Goal: Task Accomplishment & Management: Manage account settings

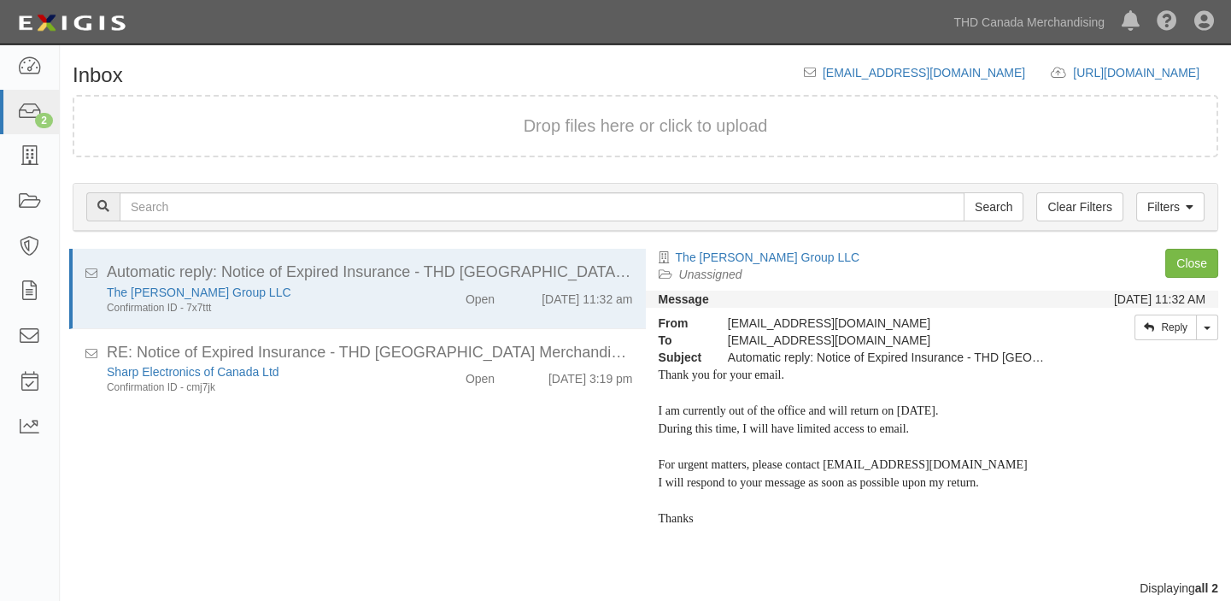
click at [996, 43] on ul "THD Canada Merchandising [GEOGRAPHIC_DATA] of [GEOGRAPHIC_DATA] The Home Depot …" at bounding box center [1088, 22] width 286 height 44
click at [987, 20] on link "THD Canada Merchandising" at bounding box center [1029, 22] width 168 height 34
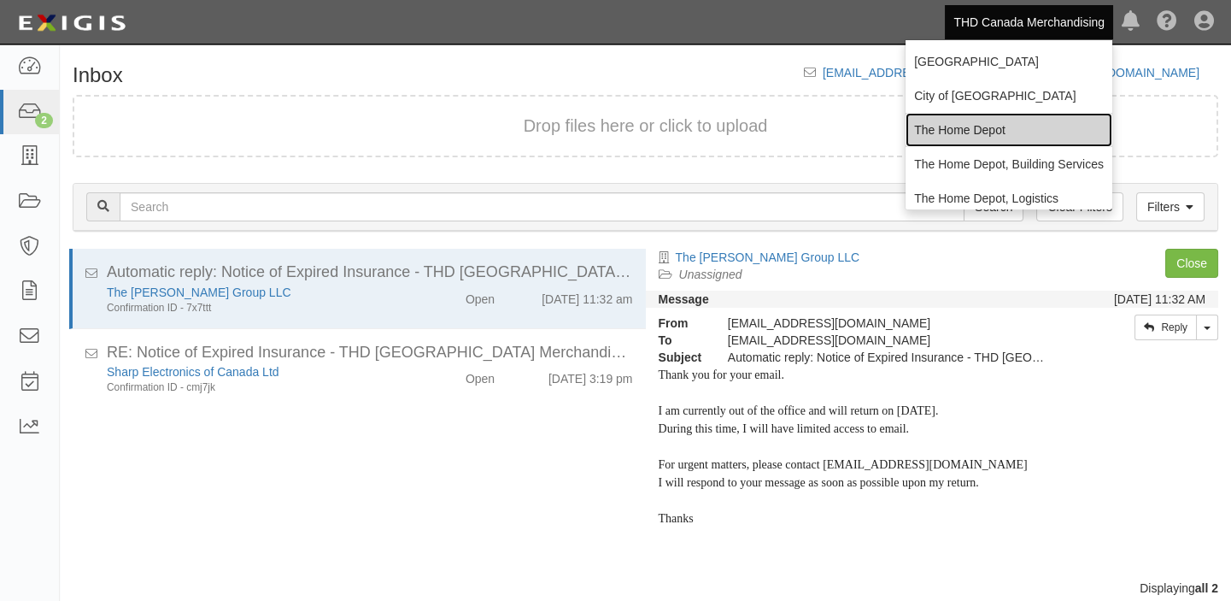
click at [964, 126] on link "The Home Depot" at bounding box center [1009, 130] width 207 height 34
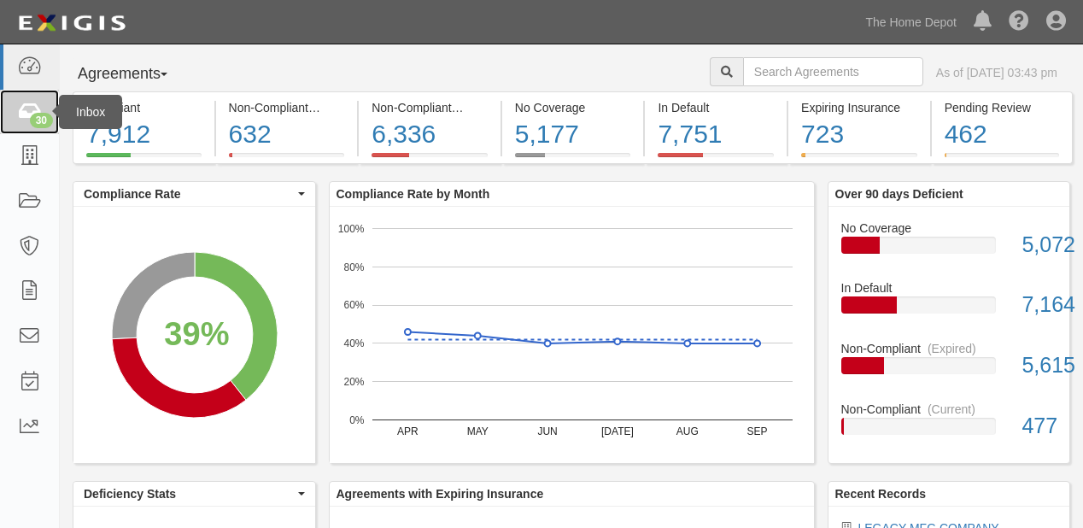
click at [31, 112] on icon at bounding box center [29, 113] width 24 height 20
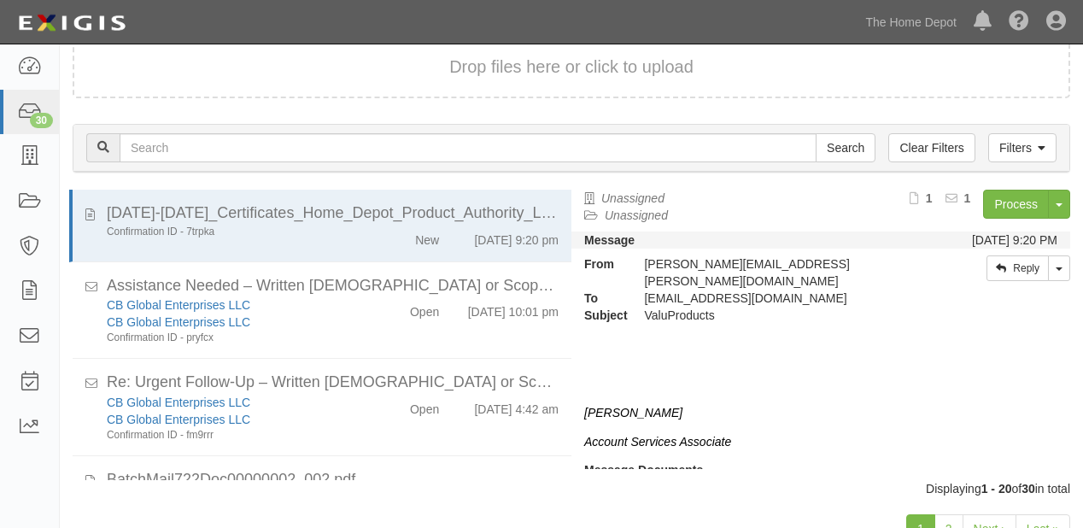
scroll to position [119, 0]
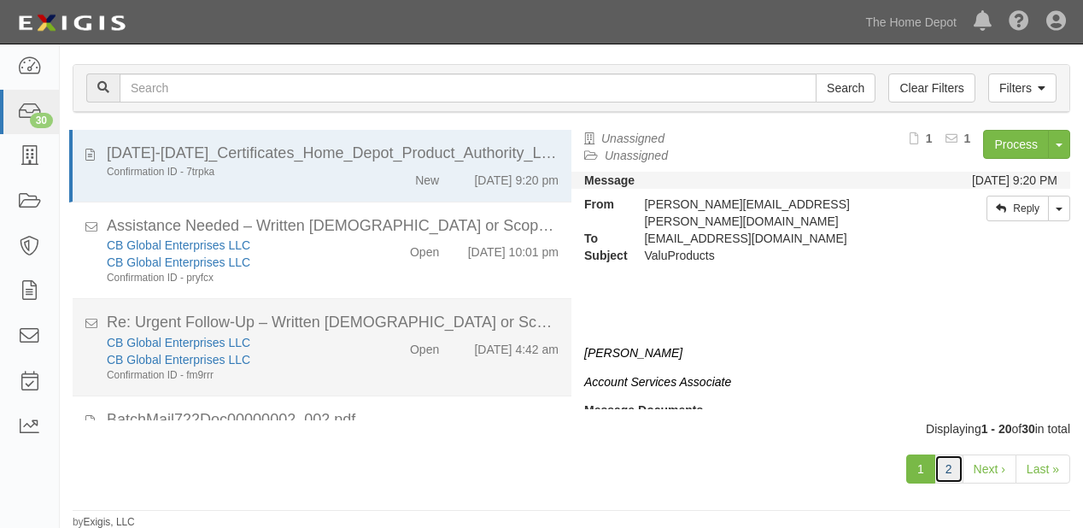
drag, startPoint x: 950, startPoint y: 475, endPoint x: 386, endPoint y: 298, distance: 590.9
click at [950, 475] on link "2" at bounding box center [949, 468] width 29 height 29
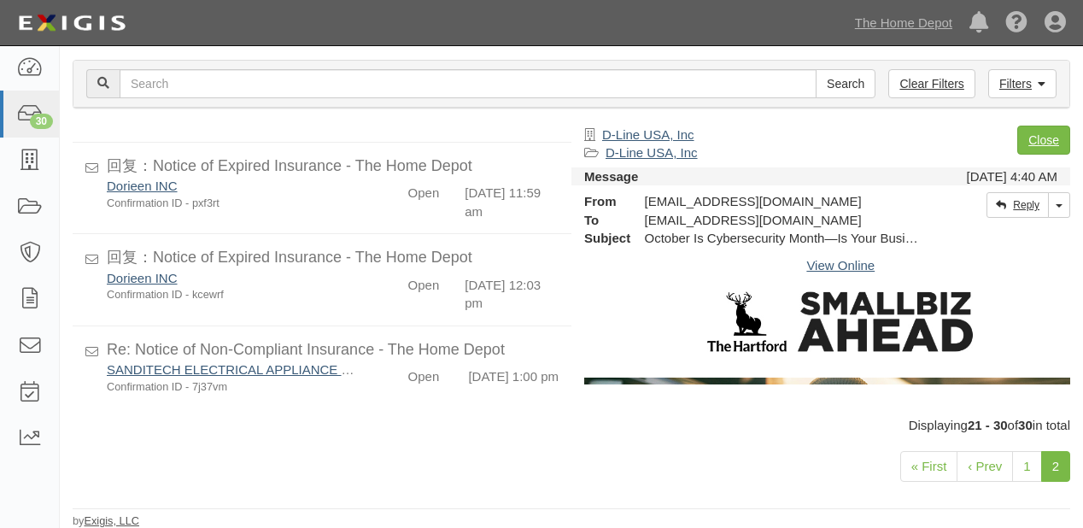
scroll to position [642, 0]
click at [32, 103] on icon at bounding box center [29, 113] width 26 height 21
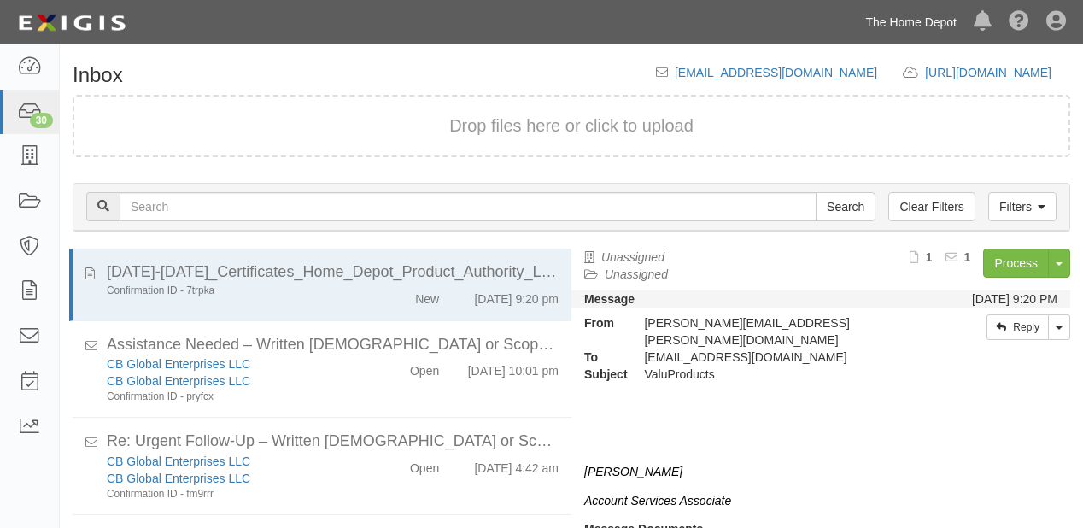
scroll to position [119, 0]
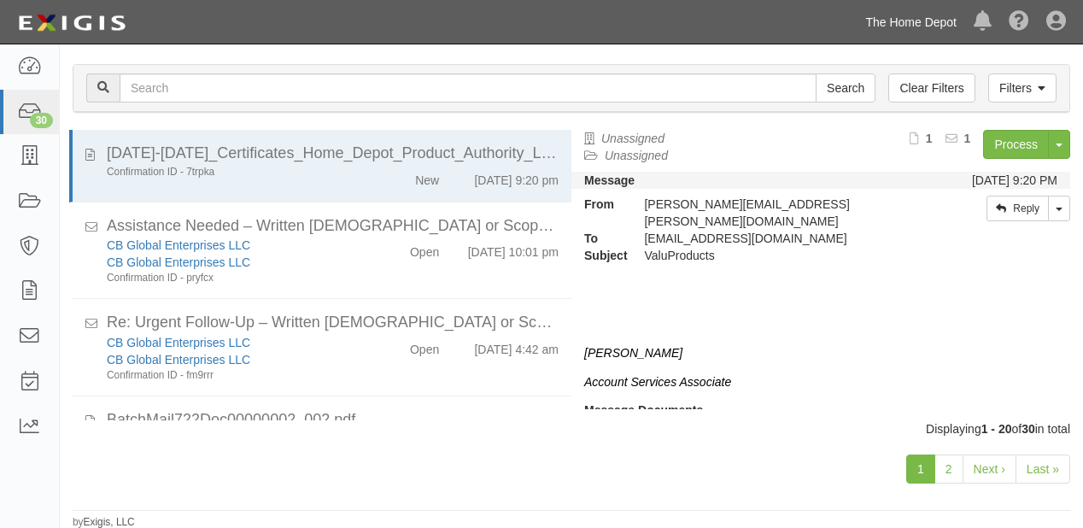
click at [893, 12] on link "The Home Depot" at bounding box center [911, 22] width 108 height 34
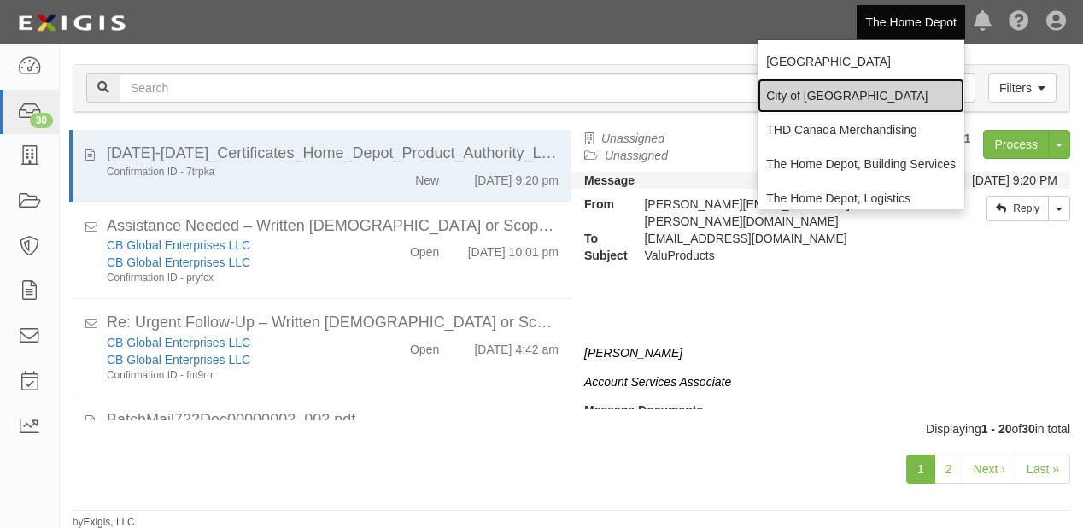
click at [797, 103] on link "City of [GEOGRAPHIC_DATA]" at bounding box center [861, 96] width 207 height 34
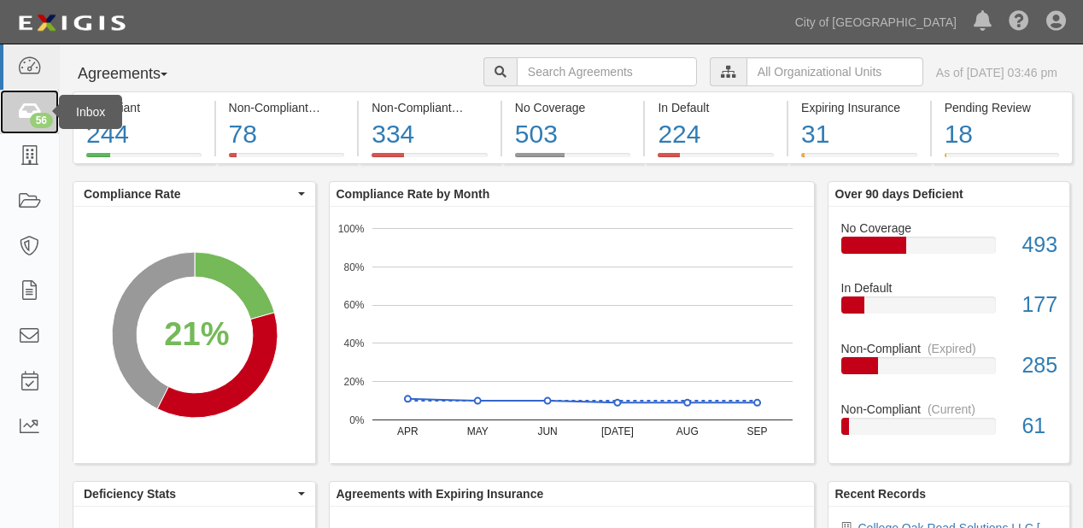
click at [26, 109] on icon at bounding box center [29, 113] width 24 height 20
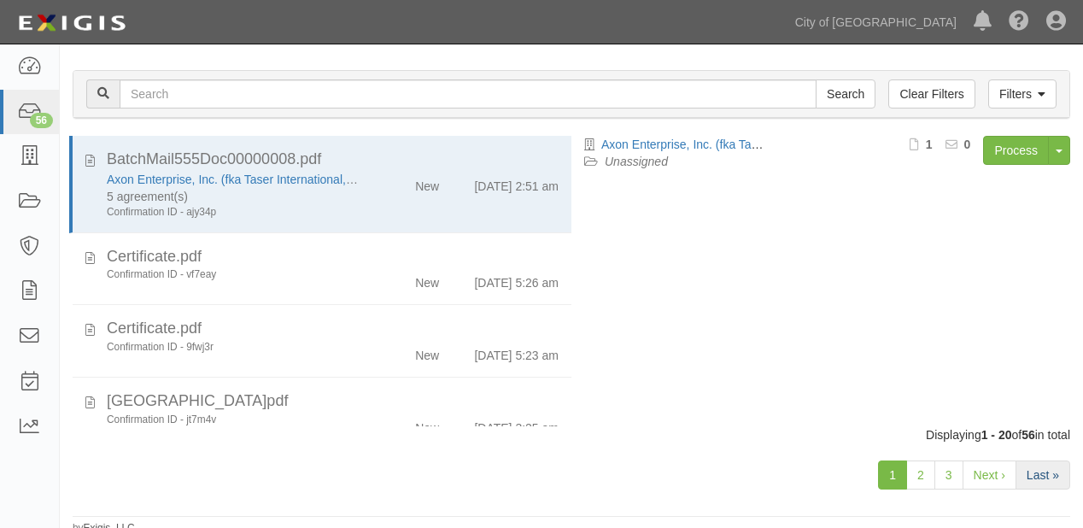
scroll to position [119, 0]
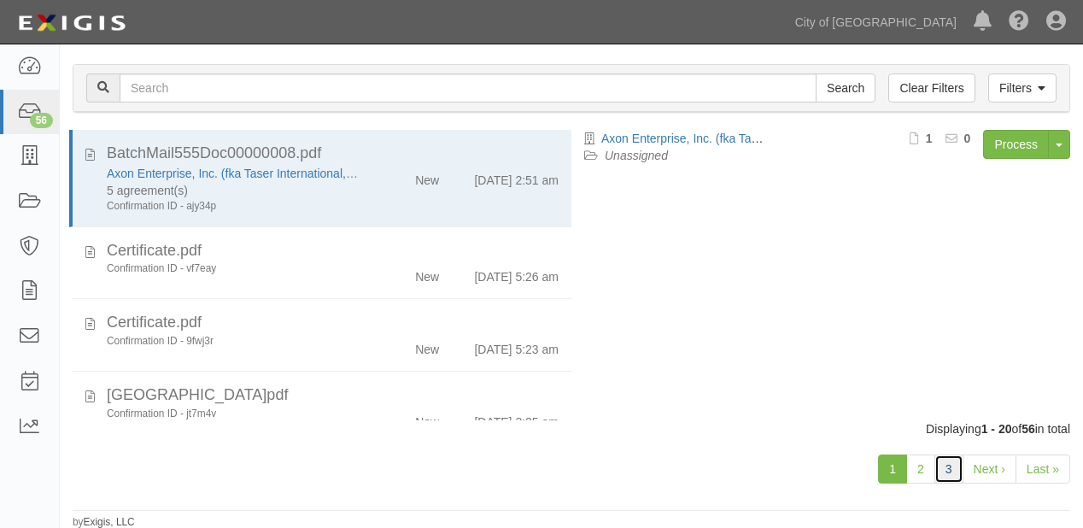
click at [947, 475] on link "3" at bounding box center [949, 468] width 29 height 29
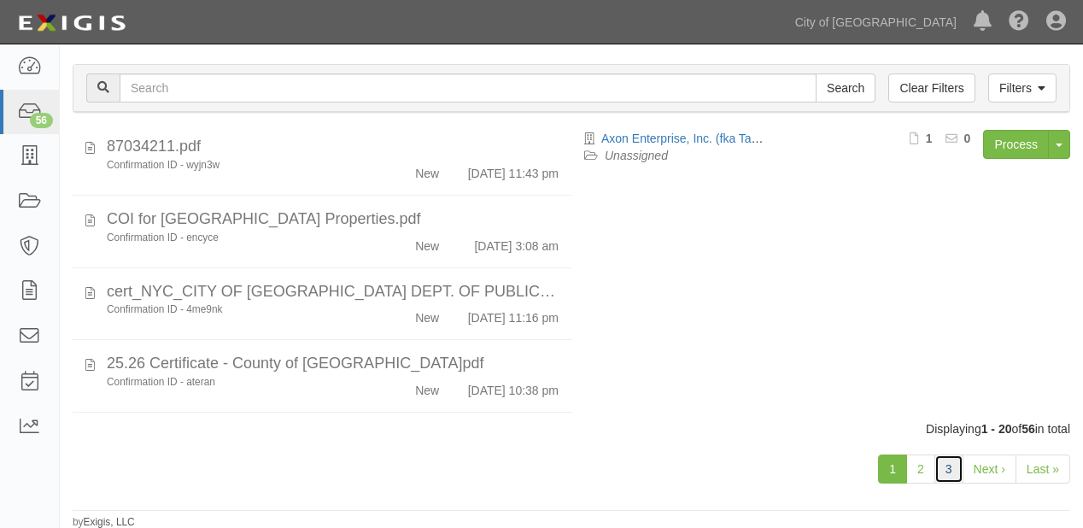
scroll to position [683, 0]
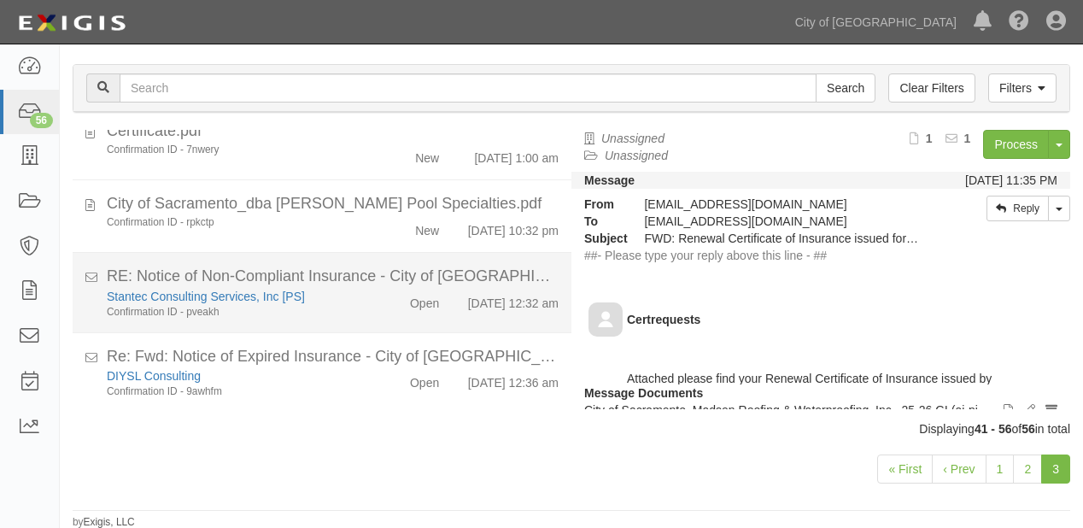
scroll to position [787, 0]
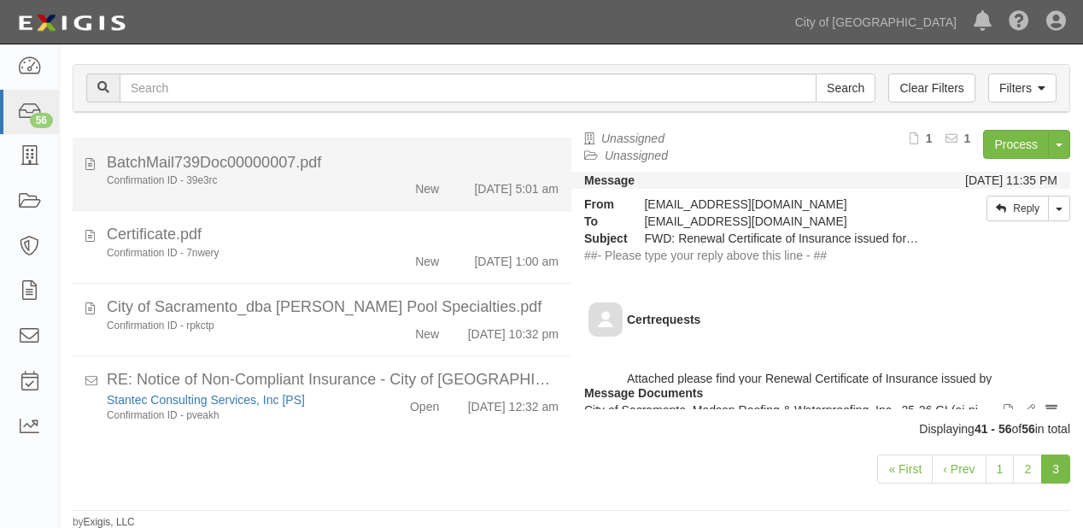
click at [333, 212] on li "BatchMail739Doc00000007.pdf Confirmation ID - 39e3rc New [DATE] 5:01 am" at bounding box center [322, 175] width 499 height 73
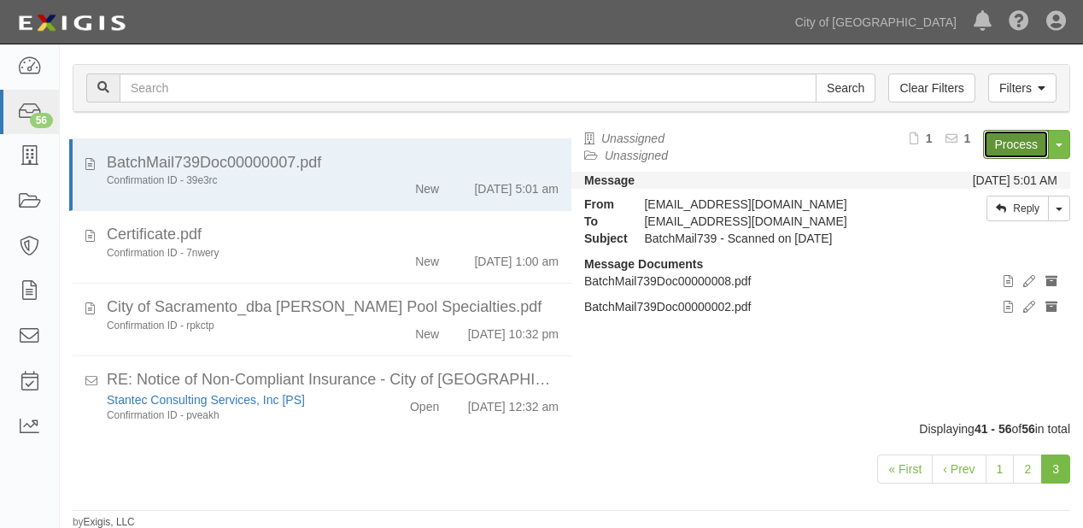
click at [1016, 155] on link "Process" at bounding box center [1016, 144] width 66 height 29
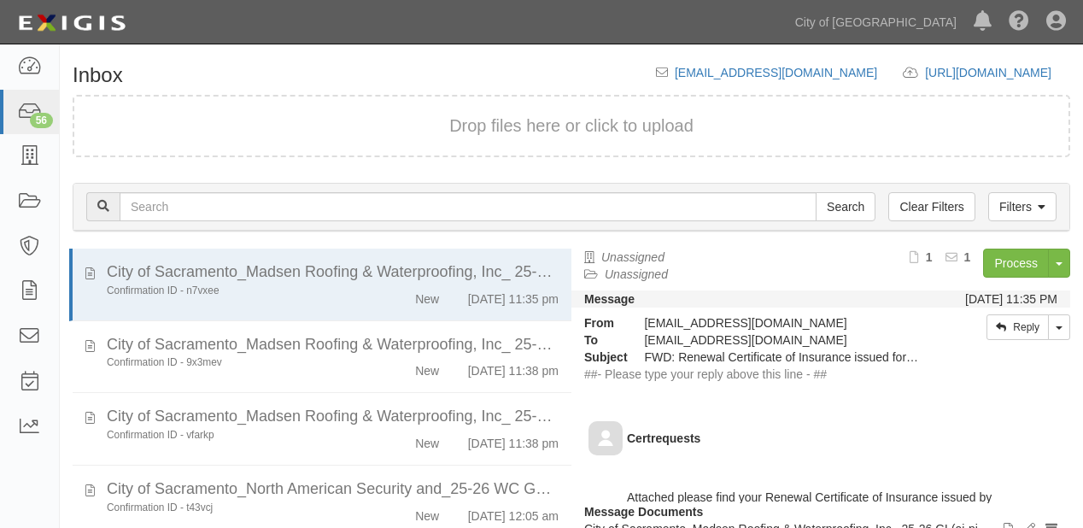
scroll to position [119, 0]
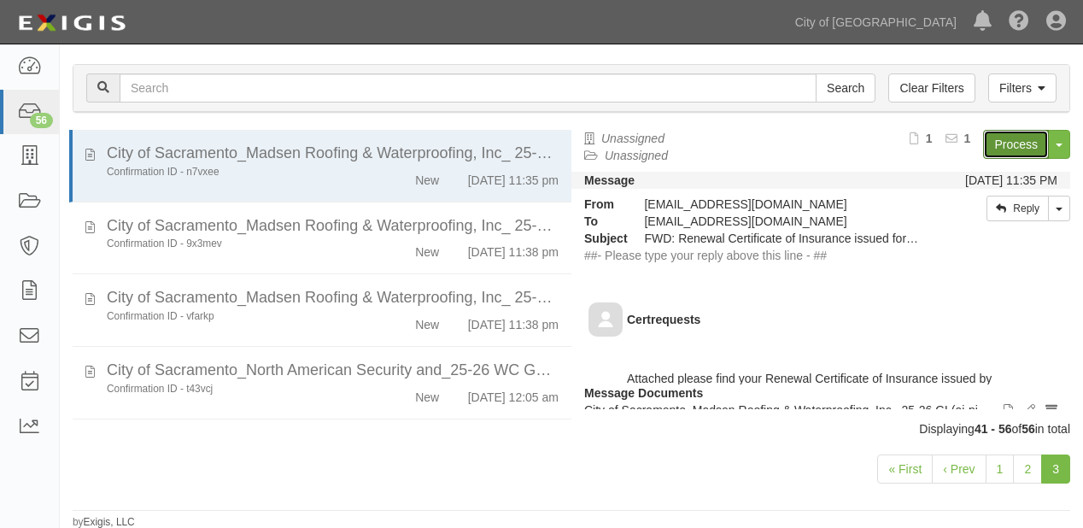
click at [983, 133] on link "Process" at bounding box center [1016, 144] width 66 height 29
click at [1017, 466] on link "2" at bounding box center [1027, 468] width 29 height 29
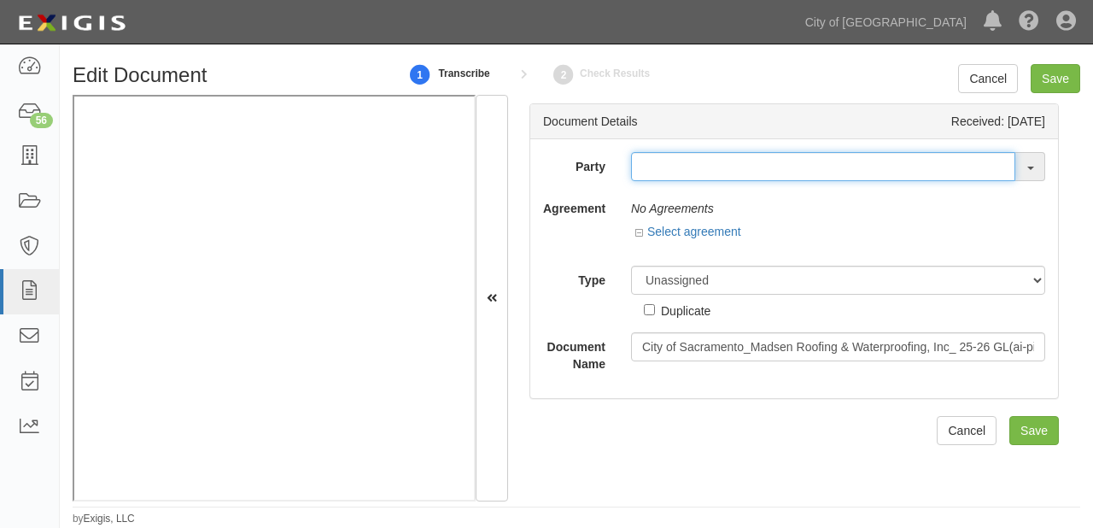
click at [701, 167] on input "text" at bounding box center [823, 166] width 384 height 29
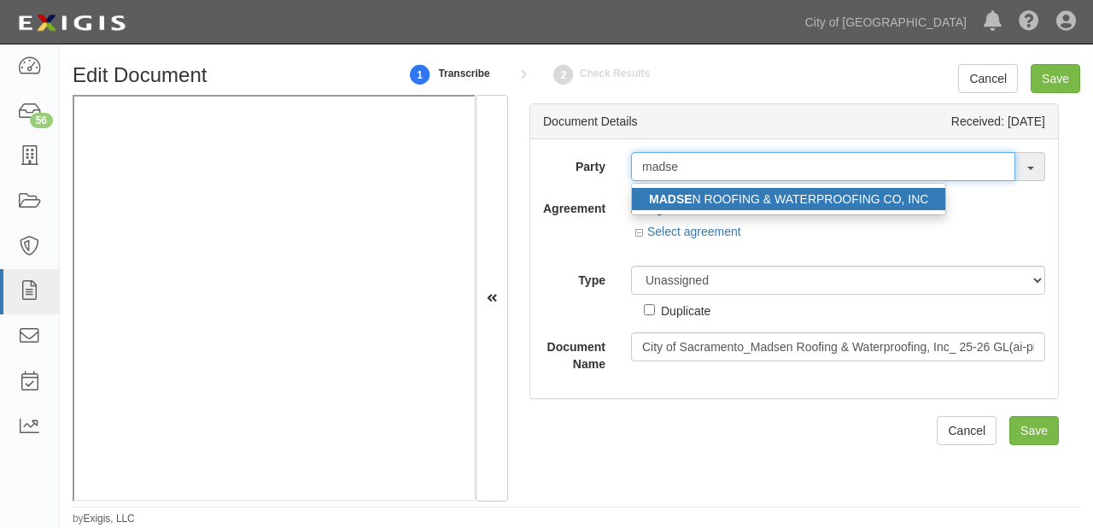
type input "madse"
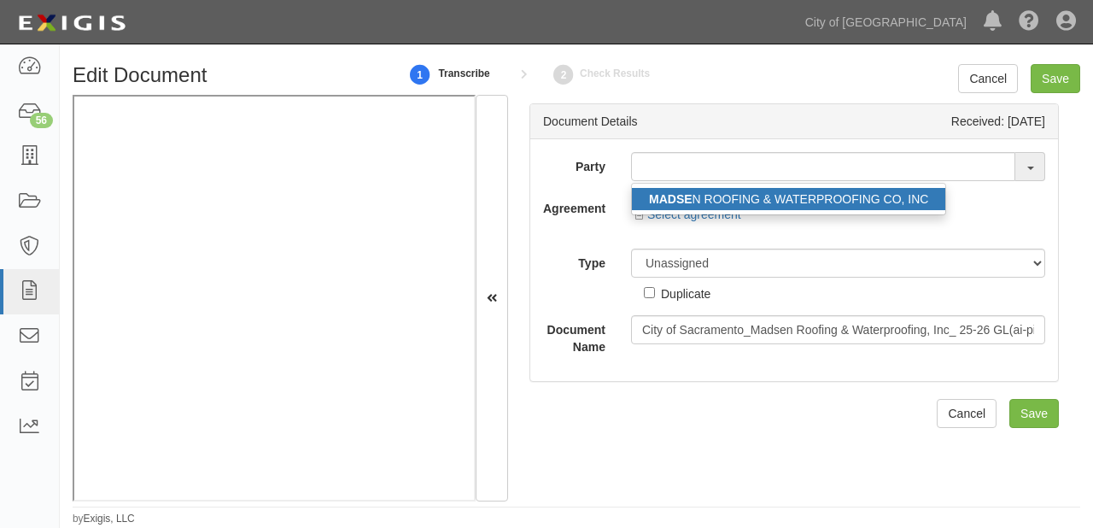
click at [728, 201] on link "MADSE N ROOFING & WATERPROOFING CO, INC" at bounding box center [789, 199] width 314 height 22
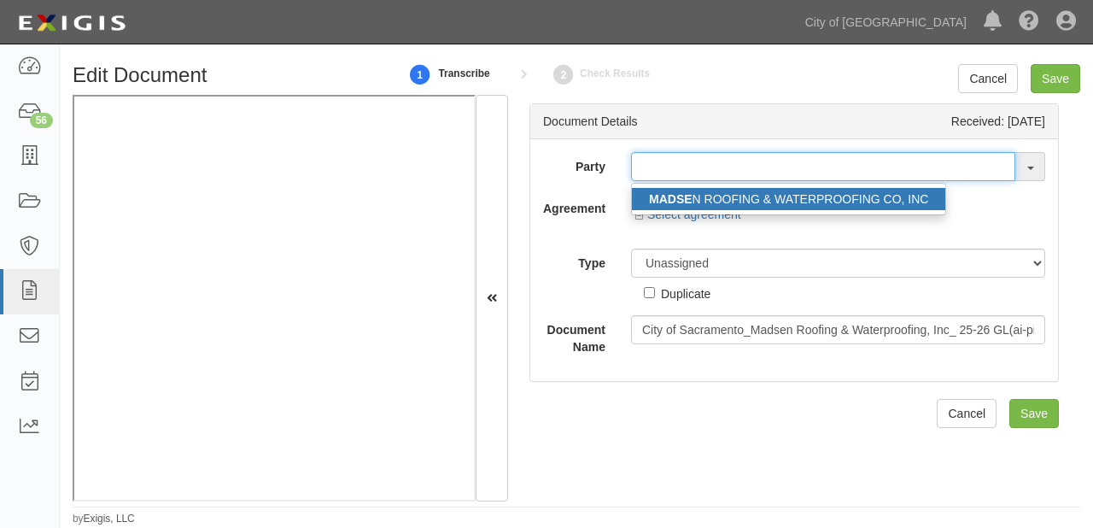
type input "MADSEN ROOFING & WATERPROOFING CO, INC"
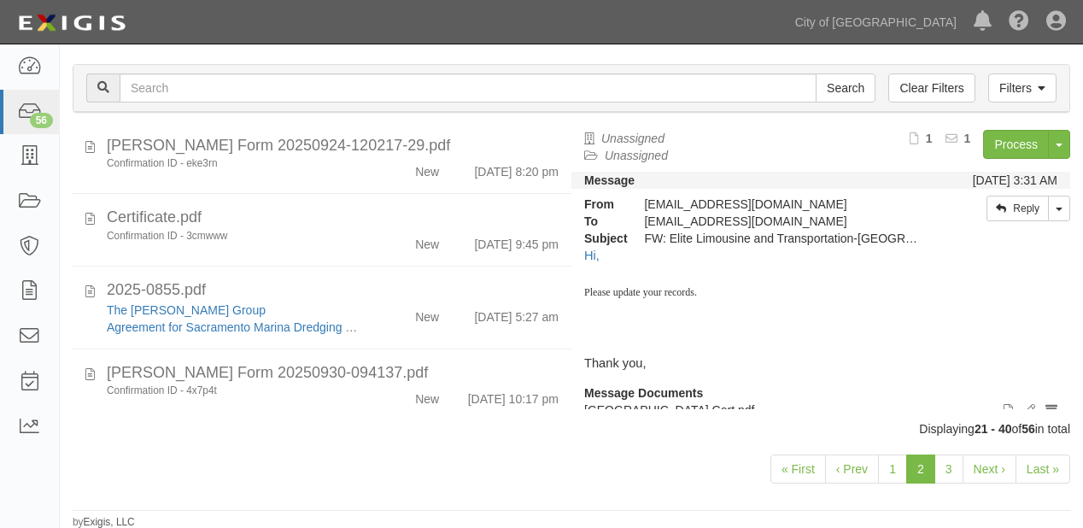
scroll to position [1342, 0]
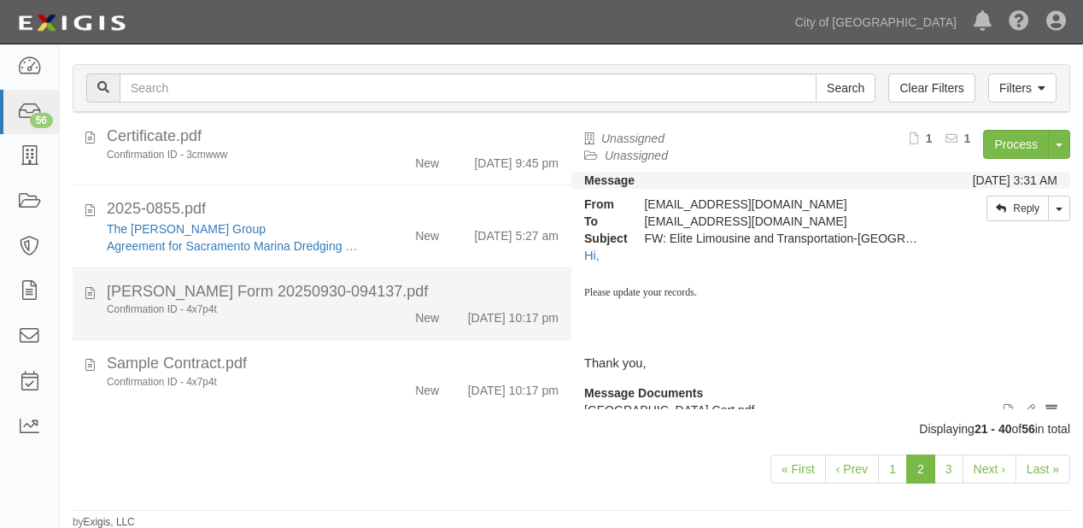
click at [345, 302] on div "Confirmation ID - 4x7p4t New 9/30/25 10:17 pm" at bounding box center [333, 314] width 478 height 24
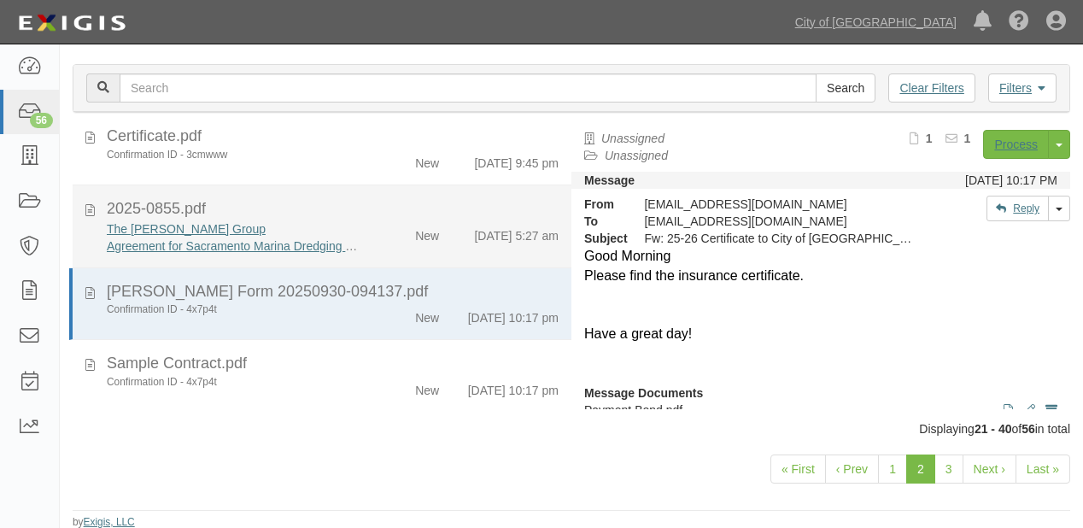
click at [440, 198] on div "2025-0855.pdf" at bounding box center [333, 209] width 452 height 22
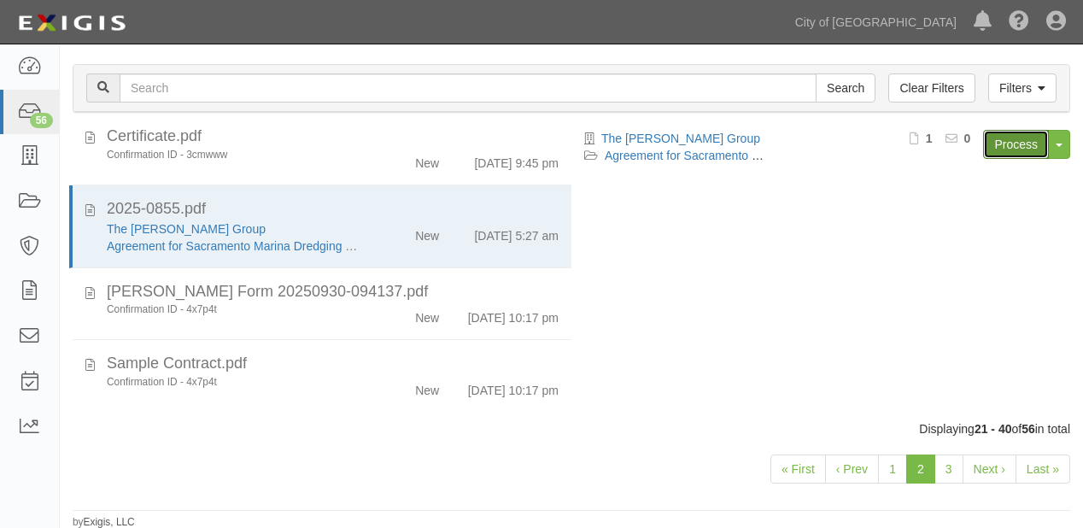
click at [1002, 142] on link "Process" at bounding box center [1016, 144] width 66 height 29
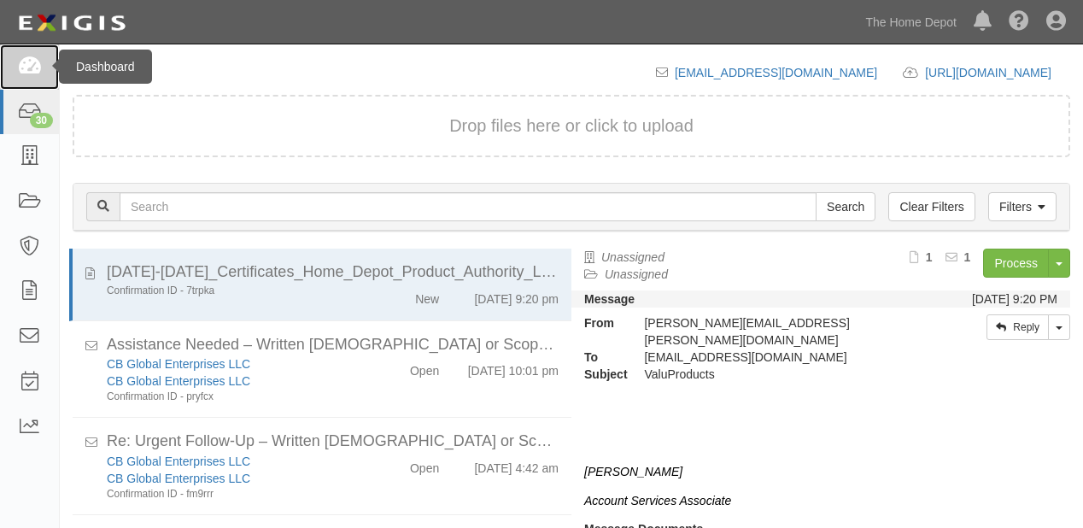
click at [20, 51] on link at bounding box center [29, 66] width 59 height 45
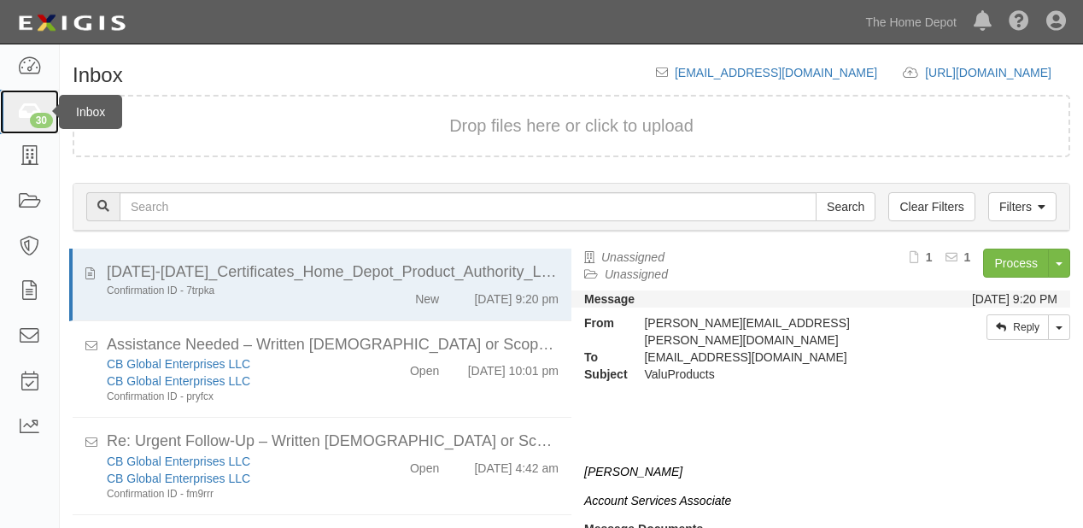
click at [31, 108] on icon at bounding box center [29, 113] width 24 height 20
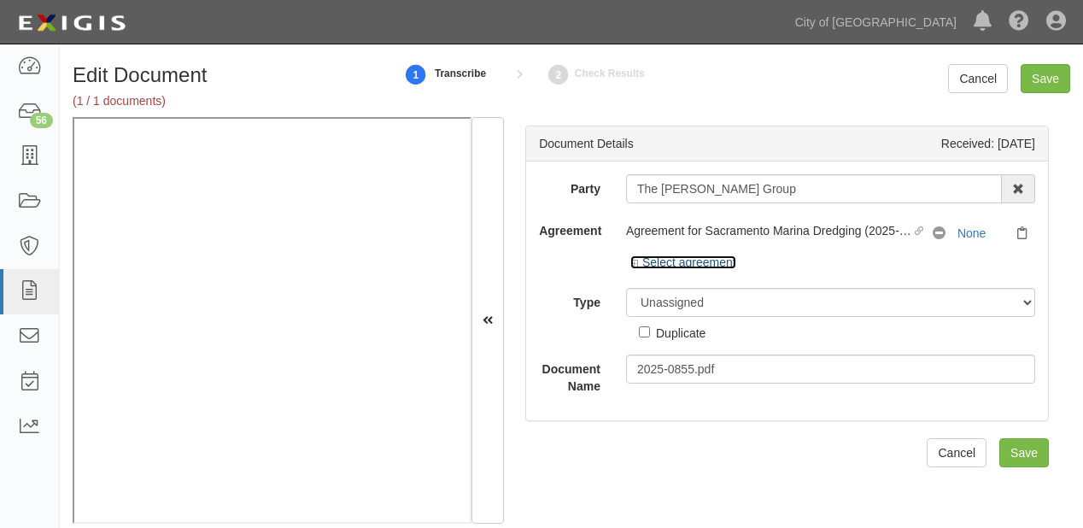
click at [689, 257] on link "Select agreement" at bounding box center [683, 262] width 106 height 14
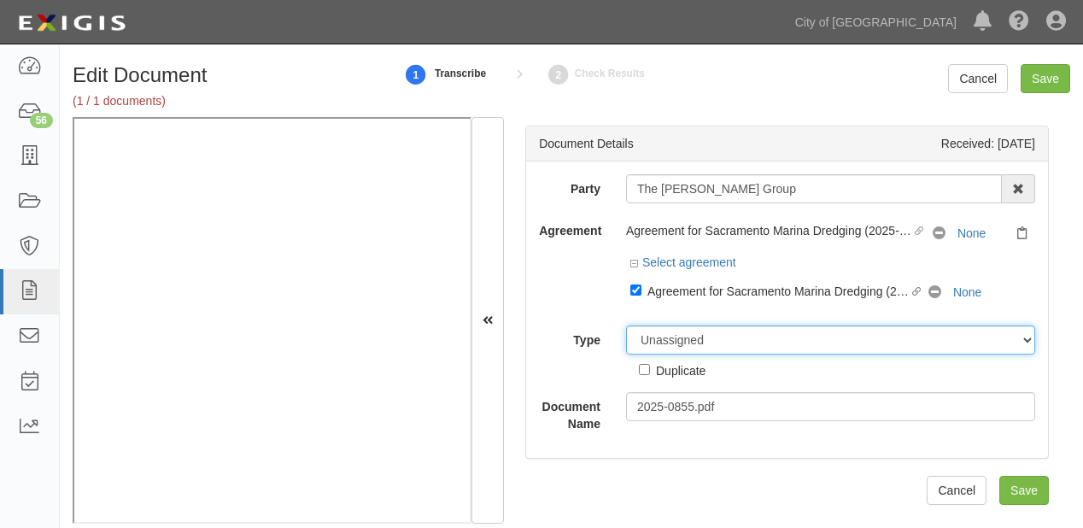
click at [643, 342] on select "Unassigned Binder Cancellation Notice Certificate Contract Endorsement Insuranc…" at bounding box center [830, 339] width 409 height 29
select select "CertificateDetail"
click at [626, 325] on select "Unassigned Binder Cancellation Notice Certificate Contract Endorsement Insuranc…" at bounding box center [830, 339] width 409 height 29
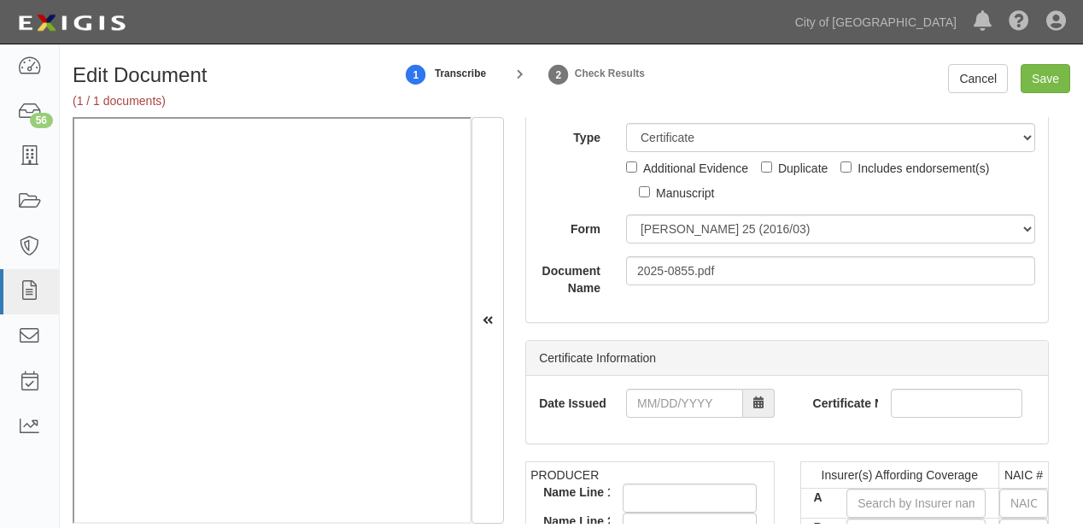
scroll to position [205, 0]
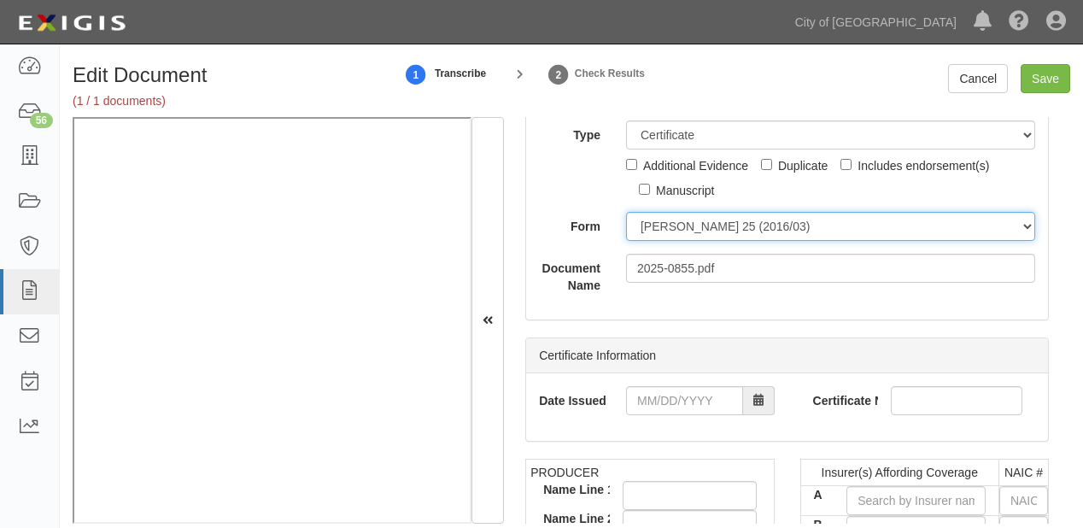
click at [665, 232] on select "ACORD 25 (2016/03) ACORD 101 ACORD 855 NY (2014/05) General" at bounding box center [830, 226] width 409 height 29
select select "GeneralFormDetail"
click at [626, 212] on select "ACORD 25 (2016/03) ACORD 101 ACORD 855 NY (2014/05) General" at bounding box center [830, 226] width 409 height 29
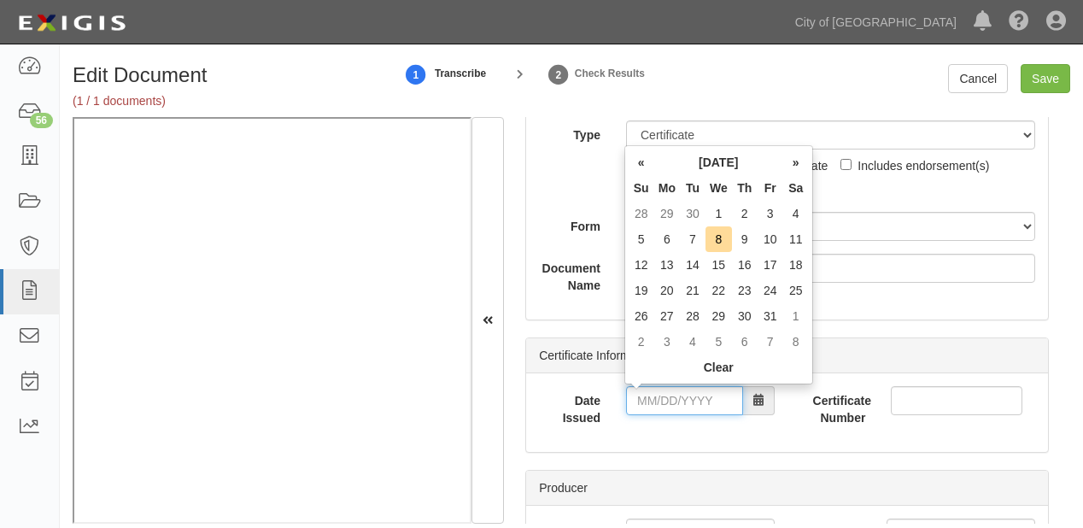
click at [704, 396] on input "Date Issued" at bounding box center [684, 400] width 117 height 29
click at [677, 167] on th "October 2025" at bounding box center [718, 162] width 129 height 26
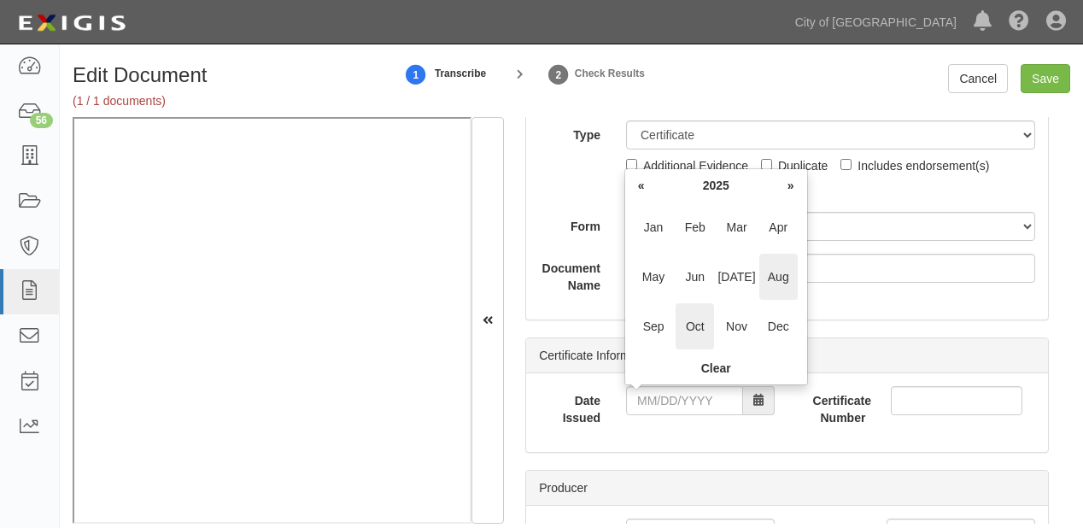
click at [771, 279] on span "Aug" at bounding box center [778, 277] width 38 height 46
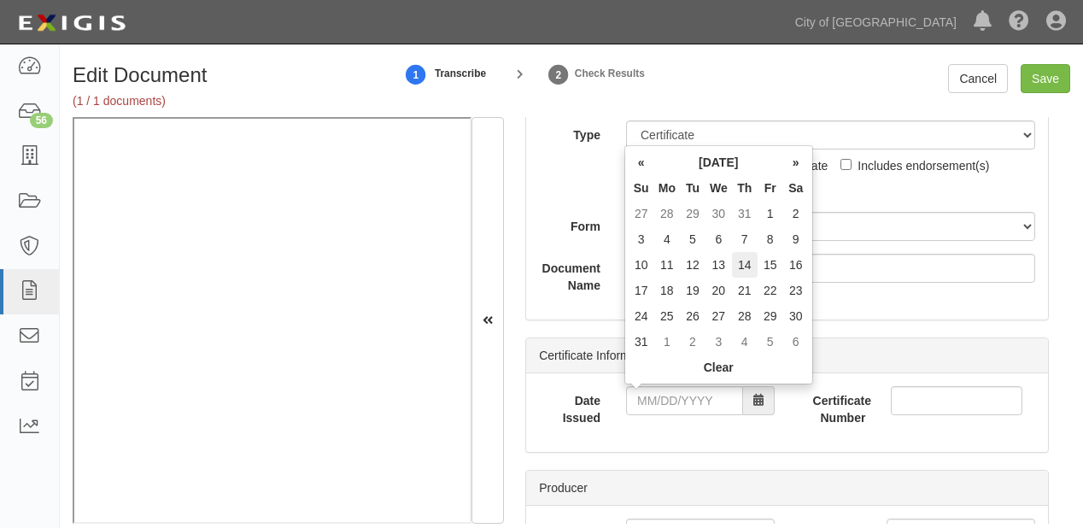
click at [745, 267] on td "14" at bounding box center [745, 265] width 26 height 26
type input "08/14/2025"
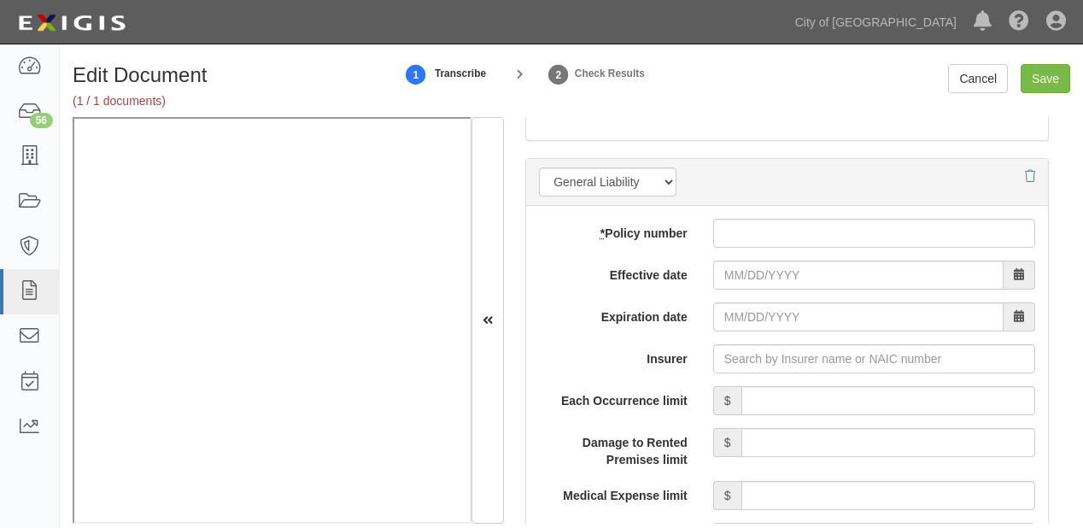
scroll to position [1367, 0]
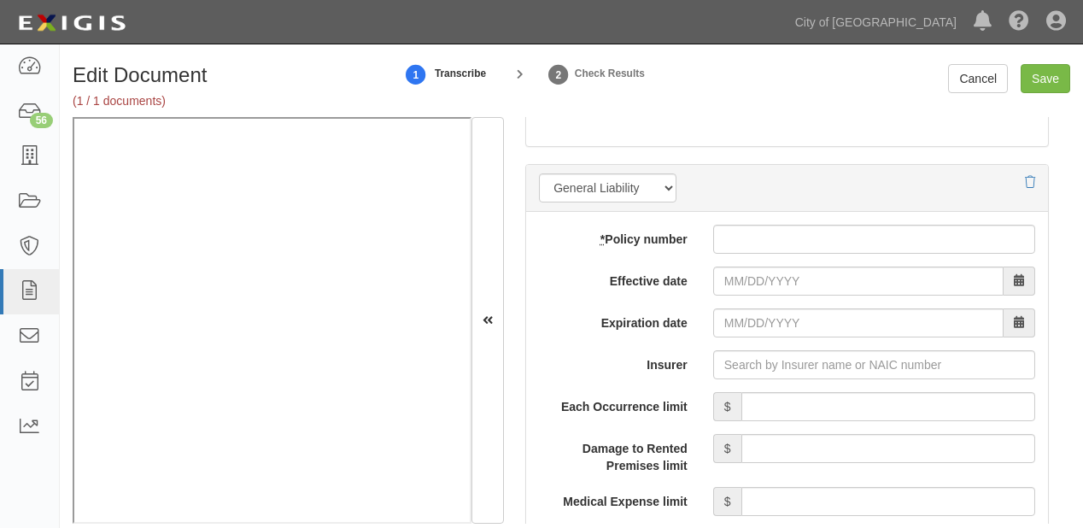
click at [273, 524] on div "Edit Document (1 / 1 documents) 1 Transcribe 2 Check Results Cancel Save Docume…" at bounding box center [571, 306] width 1023 height 484
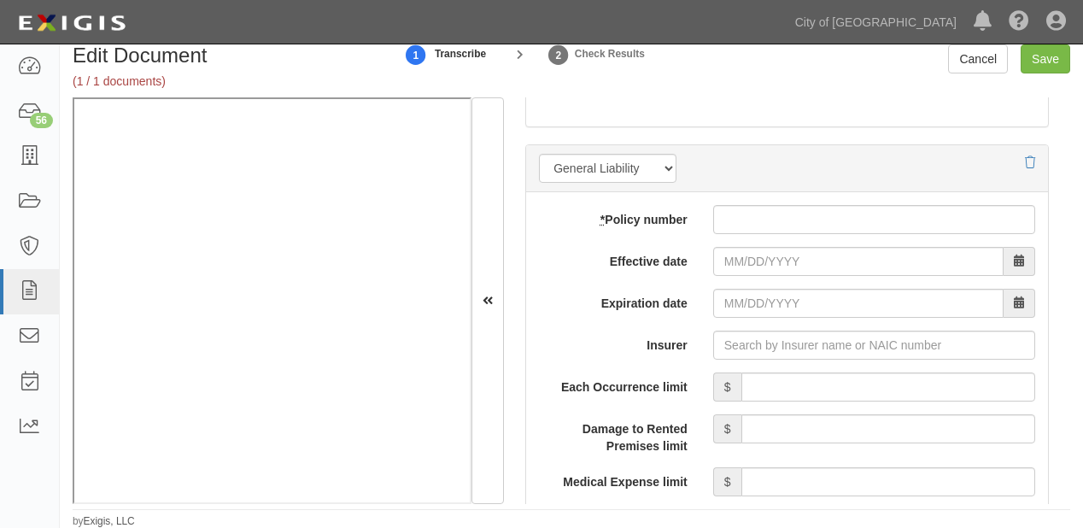
drag, startPoint x: 273, startPoint y: 524, endPoint x: 258, endPoint y: 521, distance: 15.6
click at [205, 518] on div "Edit Document (1 / 1 documents) 1 Transcribe 2 Check Results Cancel Save Docume…" at bounding box center [571, 286] width 1023 height 484
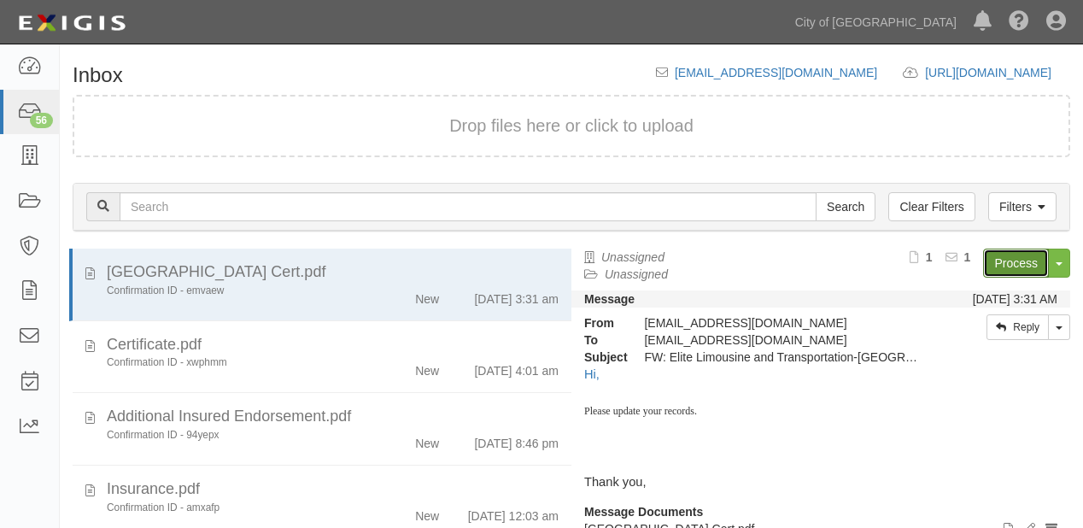
click at [984, 269] on link "Process" at bounding box center [1016, 263] width 66 height 29
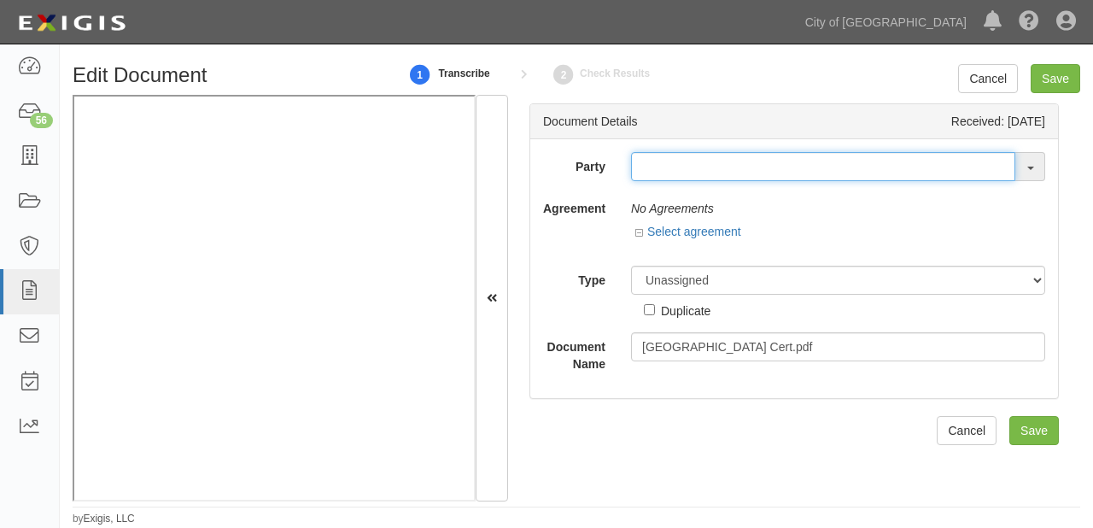
click at [666, 174] on input "text" at bounding box center [823, 166] width 384 height 29
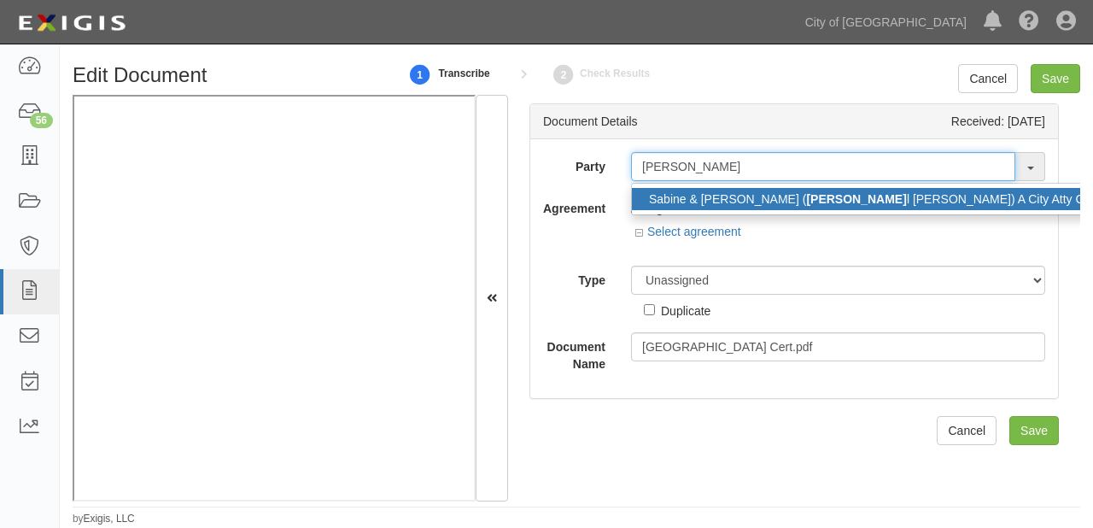
drag, startPoint x: 688, startPoint y: 168, endPoint x: 532, endPoint y: 161, distance: 155.6
click at [532, 161] on div "Party randa Sabine & Morrison ( Randa l Morrison) A City Atty Contract 16th & O…" at bounding box center [795, 166] width 528 height 29
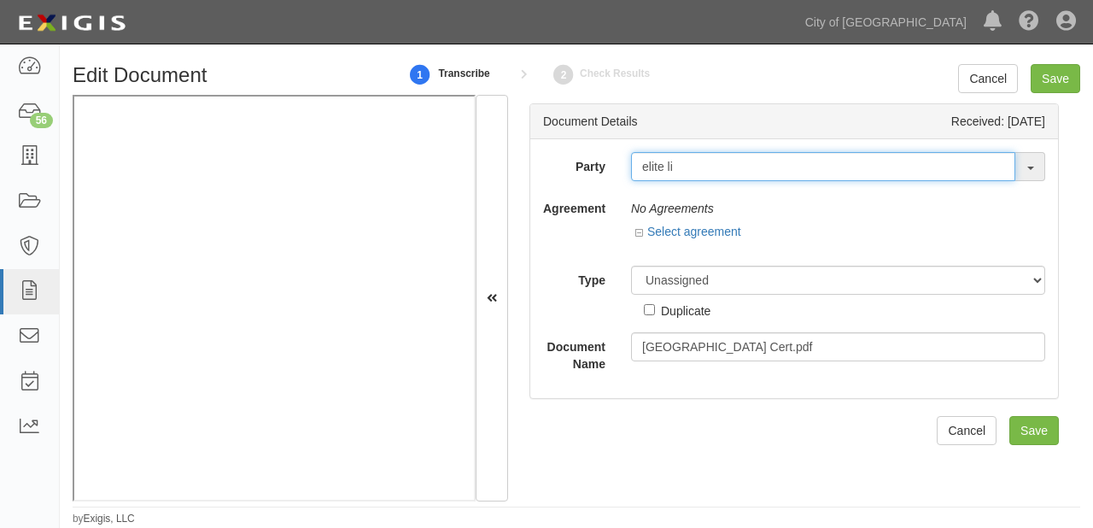
type input "elite li"
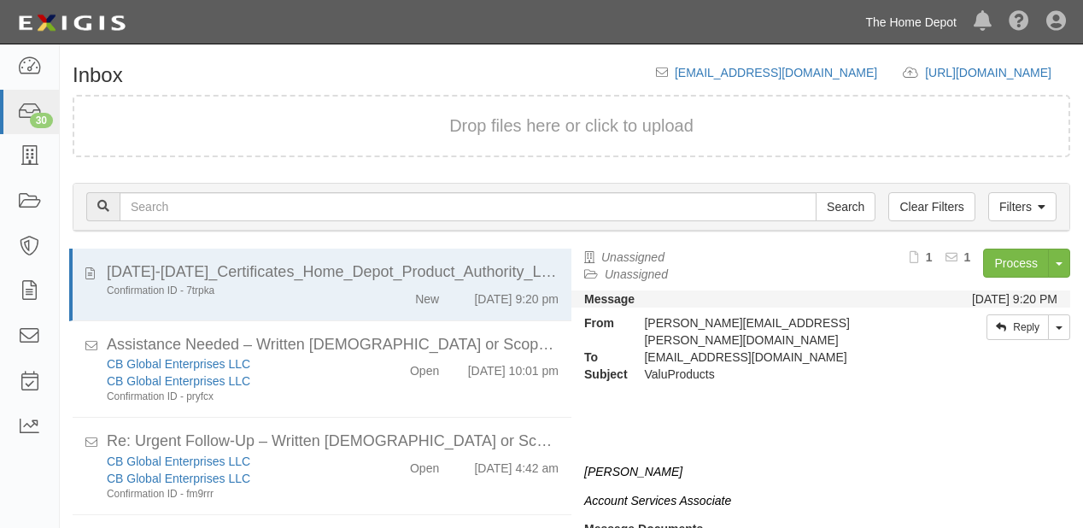
click at [912, 13] on link "The Home Depot" at bounding box center [911, 22] width 108 height 34
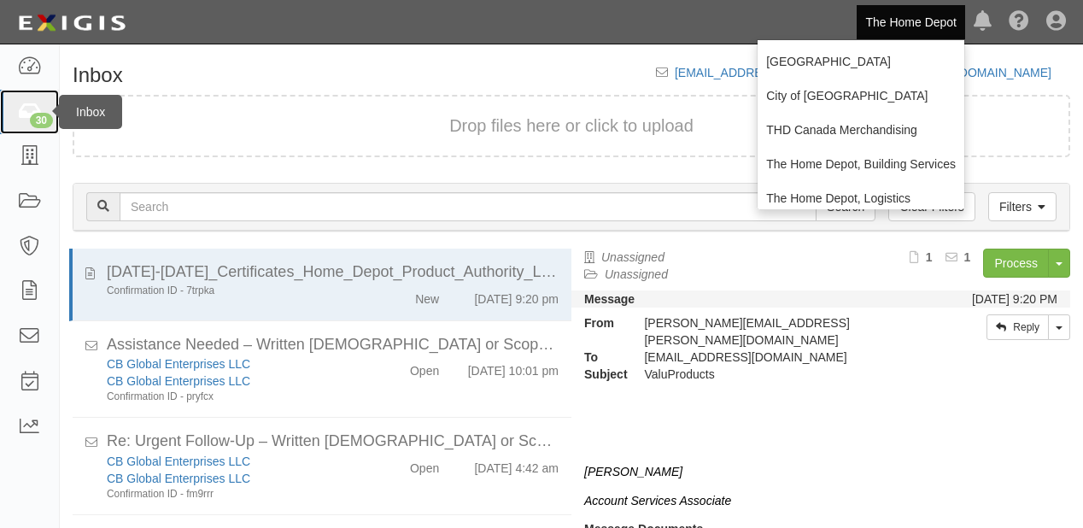
click at [42, 114] on div "30" at bounding box center [41, 120] width 23 height 15
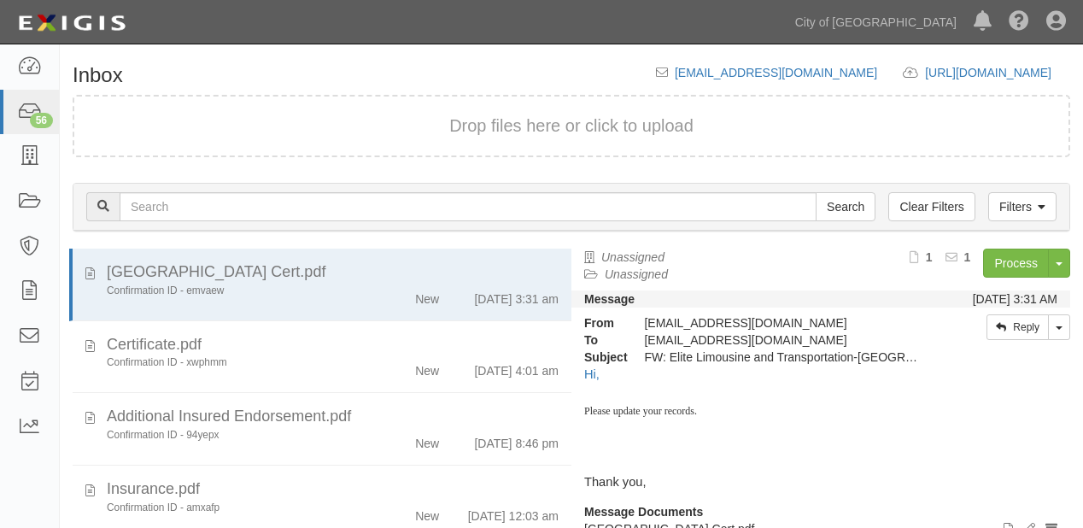
scroll to position [119, 0]
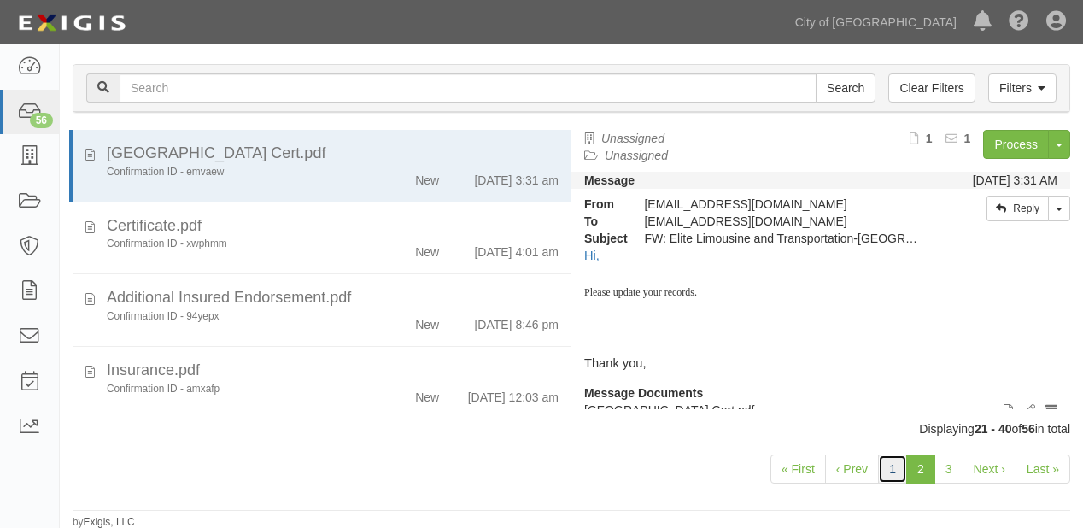
click at [896, 474] on link "1" at bounding box center [892, 468] width 29 height 29
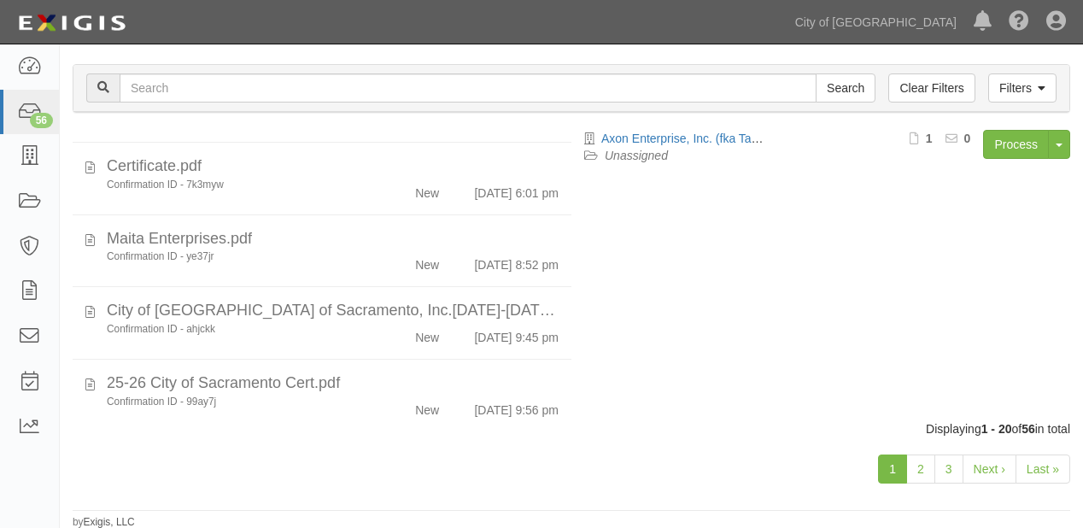
scroll to position [1203, 0]
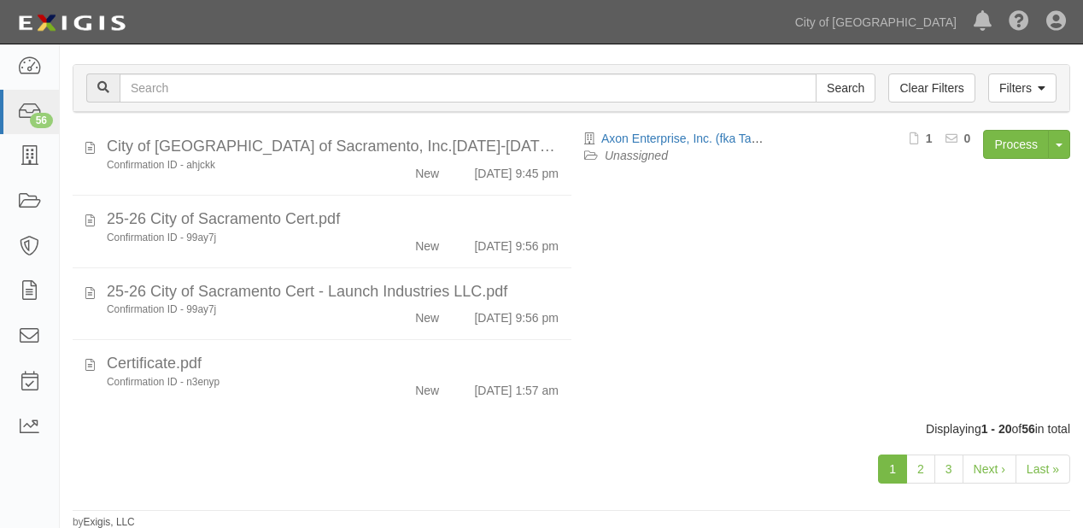
click at [396, 390] on div "New" at bounding box center [411, 387] width 79 height 24
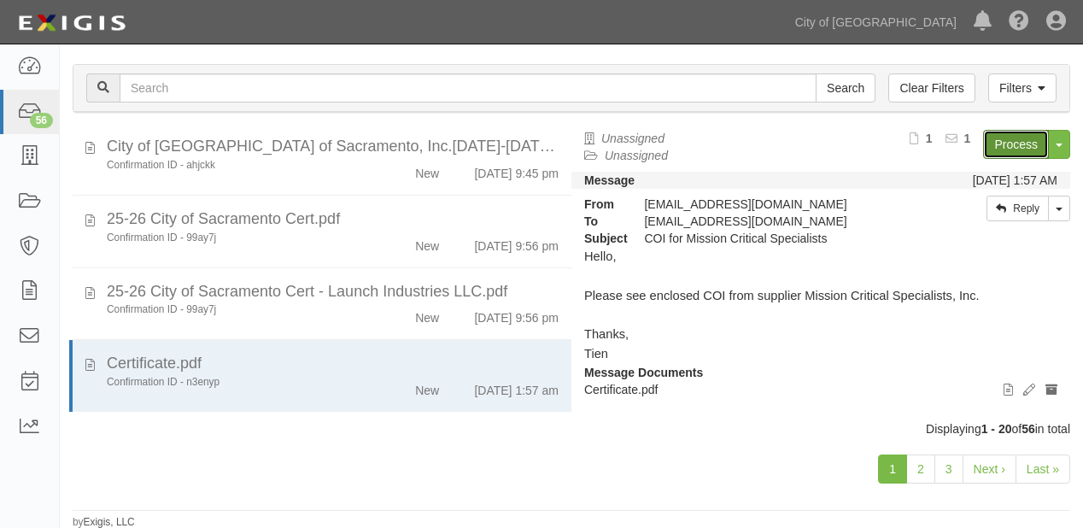
click at [995, 140] on link "Process" at bounding box center [1016, 144] width 66 height 29
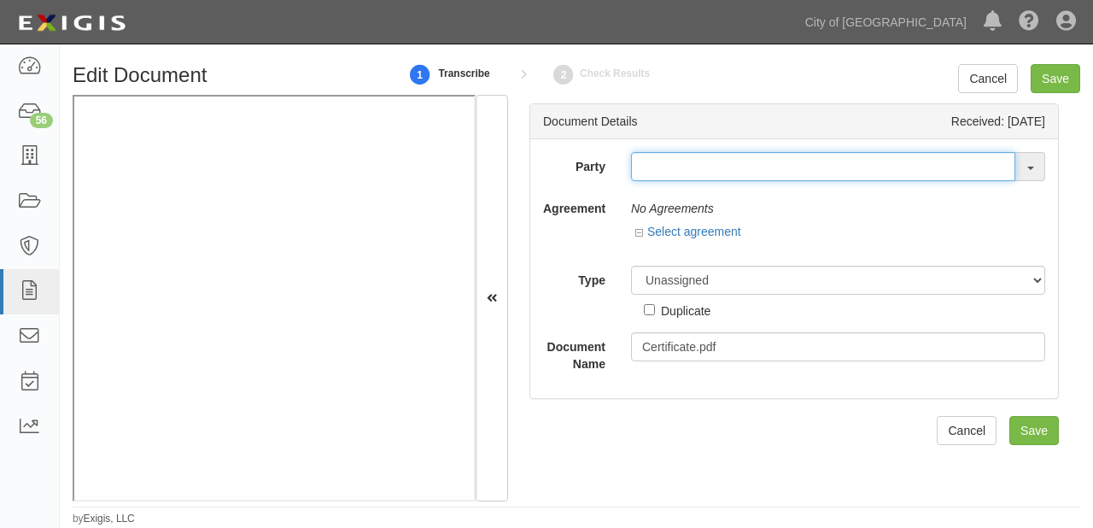
click at [690, 157] on input "text" at bounding box center [823, 166] width 384 height 29
type input "mission cr"
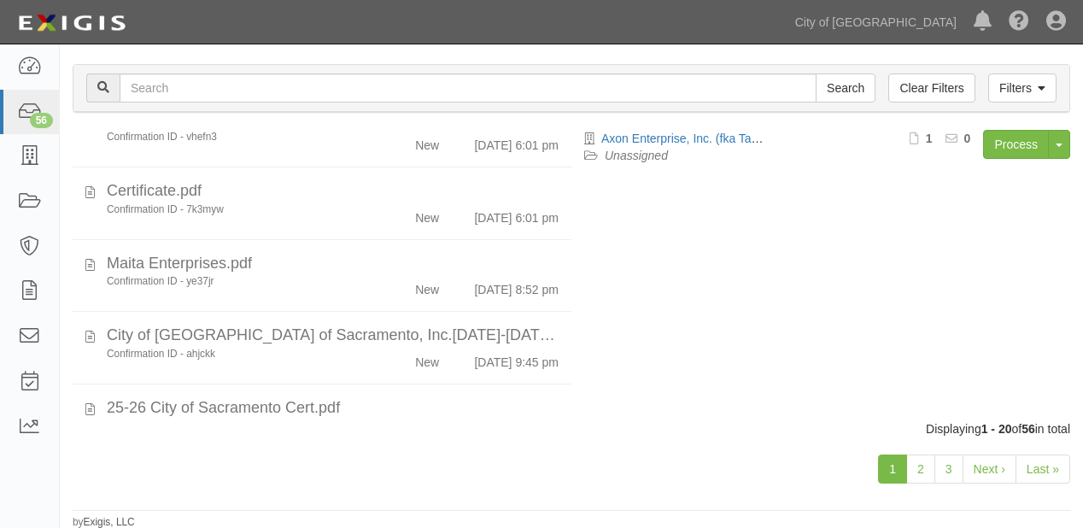
scroll to position [1203, 0]
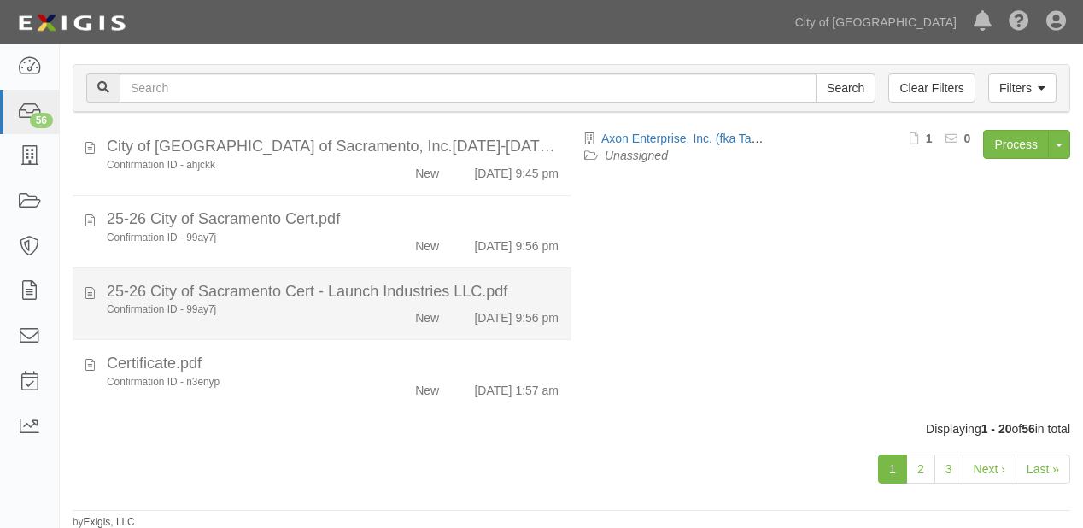
click at [372, 314] on div "New" at bounding box center [411, 314] width 79 height 24
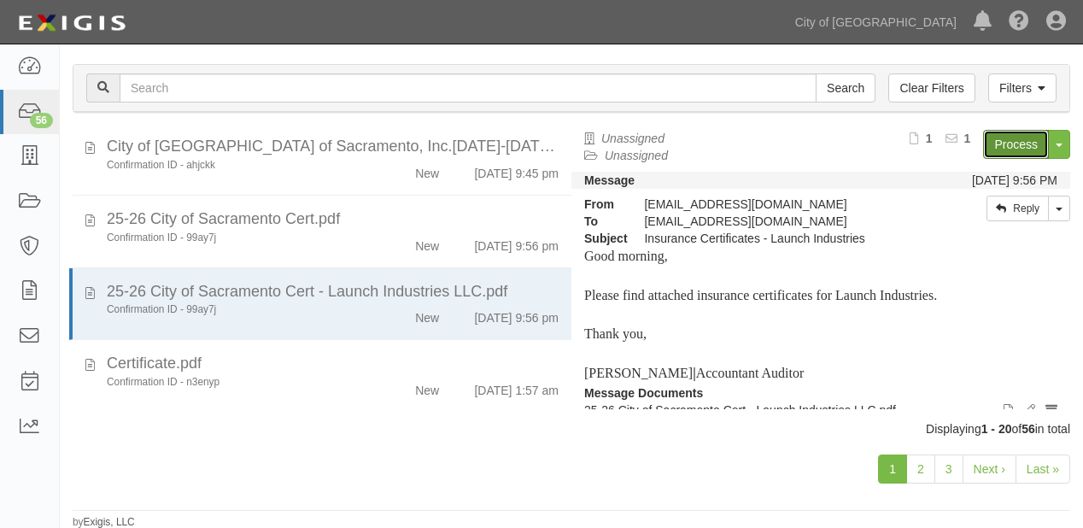
click at [1001, 139] on link "Process" at bounding box center [1016, 144] width 66 height 29
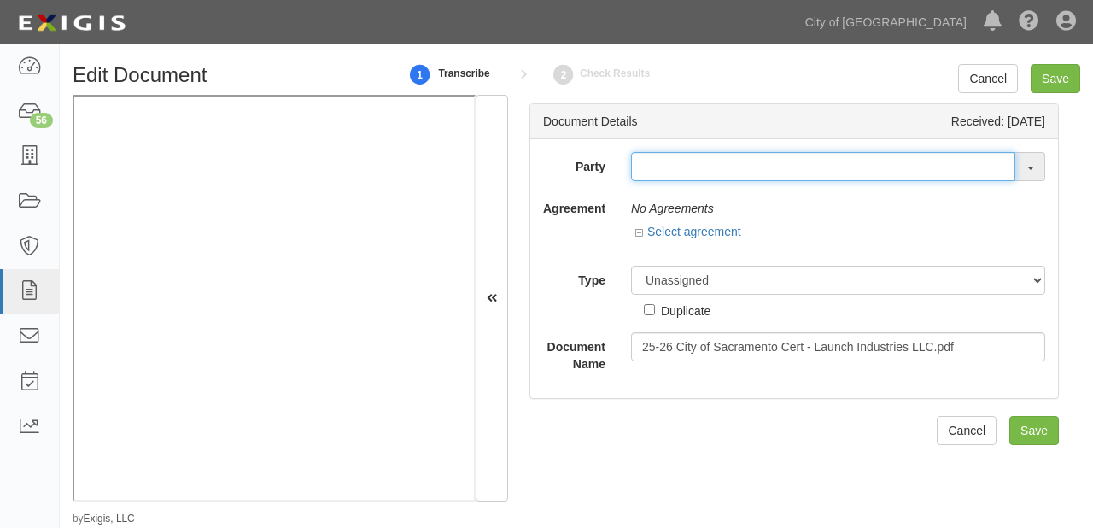
click at [654, 173] on input "text" at bounding box center [823, 166] width 384 height 29
type input "launch"
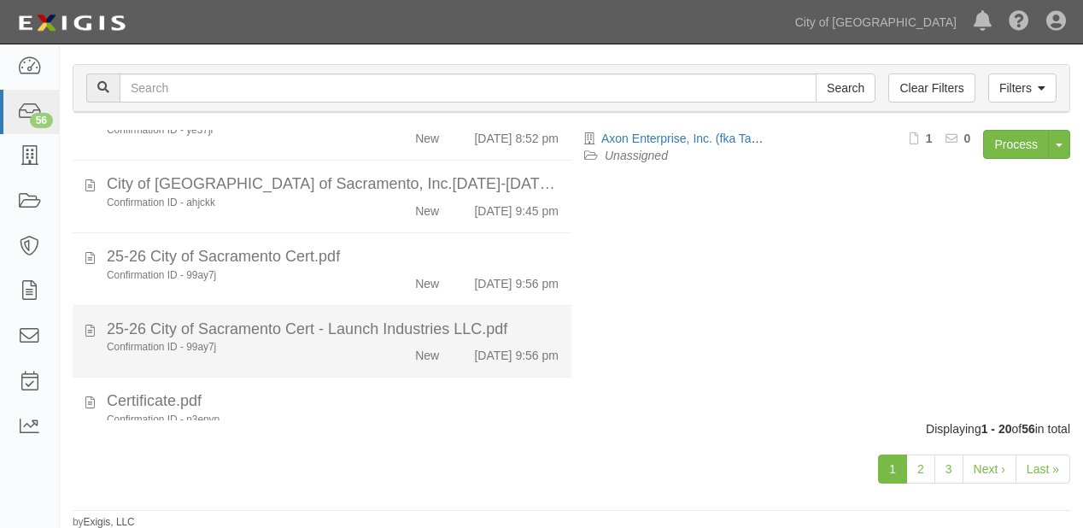
scroll to position [1203, 0]
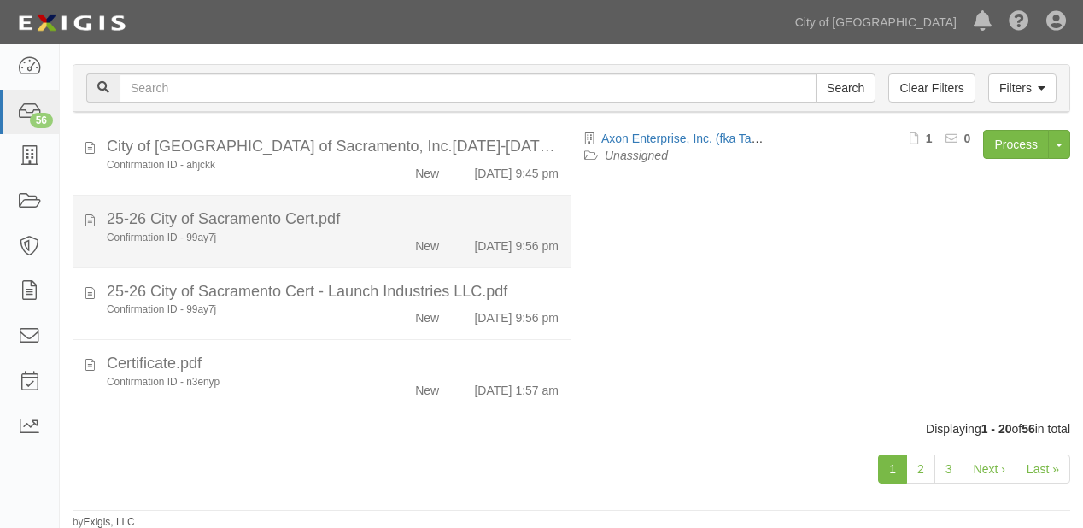
click at [383, 239] on div "New" at bounding box center [411, 243] width 79 height 24
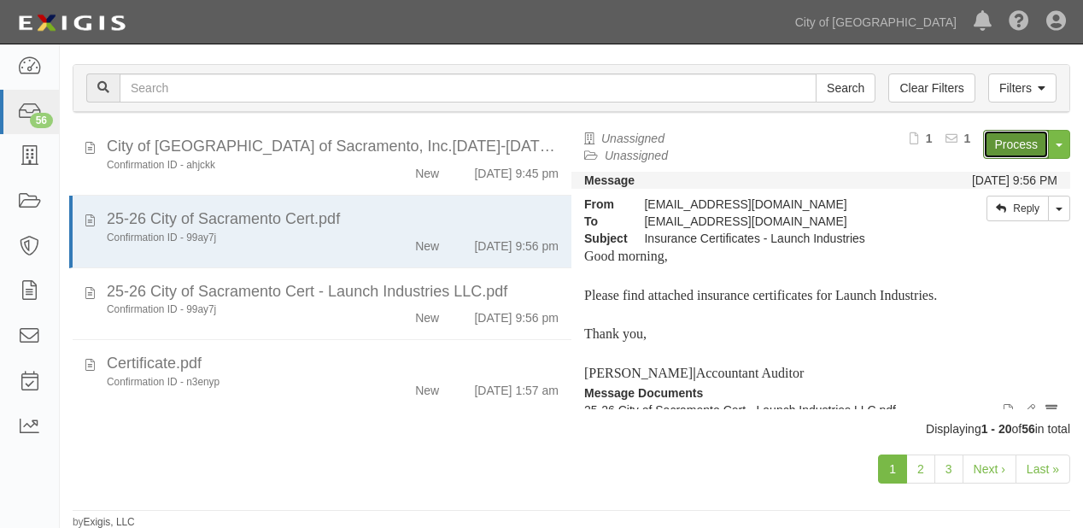
click at [1017, 144] on link "Process" at bounding box center [1016, 144] width 66 height 29
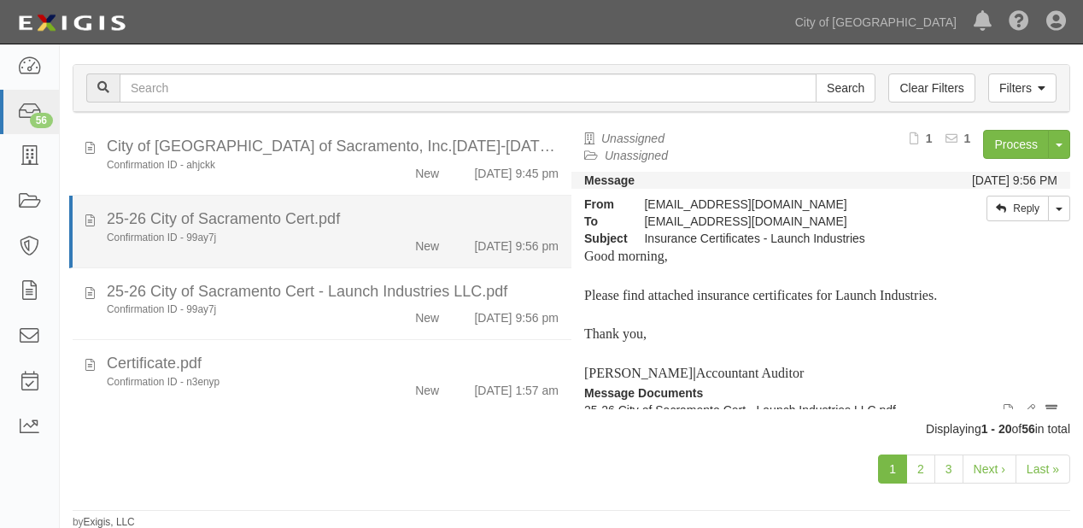
click at [433, 197] on li "25-26 City of Sacramento Cert.pdf Confirmation ID - 99ay7j New 9/16/25 9:56 pm" at bounding box center [320, 232] width 502 height 73
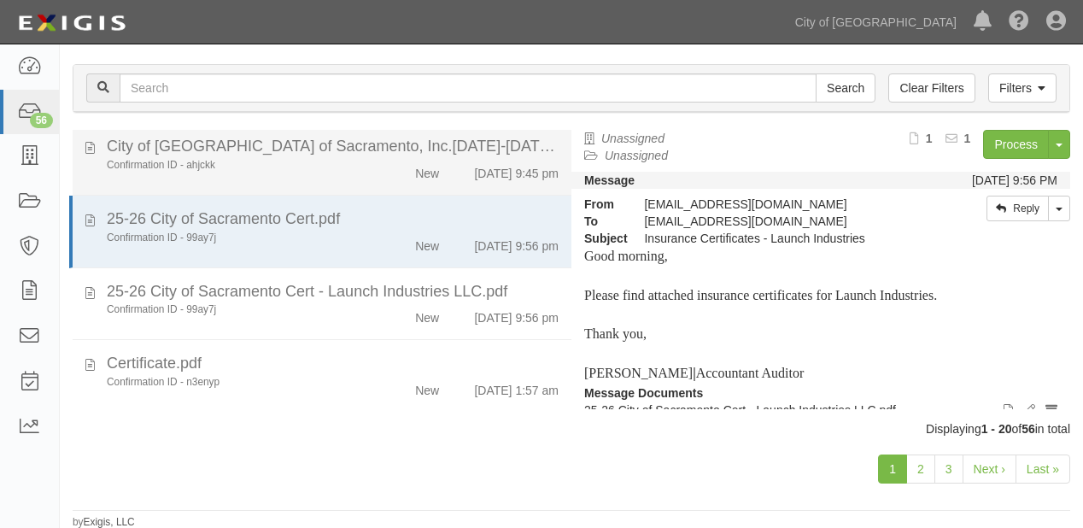
click at [431, 181] on li "City of Sacramento_TOFA of Sacramento, Inc.2025-2026.pdf Confirmation ID - ahjc…" at bounding box center [322, 159] width 499 height 73
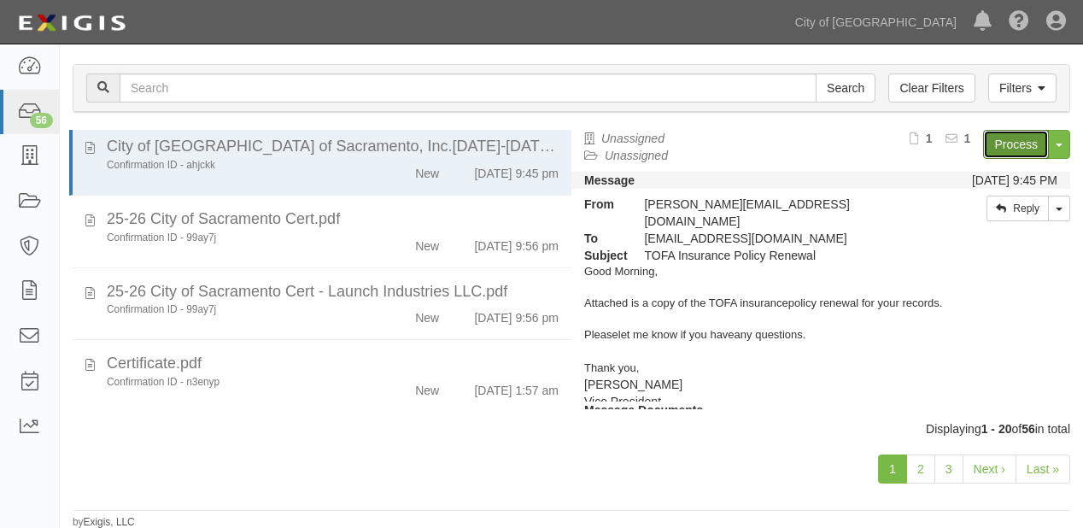
click at [998, 141] on link "Process" at bounding box center [1016, 144] width 66 height 29
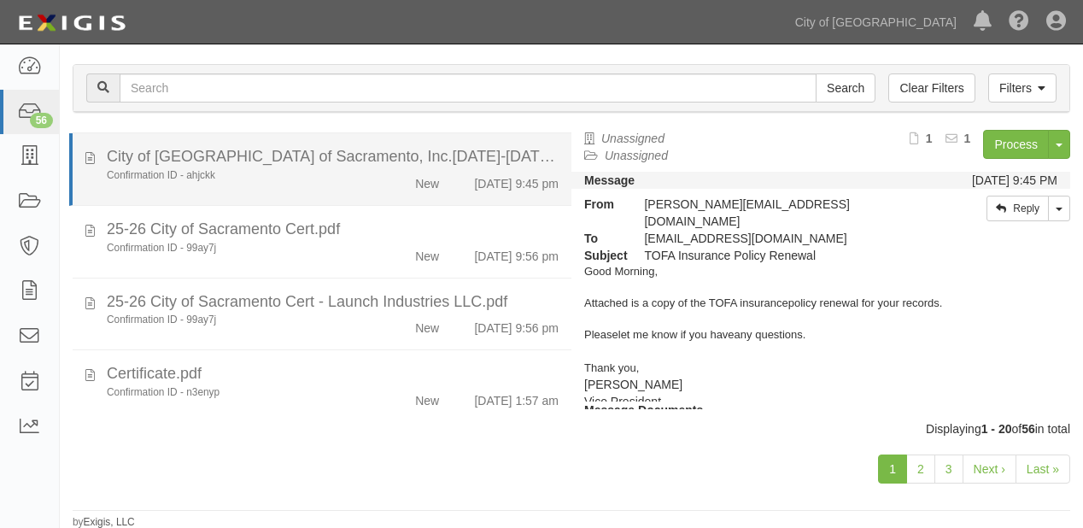
scroll to position [1134, 0]
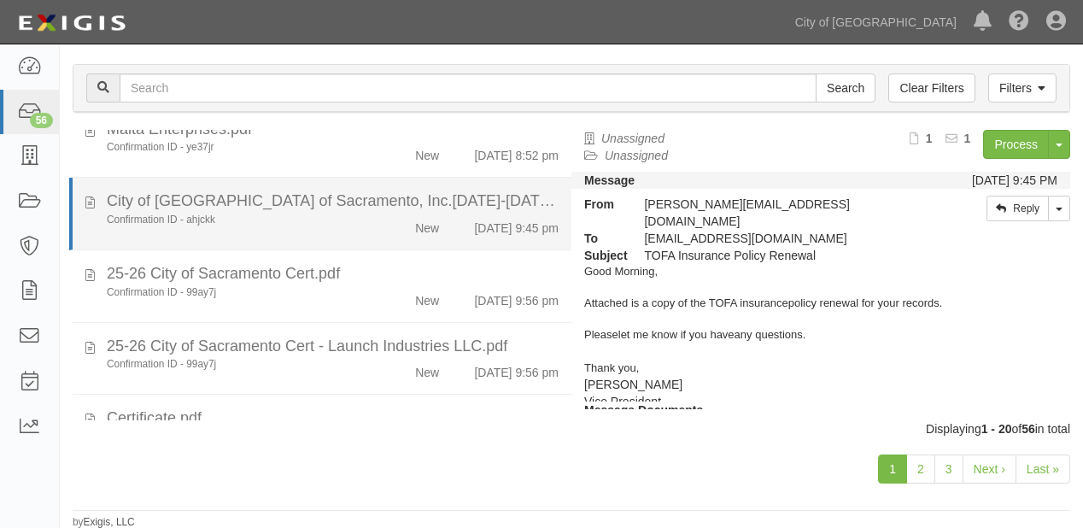
click at [407, 191] on li "City of Sacramento_TOFA of Sacramento, Inc.2025-2026.pdf Confirmation ID - ahjc…" at bounding box center [320, 214] width 502 height 73
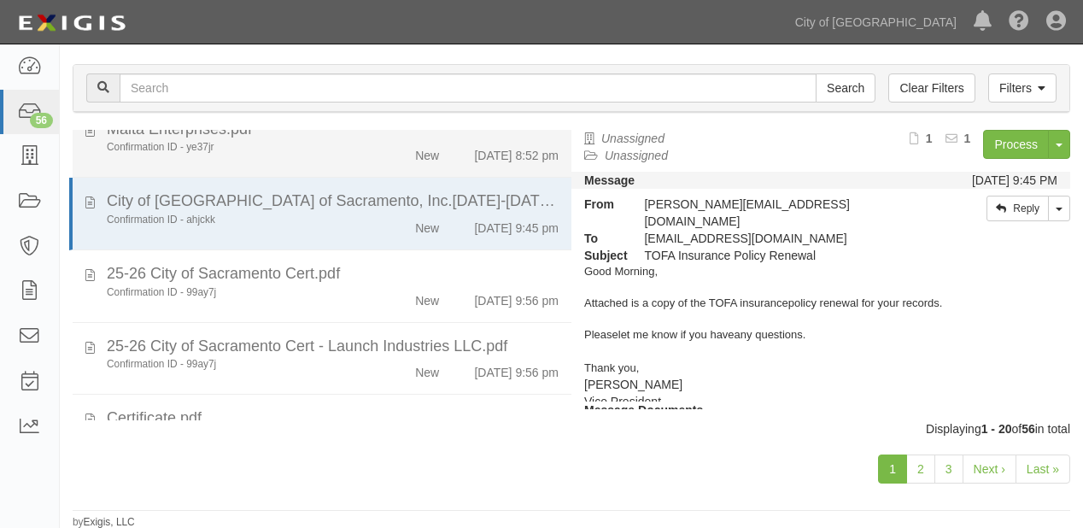
click at [409, 177] on li "Maita Enterprises.pdf Confirmation ID - ye37jr New 9/11/25 8:52 pm" at bounding box center [322, 142] width 499 height 73
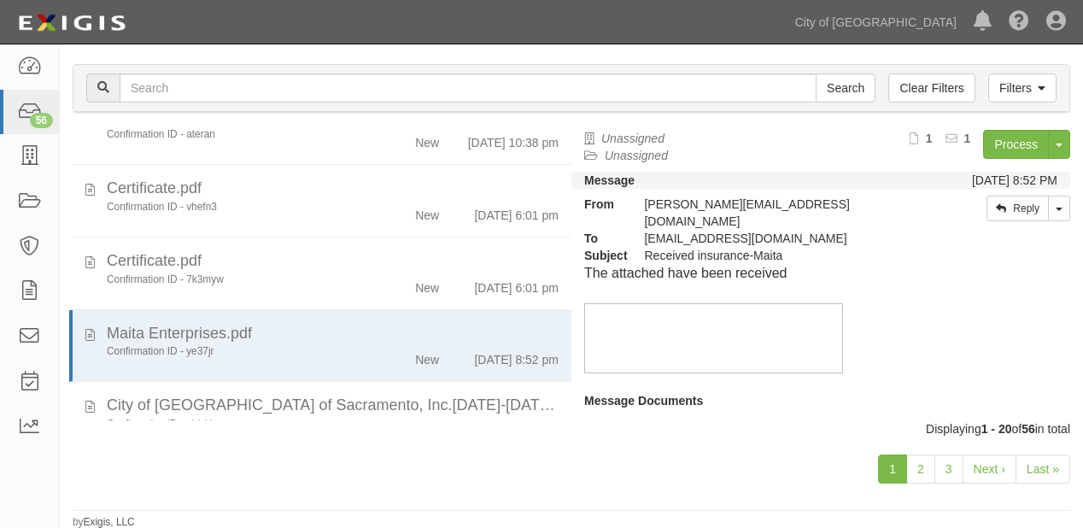
scroll to position [929, 0]
click at [994, 140] on link "Process" at bounding box center [1016, 144] width 66 height 29
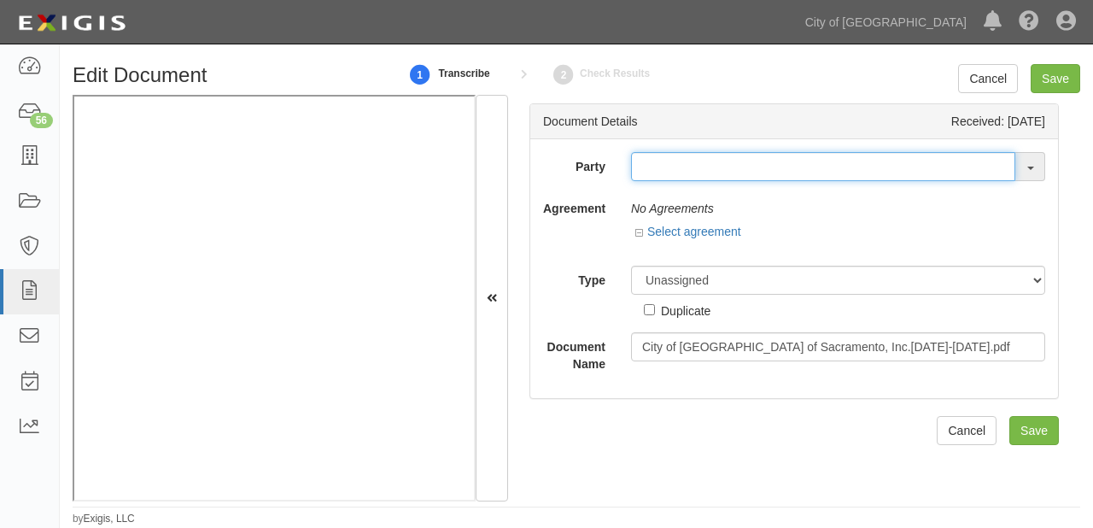
click at [720, 174] on input "text" at bounding box center [823, 166] width 384 height 29
type input "tofa"
click at [667, 164] on input "text" at bounding box center [823, 166] width 384 height 29
type input "maita"
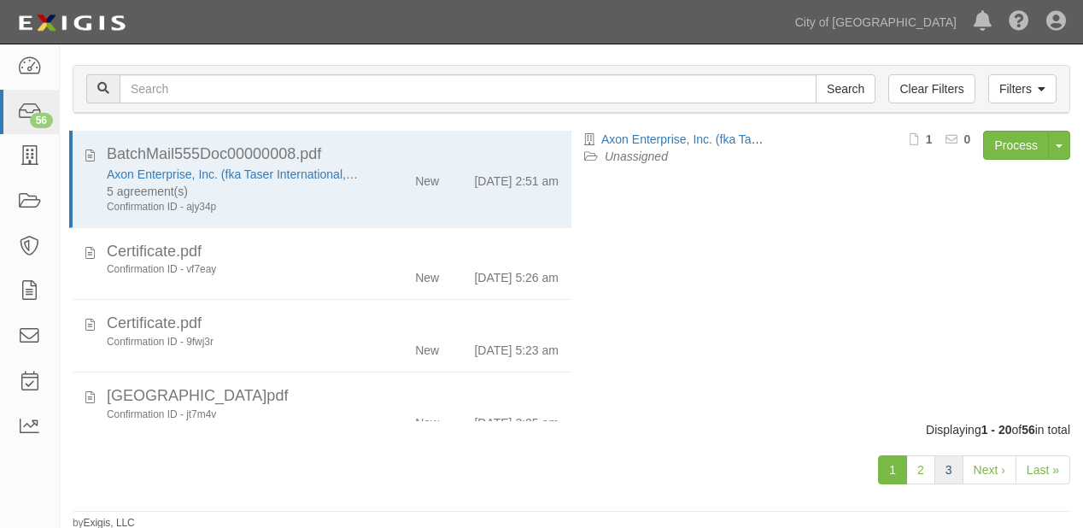
scroll to position [119, 0]
click at [917, 467] on link "2" at bounding box center [920, 468] width 29 height 29
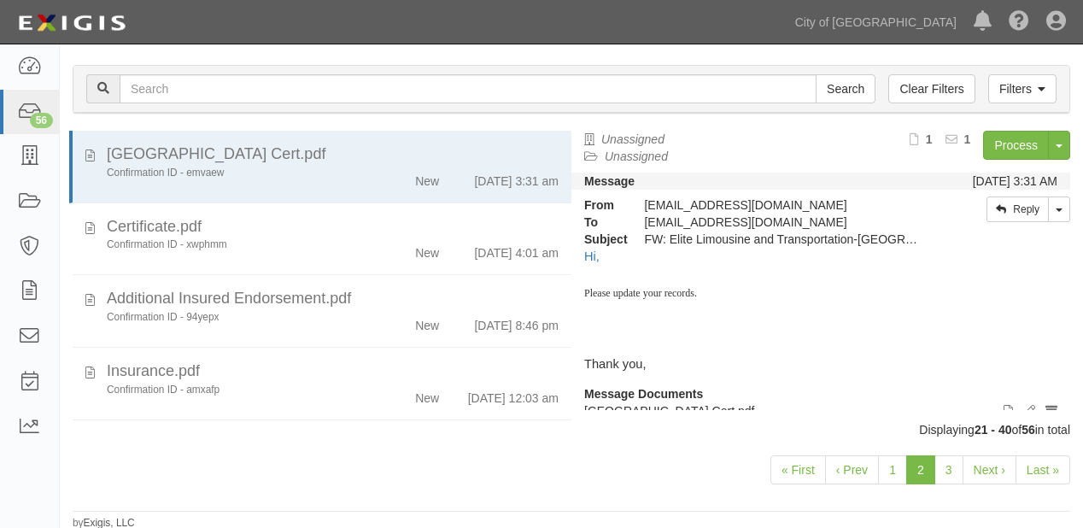
scroll to position [119, 0]
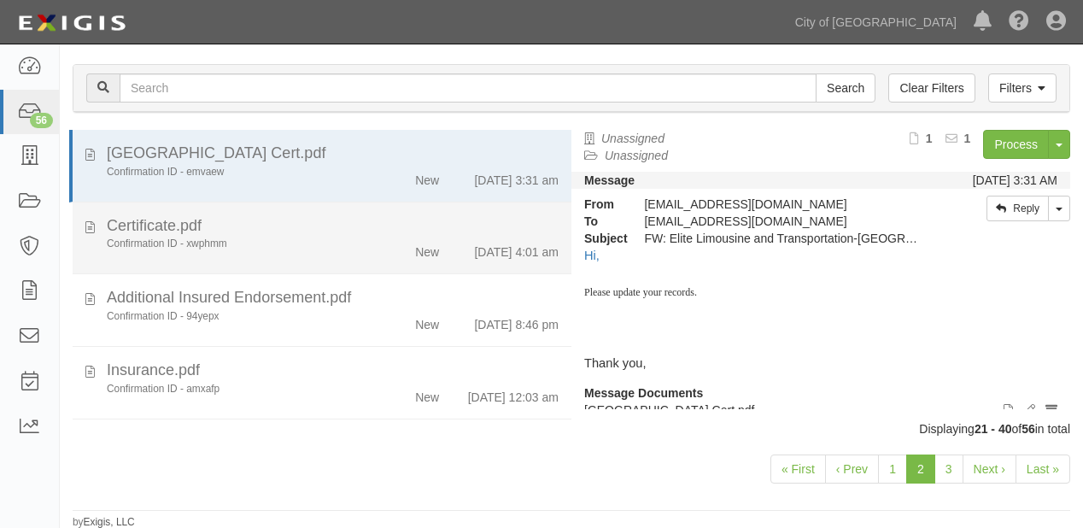
click at [380, 249] on div "New" at bounding box center [411, 249] width 79 height 24
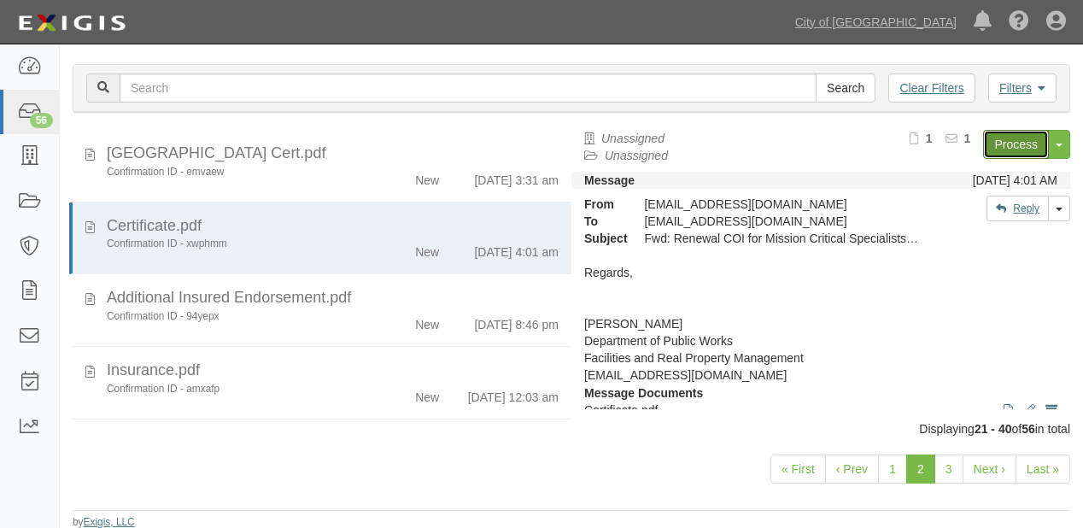
click at [983, 148] on link "Process" at bounding box center [1016, 144] width 66 height 29
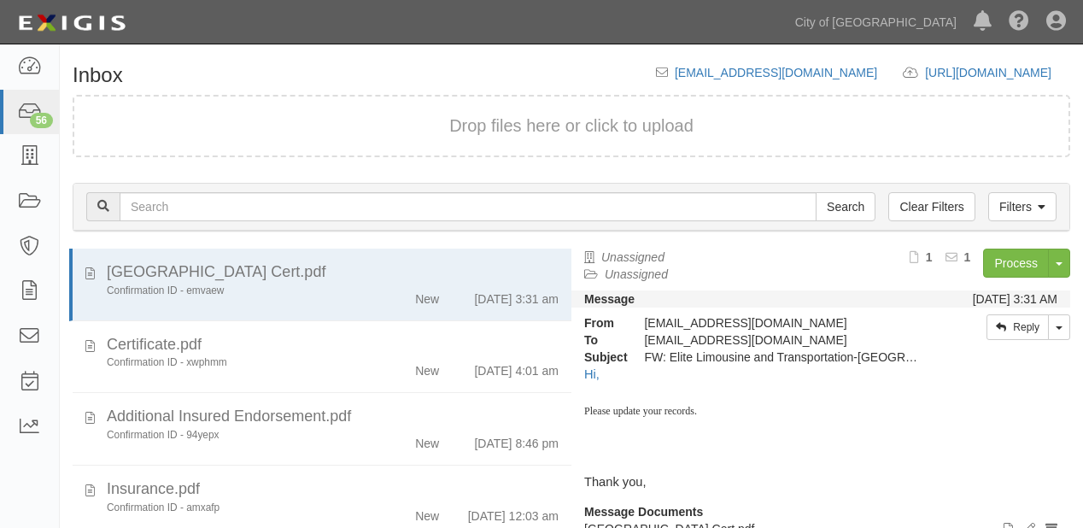
scroll to position [67, 0]
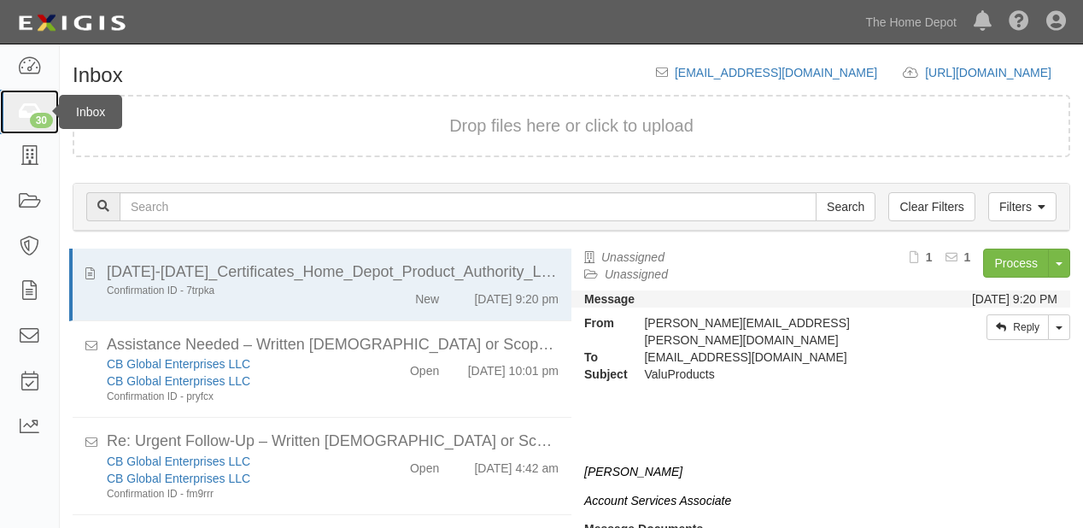
click at [13, 116] on link "30" at bounding box center [29, 112] width 59 height 45
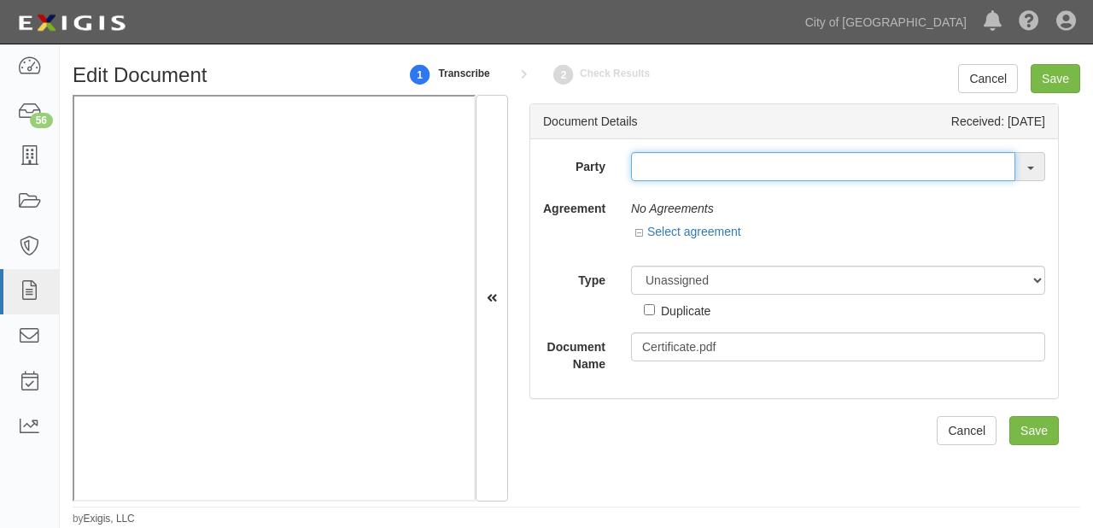
click at [721, 163] on input "text" at bounding box center [823, 166] width 384 height 29
type input "mission c"
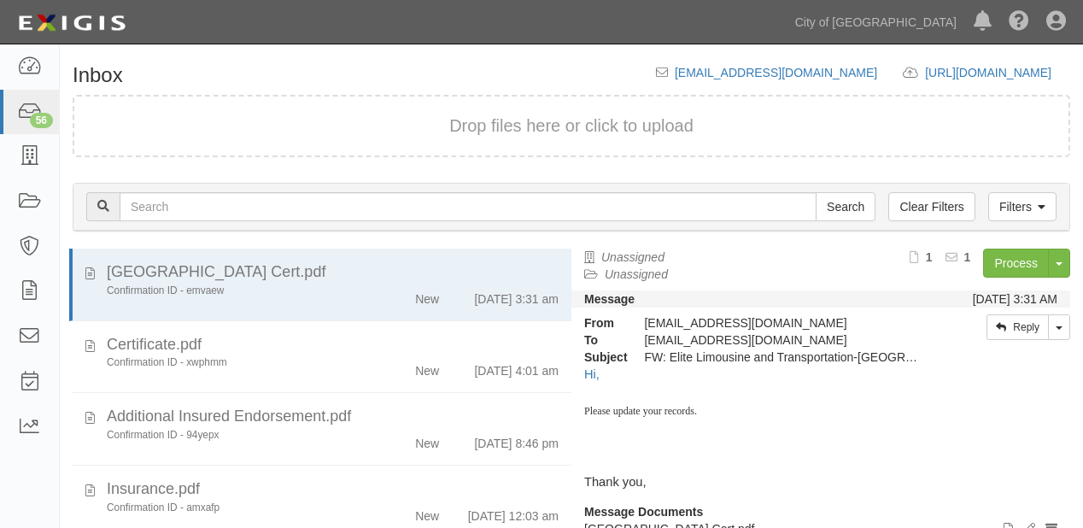
scroll to position [119, 0]
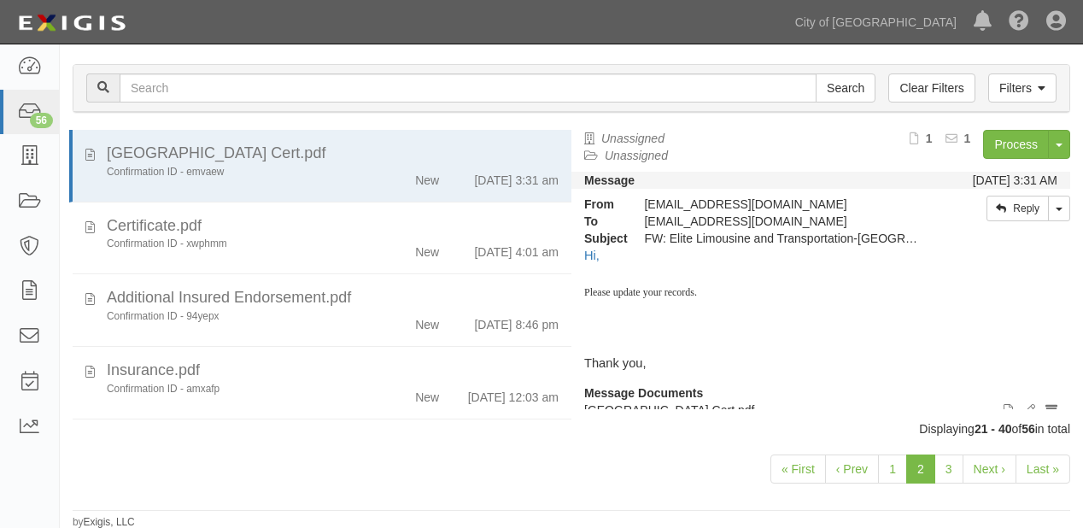
click at [415, 244] on div "New" at bounding box center [427, 249] width 24 height 24
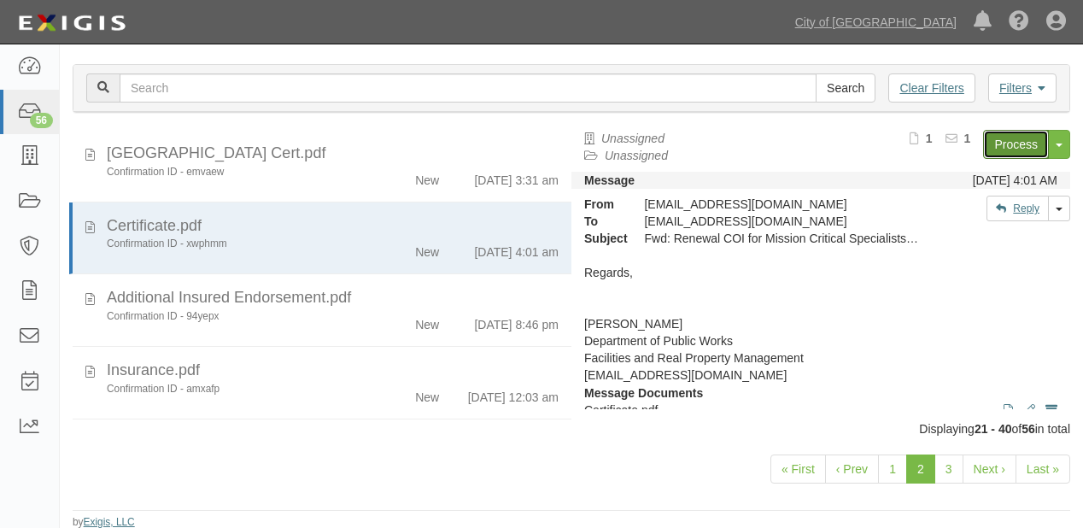
click at [1018, 141] on link "Process" at bounding box center [1016, 144] width 66 height 29
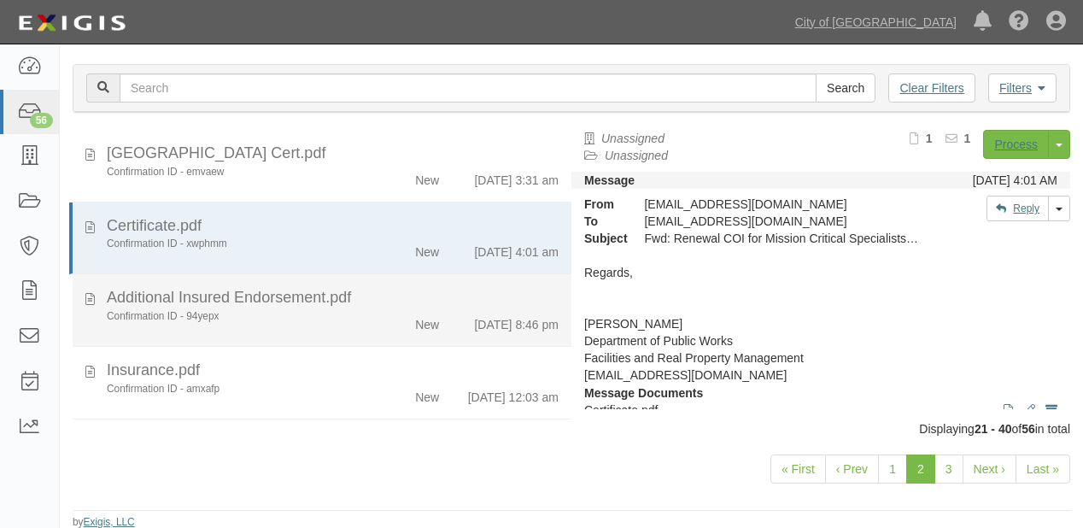
click at [372, 321] on div "New" at bounding box center [411, 321] width 79 height 24
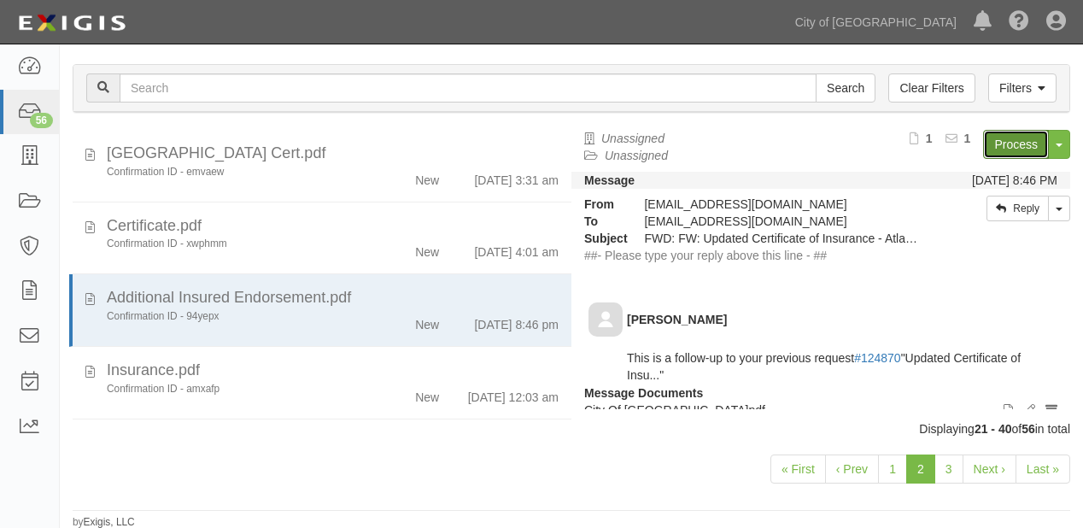
click at [987, 149] on link "Process" at bounding box center [1016, 144] width 66 height 29
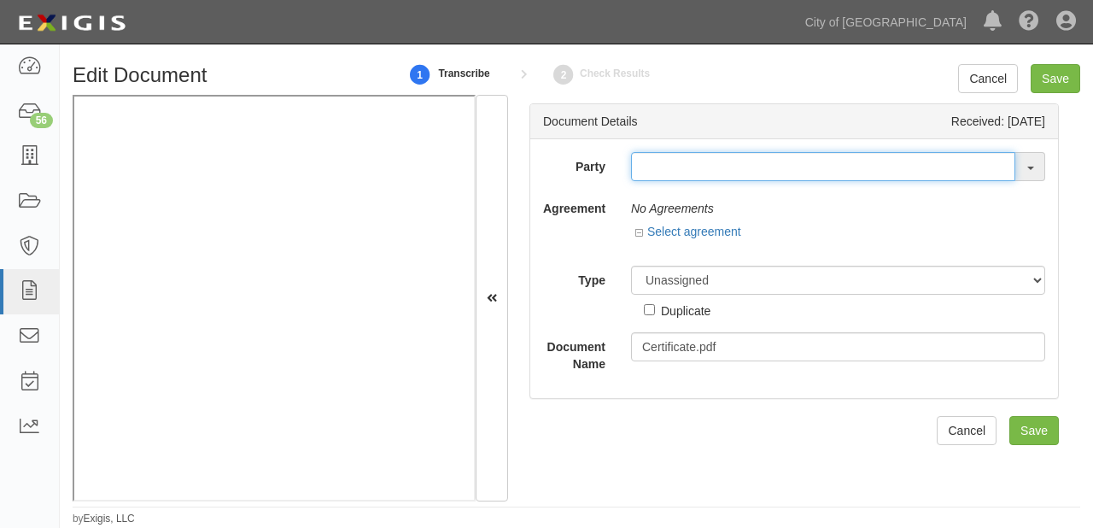
click at [714, 174] on input "text" at bounding box center [823, 166] width 384 height 29
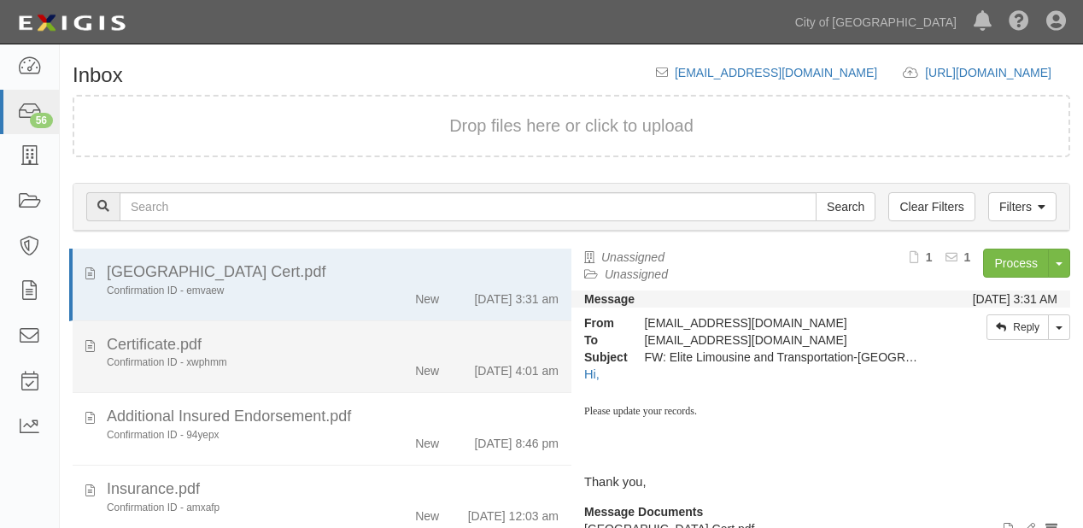
scroll to position [119, 0]
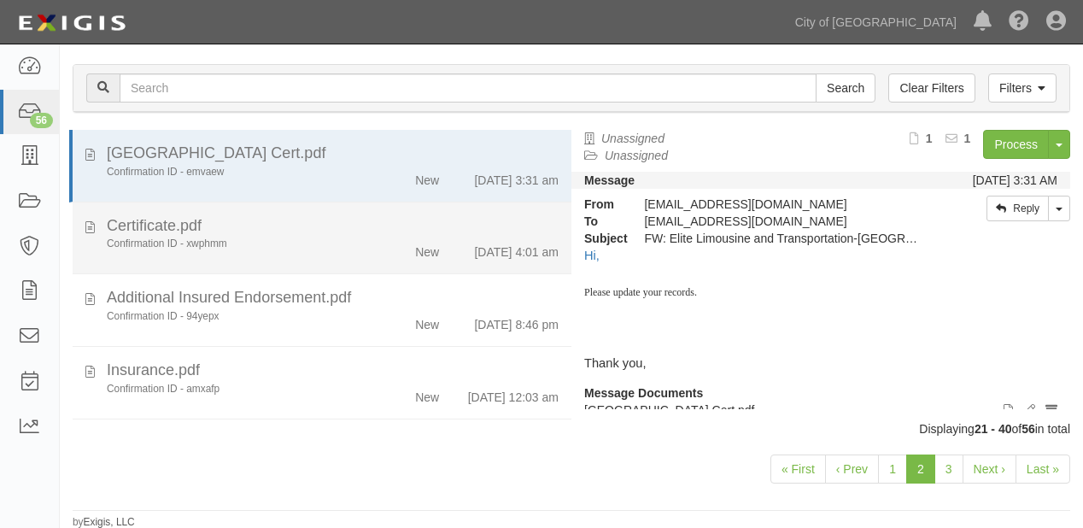
click at [377, 228] on div "Certificate.pdf" at bounding box center [333, 226] width 452 height 22
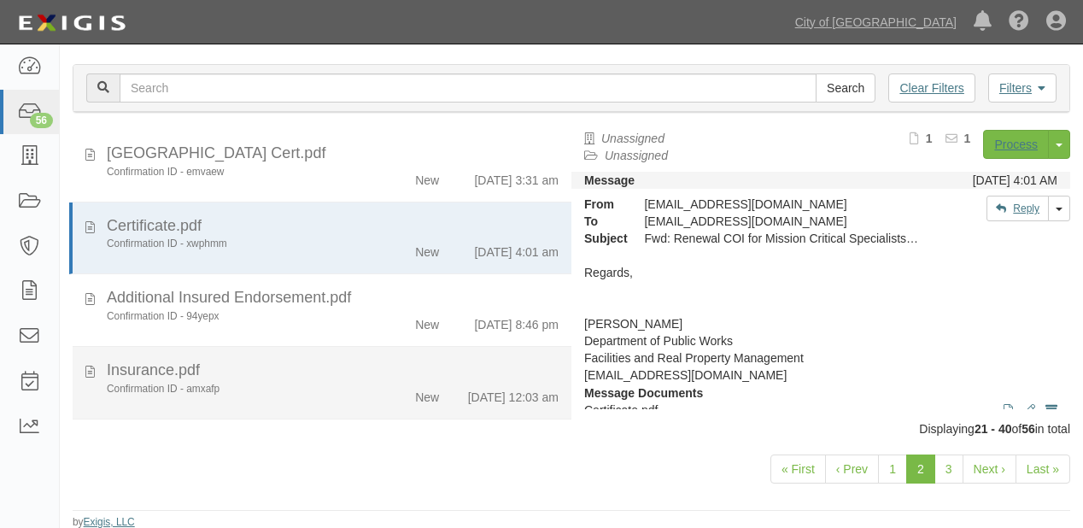
click at [437, 373] on div "Insurance.pdf" at bounding box center [333, 371] width 452 height 22
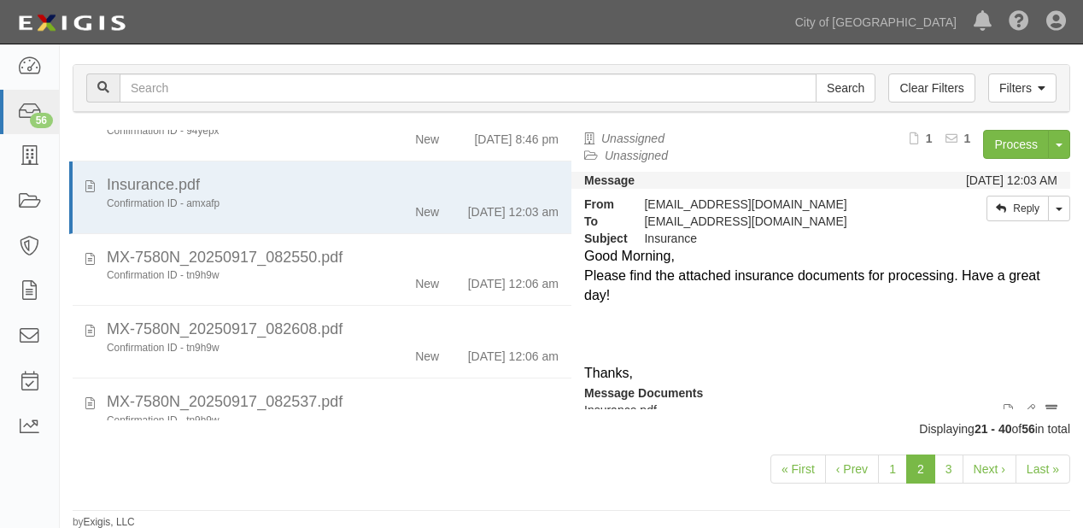
scroll to position [205, 0]
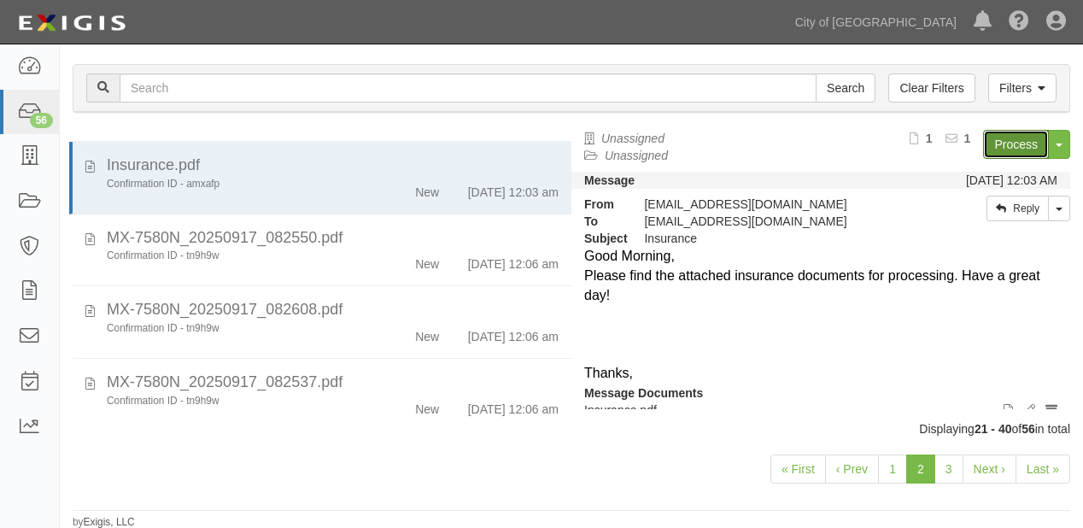
click at [1022, 149] on link "Process" at bounding box center [1016, 144] width 66 height 29
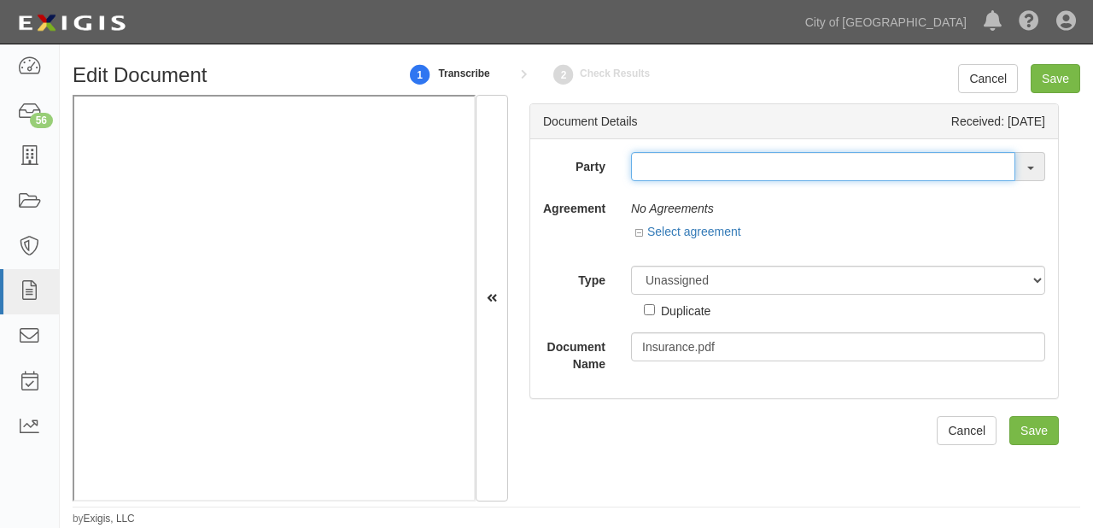
click at [659, 169] on input "text" at bounding box center [823, 166] width 384 height 29
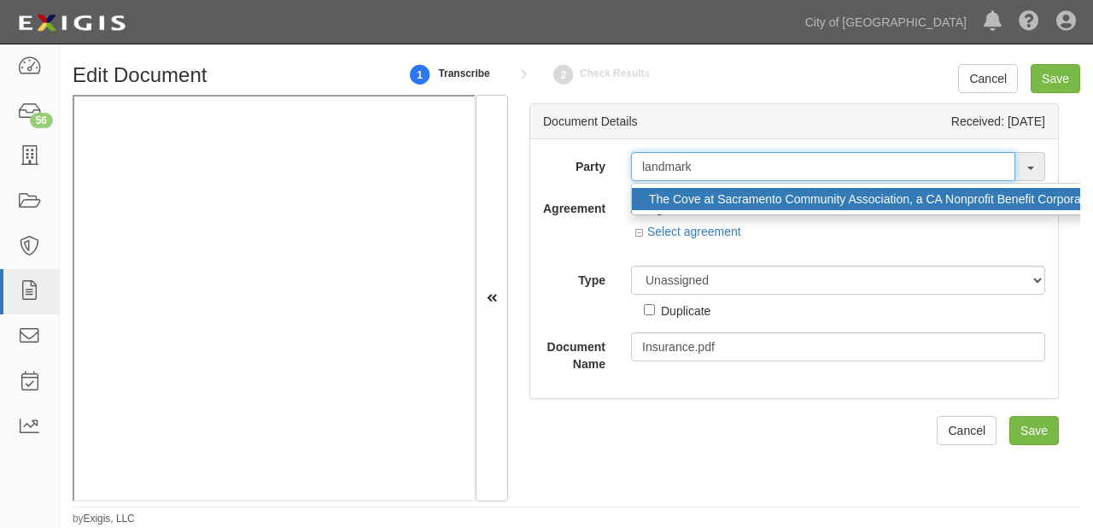
type input "landmark"
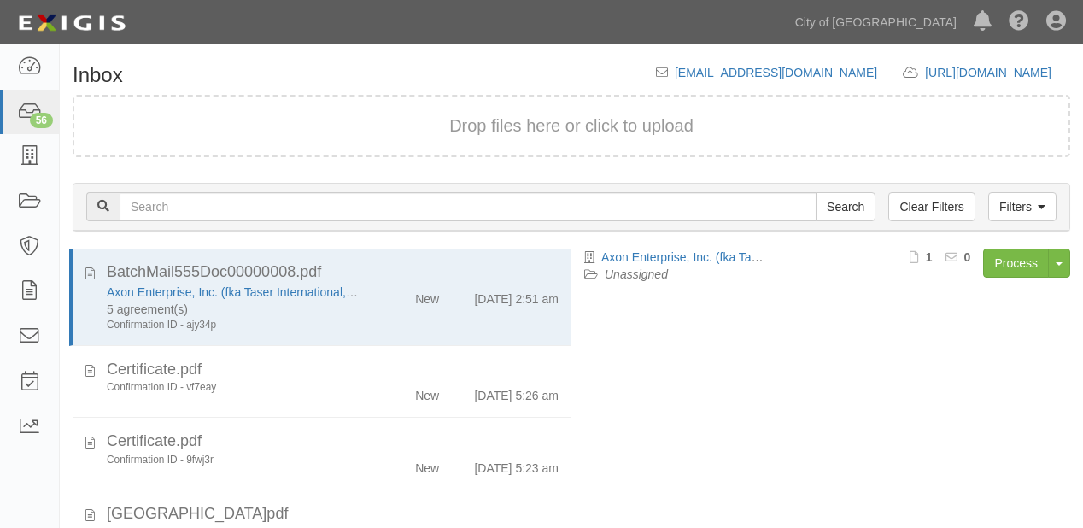
scroll to position [119, 0]
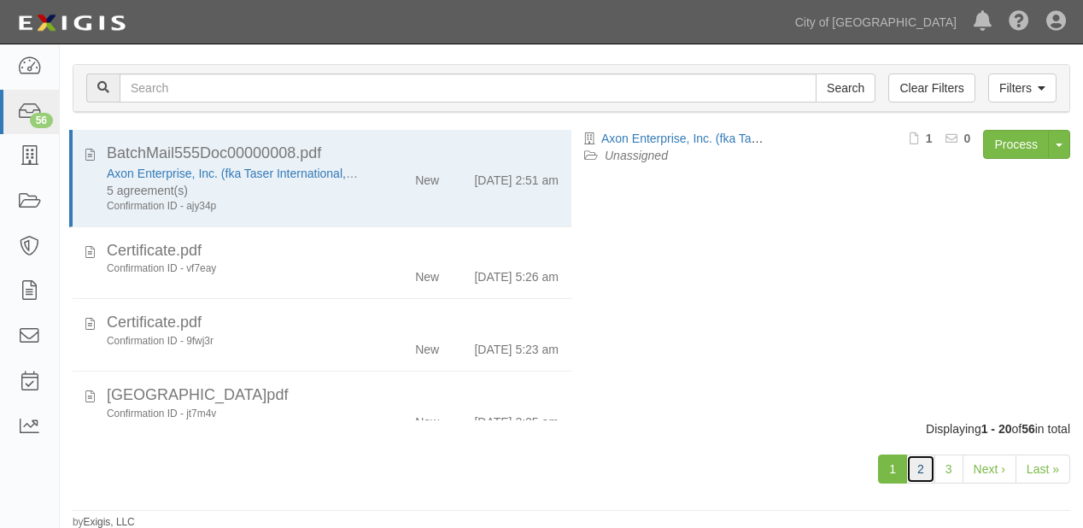
click at [916, 471] on link "2" at bounding box center [920, 468] width 29 height 29
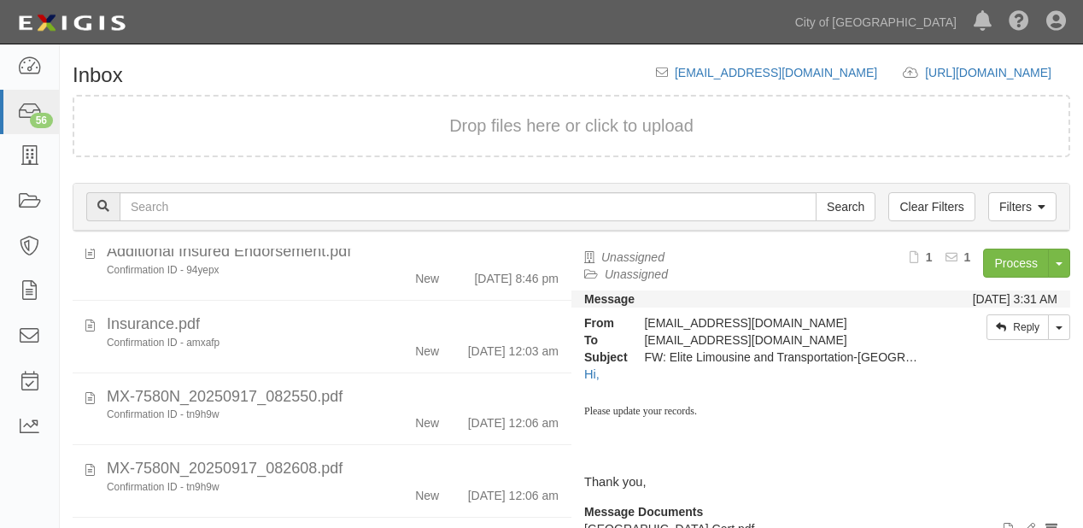
scroll to position [205, 0]
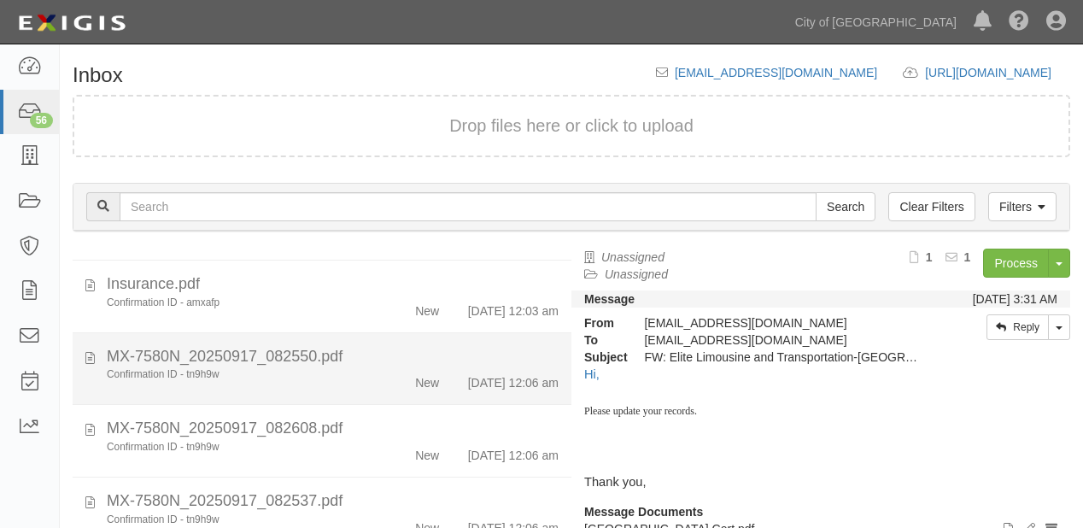
click at [509, 368] on div "MX-7580N_20250917_082550.pdf" at bounding box center [333, 357] width 452 height 22
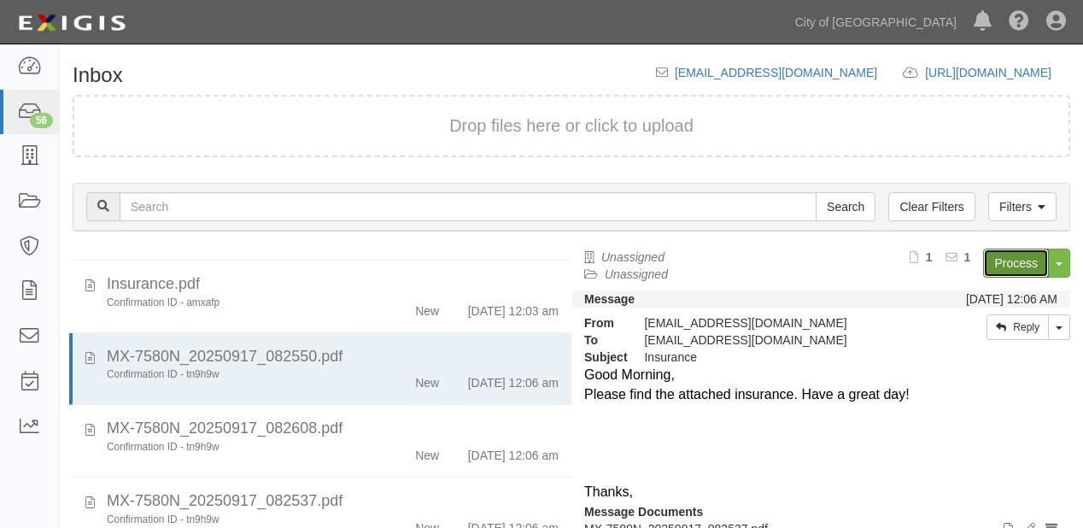
click at [997, 255] on link "Process" at bounding box center [1016, 263] width 66 height 29
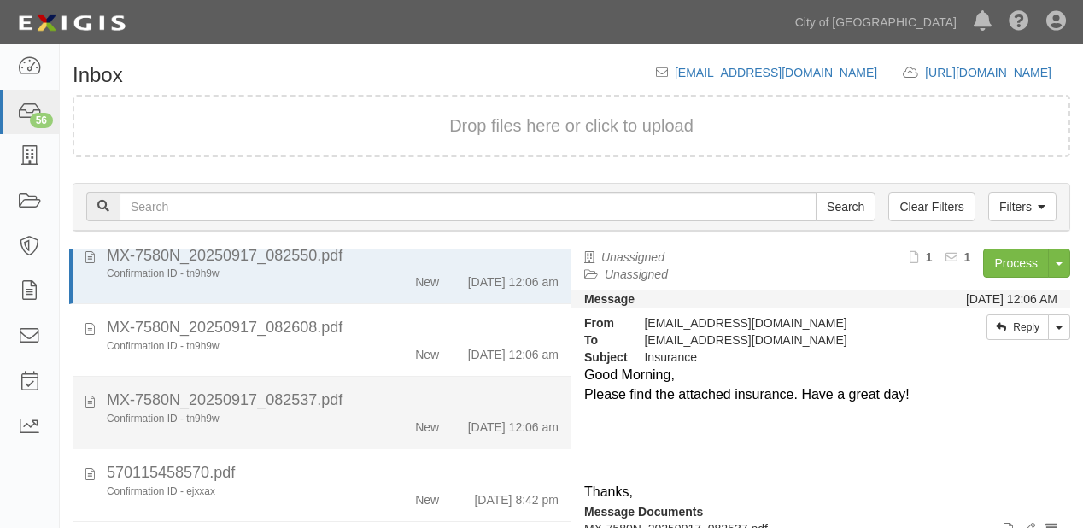
scroll to position [342, 0]
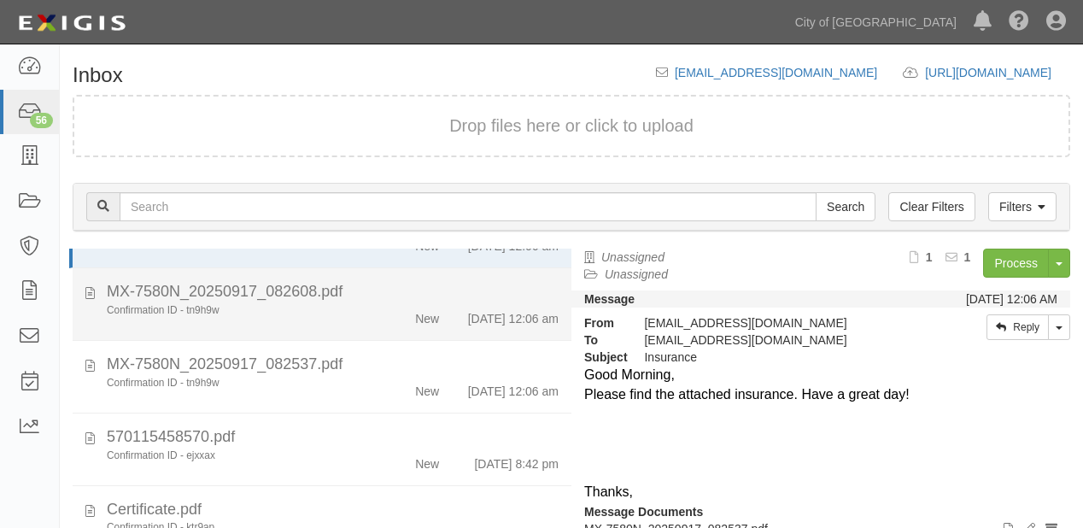
click at [382, 327] on div "New" at bounding box center [411, 315] width 79 height 24
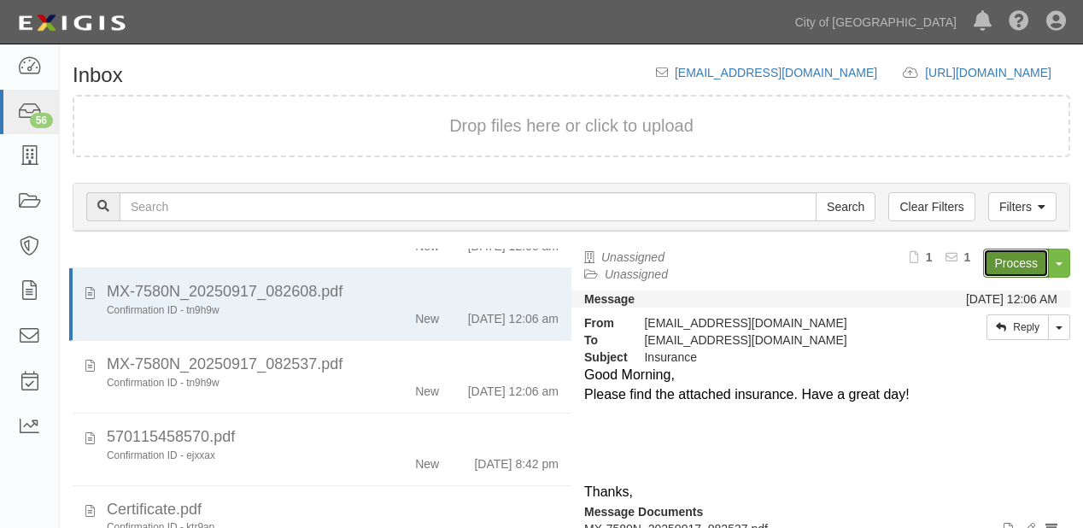
click at [997, 263] on link "Process" at bounding box center [1016, 263] width 66 height 29
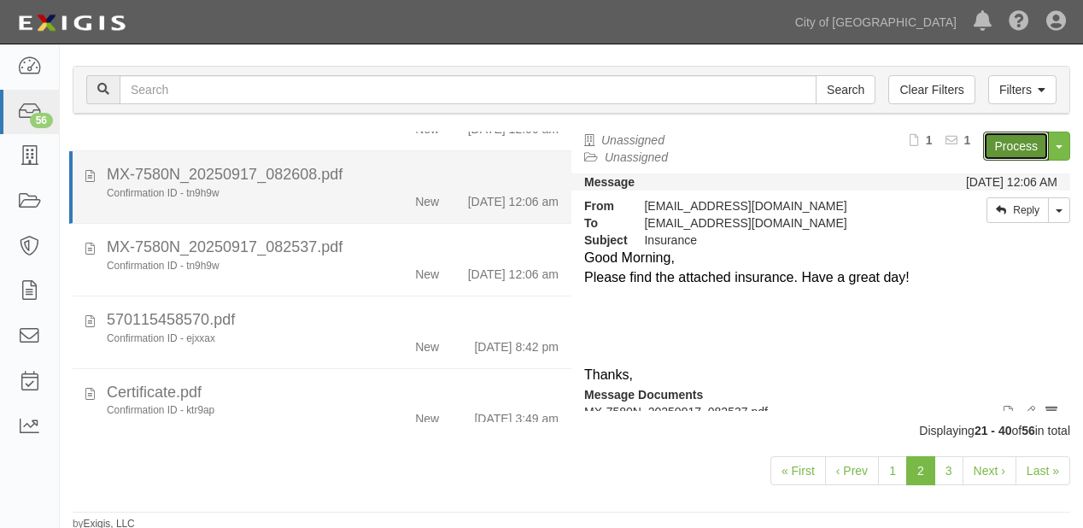
scroll to position [119, 0]
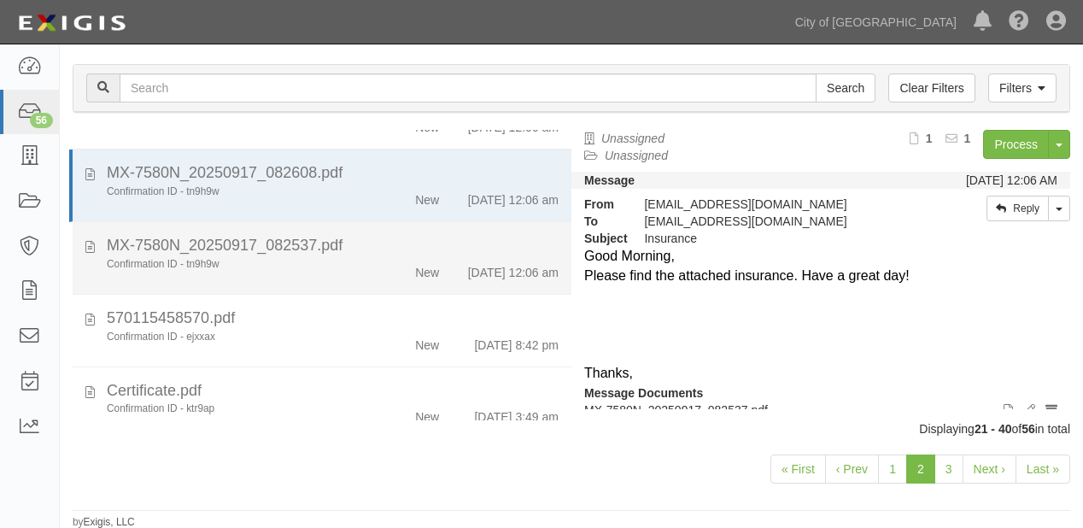
click at [427, 281] on div "New" at bounding box center [427, 269] width 24 height 24
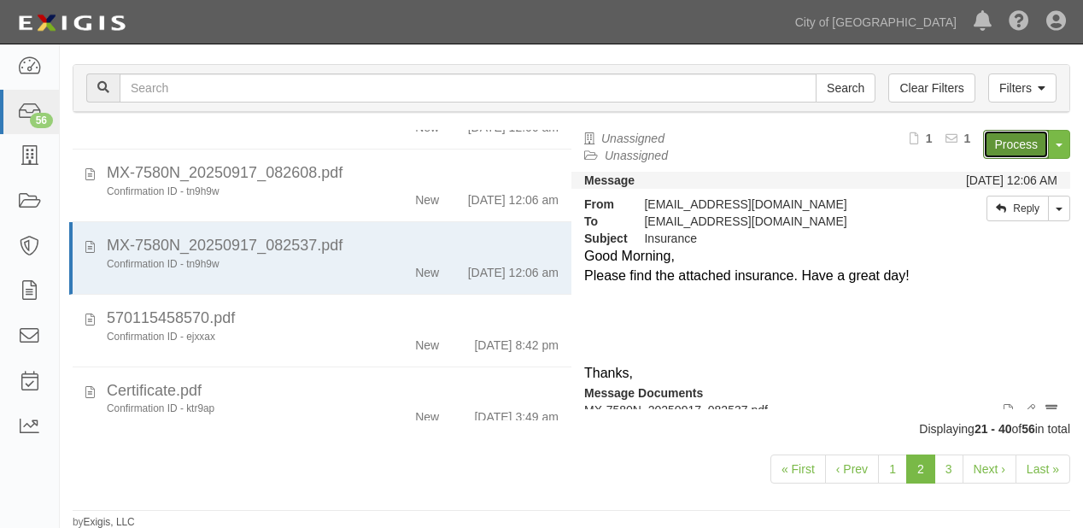
click at [994, 150] on link "Process" at bounding box center [1016, 144] width 66 height 29
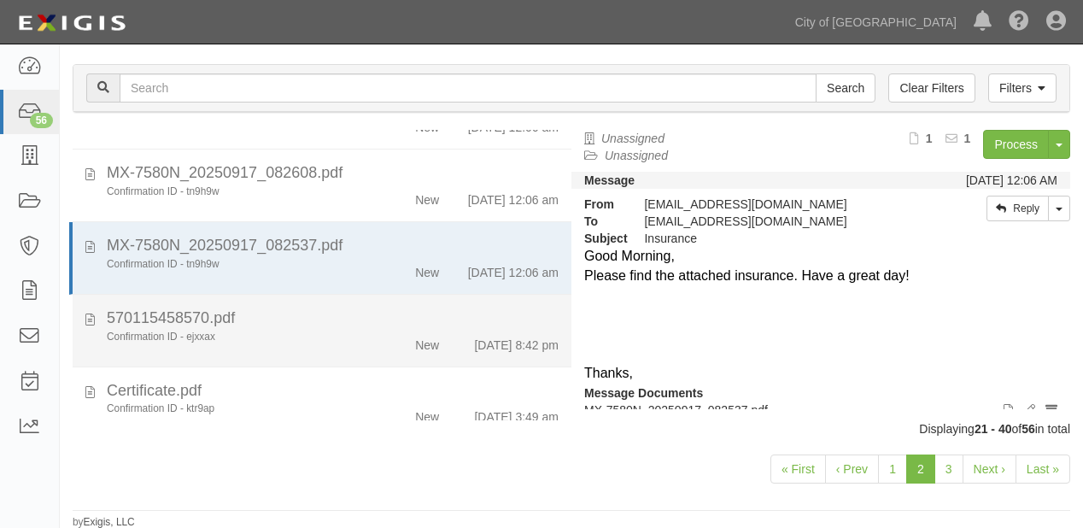
click at [435, 354] on div "New" at bounding box center [411, 342] width 79 height 24
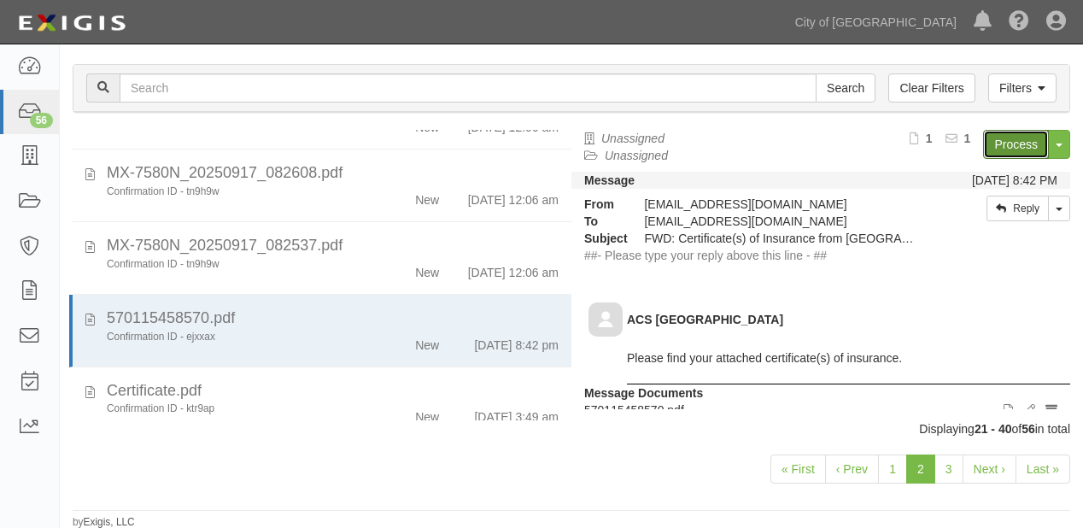
click at [988, 141] on link "Process" at bounding box center [1016, 144] width 66 height 29
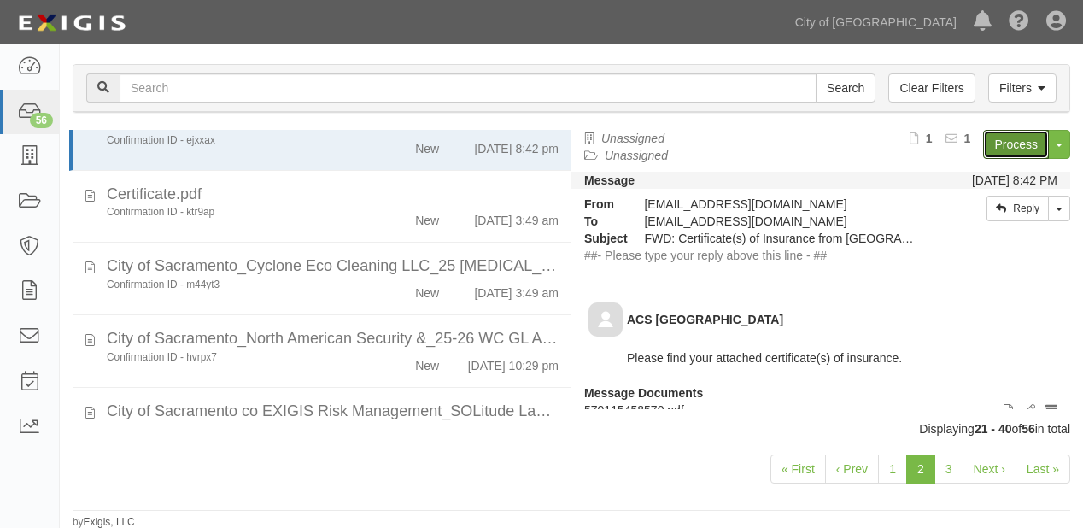
scroll to position [547, 0]
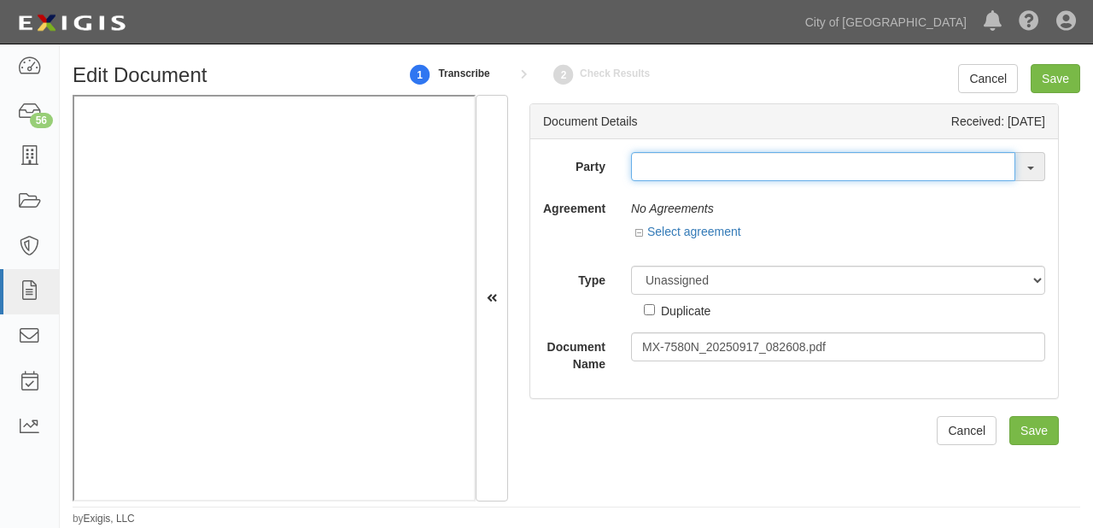
click at [721, 166] on input "text" at bounding box center [823, 166] width 384 height 29
type input "spare"
click at [664, 176] on input "text" at bounding box center [823, 166] width 384 height 29
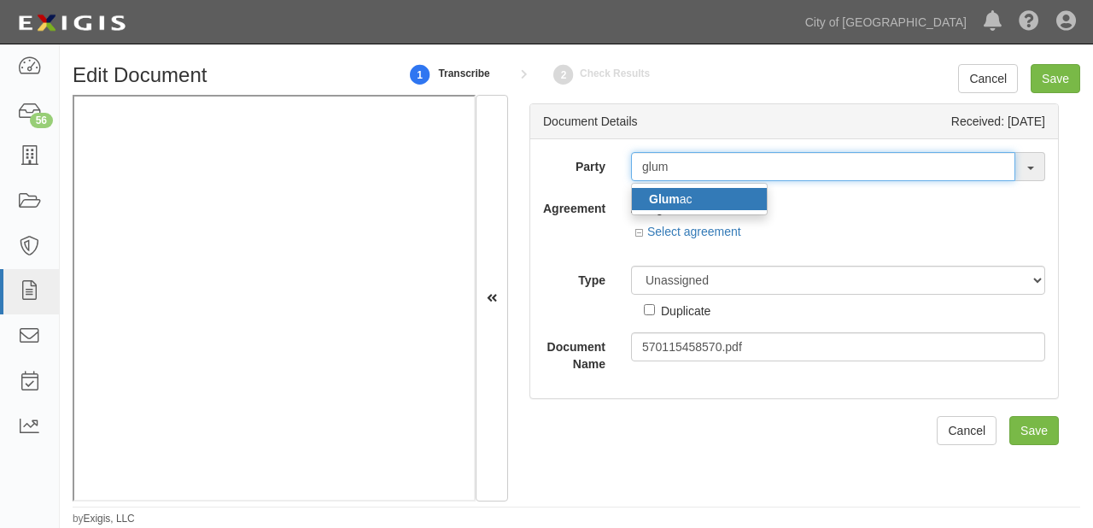
type input "glum"
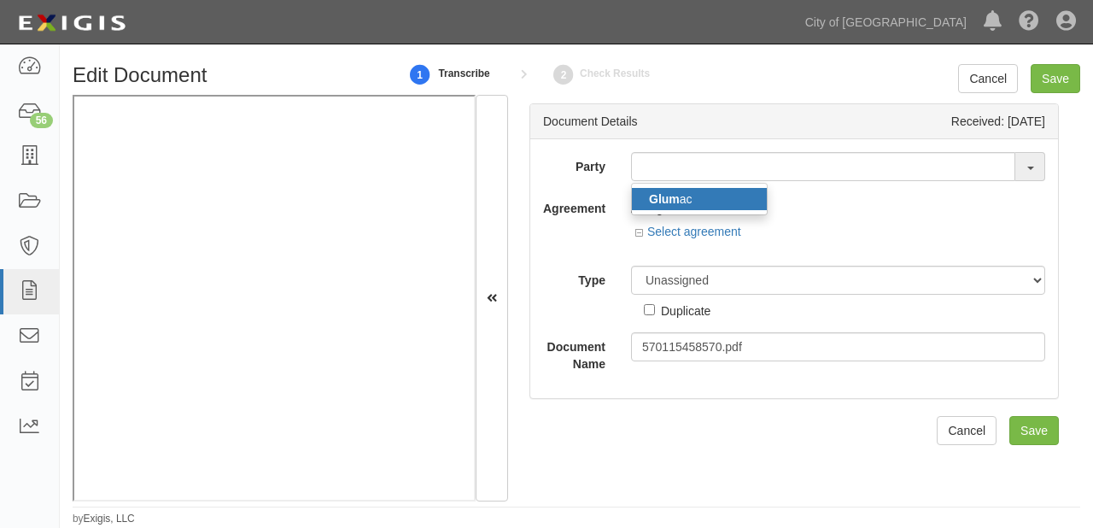
click at [672, 198] on strong "Glum" at bounding box center [664, 199] width 31 height 14
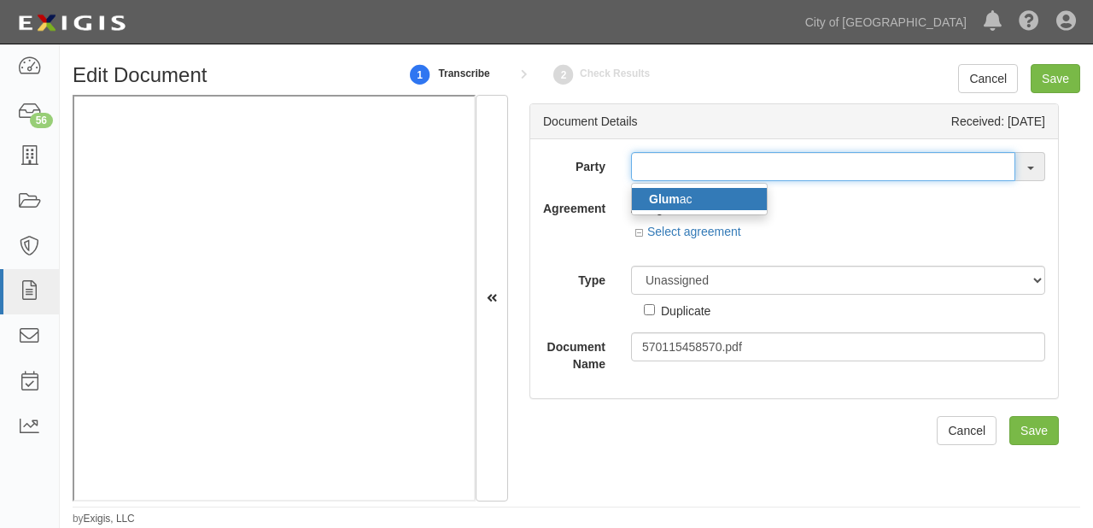
type input "Glumac"
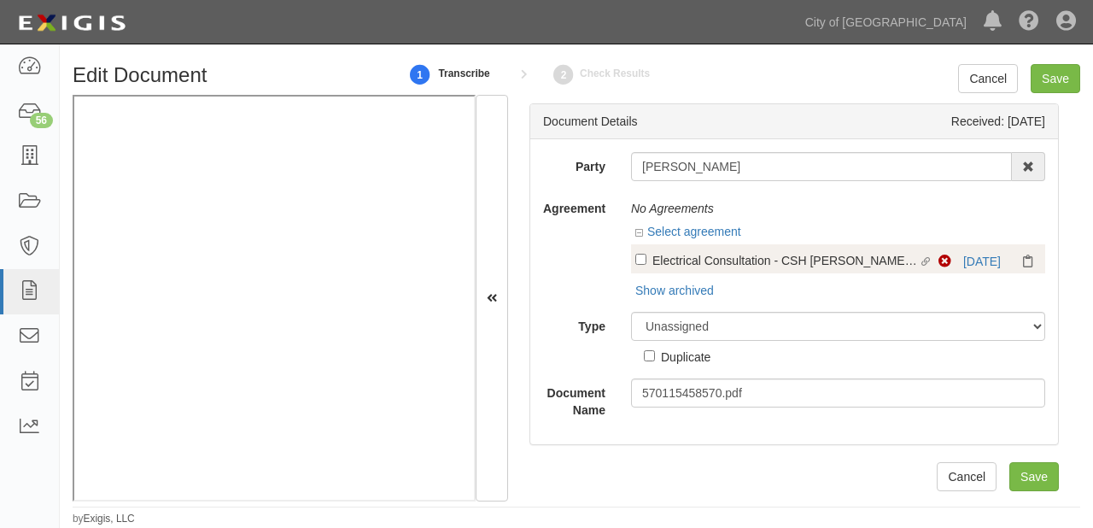
click at [704, 267] on div "Electrical Consultation - CSH McClellan site (2023-1035)" at bounding box center [786, 259] width 267 height 19
click at [647, 265] on input "Linked agreement Electrical Consultation - CSH McClellan site (2023-1035) Linke…" at bounding box center [641, 259] width 11 height 11
checkbox input "true"
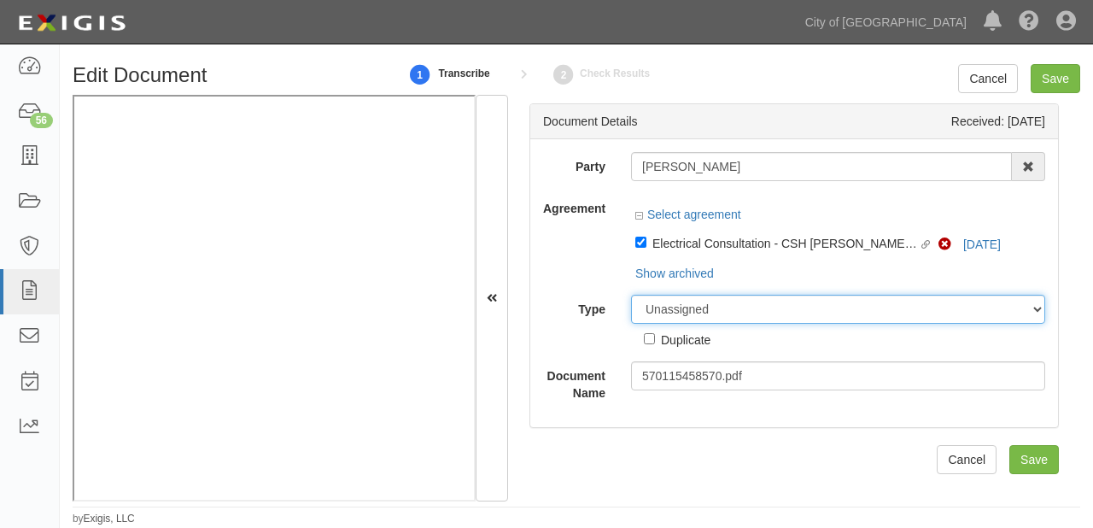
click at [684, 306] on select "Unassigned Binder Cancellation Notice Certificate Contract Endorsement Insuranc…" at bounding box center [838, 309] width 414 height 29
click at [631, 321] on select "Unassigned Binder Cancellation Notice Certificate Contract Endorsement Insuranc…" at bounding box center [838, 309] width 414 height 29
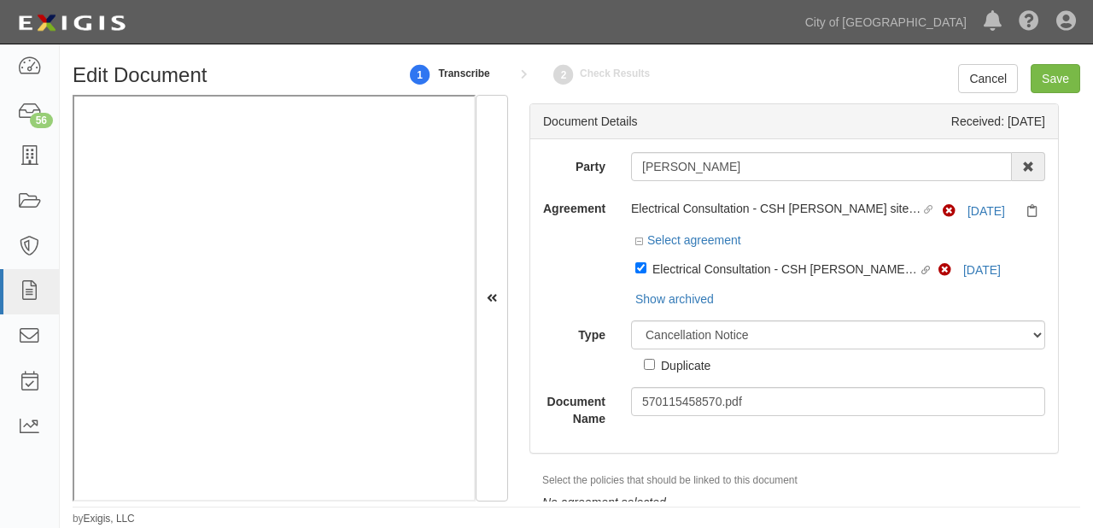
click at [720, 320] on div "Party Glumac Glum ac 16th & O Gateway (dba Ravel Rasmussen Properties) 17R Orch…" at bounding box center [794, 289] width 502 height 275
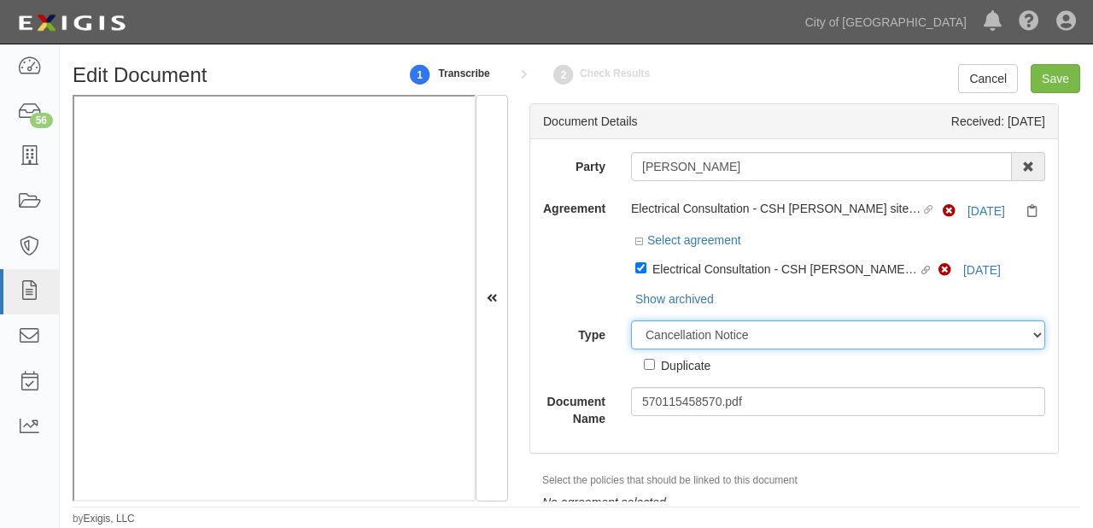
click at [704, 331] on select "Unassigned Binder Cancellation Notice Certificate Contract Endorsement Insuranc…" at bounding box center [838, 334] width 414 height 29
select select "CertificateDetail"
click at [631, 321] on select "Unassigned Binder Cancellation Notice Certificate Contract Endorsement Insuranc…" at bounding box center [838, 334] width 414 height 29
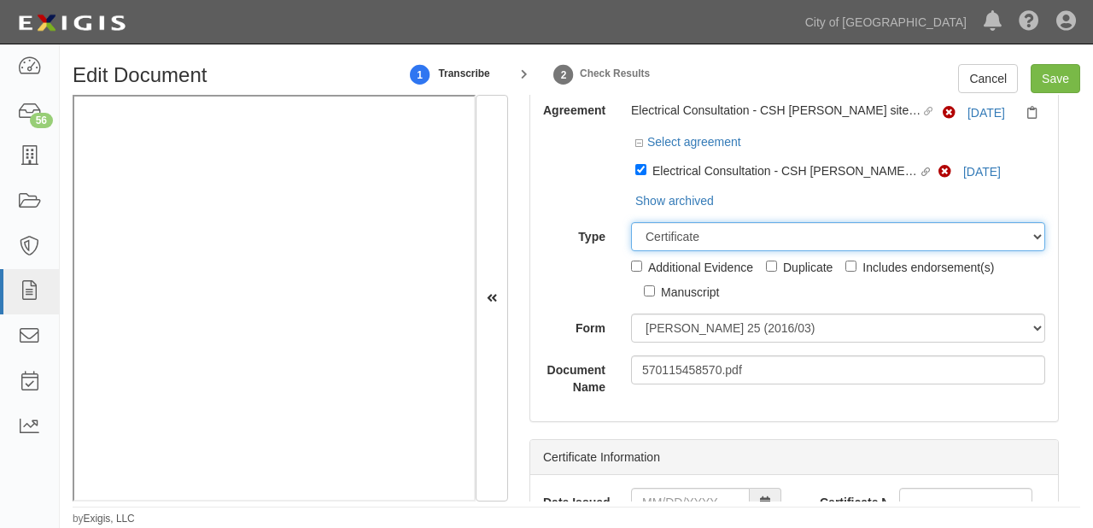
scroll to position [137, 0]
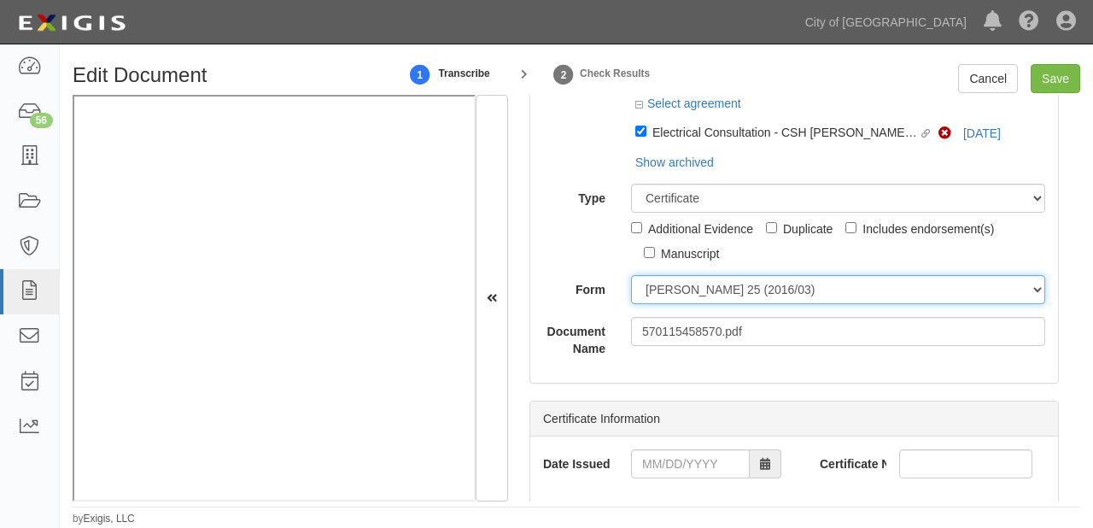
click at [677, 292] on select "ACORD 25 (2016/03) ACORD 101 ACORD 855 NY (2014/05) General" at bounding box center [838, 289] width 414 height 29
select select "GeneralFormDetail"
click at [631, 276] on select "ACORD 25 (2016/03) ACORD 101 ACORD 855 NY (2014/05) General" at bounding box center [838, 289] width 414 height 29
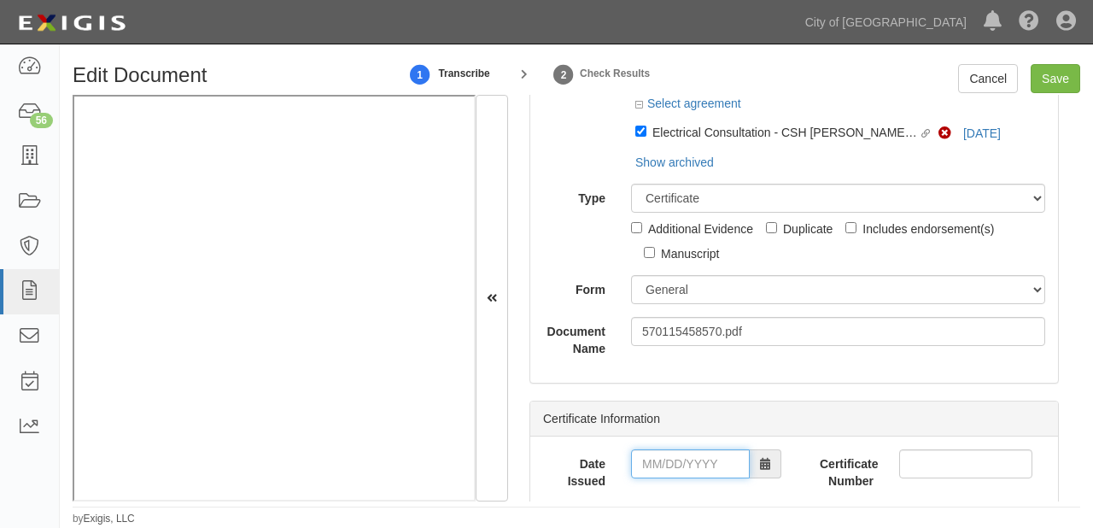
click at [695, 466] on input "Date Issued" at bounding box center [690, 463] width 119 height 29
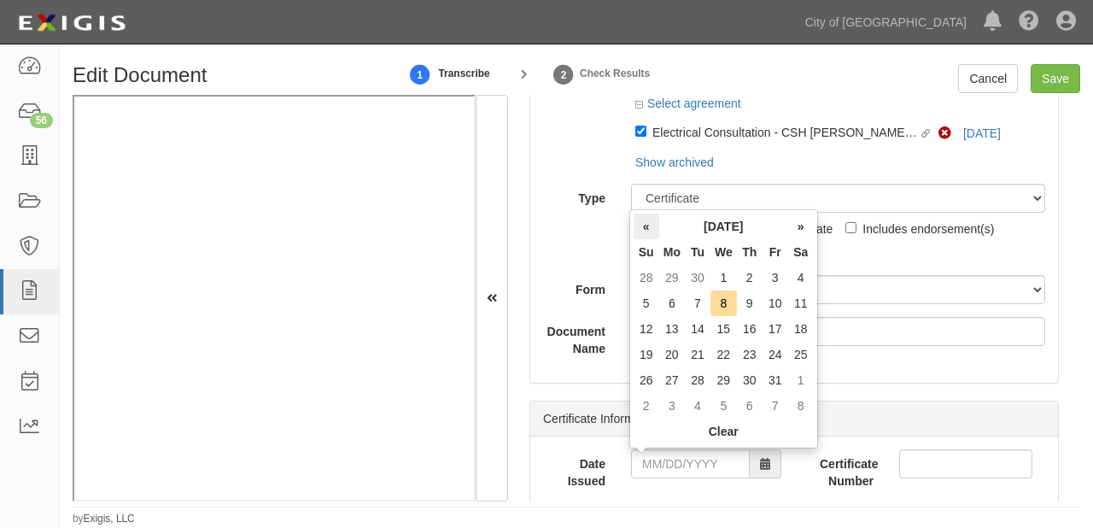
click at [649, 232] on th "«" at bounding box center [647, 227] width 26 height 26
click at [744, 325] on td "18" at bounding box center [750, 329] width 26 height 26
type input "09/18/2025"
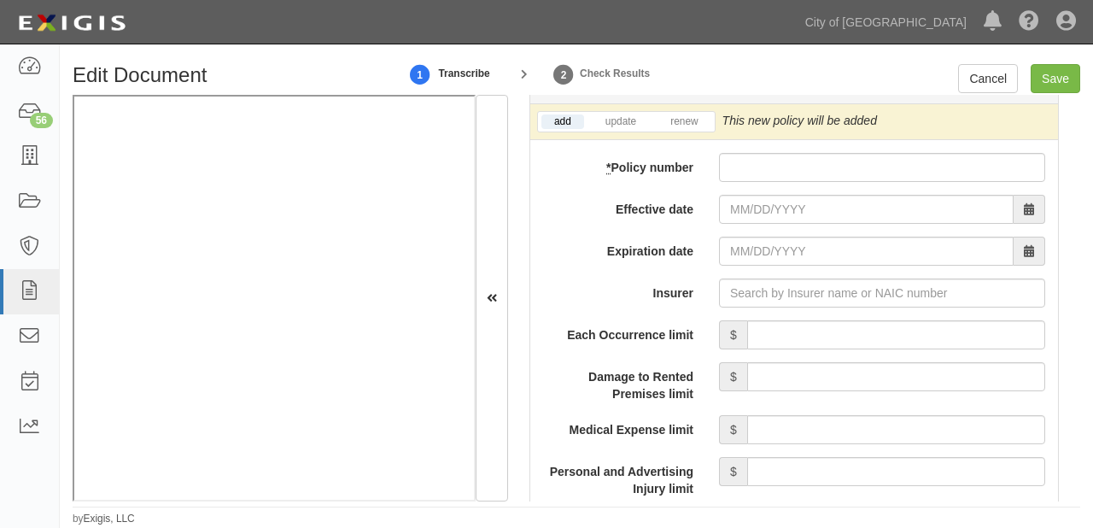
scroll to position [1504, 0]
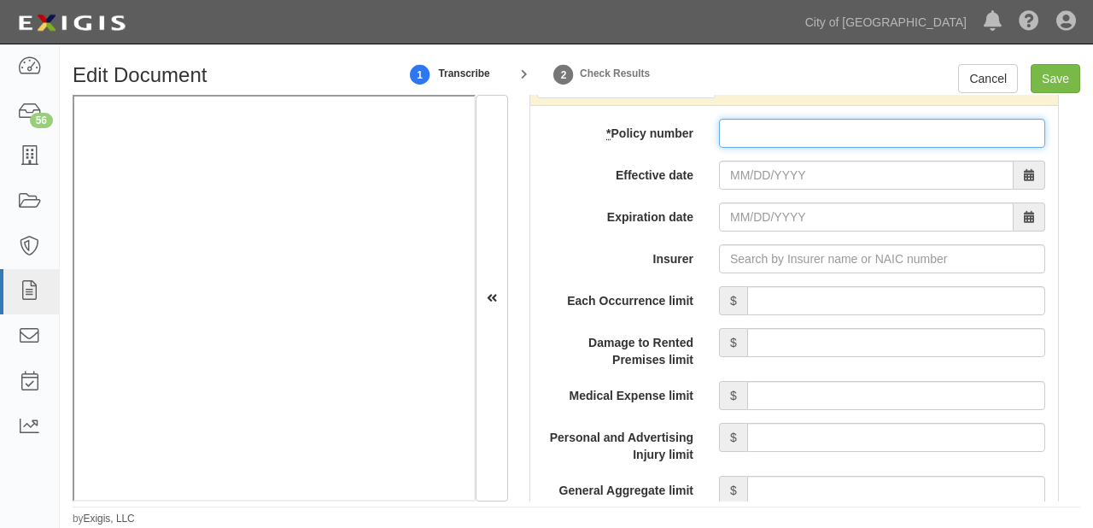
click at [784, 129] on input "* Policy number" at bounding box center [882, 133] width 326 height 29
paste input "GL6676804"
type input "GL6676804"
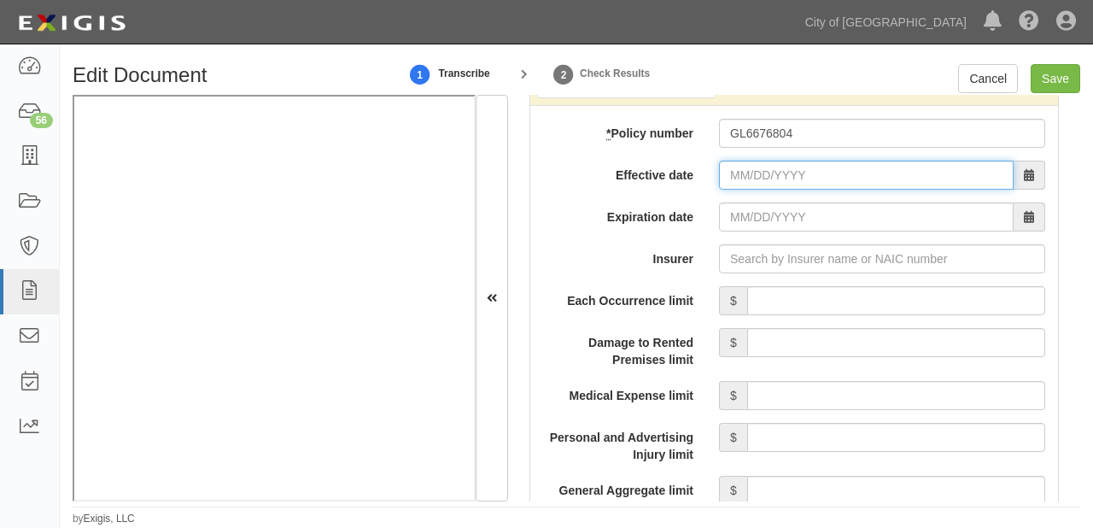
click at [759, 176] on input "Effective date" at bounding box center [866, 175] width 295 height 29
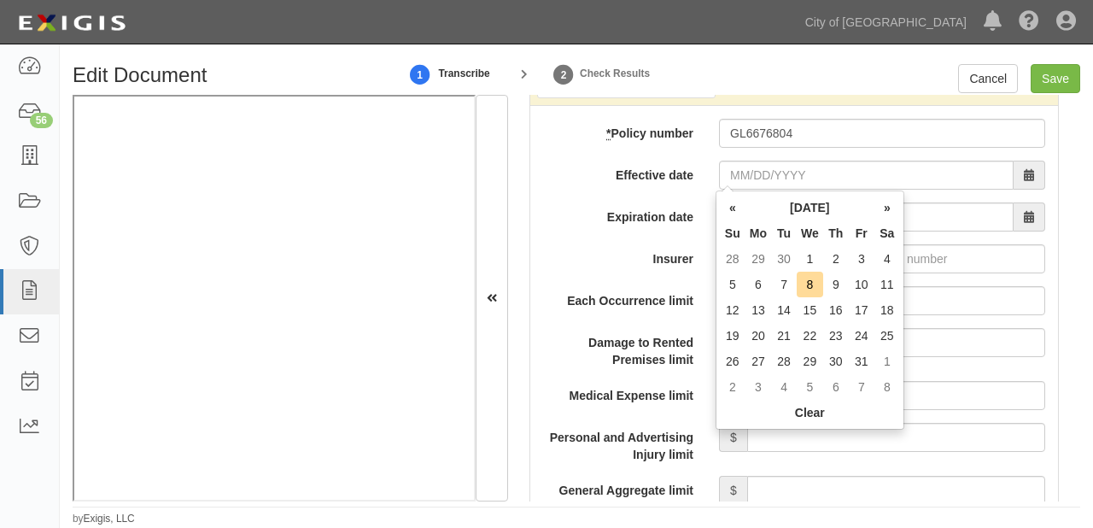
click at [770, 233] on th "Mo" at bounding box center [759, 233] width 26 height 26
click at [810, 261] on td "1" at bounding box center [810, 259] width 26 height 26
type input "10/01/2025"
type input "10/01/2026"
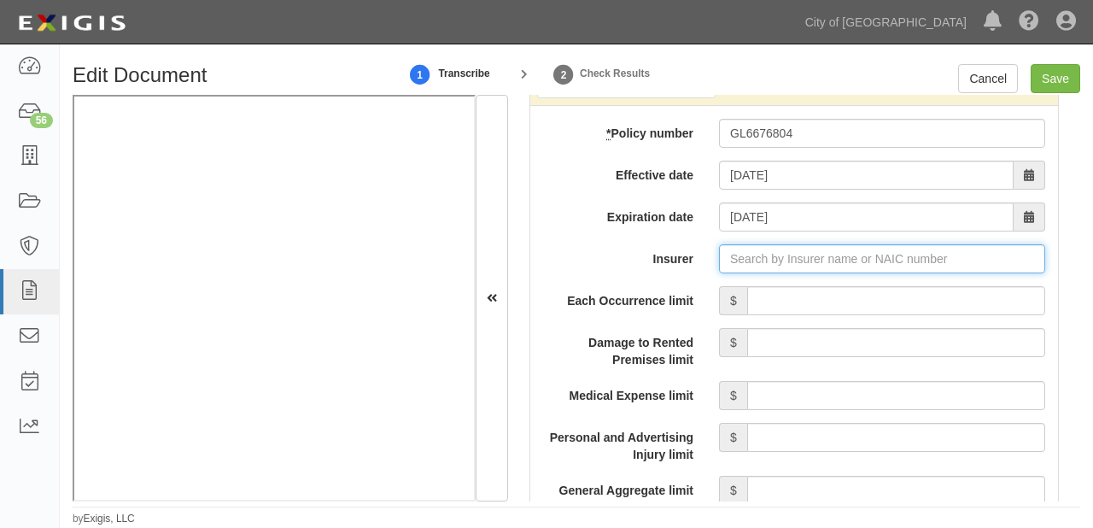
click at [767, 262] on input "Insurer" at bounding box center [882, 258] width 326 height 29
type input "180 Seguros S.A. (0) NR Rating"
type input "1"
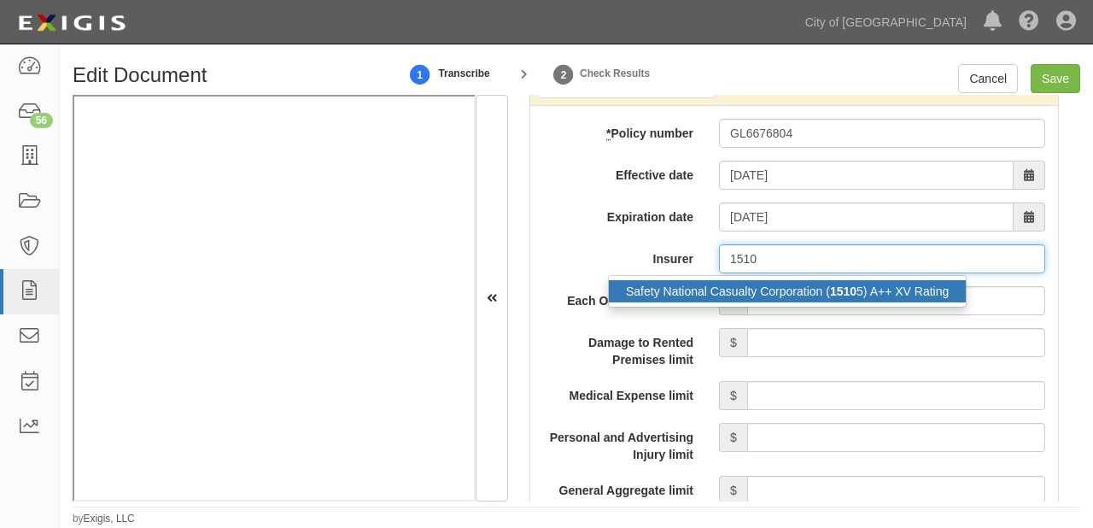
click at [771, 288] on div "Safety National Casualty Corporation ( 1510 5) A++ XV Rating" at bounding box center [787, 291] width 357 height 22
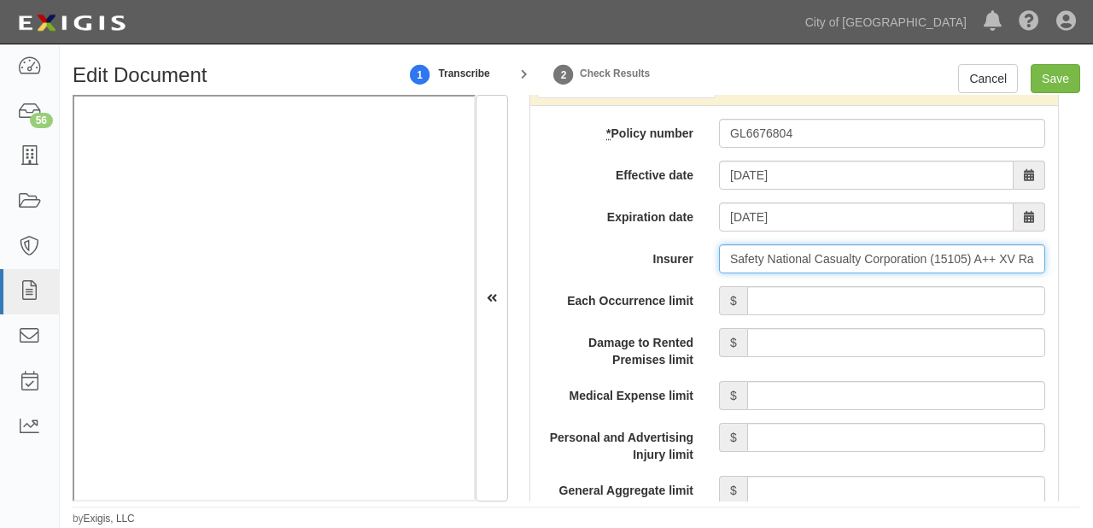
type input "Safety National Casualty Corporation (15105) A++ XV Rating"
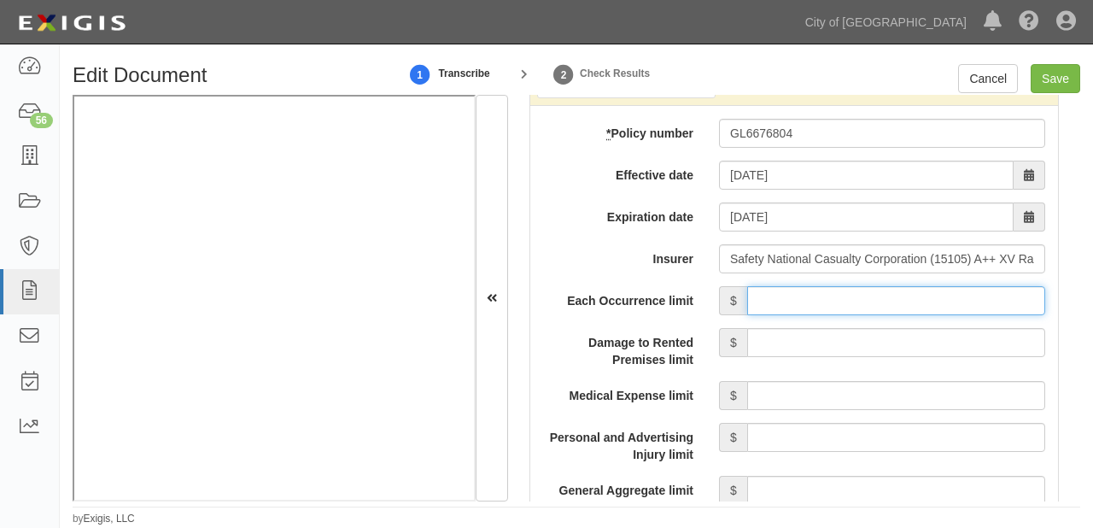
click at [786, 296] on input "Each Occurrence limit" at bounding box center [896, 300] width 298 height 29
type input "2,000,000"
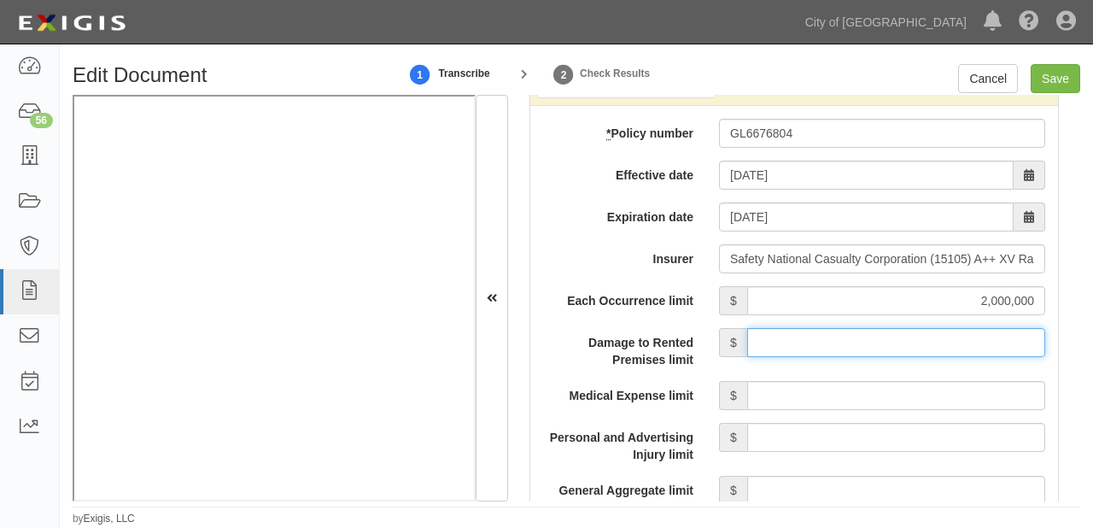
click at [896, 336] on input "Damage to Rented Premises limit" at bounding box center [896, 342] width 298 height 29
type input "1,000,000"
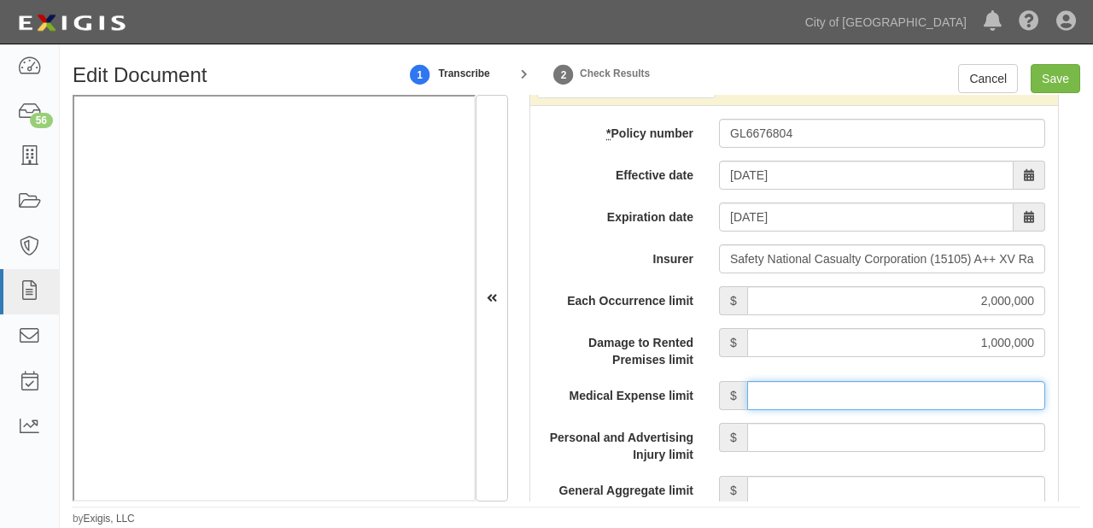
click at [899, 398] on input "Medical Expense limit" at bounding box center [896, 395] width 298 height 29
type input "10,000"
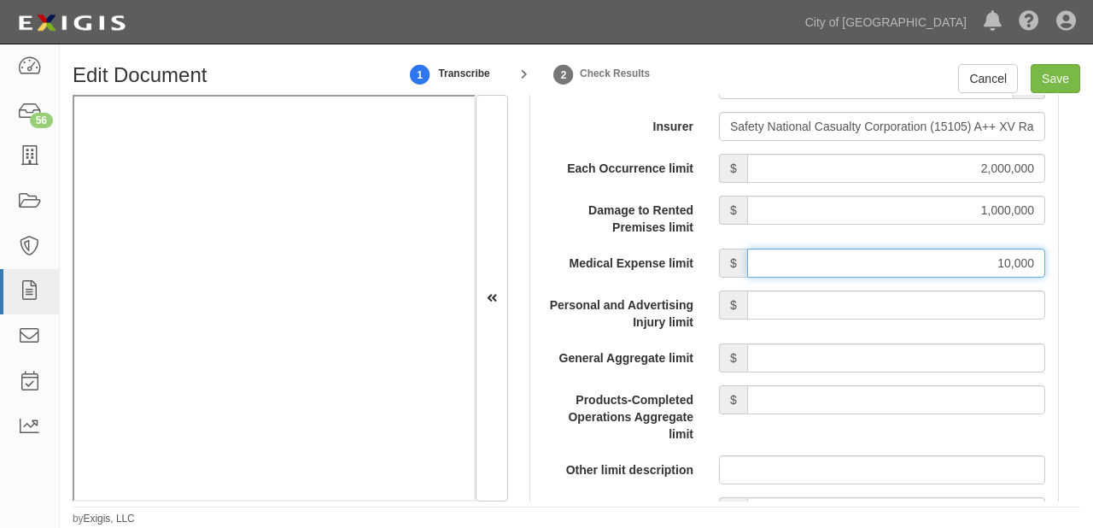
scroll to position [1640, 0]
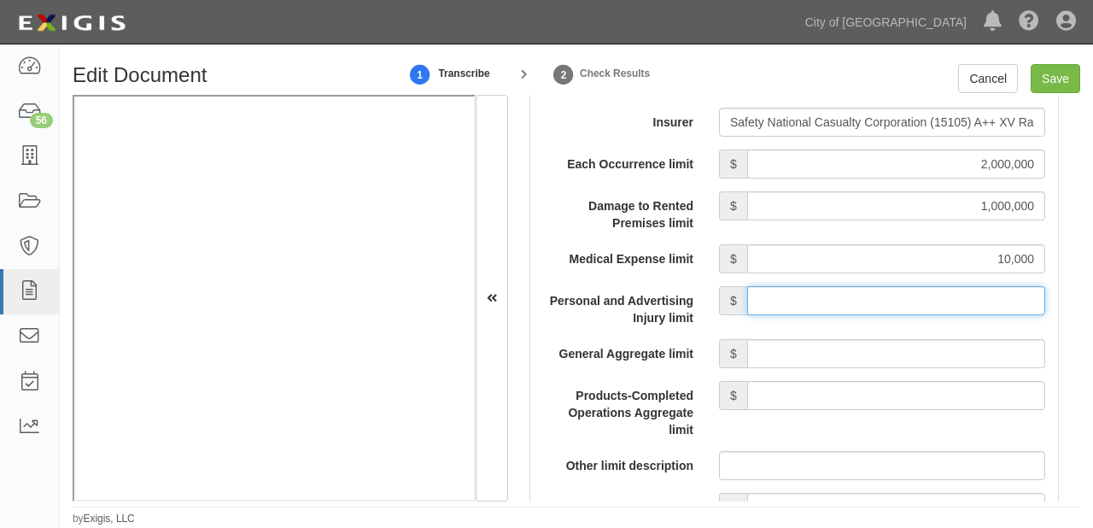
click at [871, 307] on input "Personal and Advertising Injury limit" at bounding box center [896, 300] width 298 height 29
type input "2,000,000"
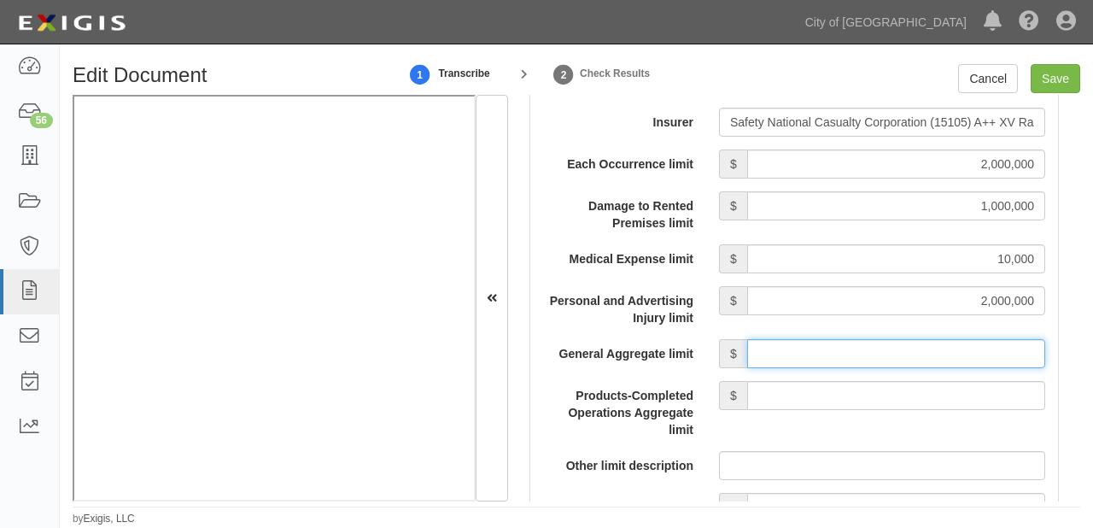
click at [884, 355] on input "General Aggregate limit" at bounding box center [896, 353] width 298 height 29
type input "4,000,000"
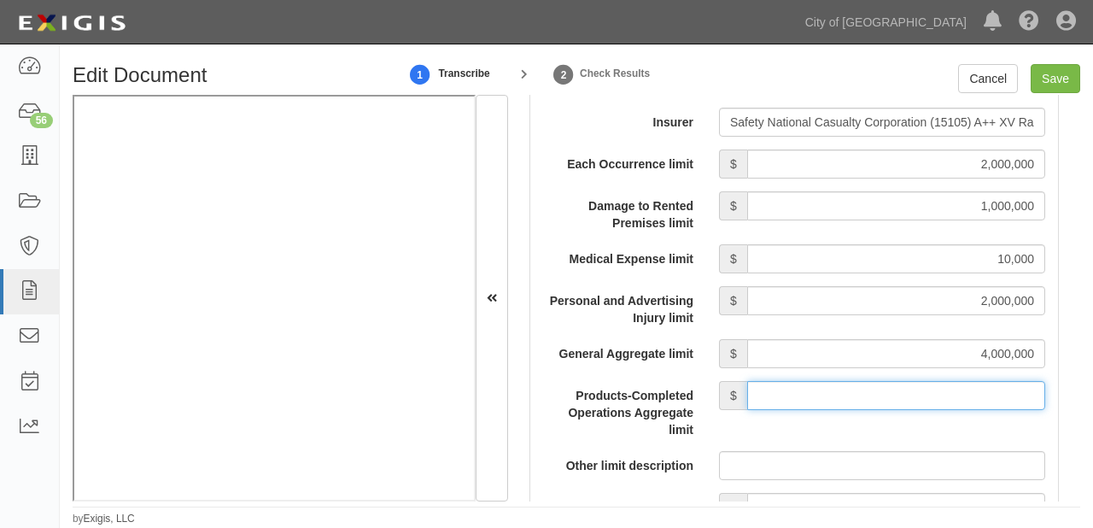
click at [885, 396] on input "Products-Completed Operations Aggregate limit" at bounding box center [896, 395] width 298 height 29
type input "4,000,000"
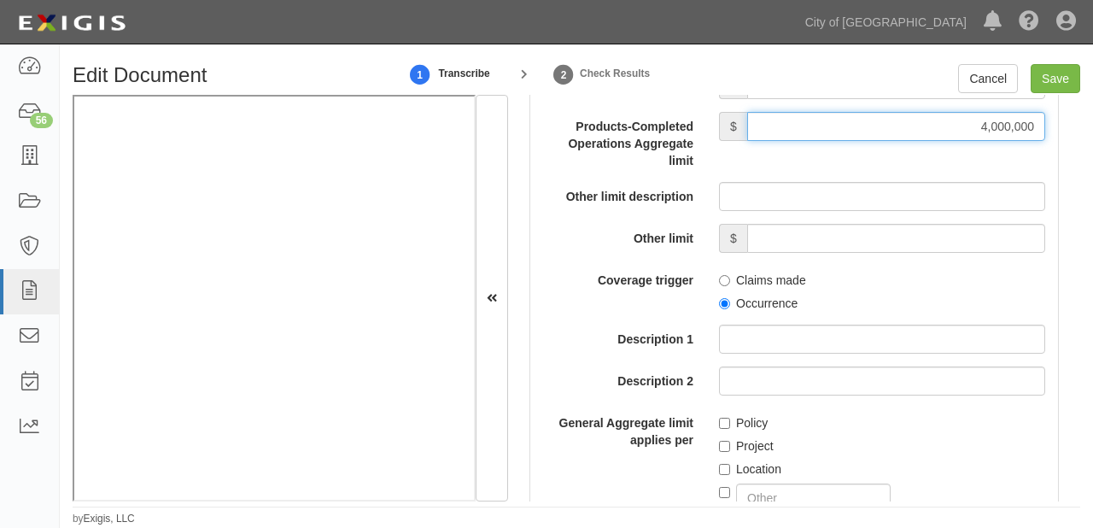
scroll to position [1914, 0]
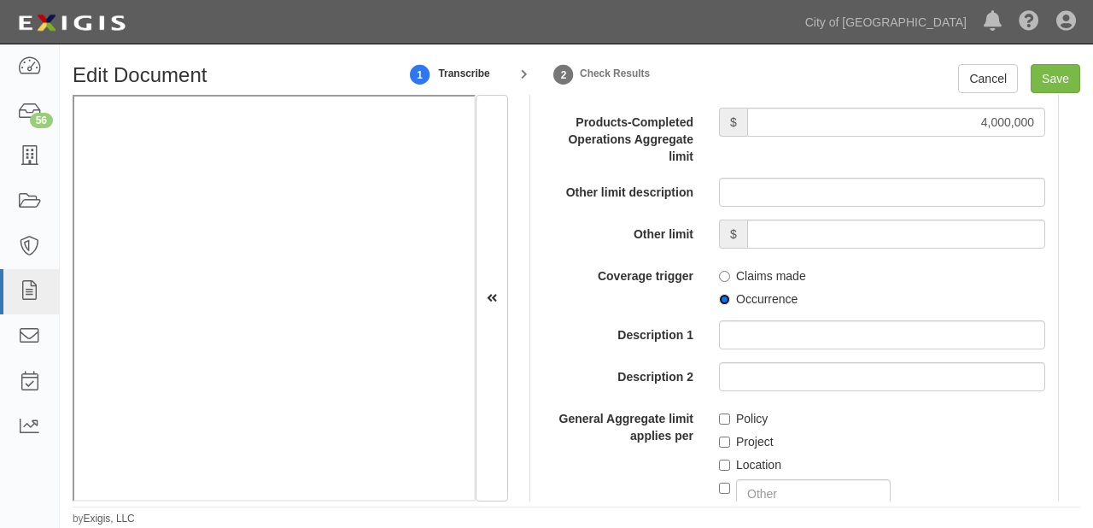
click at [724, 297] on input "Occurrence" at bounding box center [724, 299] width 11 height 11
radio input "true"
click at [724, 460] on input "Location" at bounding box center [724, 465] width 11 height 11
checkbox input "true"
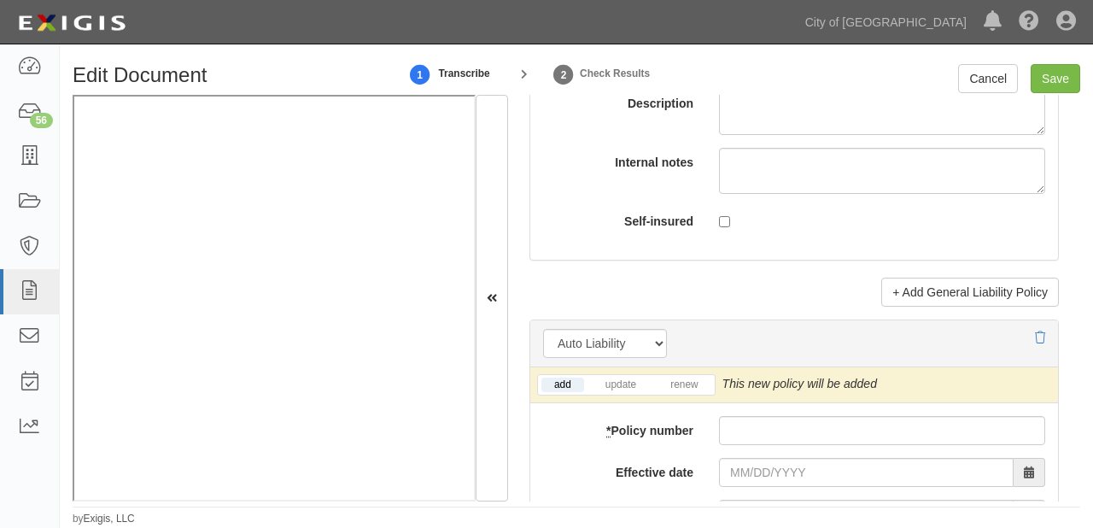
scroll to position [2597, 0]
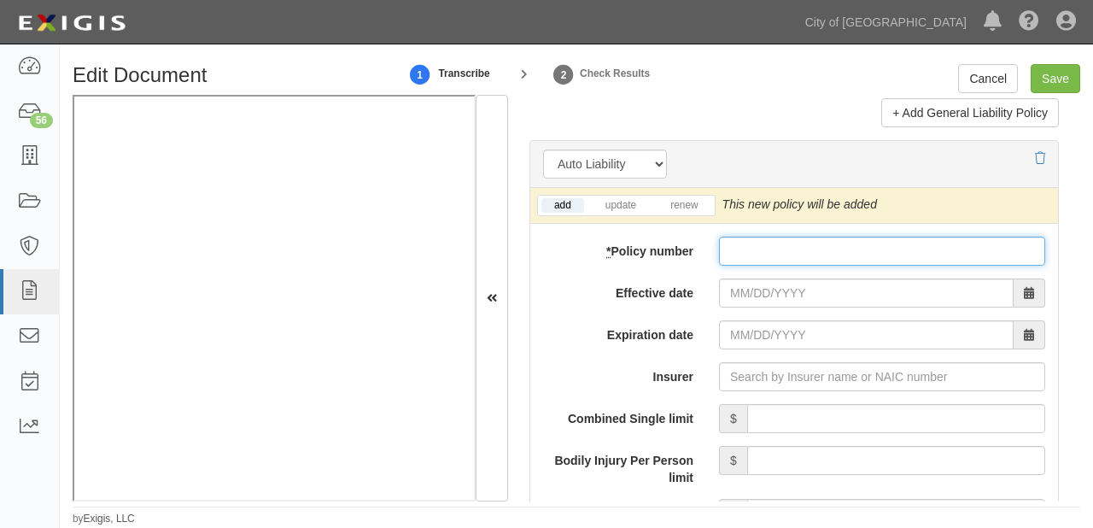
click at [738, 258] on input "* Policy number" at bounding box center [882, 251] width 326 height 29
paste input "CA 6676805"
type input "CA 6676805"
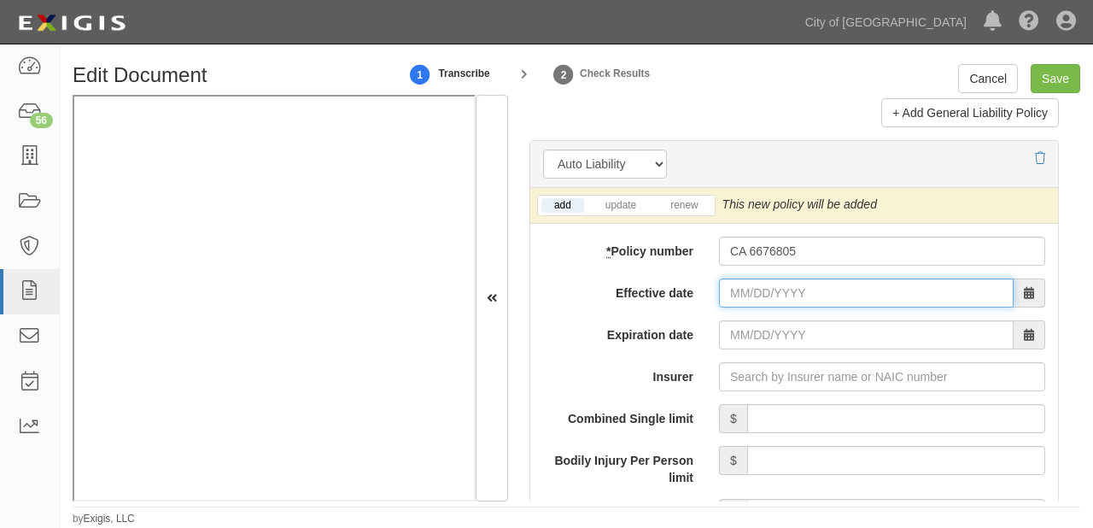
click at [745, 286] on input "Effective date" at bounding box center [866, 292] width 295 height 29
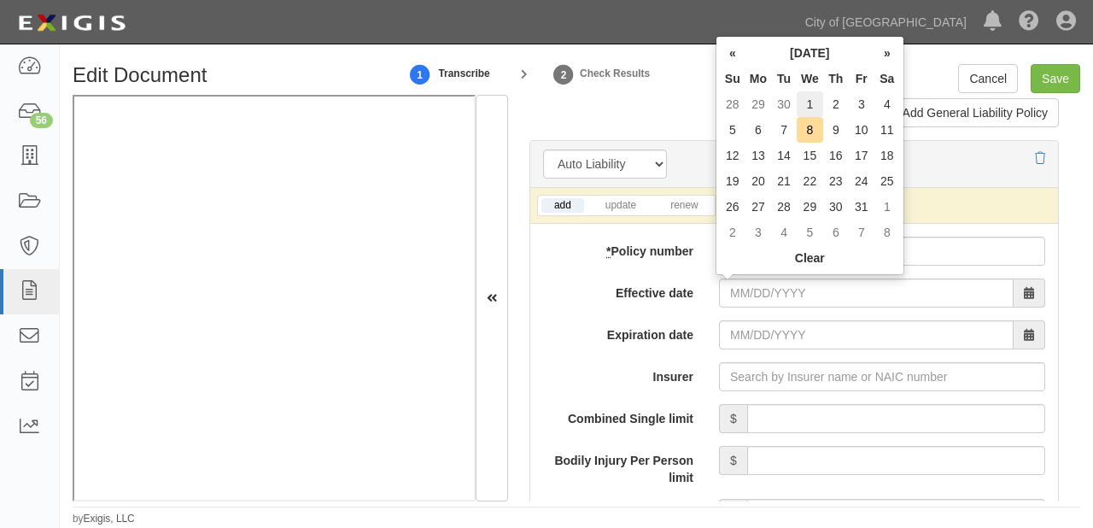
click at [815, 104] on td "1" at bounding box center [810, 104] width 26 height 26
type input "10/01/2025"
type input "10/01/2026"
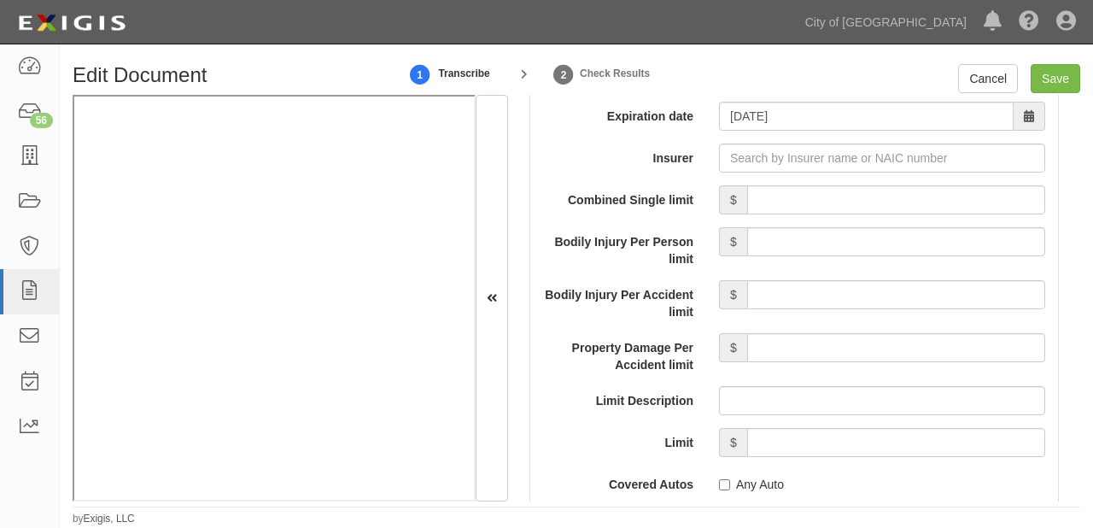
scroll to position [2870, 0]
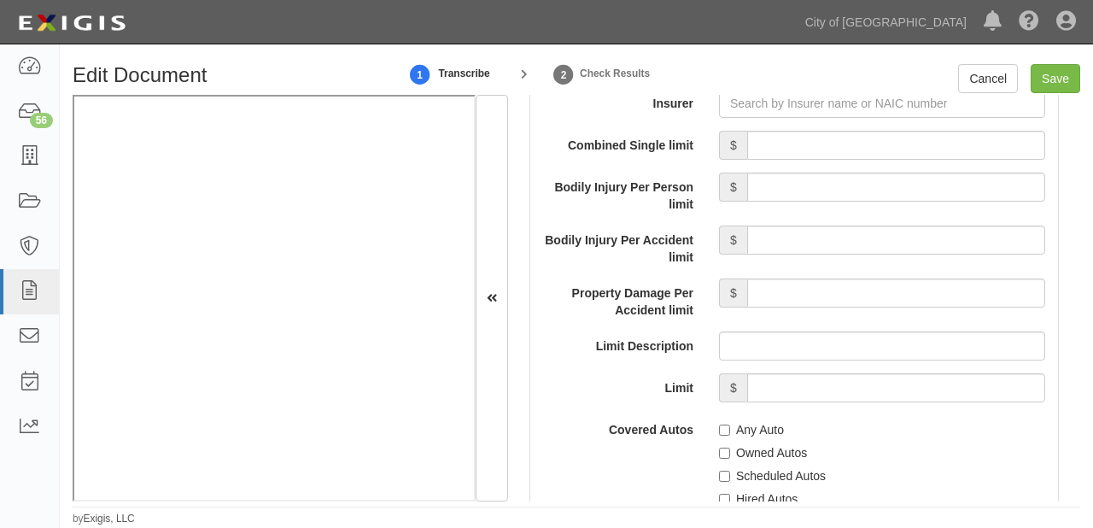
click at [729, 423] on label "Any Auto" at bounding box center [751, 429] width 65 height 17
click at [729, 425] on input "Any Auto" at bounding box center [724, 430] width 11 height 11
checkbox input "true"
click at [846, 134] on input "Combined Single limit" at bounding box center [896, 145] width 298 height 29
type input "5,000,000"
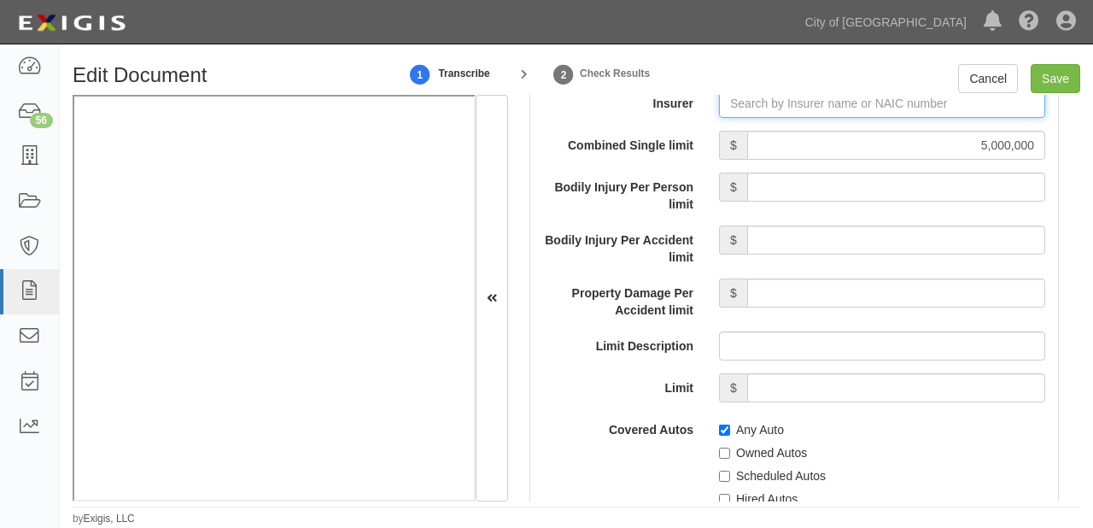
click at [801, 111] on input "Insurer" at bounding box center [882, 103] width 326 height 29
type input "180 Seguros S.A. (0) NR Rating"
type input "1"
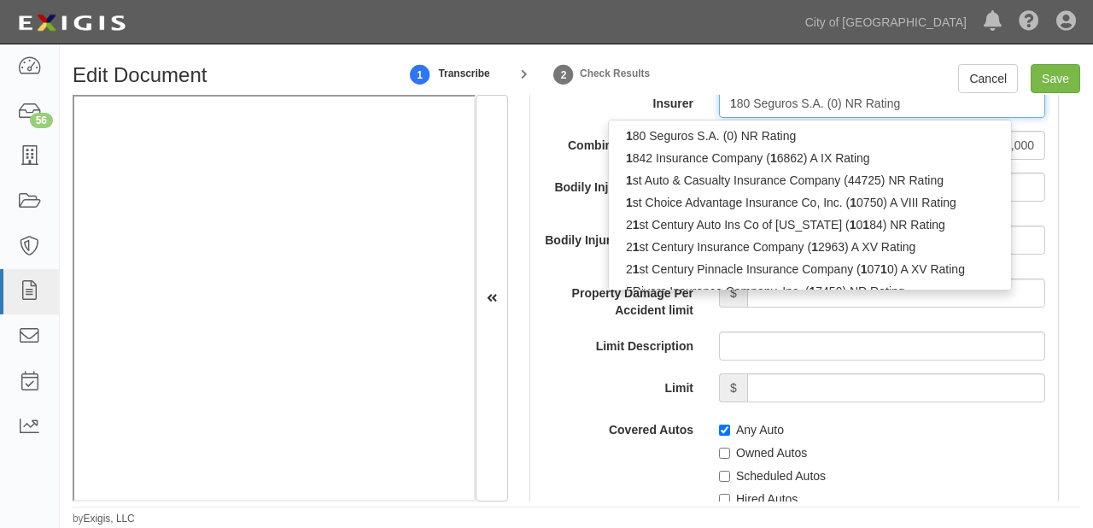
scroll to position [2870, 0]
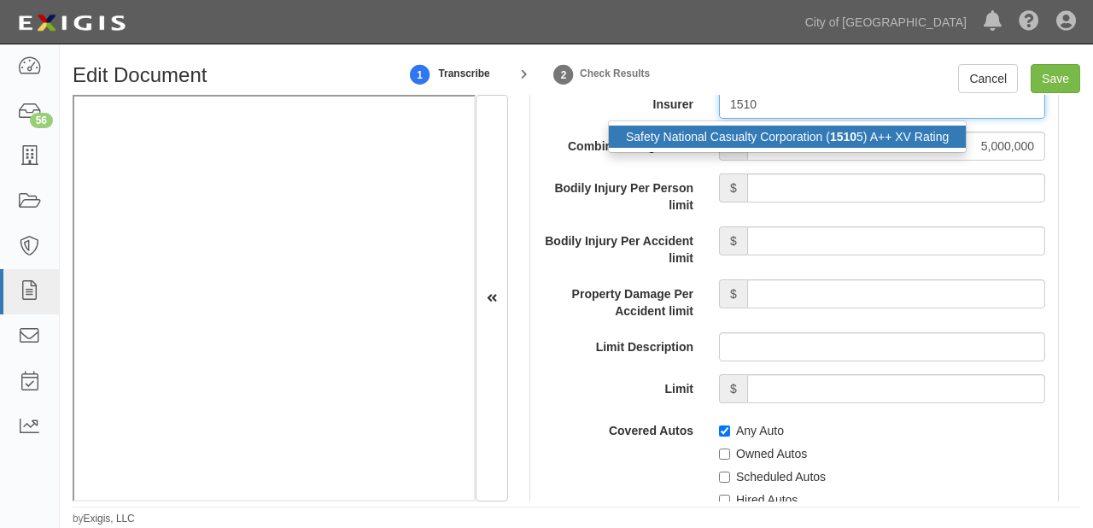
click at [812, 135] on div "Safety National Casualty Corporation ( 1510 5) A++ XV Rating" at bounding box center [787, 137] width 357 height 22
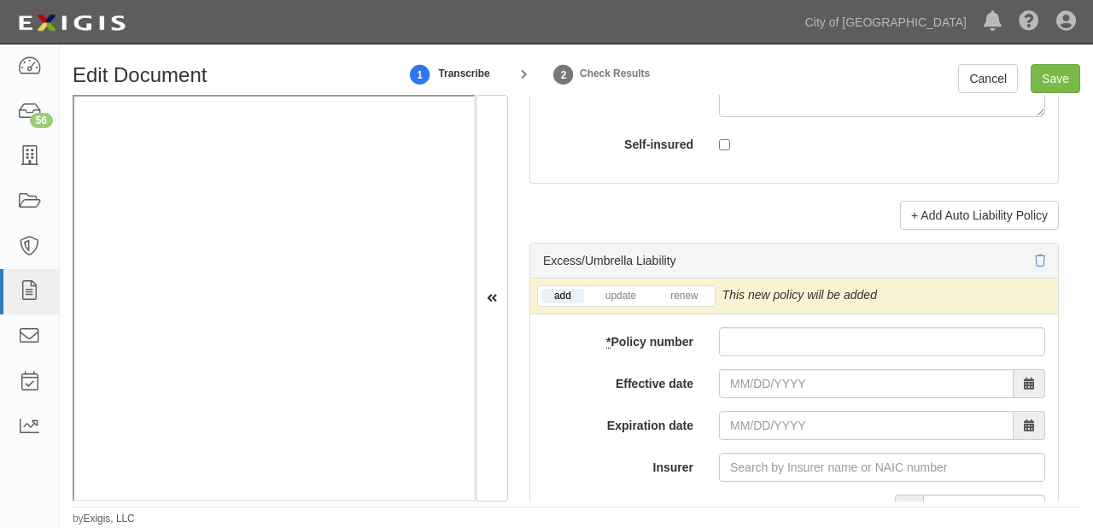
scroll to position [3553, 0]
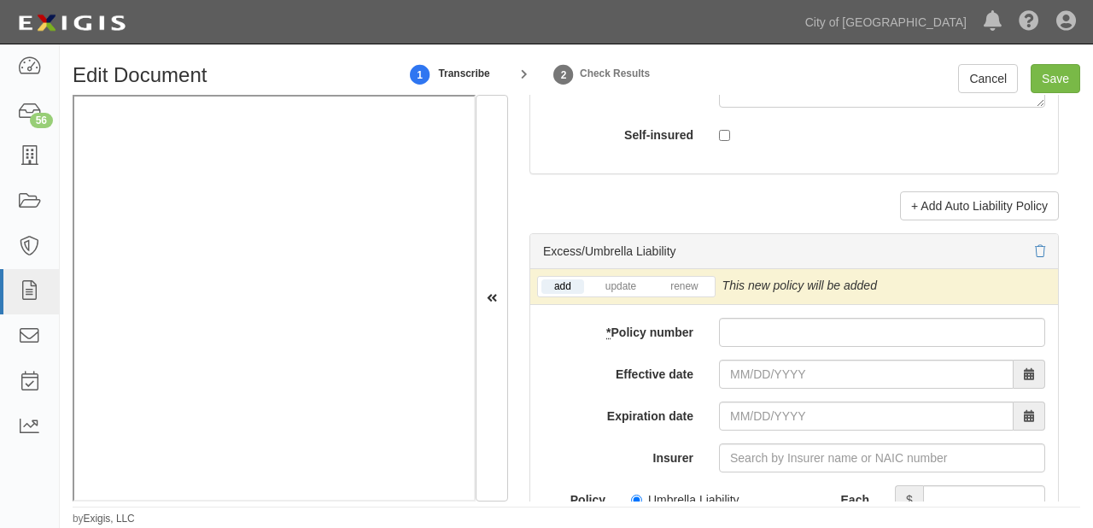
type input "Safety National Casualty Corporation (15105) A++ XV Rating"
click at [735, 321] on input "* Policy number" at bounding box center [882, 332] width 326 height 29
paste input "62785232"
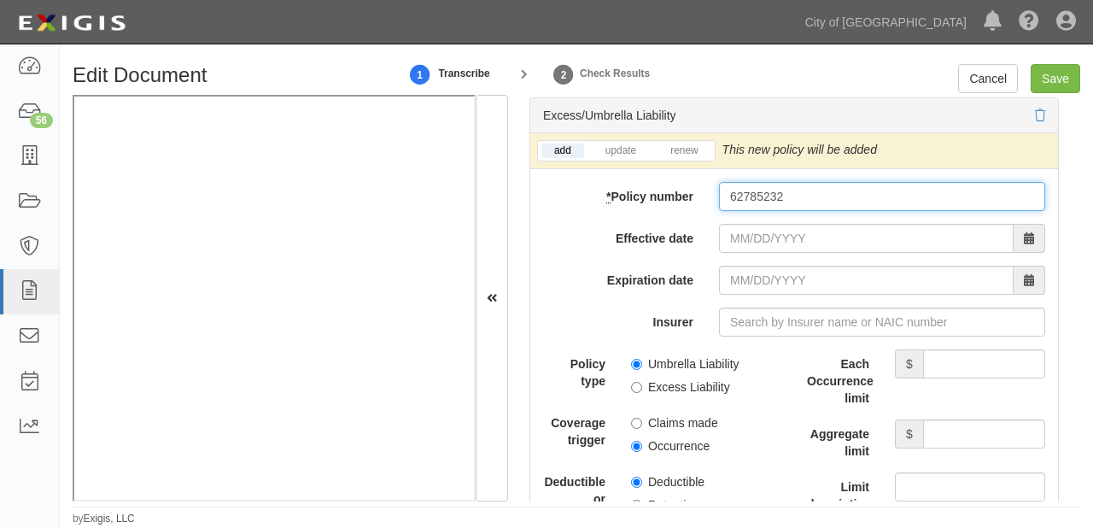
scroll to position [3690, 0]
type input "62785232"
click at [696, 360] on label "Umbrella Liability" at bounding box center [685, 363] width 108 height 17
click at [642, 360] on input "Umbrella Liability" at bounding box center [636, 363] width 11 height 11
radio input "true"
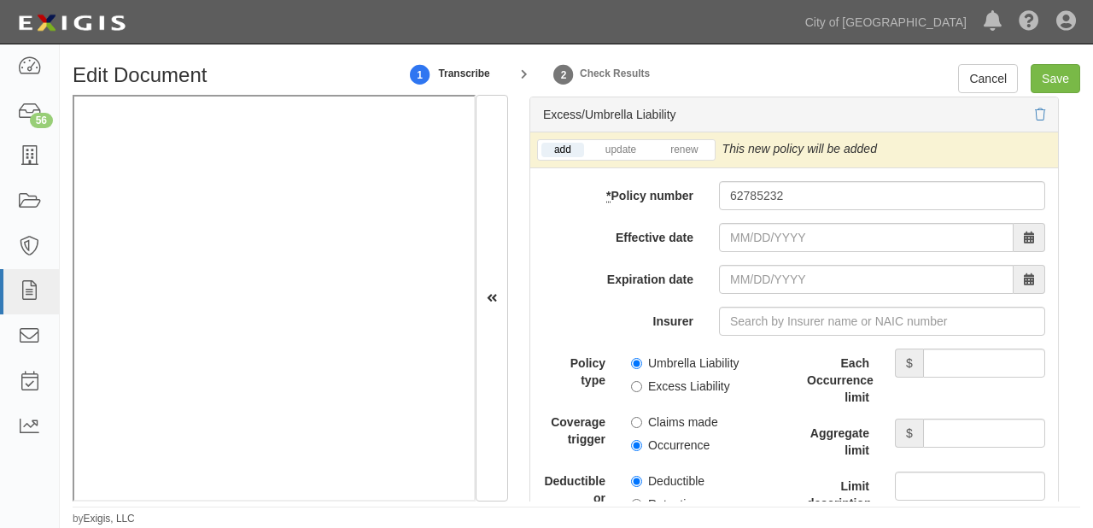
click at [681, 443] on label "Occurrence" at bounding box center [670, 445] width 79 height 17
click at [642, 443] on input "Occurrence" at bounding box center [636, 445] width 11 height 11
radio input "true"
click at [940, 361] on input "Each Occurrence limit" at bounding box center [984, 363] width 122 height 29
type input "5,000,000"
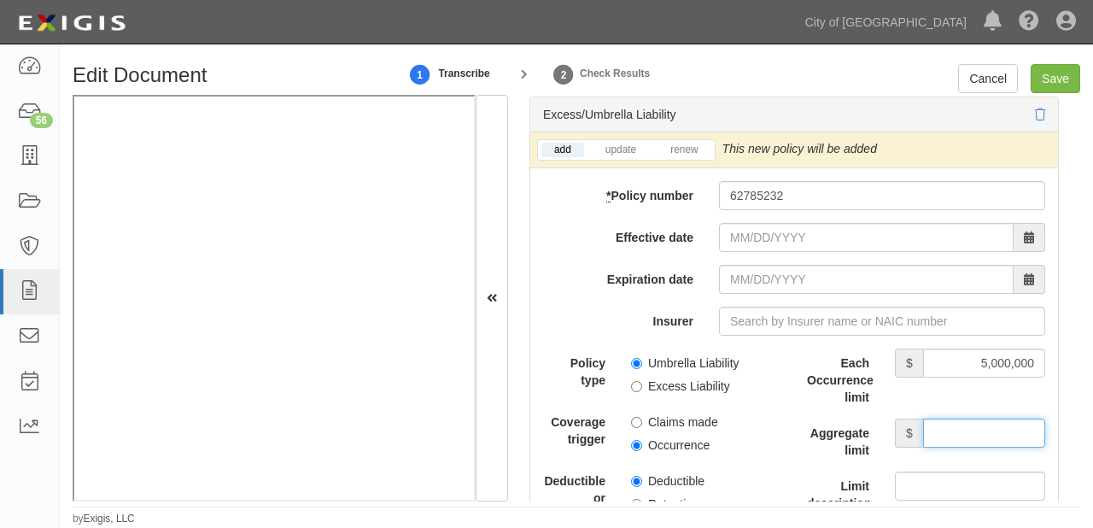
click at [942, 419] on input "Aggregate limit" at bounding box center [984, 433] width 122 height 29
type input "5,000,000"
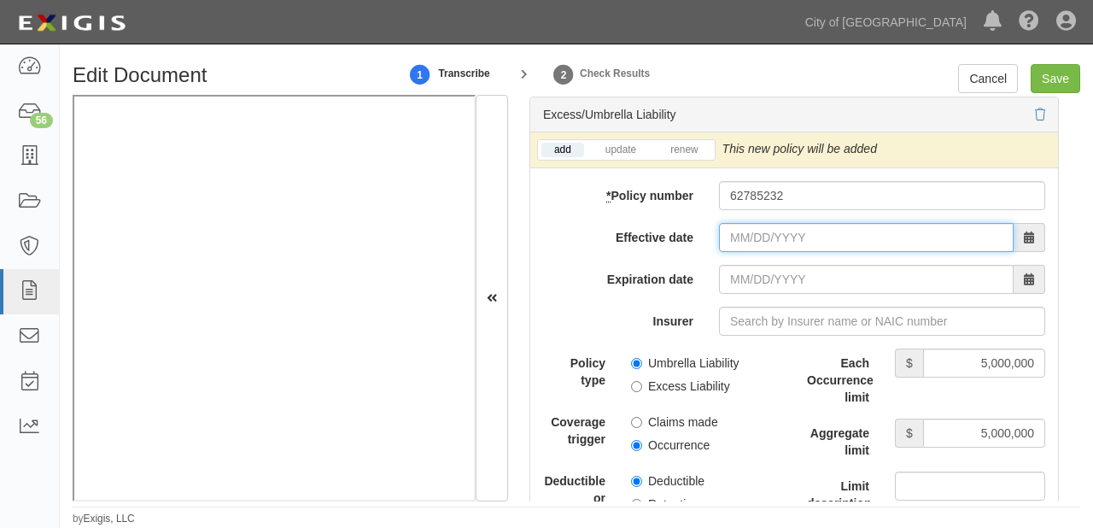
click at [748, 226] on input "Effective date" at bounding box center [866, 237] width 295 height 29
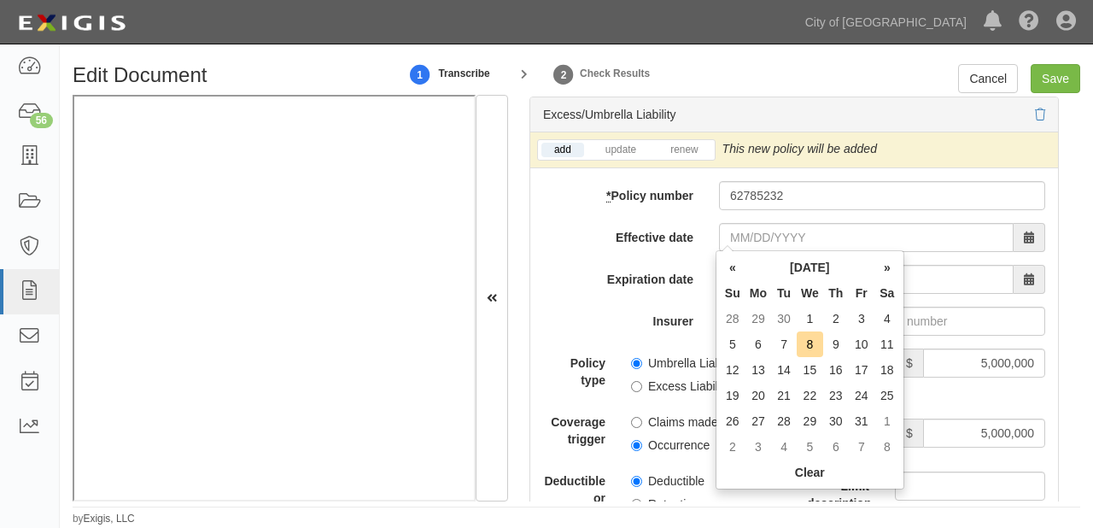
click at [768, 300] on th "Mo" at bounding box center [759, 293] width 26 height 26
click at [810, 320] on td "1" at bounding box center [810, 319] width 26 height 26
type input "10/01/2025"
type input "10/01/2026"
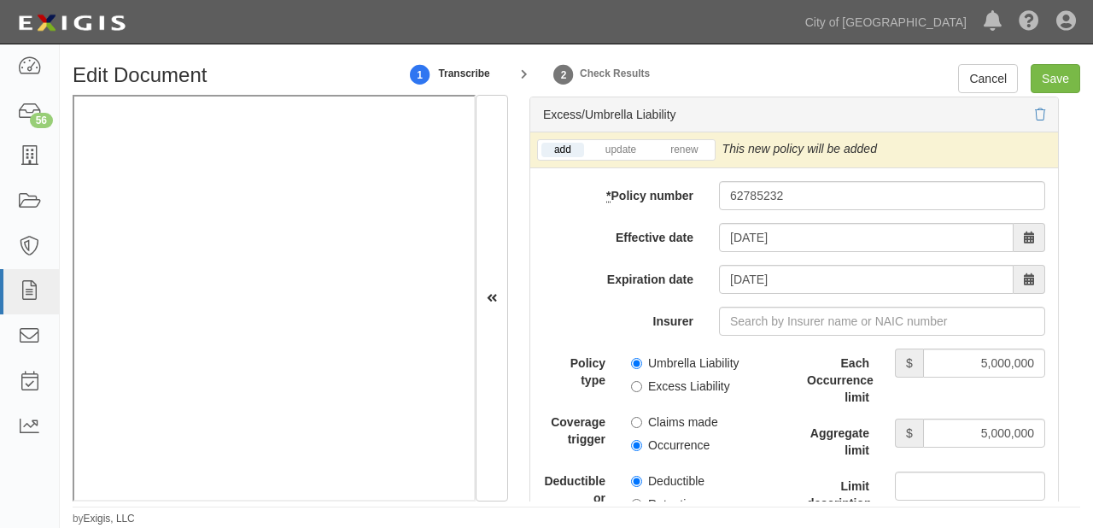
click at [580, 321] on label "Insurer" at bounding box center [619, 318] width 176 height 23
click at [719, 321] on input "Insurer" at bounding box center [882, 321] width 326 height 29
click at [772, 321] on input "Insurer" at bounding box center [882, 321] width 326 height 29
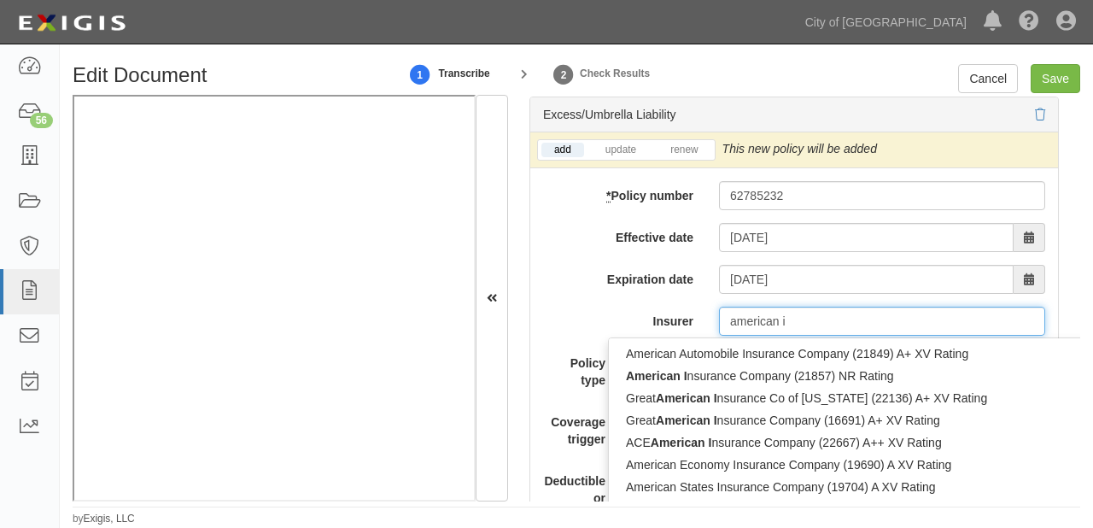
type input "american in"
type input "american interstate Insurance Company (31895) A IX Rating"
type input "american inte"
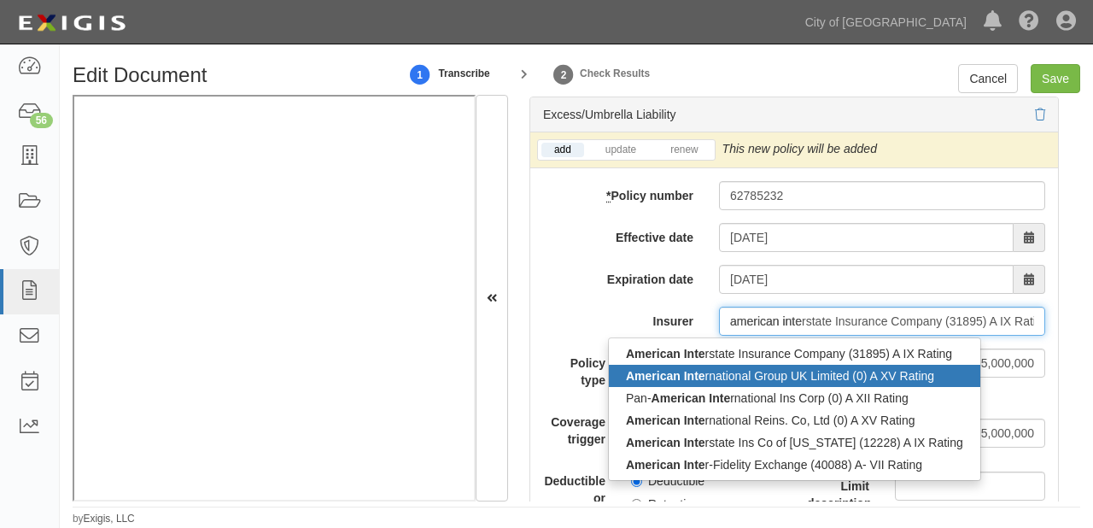
click at [733, 369] on div "American Inte rnational Group UK Limited (0) A XV Rating" at bounding box center [795, 376] width 372 height 22
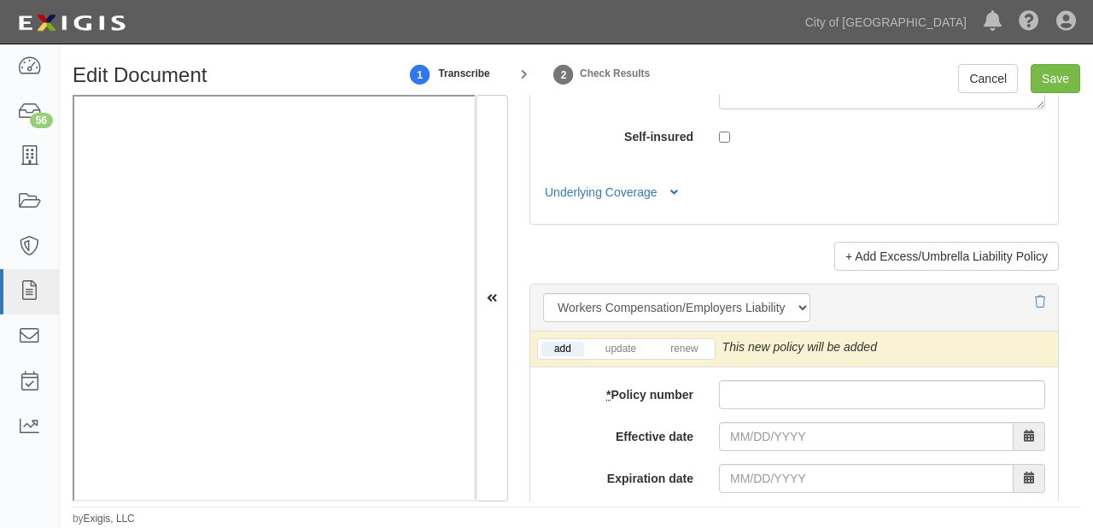
scroll to position [4441, 0]
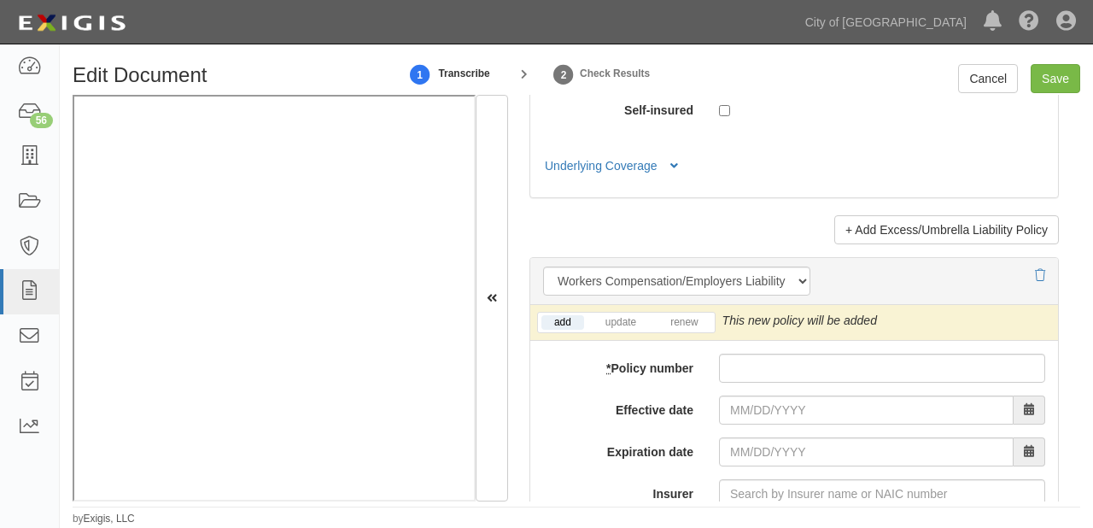
type input "American International Group UK Limited (0) A XV Rating"
click at [818, 360] on input "* Policy number" at bounding box center [882, 368] width 326 height 29
paste input "LDC4068970"
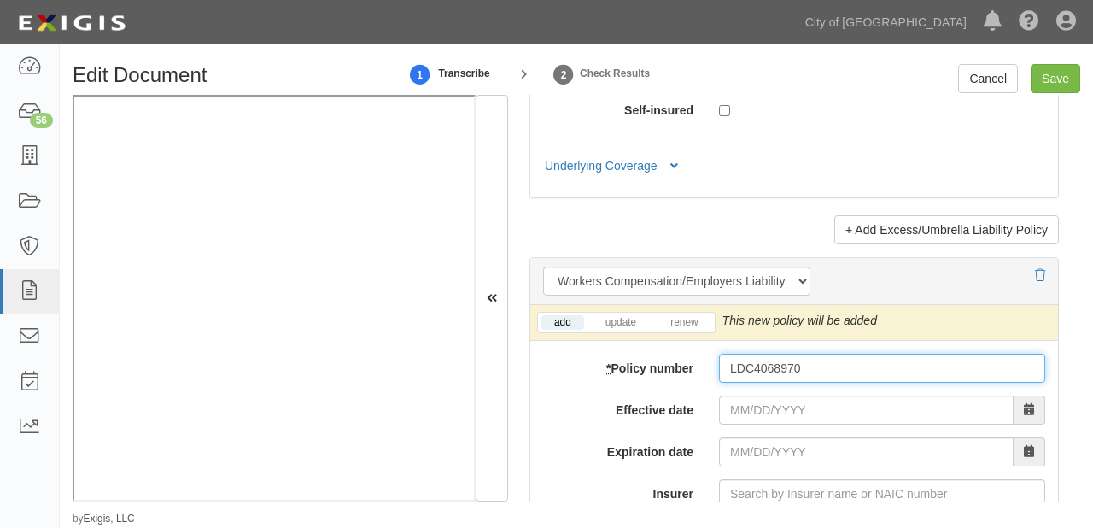
type input "LDC4068970"
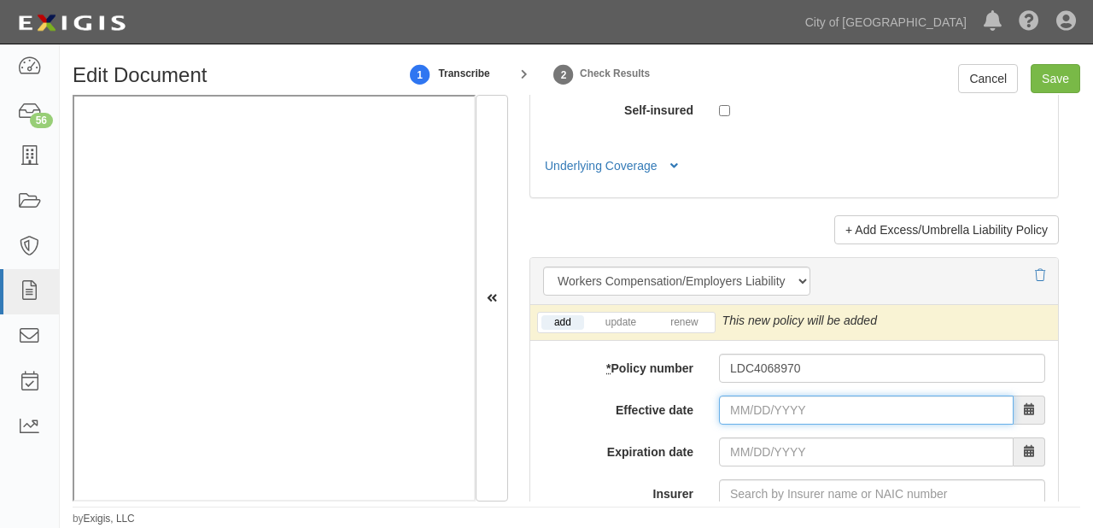
click at [786, 407] on input "Effective date" at bounding box center [866, 410] width 295 height 29
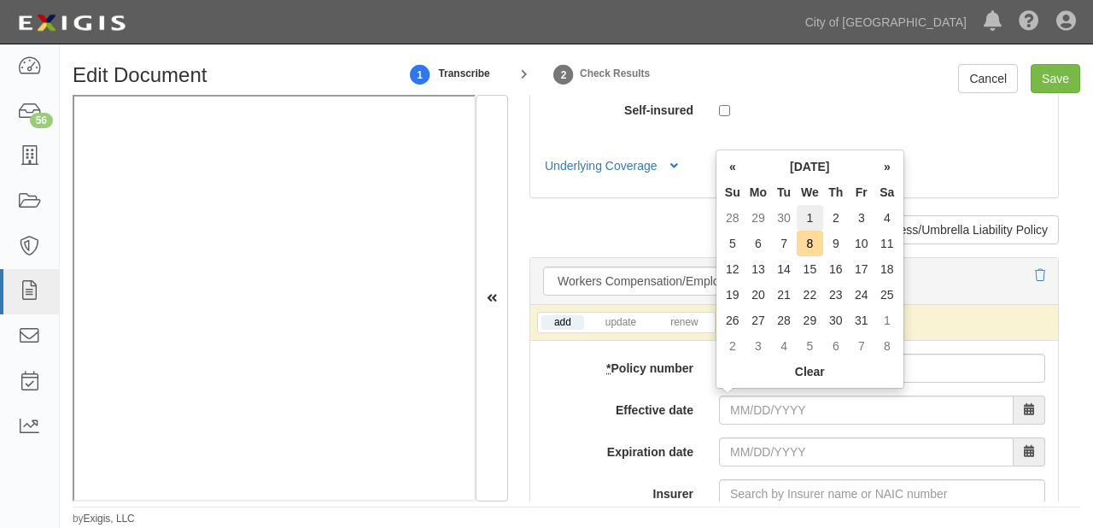
click at [804, 220] on td "1" at bounding box center [810, 218] width 26 height 26
type input "10/01/2025"
type input "10/01/2026"
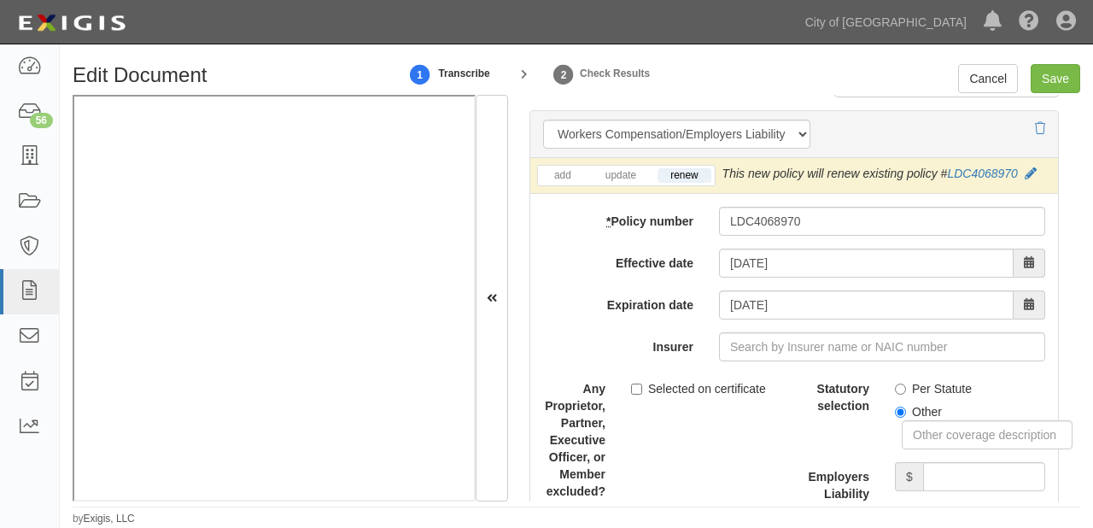
scroll to position [4646, 0]
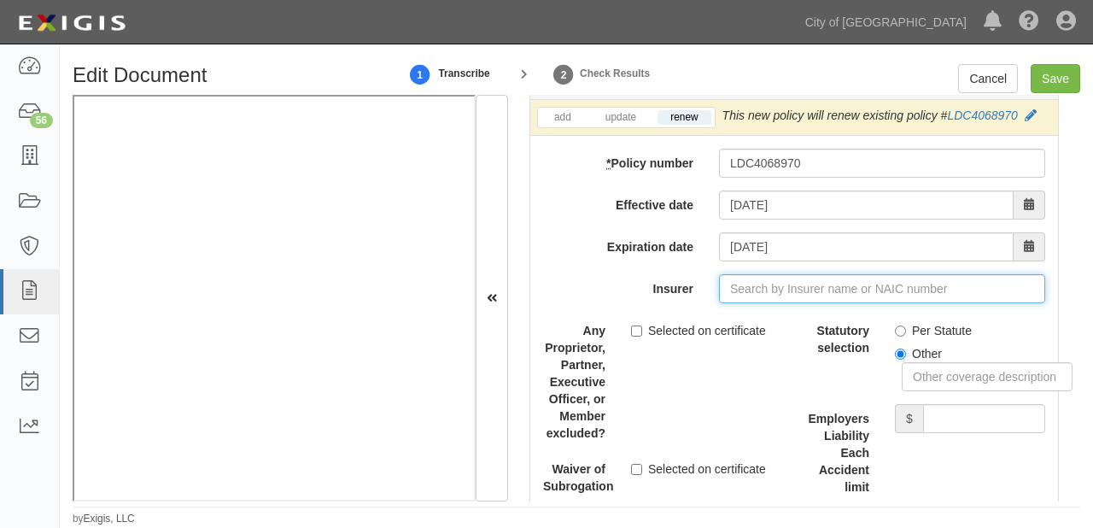
click at [815, 274] on input "Insurer" at bounding box center [882, 288] width 326 height 29
type input "180 Seguros S.A. (0) NR Rating"
type input "1"
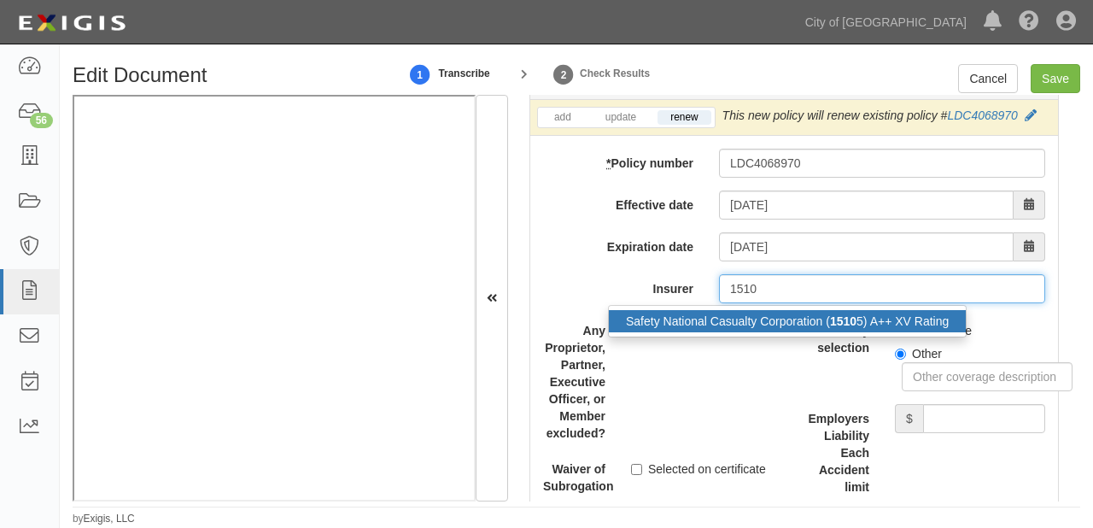
click at [820, 312] on div "Safety National Casualty Corporation ( 1510 5) A++ XV Rating" at bounding box center [787, 321] width 357 height 22
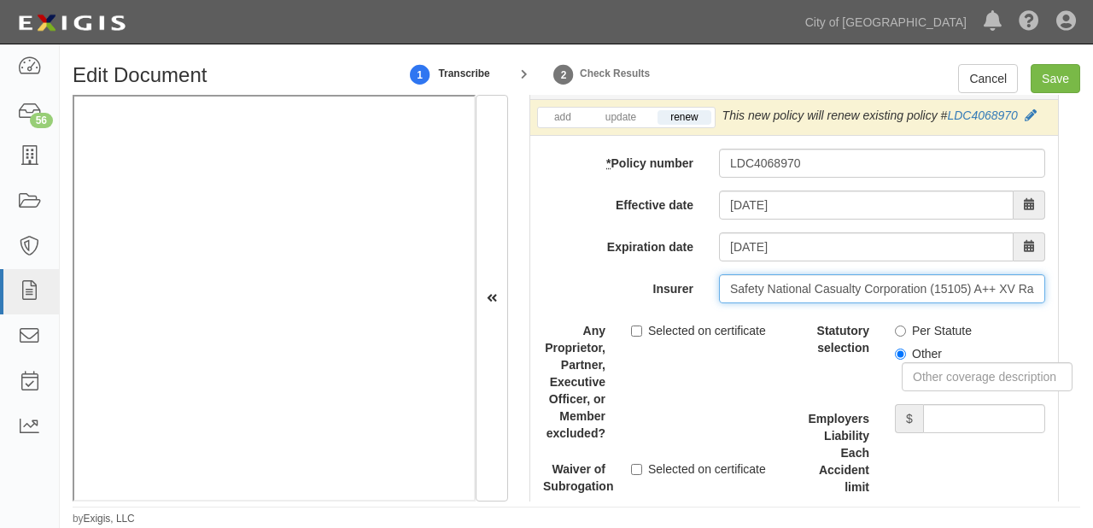
type input "Safety National Casualty Corporation (15105) A++ XV Rating"
click at [955, 329] on label "Per Statute" at bounding box center [933, 330] width 77 height 17
click at [906, 329] on input "Per Statute" at bounding box center [900, 330] width 11 height 11
radio input "true"
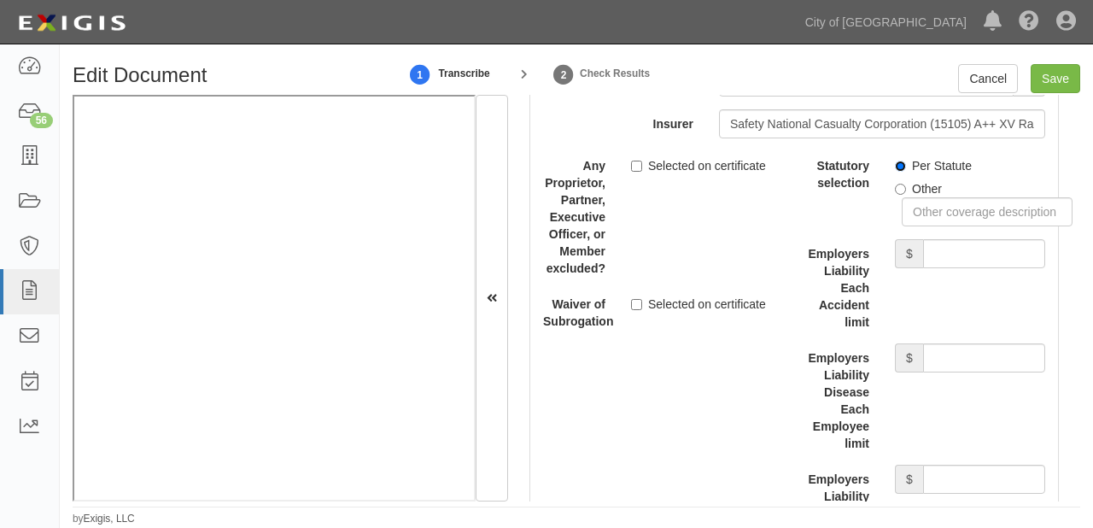
scroll to position [4851, 0]
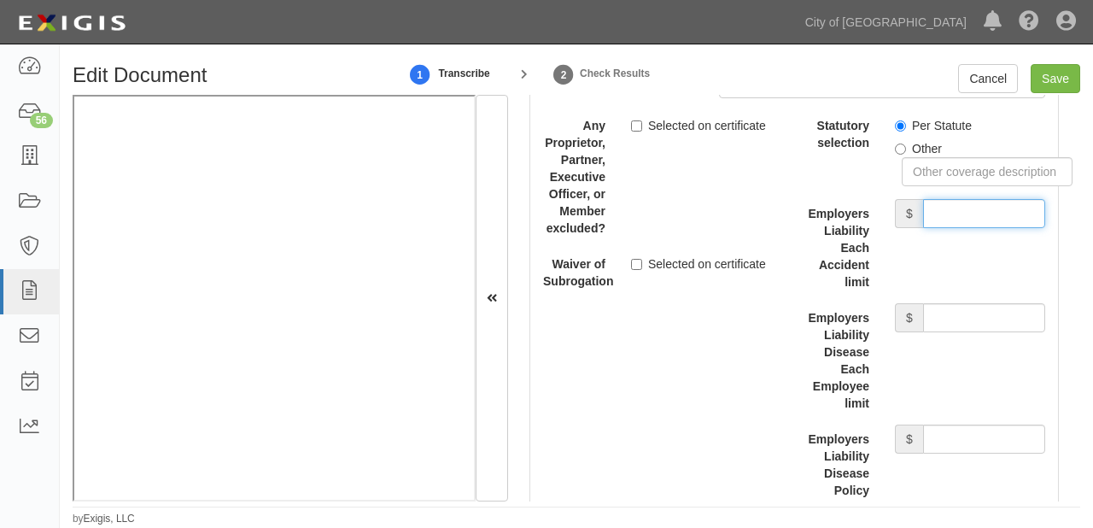
click at [923, 212] on input "Employers Liability Each Accident limit" at bounding box center [984, 213] width 122 height 29
type input "1,000,000"
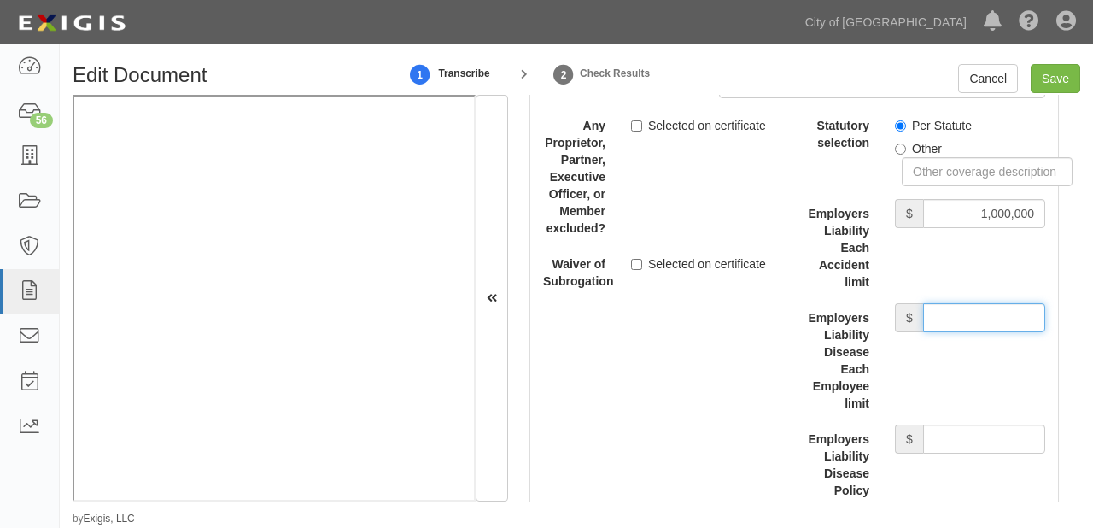
click at [959, 318] on input "Employers Liability Disease Each Employee limit" at bounding box center [984, 317] width 122 height 29
type input "1,000,000"
click at [950, 448] on input "Employers Liability Disease Policy limit" at bounding box center [984, 439] width 122 height 29
type input "1,000,000"
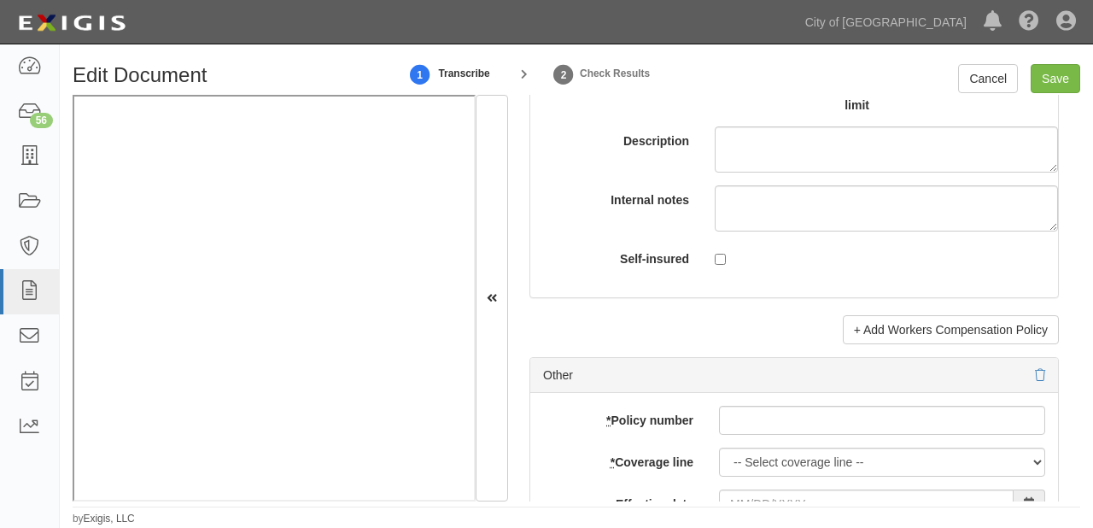
scroll to position [5262, 0]
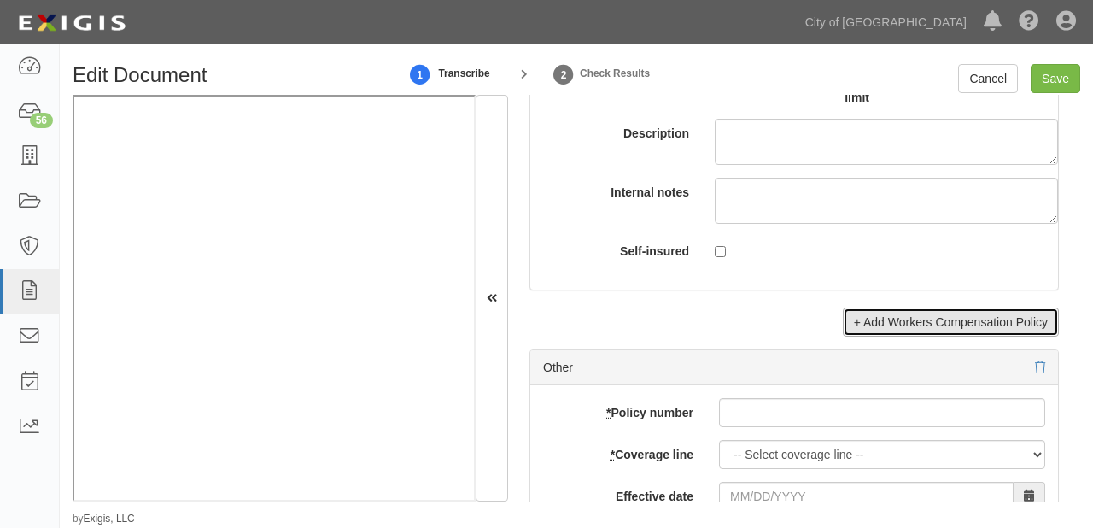
click at [886, 323] on link "+ Add Workers Compensation Policy" at bounding box center [951, 322] width 216 height 29
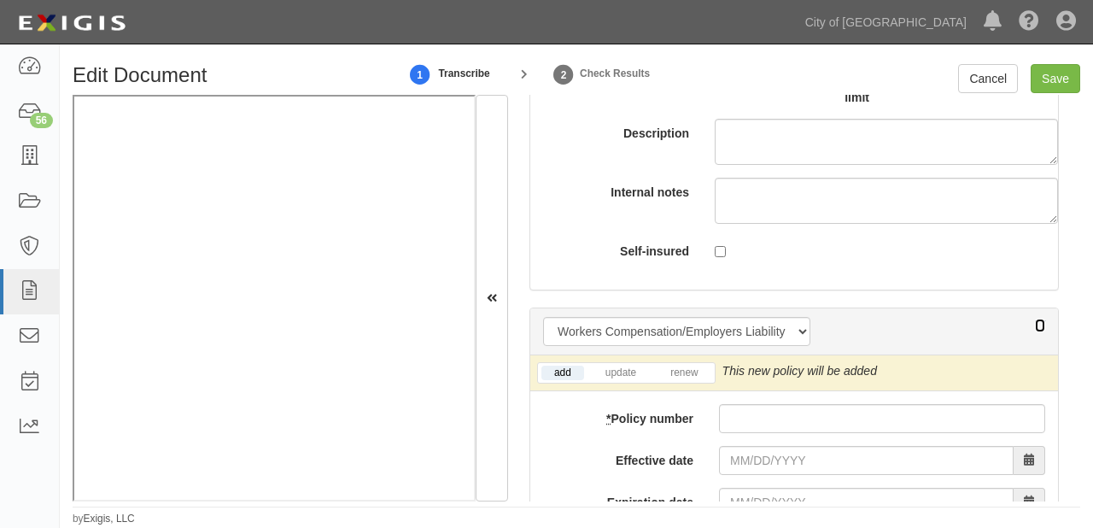
click at [1035, 320] on icon at bounding box center [1040, 326] width 10 height 12
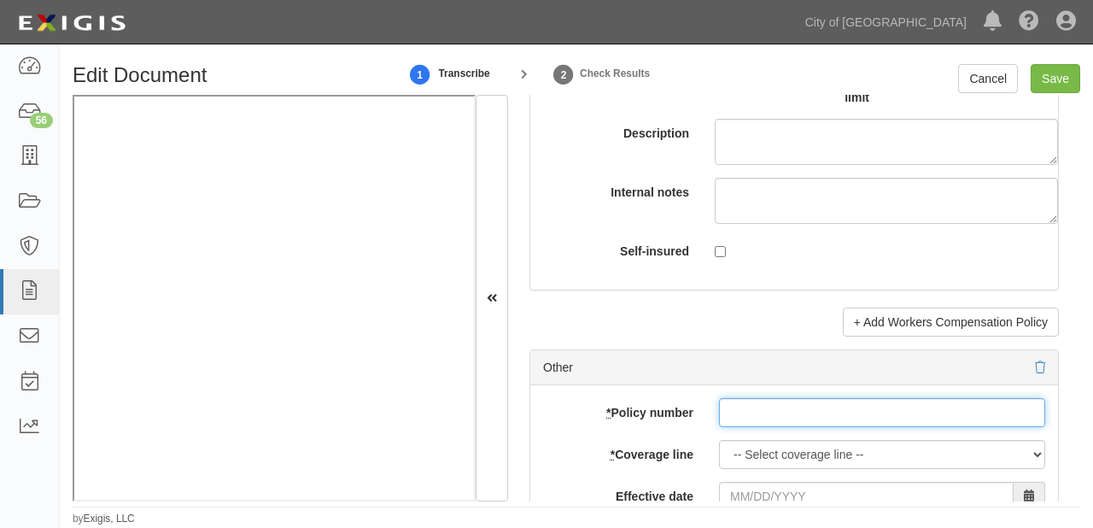
click at [752, 406] on input "* Policy number" at bounding box center [882, 412] width 326 height 29
paste input "03120276"
type input "03120276"
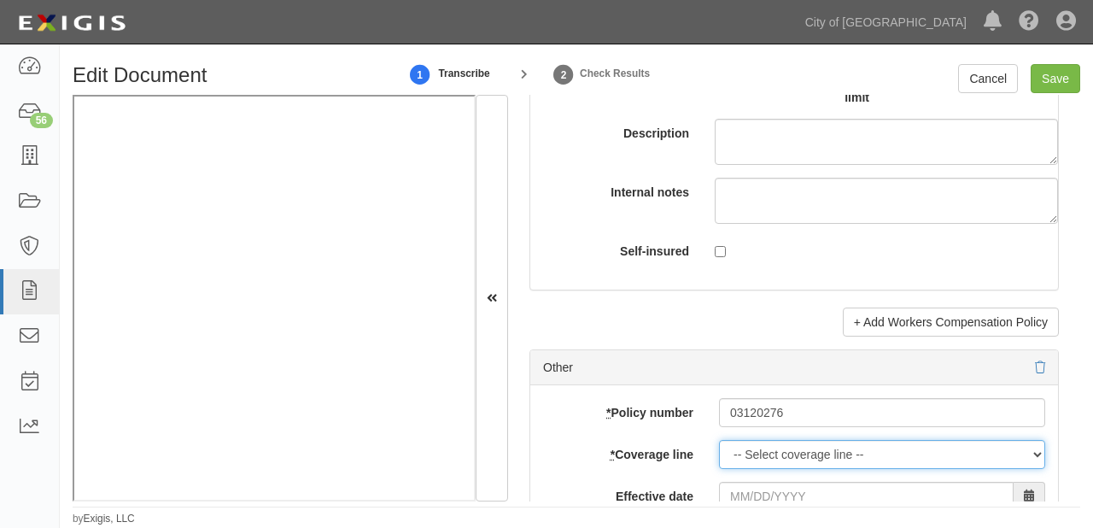
click at [750, 441] on select "-- Select coverage line -- Asbestos Abatement Auto Physical Damage Boiler & Mac…" at bounding box center [882, 454] width 326 height 29
select select "26"
click at [719, 469] on select "-- Select coverage line -- Asbestos Abatement Auto Physical Damage Boiler & Mac…" at bounding box center [882, 454] width 326 height 29
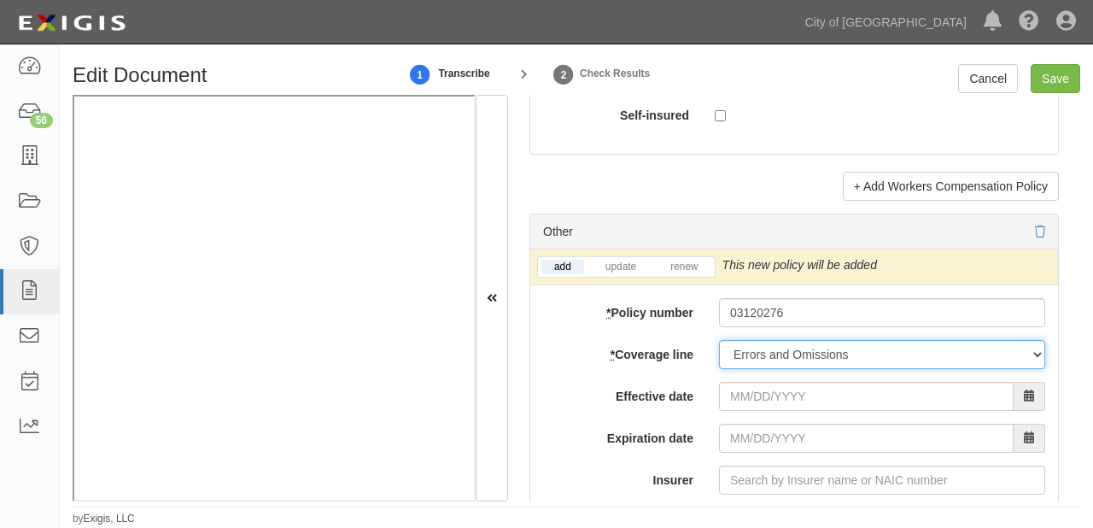
scroll to position [5398, 0]
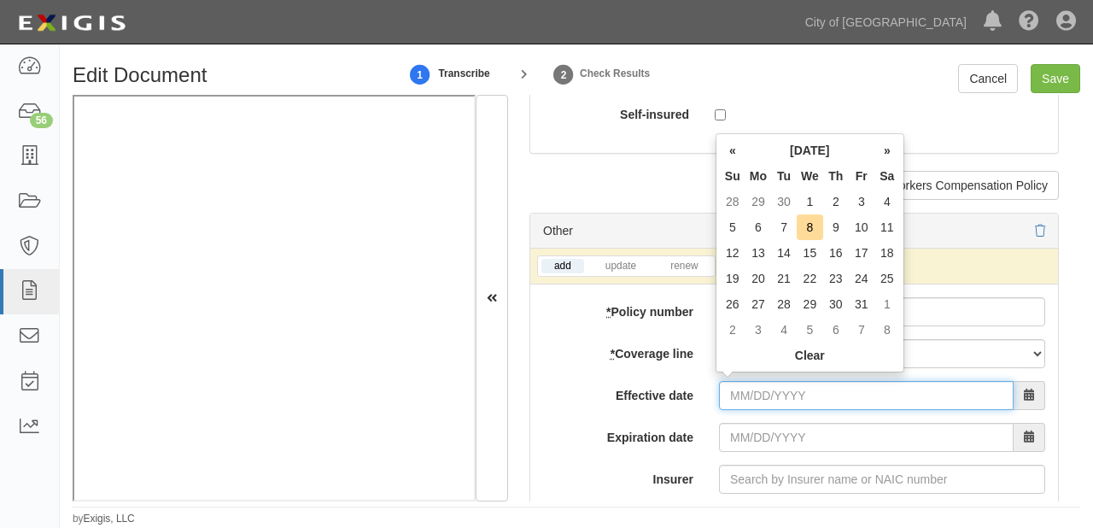
click at [752, 384] on input "Effective date" at bounding box center [866, 395] width 295 height 29
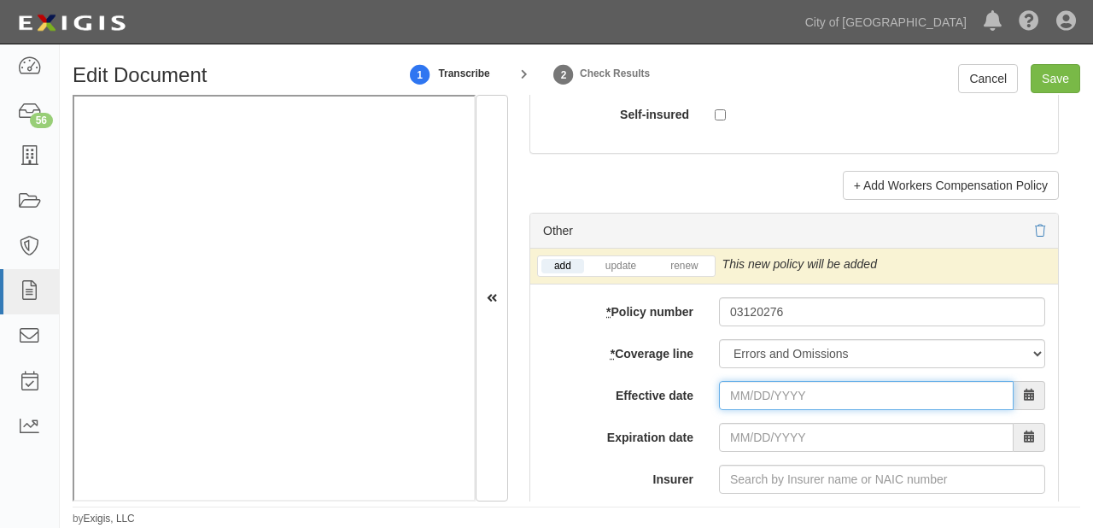
click at [758, 386] on input "Effective date" at bounding box center [866, 395] width 295 height 29
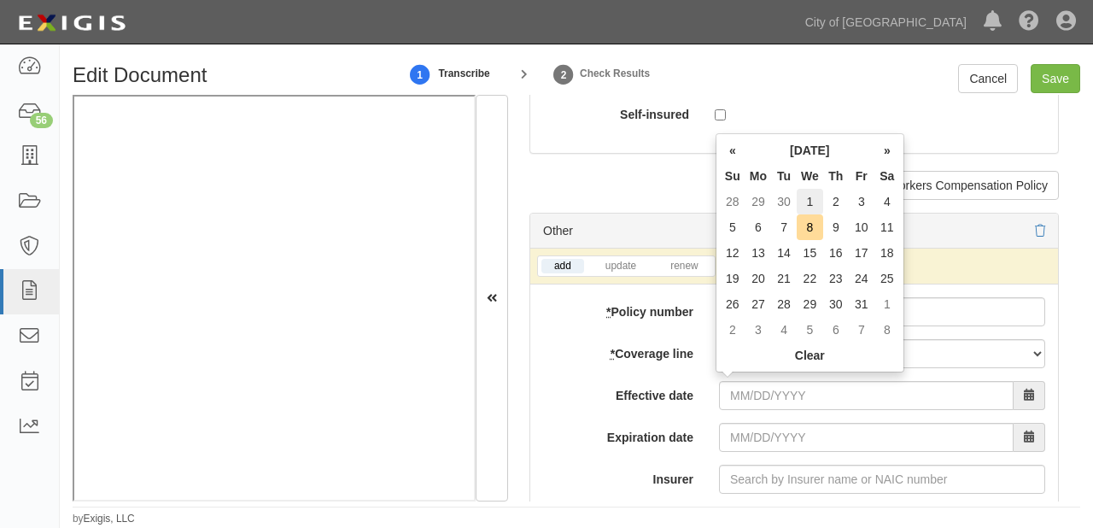
click at [815, 202] on td "1" at bounding box center [810, 202] width 26 height 26
type input "10/01/2025"
type input "10/01/2026"
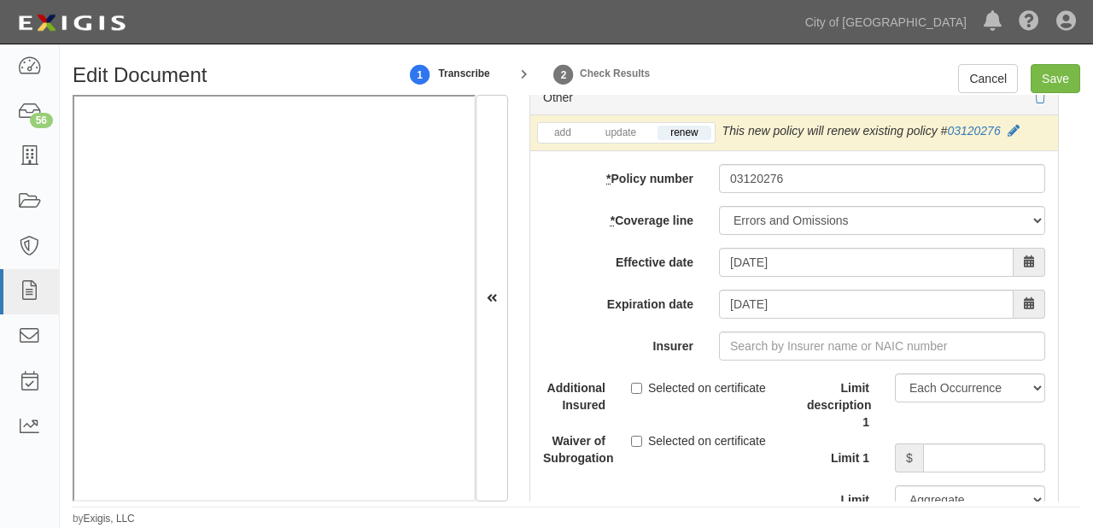
scroll to position [5603, 0]
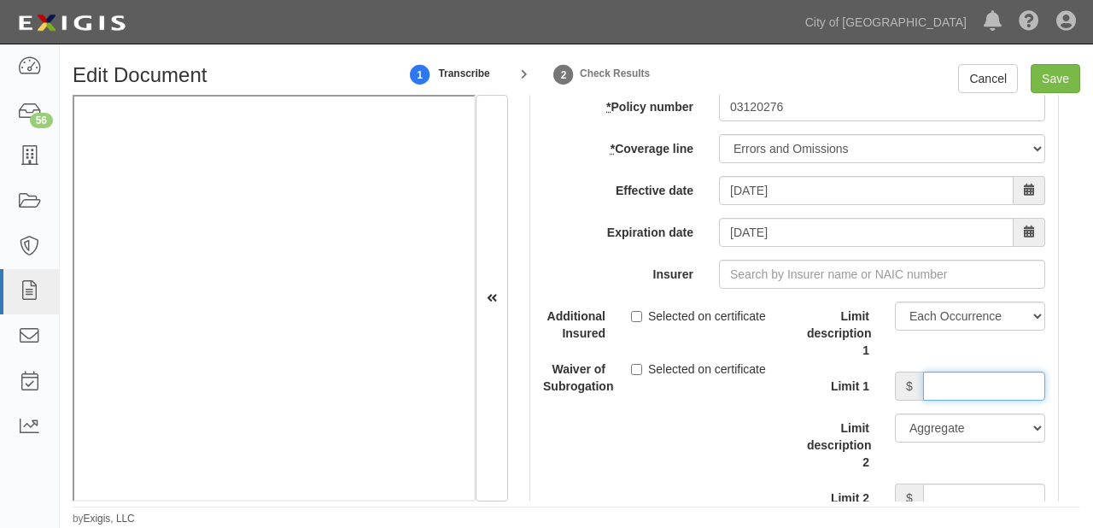
click at [932, 372] on input "Limit 1" at bounding box center [984, 386] width 122 height 29
type input "1,000,000"
drag, startPoint x: 950, startPoint y: 489, endPoint x: 950, endPoint y: 478, distance: 10.3
click at [950, 489] on input "Limit 2" at bounding box center [984, 498] width 122 height 29
type input "1,000,000"
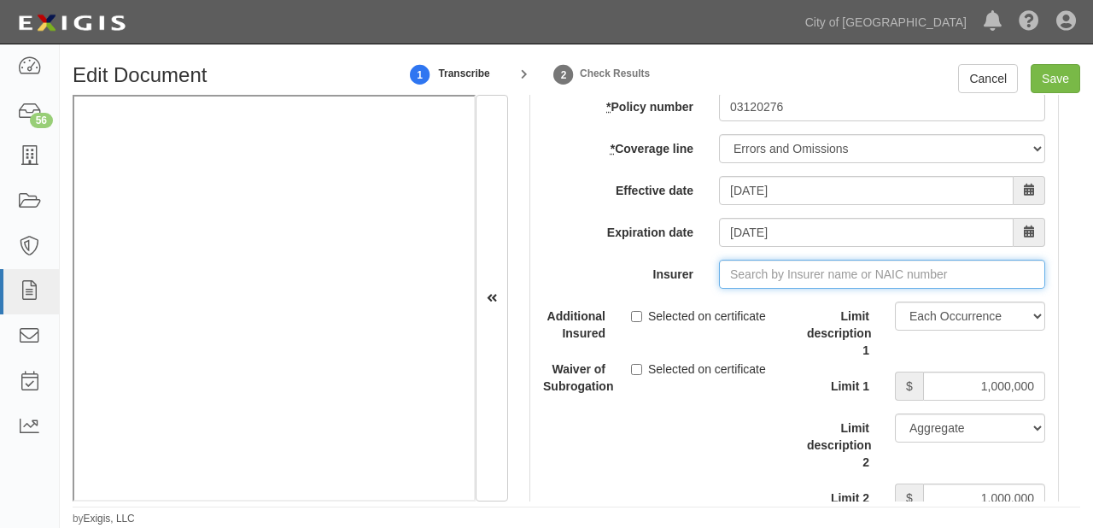
click at [794, 277] on input "Insurer" at bounding box center [882, 274] width 326 height 29
type input "21st Century Advantage Insurance Company (25232) NR Rating"
type input "2"
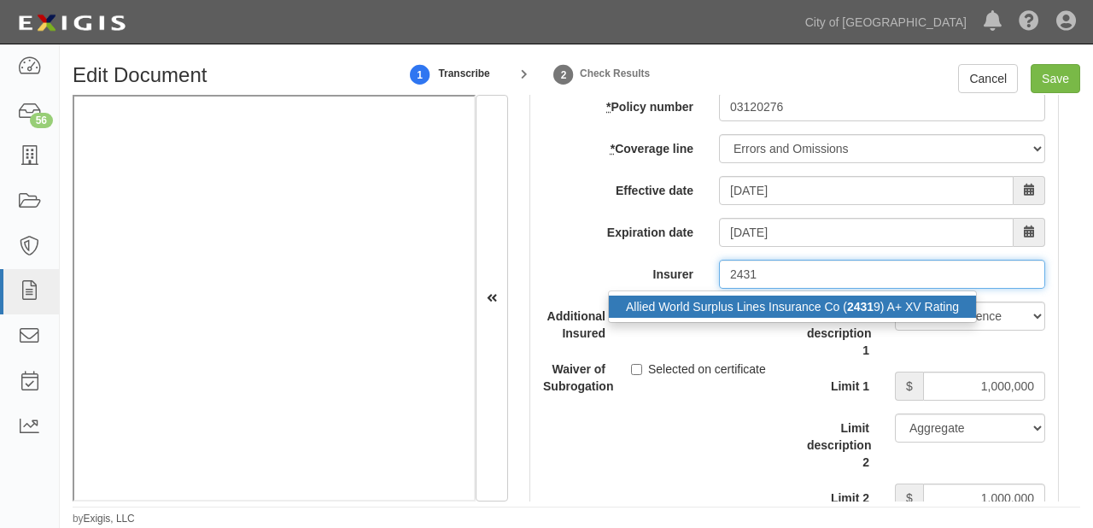
click at [799, 302] on div "Allied World Surplus Lines Insurance Co ( 2431 9) A+ XV Rating" at bounding box center [792, 307] width 367 height 22
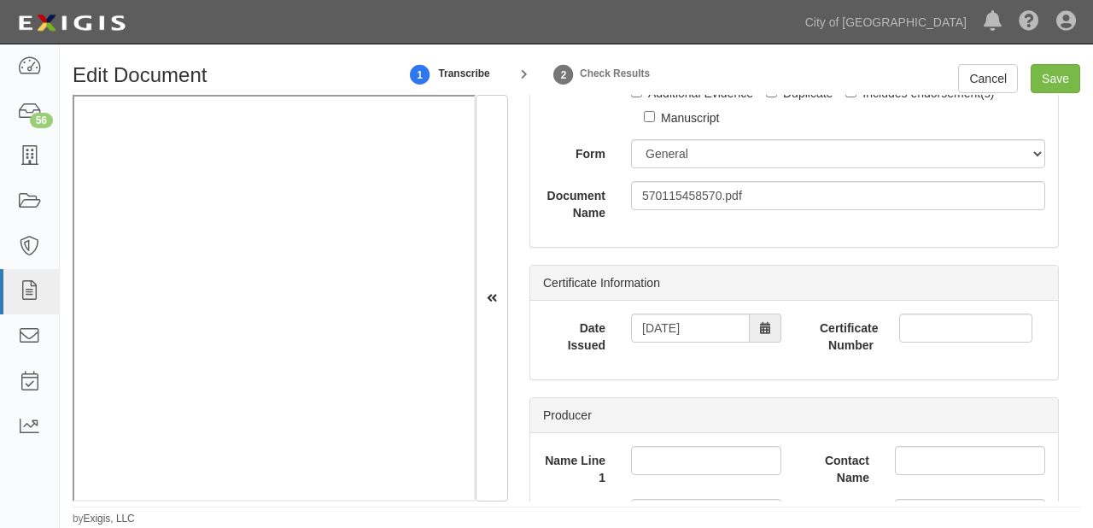
scroll to position [0, 0]
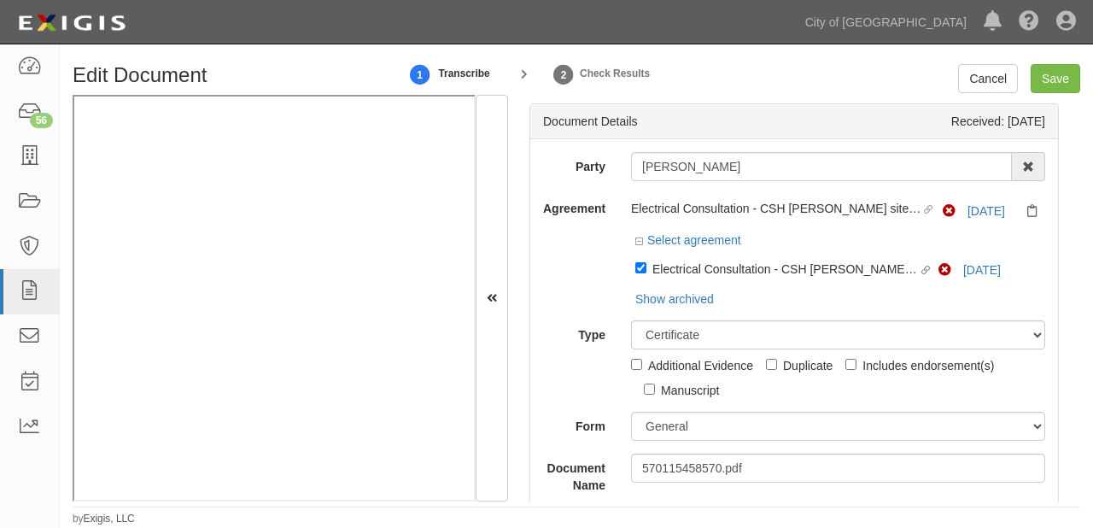
type input "Allied World Surplus Lines Insurance Co (24319) A+ XV Rating"
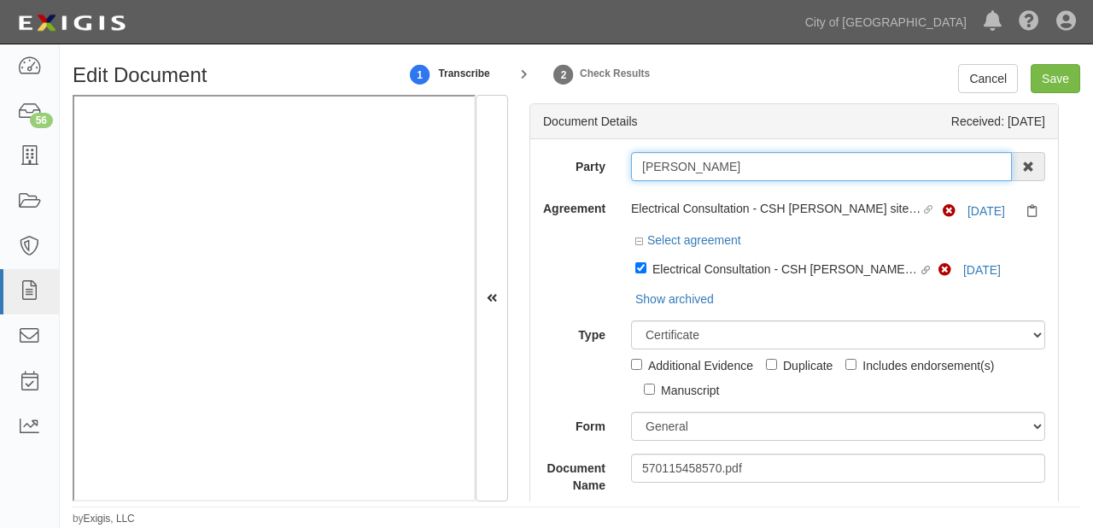
drag, startPoint x: 633, startPoint y: 171, endPoint x: 687, endPoint y: 170, distance: 53.8
click at [687, 170] on input "[PERSON_NAME]" at bounding box center [821, 166] width 381 height 29
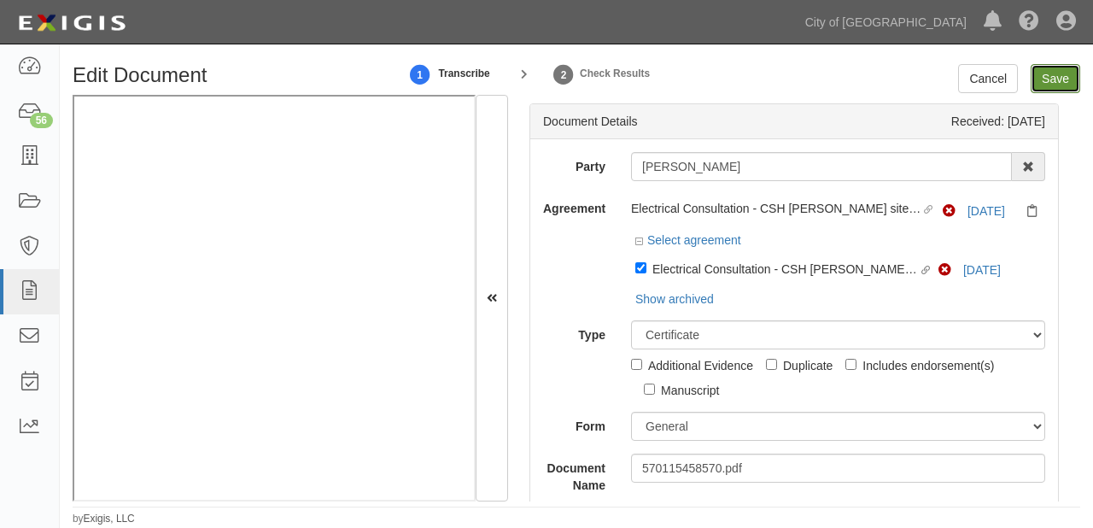
click at [1058, 91] on input "Save" at bounding box center [1056, 78] width 50 height 29
type input "2000000"
type input "1000000"
type input "10000"
type input "2000000"
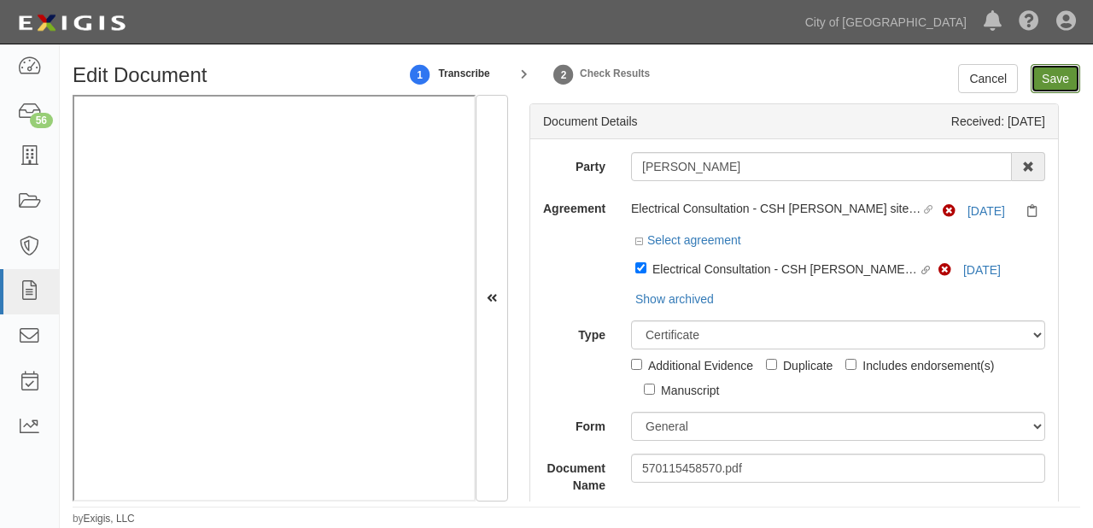
type input "4000000"
type input "5000000"
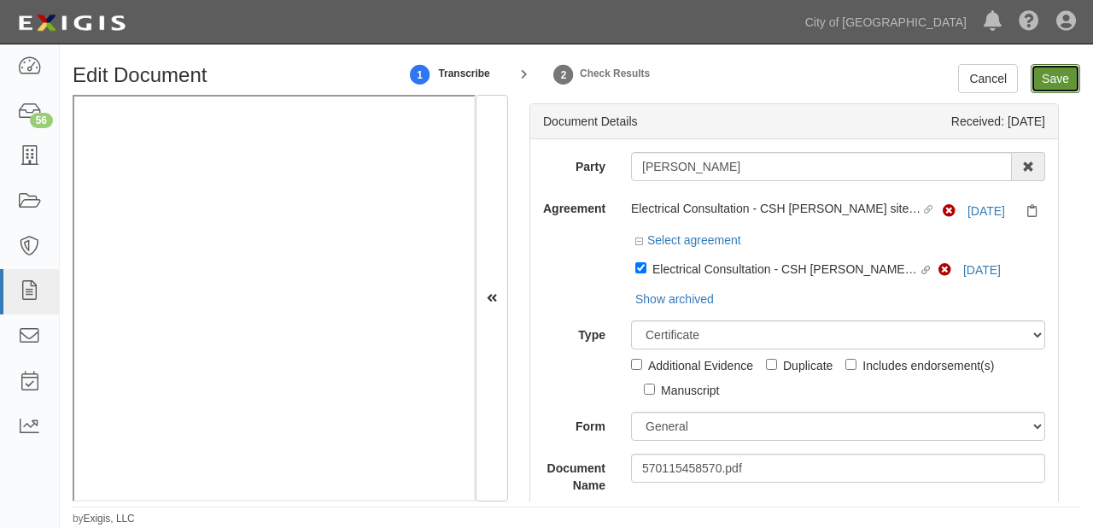
type input "1000000"
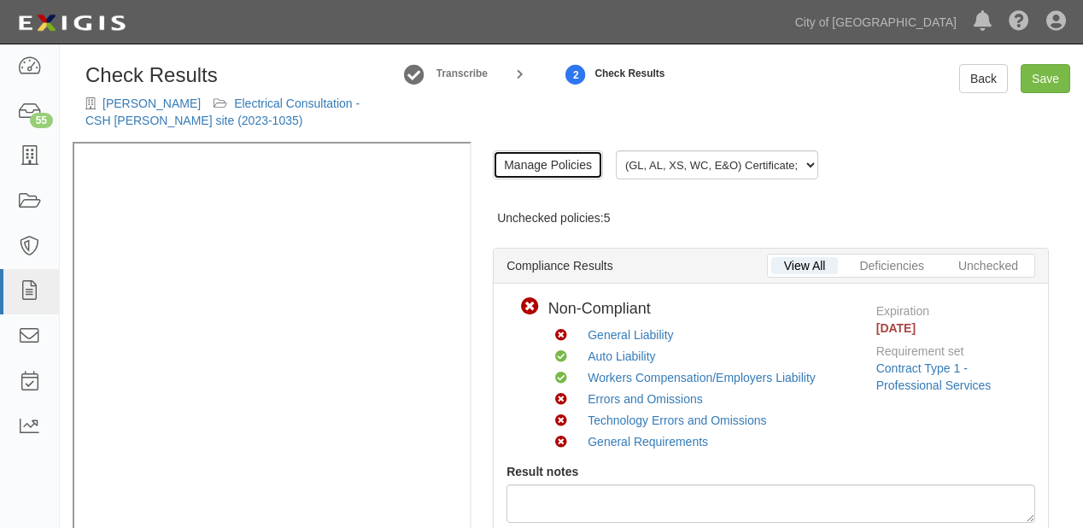
click at [560, 160] on link "Manage Policies" at bounding box center [548, 164] width 110 height 29
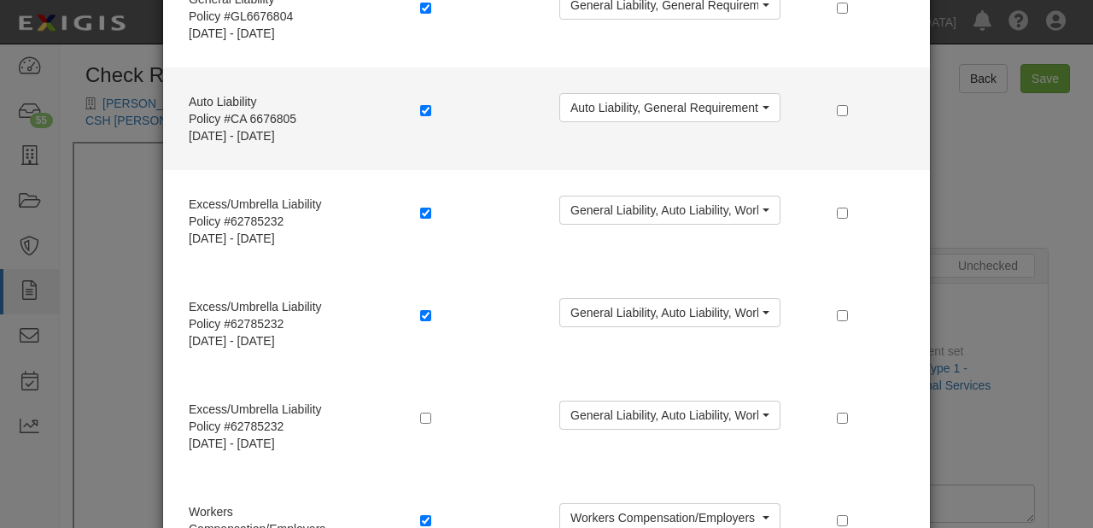
scroll to position [205, 0]
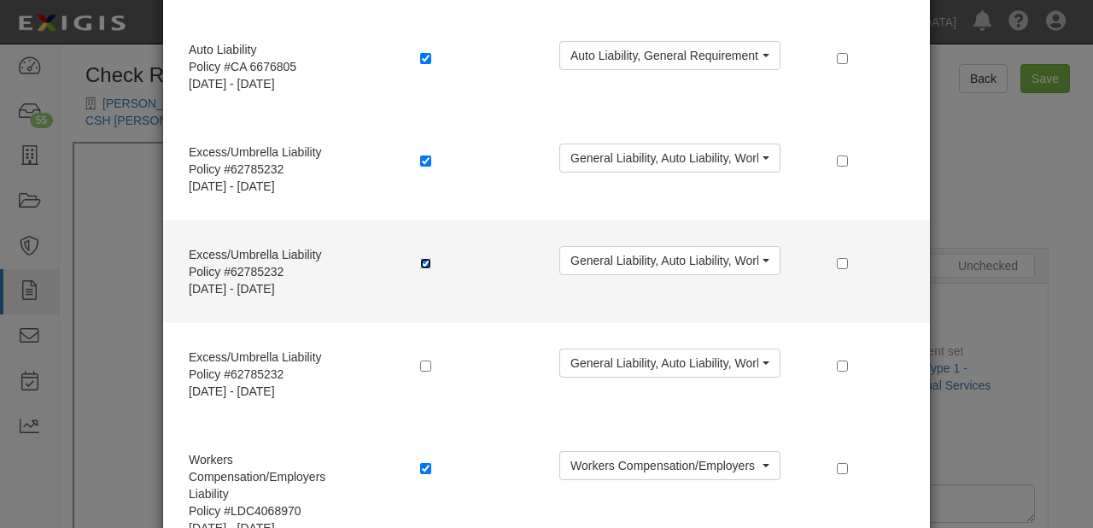
click at [420, 263] on input "checkbox" at bounding box center [425, 263] width 11 height 11
checkbox input "false"
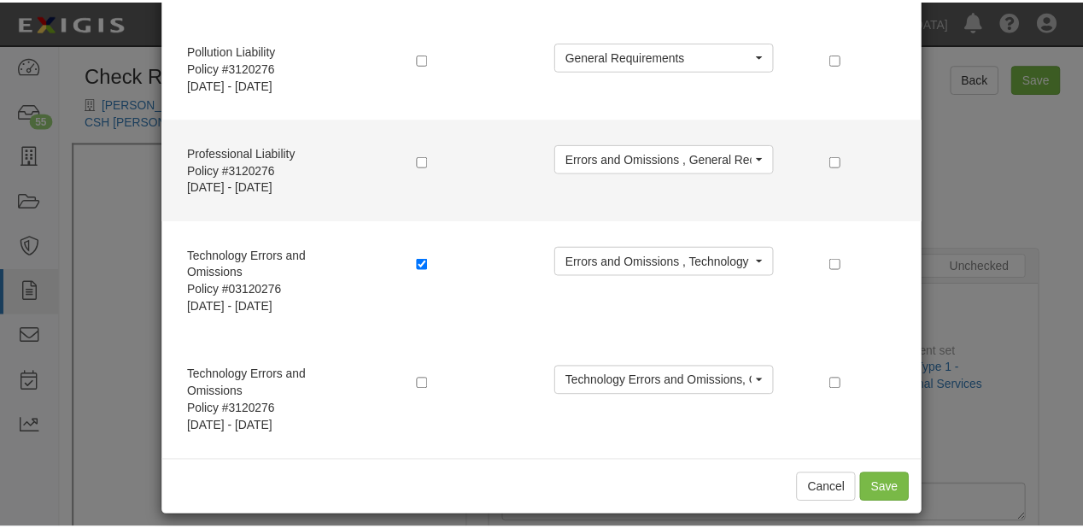
scroll to position [957, 0]
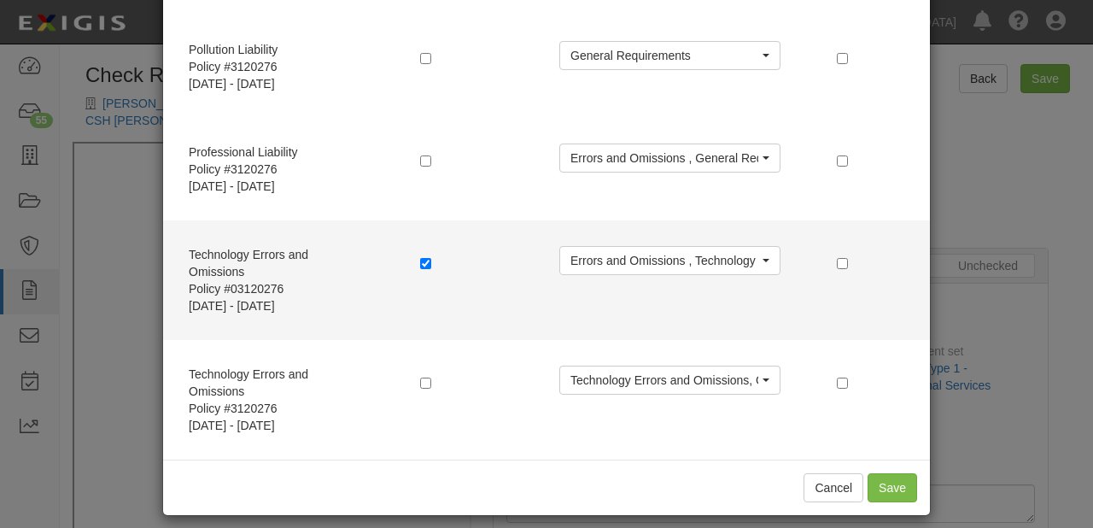
click at [420, 269] on label at bounding box center [428, 263] width 17 height 17
click at [420, 261] on input "checkbox" at bounding box center [425, 263] width 11 height 11
checkbox input "false"
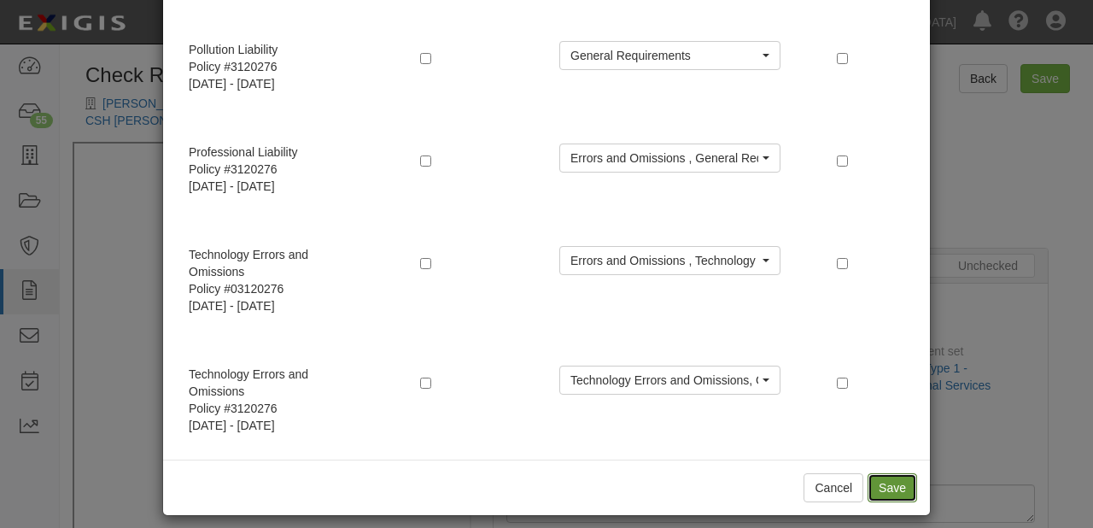
click at [880, 483] on button "Save" at bounding box center [893, 487] width 50 height 29
radio input "true"
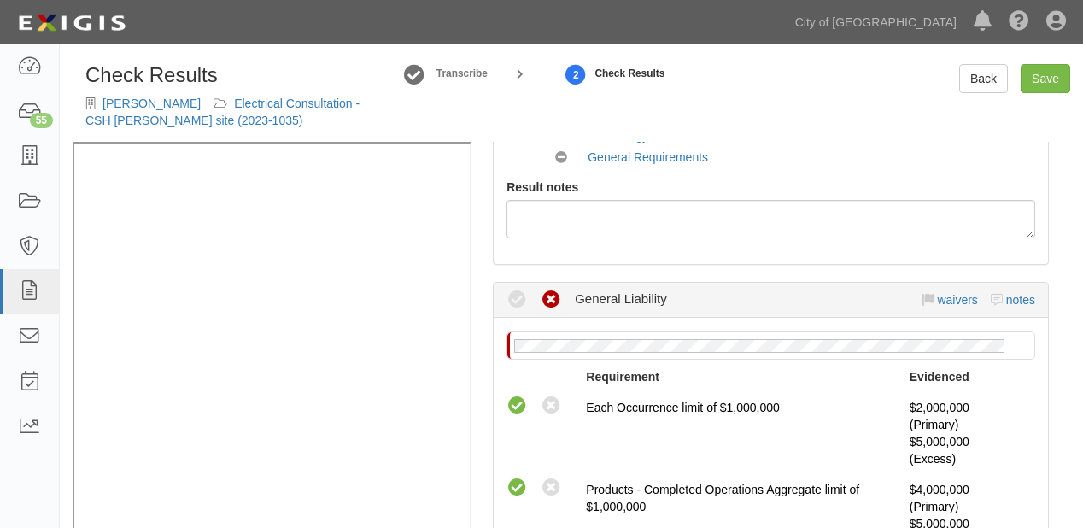
scroll to position [410, 0]
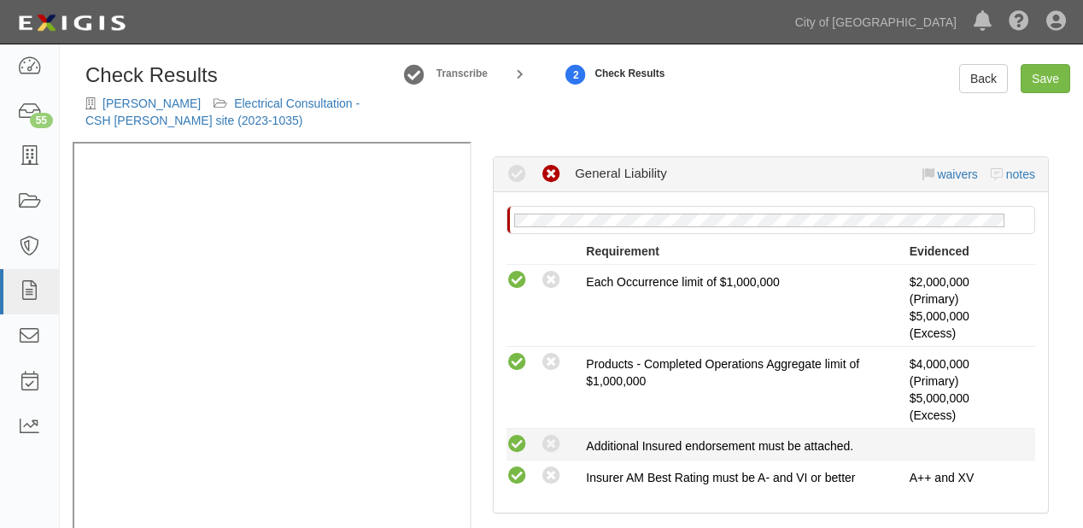
click at [516, 448] on icon at bounding box center [517, 444] width 21 height 21
radio input "true"
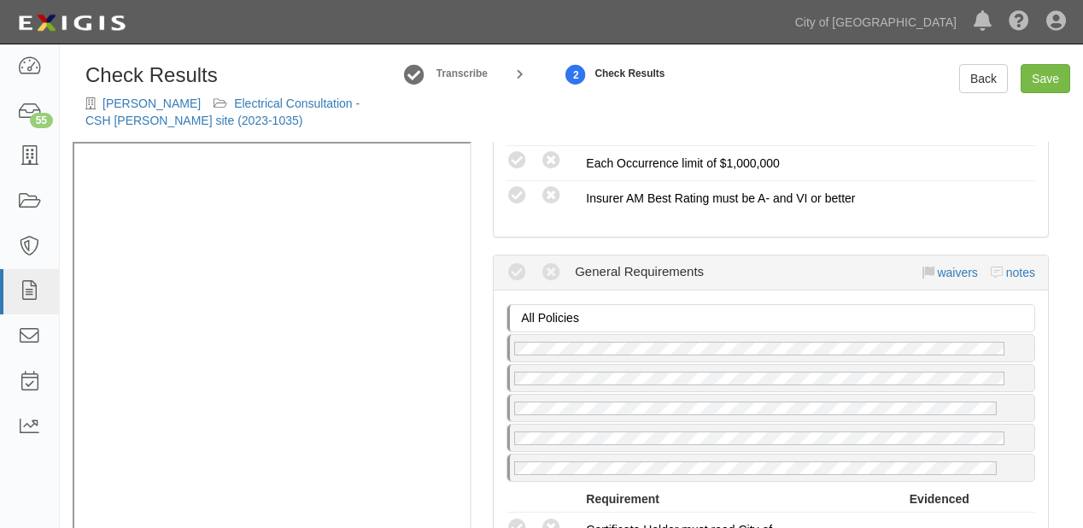
scroll to position [1914, 0]
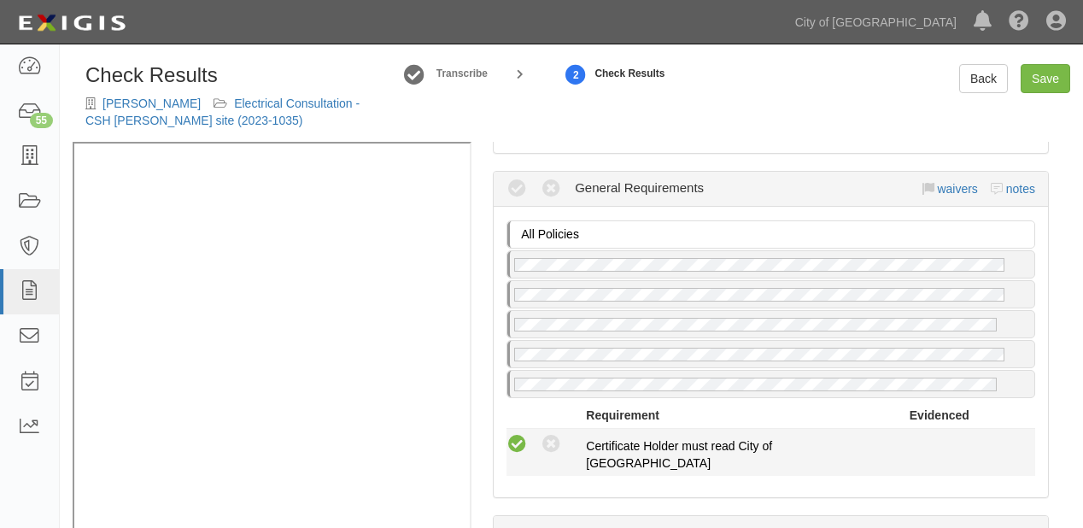
click at [523, 434] on icon at bounding box center [517, 444] width 21 height 21
radio input "true"
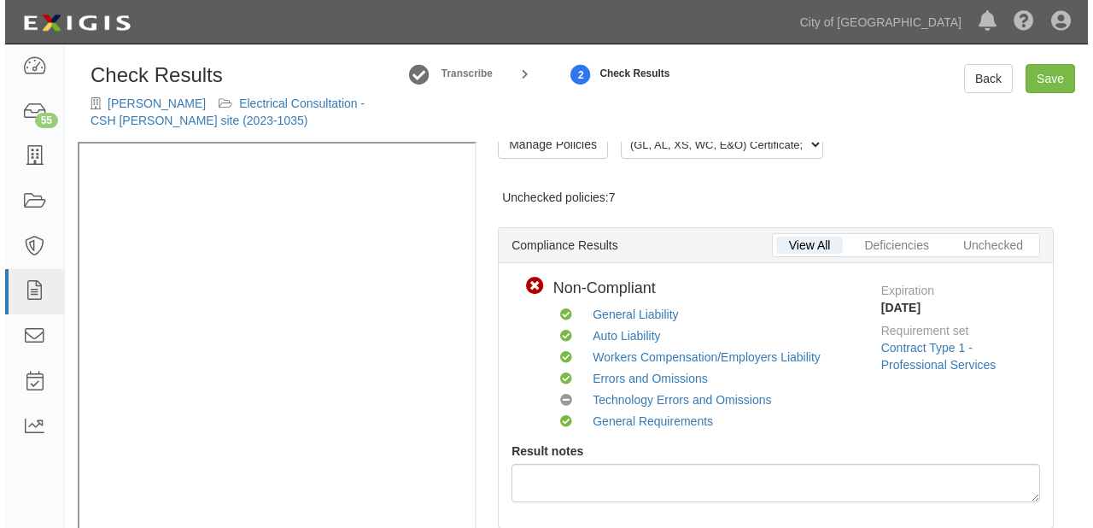
scroll to position [0, 0]
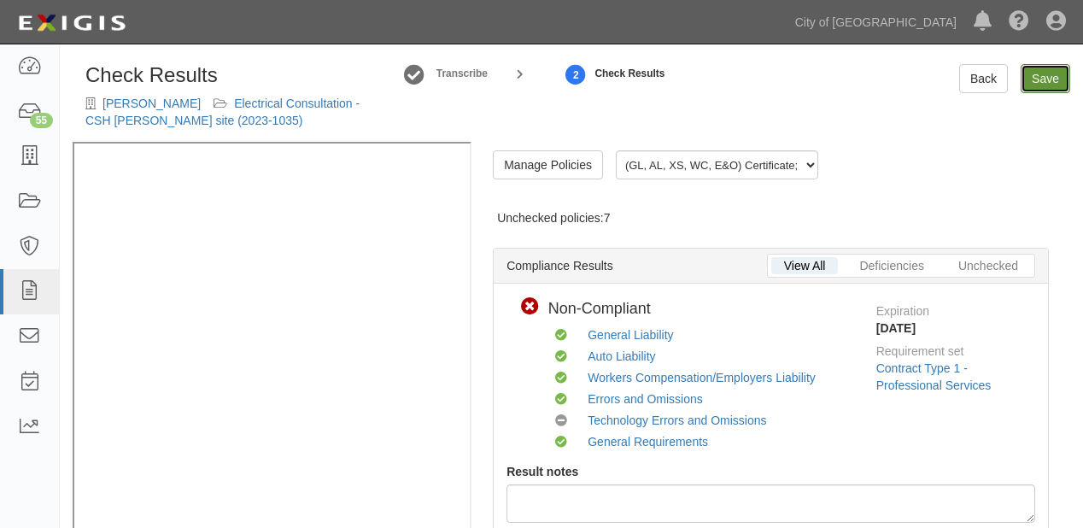
click at [1038, 73] on link "Save" at bounding box center [1046, 78] width 50 height 29
radio input "true"
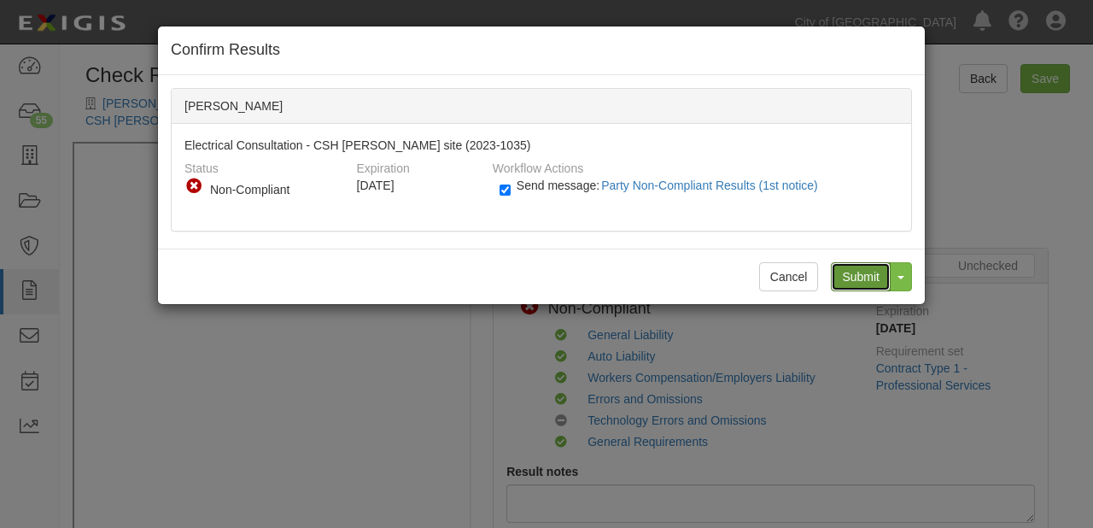
click at [866, 280] on input "Submit" at bounding box center [861, 276] width 60 height 29
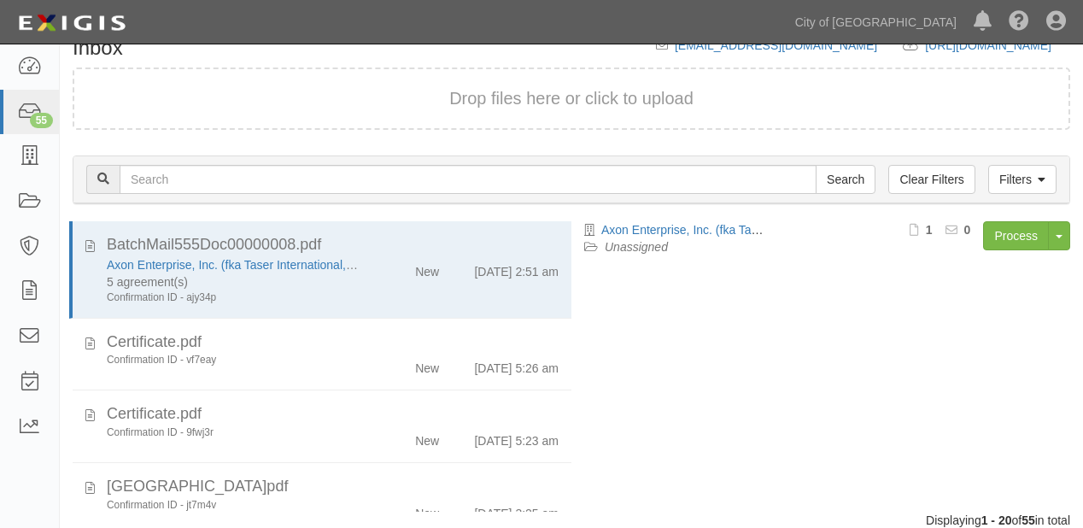
scroll to position [180, 0]
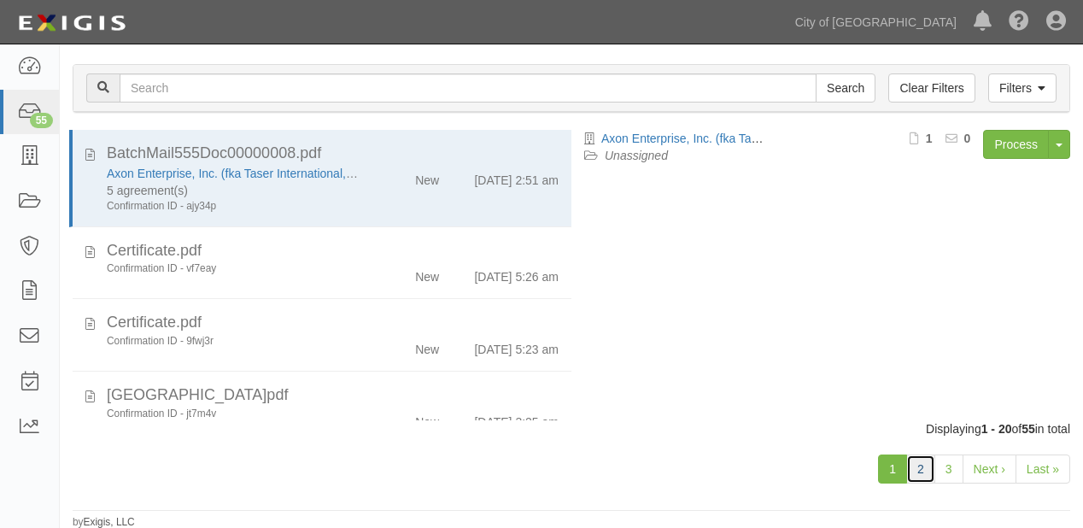
click at [923, 465] on link "2" at bounding box center [920, 468] width 29 height 29
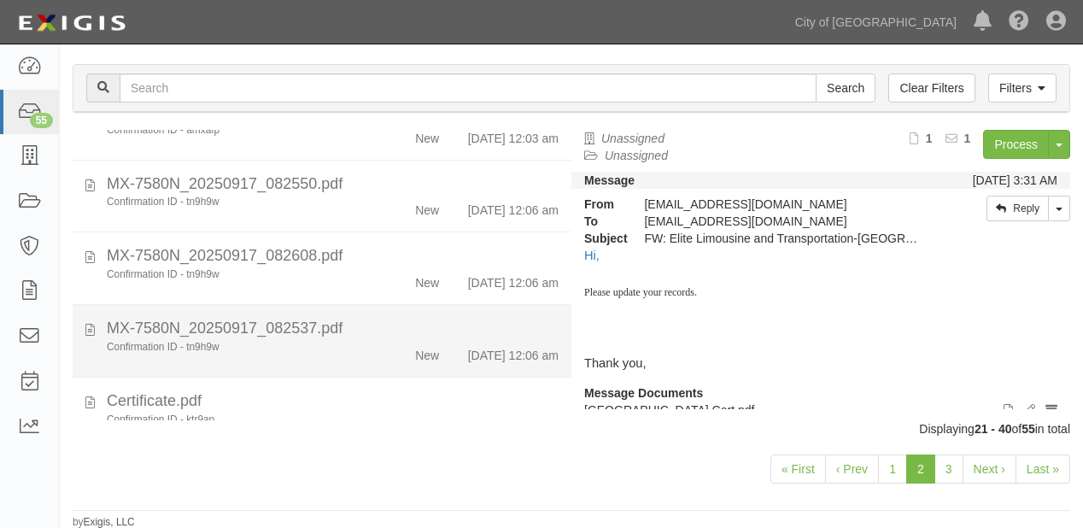
scroll to position [342, 0]
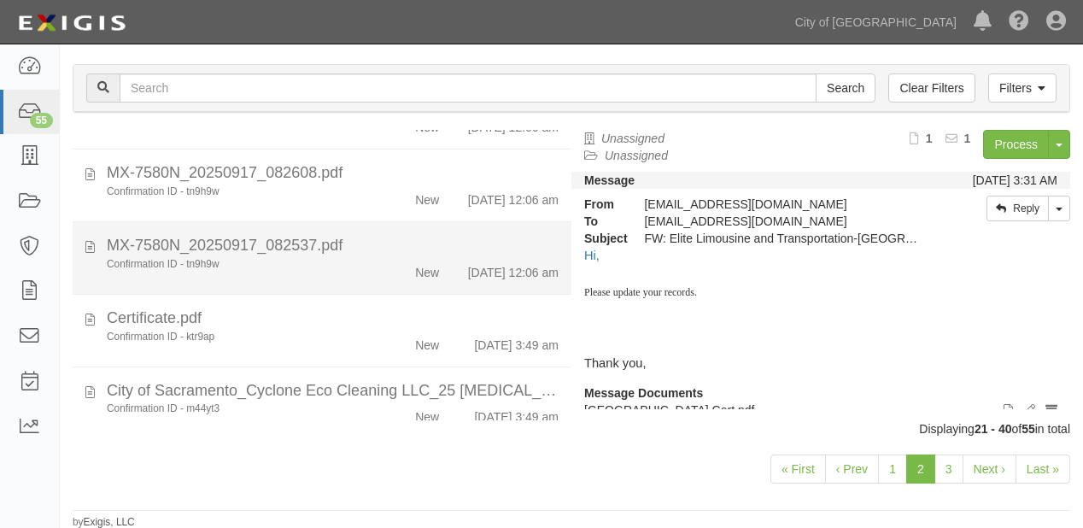
click at [397, 281] on div "New" at bounding box center [411, 269] width 79 height 24
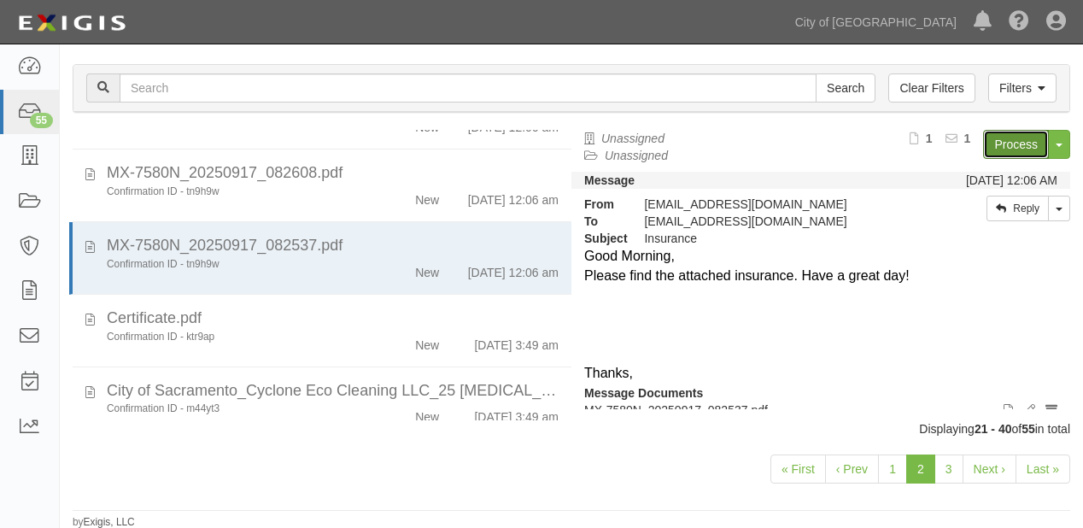
click at [998, 137] on link "Process" at bounding box center [1016, 144] width 66 height 29
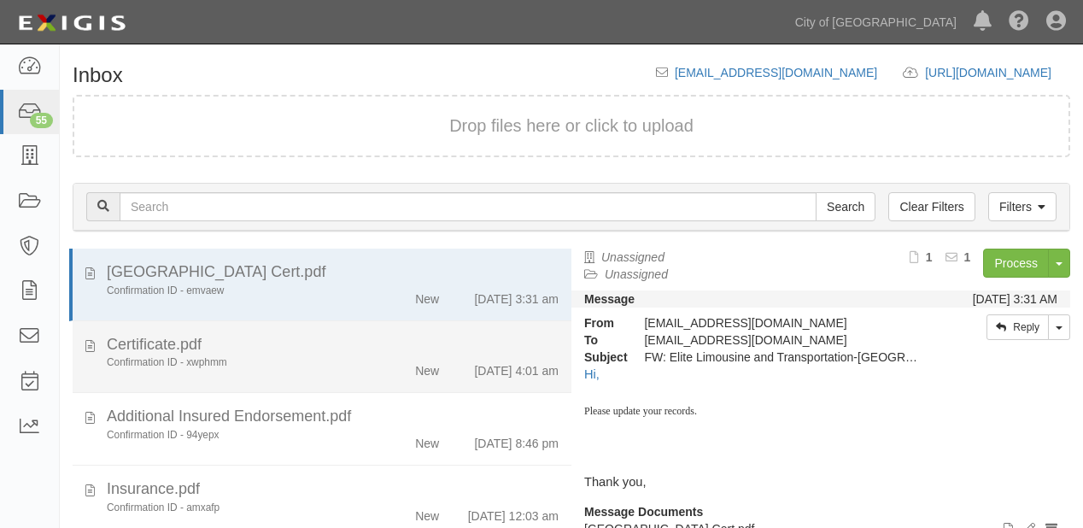
scroll to position [119, 0]
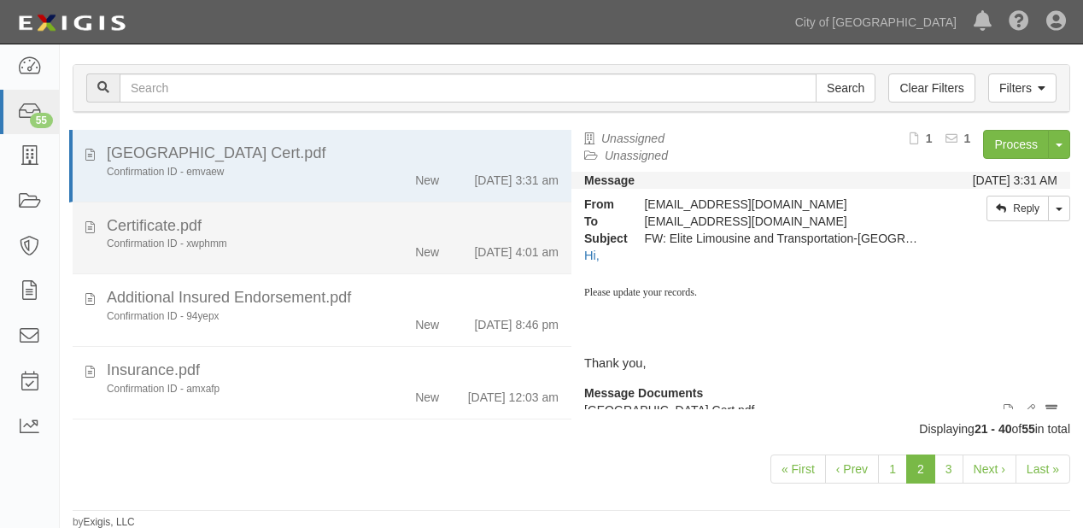
click at [320, 230] on div "Certificate.pdf" at bounding box center [333, 226] width 452 height 22
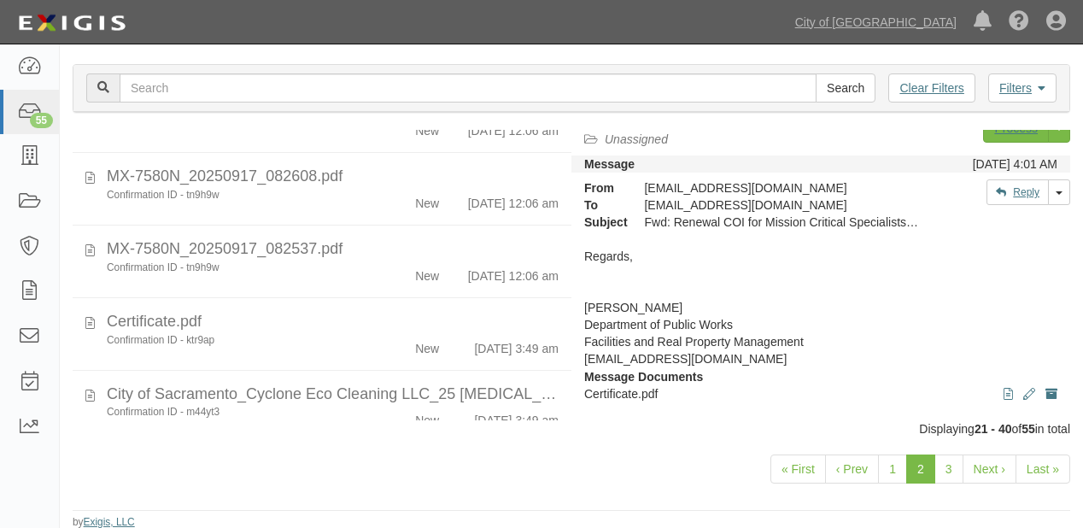
scroll to position [342, 0]
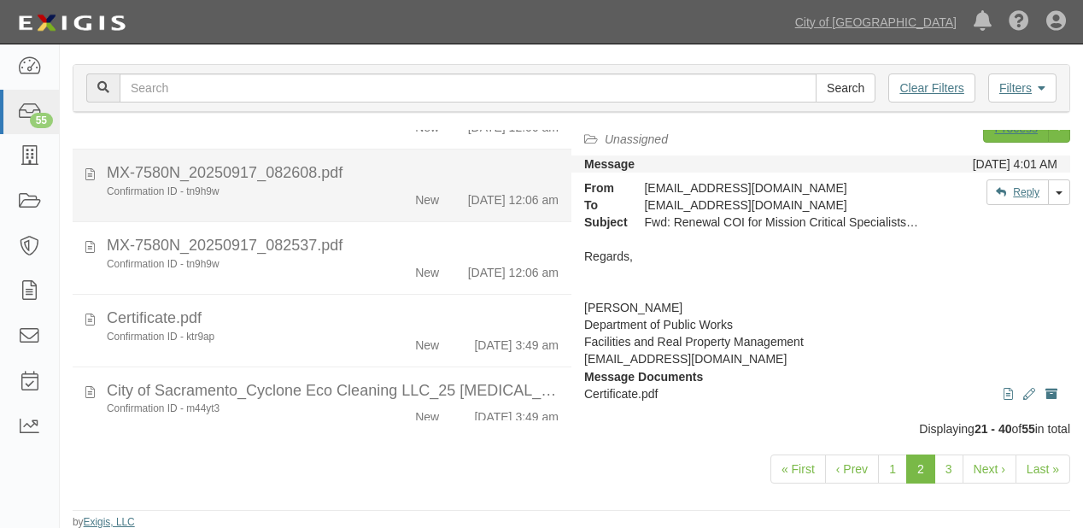
click at [289, 208] on div "Confirmation ID - tn9h9w New [DATE] 12:06 am" at bounding box center [333, 197] width 478 height 24
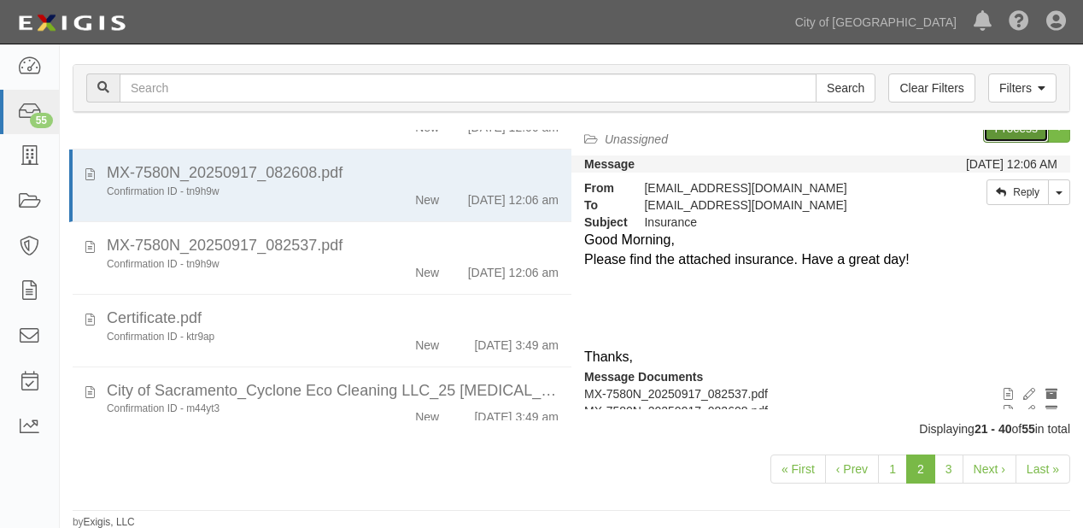
click at [1000, 132] on link "Process" at bounding box center [1016, 128] width 66 height 29
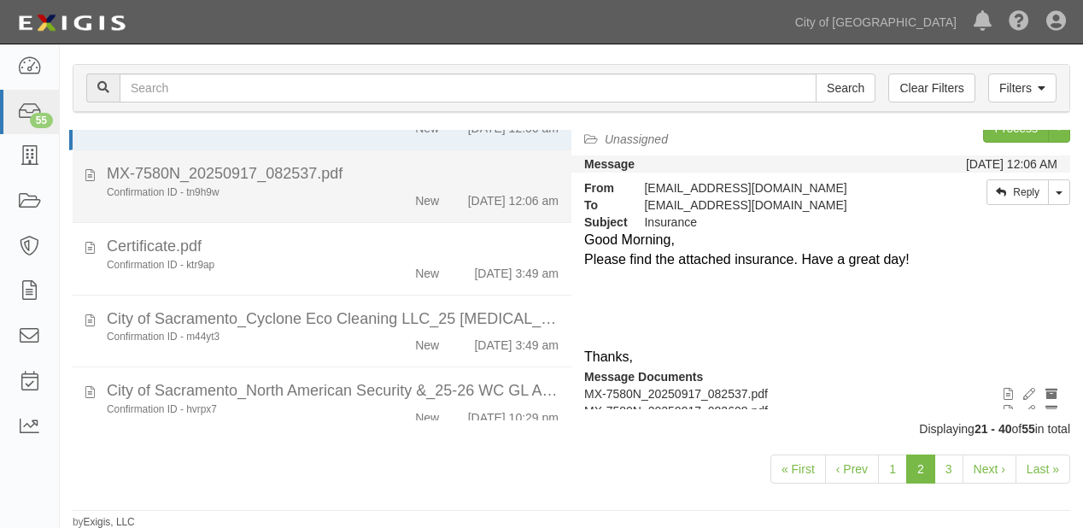
scroll to position [478, 0]
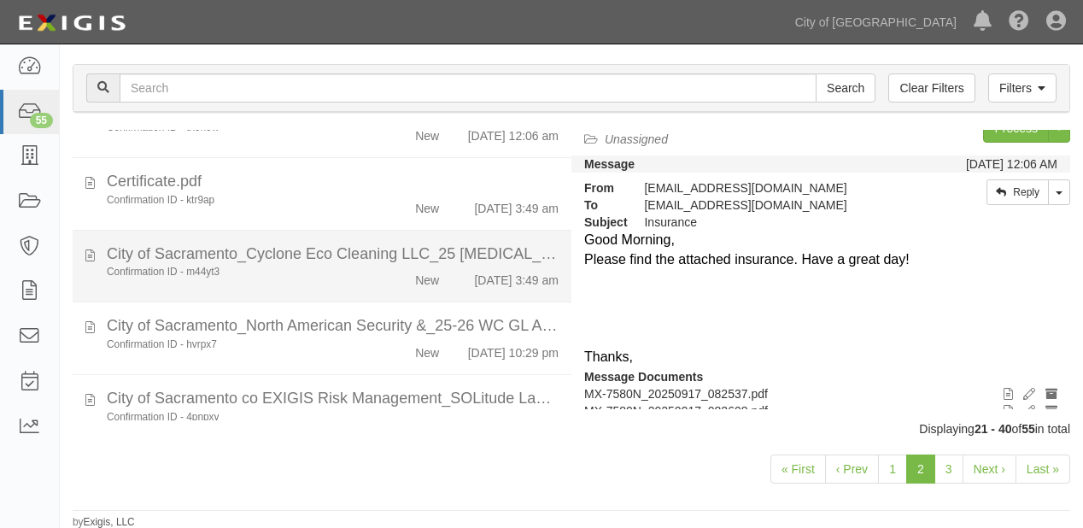
click at [372, 289] on div "New" at bounding box center [411, 277] width 79 height 24
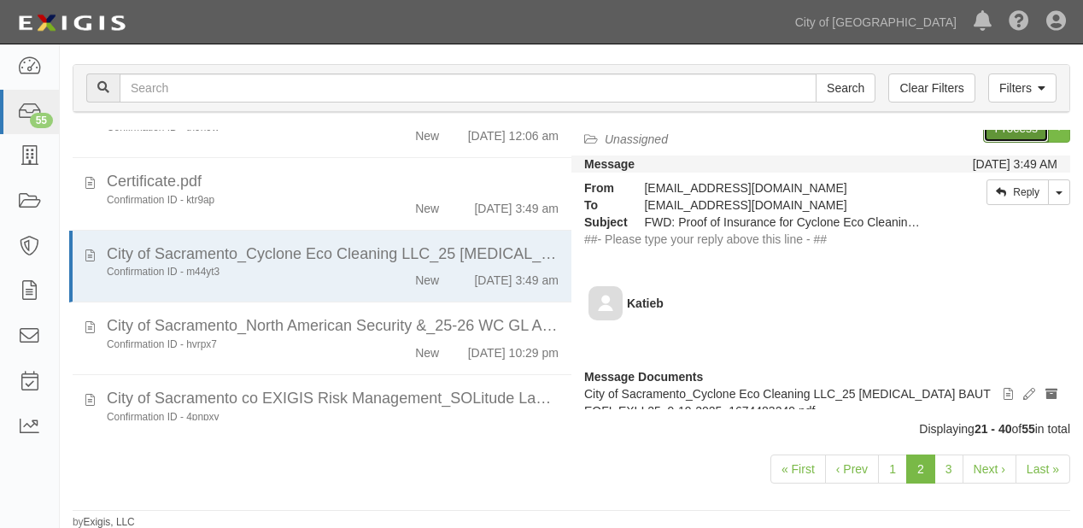
click at [991, 136] on link "Process" at bounding box center [1016, 128] width 66 height 29
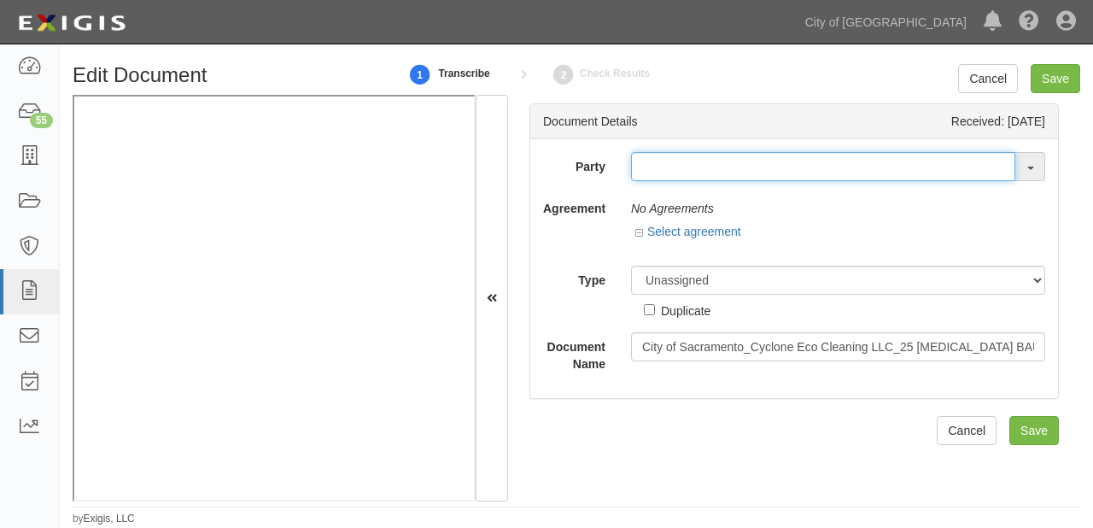
click at [646, 173] on input "text" at bounding box center [823, 166] width 384 height 29
type input "cyclone"
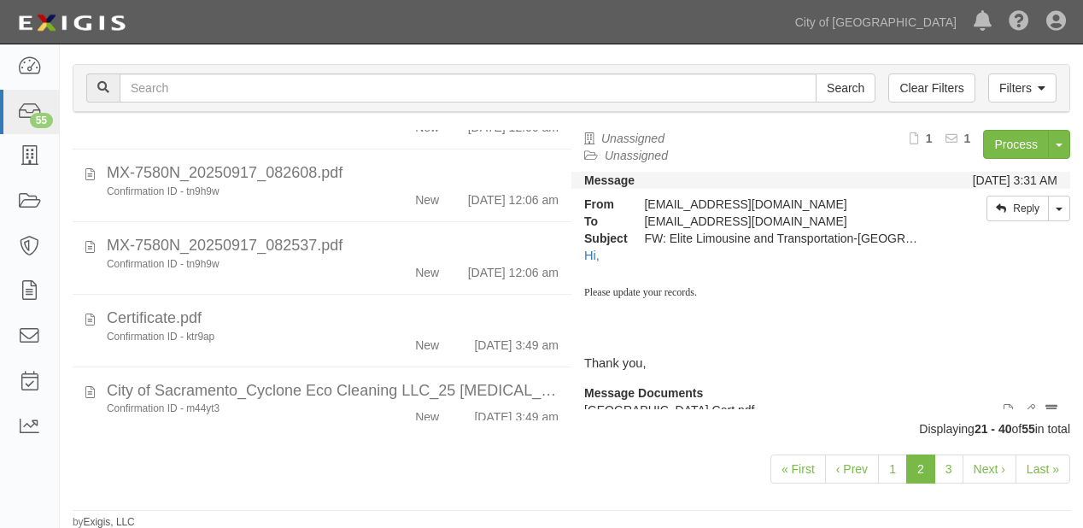
scroll to position [547, 0]
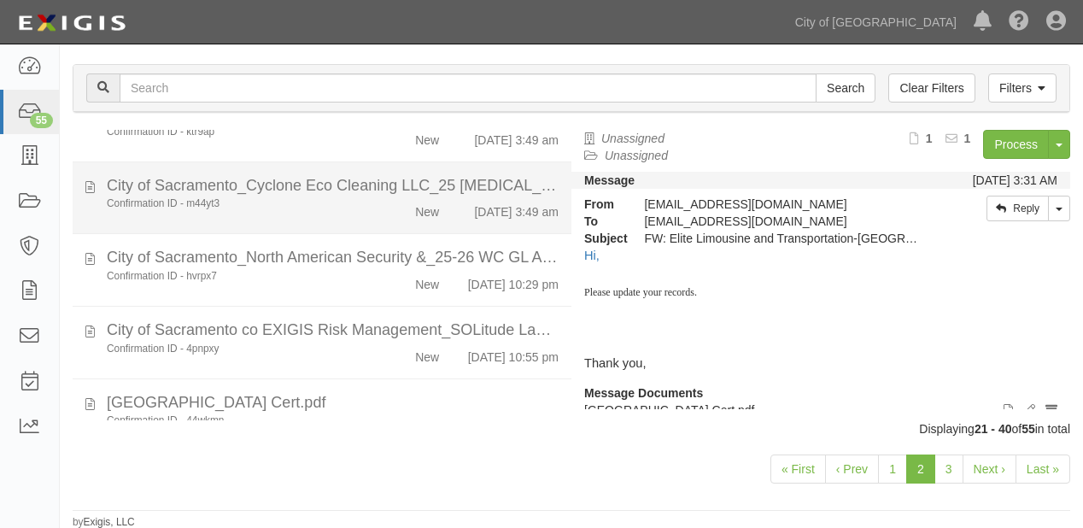
click at [417, 220] on div "New" at bounding box center [427, 208] width 24 height 24
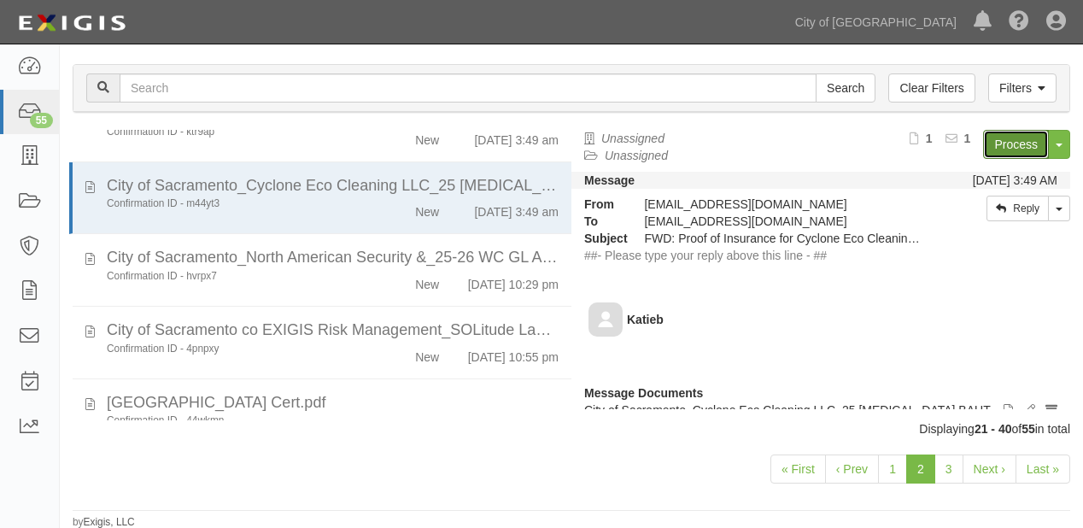
click at [983, 147] on link "Process" at bounding box center [1016, 144] width 66 height 29
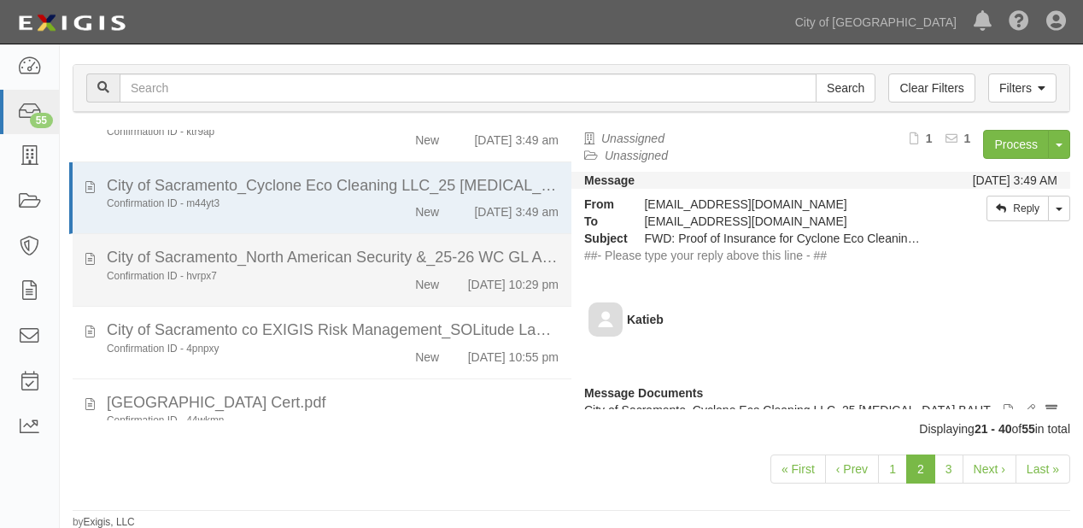
click at [247, 284] on div "Confirmation ID - hvrpx7" at bounding box center [233, 276] width 253 height 15
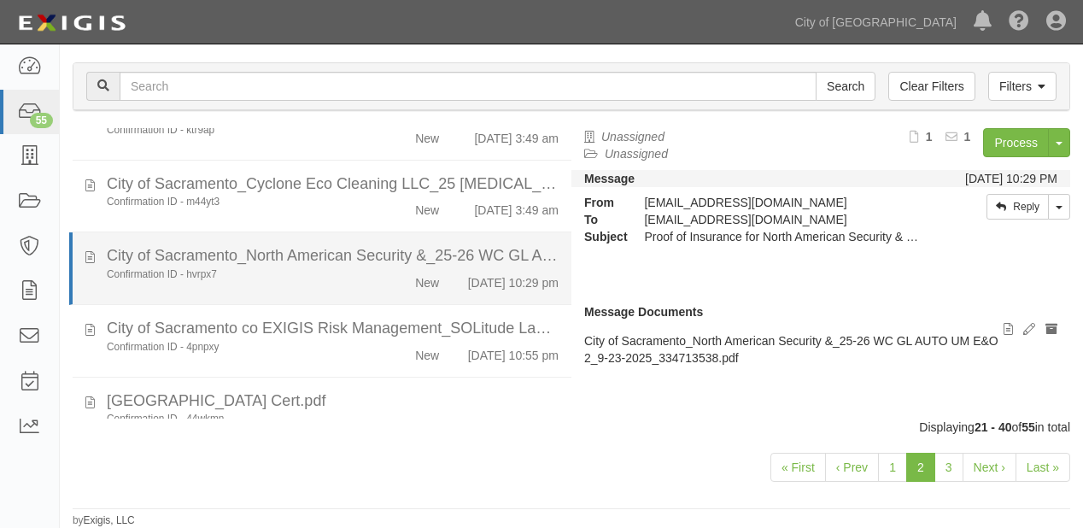
scroll to position [67, 0]
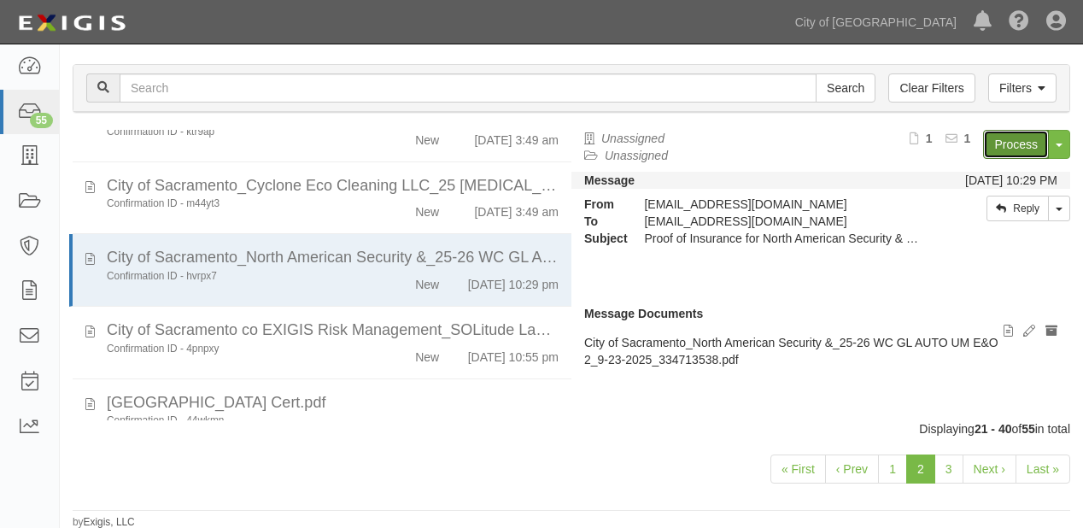
click at [1017, 133] on link "Process" at bounding box center [1016, 144] width 66 height 29
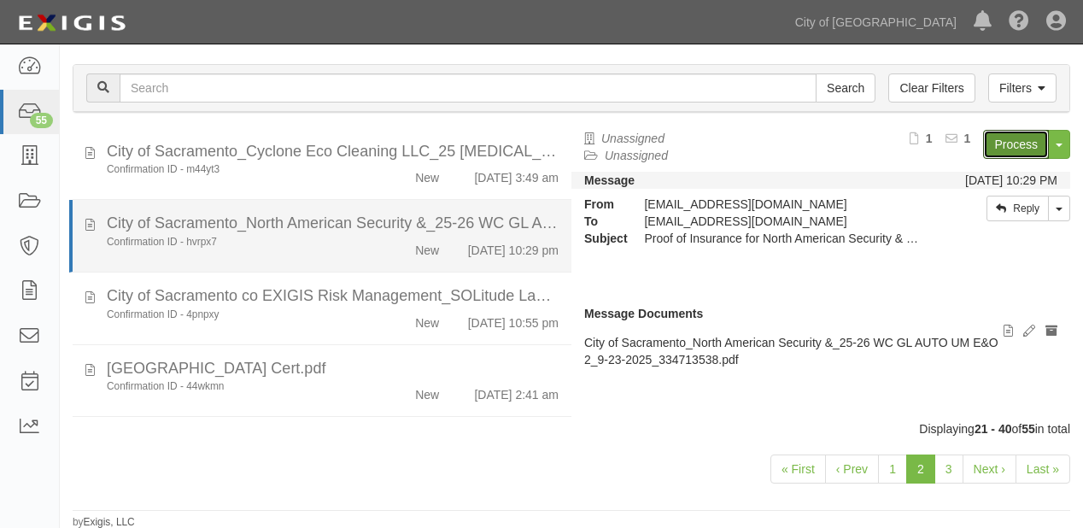
scroll to position [615, 0]
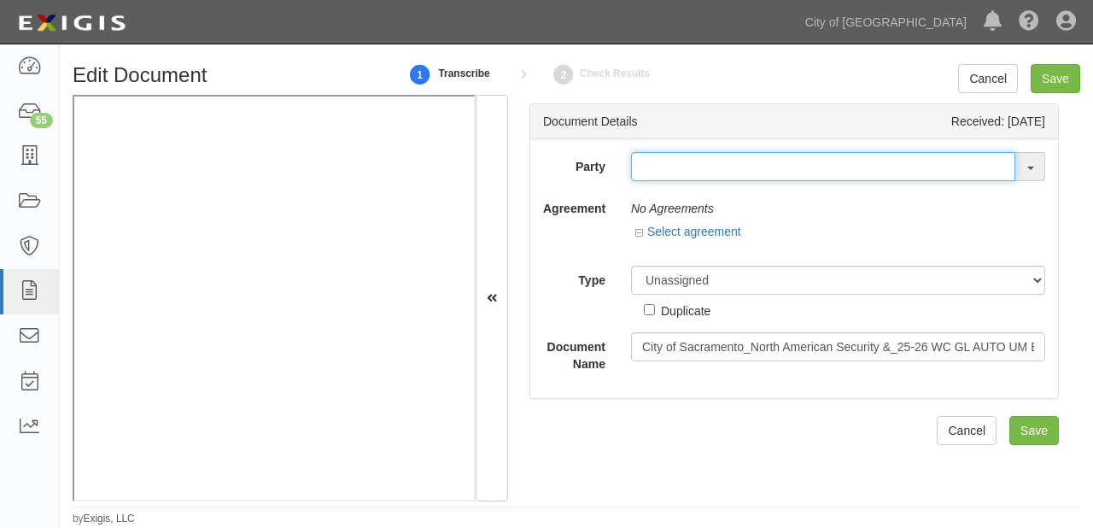
click at [668, 164] on input "text" at bounding box center [823, 166] width 384 height 29
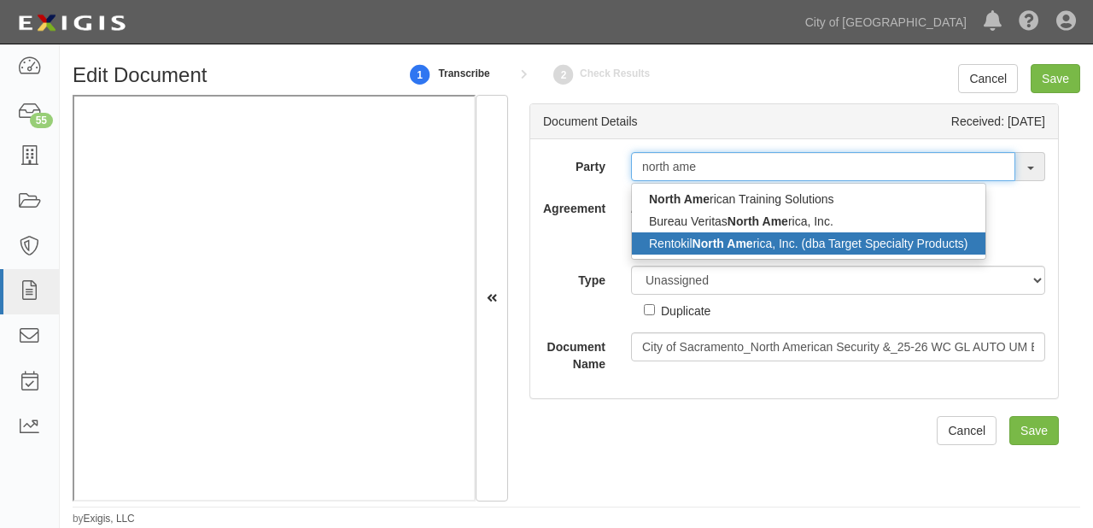
type input "north ame"
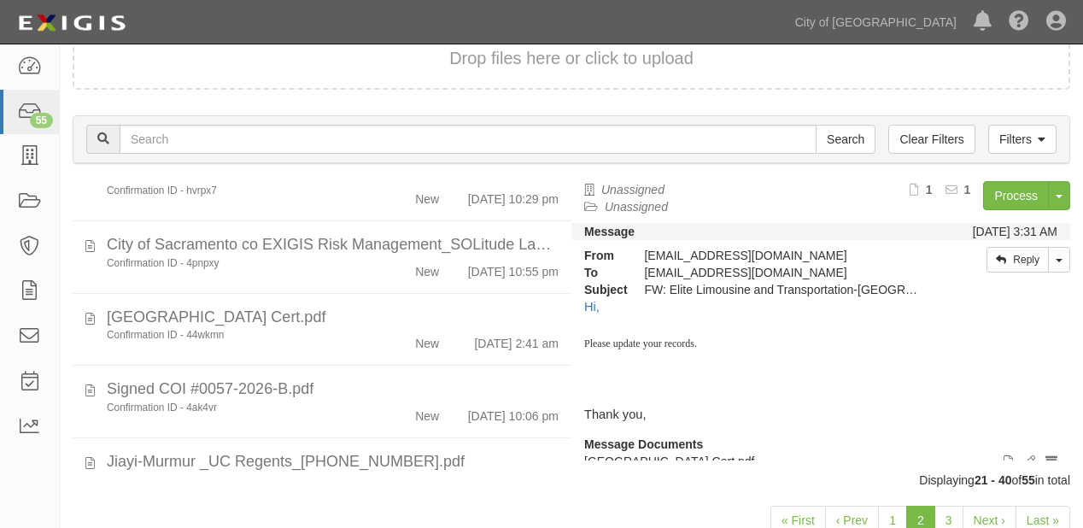
scroll to position [752, 0]
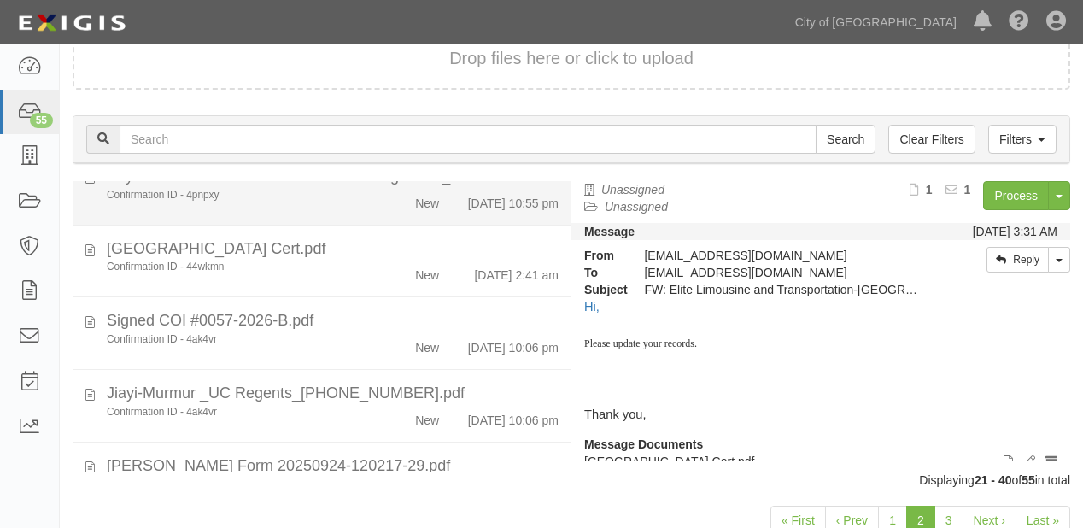
click at [333, 212] on div "Confirmation ID - 4pnpxy New 9/23/25 10:55 pm" at bounding box center [333, 200] width 478 height 24
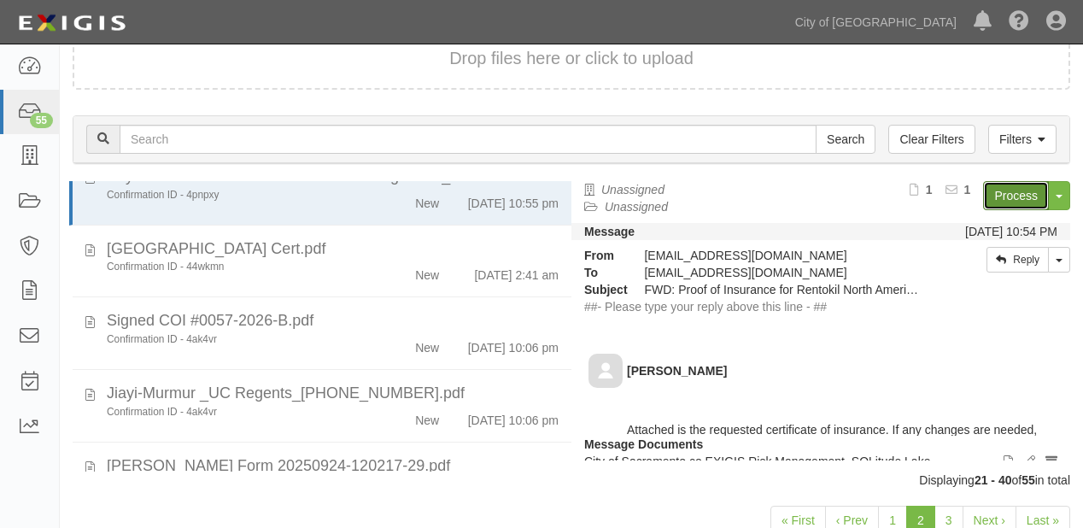
click at [1013, 197] on link "Process" at bounding box center [1016, 195] width 66 height 29
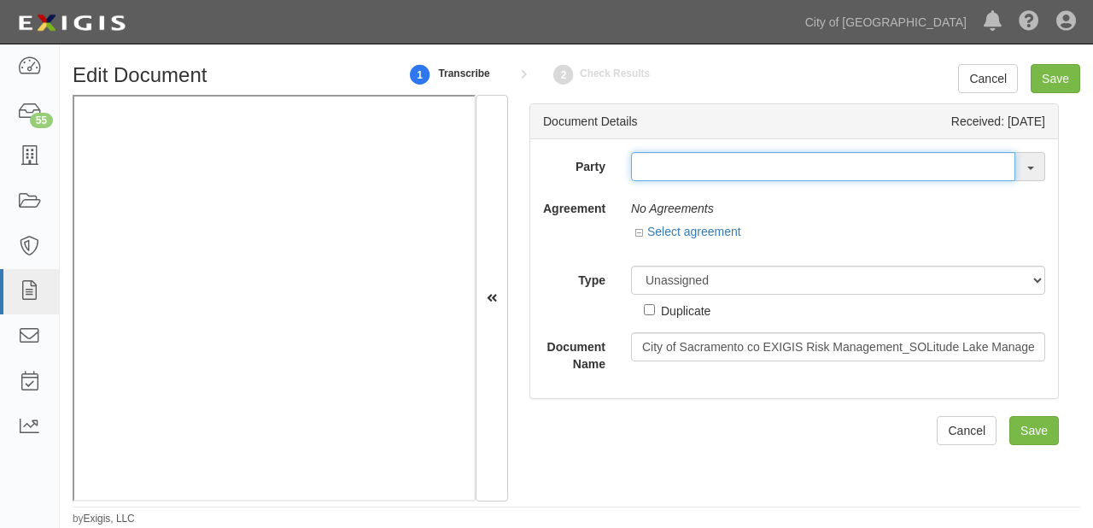
click at [681, 157] on input "text" at bounding box center [823, 166] width 384 height 29
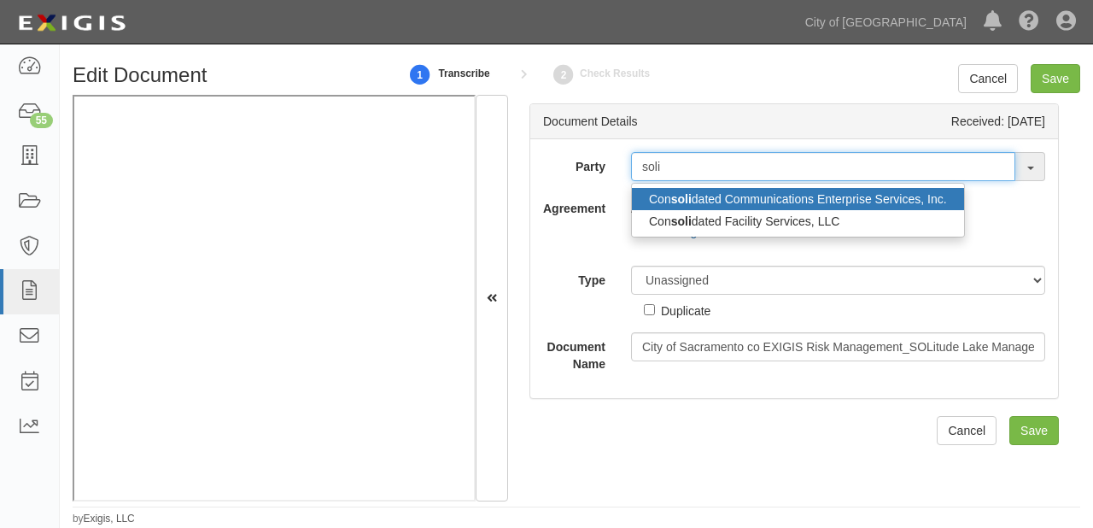
type input "soli"
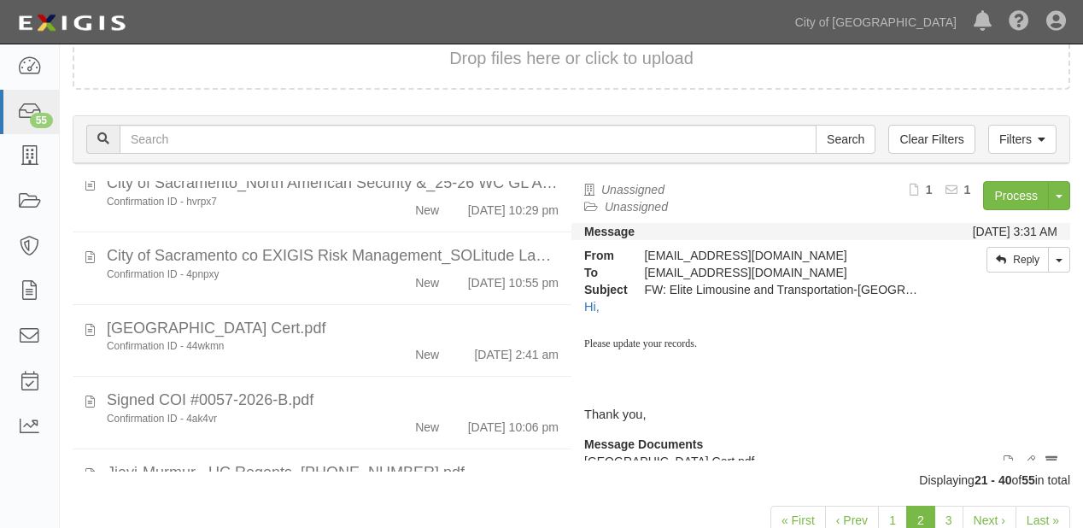
scroll to position [752, 0]
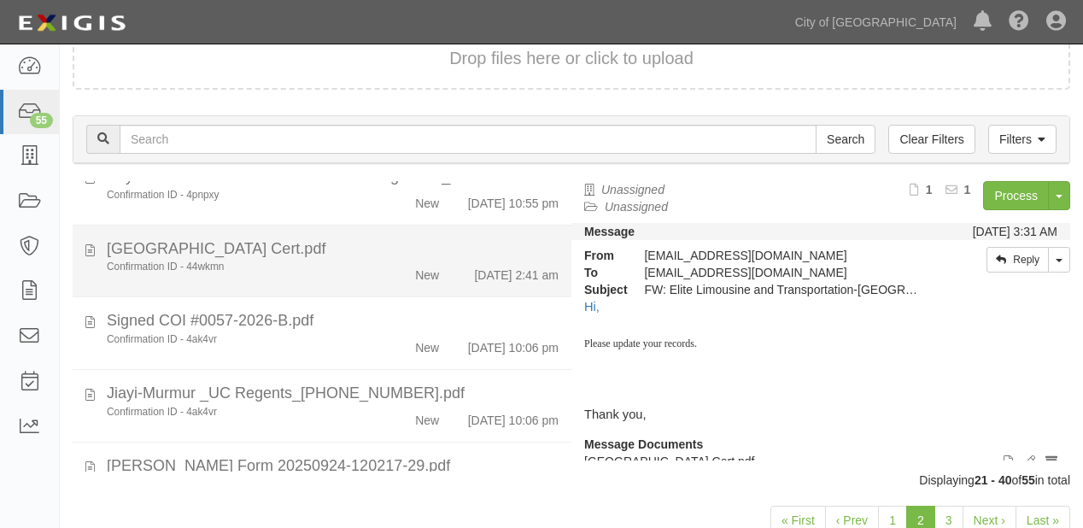
click at [441, 284] on div "New" at bounding box center [411, 272] width 79 height 24
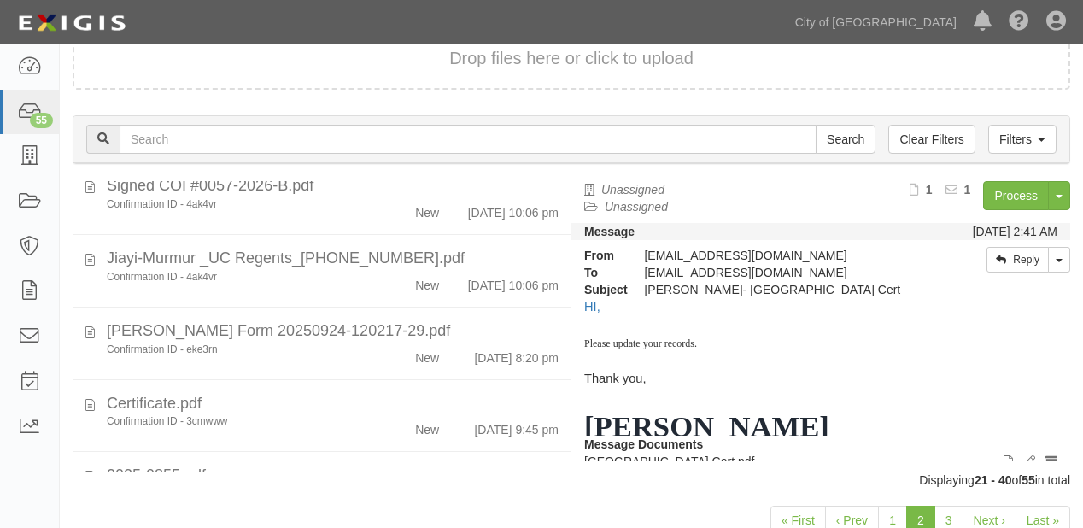
scroll to position [888, 0]
click at [1019, 195] on link "Process" at bounding box center [1016, 195] width 66 height 29
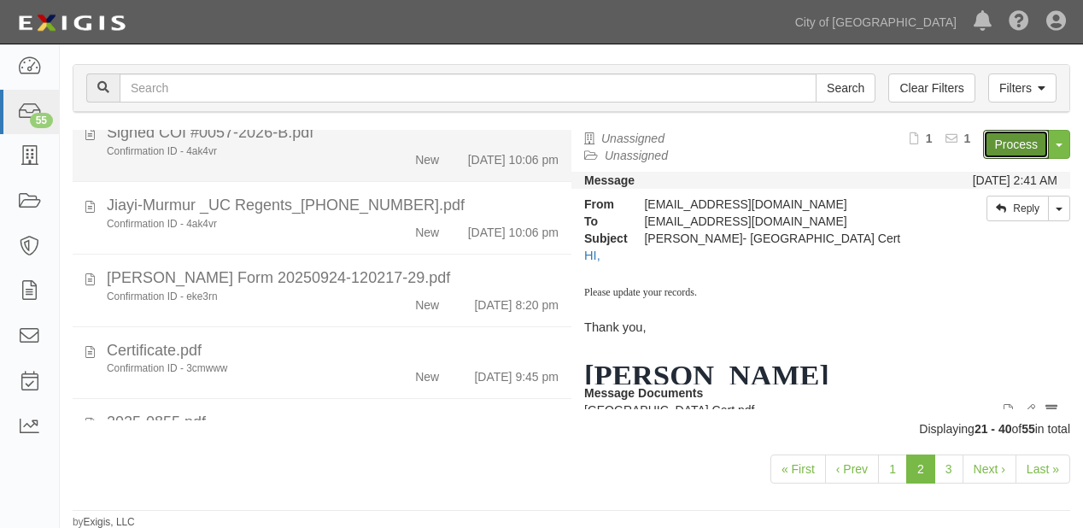
scroll to position [941, 0]
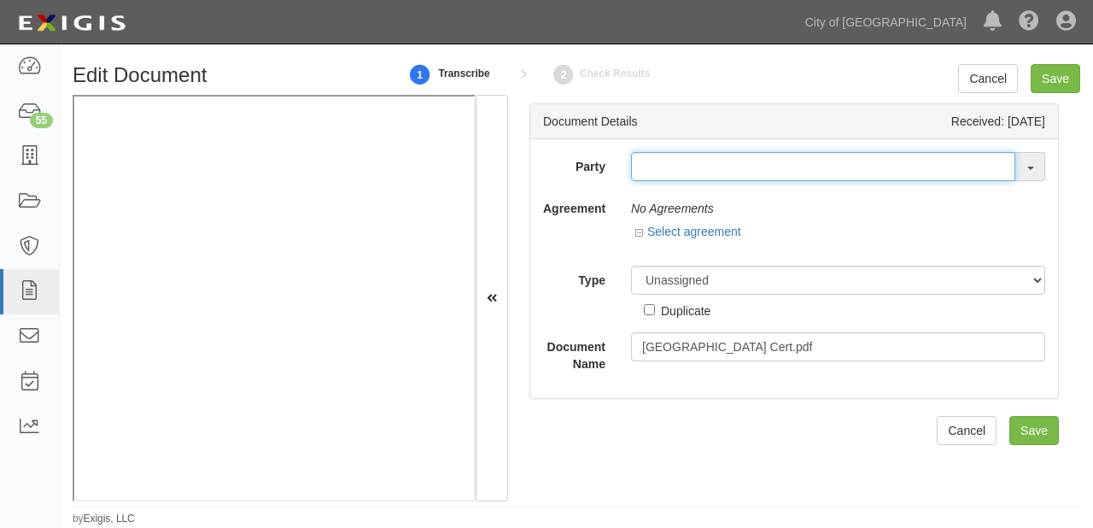
click at [645, 171] on input "text" at bounding box center [823, 166] width 384 height 29
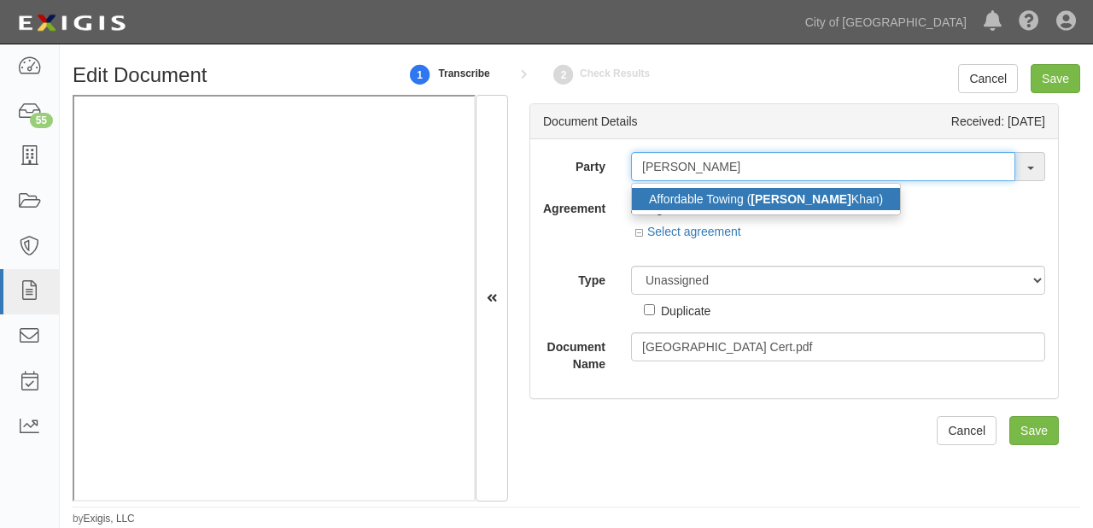
type input "donald"
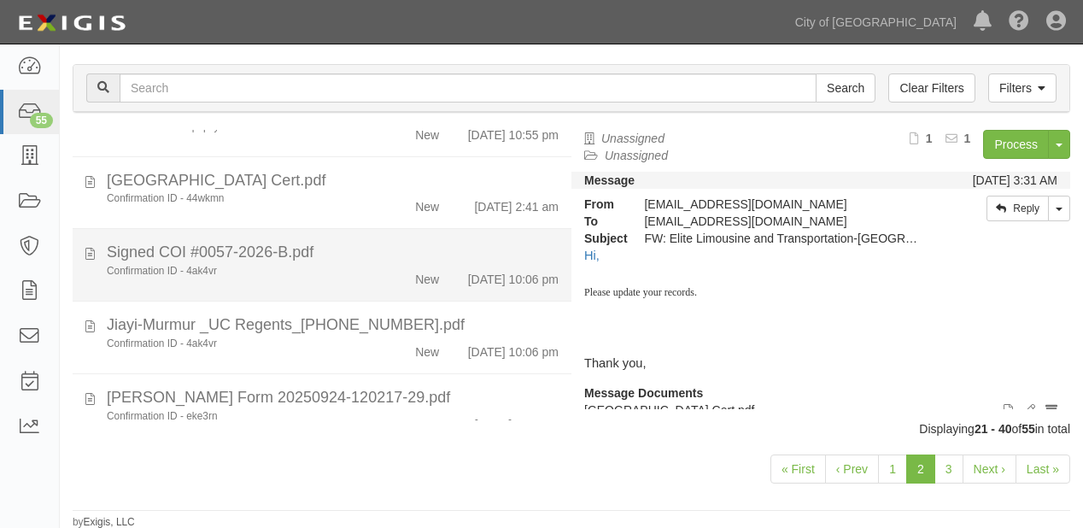
scroll to position [752, 0]
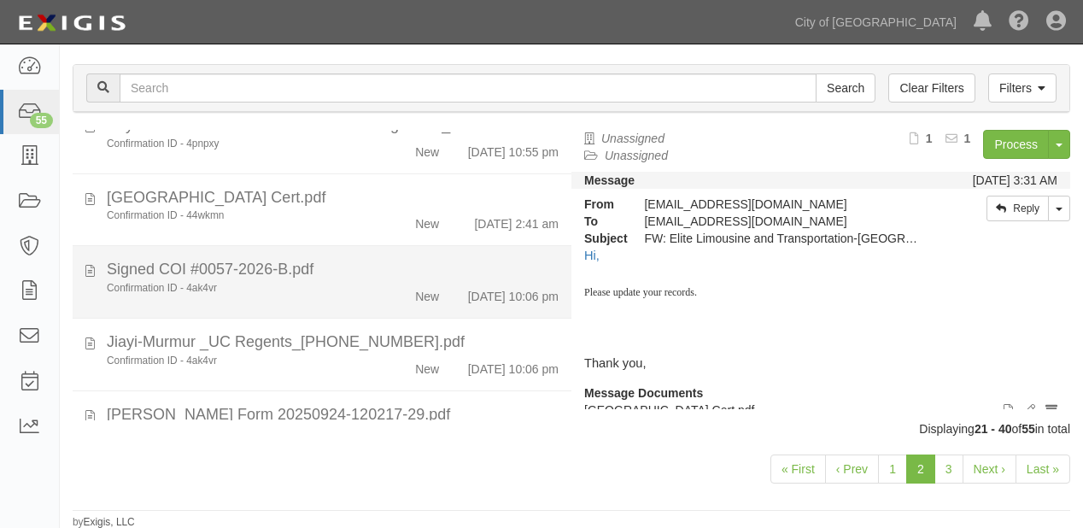
click at [375, 305] on div "New" at bounding box center [411, 293] width 79 height 24
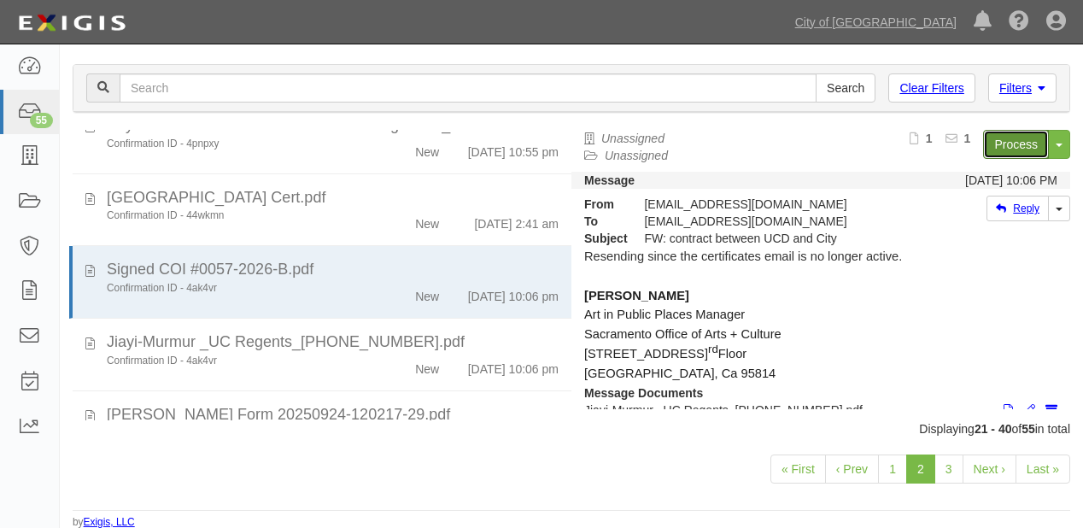
click at [984, 149] on link "Process" at bounding box center [1016, 144] width 66 height 29
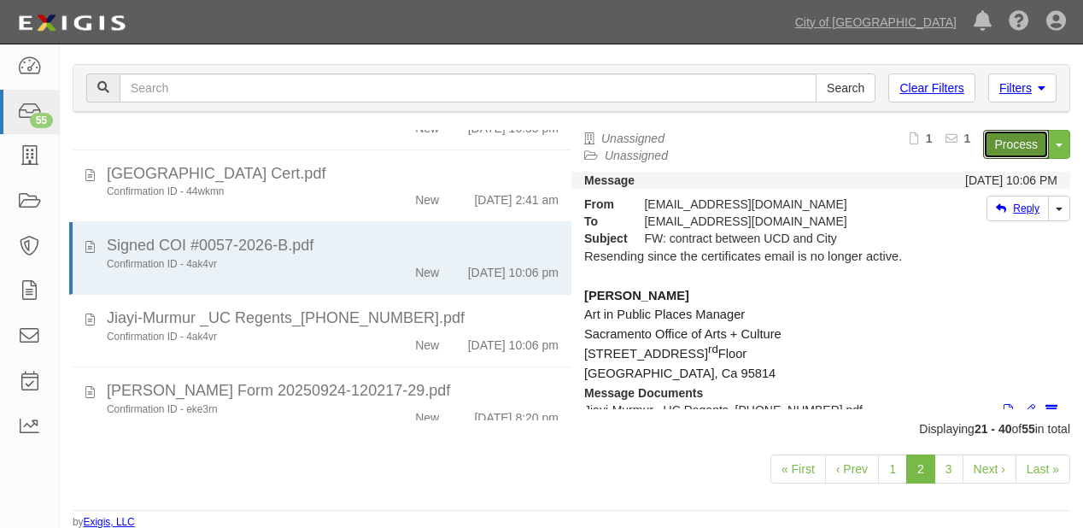
scroll to position [820, 0]
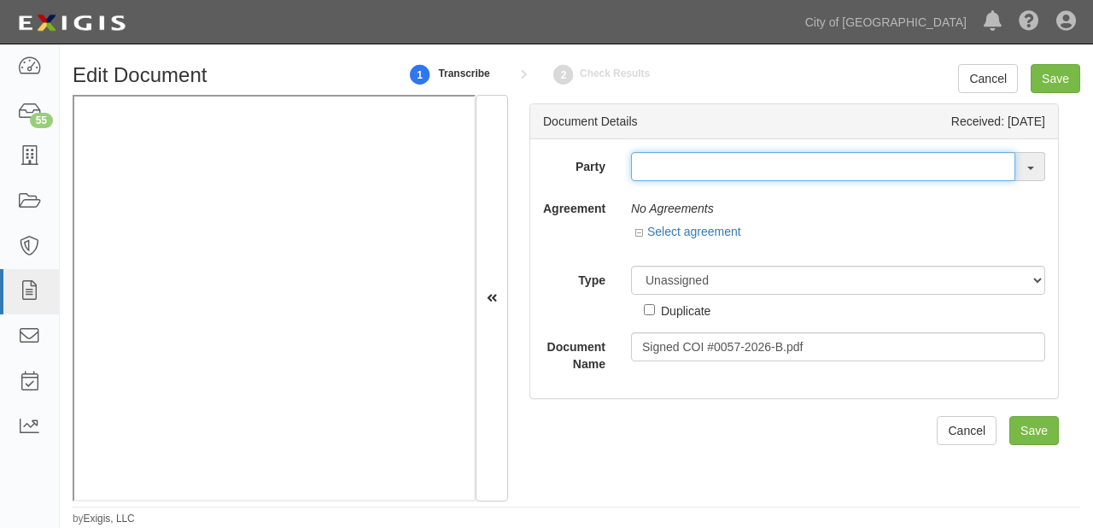
click at [697, 166] on input "text" at bounding box center [823, 166] width 384 height 29
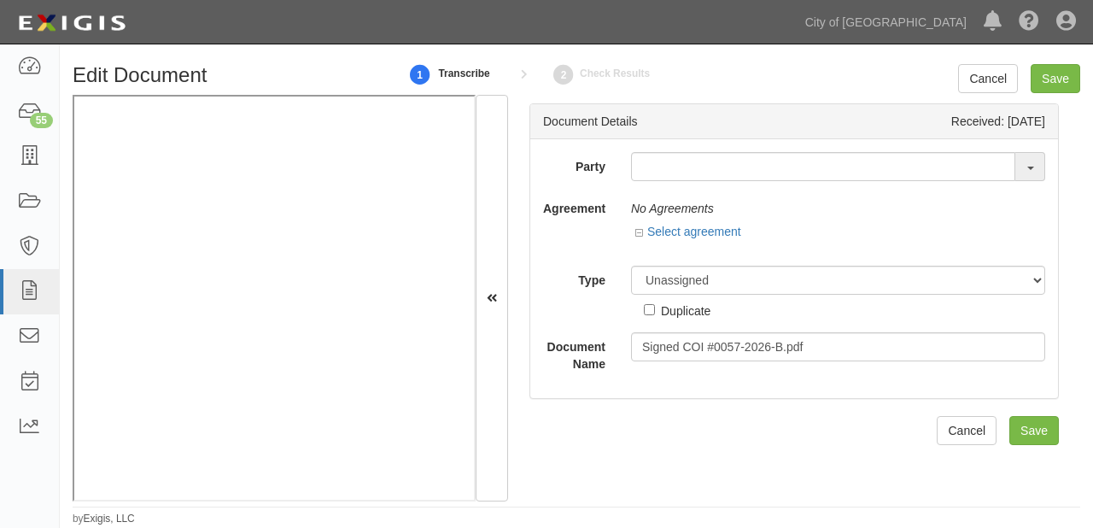
click at [670, 188] on div "Party 16th & O Gateway (dba Ravel [PERSON_NAME] Properties) 17R Orchard Partner…" at bounding box center [794, 262] width 502 height 220
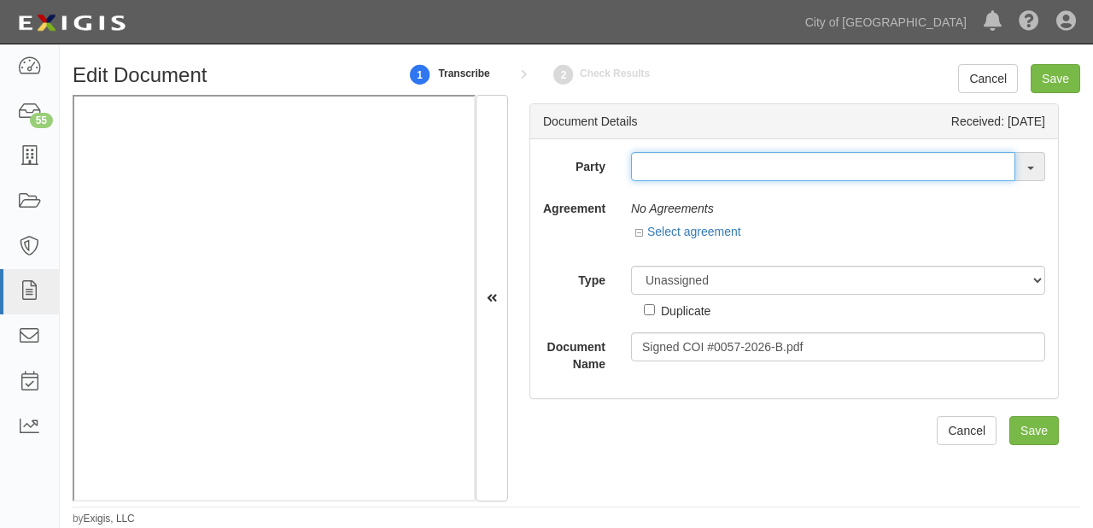
click at [668, 180] on input "text" at bounding box center [823, 166] width 384 height 29
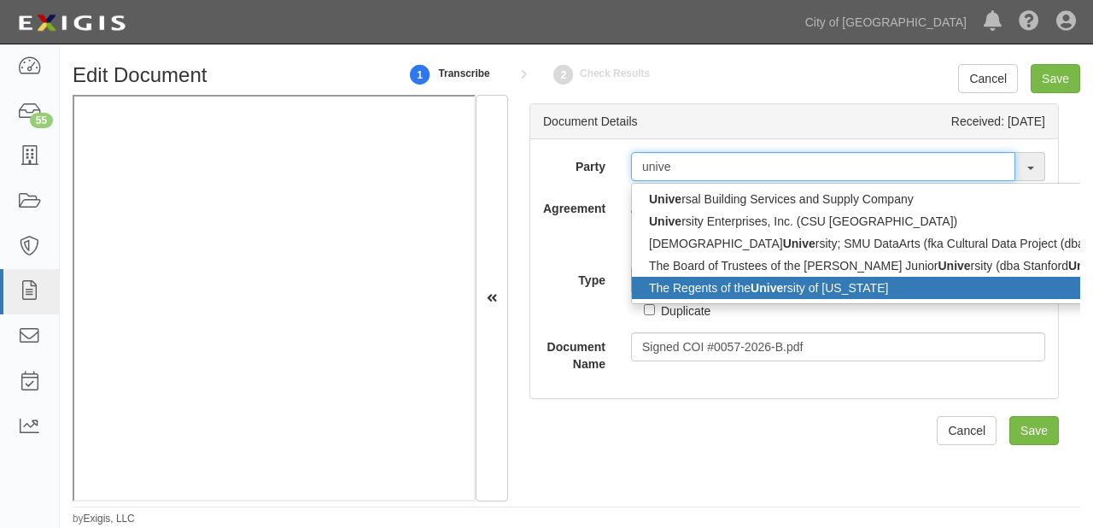
type input "unive"
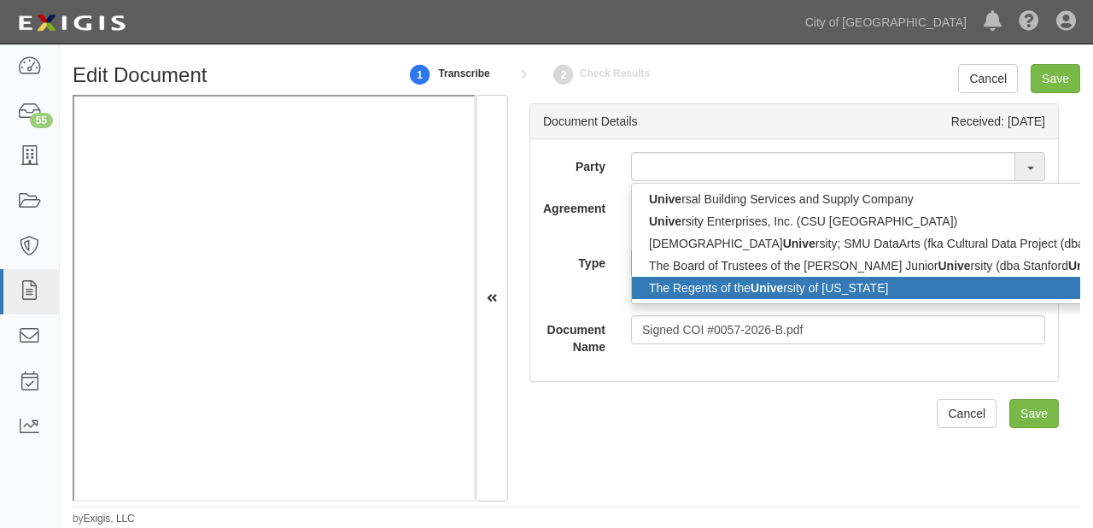
click at [680, 281] on link "The Regents of the Unive rsity of California" at bounding box center [896, 288] width 528 height 22
click at [680, 281] on div "Duplicate" at bounding box center [677, 290] width 67 height 25
type input "The Regents of the University of California"
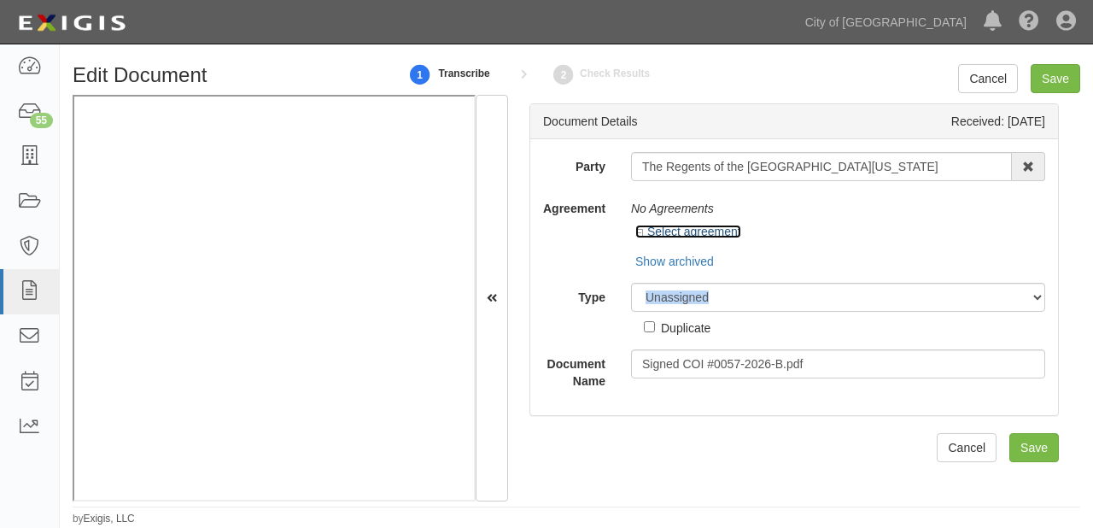
click at [680, 230] on link "Select agreement" at bounding box center [689, 232] width 106 height 14
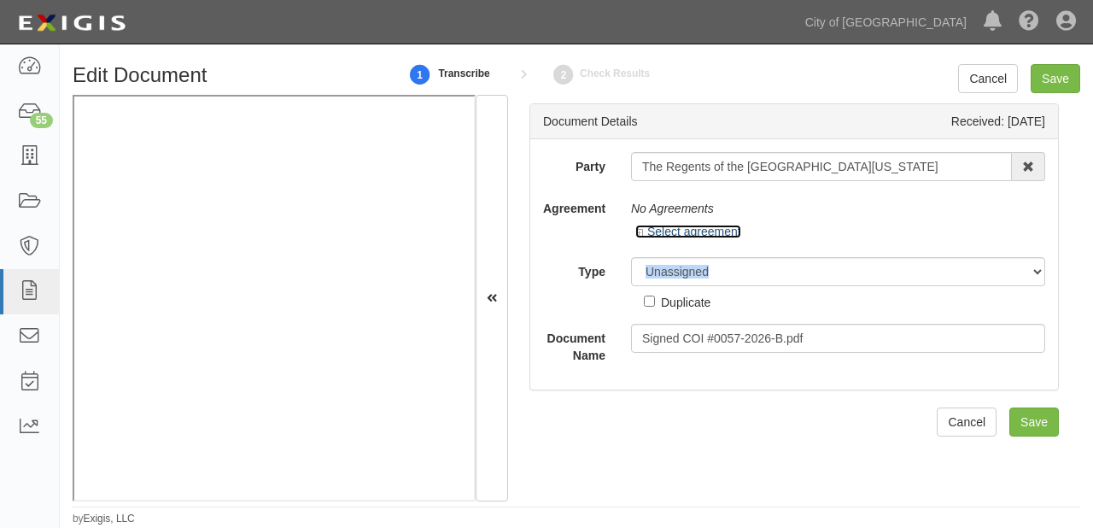
click at [680, 230] on link "Select agreement" at bounding box center [689, 232] width 106 height 14
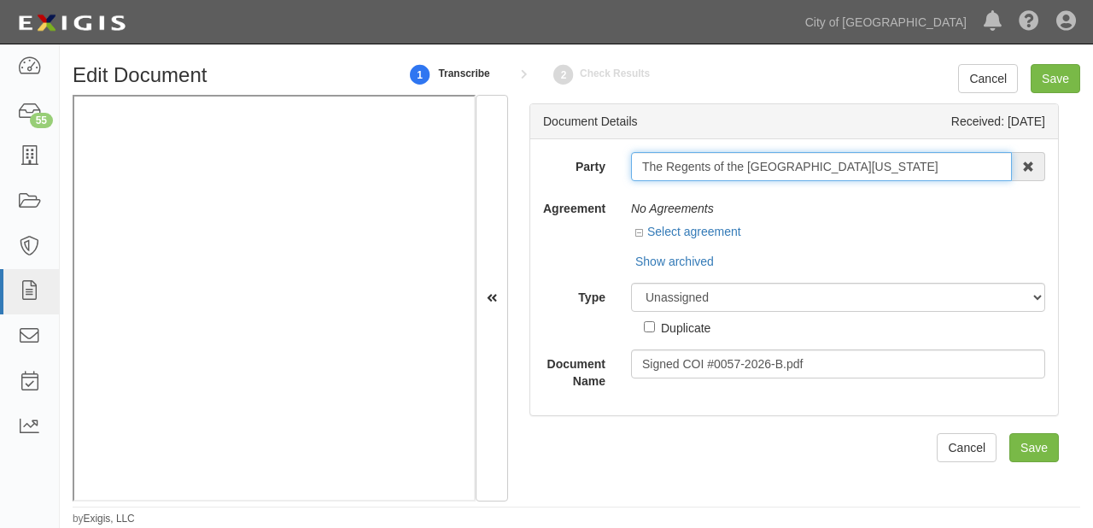
drag, startPoint x: 635, startPoint y: 164, endPoint x: 895, endPoint y: 167, distance: 260.6
click at [895, 167] on input "The Regents of the University of California" at bounding box center [821, 166] width 381 height 29
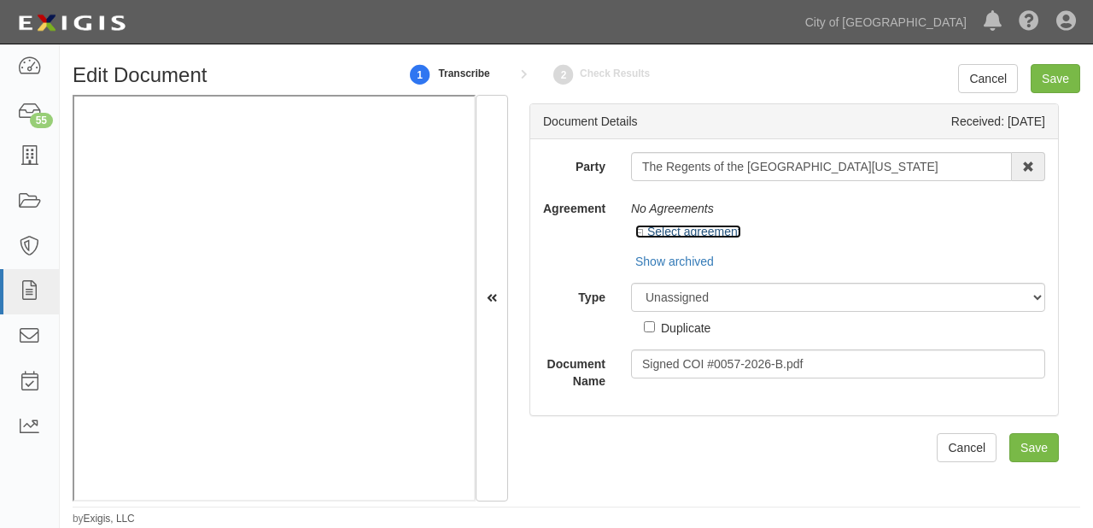
click at [703, 226] on link "Select agreement" at bounding box center [689, 232] width 106 height 14
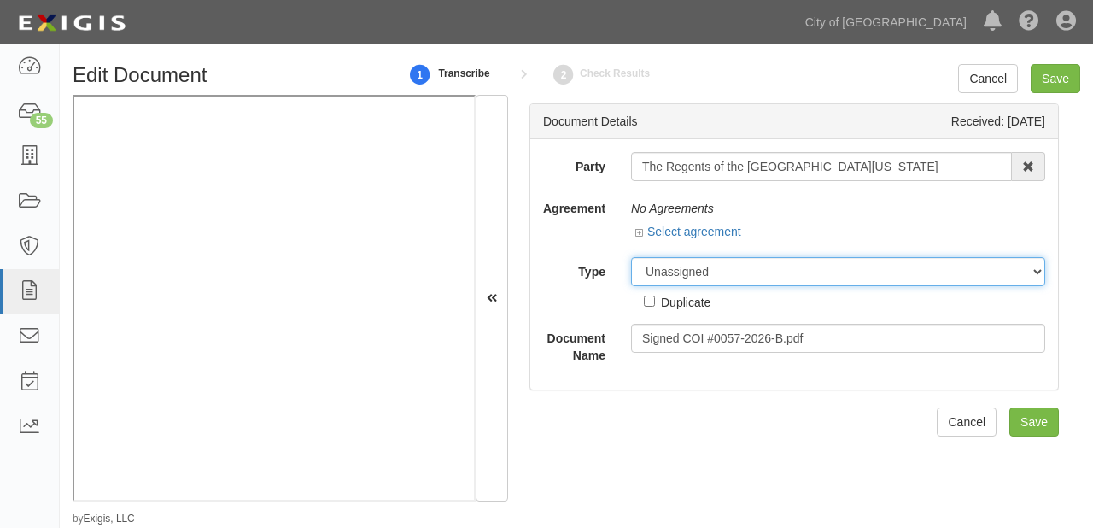
click at [688, 278] on select "Unassigned Binder Cancellation Notice Certificate Contract Endorsement Insuranc…" at bounding box center [838, 271] width 414 height 29
select select "OtherDetail"
click at [631, 257] on select "Unassigned Binder Cancellation Notice Certificate Contract Endorsement Insuranc…" at bounding box center [838, 271] width 414 height 29
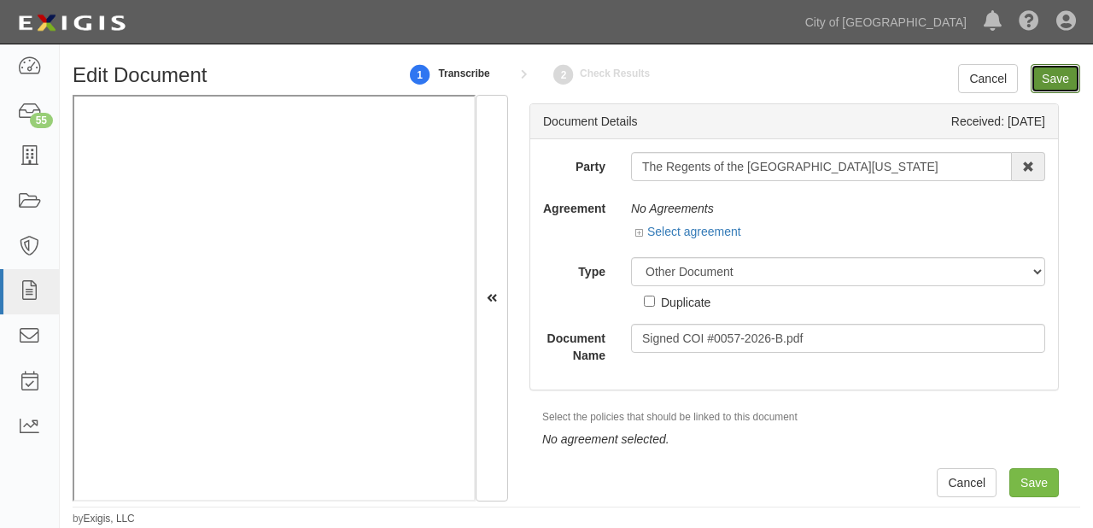
click at [1052, 79] on input "Save" at bounding box center [1056, 78] width 50 height 29
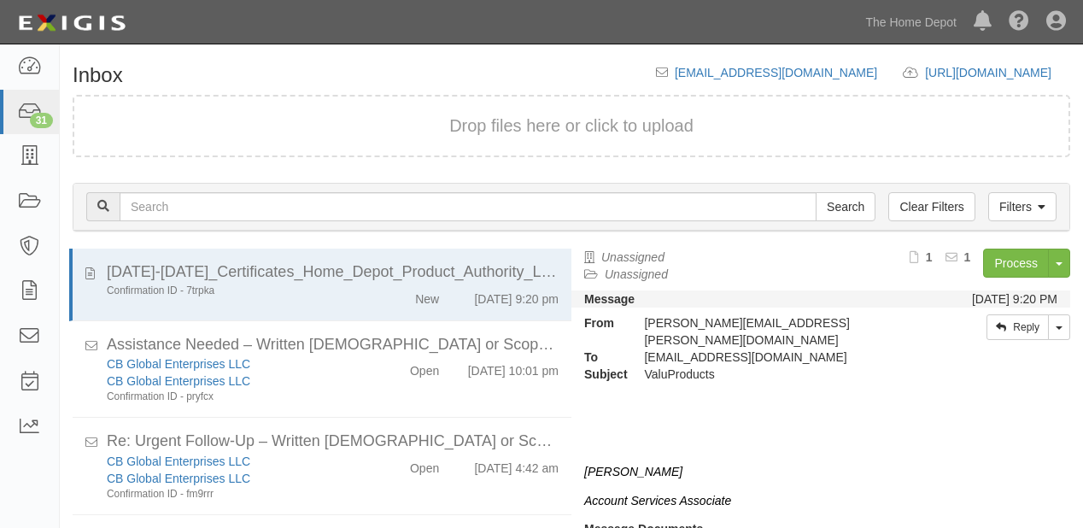
scroll to position [119, 0]
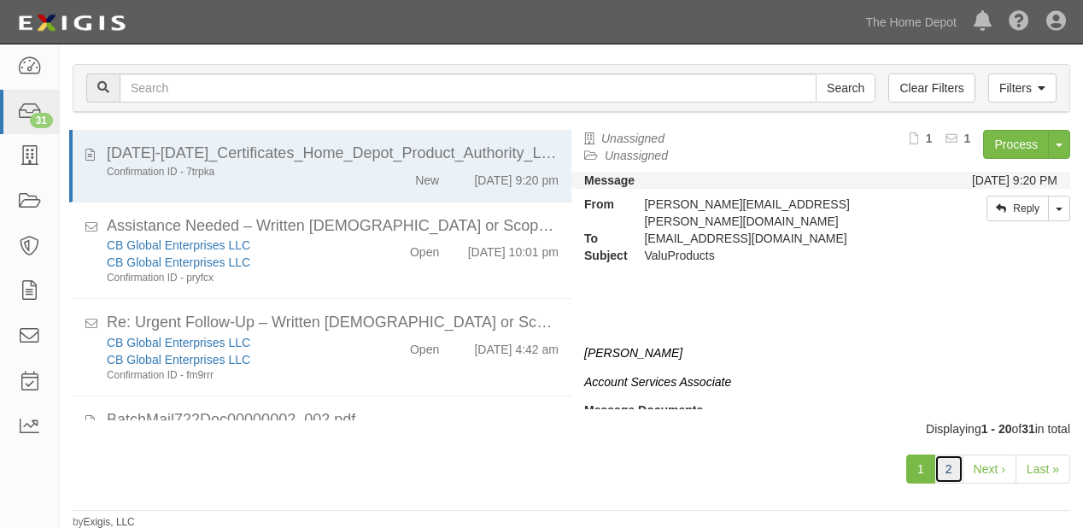
click at [939, 474] on link "2" at bounding box center [949, 468] width 29 height 29
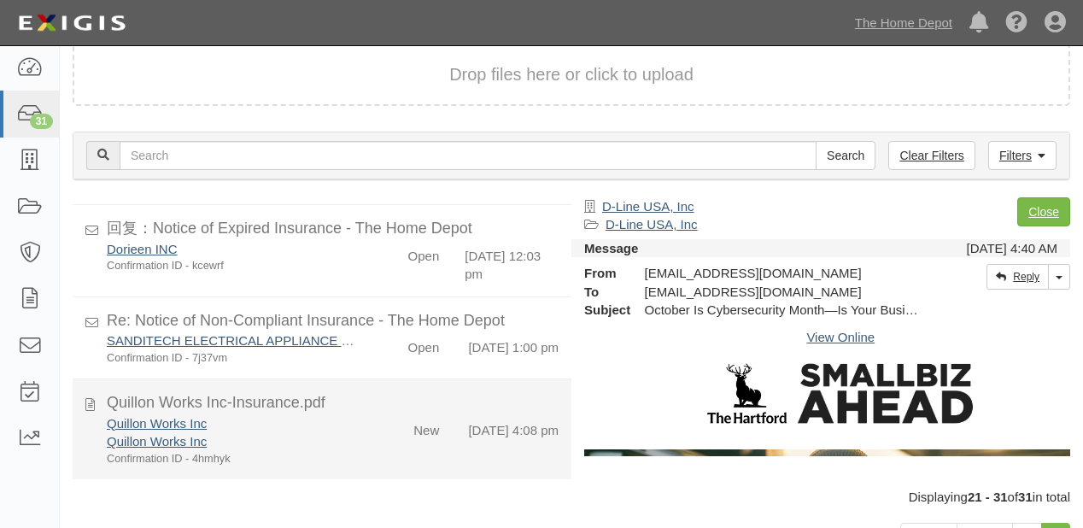
click at [308, 444] on div "Quillon Works Inc" at bounding box center [233, 441] width 253 height 18
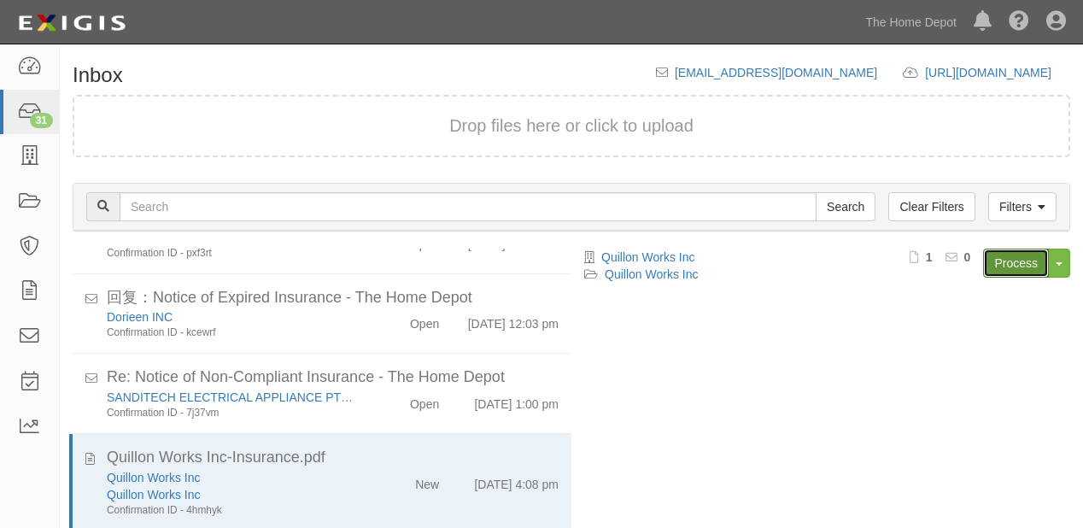
click at [1025, 268] on link "Process" at bounding box center [1016, 263] width 66 height 29
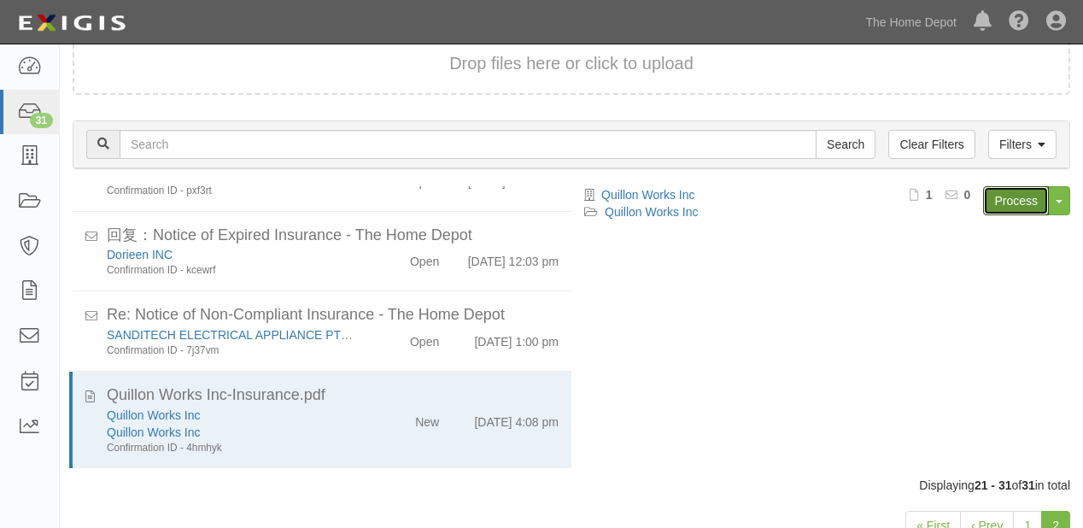
scroll to position [119, 0]
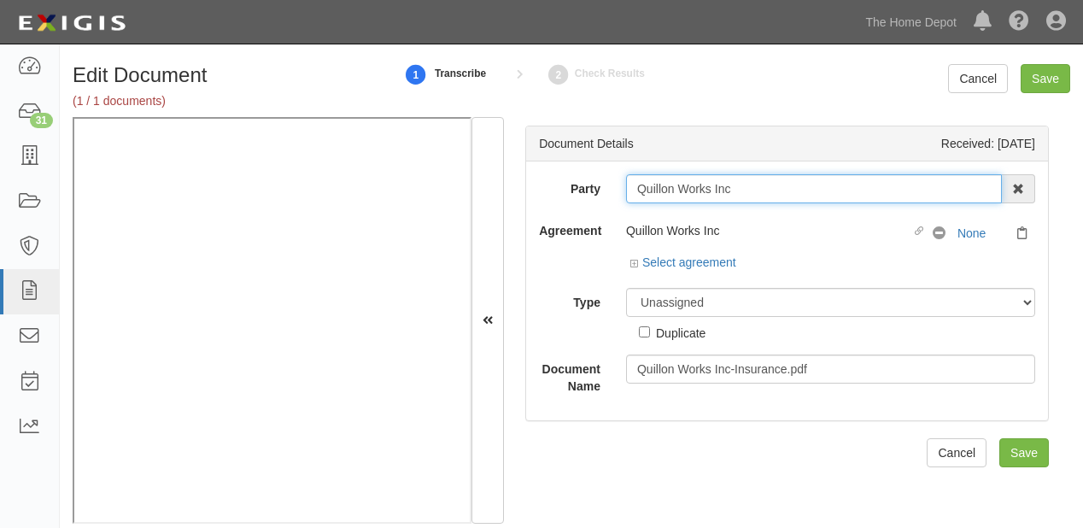
drag, startPoint x: 632, startPoint y: 189, endPoint x: 740, endPoint y: 189, distance: 107.6
click at [740, 189] on input "Quillon Works Inc" at bounding box center [814, 188] width 376 height 29
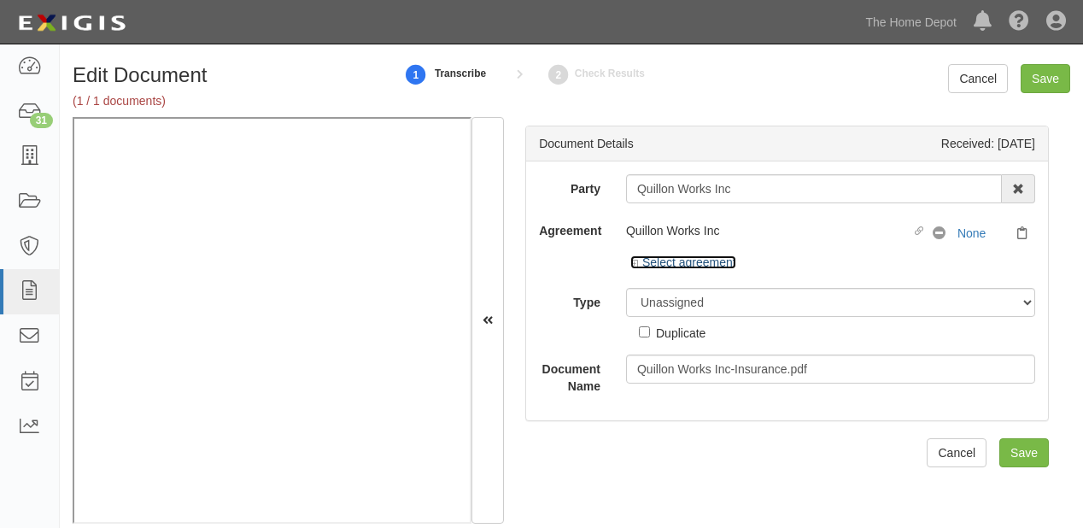
click at [655, 263] on link "Select agreement" at bounding box center [683, 262] width 106 height 14
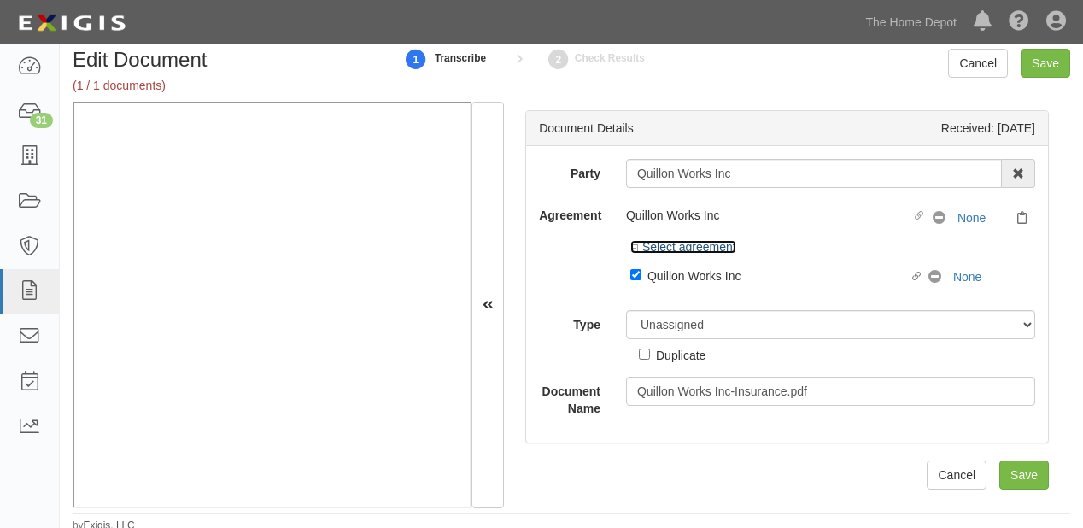
scroll to position [20, 0]
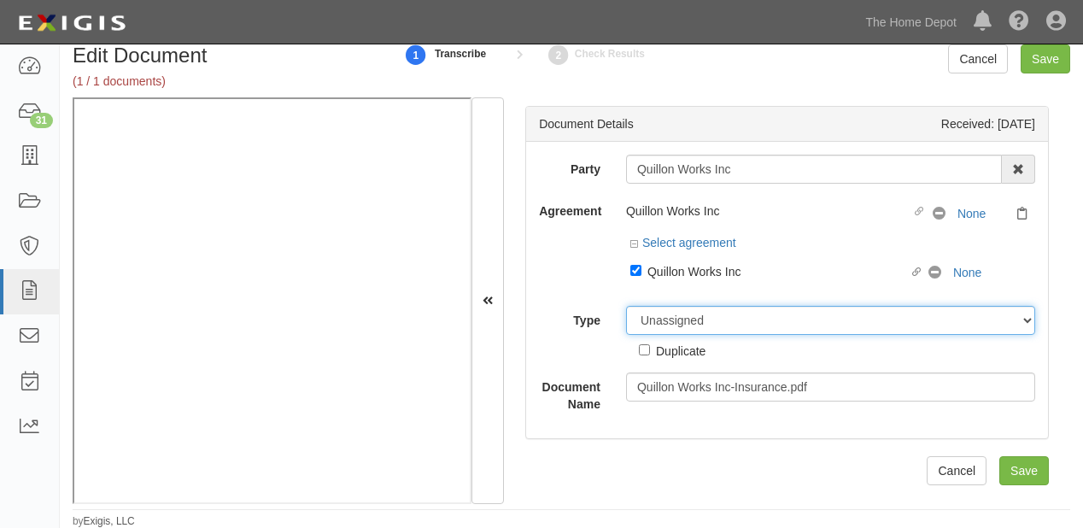
click at [678, 310] on select "Unassigned Binder Cancellation Notice Certificate Contract Endorsement Insuranc…" at bounding box center [830, 320] width 409 height 29
select select "CertificateDetail"
click at [626, 306] on select "Unassigned Binder Cancellation Notice Certificate Contract Endorsement Insuranc…" at bounding box center [830, 320] width 409 height 29
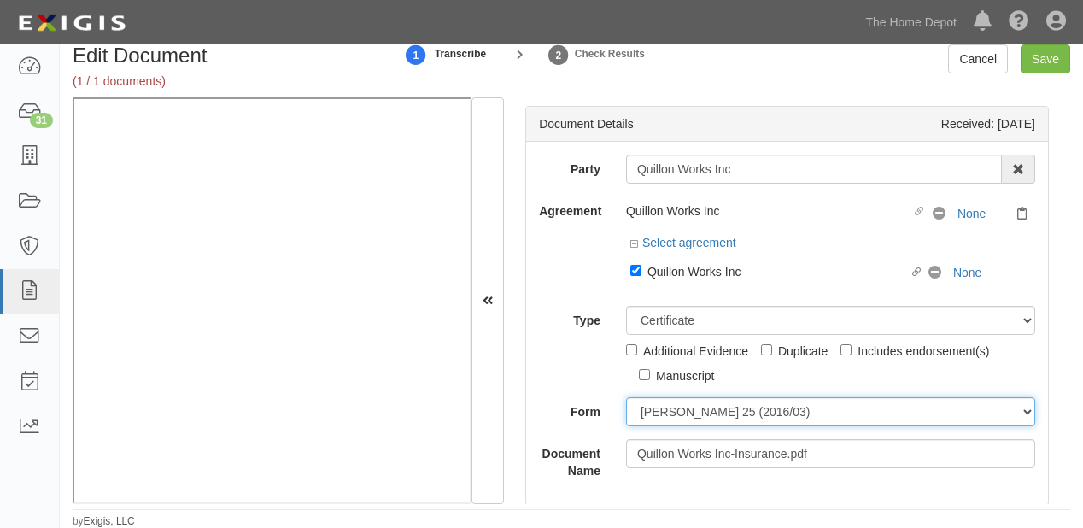
click at [692, 409] on select "ACORD 25 (2016/03) ACORD 101 ACORD 855 NY (2014/05) General" at bounding box center [830, 411] width 409 height 29
select select "GeneralFormDetail"
click at [626, 397] on select "ACORD 25 (2016/03) ACORD 101 ACORD 855 NY (2014/05) General" at bounding box center [830, 411] width 409 height 29
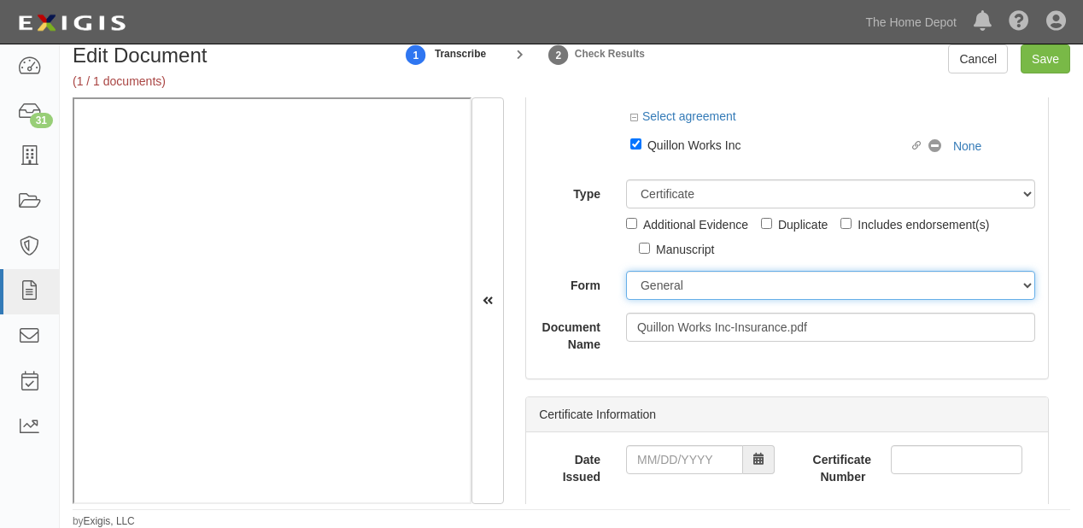
scroll to position [137, 0]
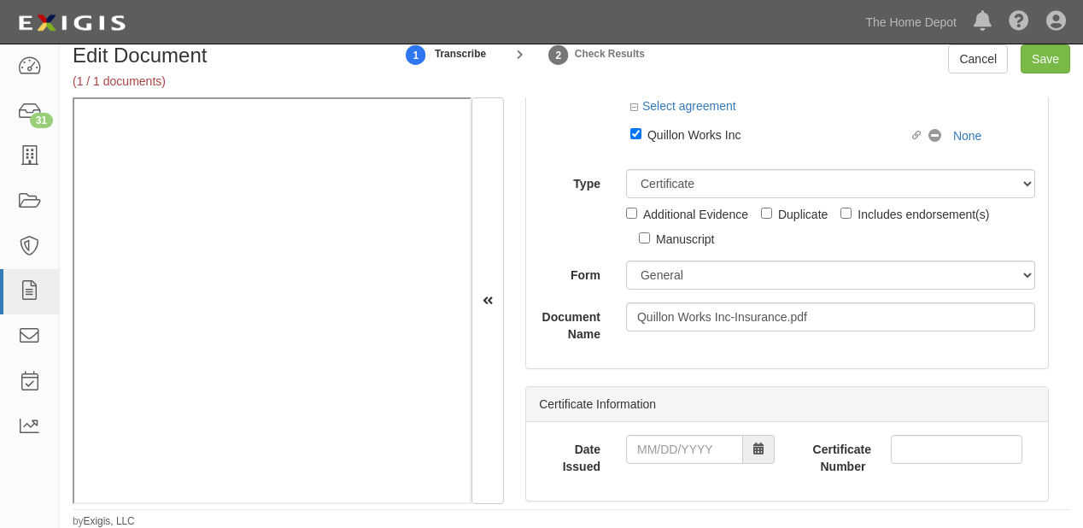
click at [672, 434] on div "Date Issued Certificate Number" at bounding box center [787, 461] width 522 height 79
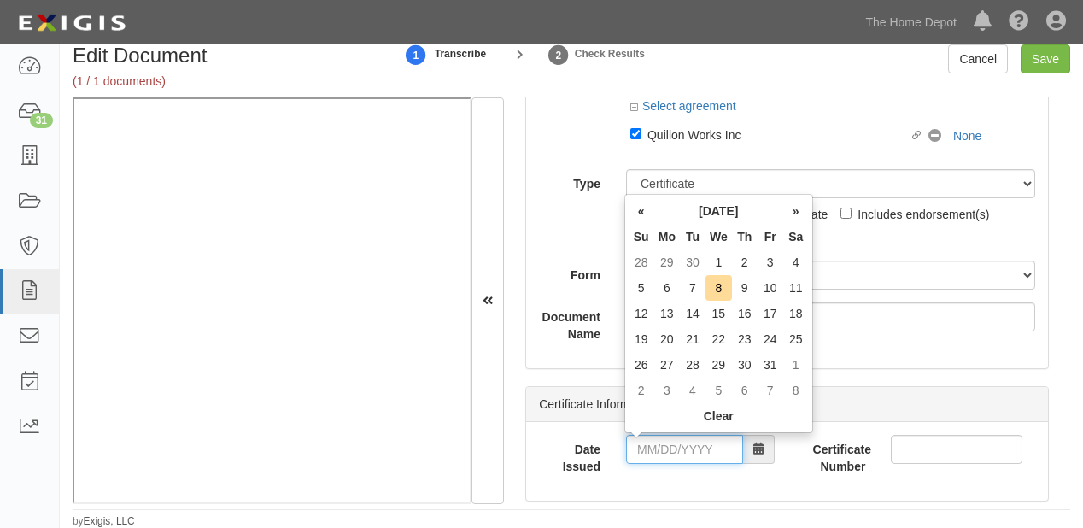
click at [674, 448] on input "Date Issued" at bounding box center [684, 449] width 117 height 29
click at [647, 253] on td "28" at bounding box center [642, 262] width 26 height 26
type input "09/28/2025"
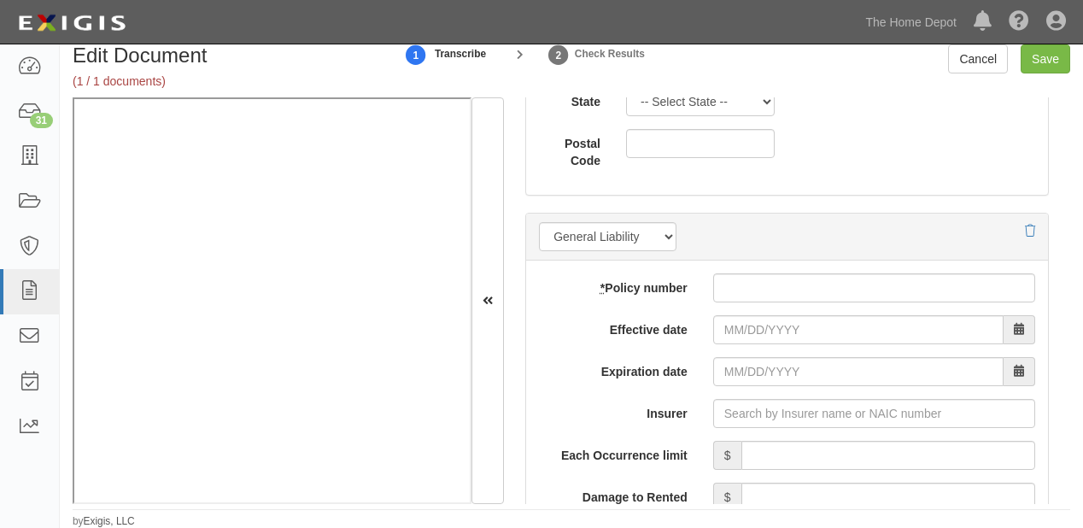
scroll to position [1367, 0]
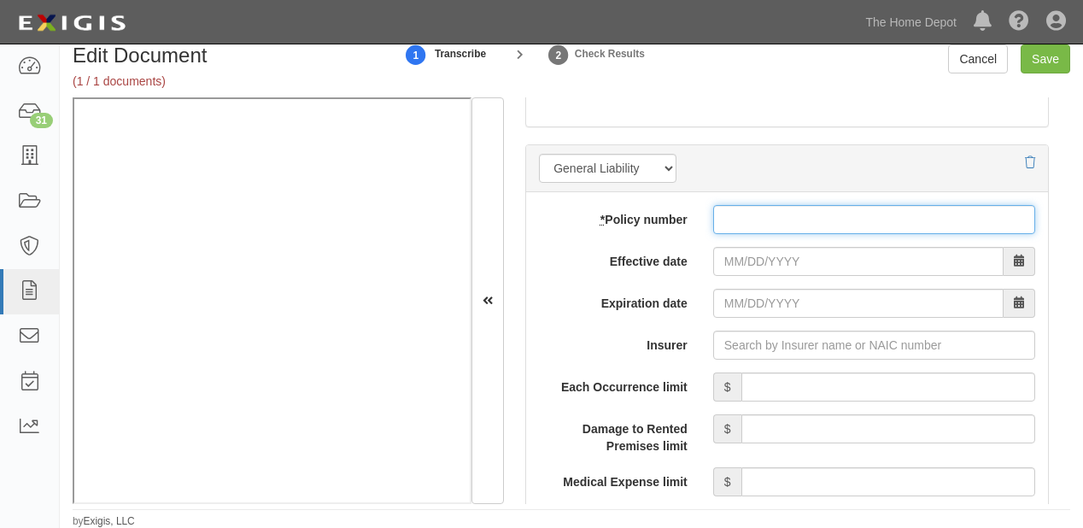
click at [742, 224] on input "* Policy number" at bounding box center [874, 219] width 322 height 29
paste input "14176006800 104344043"
type input "14176006800 104344043"
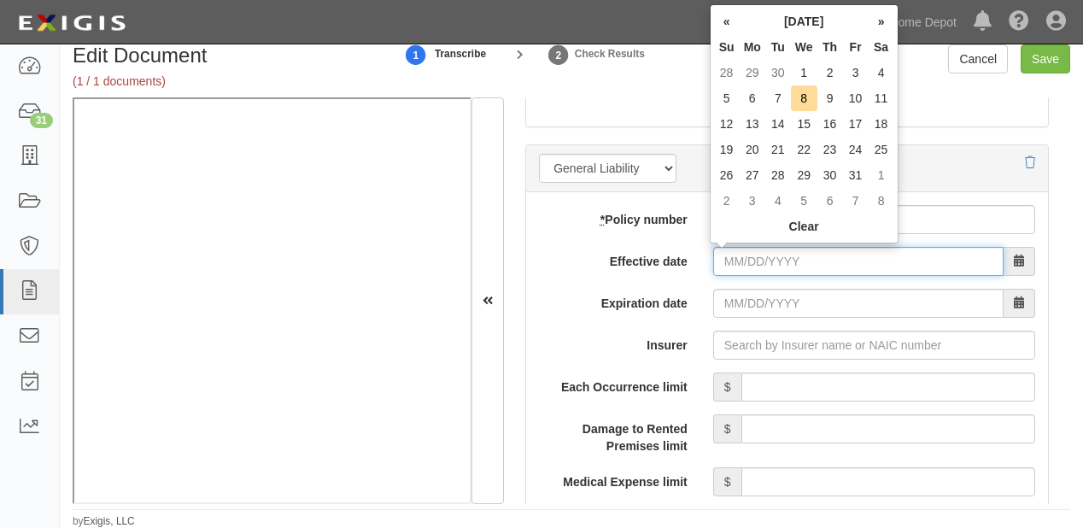
click at [741, 262] on input "Effective date" at bounding box center [858, 261] width 290 height 29
click at [753, 70] on td "29" at bounding box center [753, 73] width 26 height 26
type input "09/29/2025"
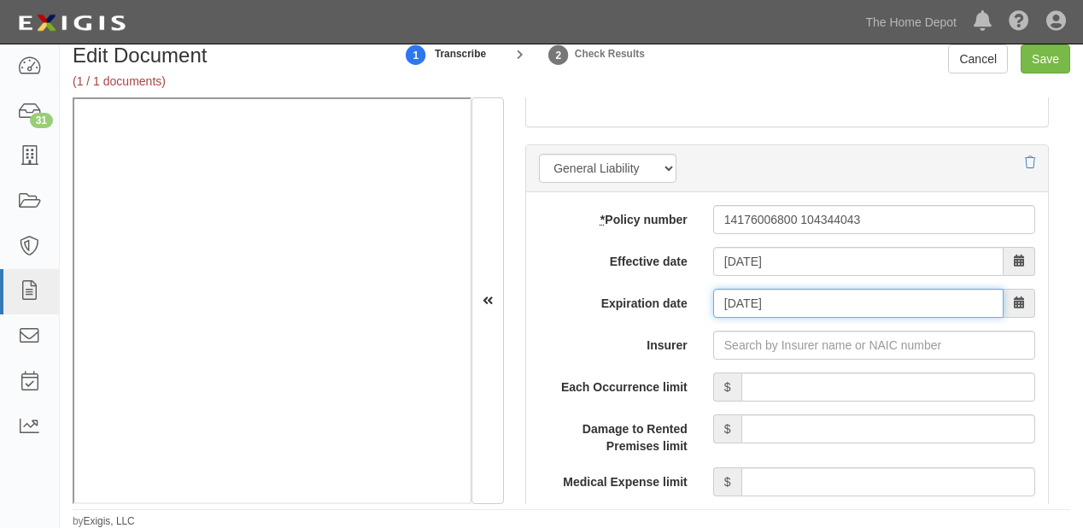
click at [724, 314] on input "09/29/2026" at bounding box center [858, 303] width 290 height 29
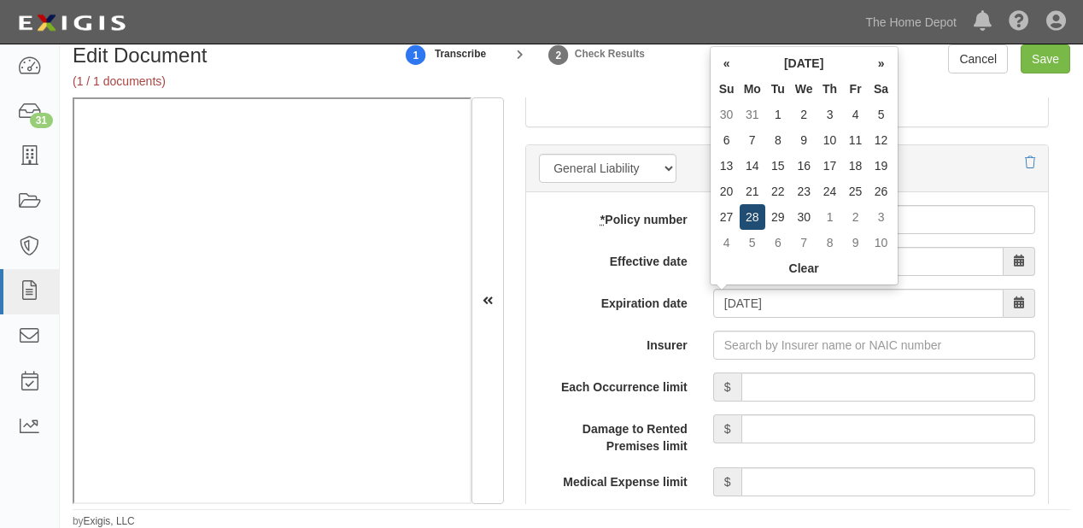
click at [758, 212] on td "28" at bounding box center [753, 217] width 26 height 26
type input "09/28/2026"
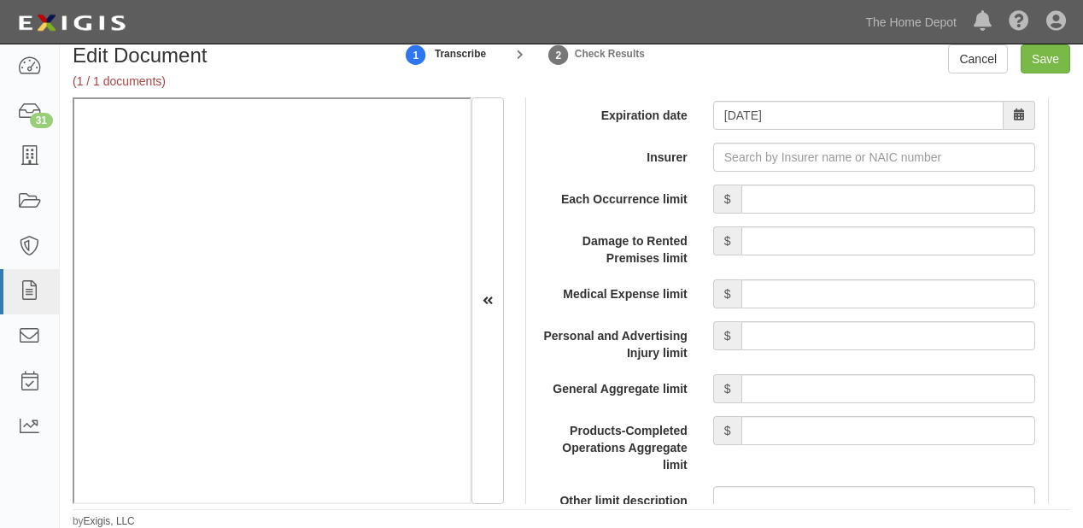
scroll to position [1572, 0]
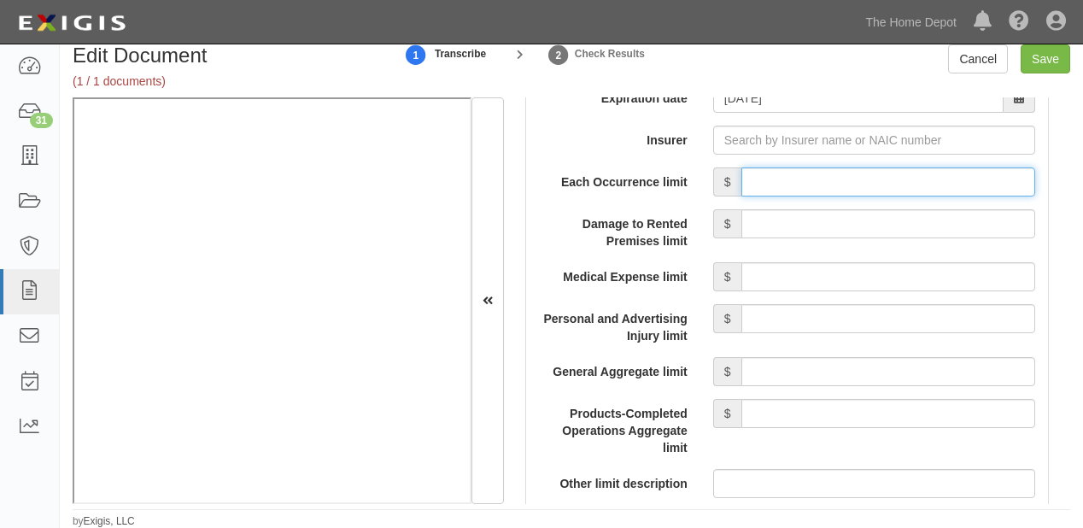
click at [820, 185] on input "Each Occurrence limit" at bounding box center [889, 181] width 294 height 29
type input "8,000,000"
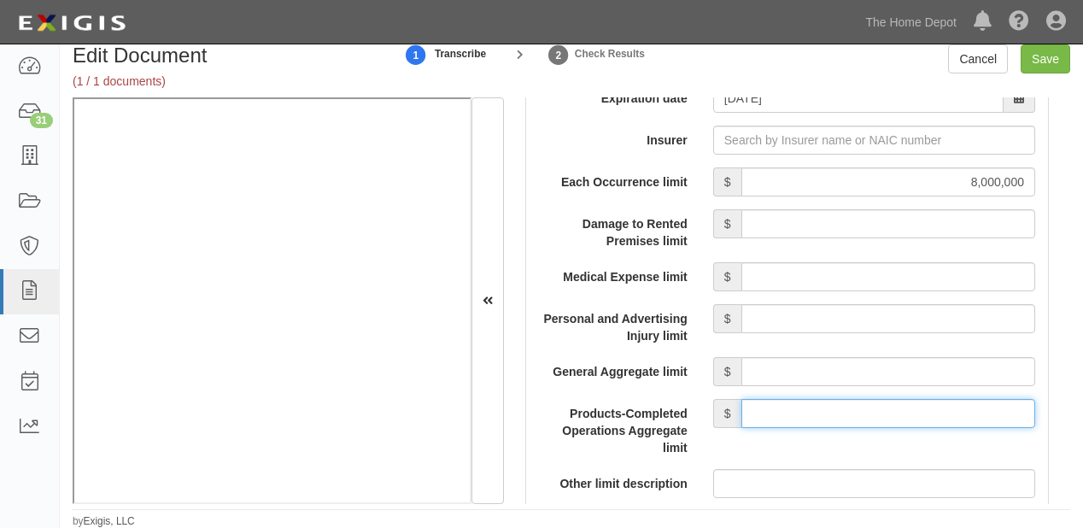
click at [846, 416] on input "Products-Completed Operations Aggregate limit" at bounding box center [889, 413] width 294 height 29
type input "8,000,000"
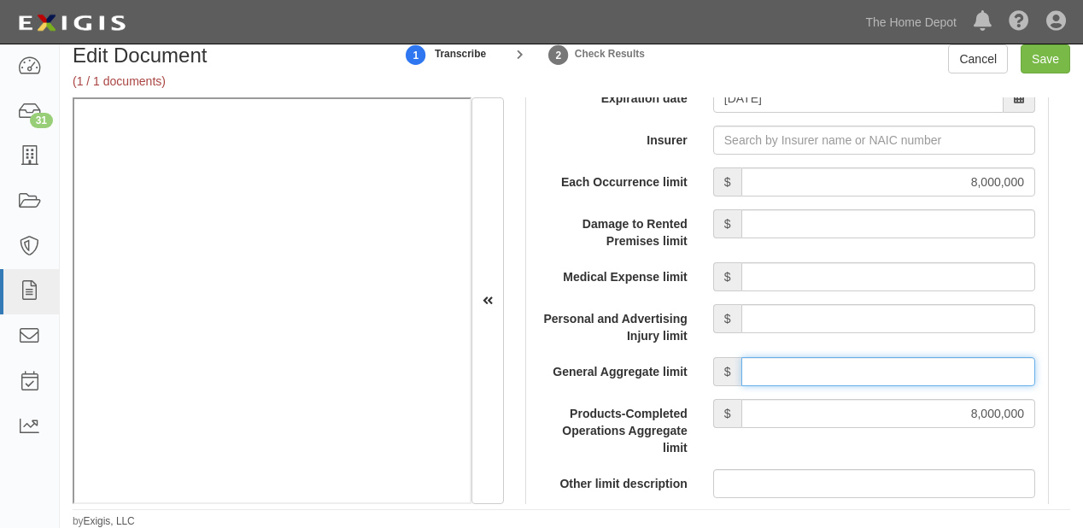
click at [853, 361] on input "General Aggregate limit" at bounding box center [889, 371] width 294 height 29
type input "8,000,000"
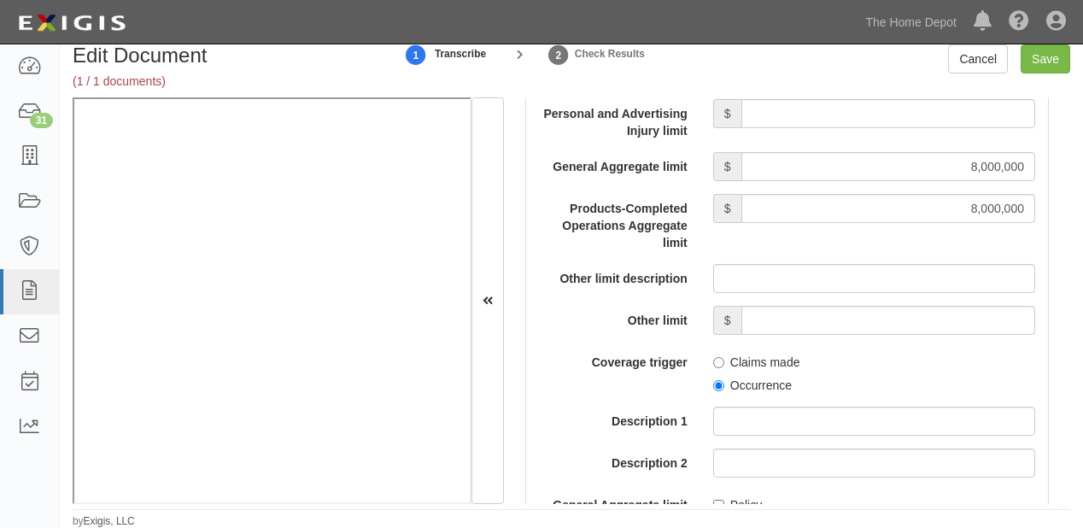
click at [750, 383] on label "Occurrence" at bounding box center [752, 385] width 79 height 17
click at [724, 383] on input "Occurrence" at bounding box center [718, 385] width 11 height 11
radio input "true"
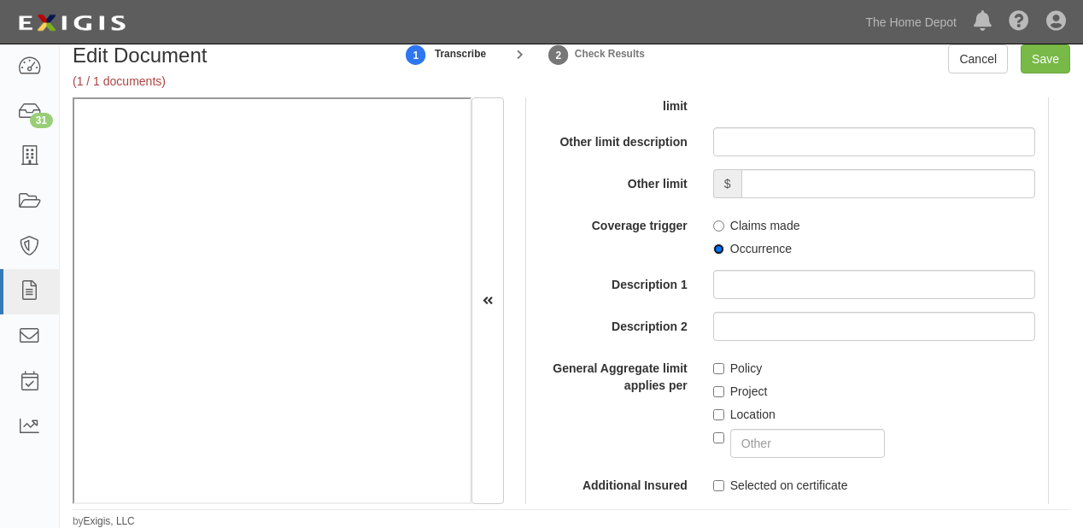
scroll to position [1982, 0]
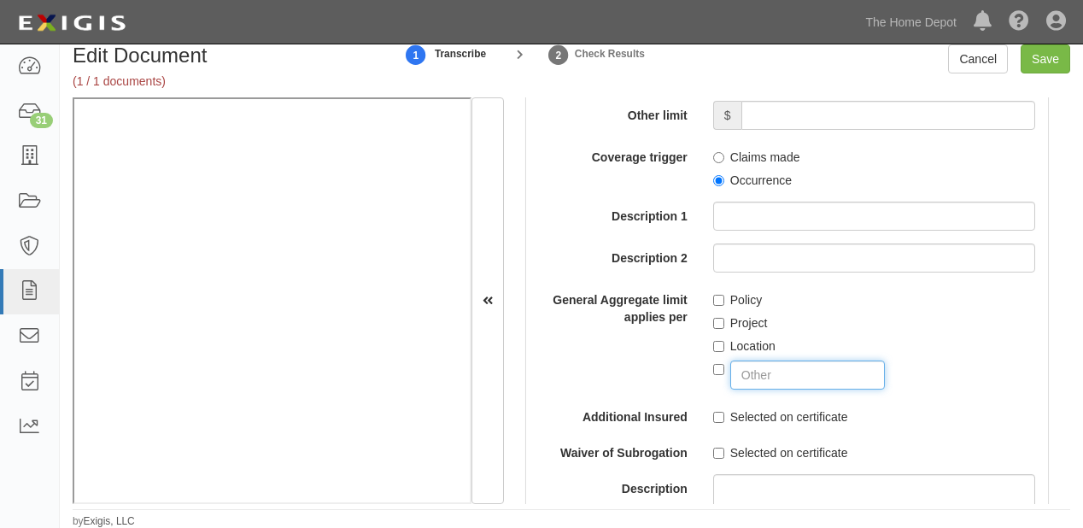
click at [805, 372] on input "text" at bounding box center [807, 375] width 155 height 29
type input "DESIGNATED FORM VENDORS COVERAGE"
checkbox input "true"
click at [1051, 55] on input "Save" at bounding box center [1046, 58] width 50 height 29
type input "8000000"
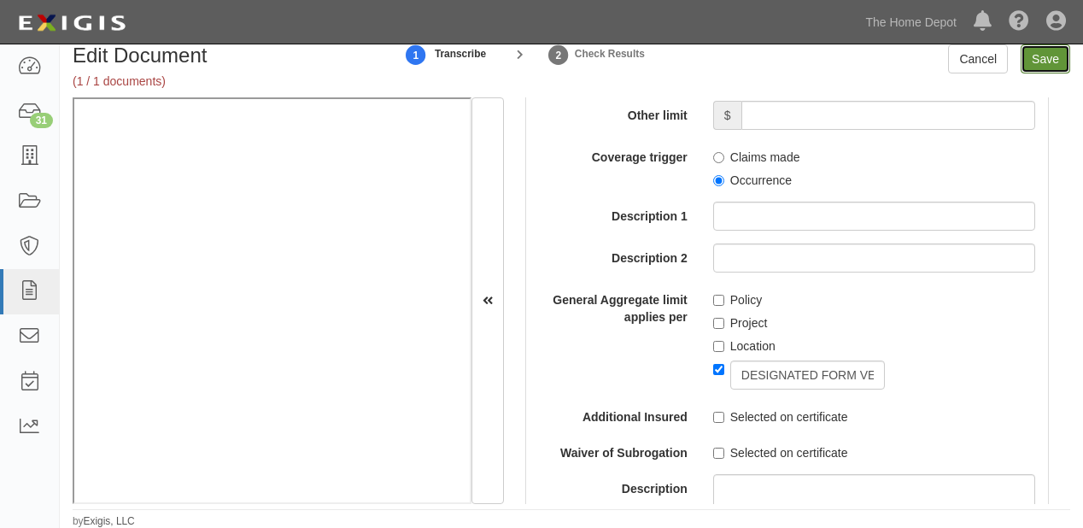
type input "8000000"
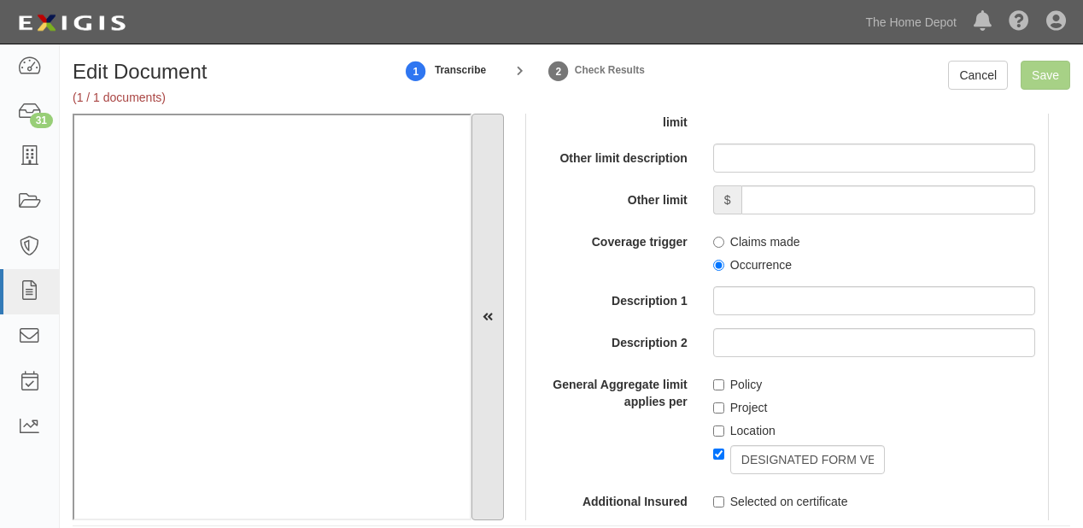
scroll to position [0, 0]
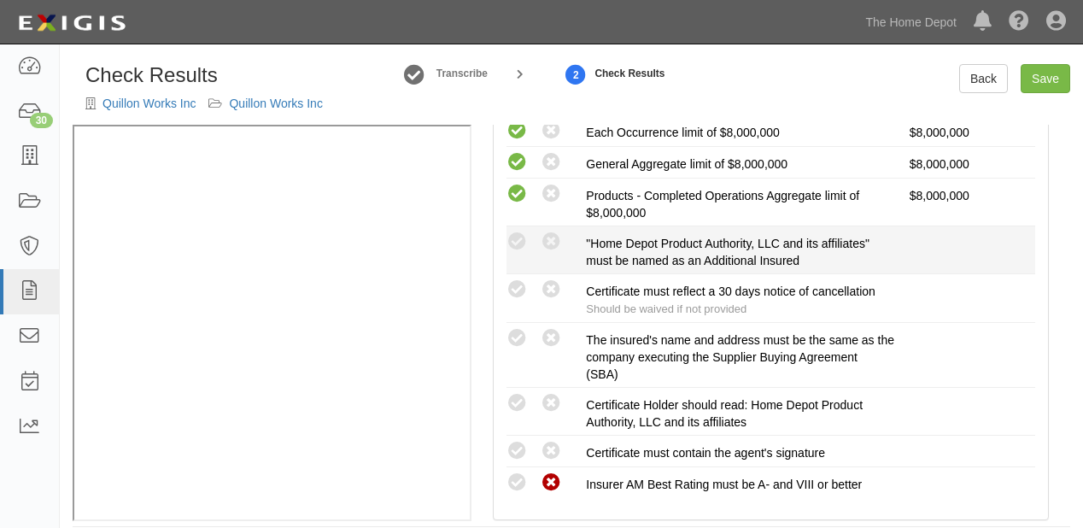
scroll to position [410, 0]
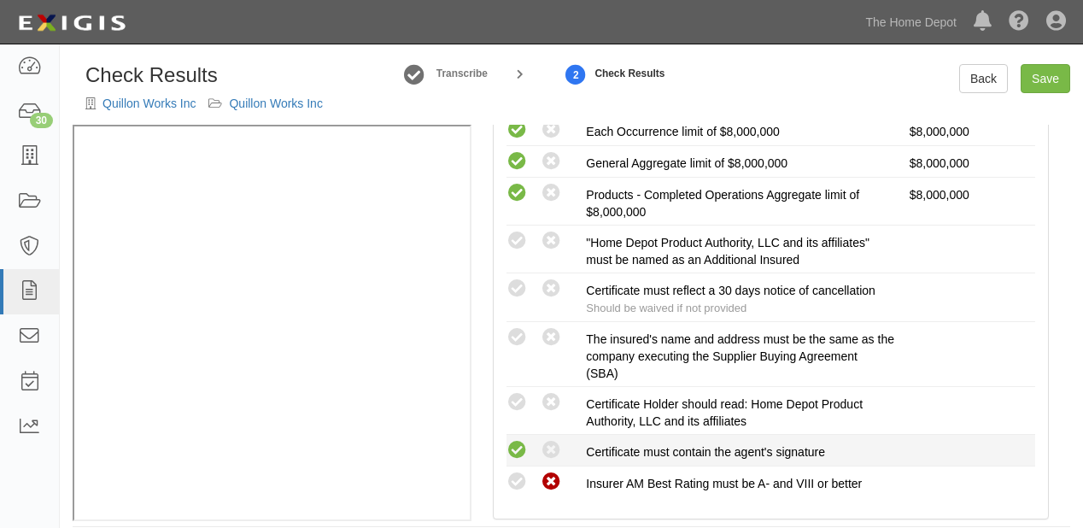
click at [515, 443] on icon at bounding box center [517, 450] width 21 height 21
radio input "false"
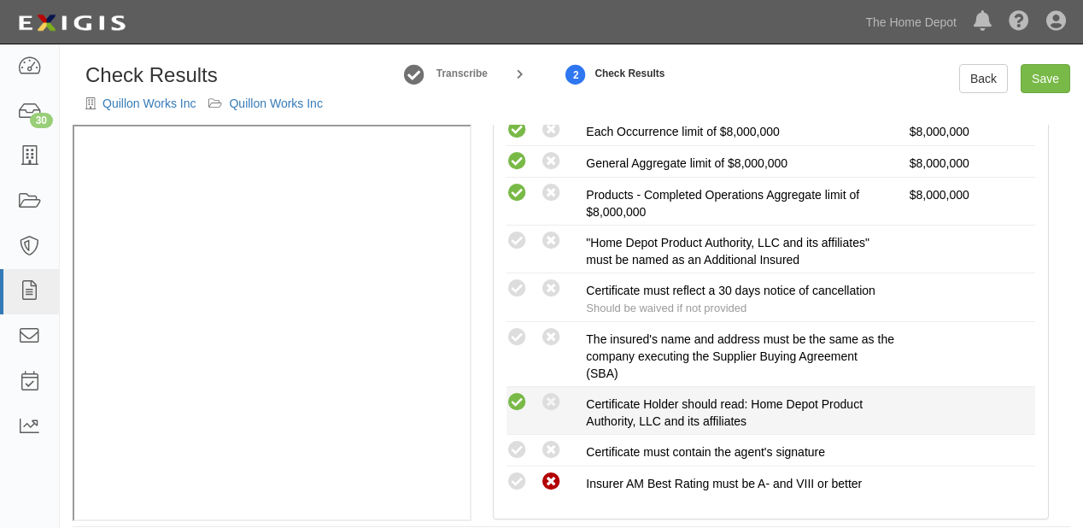
click at [519, 396] on icon at bounding box center [517, 402] width 21 height 21
radio input "true"
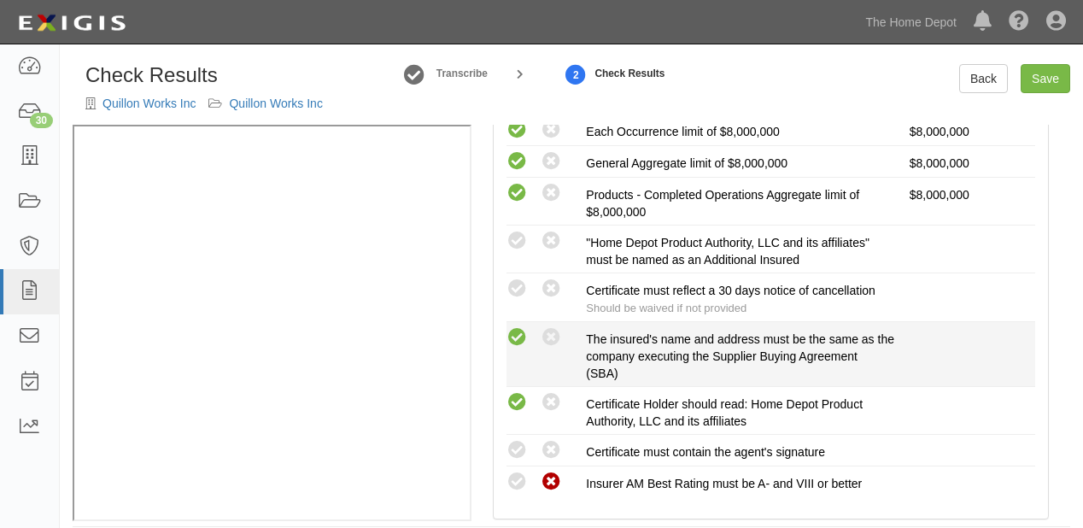
click at [517, 328] on icon at bounding box center [517, 337] width 21 height 21
radio input "true"
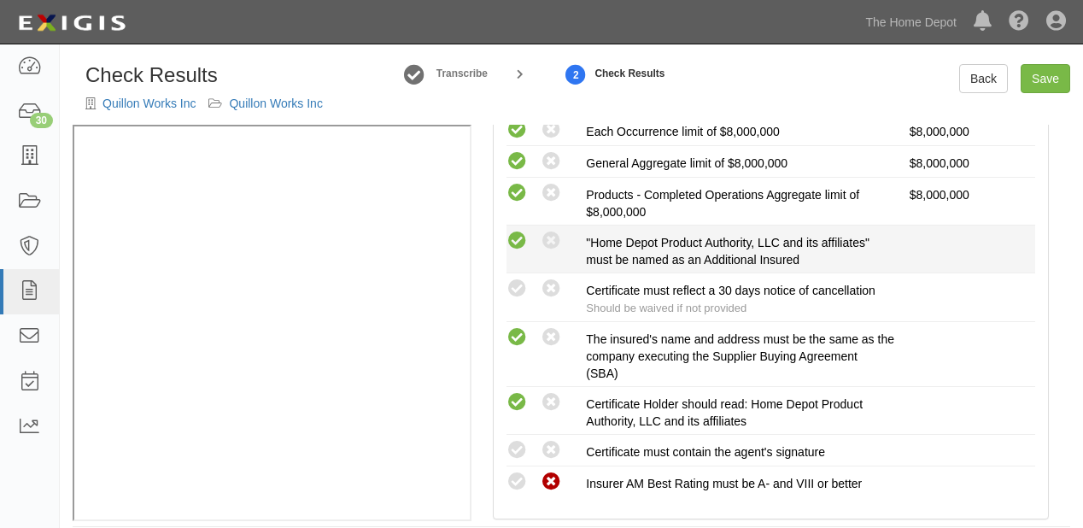
click at [521, 238] on icon at bounding box center [517, 241] width 21 height 21
radio input "true"
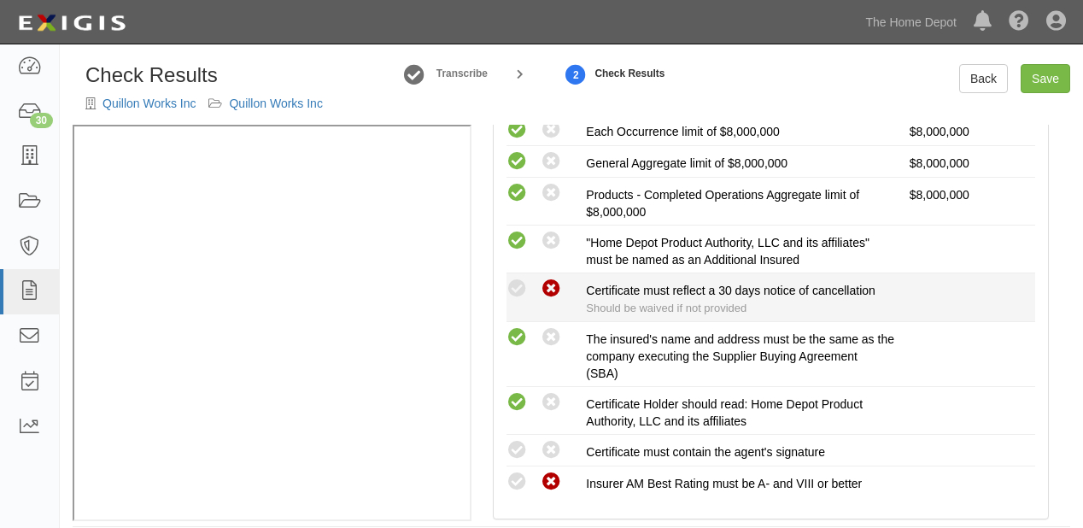
click at [553, 284] on icon at bounding box center [551, 288] width 21 height 21
radio input "true"
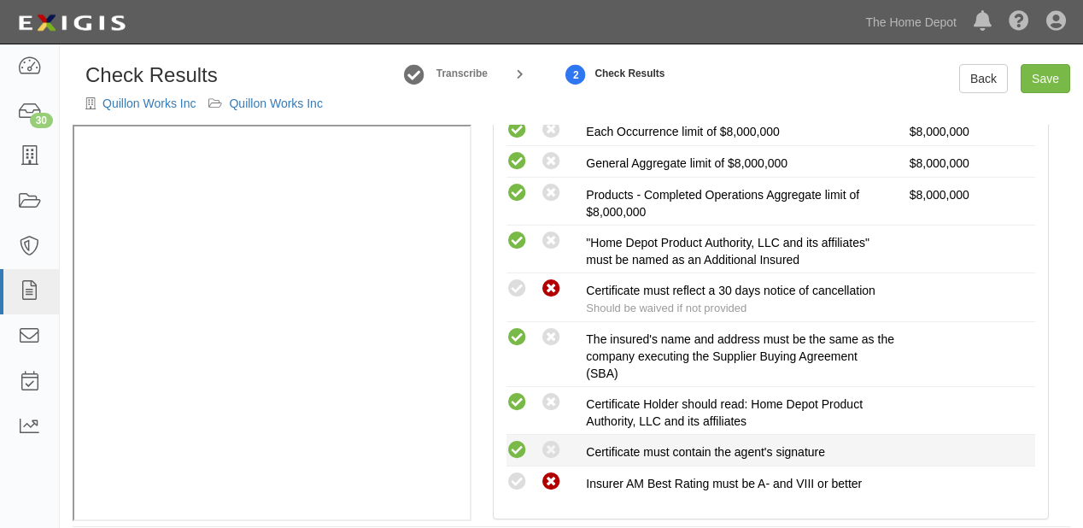
click at [512, 441] on icon at bounding box center [517, 450] width 21 height 21
radio input "true"
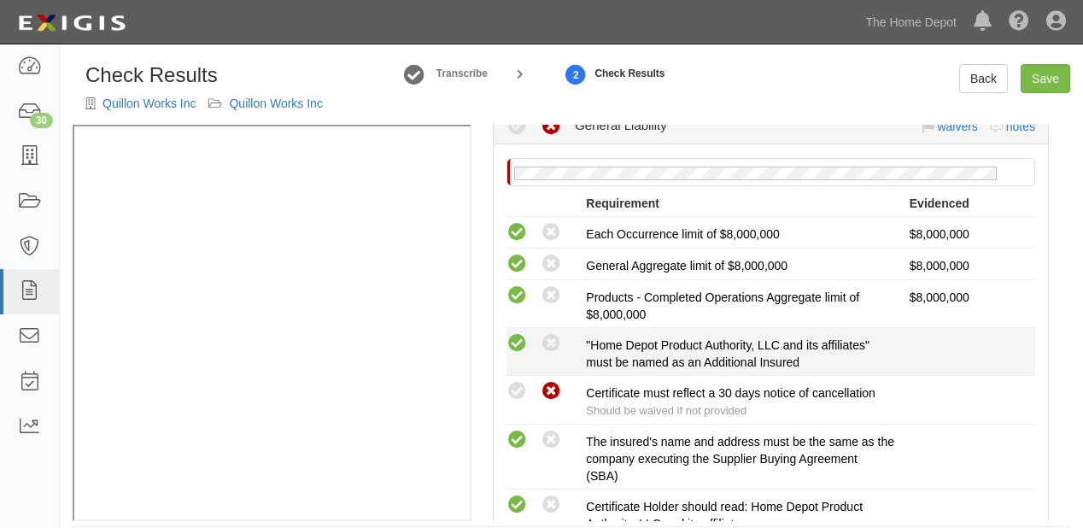
scroll to position [137, 0]
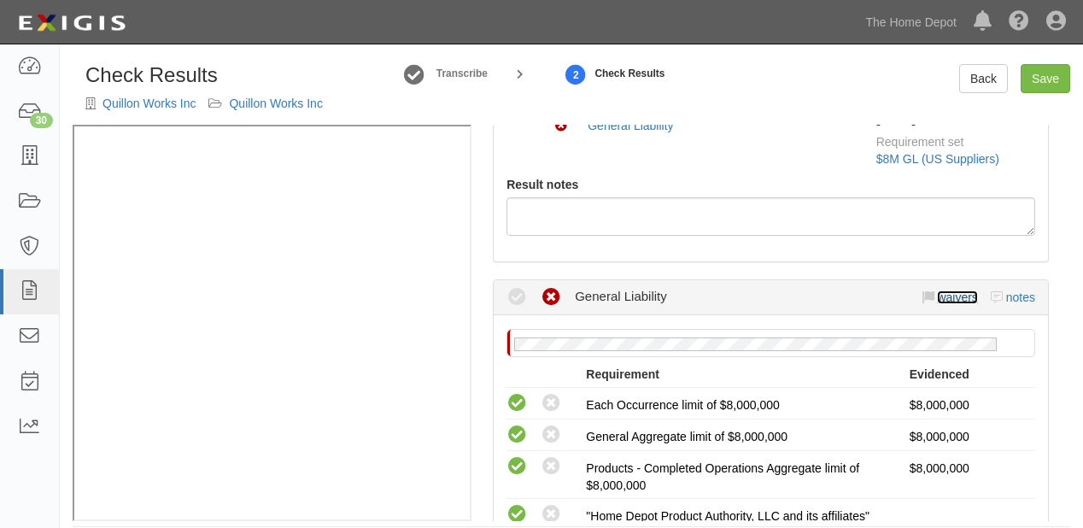
click at [949, 299] on link "waivers" at bounding box center [957, 297] width 40 height 14
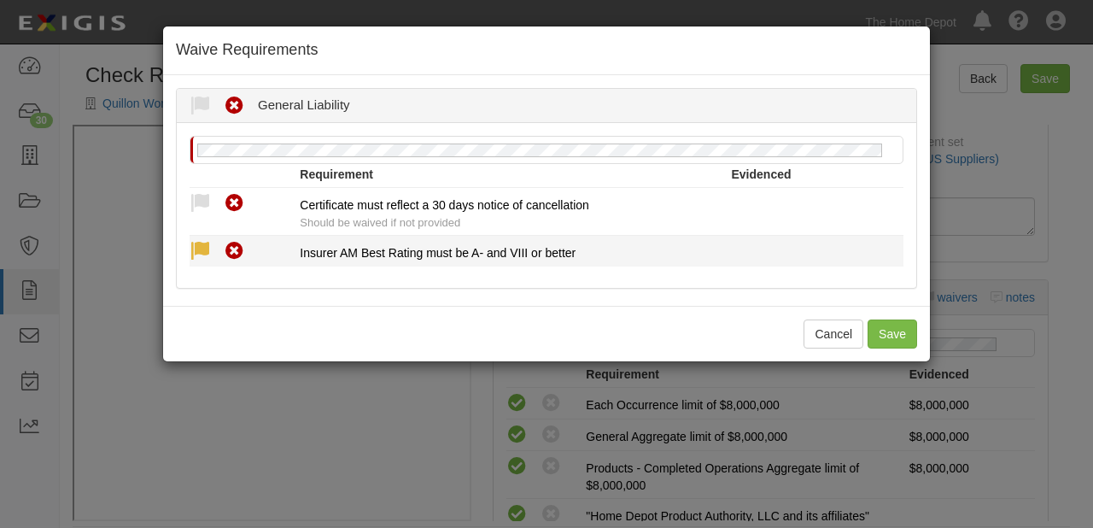
click at [200, 247] on icon at bounding box center [200, 251] width 21 height 21
radio input "true"
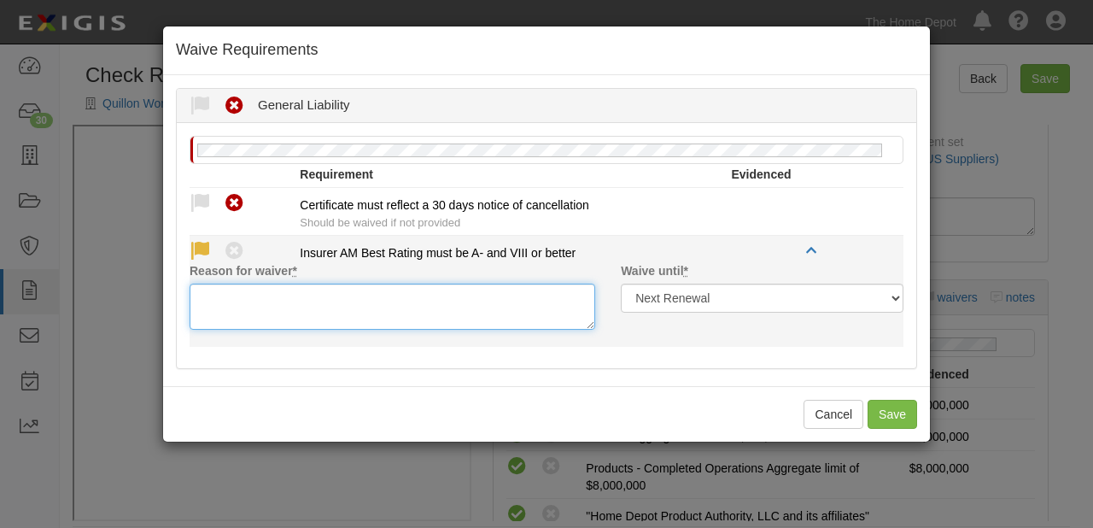
click at [220, 289] on textarea "Reason for waiver *" at bounding box center [393, 307] width 406 height 46
paste textarea "Ping An Prop & Cas Ins Co of China Ltd is acceptable"
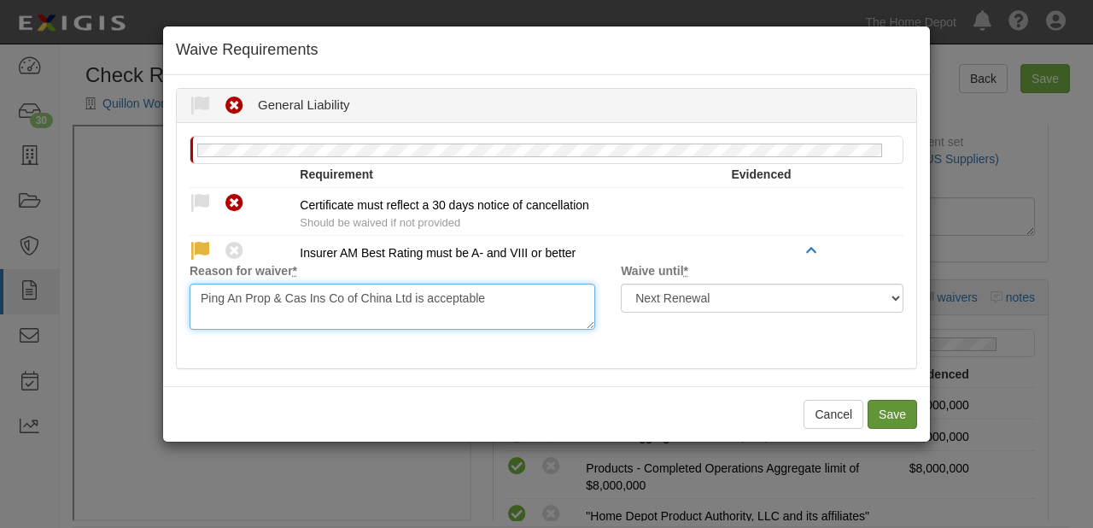
type textarea "Ping An Prop & Cas Ins Co of China Ltd is acceptable"
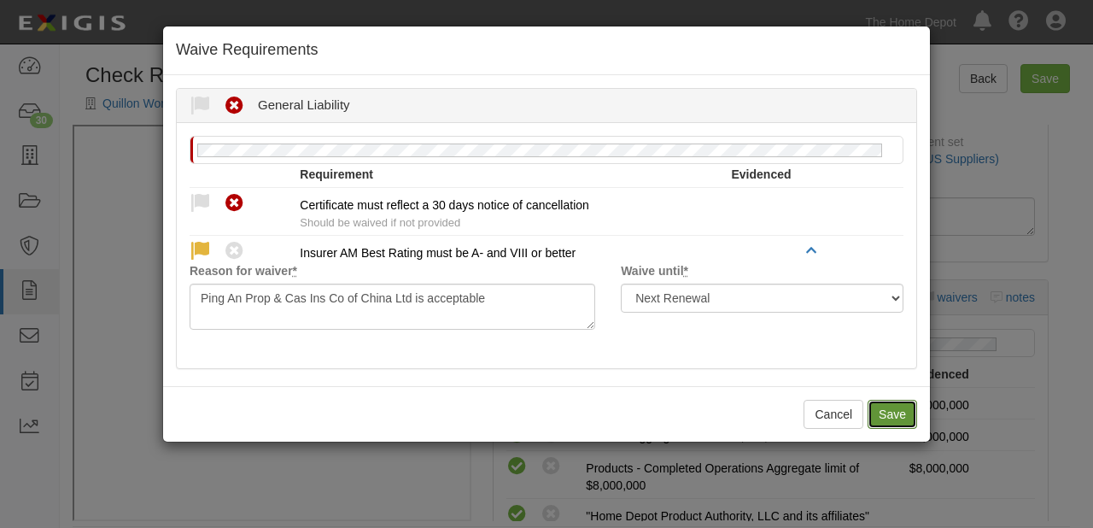
click at [875, 411] on button "Save" at bounding box center [893, 414] width 50 height 29
radio input "true"
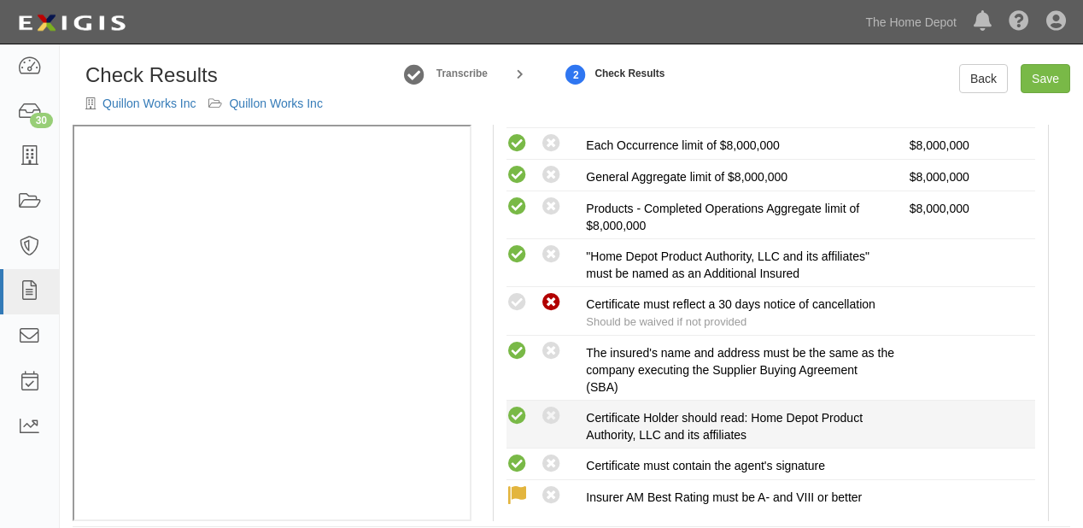
scroll to position [410, 0]
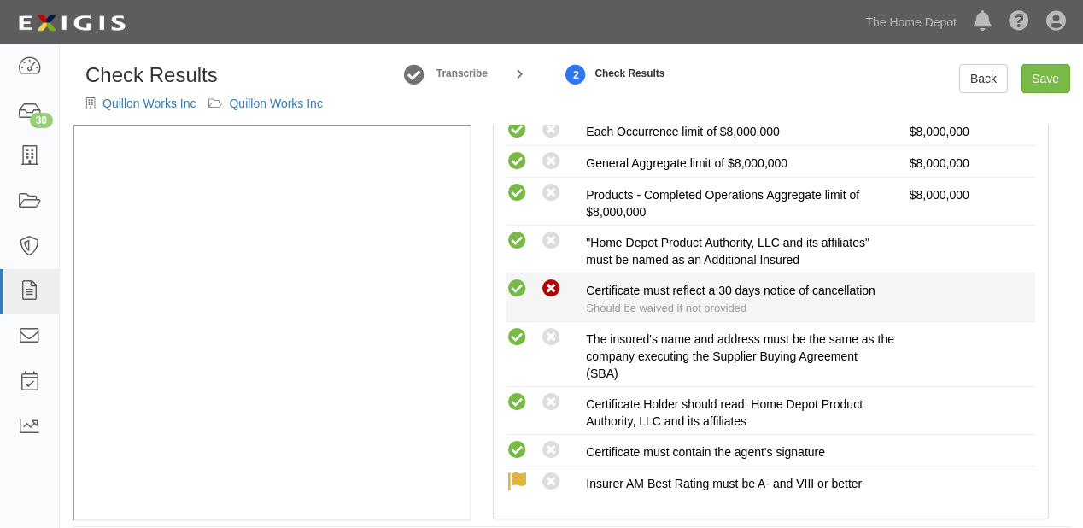
click at [519, 294] on icon at bounding box center [517, 288] width 21 height 21
radio input "true"
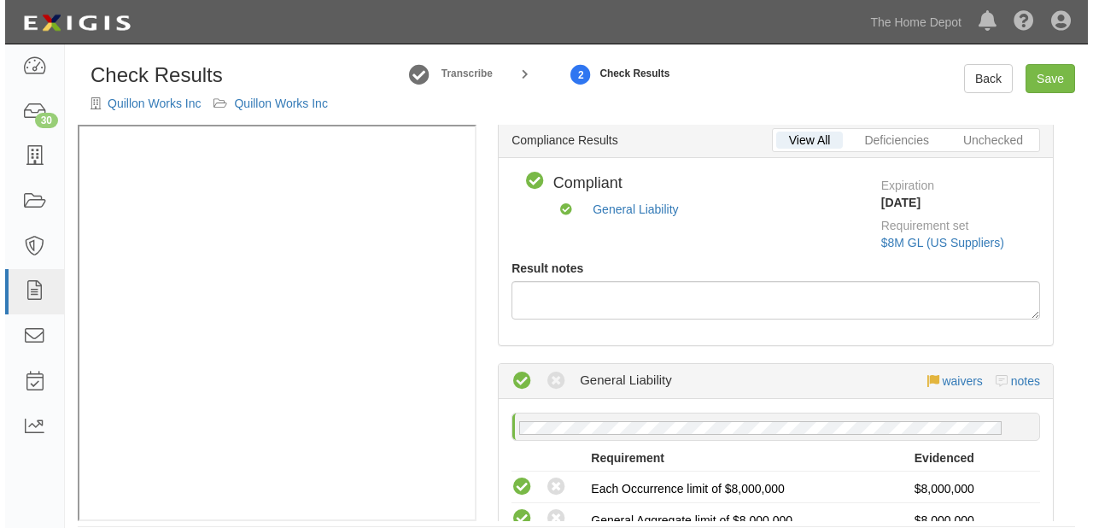
scroll to position [0, 0]
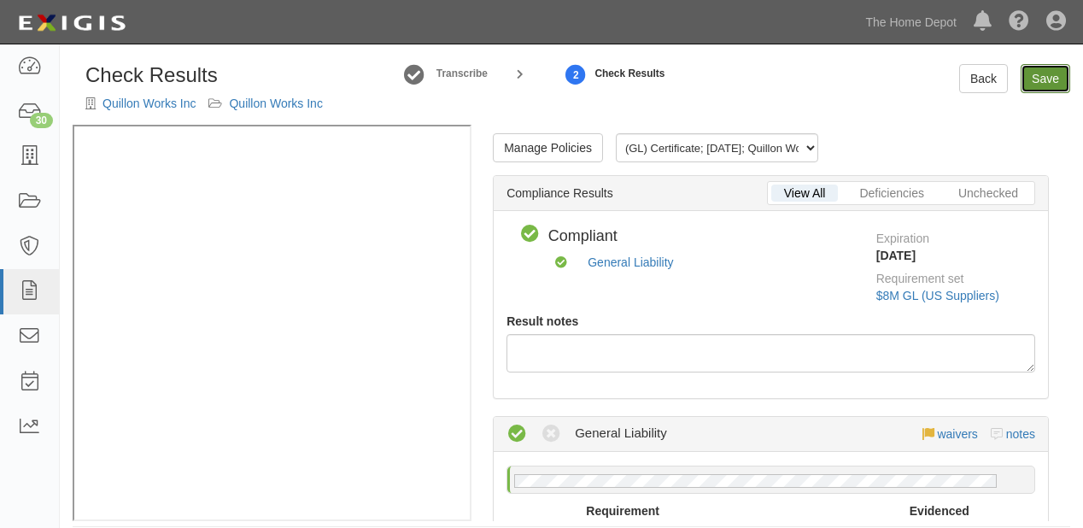
click at [1056, 67] on link "Save" at bounding box center [1046, 78] width 50 height 29
radio input "true"
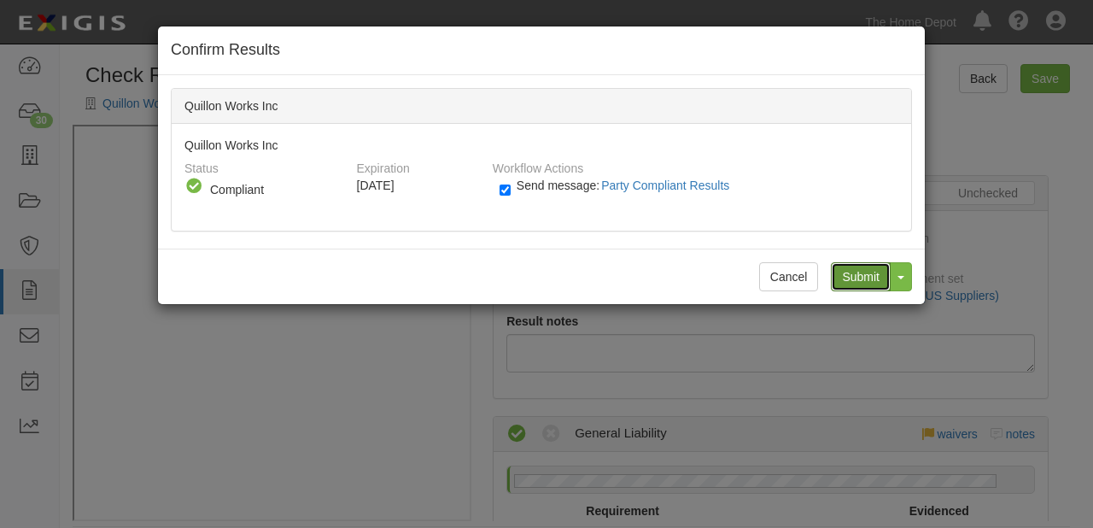
click at [865, 277] on input "Submit" at bounding box center [861, 276] width 60 height 29
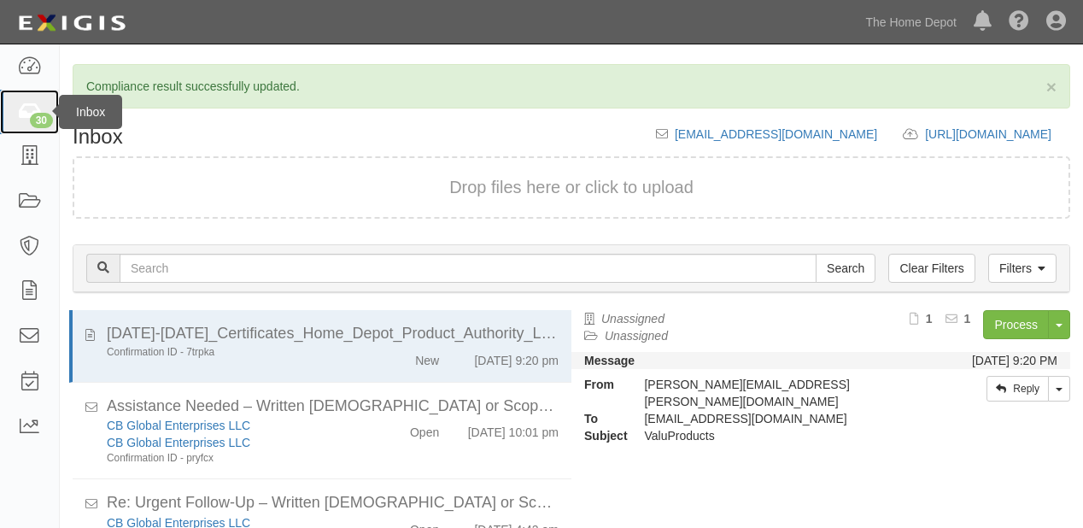
click at [38, 92] on link "30" at bounding box center [29, 112] width 59 height 45
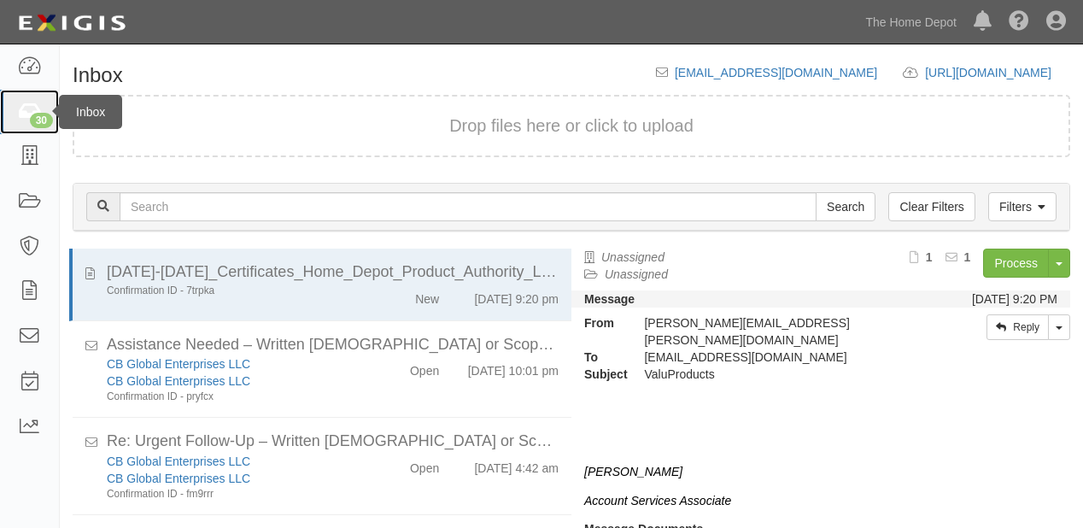
click at [44, 107] on link "30" at bounding box center [29, 112] width 59 height 45
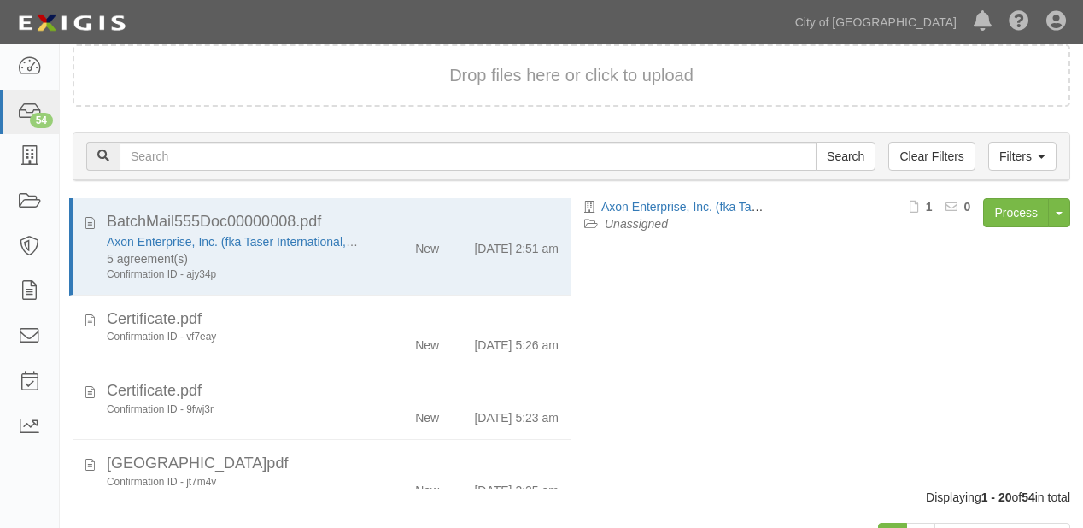
scroll to position [119, 0]
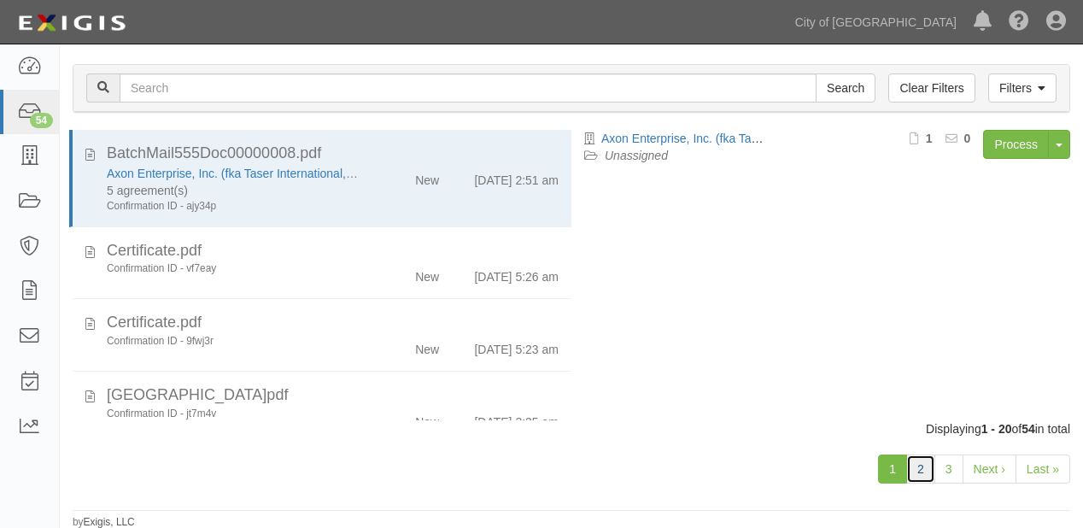
click at [929, 468] on link "2" at bounding box center [920, 468] width 29 height 29
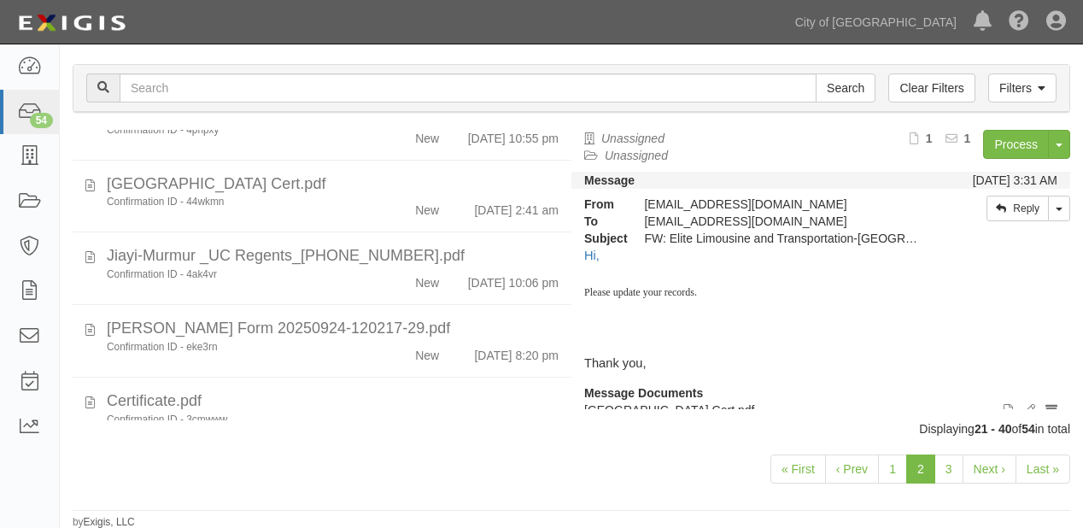
scroll to position [820, 0]
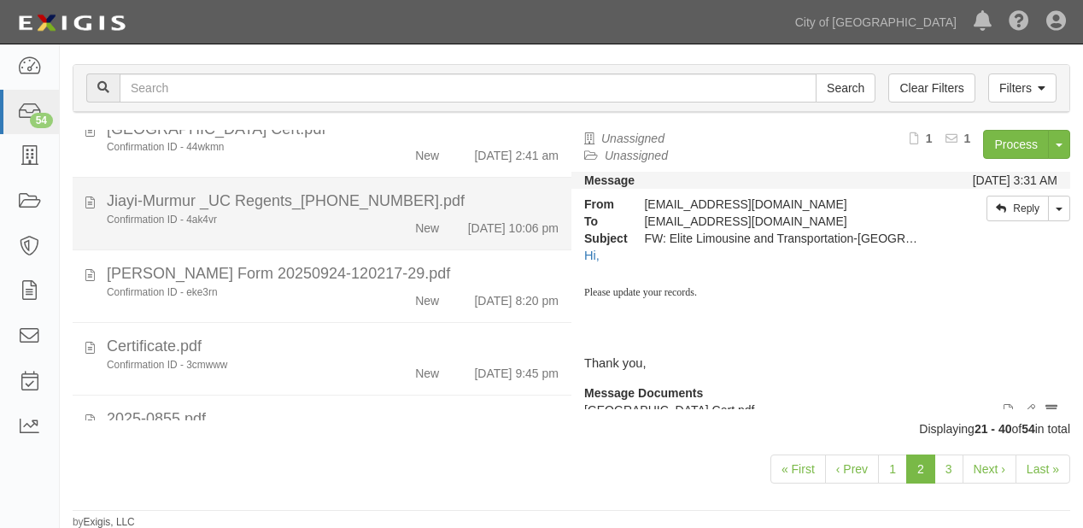
click at [352, 237] on div "Confirmation ID - 4ak4vr New 9/24/25 10:06 pm" at bounding box center [333, 225] width 478 height 24
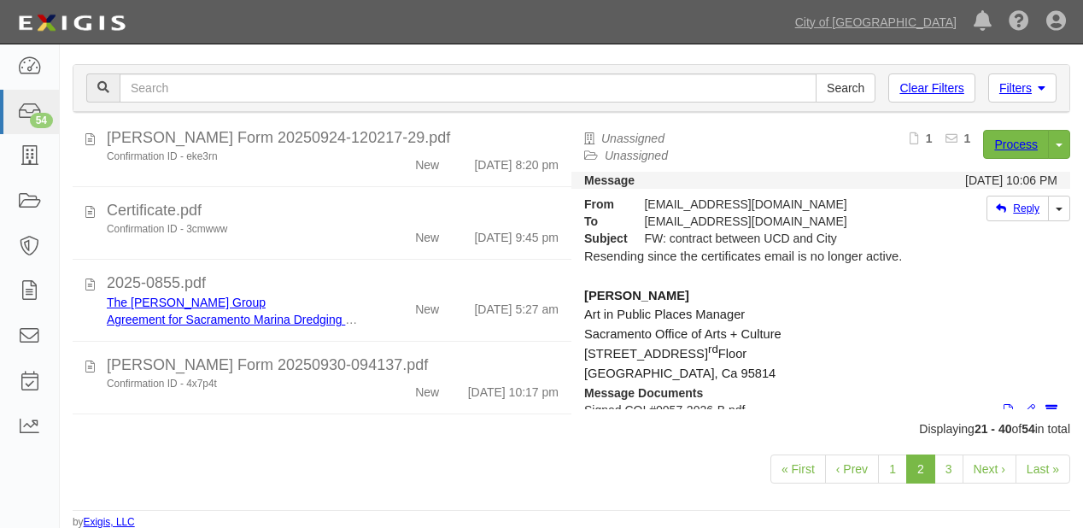
scroll to position [957, 0]
click at [983, 150] on link "Process" at bounding box center [1016, 144] width 66 height 29
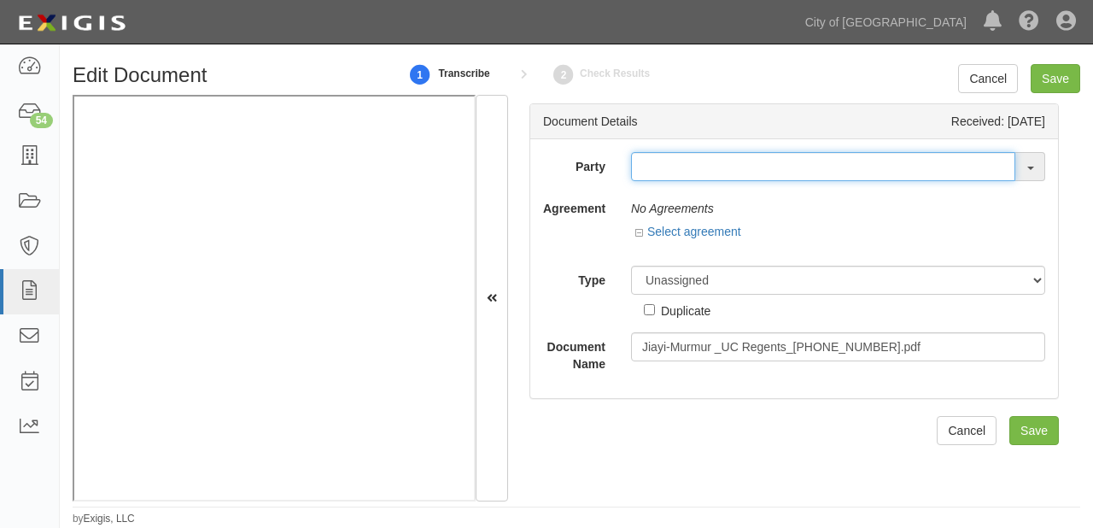
click at [654, 169] on input "text" at bounding box center [823, 166] width 384 height 29
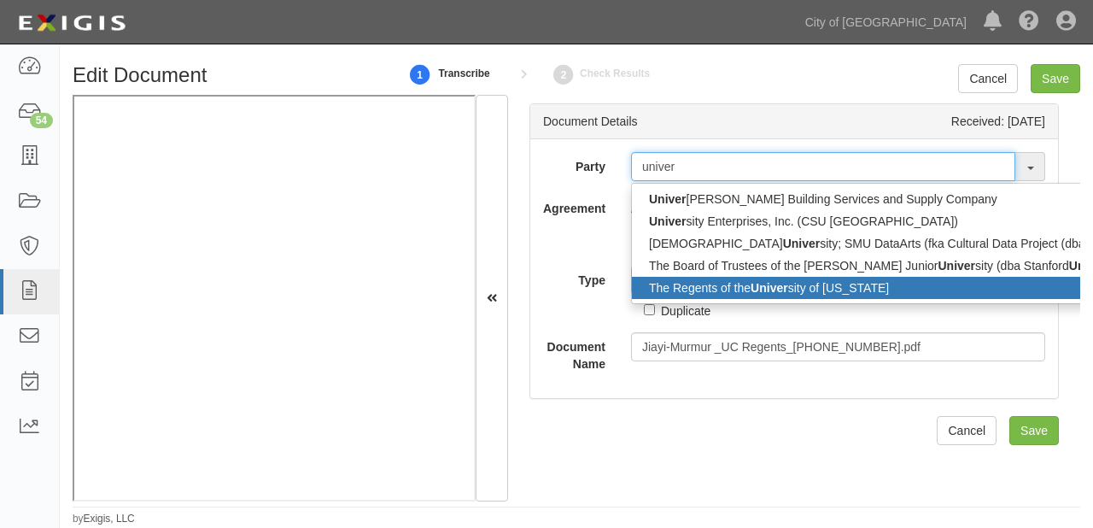
type input "univer"
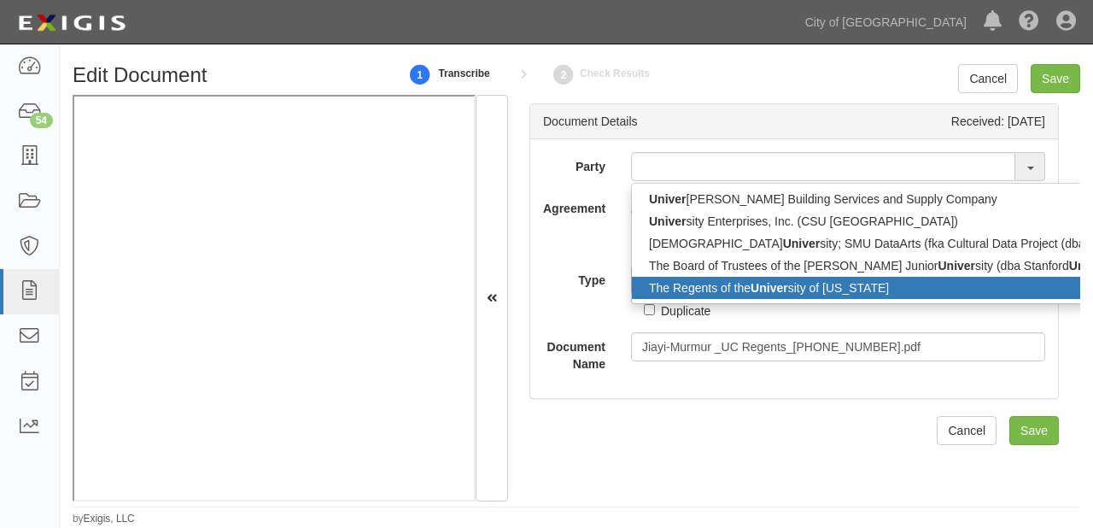
click at [671, 284] on link "The Regents of the Univer sity of [US_STATE]" at bounding box center [896, 288] width 528 height 22
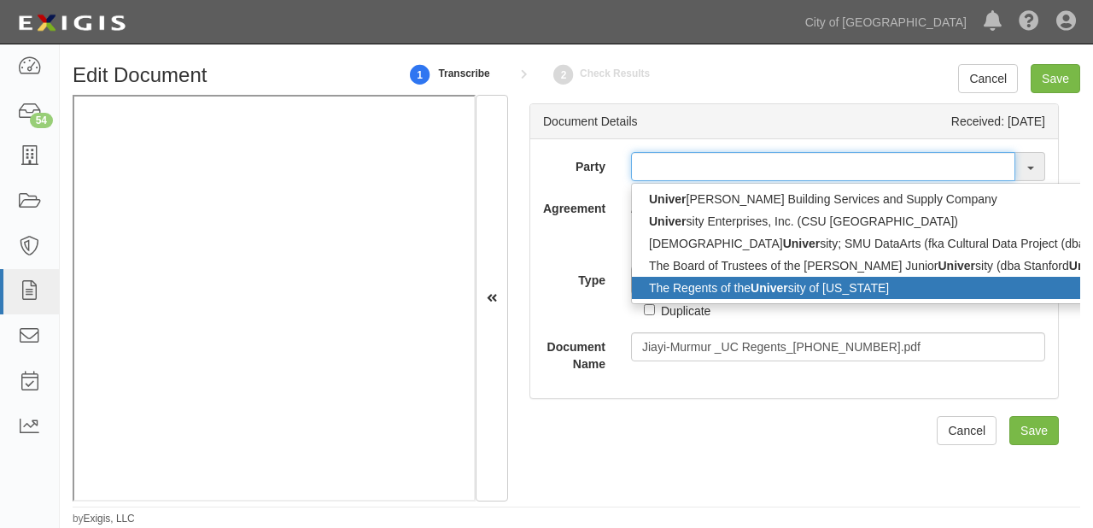
type input "The Regents of the [GEOGRAPHIC_DATA][US_STATE]"
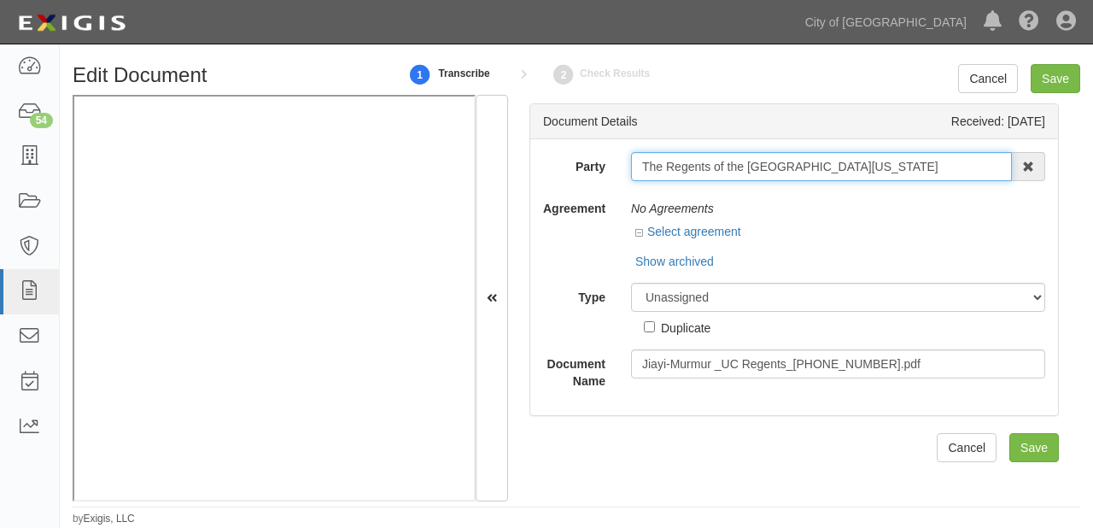
drag, startPoint x: 641, startPoint y: 167, endPoint x: 922, endPoint y: 167, distance: 281.1
click at [922, 167] on input "The Regents of the [GEOGRAPHIC_DATA][US_STATE]" at bounding box center [821, 166] width 381 height 29
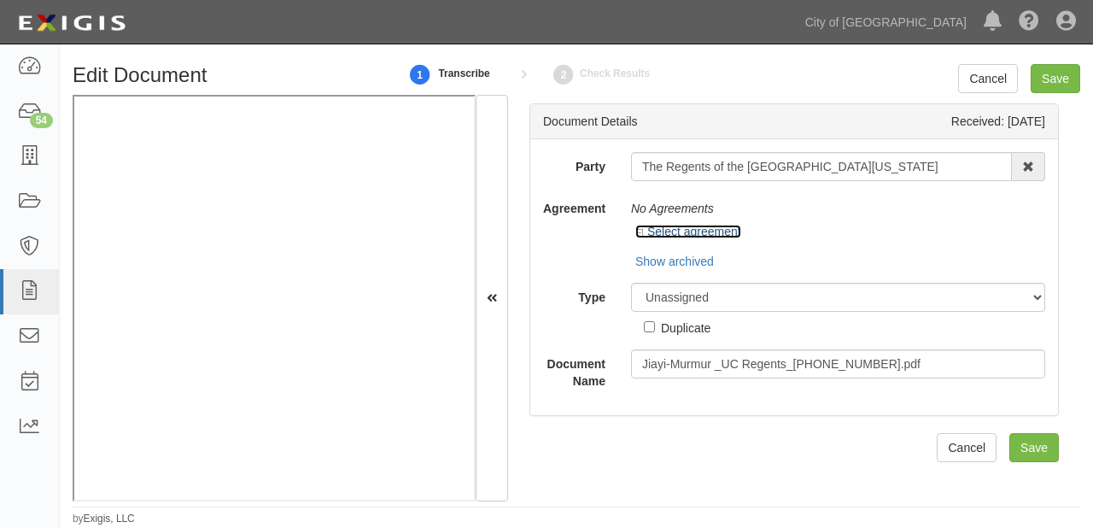
click at [695, 237] on link "Select agreement" at bounding box center [689, 232] width 106 height 14
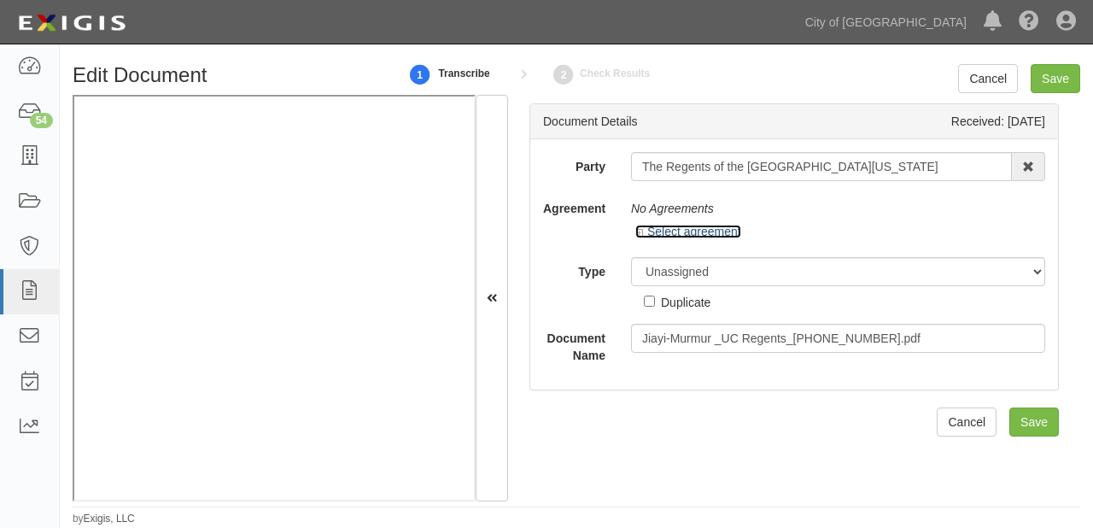
click at [689, 232] on link "Select agreement" at bounding box center [689, 232] width 106 height 14
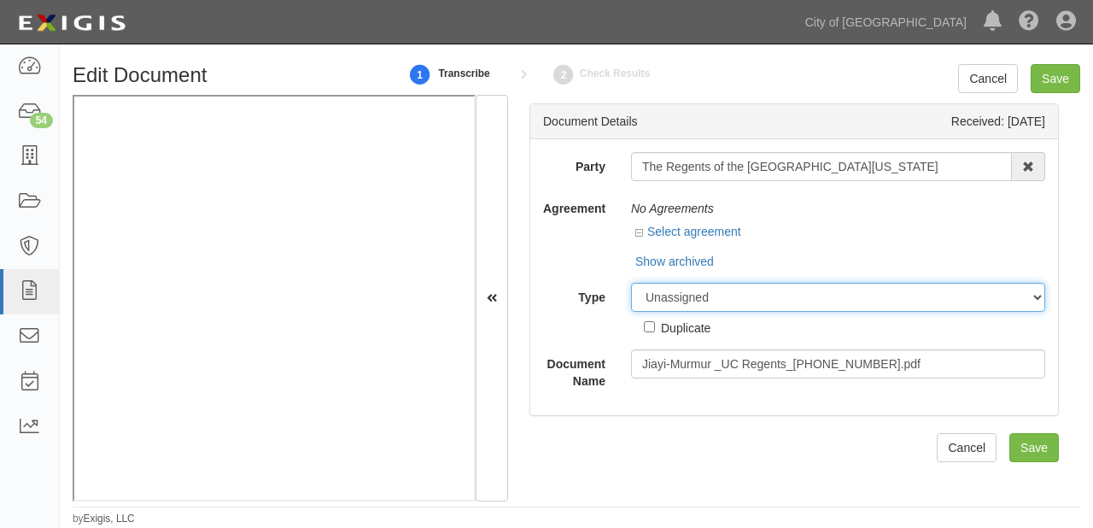
click at [701, 287] on select "Unassigned Binder Cancellation Notice Certificate Contract Endorsement Insuranc…" at bounding box center [838, 297] width 414 height 29
select select "OtherDetail"
click at [631, 283] on select "Unassigned Binder Cancellation Notice Certificate Contract Endorsement Insuranc…" at bounding box center [838, 297] width 414 height 29
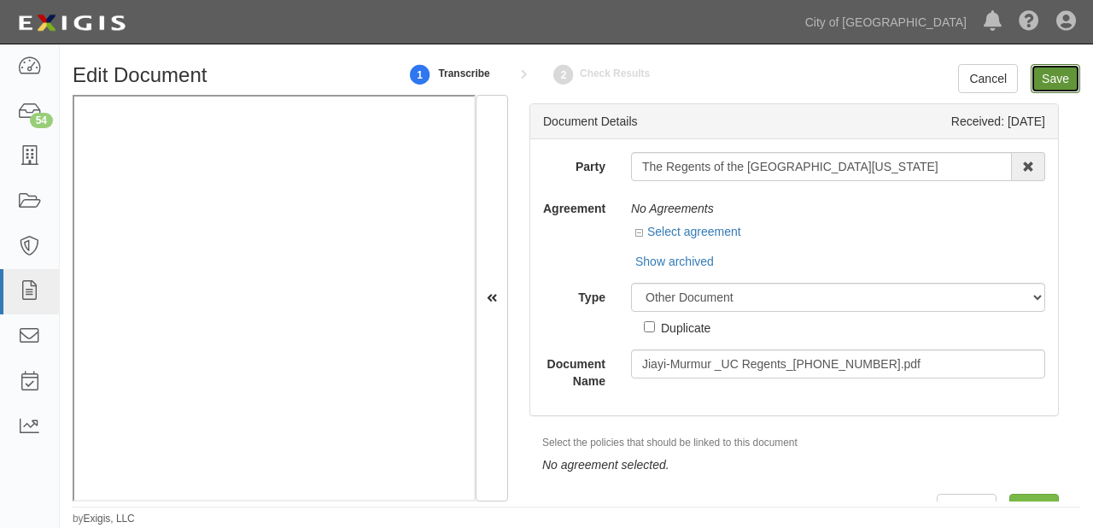
click at [1058, 75] on input "Save" at bounding box center [1056, 78] width 50 height 29
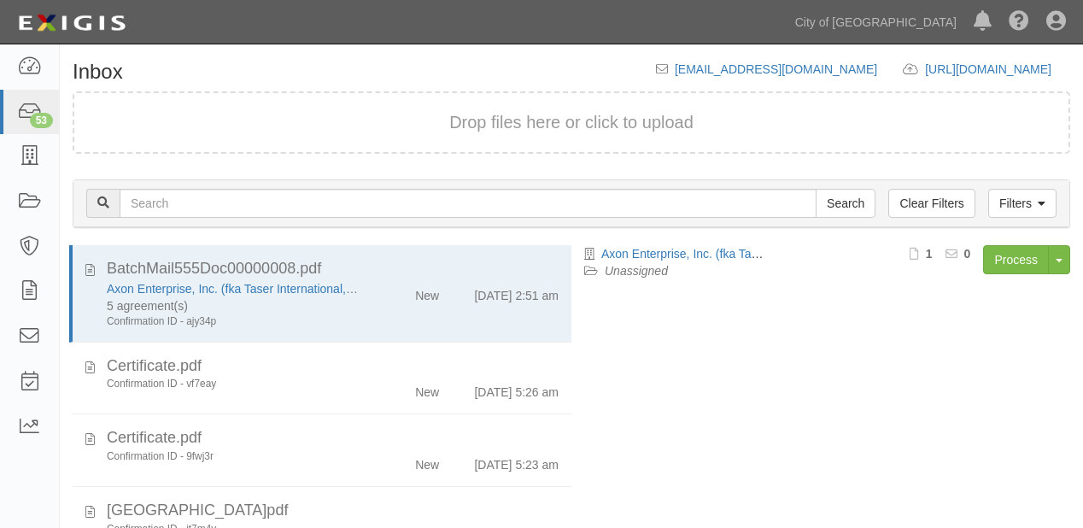
scroll to position [119, 0]
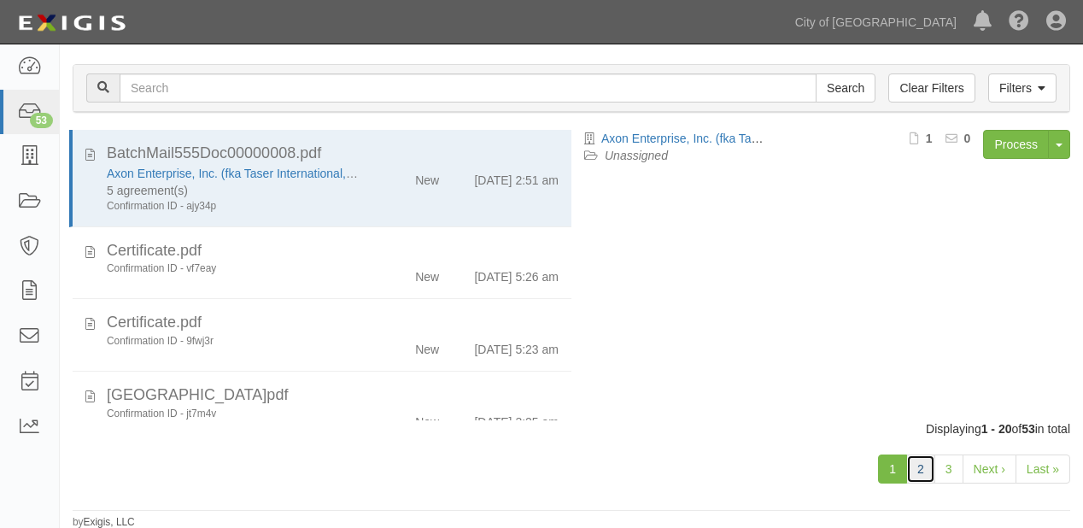
click at [919, 467] on link "2" at bounding box center [920, 468] width 29 height 29
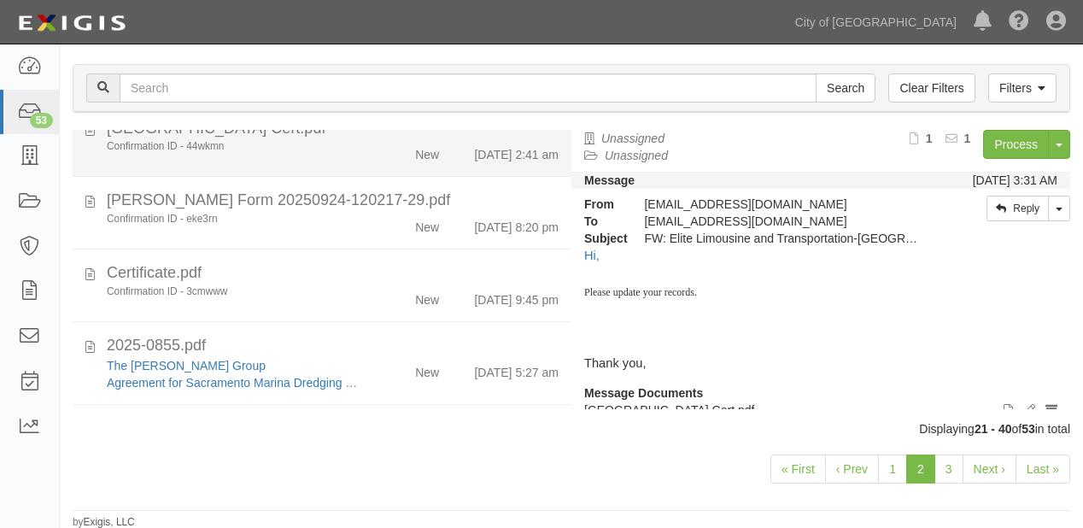
scroll to position [820, 0]
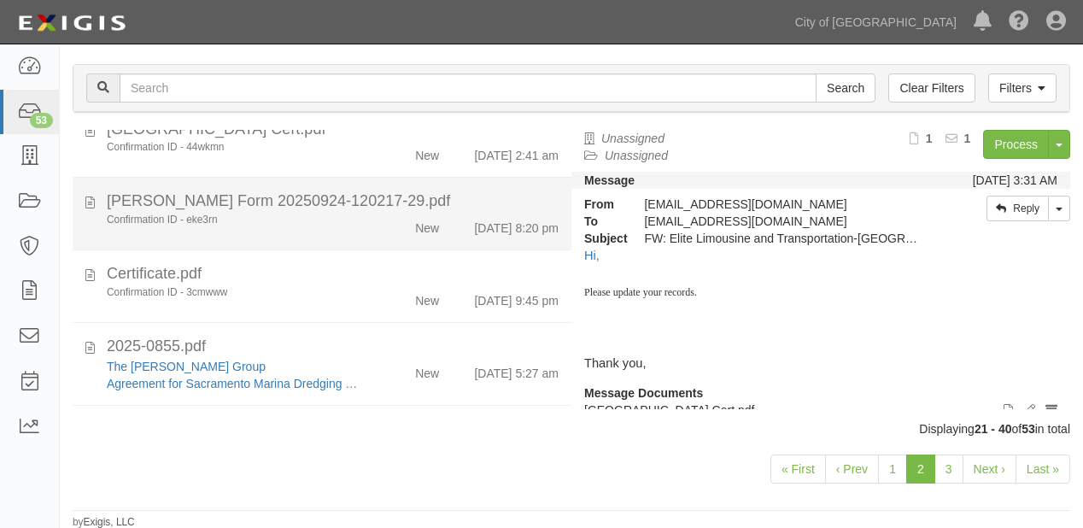
click at [327, 227] on div "Confirmation ID - eke3rn" at bounding box center [233, 220] width 253 height 15
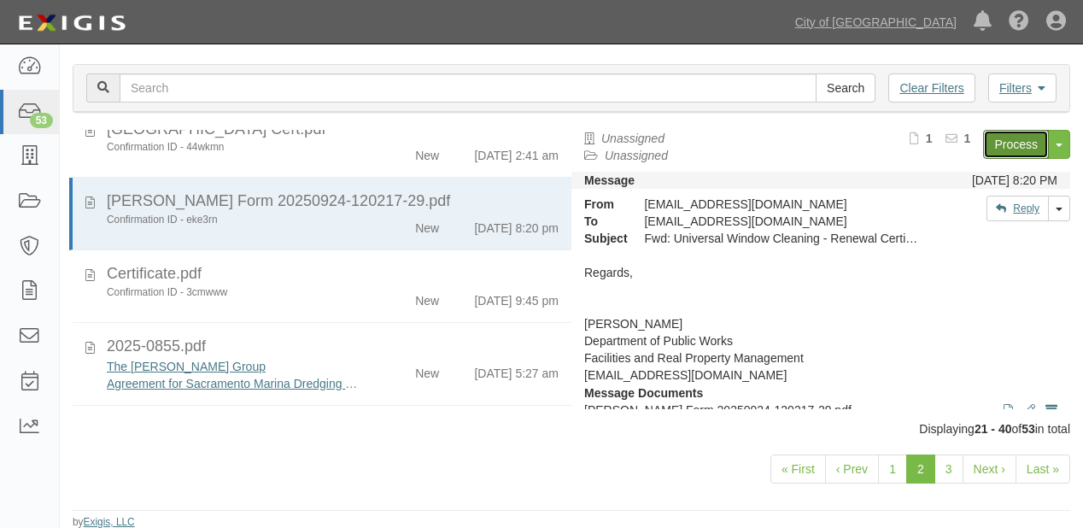
click at [1014, 143] on link "Process" at bounding box center [1016, 144] width 66 height 29
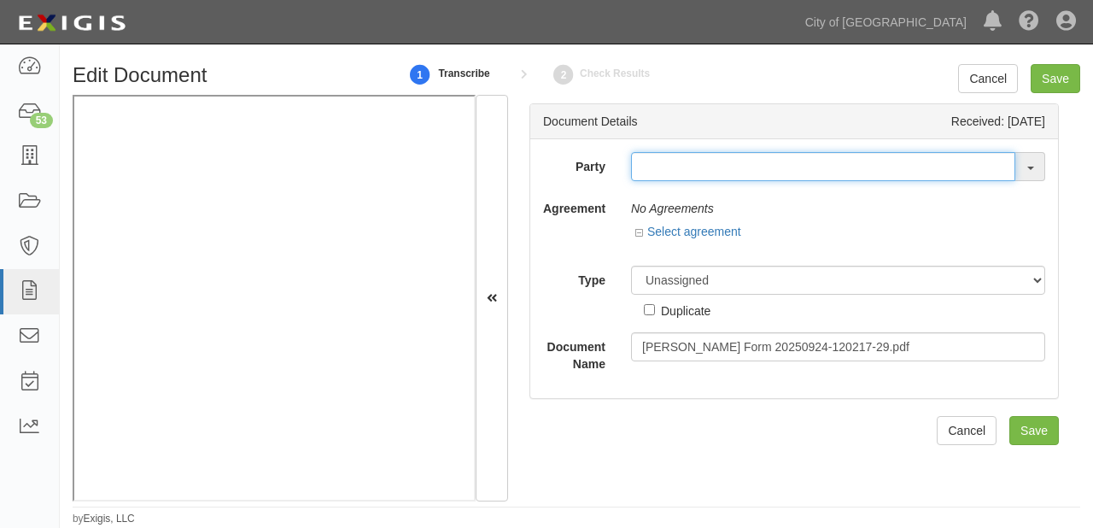
click at [646, 152] on input "text" at bounding box center [823, 166] width 384 height 29
type input "universal w"
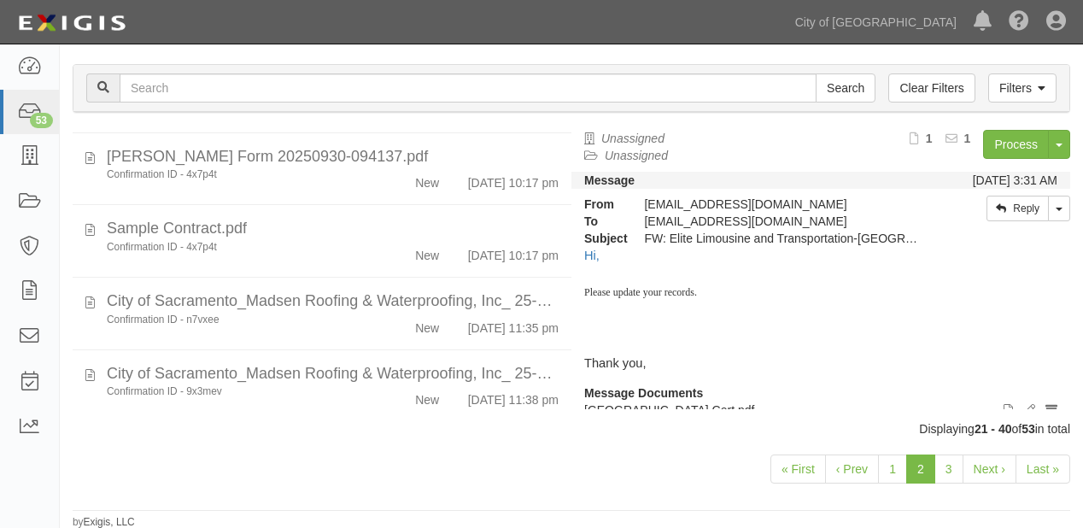
scroll to position [957, 0]
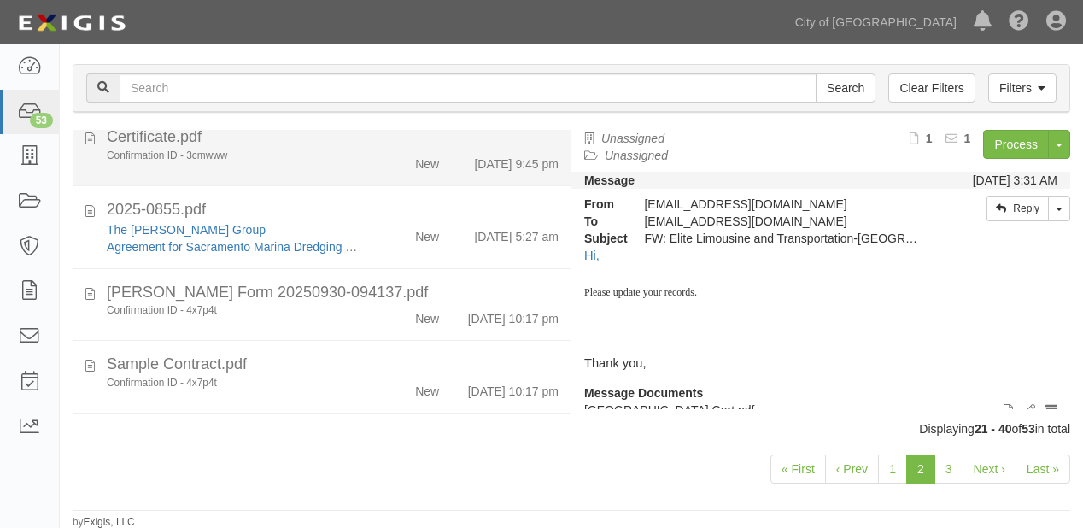
click at [347, 173] on div "Confirmation ID - 3cmwww New [DATE] 9:45 pm" at bounding box center [333, 161] width 478 height 24
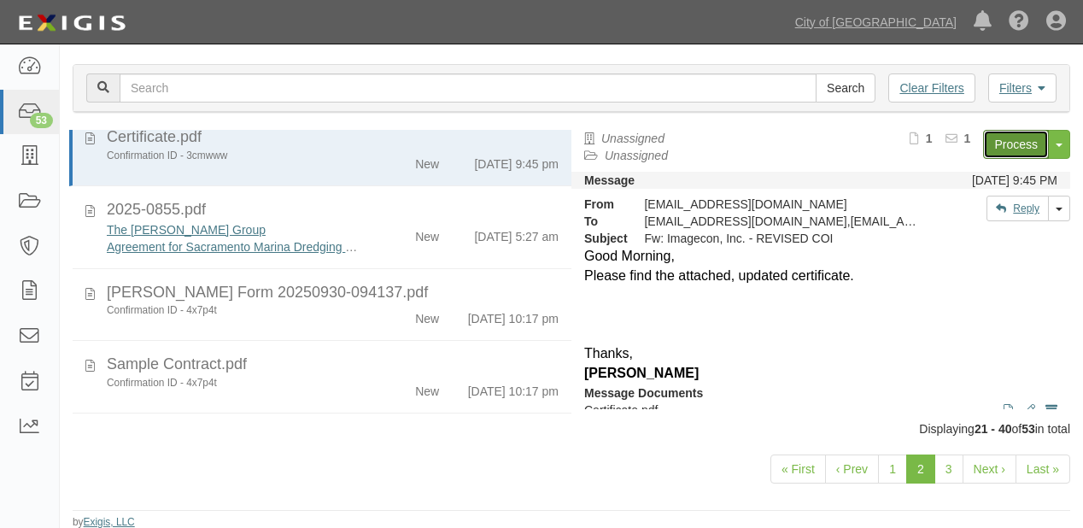
click at [989, 138] on link "Process" at bounding box center [1016, 144] width 66 height 29
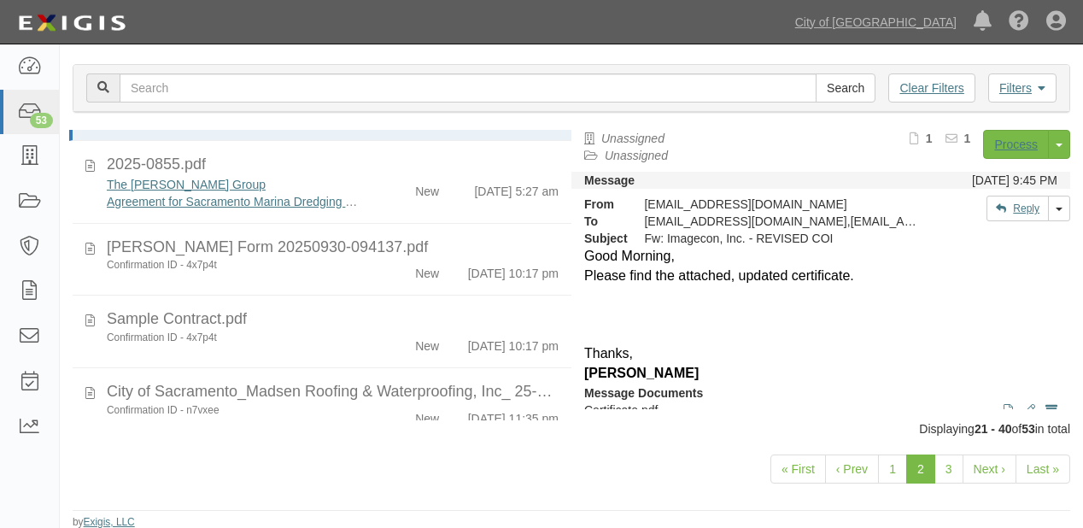
scroll to position [1086, 0]
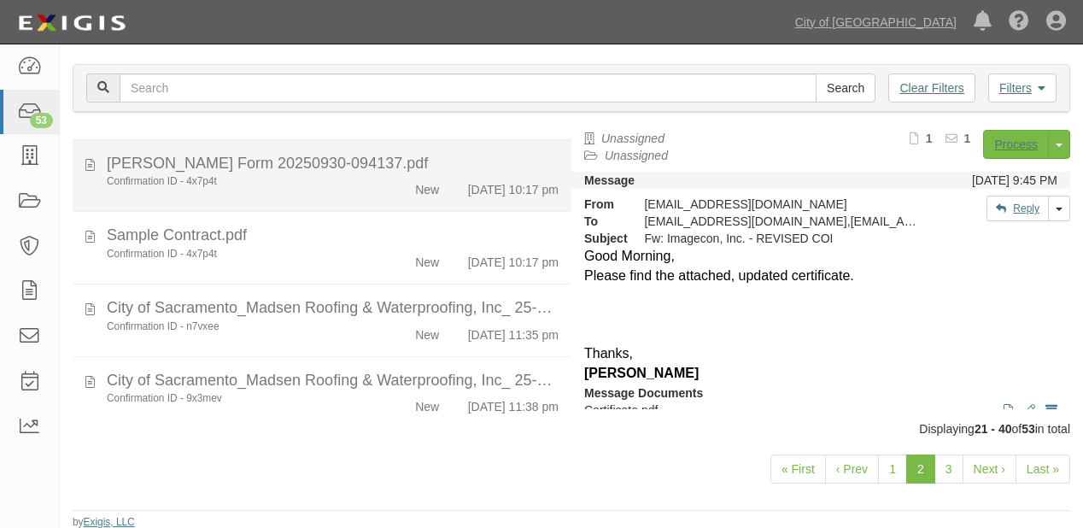
click at [390, 198] on div "Confirmation ID - 4x7p4t New [DATE] 10:17 pm" at bounding box center [333, 186] width 478 height 24
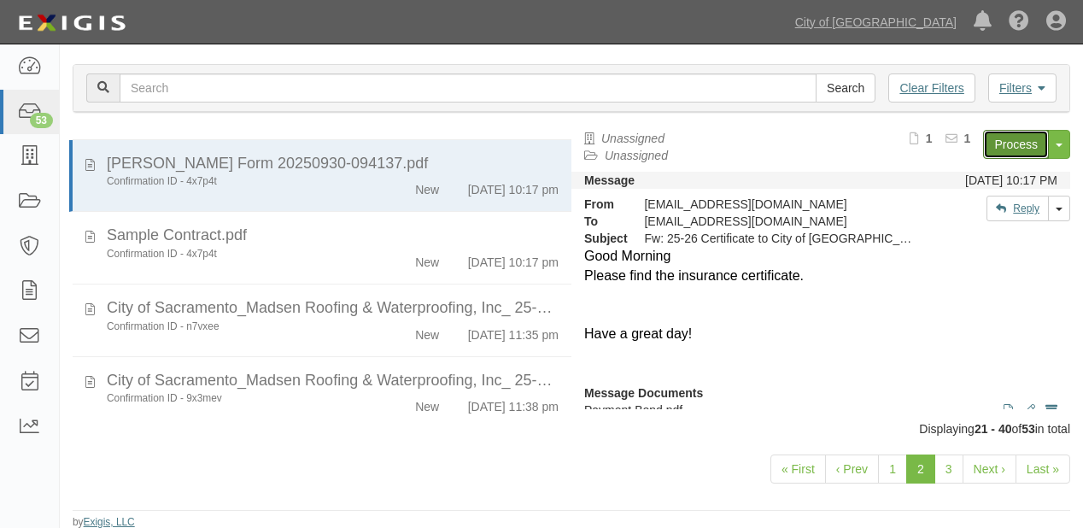
click at [997, 135] on link "Process" at bounding box center [1016, 144] width 66 height 29
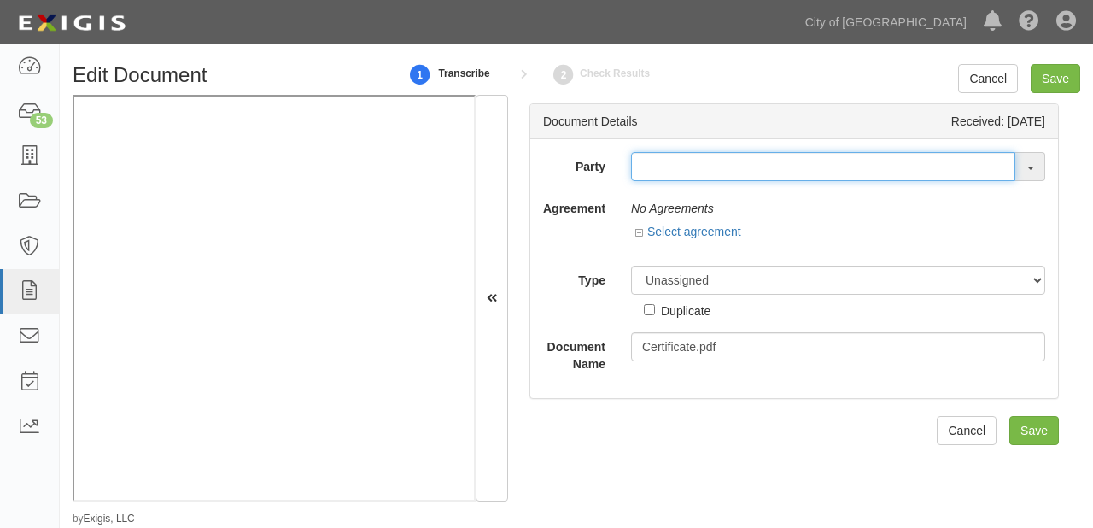
click at [688, 167] on input "text" at bounding box center [823, 166] width 384 height 29
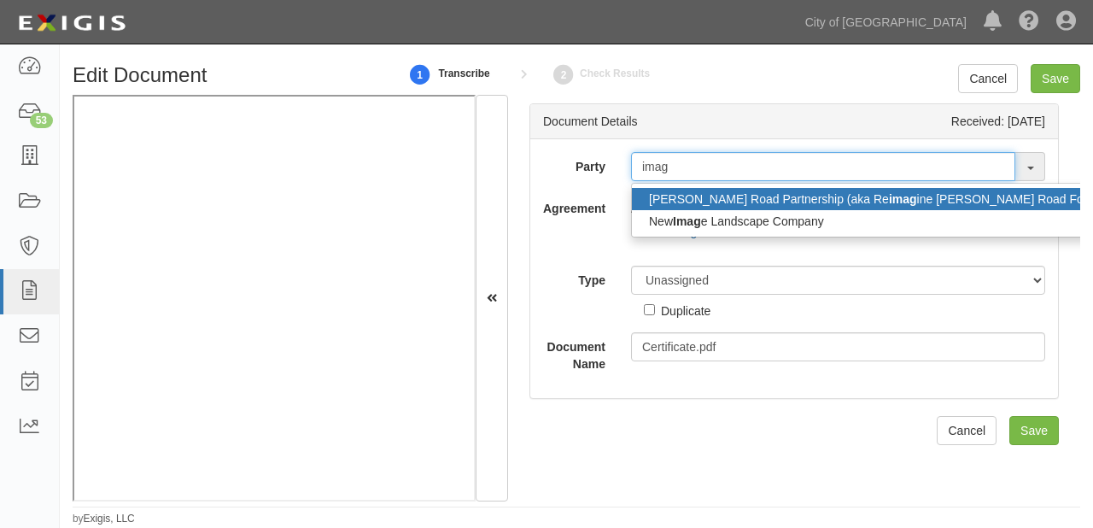
type input "image"
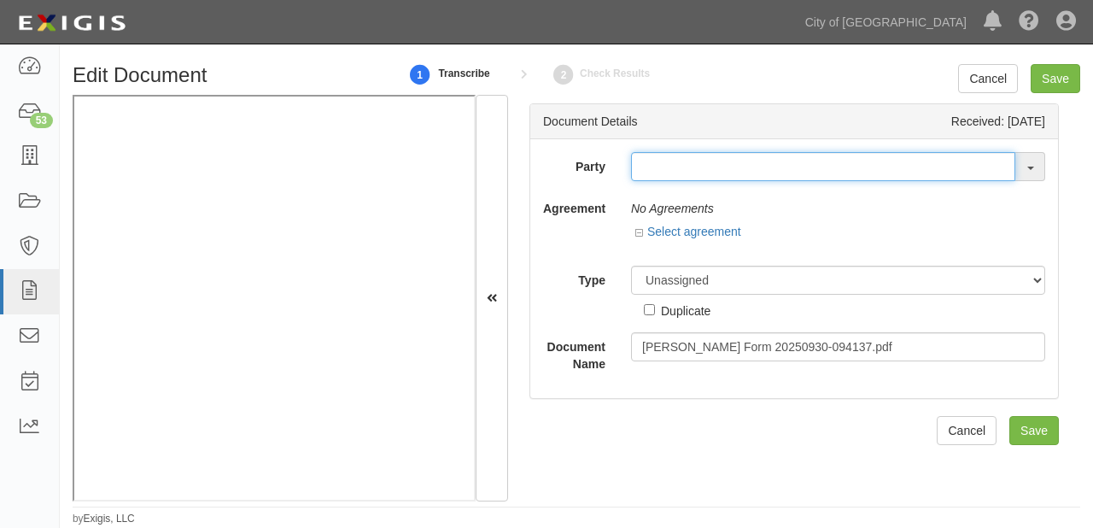
click at [702, 175] on input "text" at bounding box center [823, 166] width 384 height 29
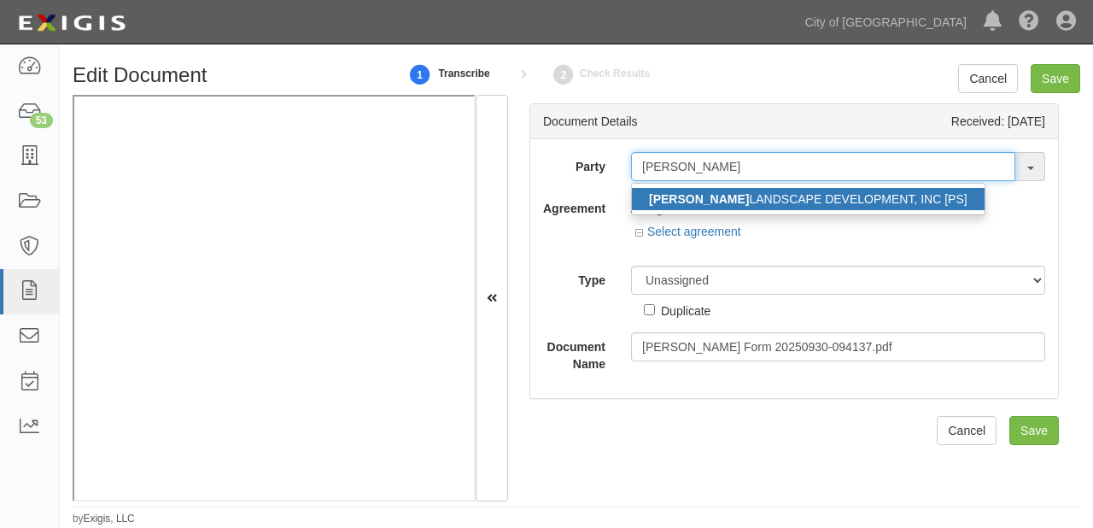
type input "[PERSON_NAME]"
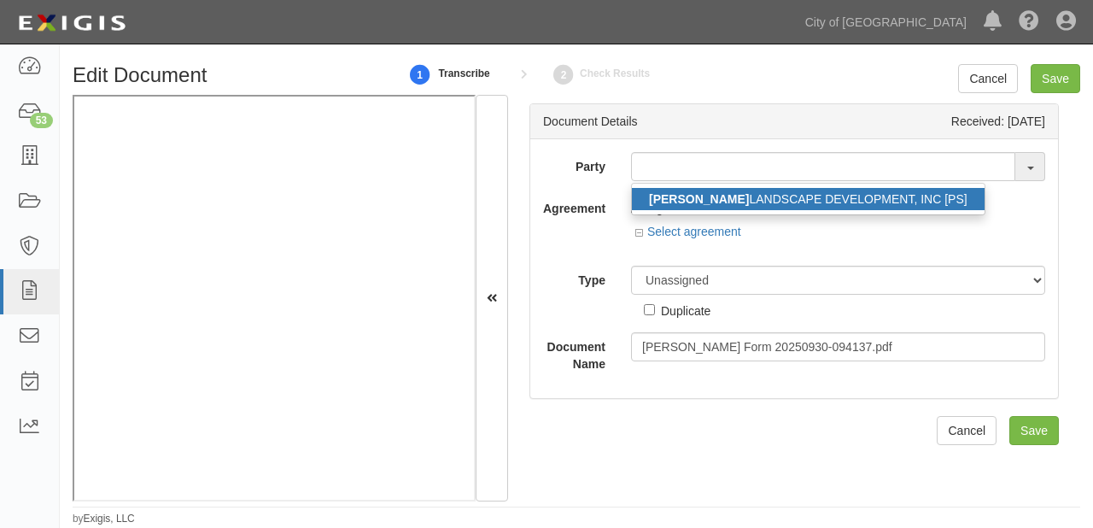
click at [715, 197] on link "PARKER LANDSCAPE DEVELOPMENT, INC [PS]" at bounding box center [808, 199] width 353 height 22
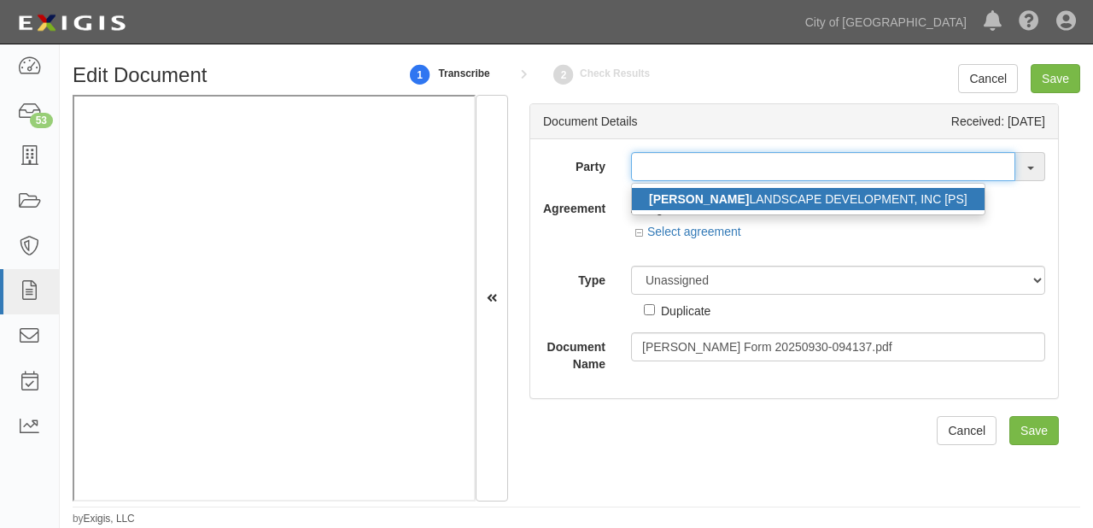
type input "[PERSON_NAME] LANDSCAPE DEVELOPMENT, INC [PS]"
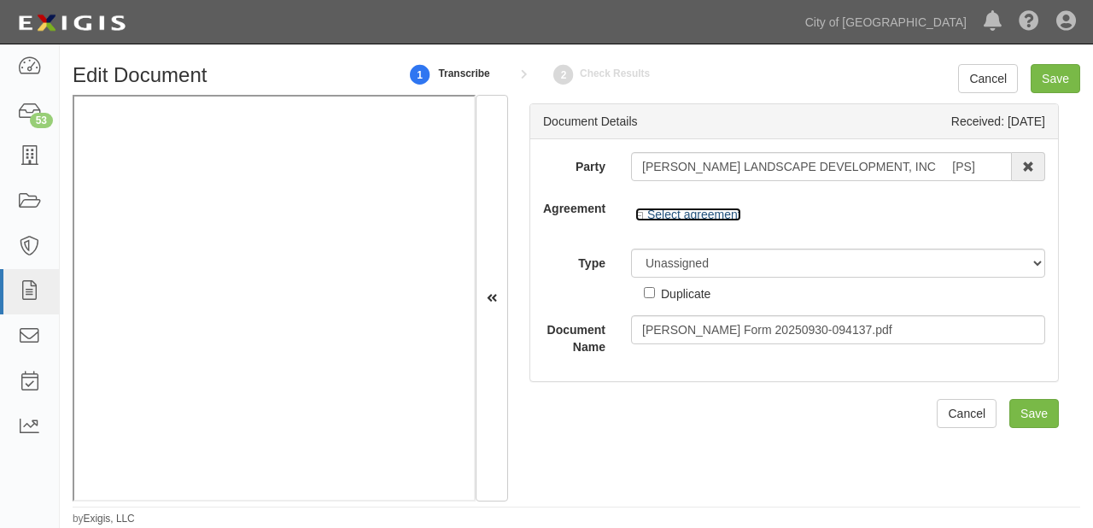
click at [689, 211] on link "Select agreement" at bounding box center [689, 215] width 106 height 14
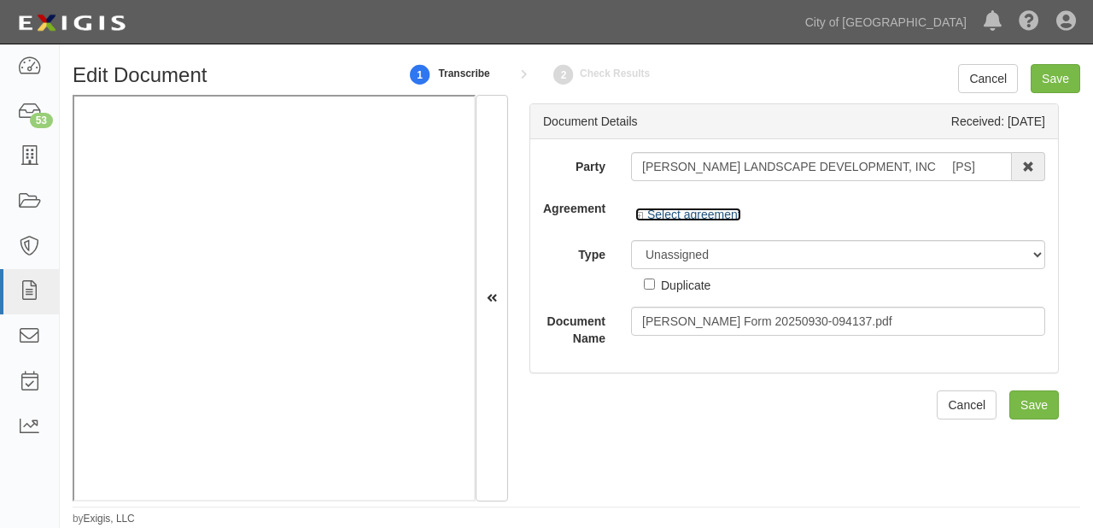
click at [689, 211] on link "Select agreement" at bounding box center [689, 215] width 106 height 14
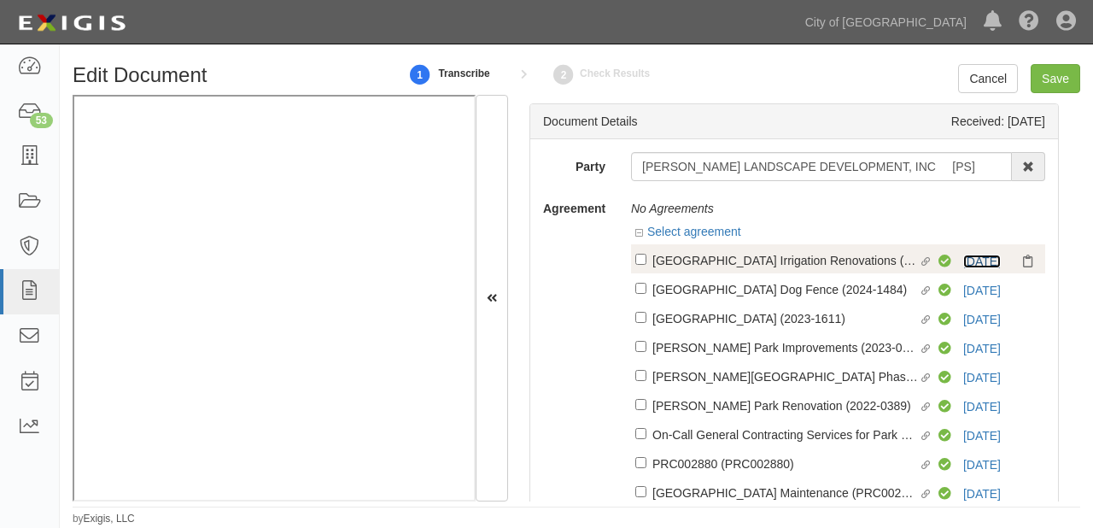
click at [964, 258] on link "3/31/26" at bounding box center [983, 262] width 38 height 14
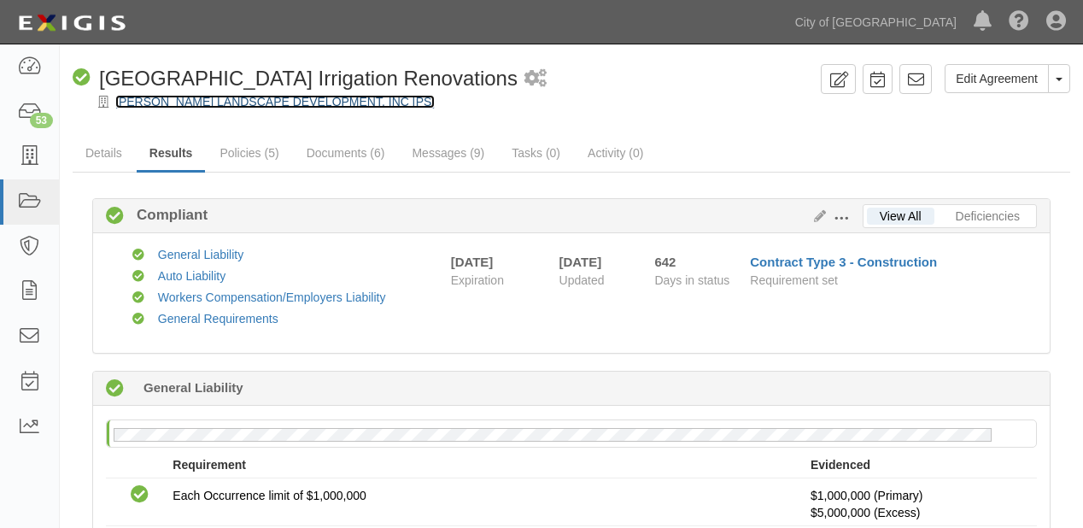
click at [246, 96] on link "[PERSON_NAME] LANDSCAPE DEVELOPMENT, INC [PS]" at bounding box center [275, 102] width 320 height 14
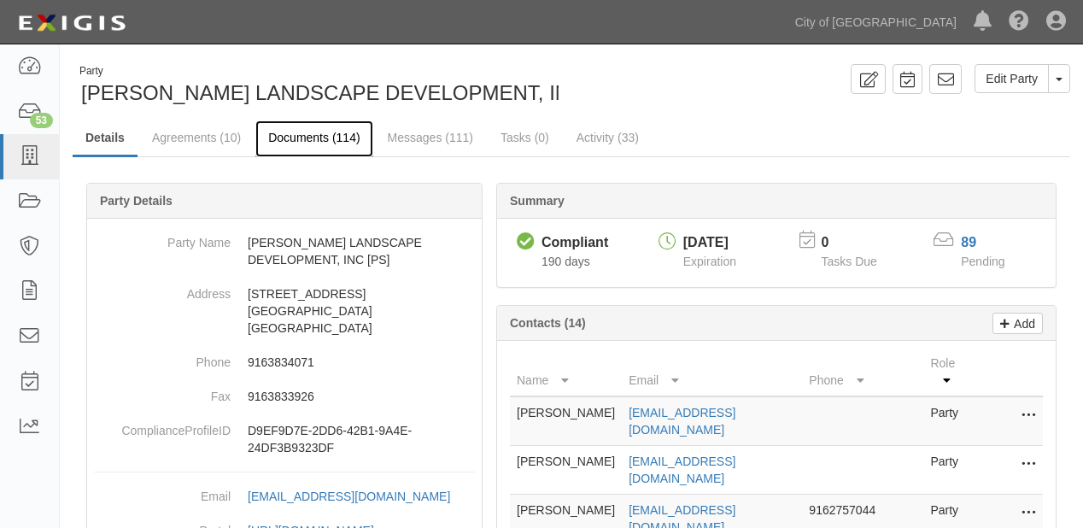
click at [315, 133] on link "Documents (114)" at bounding box center [313, 138] width 117 height 37
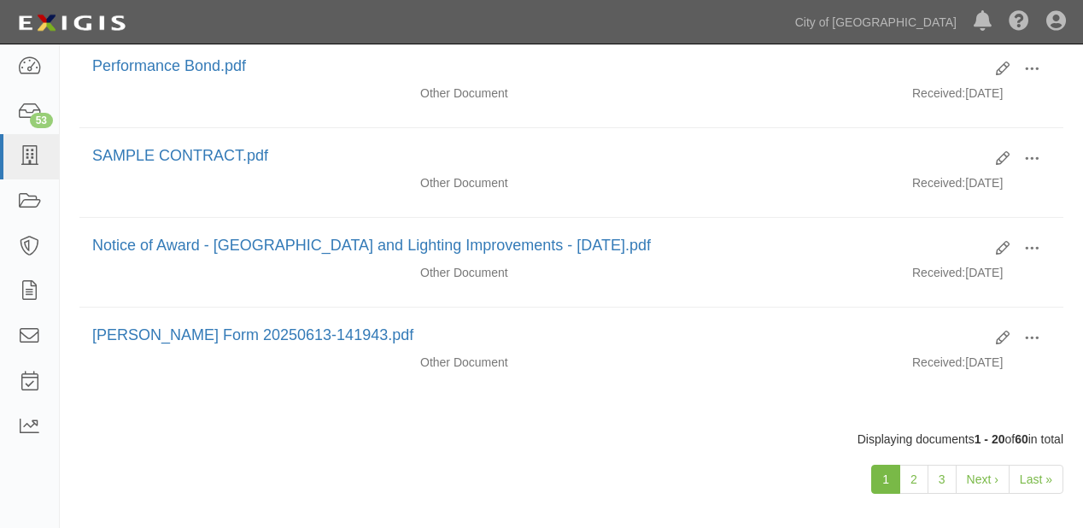
scroll to position [1758, 0]
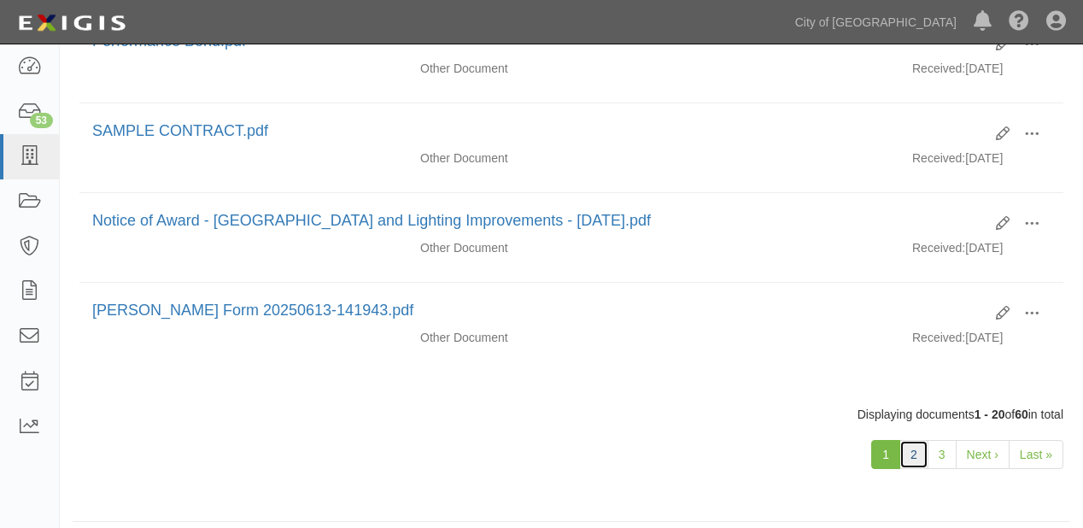
click at [924, 440] on link "2" at bounding box center [914, 454] width 29 height 29
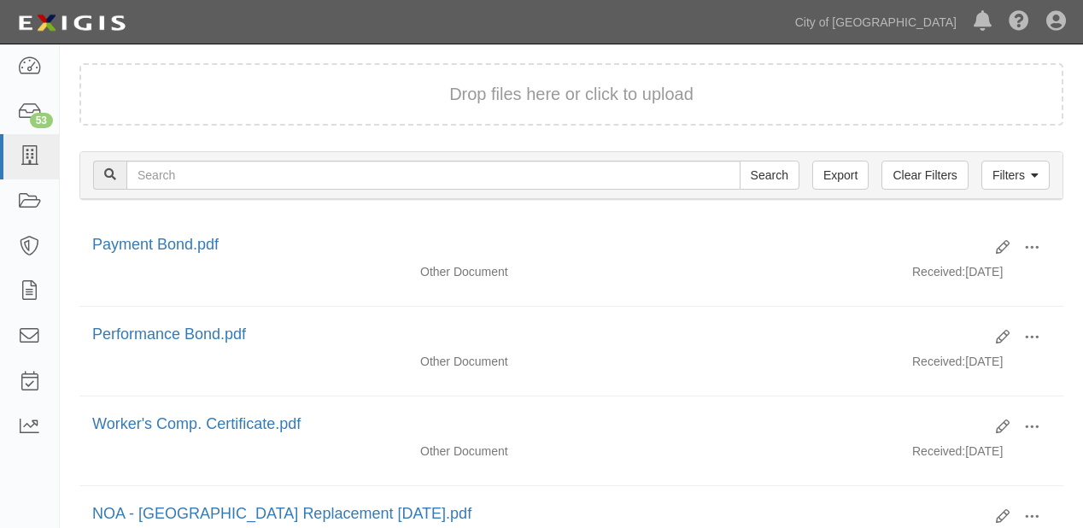
scroll to position [0, 0]
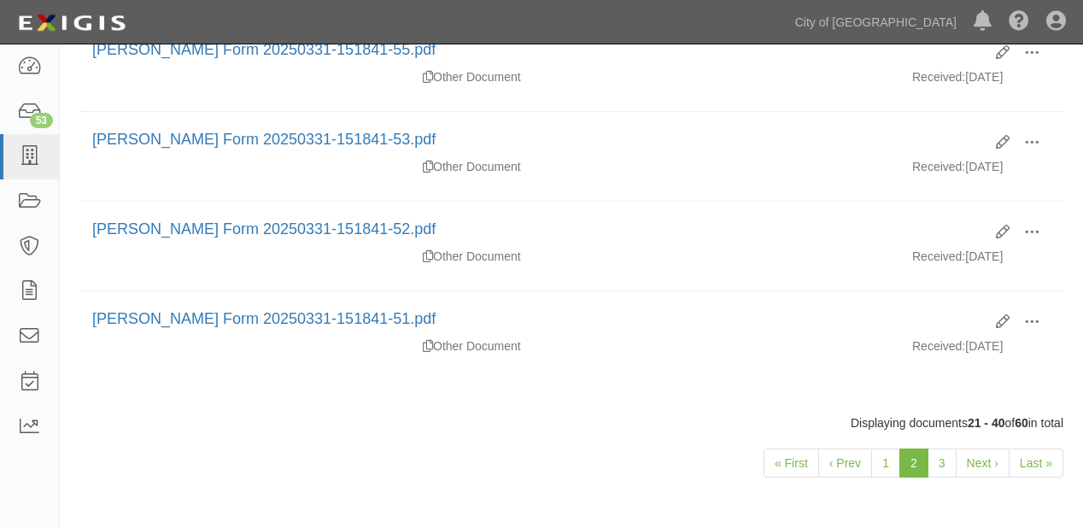
scroll to position [1758, 0]
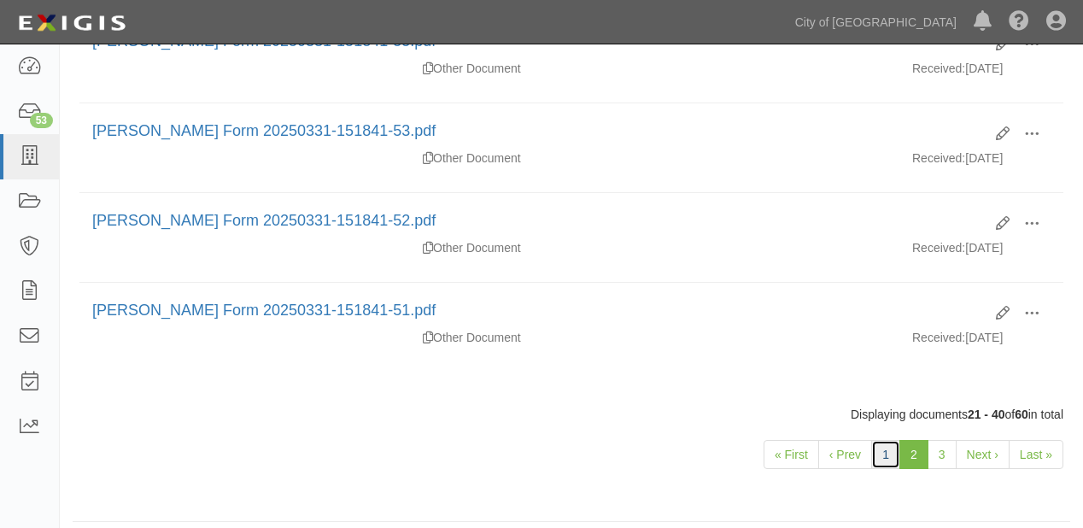
click at [885, 441] on link "1" at bounding box center [885, 454] width 29 height 29
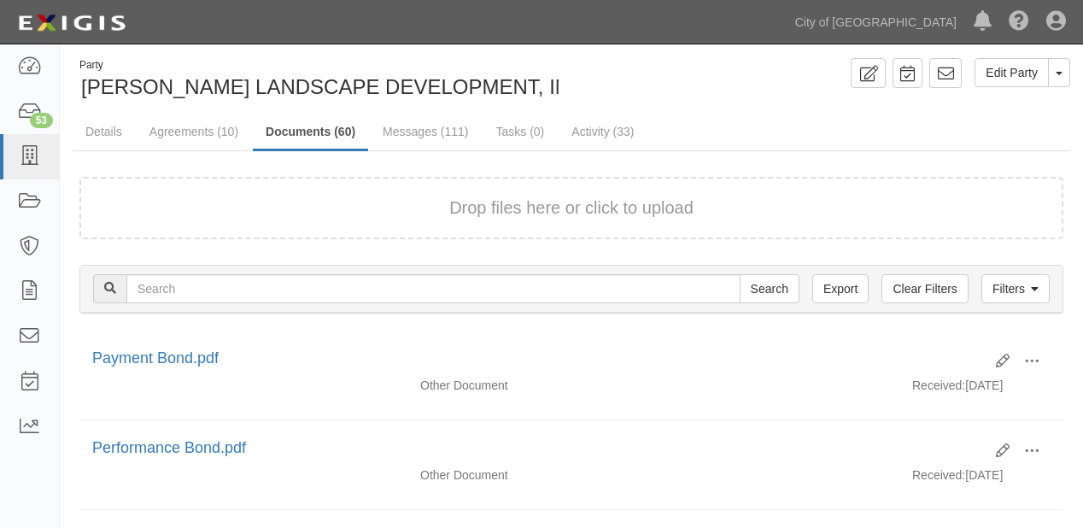
scroll to position [0, 0]
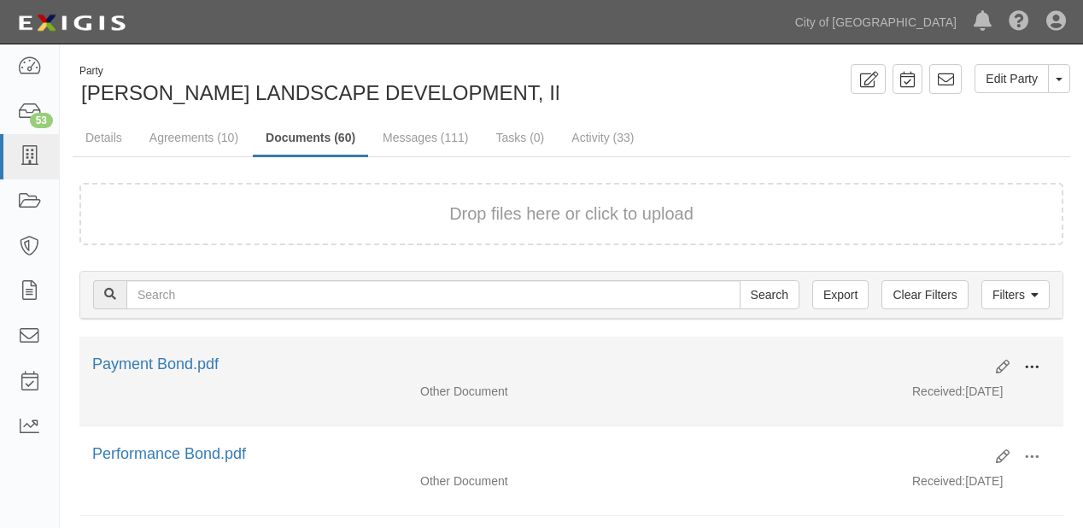
click at [1029, 365] on span at bounding box center [1031, 367] width 15 height 15
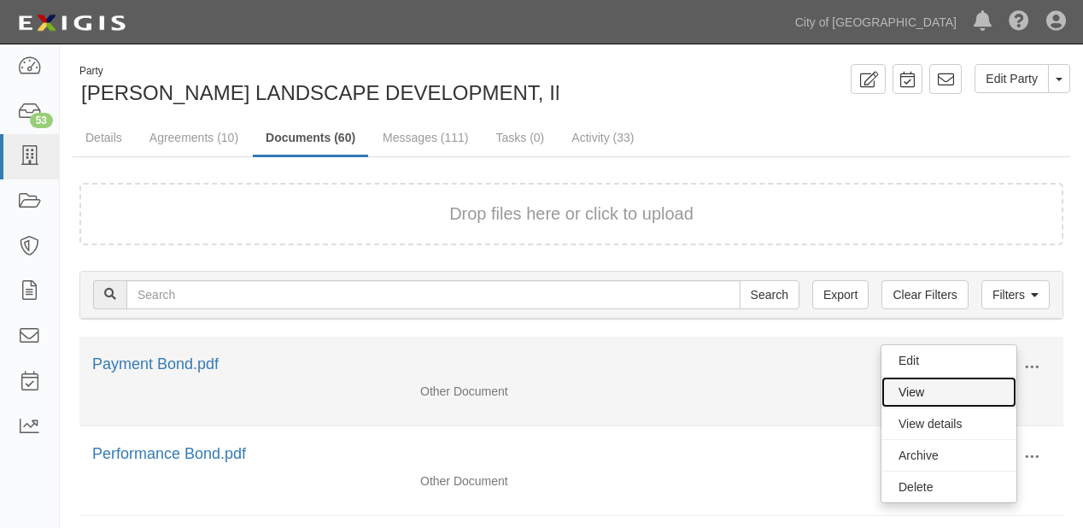
click at [972, 383] on link "View" at bounding box center [949, 392] width 135 height 31
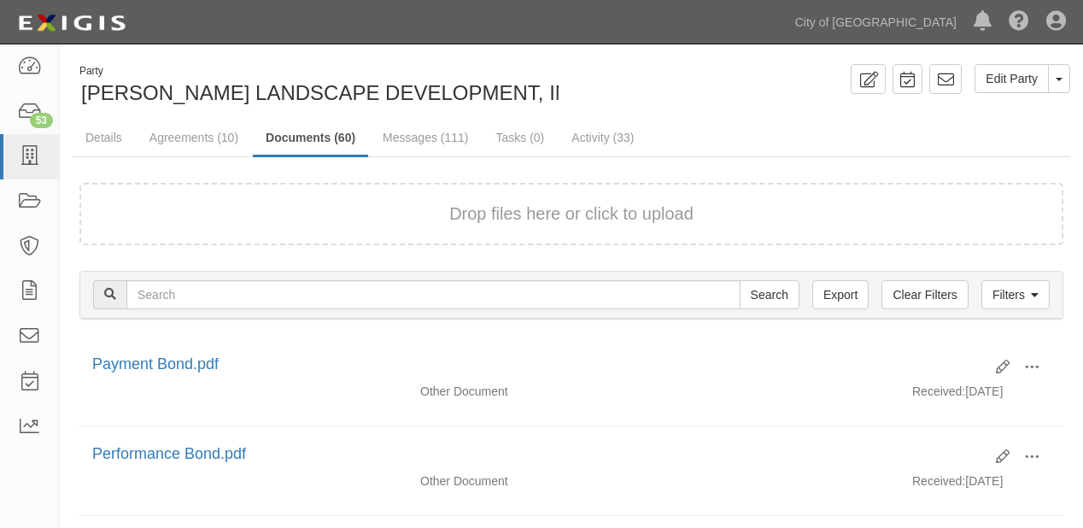
scroll to position [137, 0]
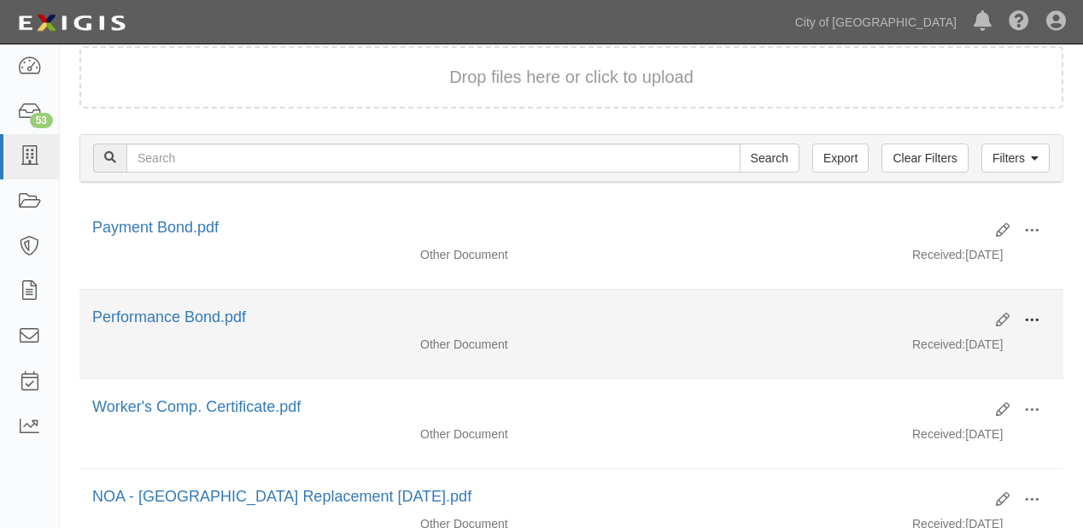
click at [1037, 316] on span at bounding box center [1031, 320] width 15 height 15
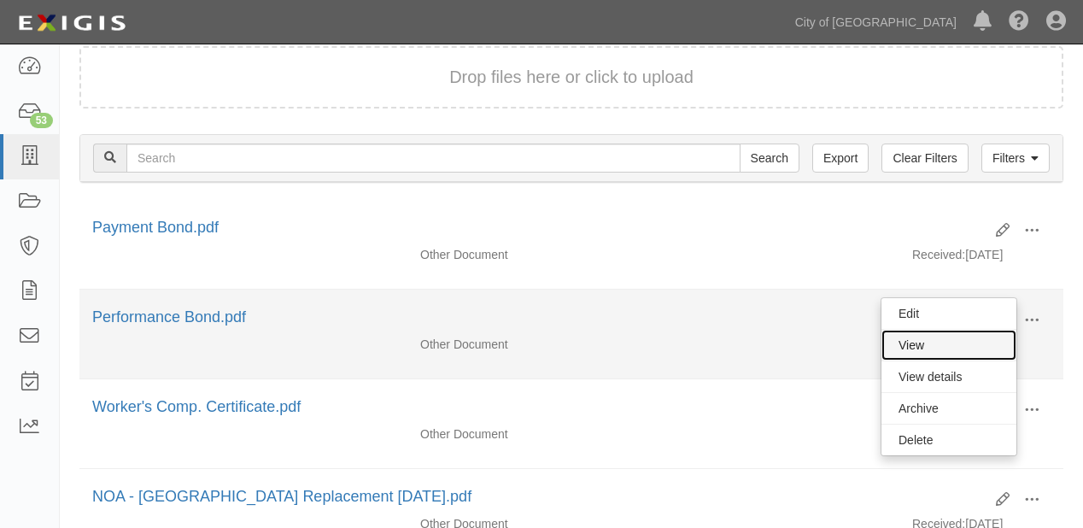
click at [996, 335] on link "View" at bounding box center [949, 345] width 135 height 31
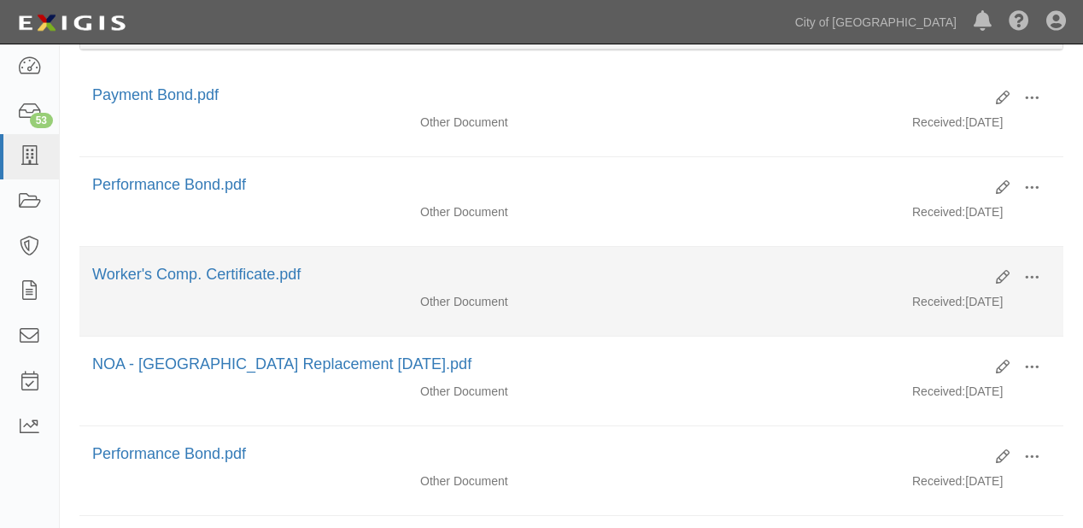
scroll to position [273, 0]
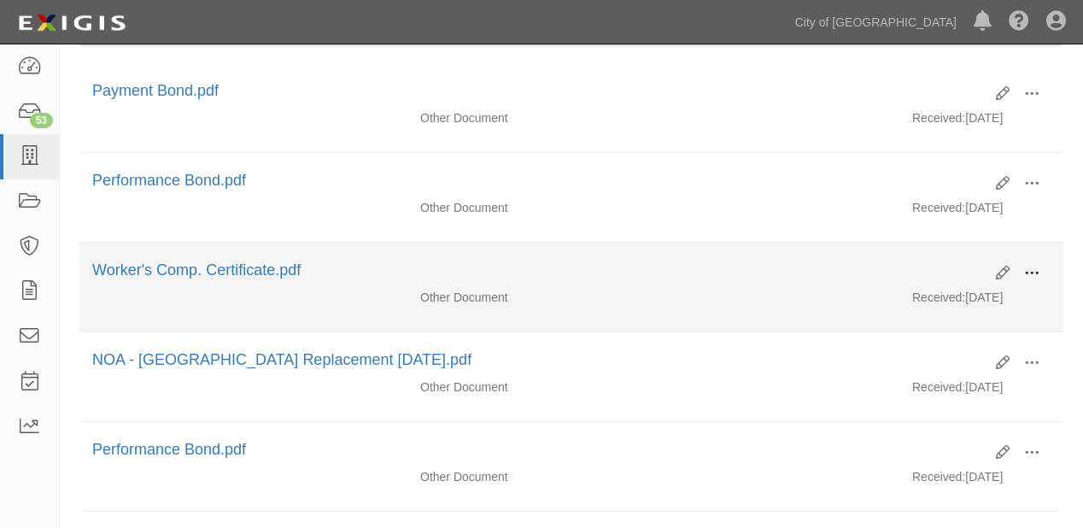
click at [1041, 268] on button at bounding box center [1032, 274] width 38 height 29
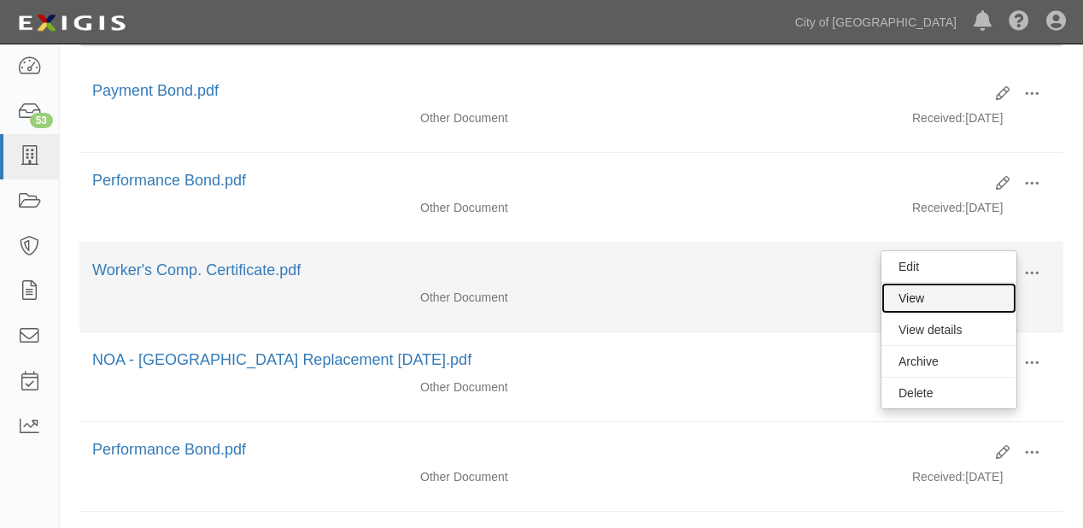
click at [1008, 294] on link "View" at bounding box center [949, 298] width 135 height 31
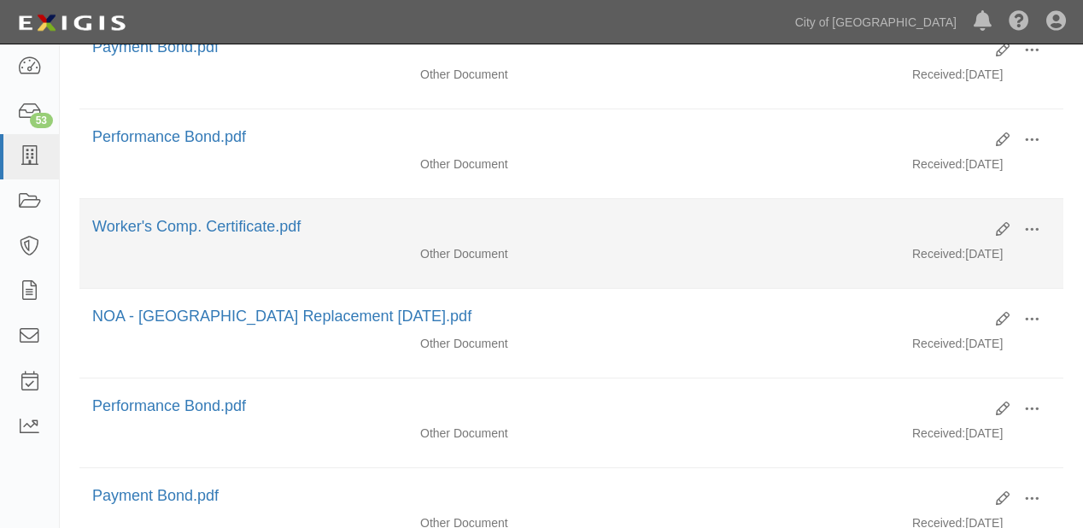
scroll to position [342, 0]
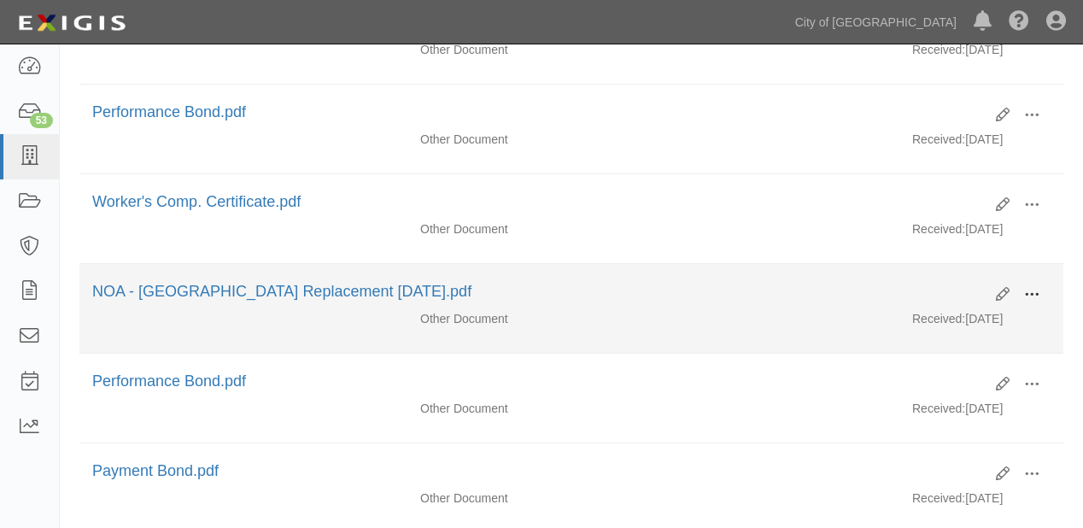
click at [1029, 291] on span at bounding box center [1031, 294] width 15 height 15
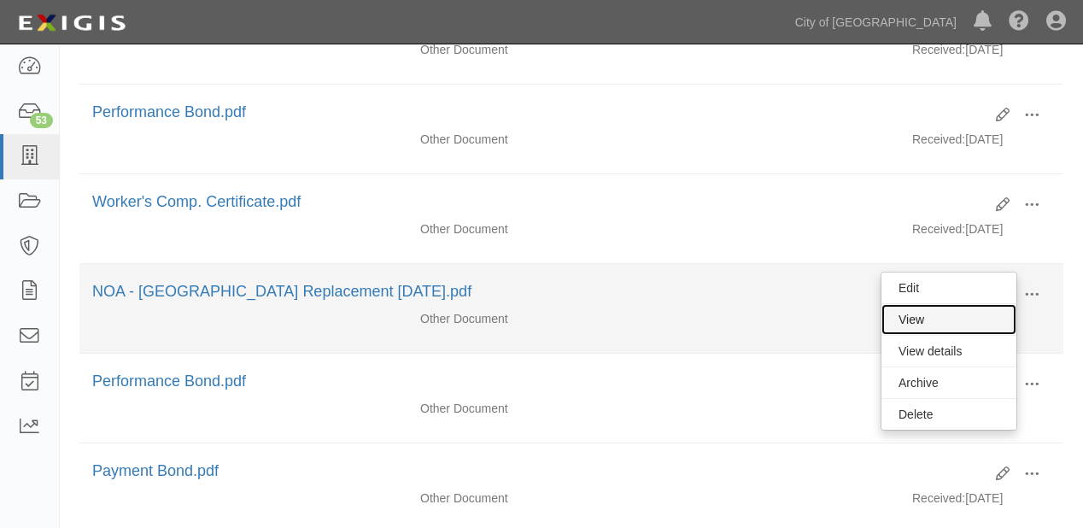
click at [964, 318] on link "View" at bounding box center [949, 319] width 135 height 31
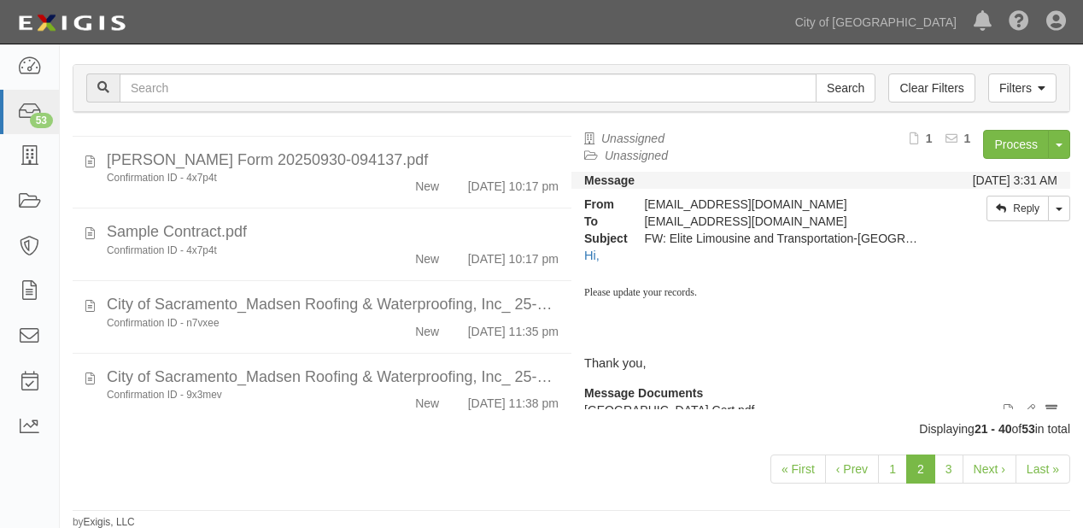
scroll to position [1093, 0]
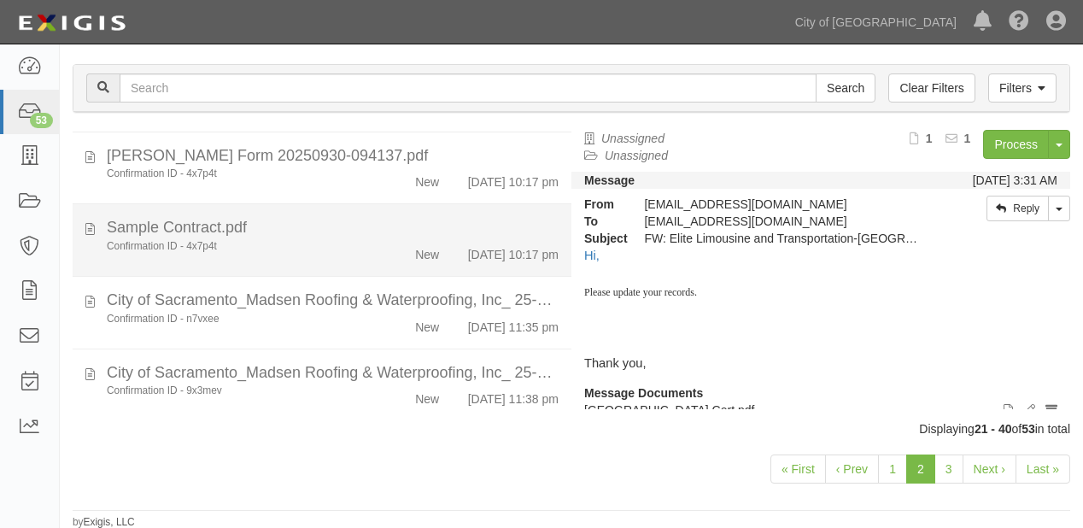
click at [376, 239] on div "Sample Contract.pdf" at bounding box center [333, 228] width 452 height 22
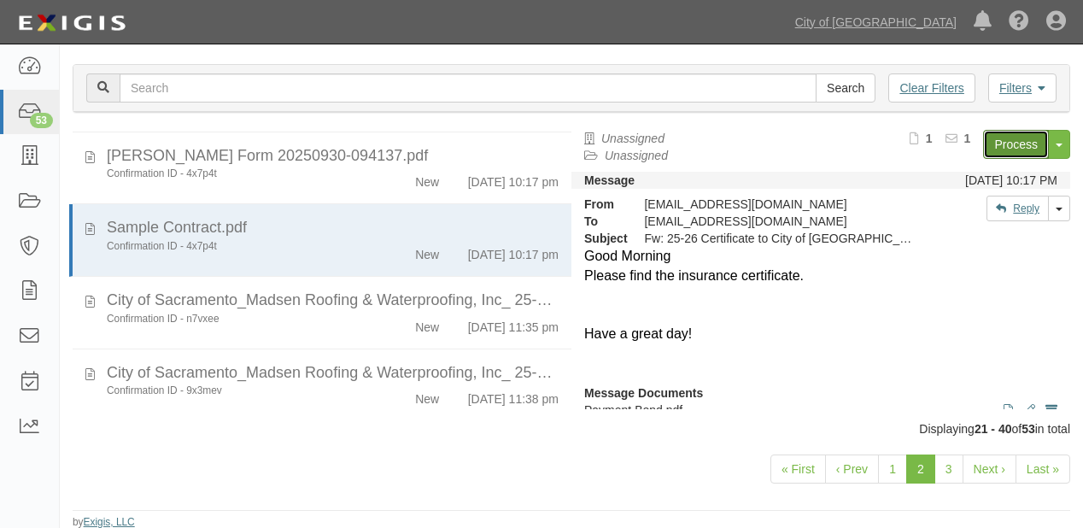
click at [991, 138] on link "Process" at bounding box center [1016, 144] width 66 height 29
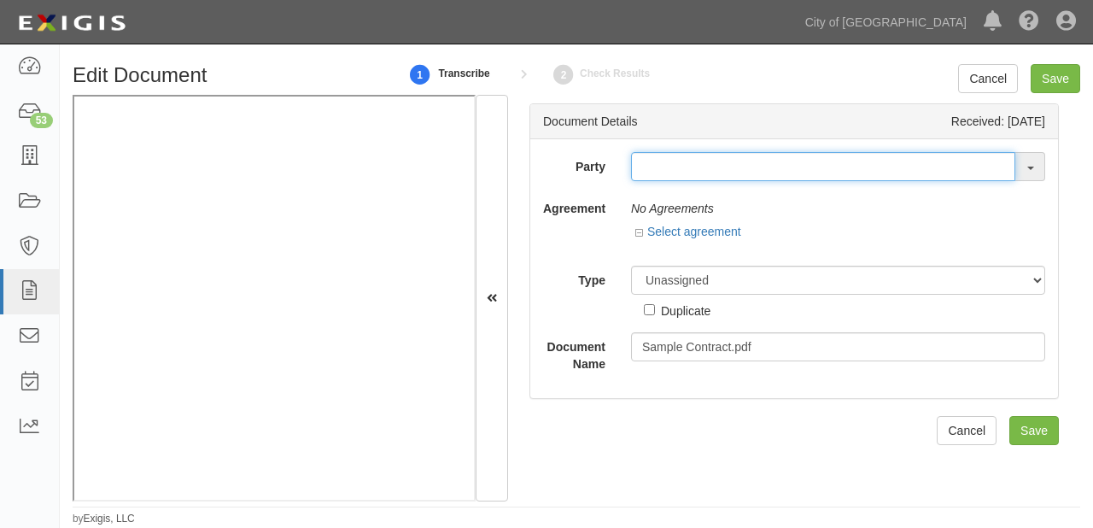
click at [698, 167] on input "text" at bounding box center [823, 166] width 384 height 29
type input "n"
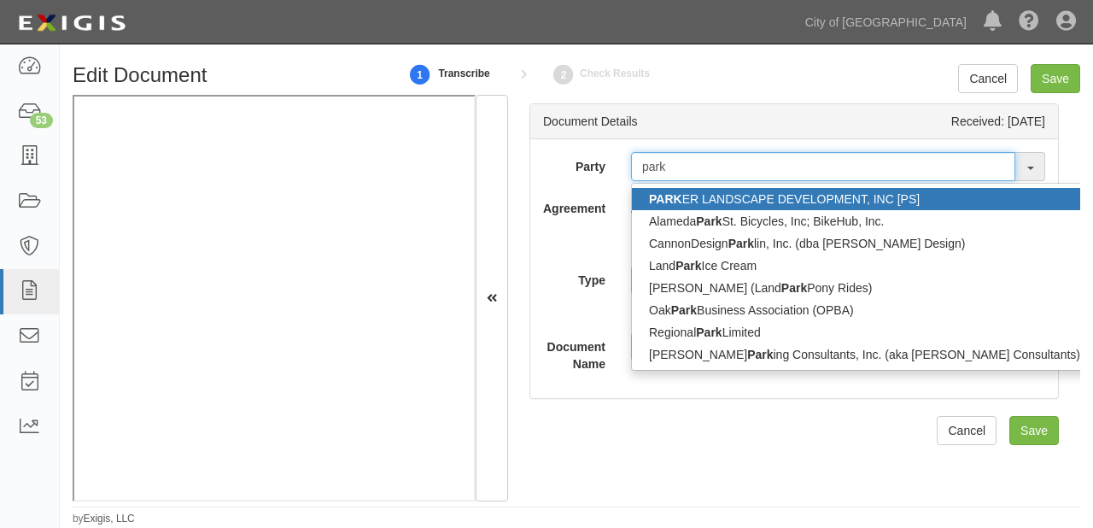
type input "park"
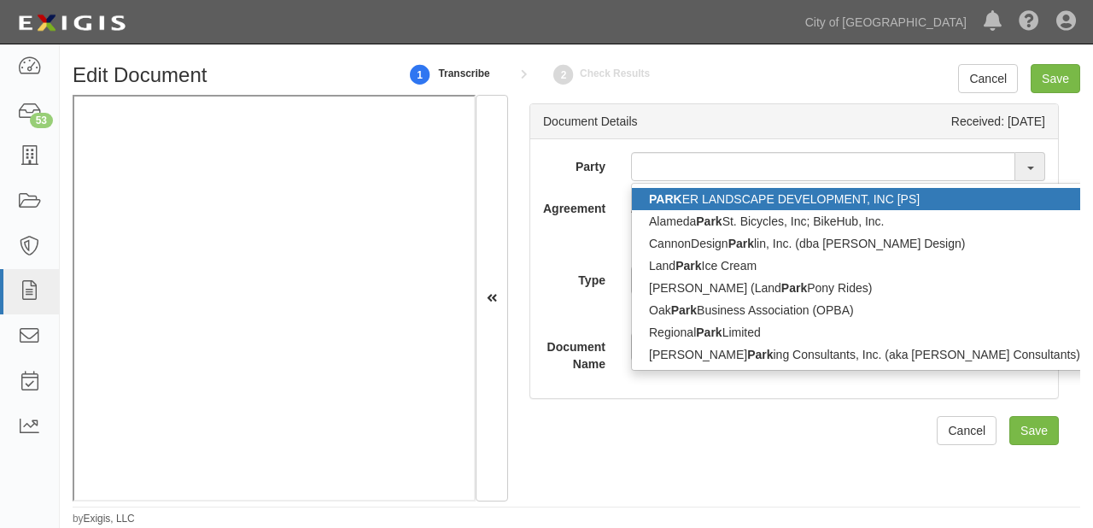
click at [723, 200] on link "PARK ER LANDSCAPE DEVELOPMENT, INC [PS]" at bounding box center [865, 199] width 466 height 22
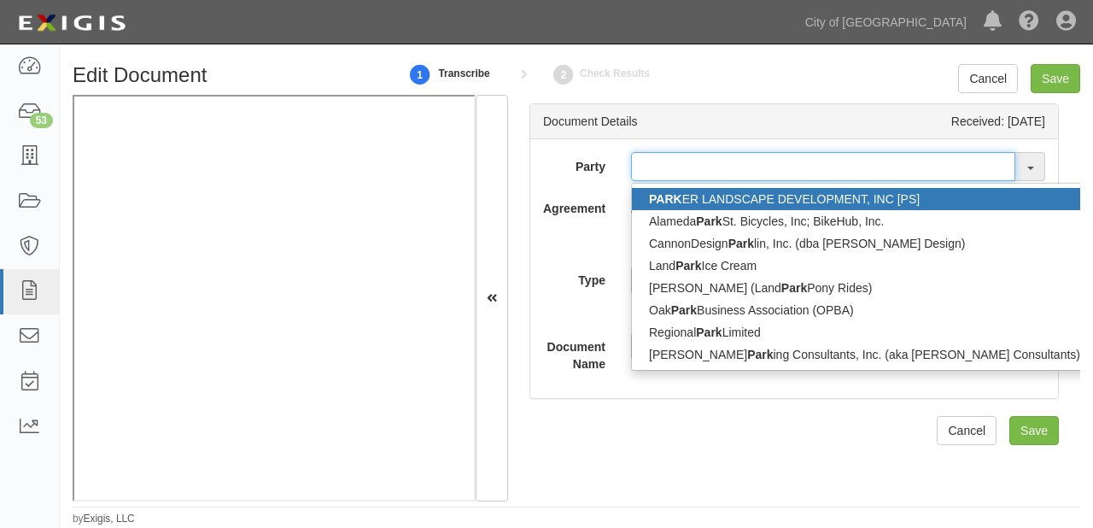
type input "[PERSON_NAME] LANDSCAPE DEVELOPMENT, INC [PS]"
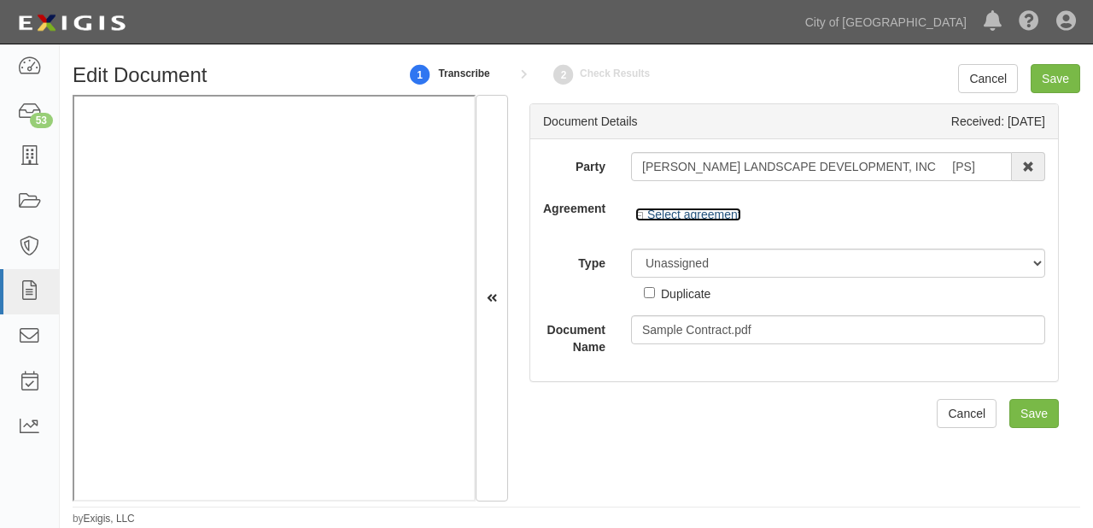
click at [717, 213] on link "Select agreement" at bounding box center [689, 215] width 106 height 14
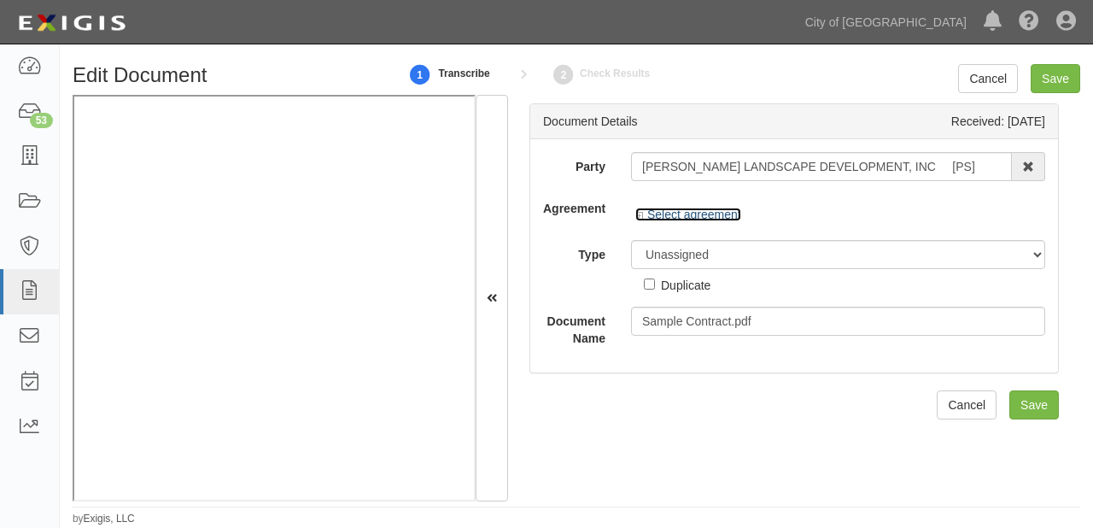
click at [717, 213] on link "Select agreement" at bounding box center [689, 215] width 106 height 14
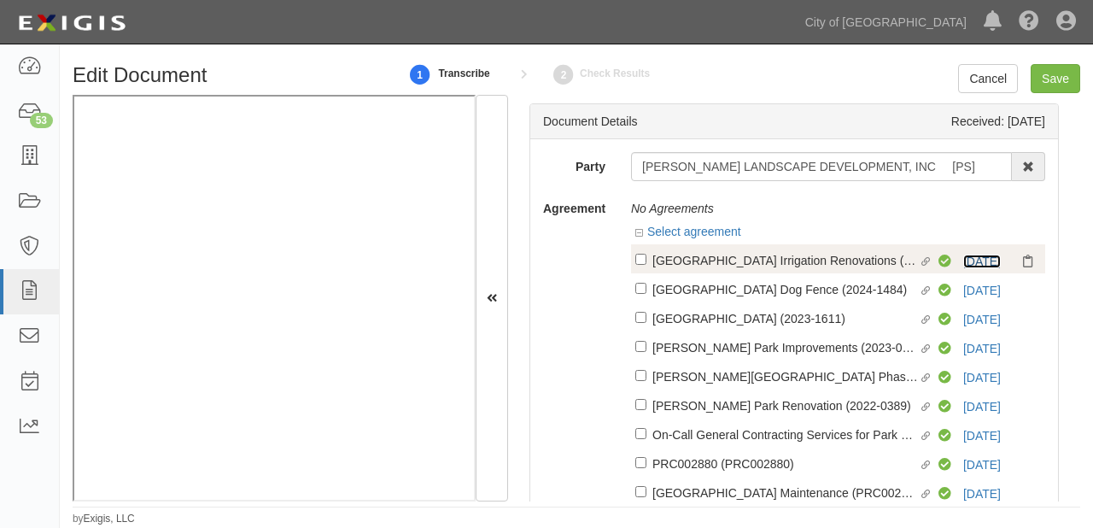
click at [988, 258] on link "3/31/26" at bounding box center [983, 262] width 38 height 14
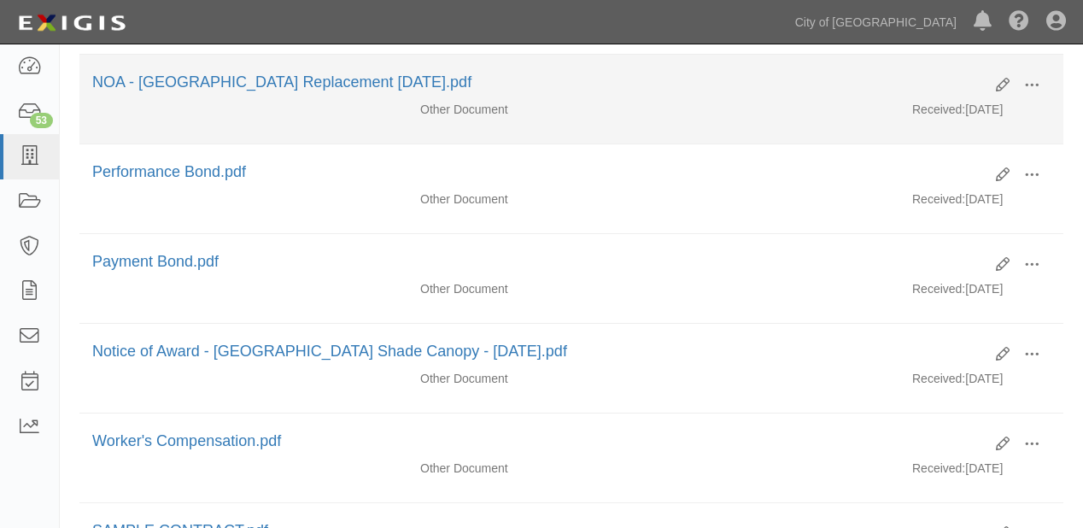
scroll to position [683, 0]
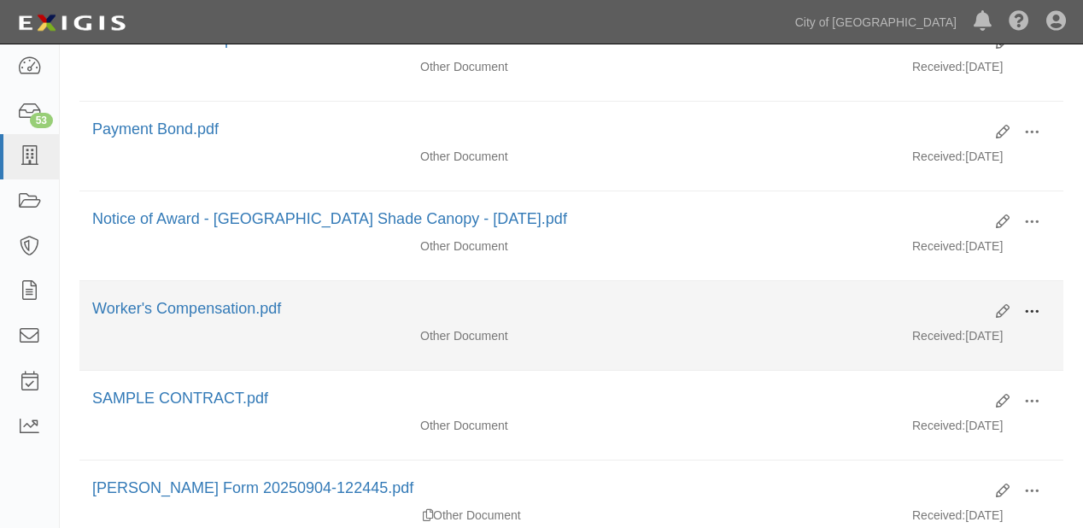
click at [1030, 304] on span at bounding box center [1031, 311] width 15 height 15
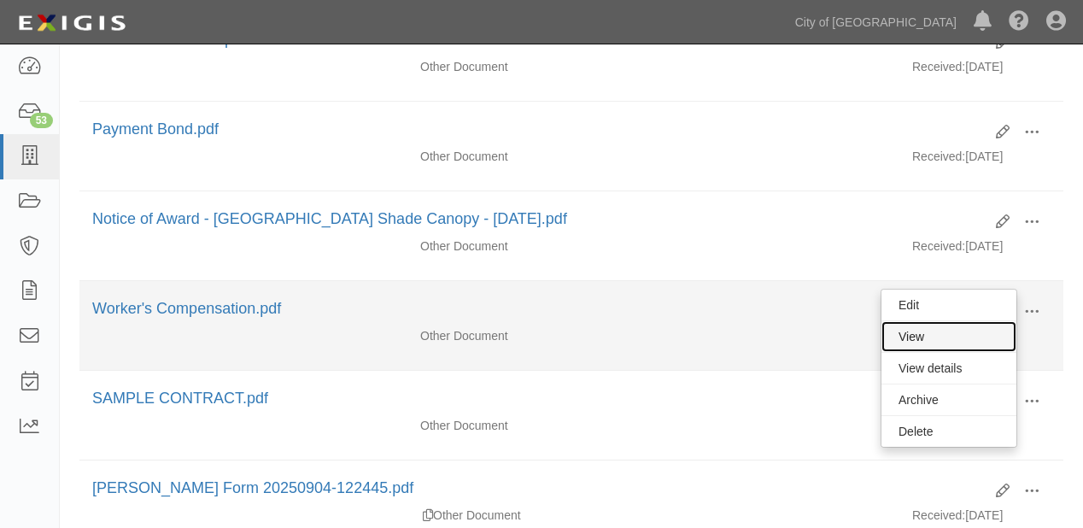
click at [982, 327] on link "View" at bounding box center [949, 336] width 135 height 31
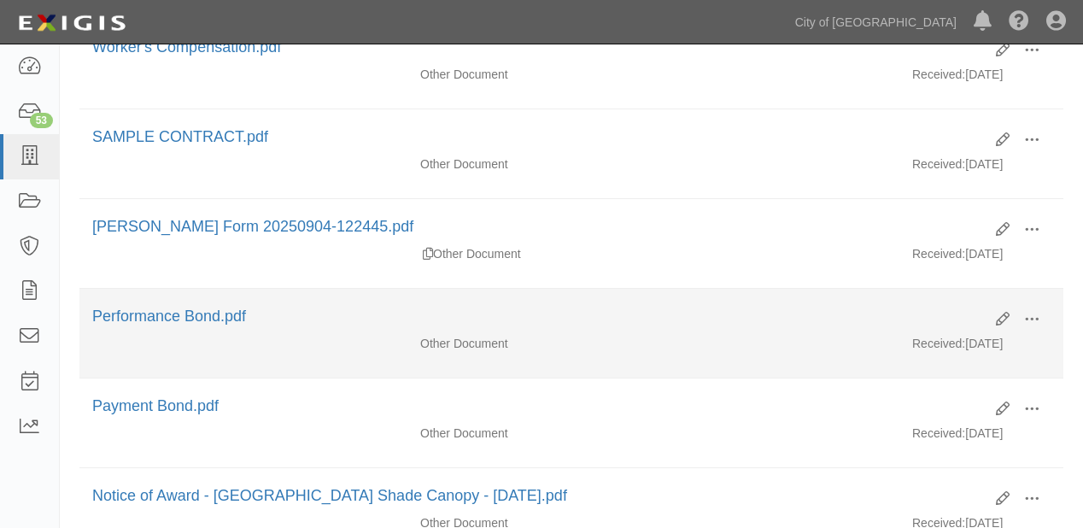
scroll to position [957, 0]
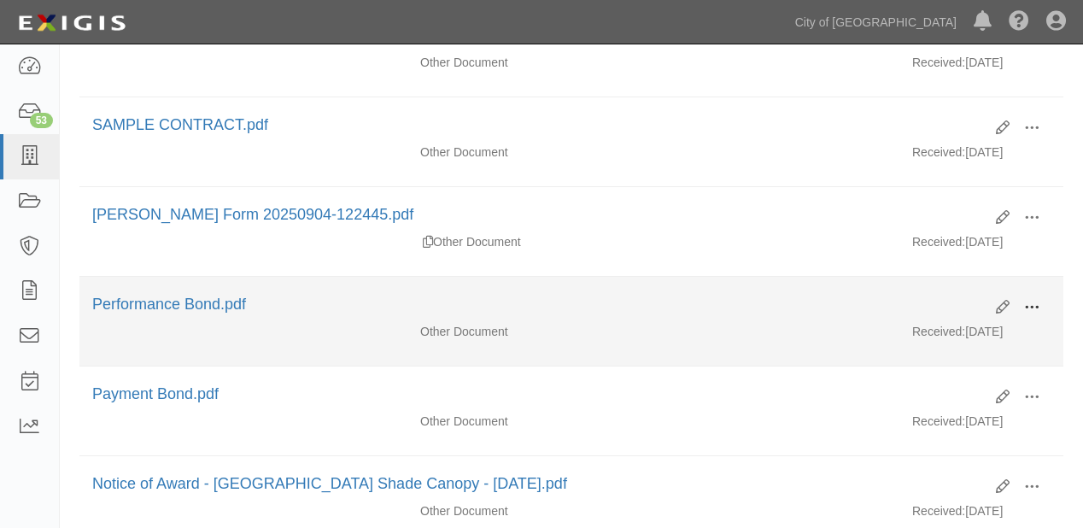
click at [1028, 302] on span at bounding box center [1031, 307] width 15 height 15
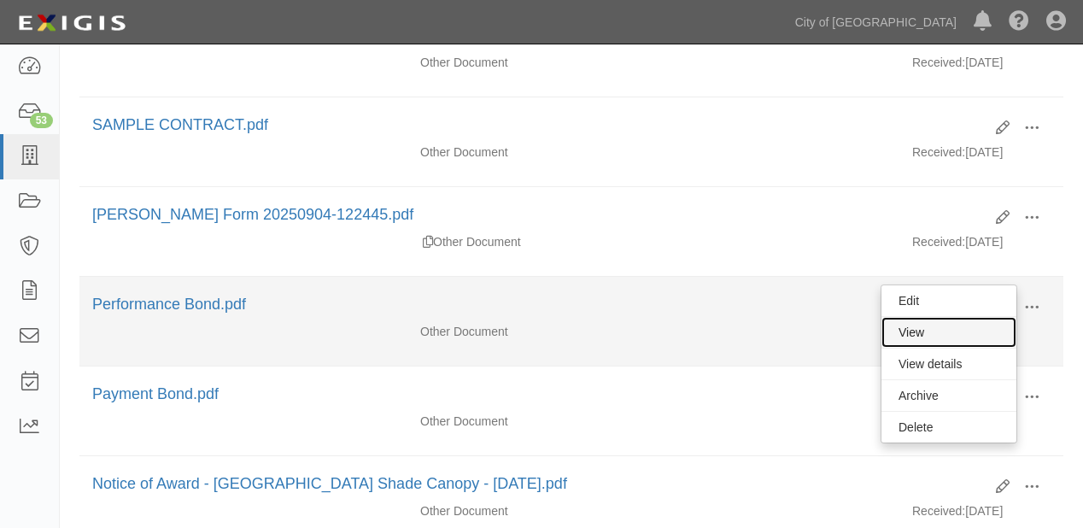
click at [988, 330] on link "View" at bounding box center [949, 332] width 135 height 31
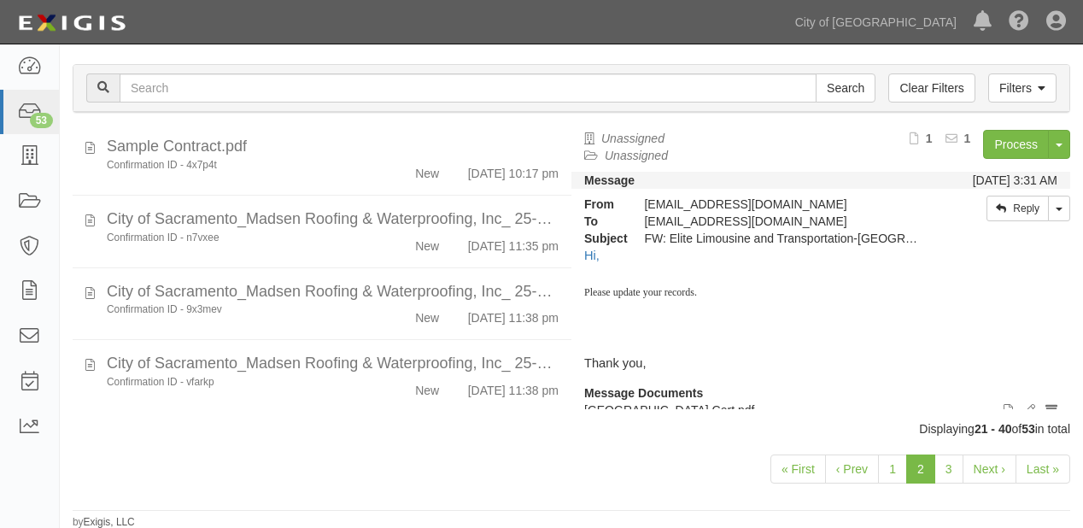
scroll to position [1230, 0]
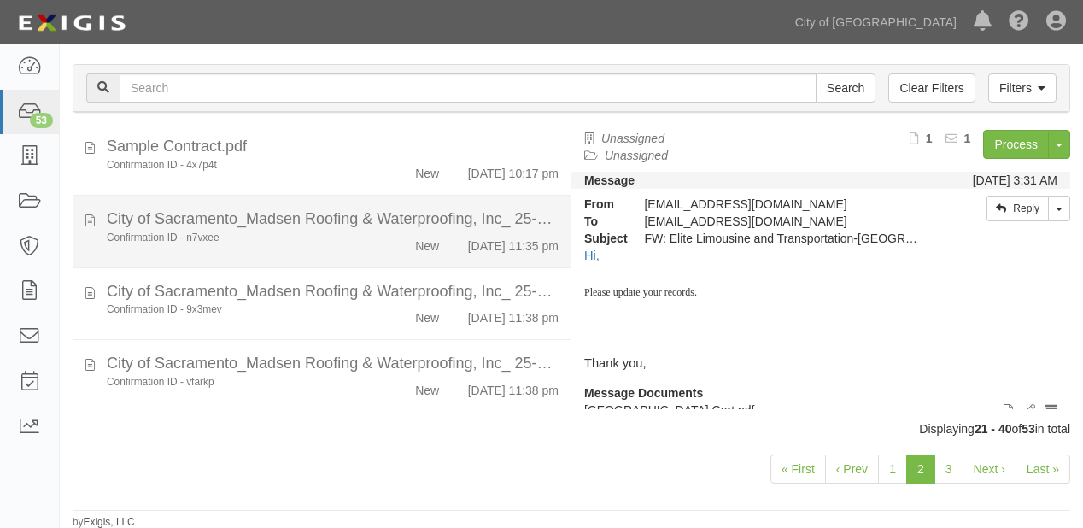
click at [415, 255] on div "New" at bounding box center [427, 243] width 24 height 24
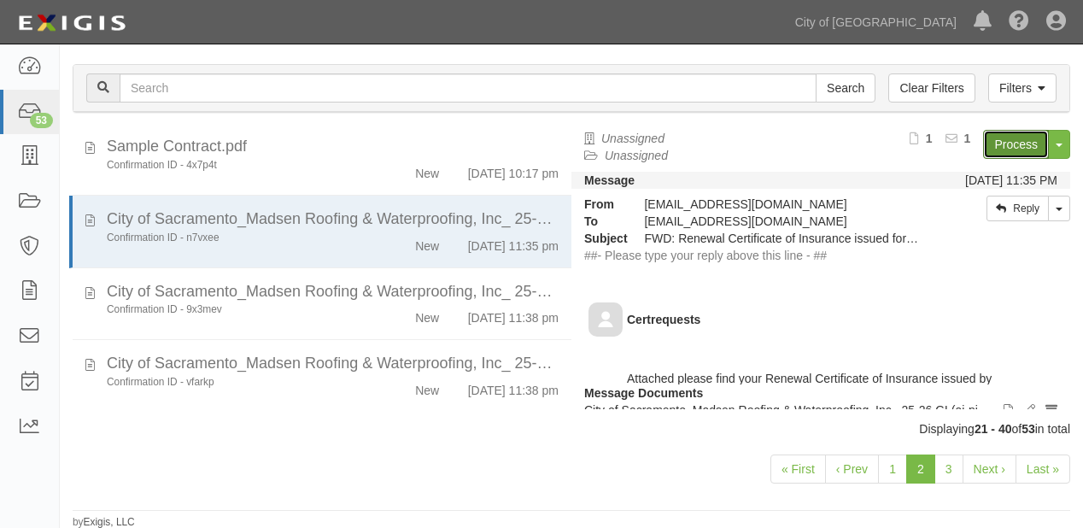
click at [1001, 143] on link "Process" at bounding box center [1016, 144] width 66 height 29
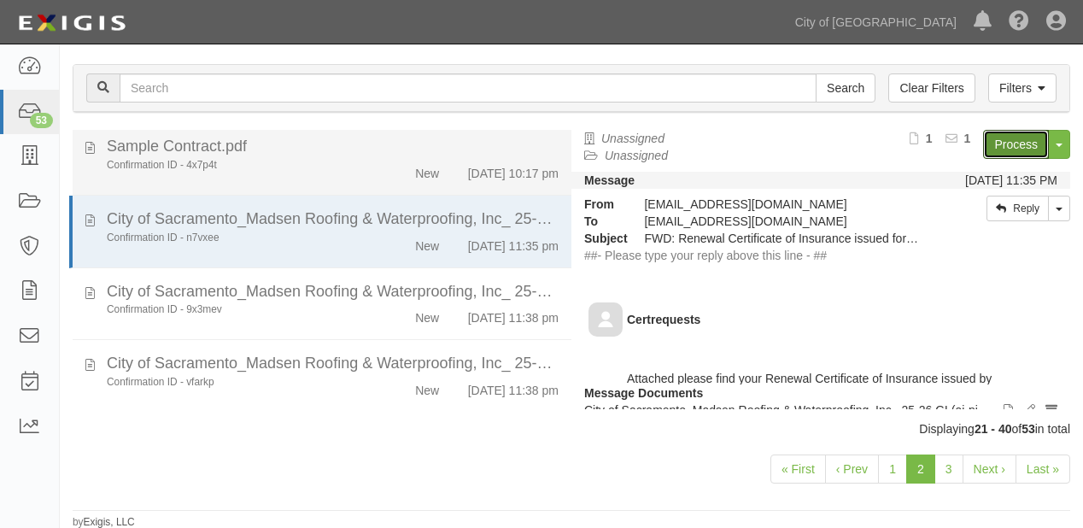
scroll to position [1359, 0]
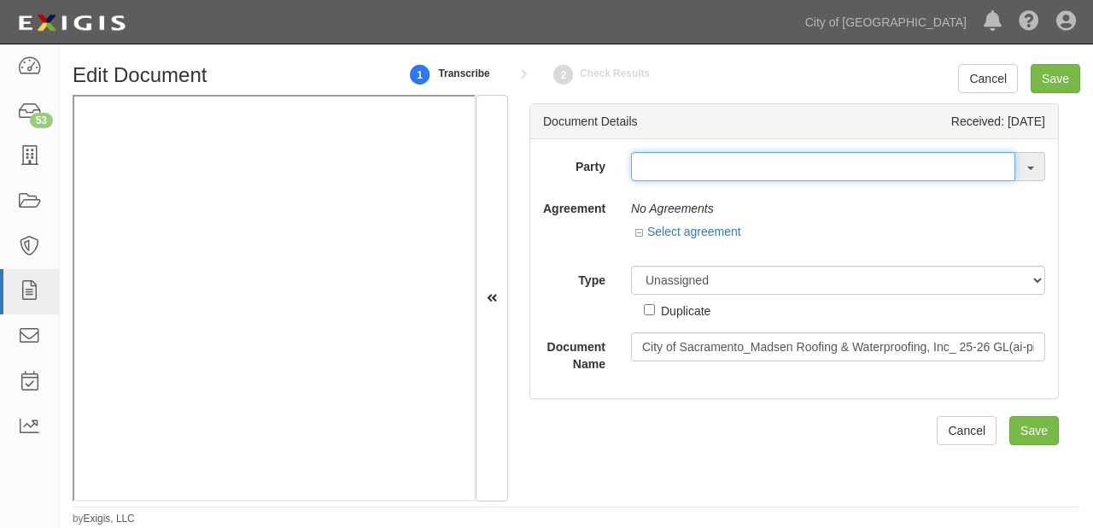
click at [666, 164] on input "text" at bounding box center [823, 166] width 384 height 29
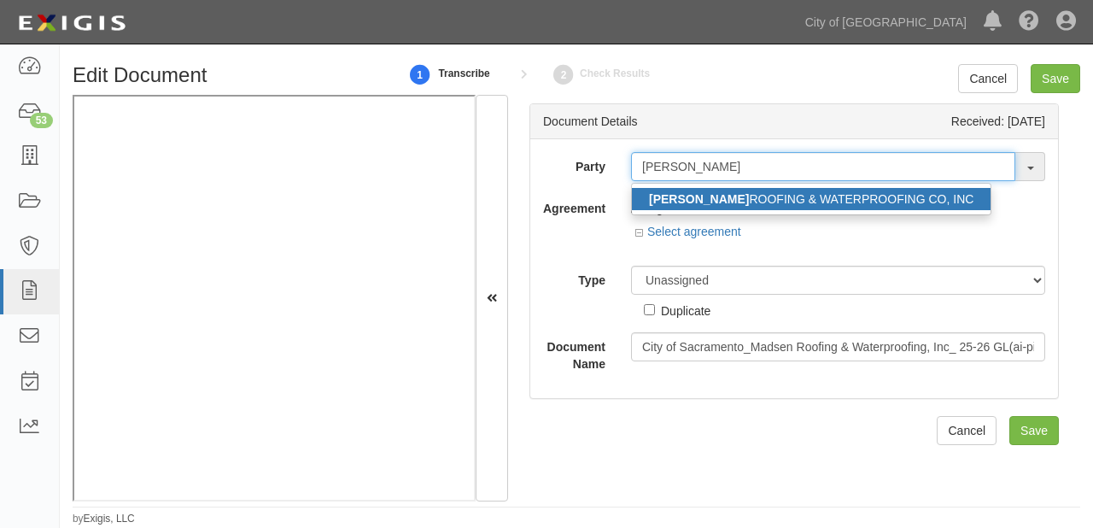
type input "[PERSON_NAME]"
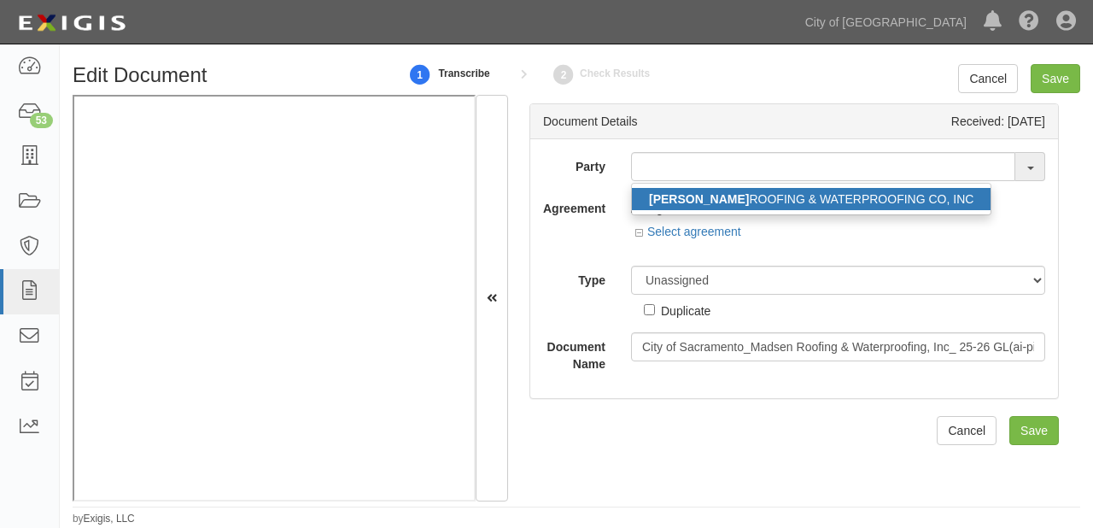
click at [681, 198] on strong "[PERSON_NAME]" at bounding box center [699, 199] width 100 height 14
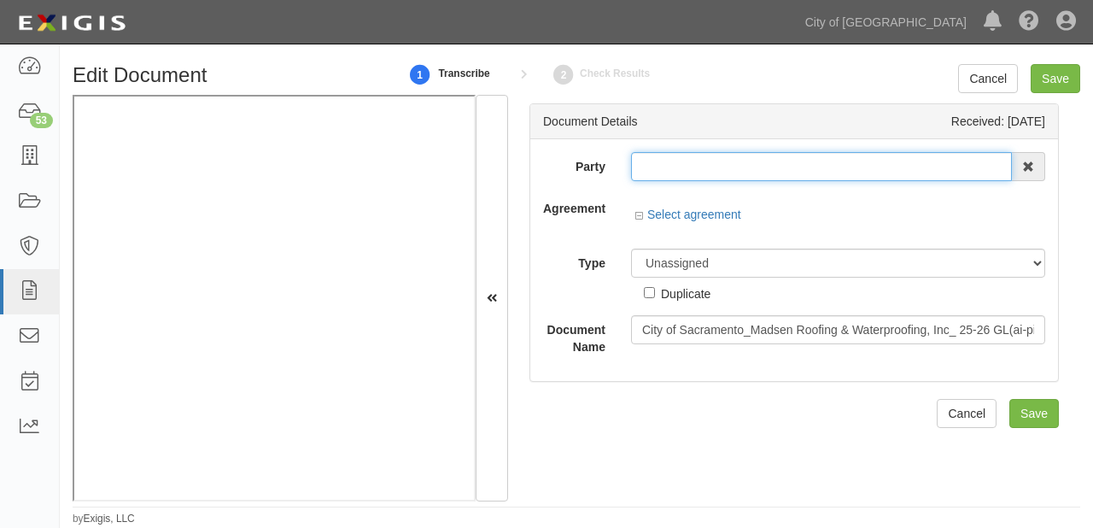
type input "[PERSON_NAME] ROOFING & WATERPROOFING CO, INC"
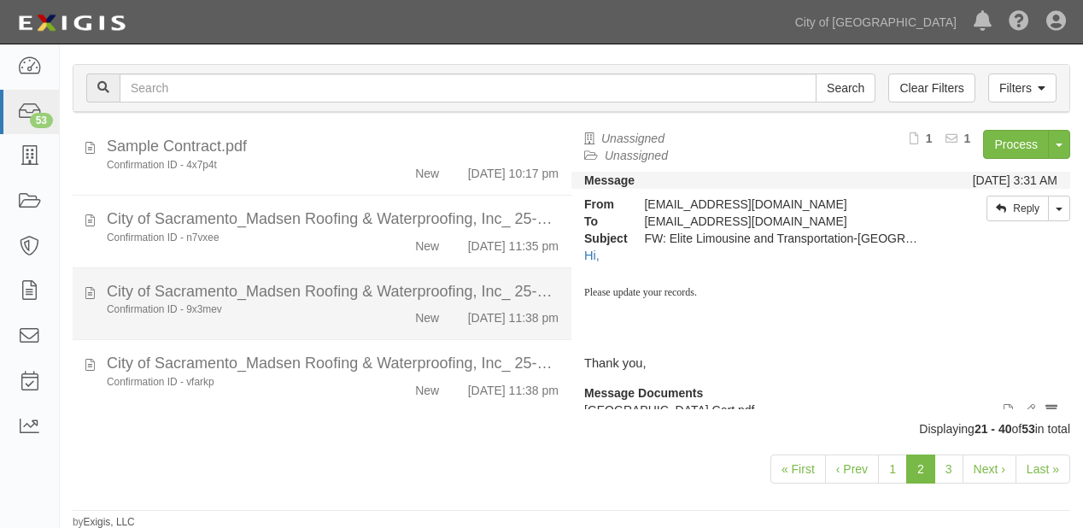
scroll to position [1359, 0]
click at [424, 302] on div "New" at bounding box center [427, 314] width 24 height 24
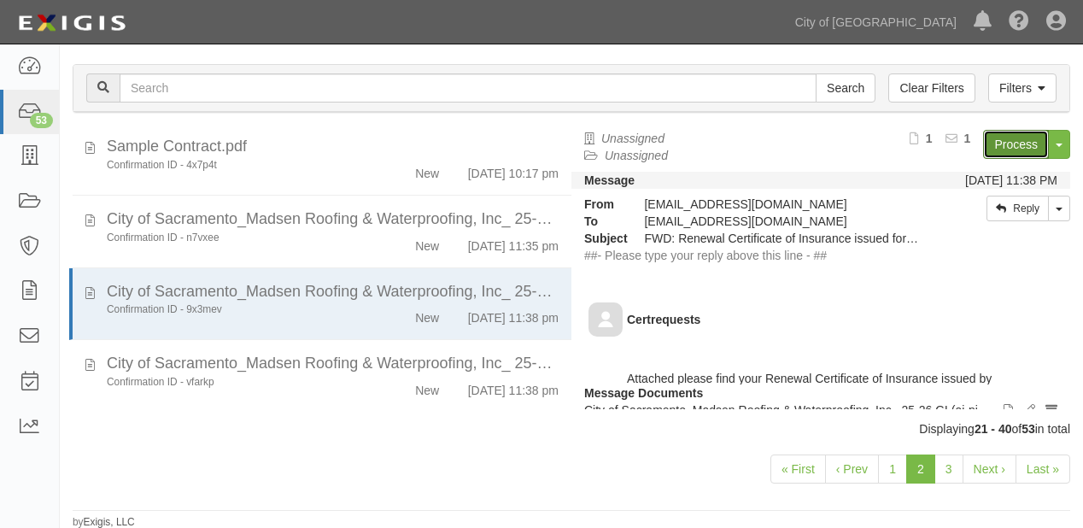
click at [991, 143] on link "Process" at bounding box center [1016, 144] width 66 height 29
click at [1002, 154] on link "Process" at bounding box center [1016, 144] width 66 height 29
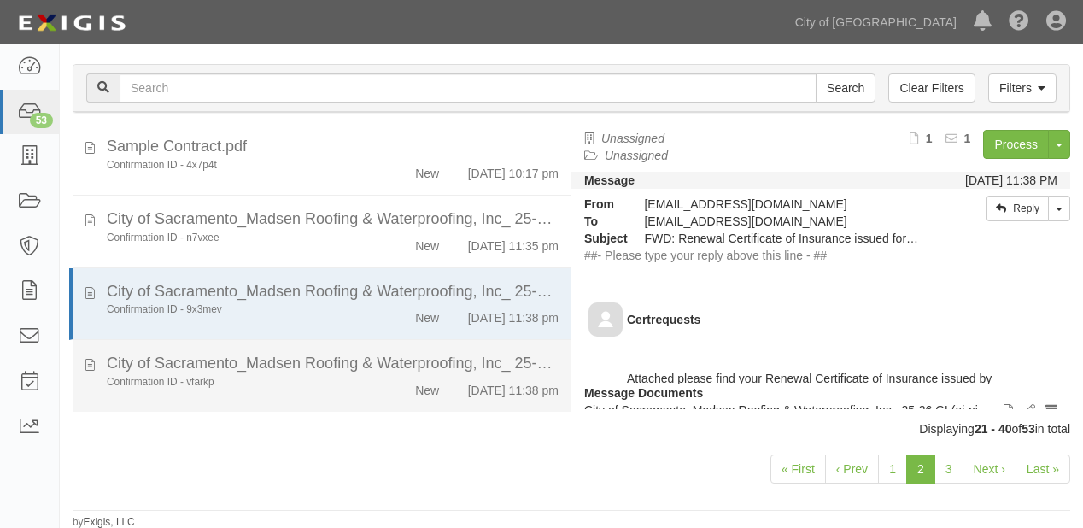
click at [423, 353] on div "City of Sacramento_Madsen Roofing & Waterproofing, Inc_ 25-26 GL(ai-pi-agg-ws)-…" at bounding box center [333, 364] width 452 height 22
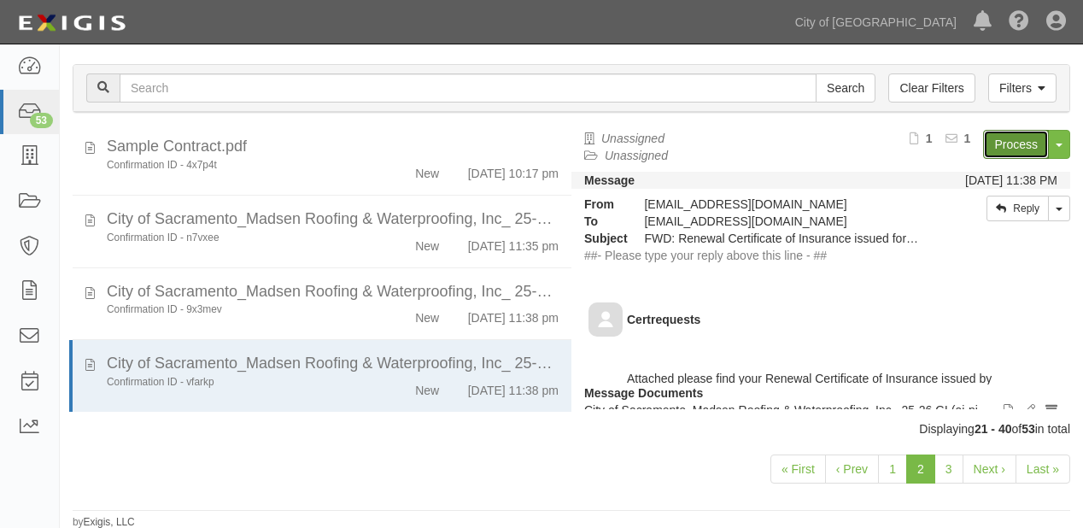
click at [994, 138] on link "Process" at bounding box center [1016, 144] width 66 height 29
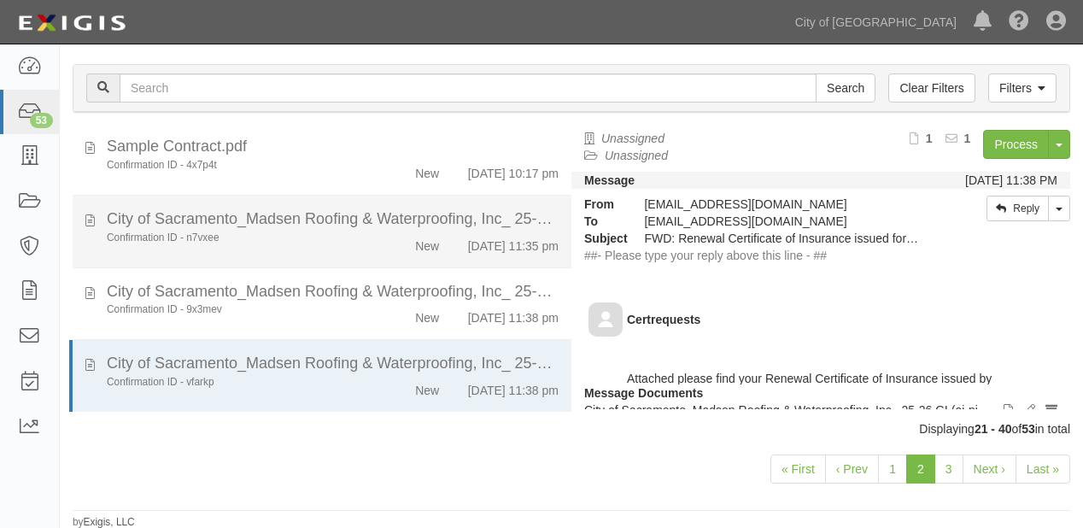
scroll to position [1222, 0]
click at [383, 255] on div "New" at bounding box center [411, 243] width 79 height 24
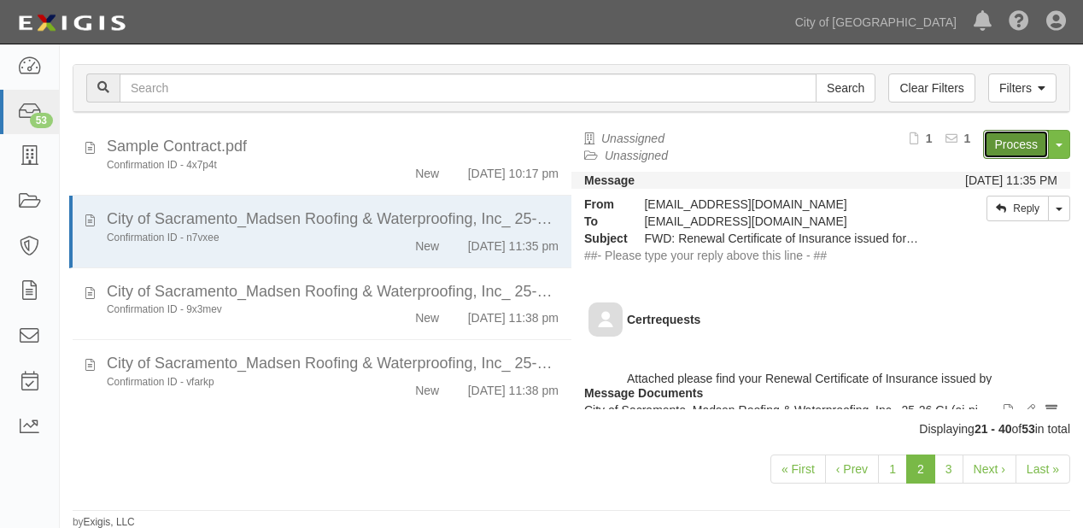
click at [1007, 141] on link "Process" at bounding box center [1016, 144] width 66 height 29
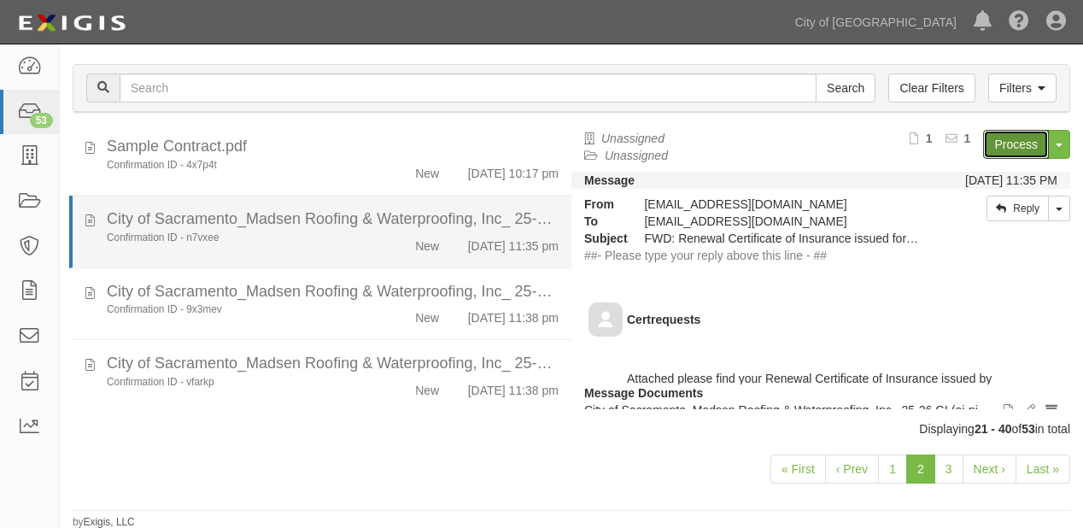
scroll to position [1359, 0]
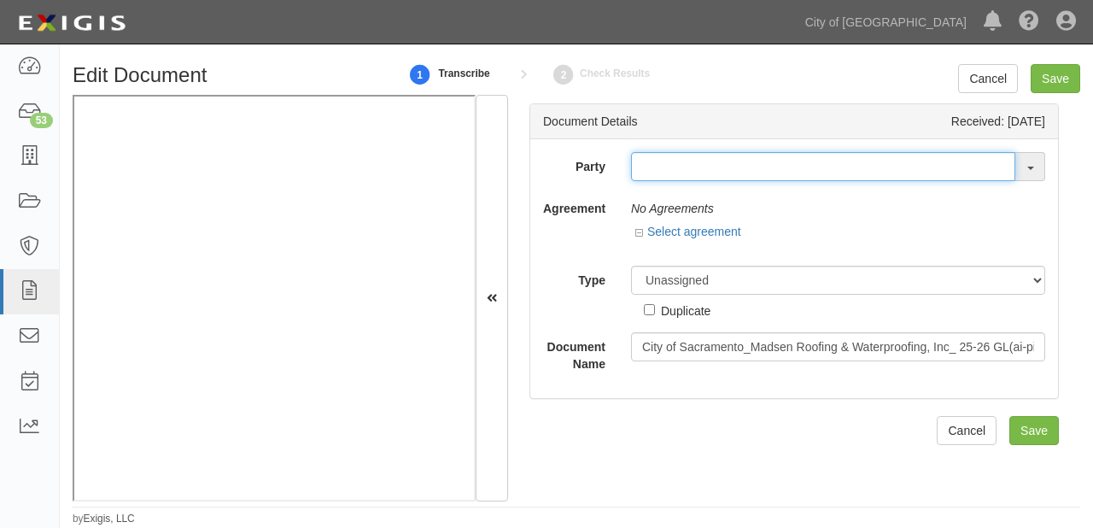
click at [699, 171] on input "text" at bounding box center [823, 166] width 384 height 29
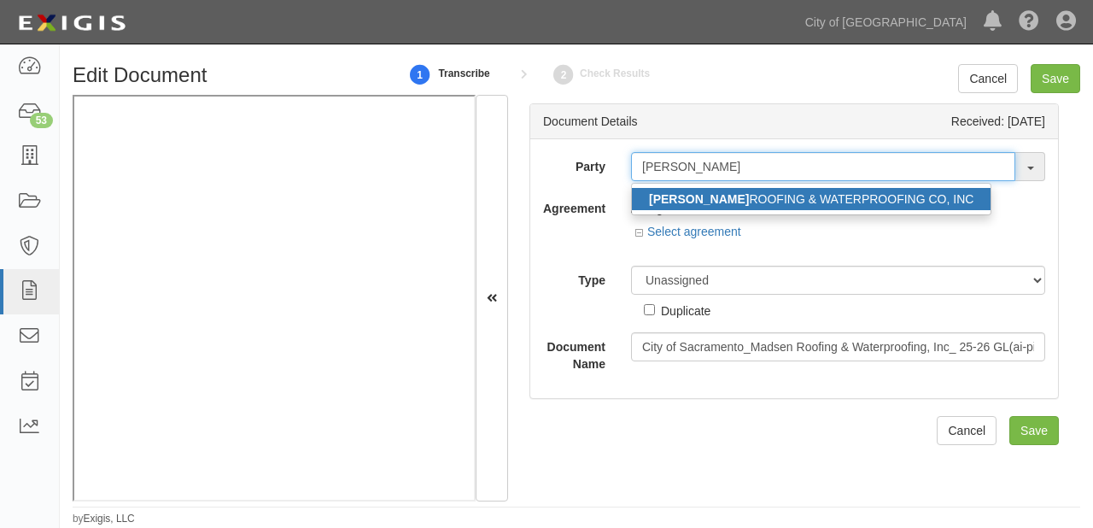
type input "[PERSON_NAME]"
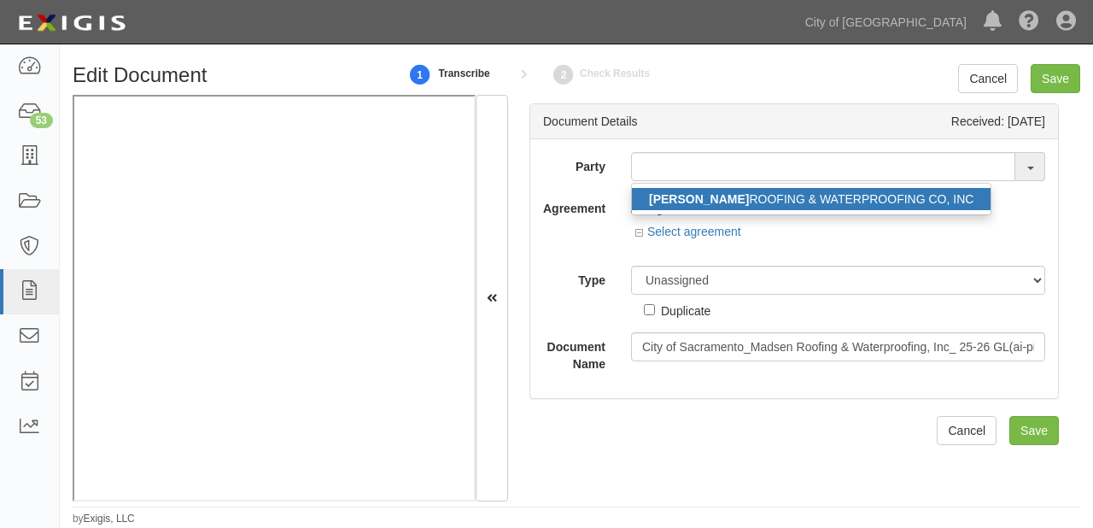
click at [701, 193] on link "[PERSON_NAME] ROOFING & WATERPROOFING CO, INC" at bounding box center [811, 199] width 359 height 22
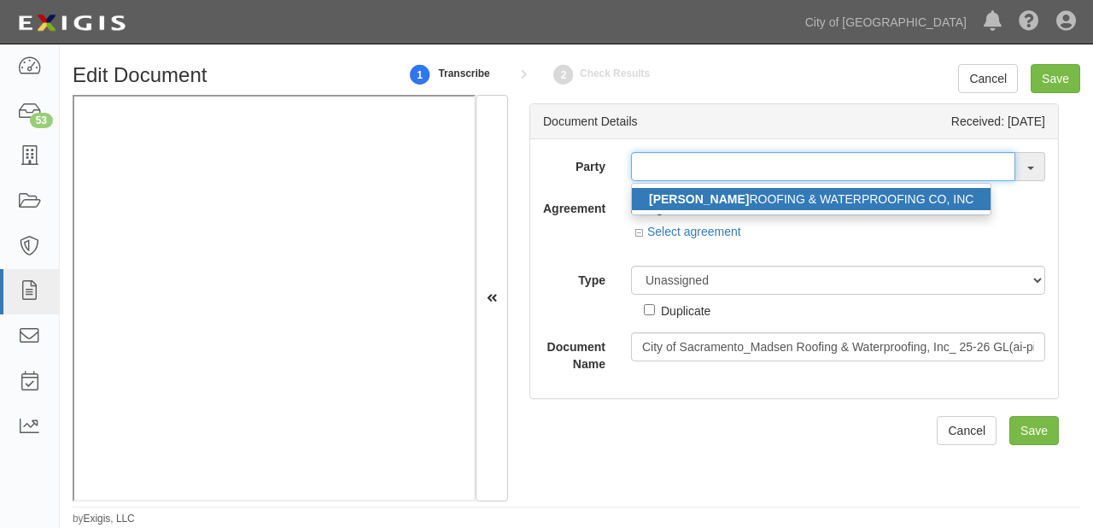
type input "[PERSON_NAME] ROOFING & WATERPROOFING CO, INC"
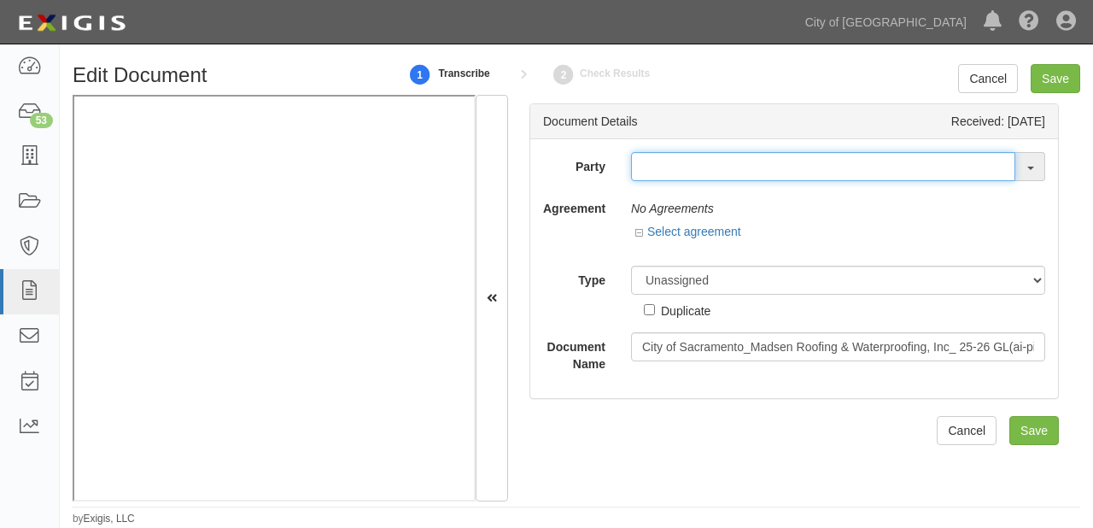
click at [711, 167] on input "text" at bounding box center [823, 166] width 384 height 29
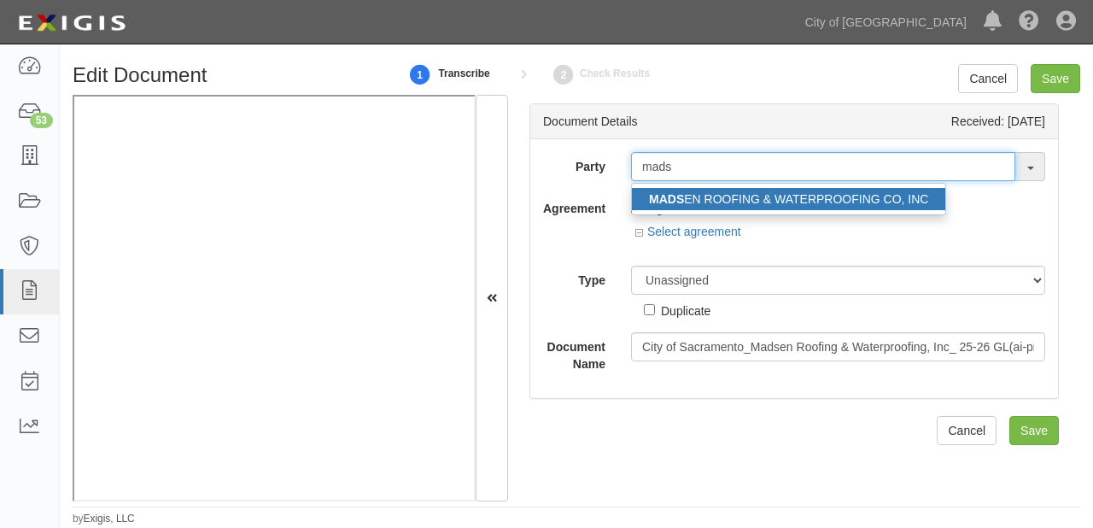
type input "mads"
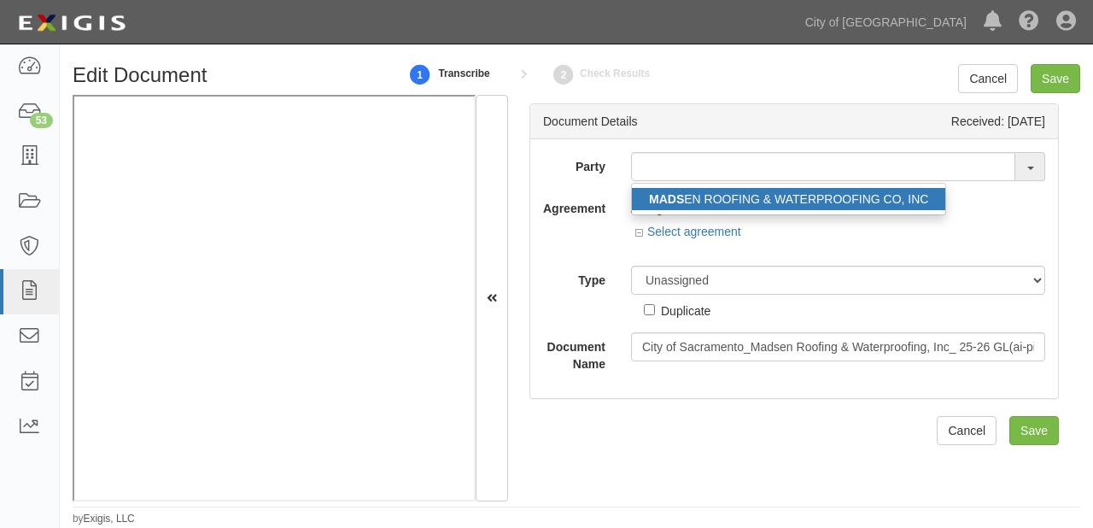
click at [714, 201] on link "MADS EN ROOFING & WATERPROOFING CO, INC" at bounding box center [789, 199] width 314 height 22
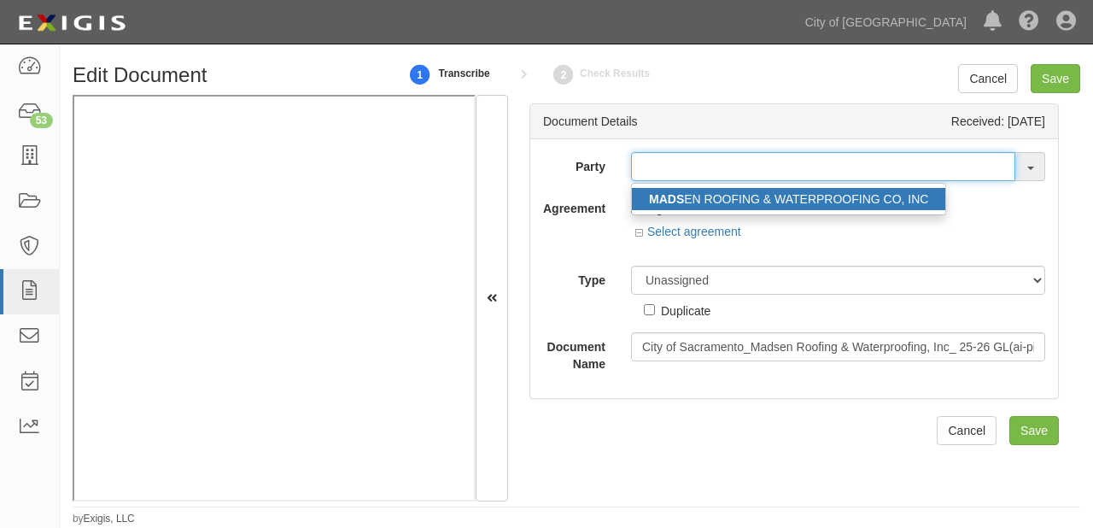
type input "[PERSON_NAME] ROOFING & WATERPROOFING CO, INC"
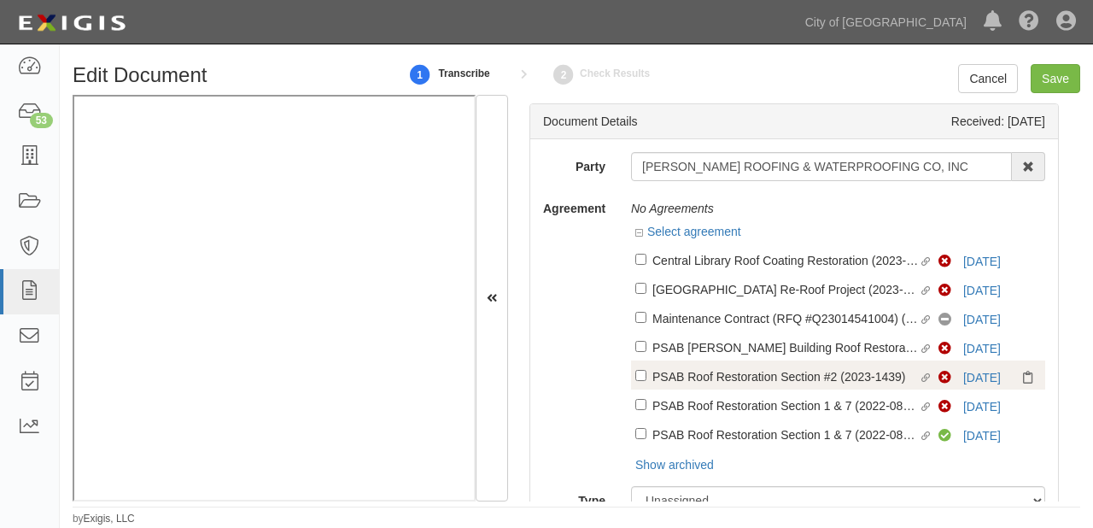
click at [682, 374] on div "PSAB Roof Restoration Section #2 (2023-1439)" at bounding box center [786, 375] width 267 height 19
click at [647, 374] on input "Linked agreement PSAB Roof Restoration Section #2 (2023-1439) Linked agreement" at bounding box center [641, 375] width 11 height 11
checkbox input "true"
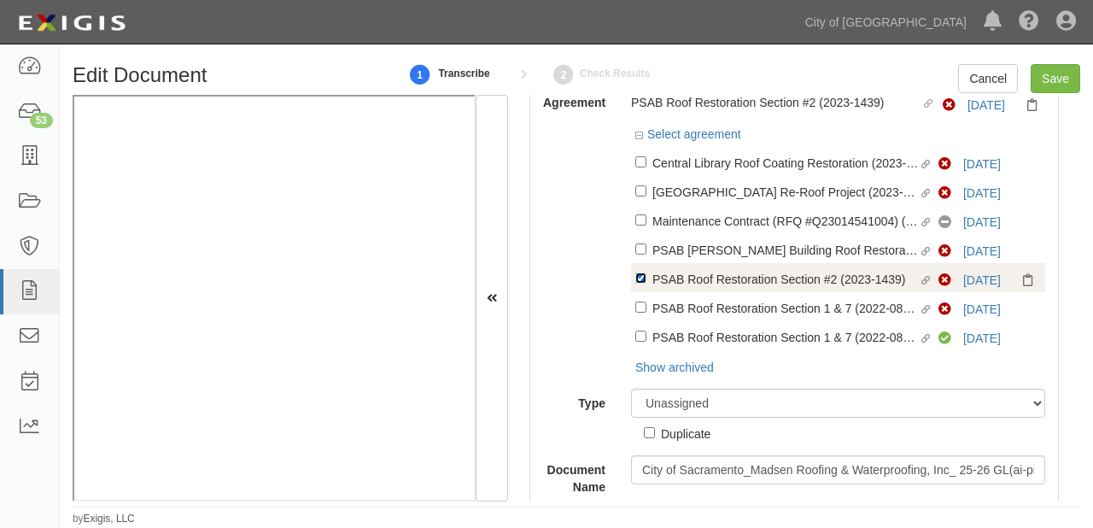
scroll to position [137, 0]
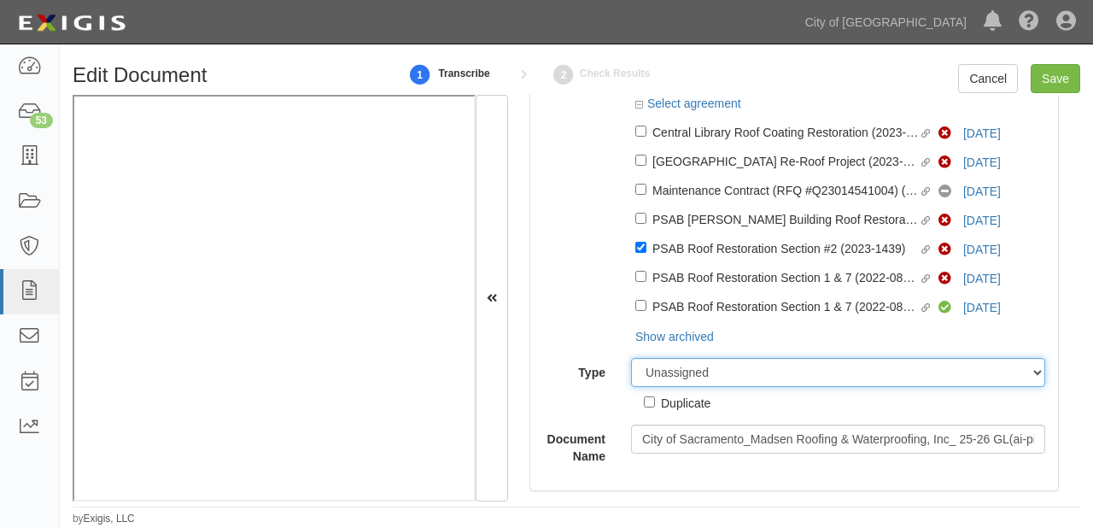
click at [682, 374] on select "Unassigned Binder Cancellation Notice Certificate Contract Endorsement Insuranc…" at bounding box center [838, 372] width 414 height 29
select select "CertificateDetail"
click at [631, 361] on select "Unassigned Binder Cancellation Notice Certificate Contract Endorsement Insuranc…" at bounding box center [838, 372] width 414 height 29
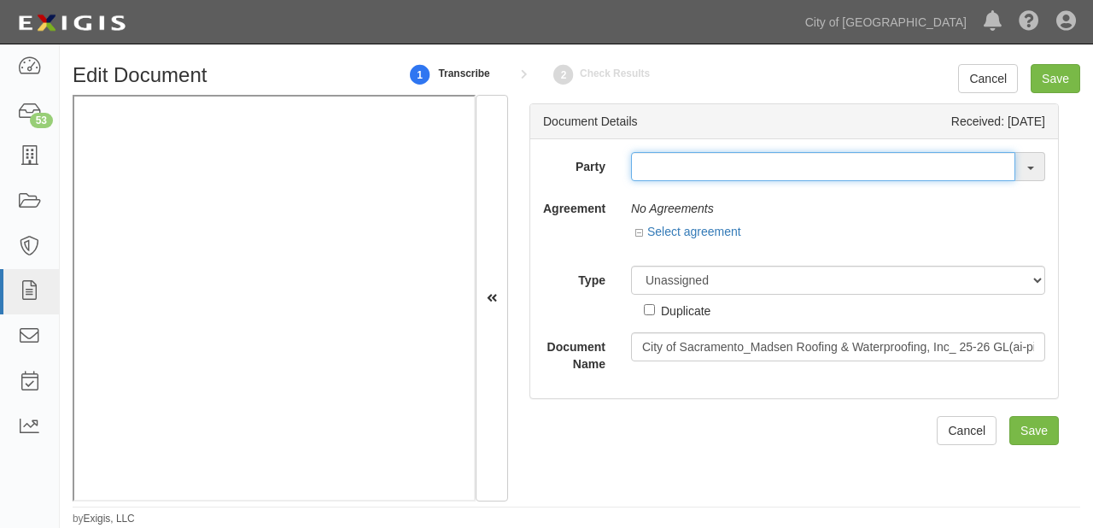
click at [675, 164] on input "text" at bounding box center [823, 166] width 384 height 29
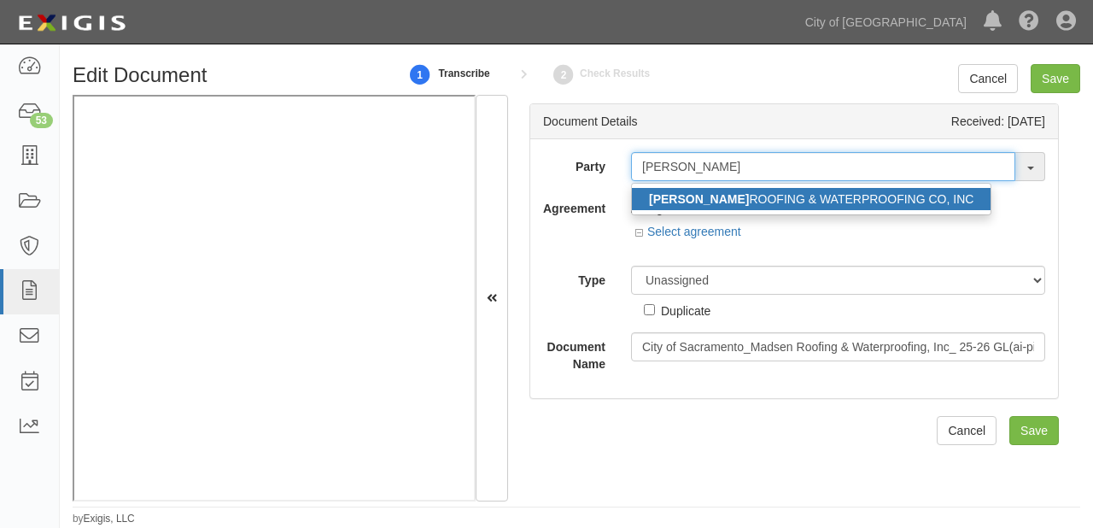
type input "madsen"
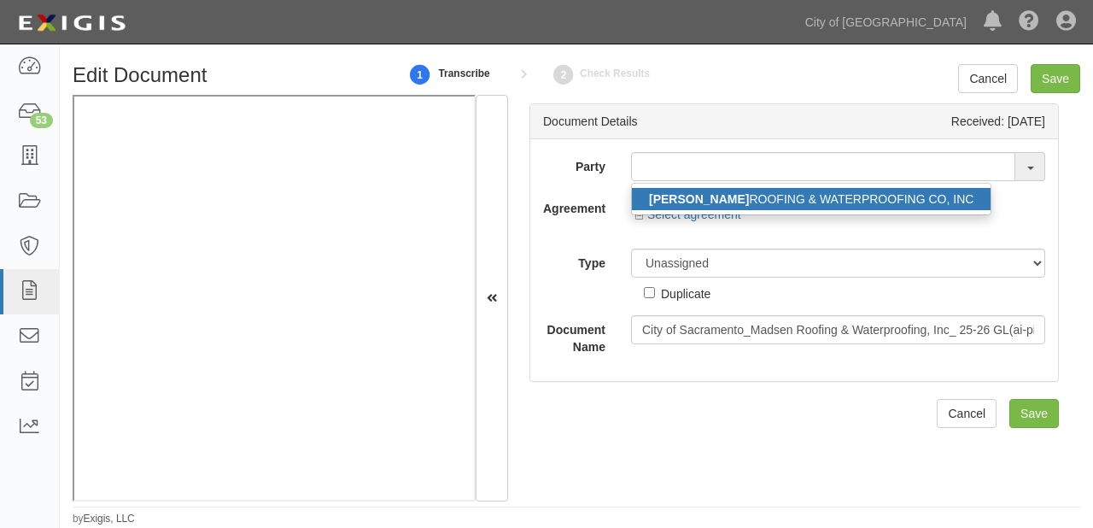
click at [675, 191] on link "MADSEN ROOFING & WATERPROOFING CO, INC" at bounding box center [811, 199] width 359 height 22
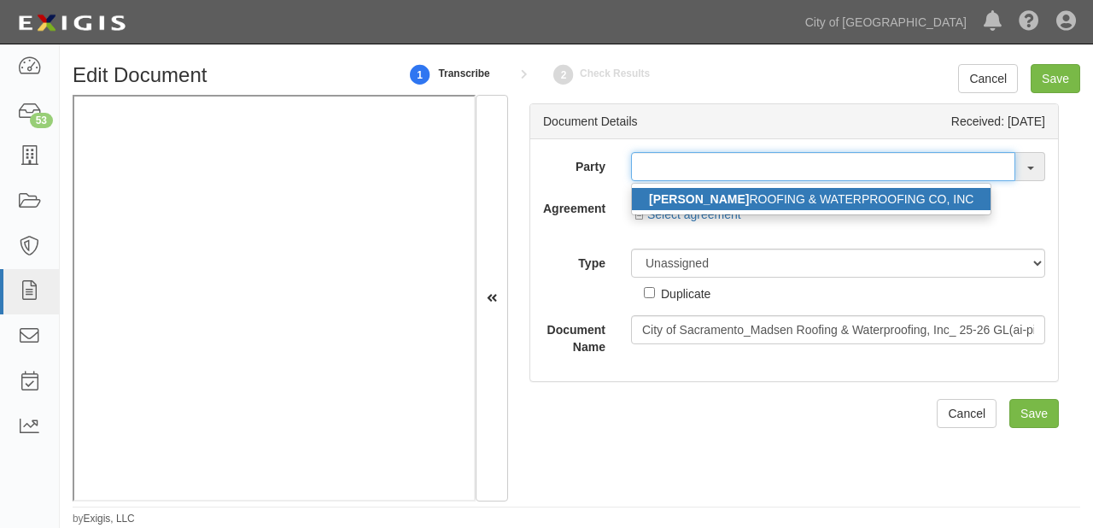
type input "MADSEN ROOFING & WATERPROOFING CO, INC"
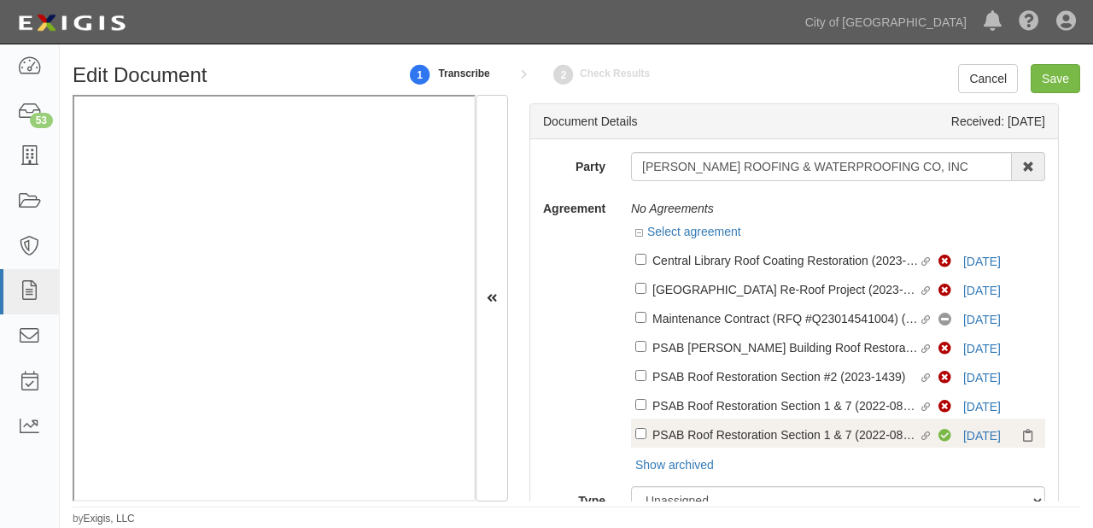
click at [730, 442] on div "PSAB Roof Restoration Section 1 & 7 (2022-0804)" at bounding box center [786, 434] width 267 height 19
click at [647, 439] on input "Linked agreement PSAB Roof Restoration Section 1 & 7 (2022-0804) Linked agreeme…" at bounding box center [641, 433] width 11 height 11
checkbox input "true"
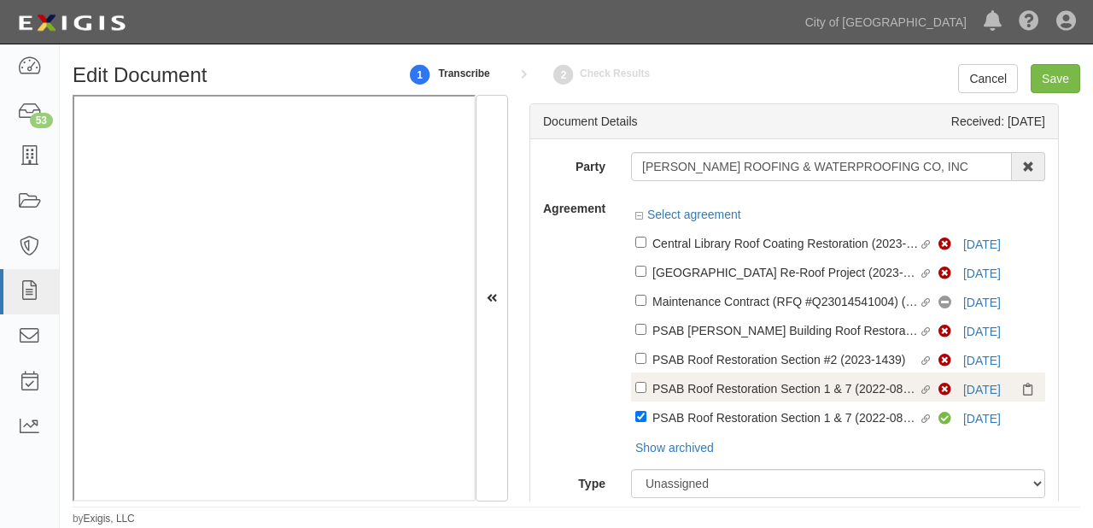
click at [697, 396] on div "PSAB Roof Restoration Section 1 & 7 (2022-0804)" at bounding box center [786, 387] width 267 height 19
click at [647, 393] on input "Linked agreement PSAB Roof Restoration Section 1 & 7 (2022-0804) Linked agreeme…" at bounding box center [641, 387] width 11 height 11
checkbox input "true"
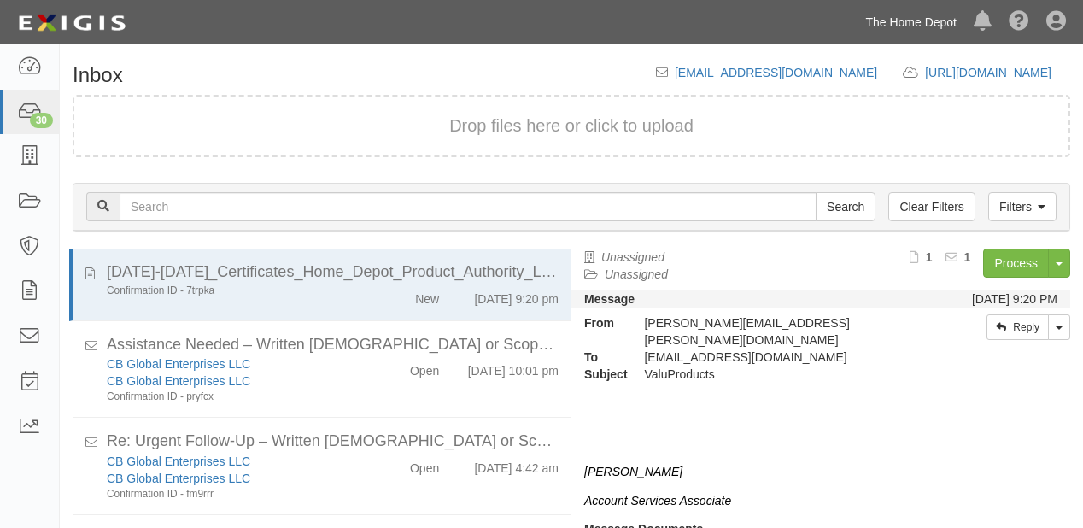
click at [888, 24] on link "The Home Depot" at bounding box center [911, 22] width 108 height 34
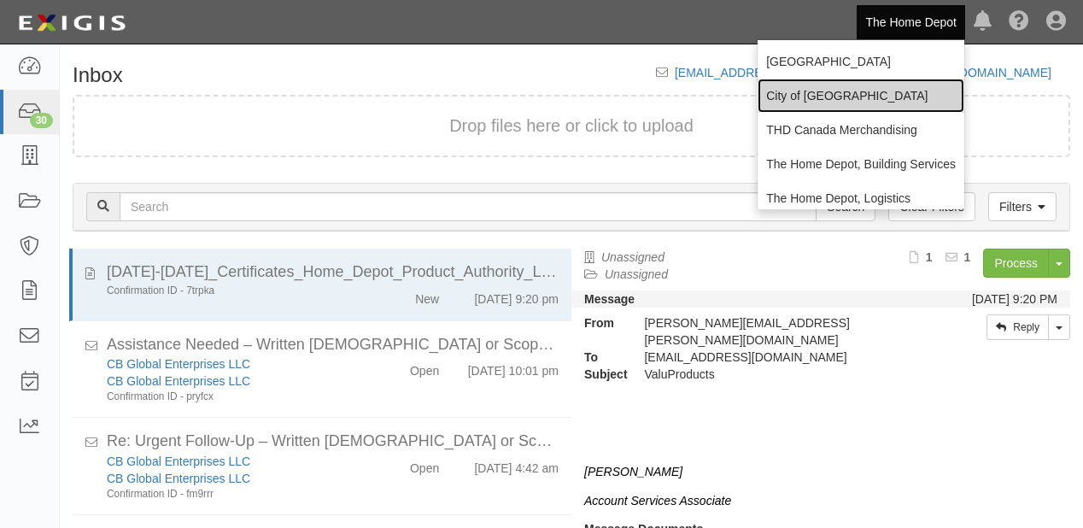
click at [817, 101] on link "City of [GEOGRAPHIC_DATA]" at bounding box center [861, 96] width 207 height 34
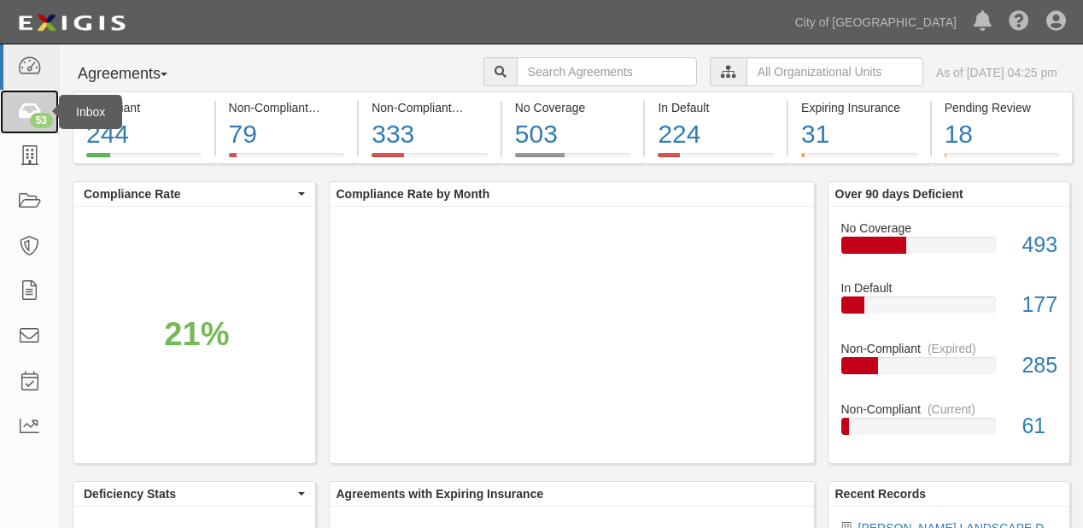
click at [44, 128] on link "53" at bounding box center [29, 112] width 59 height 45
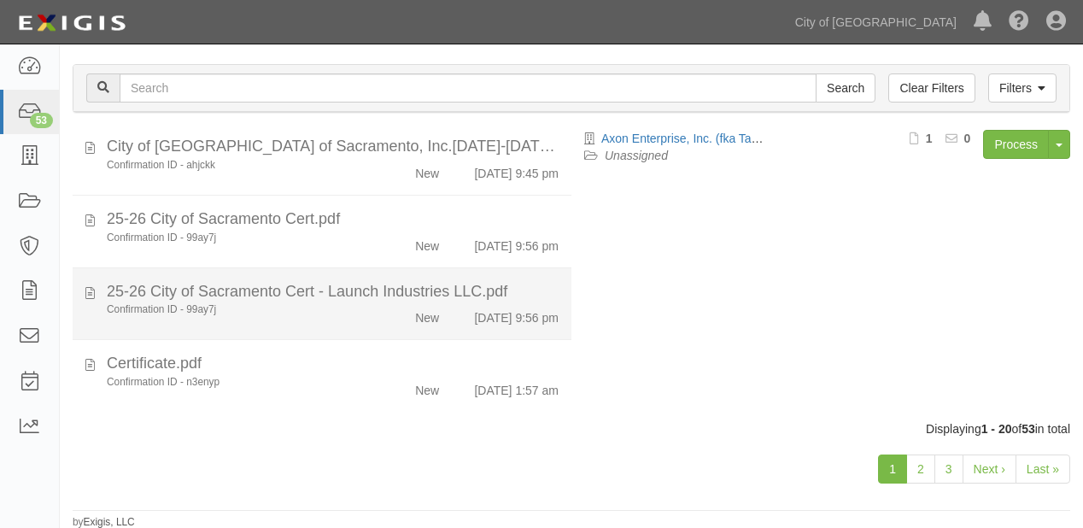
scroll to position [1203, 0]
click at [364, 326] on li "25-26 City of Sacramento Cert - Launch Industries LLC.pdf Confirmation ID - 99a…" at bounding box center [322, 304] width 499 height 73
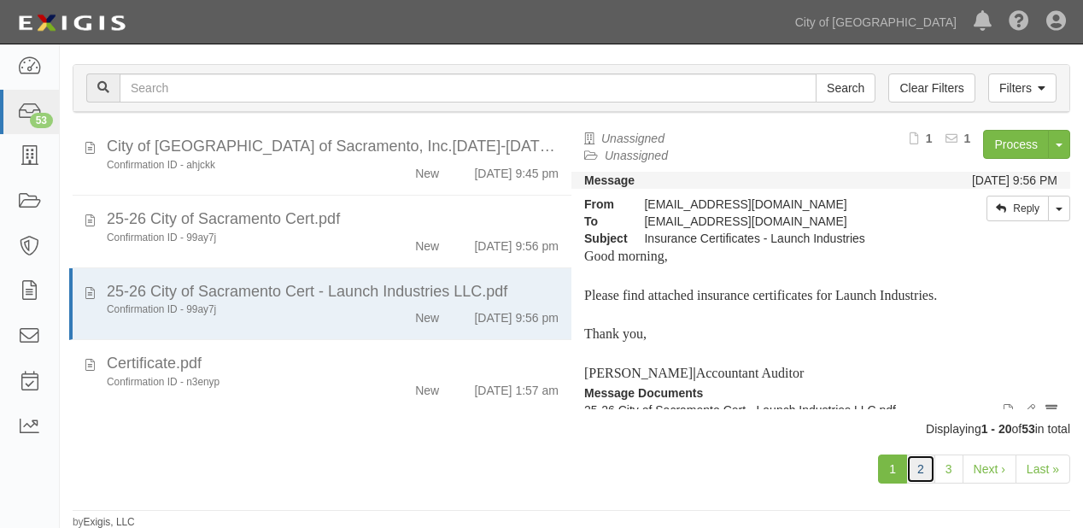
click at [926, 472] on link "2" at bounding box center [920, 468] width 29 height 29
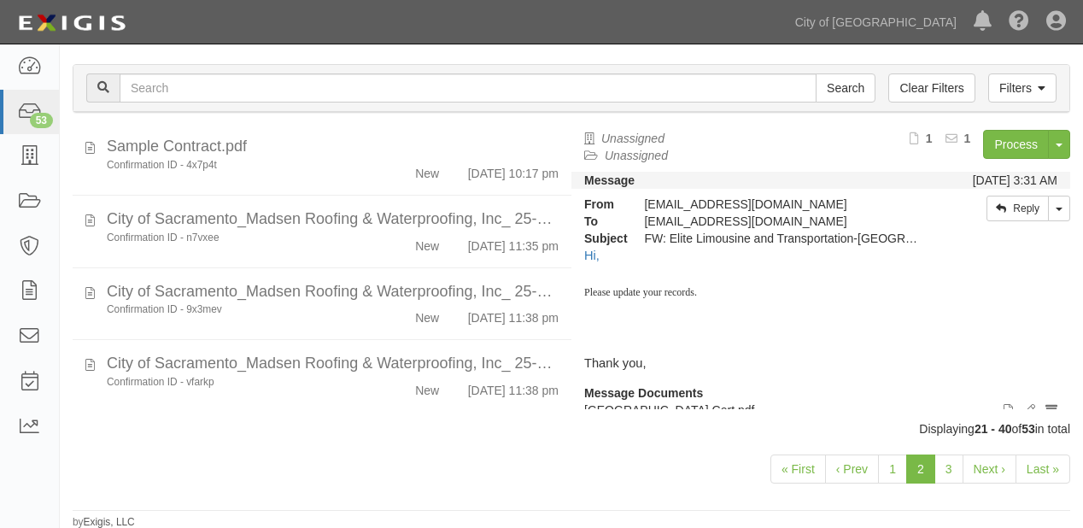
scroll to position [1359, 0]
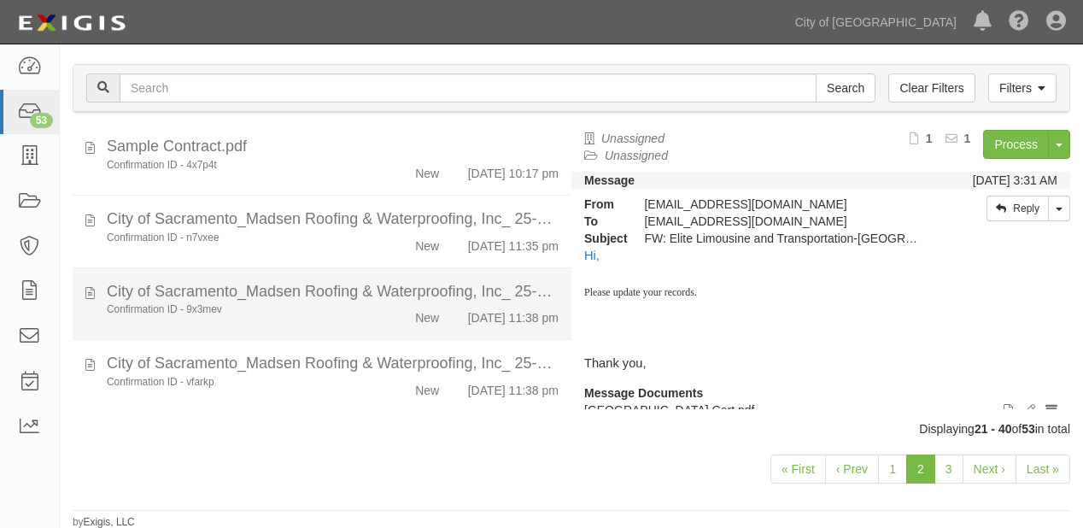
click at [312, 302] on div "Confirmation ID - 9x3mev New [DATE] 11:38 pm" at bounding box center [333, 314] width 478 height 24
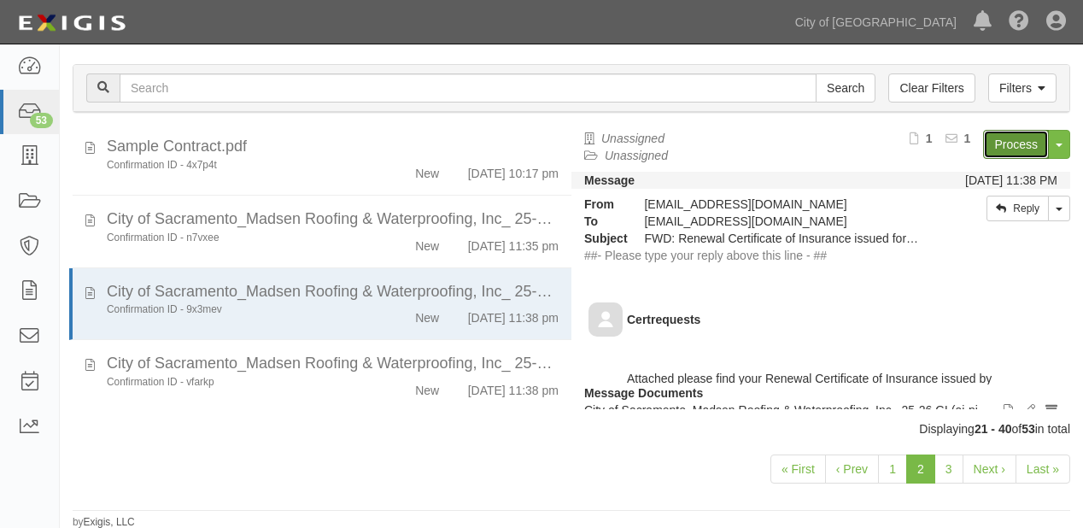
click at [1007, 143] on link "Process" at bounding box center [1016, 144] width 66 height 29
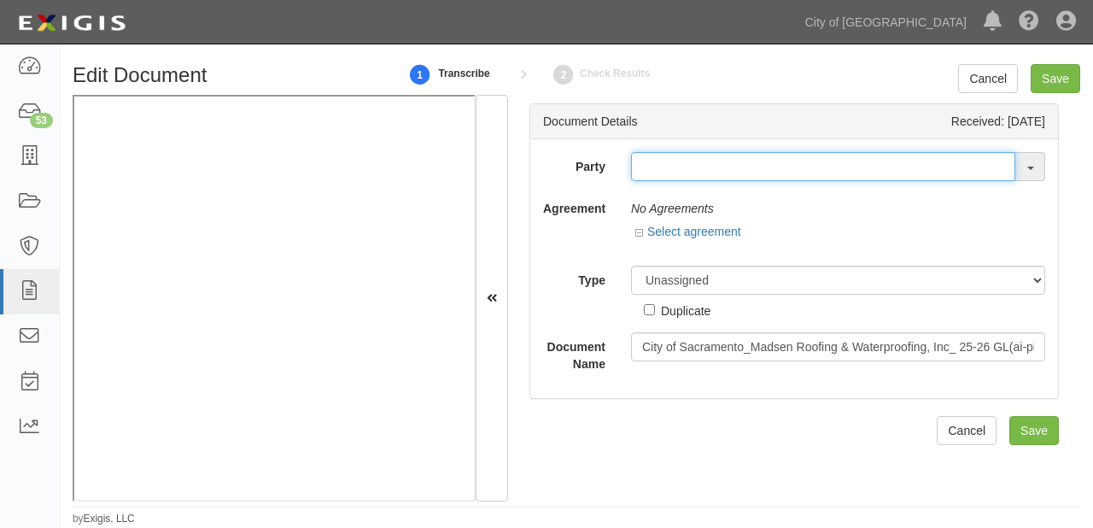
click at [677, 174] on input "text" at bounding box center [823, 166] width 384 height 29
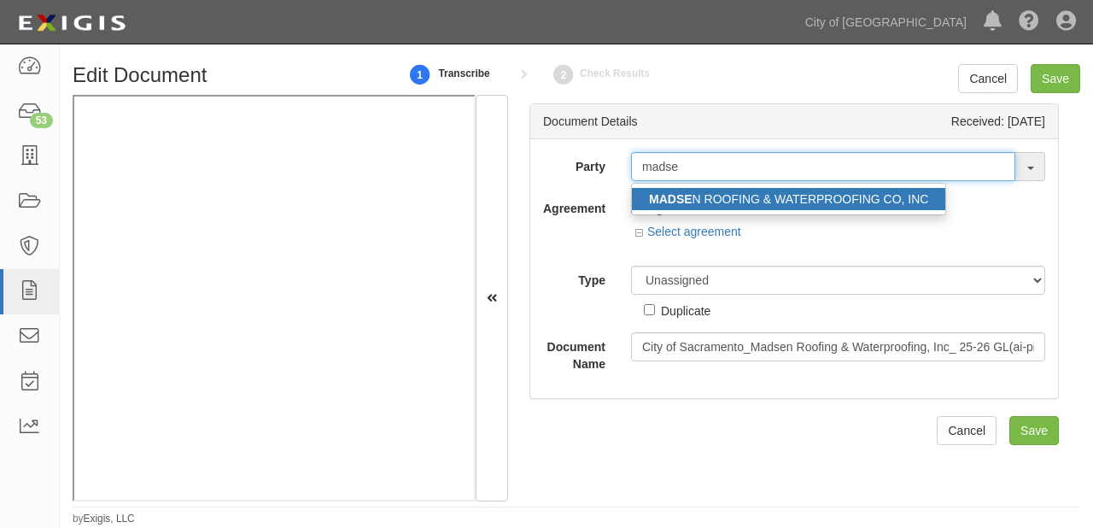
type input "madse"
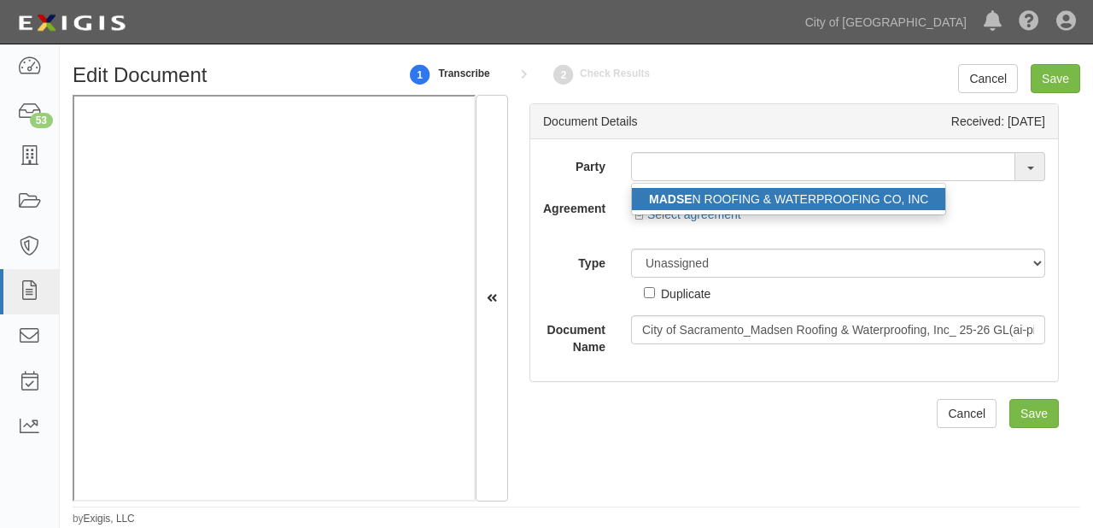
click at [691, 203] on link "MADSE N ROOFING & WATERPROOFING CO, INC" at bounding box center [789, 199] width 314 height 22
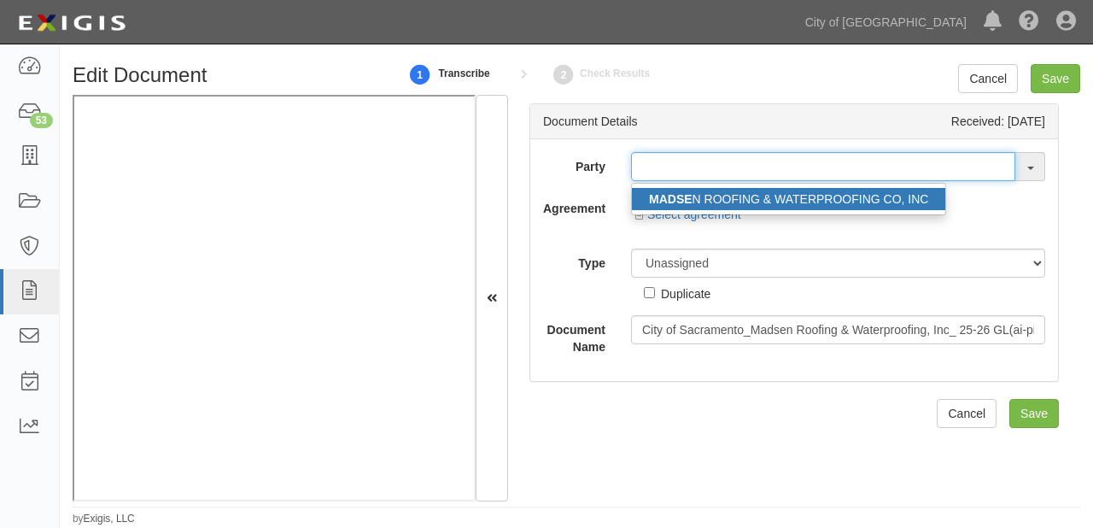
type input "MADSEN ROOFING & WATERPROOFING CO, INC"
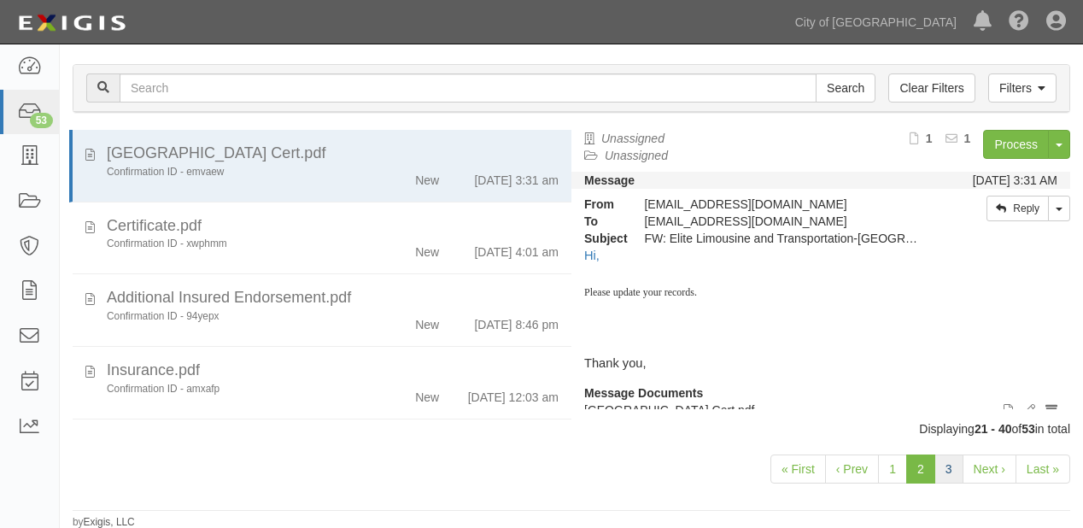
scroll to position [205, 0]
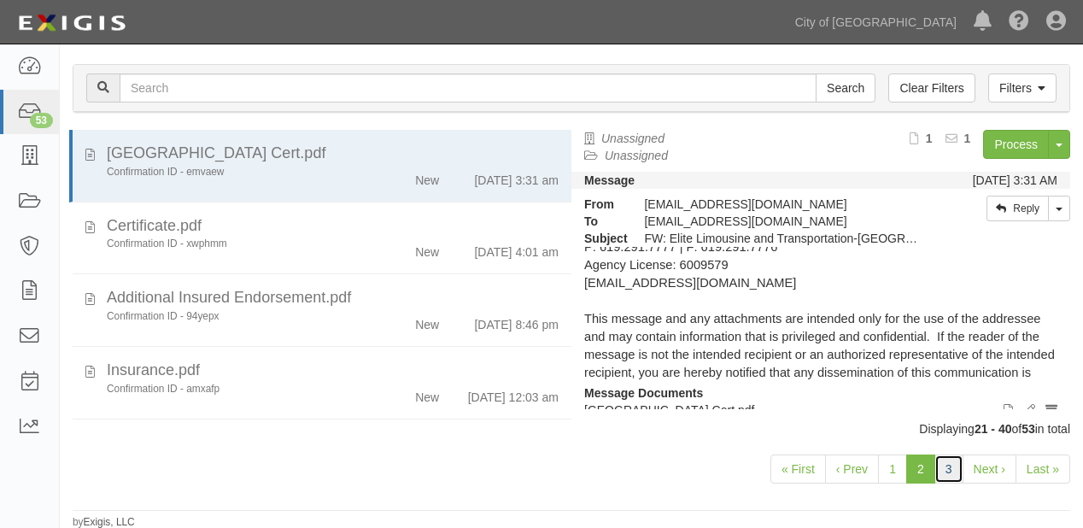
click at [959, 473] on link "3" at bounding box center [949, 468] width 29 height 29
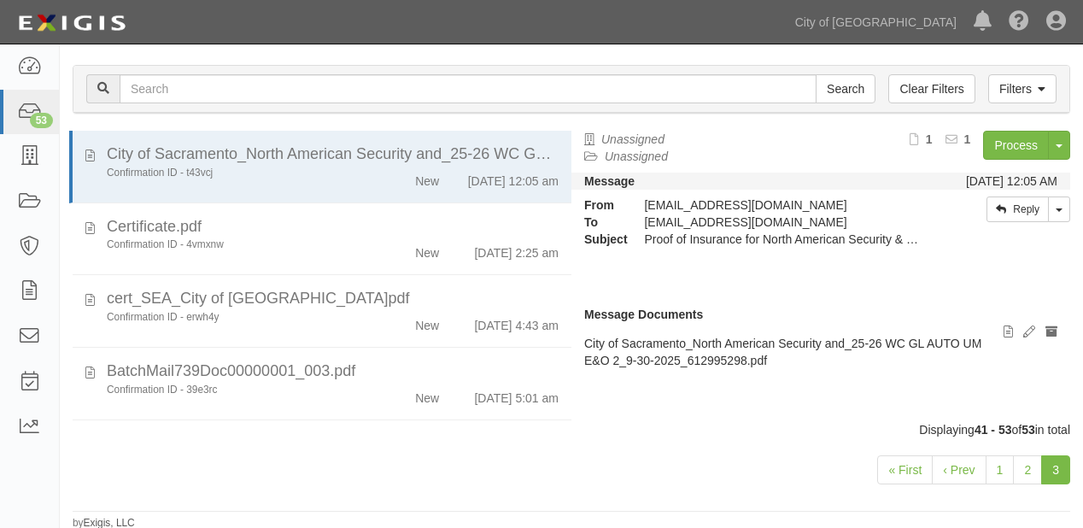
scroll to position [67, 0]
click at [1025, 149] on link "Process" at bounding box center [1016, 144] width 66 height 29
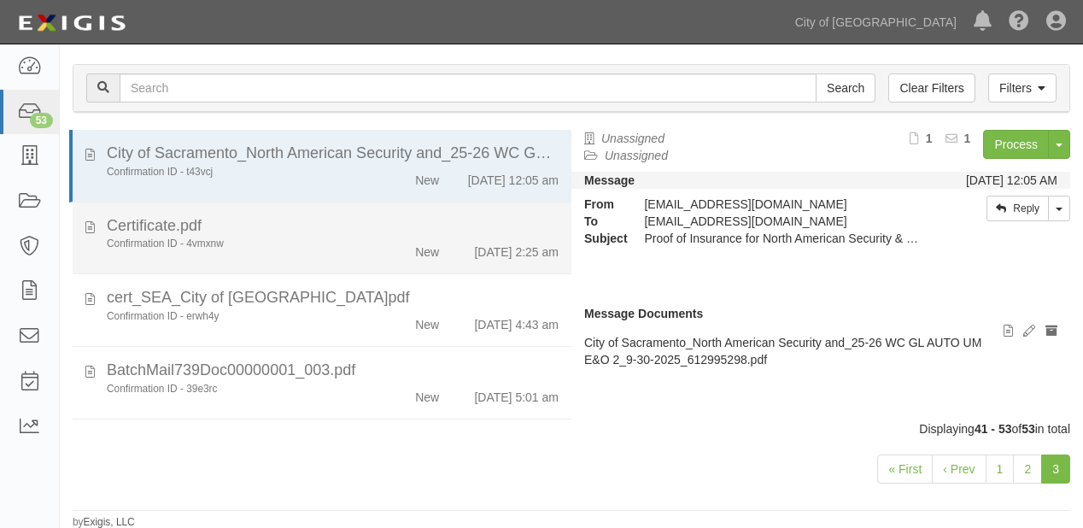
click at [274, 222] on li "Certificate.pdf Confirmation ID - 4vmxnw New 10/1/25 2:25 am" at bounding box center [322, 238] width 499 height 73
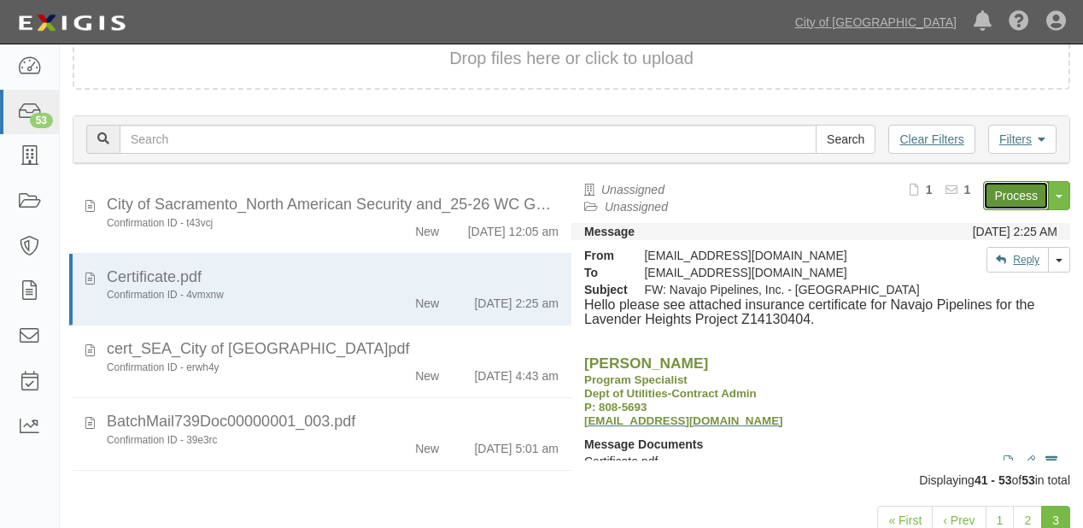
click at [996, 191] on link "Process" at bounding box center [1016, 195] width 66 height 29
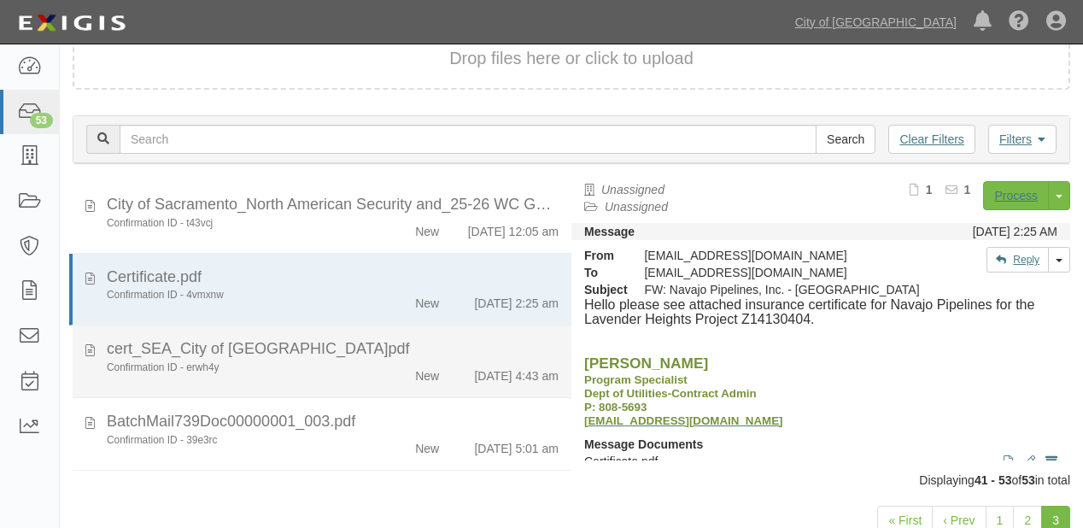
click at [408, 361] on div "cert_SEA_City of Sacramento_3308662_30.pdf" at bounding box center [333, 349] width 452 height 22
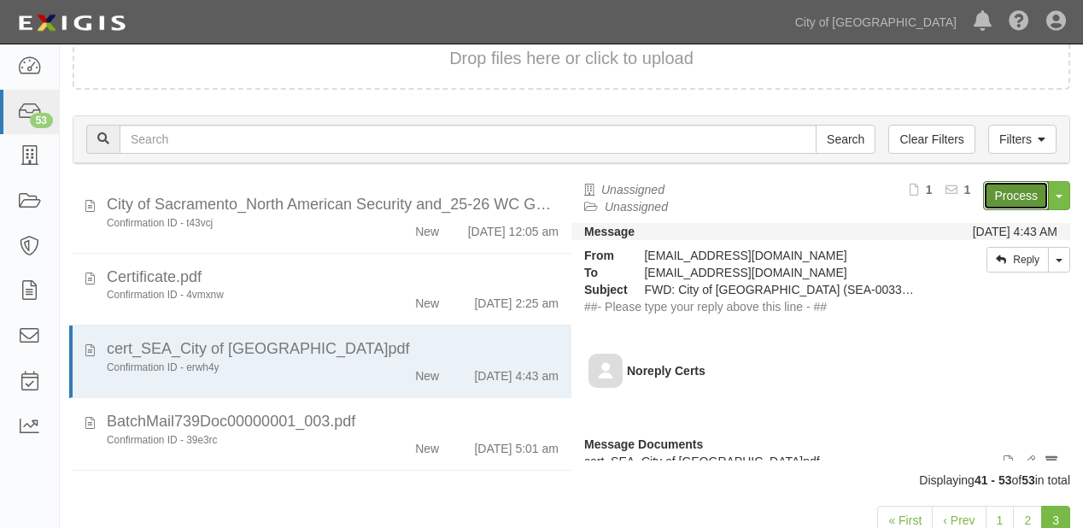
click at [998, 188] on link "Process" at bounding box center [1016, 195] width 66 height 29
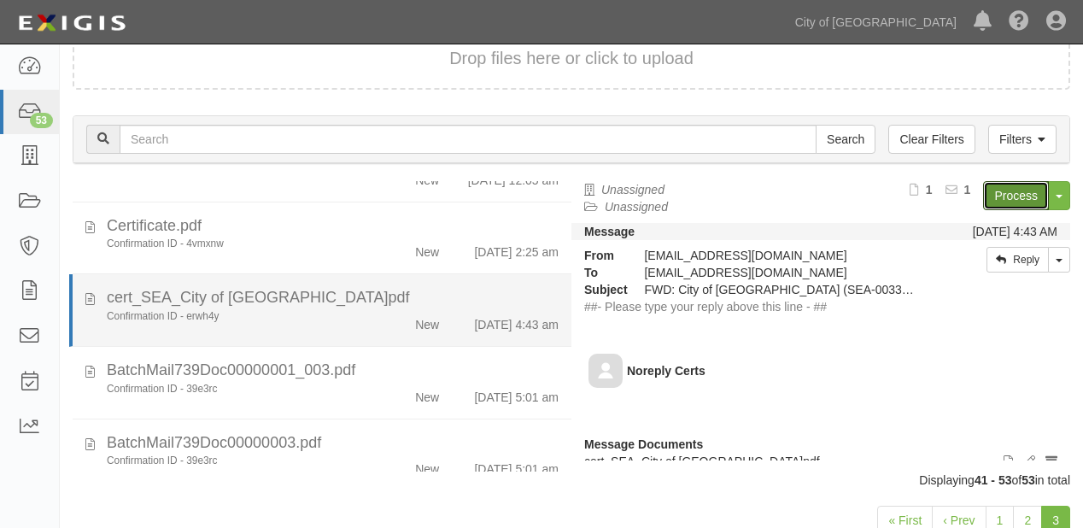
scroll to position [273, 0]
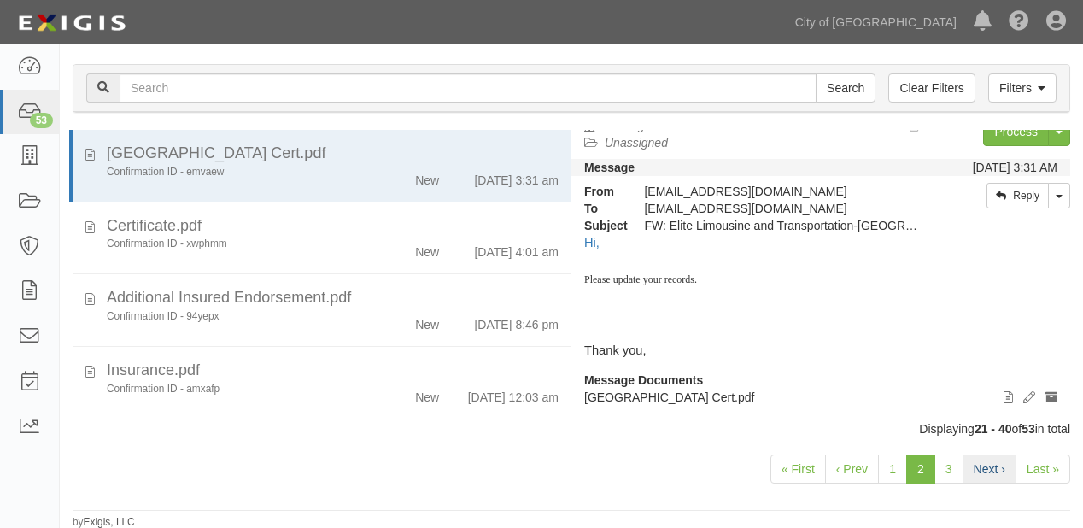
scroll to position [16, 0]
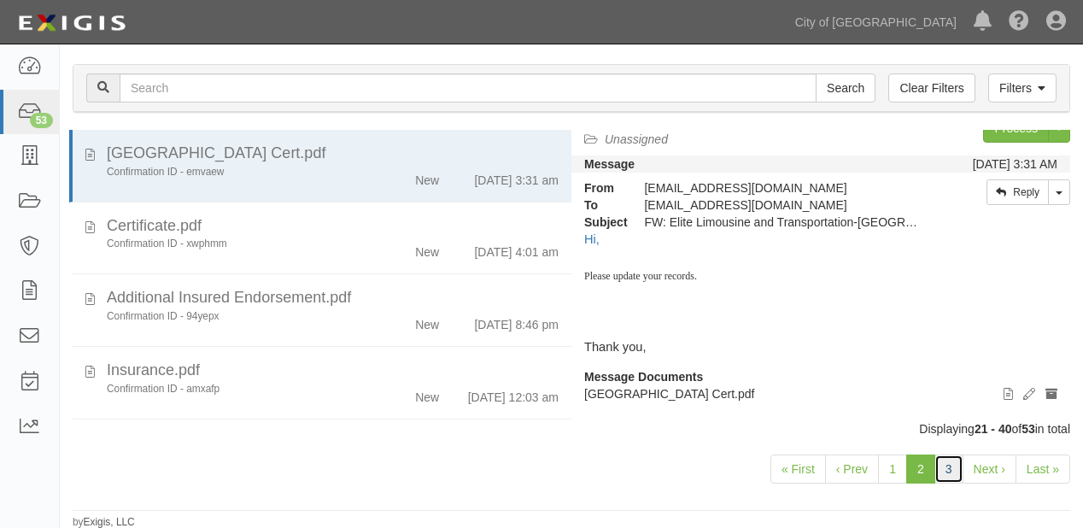
click at [956, 472] on link "3" at bounding box center [949, 468] width 29 height 29
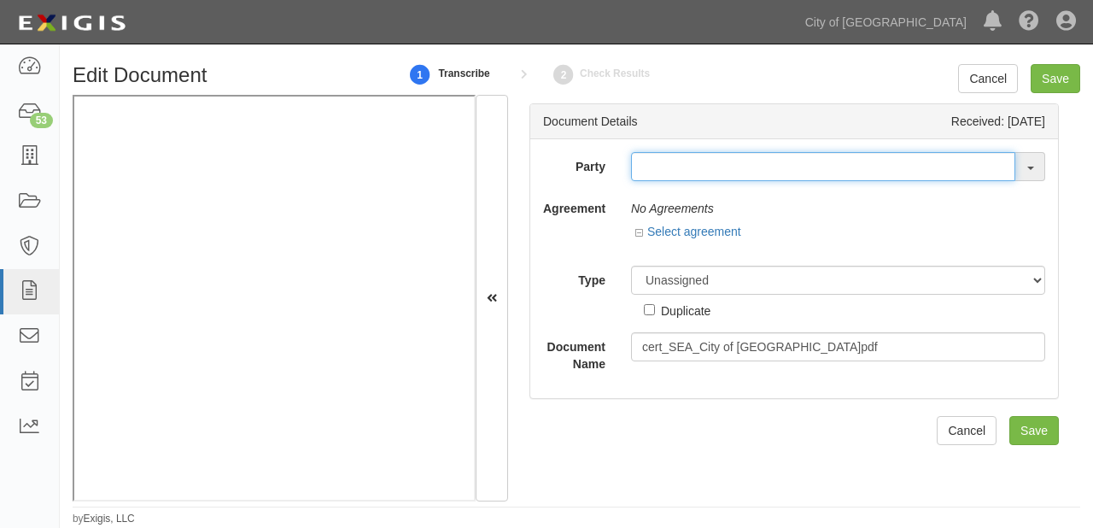
click at [666, 161] on input "text" at bounding box center [823, 166] width 384 height 29
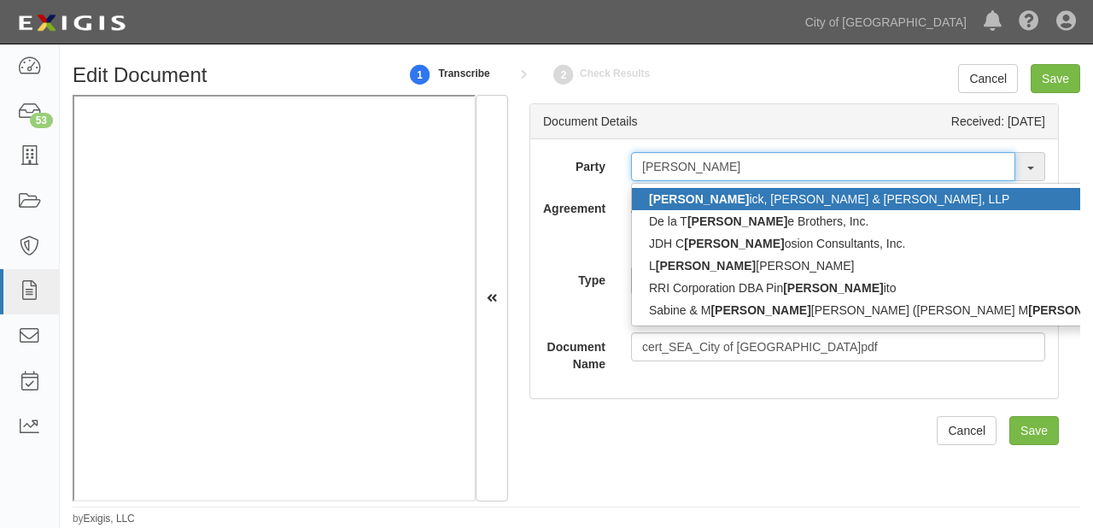
type input "orr"
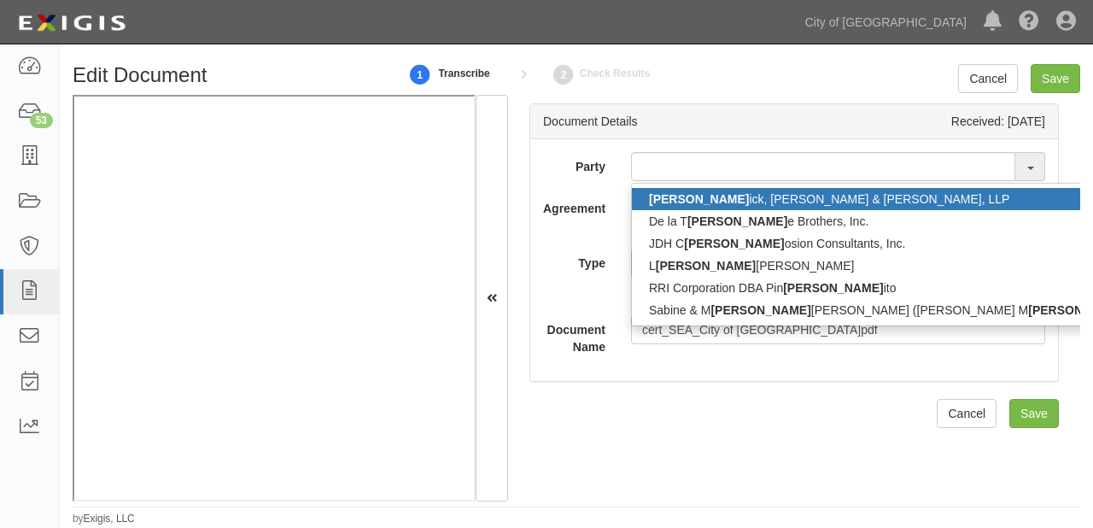
click at [691, 200] on link "Orr ick, Herrington & Sutcliffe, LLP" at bounding box center [993, 199] width 722 height 22
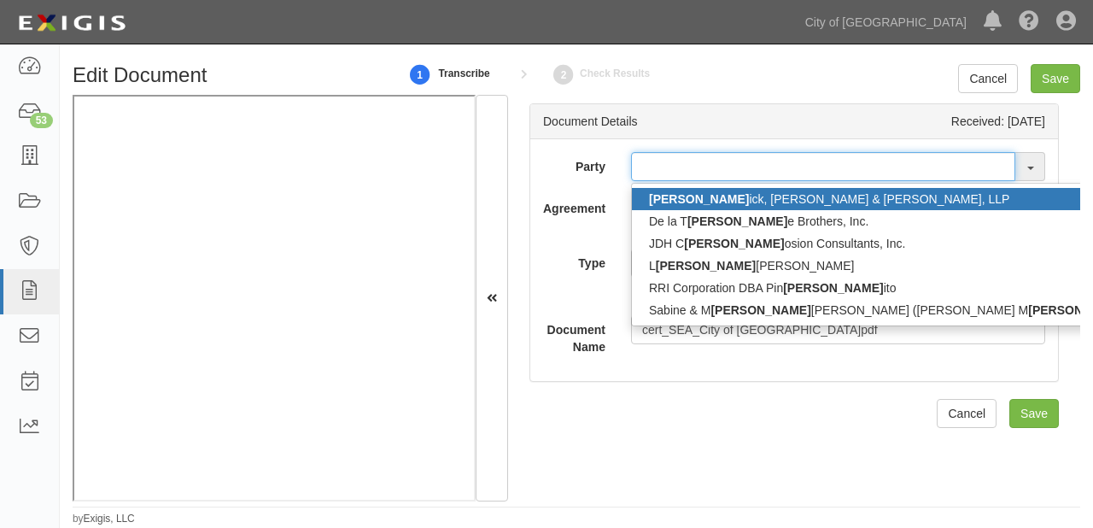
type input "[PERSON_NAME], [PERSON_NAME] & [PERSON_NAME], LLP"
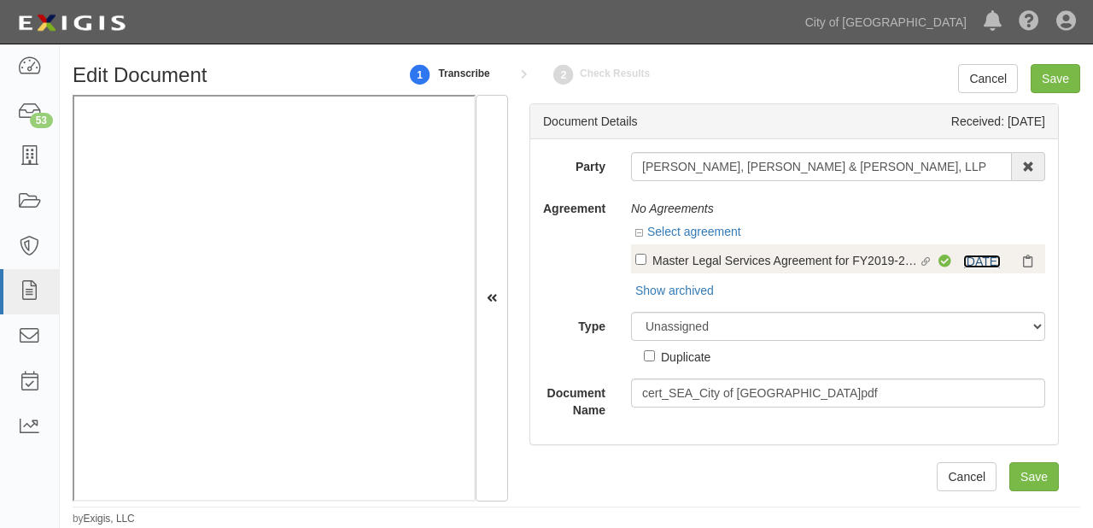
click at [972, 261] on link "4/15/26" at bounding box center [983, 262] width 38 height 14
click at [712, 267] on div "Master Legal Services Agreement for FY2019-2020 (2019-0832 (PL Only))" at bounding box center [786, 259] width 267 height 19
click at [647, 265] on input "Linked agreement Master Legal Services Agreement for FY2019-2020 (2019-0832 (PL…" at bounding box center [641, 259] width 11 height 11
checkbox input "true"
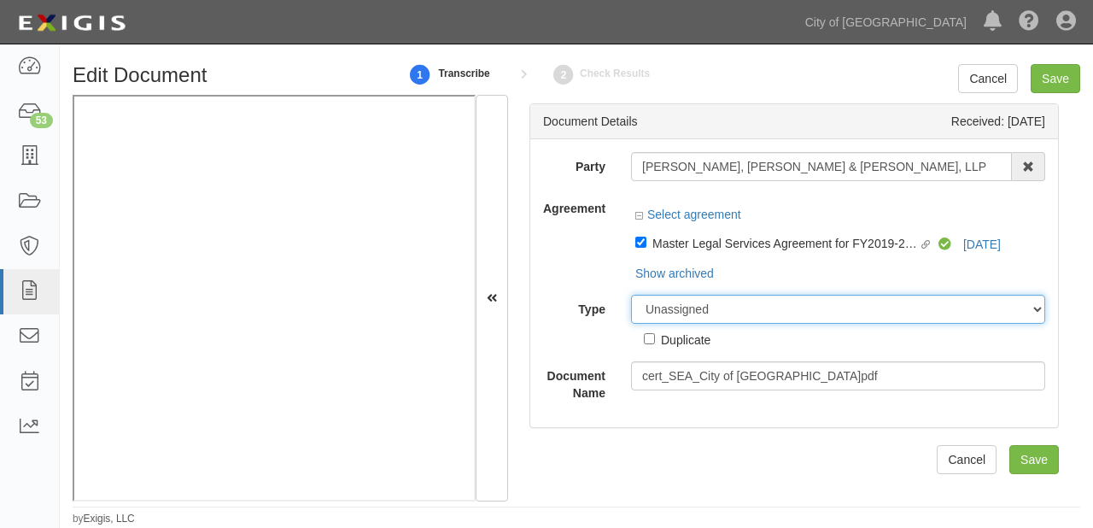
click at [683, 311] on select "Unassigned Binder Cancellation Notice Certificate Contract Endorsement Insuranc…" at bounding box center [838, 309] width 414 height 29
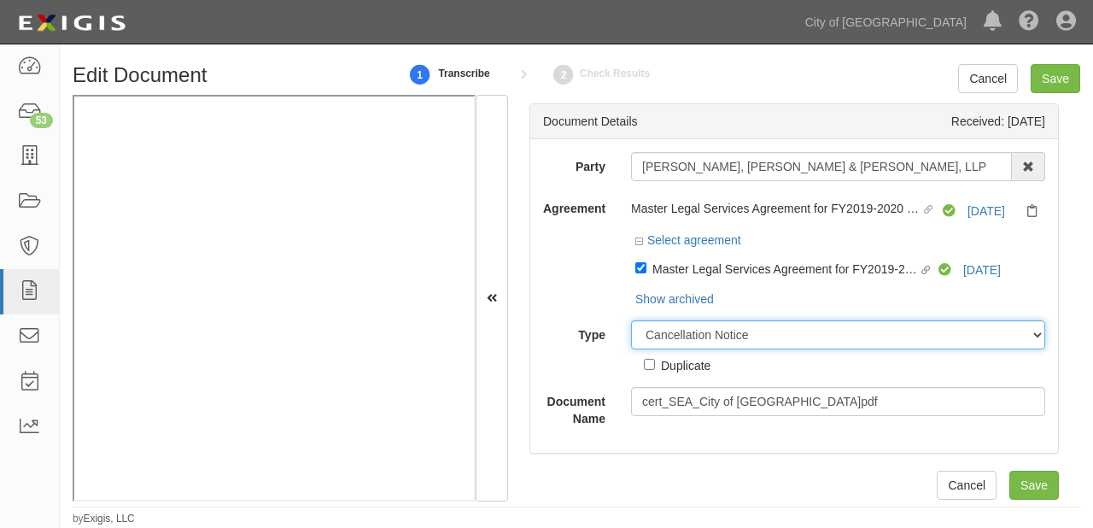
click at [631, 321] on select "Unassigned Binder Cancellation Notice Certificate Contract Endorsement Insuranc…" at bounding box center [838, 334] width 414 height 29
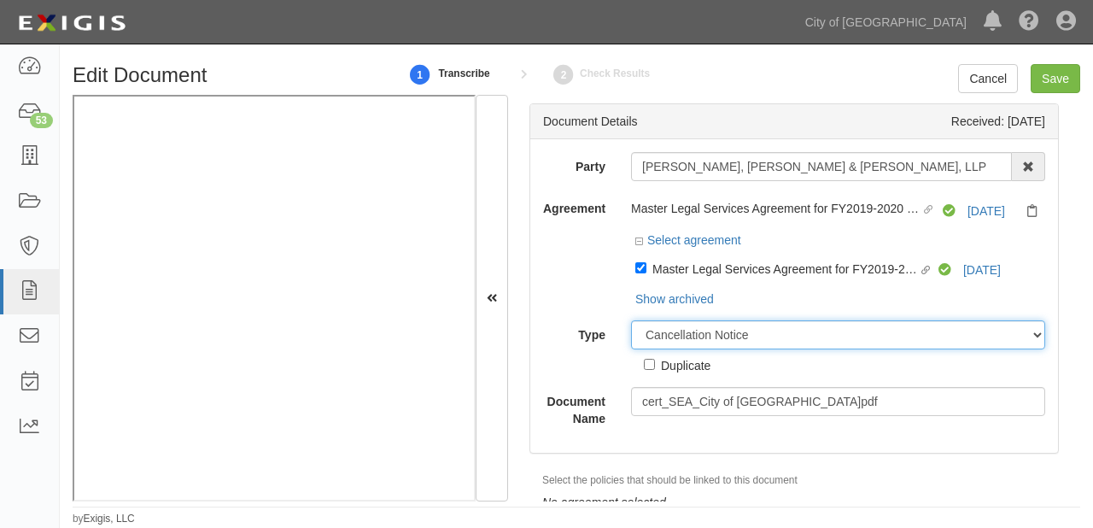
click at [682, 339] on select "Unassigned Binder Cancellation Notice Certificate Contract Endorsement Insuranc…" at bounding box center [838, 334] width 414 height 29
select select "CertificateDetail"
click at [631, 321] on select "Unassigned Binder Cancellation Notice Certificate Contract Endorsement Insuranc…" at bounding box center [838, 334] width 414 height 29
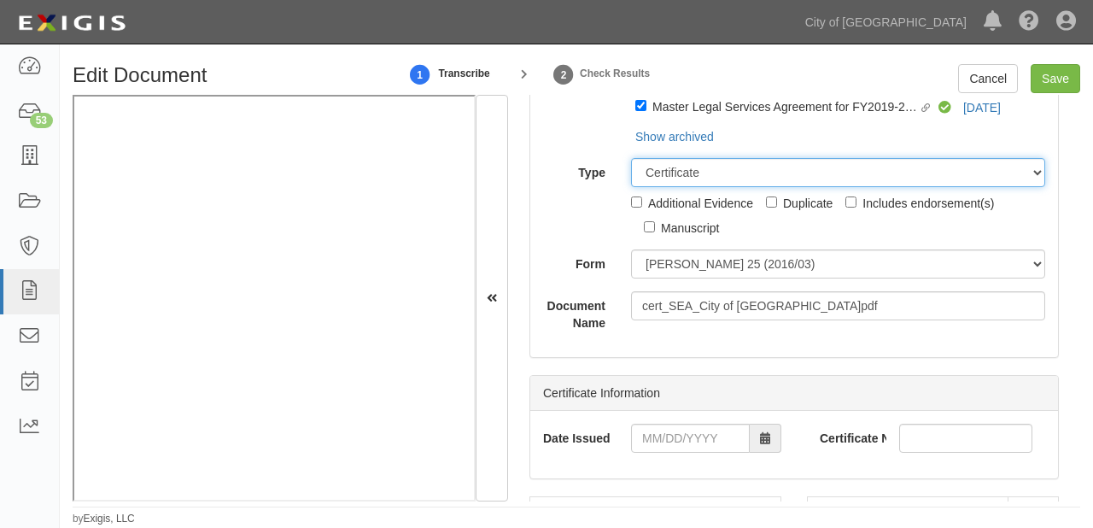
scroll to position [205, 0]
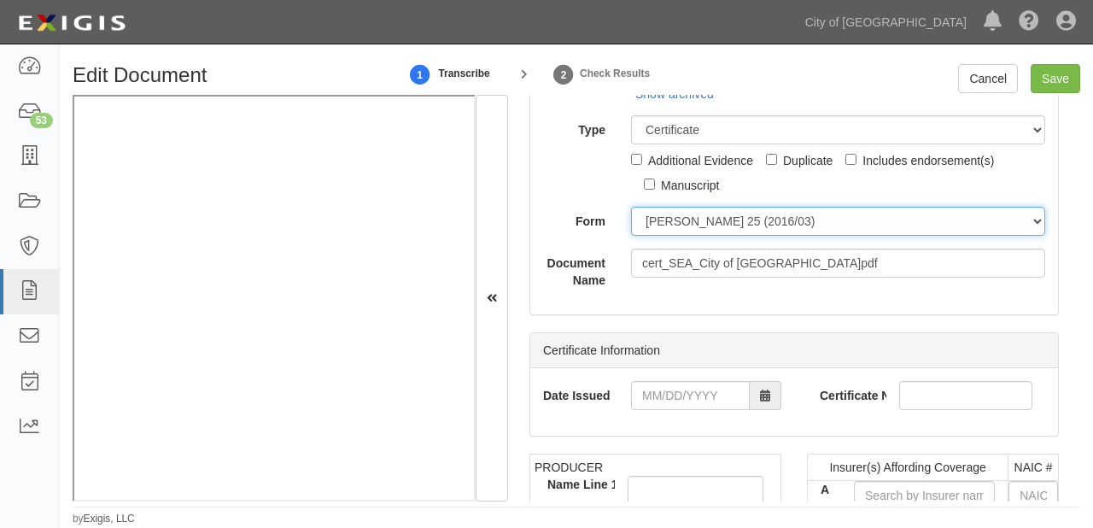
click at [690, 214] on select "ACORD 25 (2016/03) ACORD 101 ACORD 855 NY (2014/05) General" at bounding box center [838, 221] width 414 height 29
select select "GeneralFormDetail"
click at [631, 208] on select "ACORD 25 (2016/03) ACORD 101 ACORD 855 NY (2014/05) General" at bounding box center [838, 221] width 414 height 29
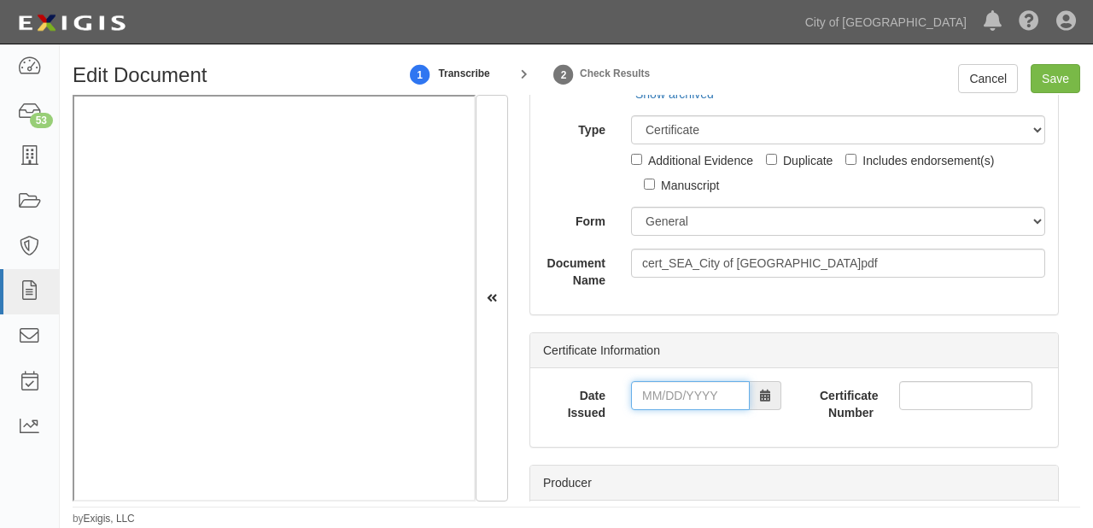
click at [654, 388] on input "Date Issued" at bounding box center [690, 395] width 119 height 29
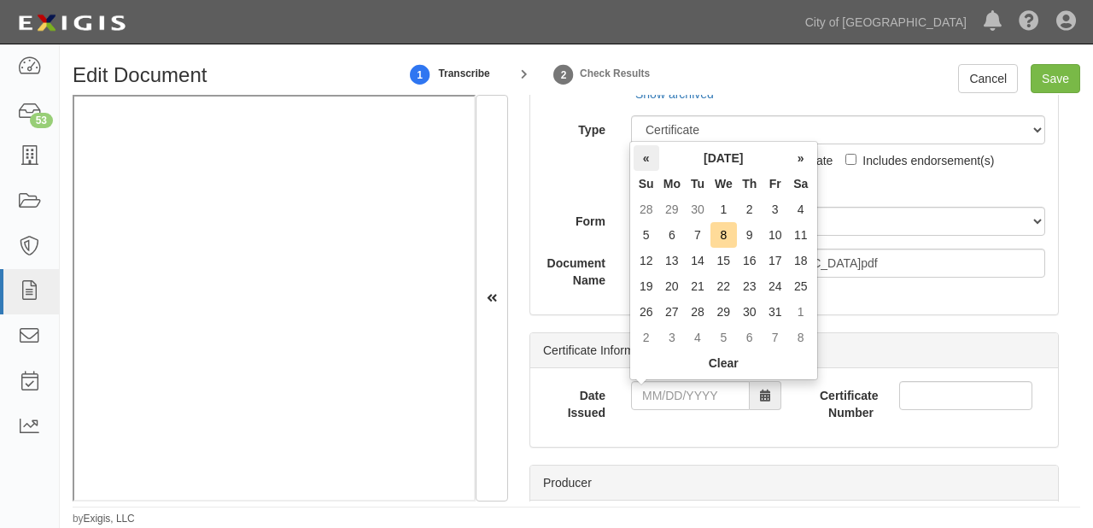
click at [642, 158] on th "«" at bounding box center [647, 158] width 26 height 26
click at [687, 318] on td "30" at bounding box center [698, 312] width 26 height 26
type input "09/30/2025"
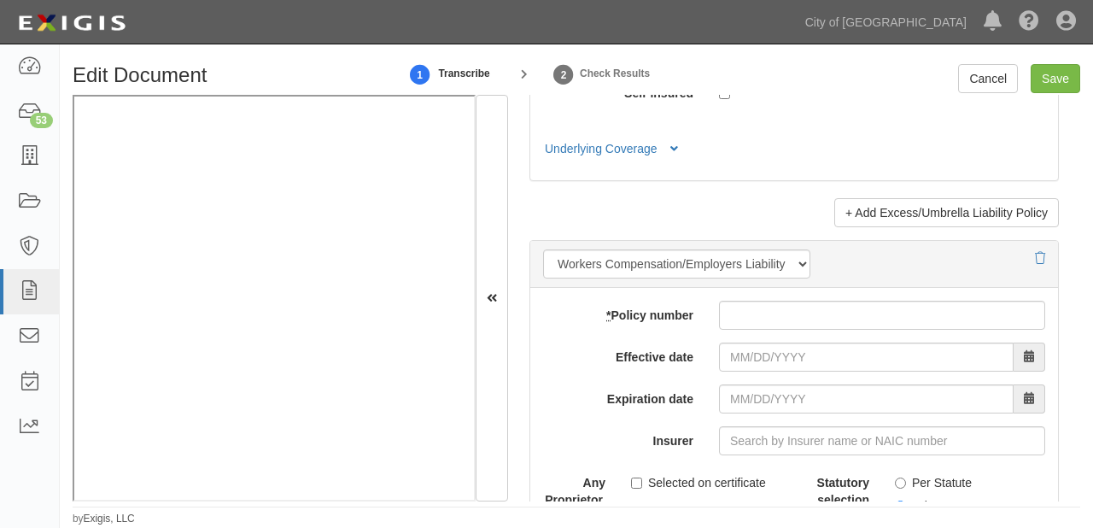
scroll to position [4374, 0]
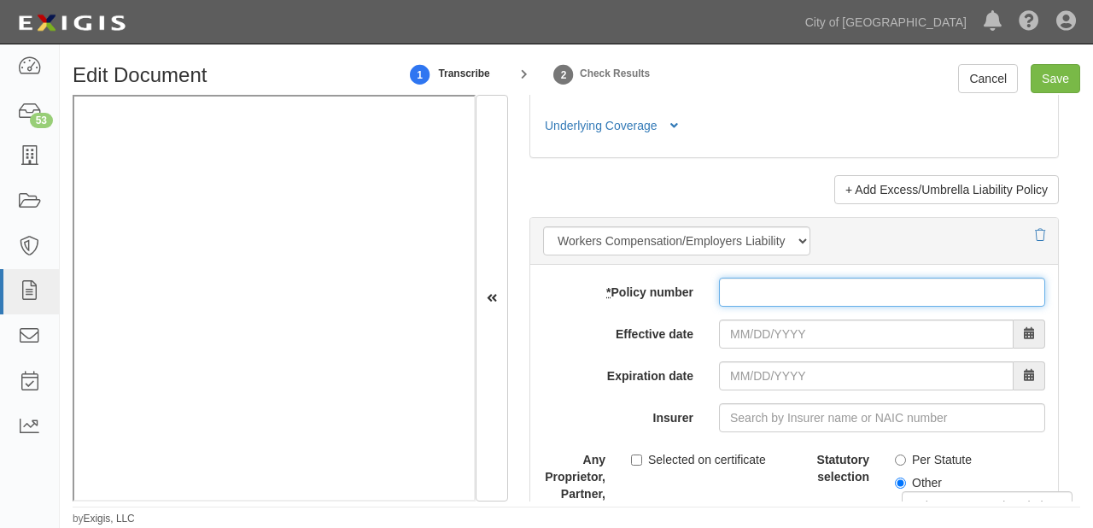
drag, startPoint x: 726, startPoint y: 289, endPoint x: 726, endPoint y: 301, distance: 12.0
click at [726, 289] on input "* Policy number" at bounding box center [882, 292] width 326 height 29
paste input "71756264"
type input "71756264"
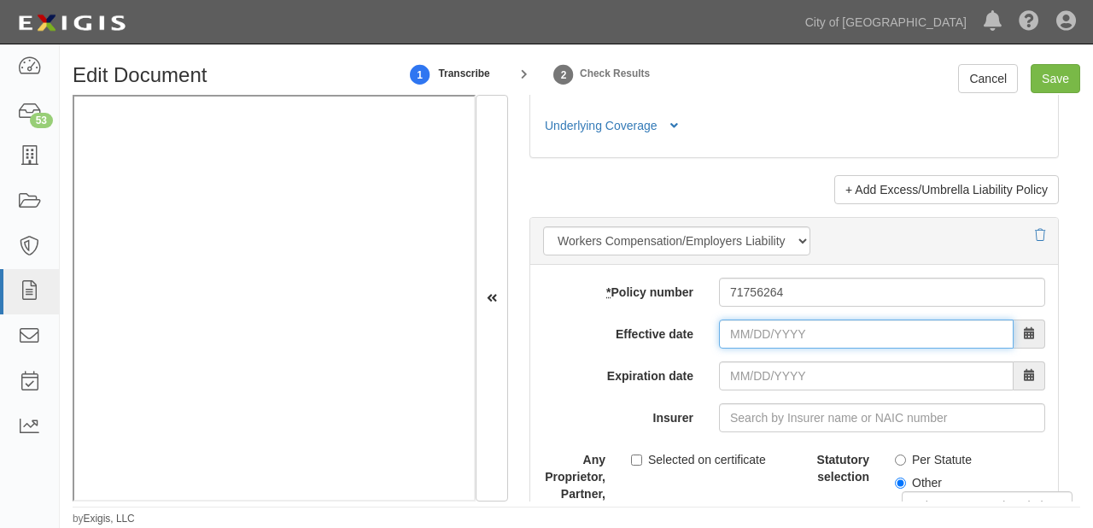
click at [721, 321] on input "Effective date" at bounding box center [866, 334] width 295 height 29
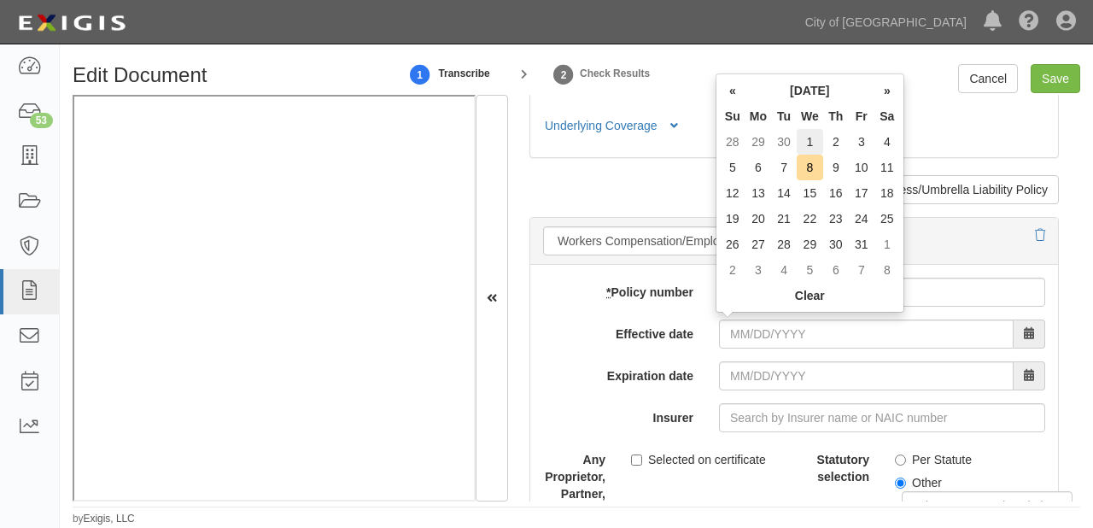
click at [805, 136] on td "1" at bounding box center [810, 142] width 26 height 26
type input "10/01/2025"
type input "10/01/2026"
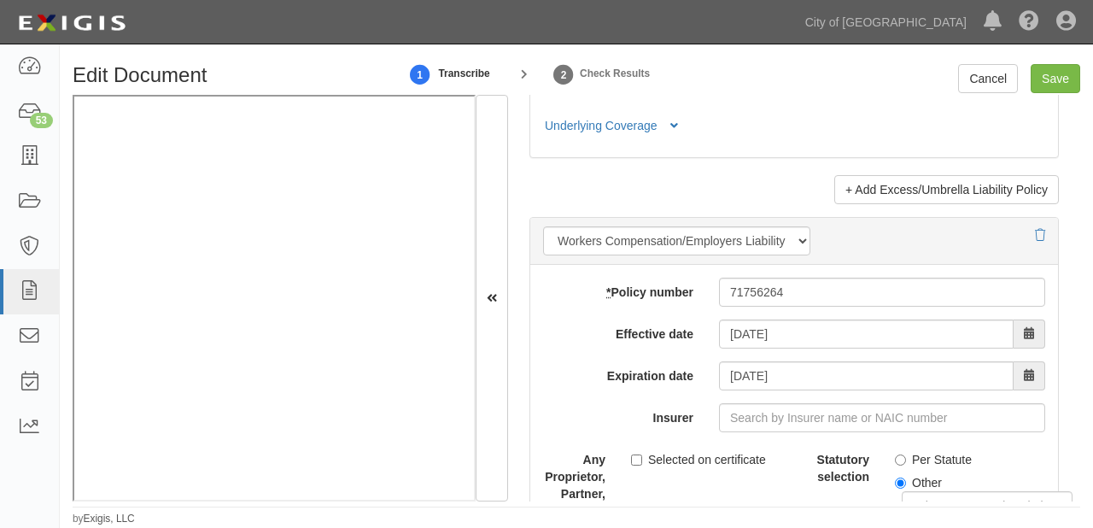
click at [902, 445] on div "Per Statute" at bounding box center [970, 456] width 150 height 23
click at [947, 456] on label "Per Statute" at bounding box center [933, 459] width 77 height 17
click at [906, 456] on input "Per Statute" at bounding box center [900, 459] width 11 height 11
radio input "true"
click at [549, 498] on label "Any Proprietor, Partner, Executive Officer, or Member excluded?" at bounding box center [575, 508] width 88 height 126
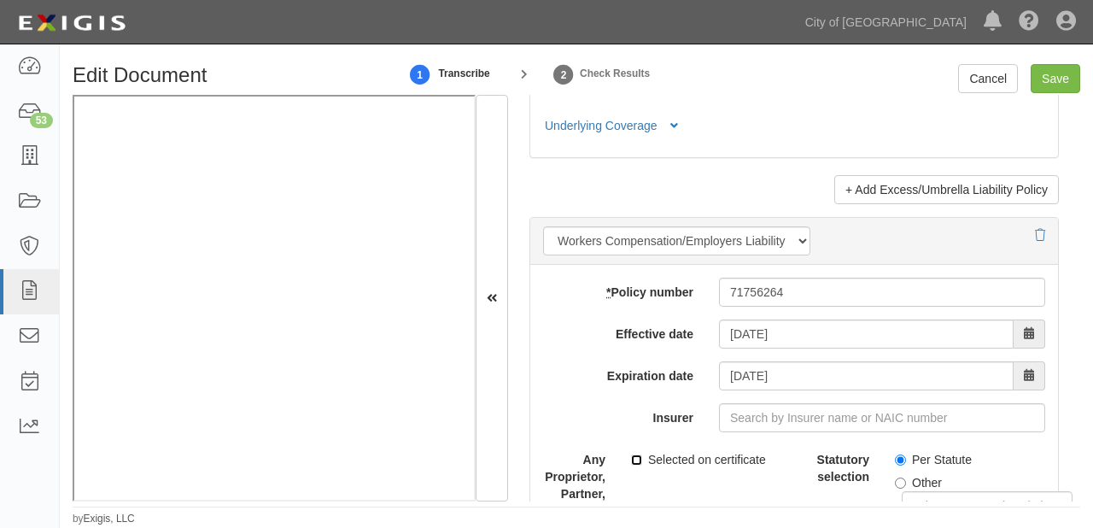
click at [631, 466] on input "Selected on certificate" at bounding box center [636, 459] width 11 height 11
checkbox input "true"
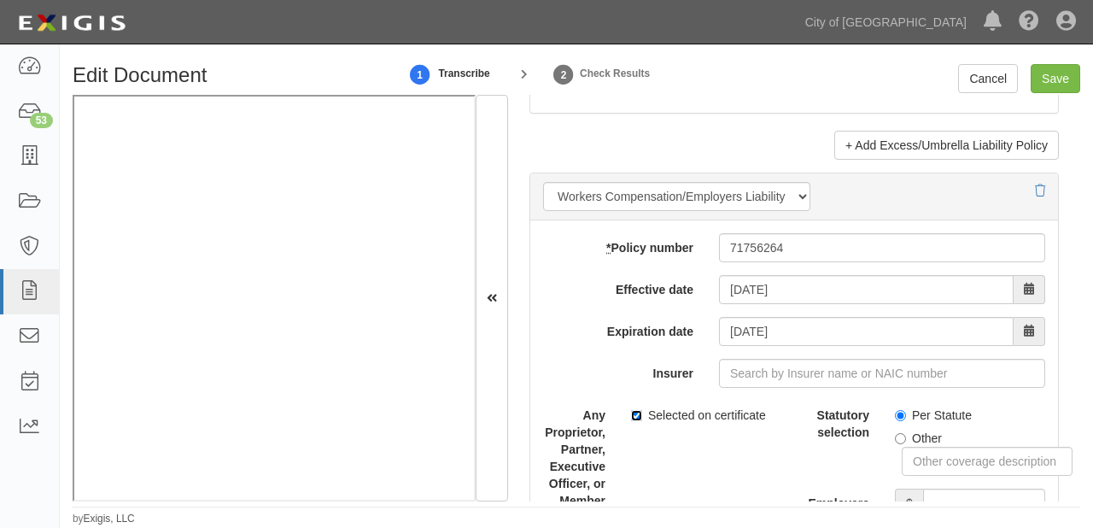
scroll to position [4442, 0]
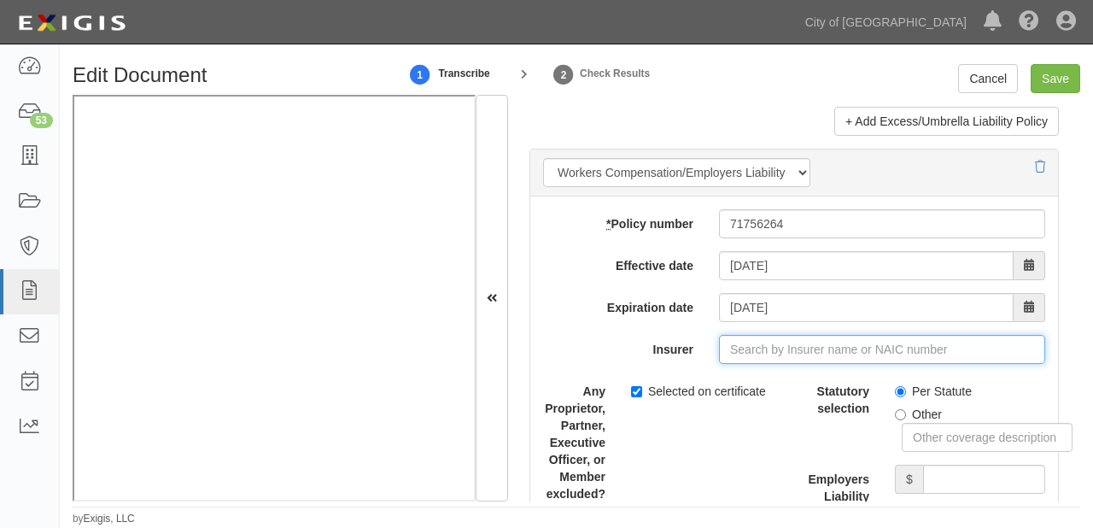
click at [872, 345] on input "Insurer" at bounding box center [882, 349] width 326 height 29
type input "180 Seguros S.A. (0) NR Rating"
type input "1"
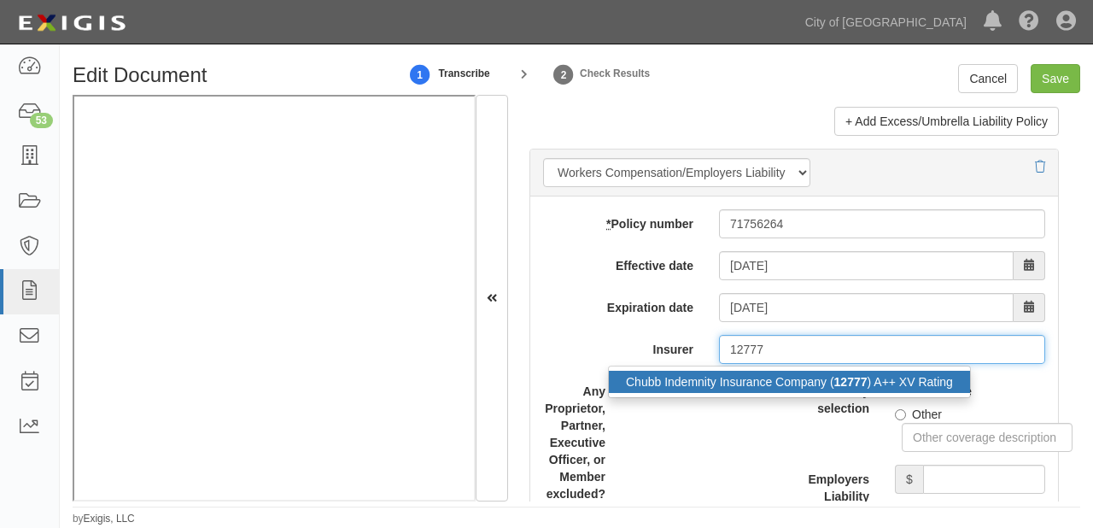
click at [878, 372] on div "Chubb Indemnity Insurance Company ( 12777 ) A++ XV Rating" at bounding box center [789, 382] width 361 height 22
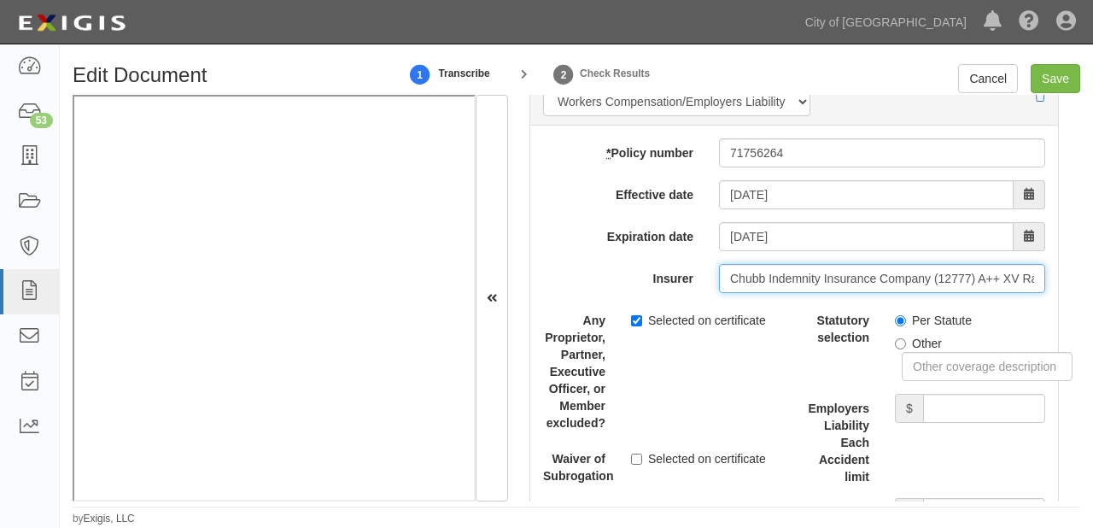
scroll to position [4647, 0]
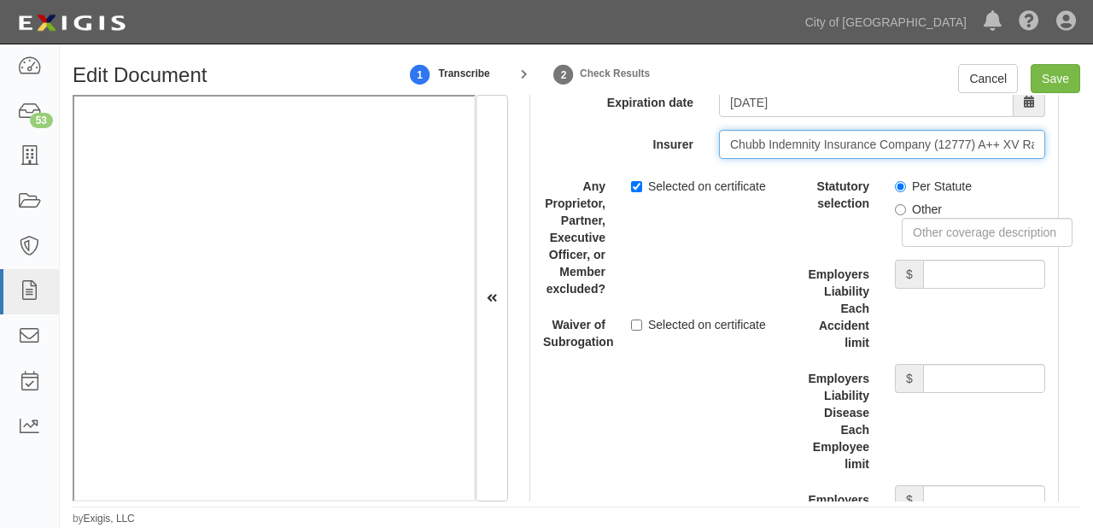
type input "Chubb Indemnity Insurance Company (12777) A++ XV Rating"
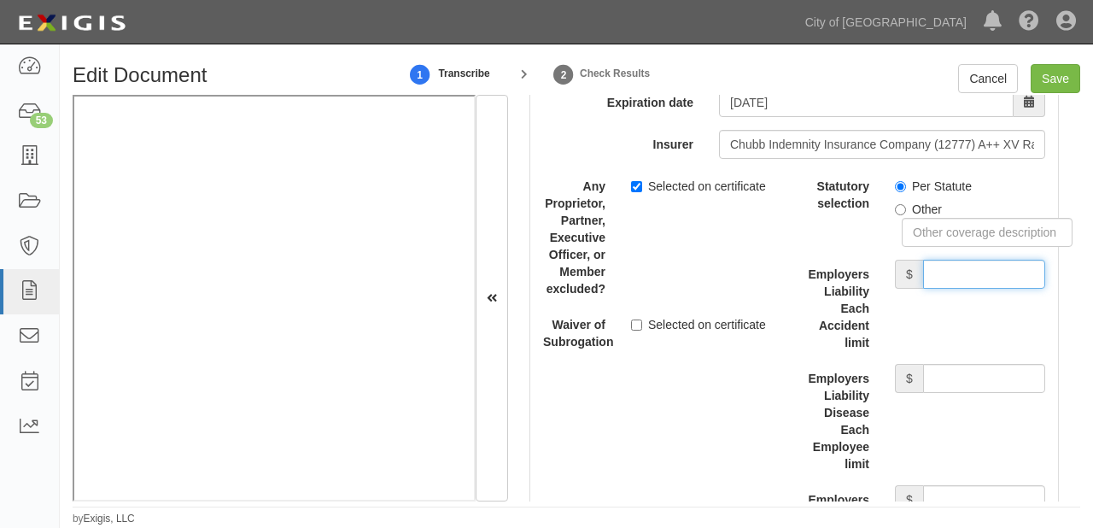
click at [965, 279] on input "Employers Liability Each Accident limit" at bounding box center [984, 274] width 122 height 29
type input "1,000,000"
click at [964, 377] on input "Employers Liability Disease Each Employee limit" at bounding box center [984, 378] width 122 height 29
type input "1,000,000"
click at [953, 495] on input "Employers Liability Disease Policy limit" at bounding box center [984, 499] width 122 height 29
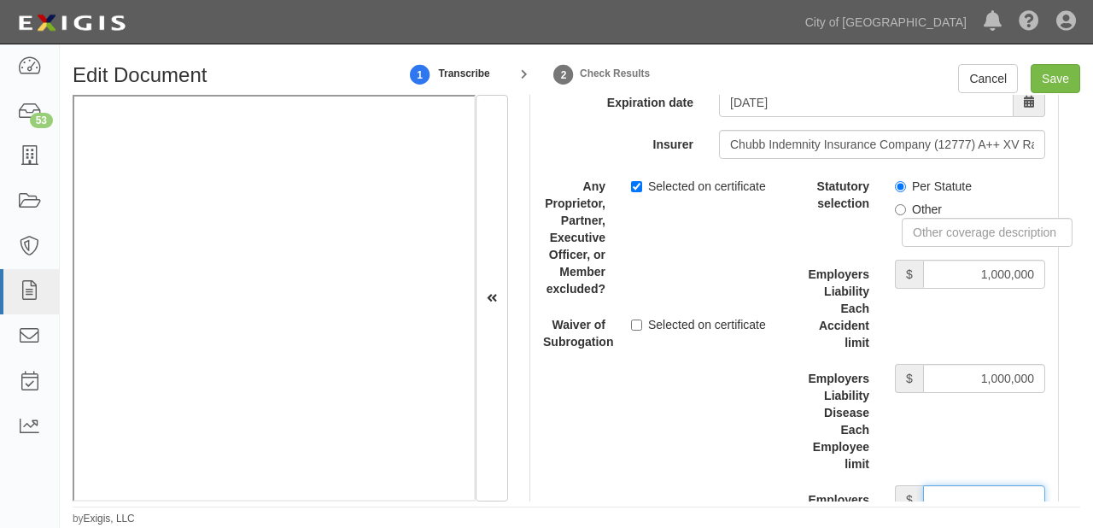
type input "1,000,000"
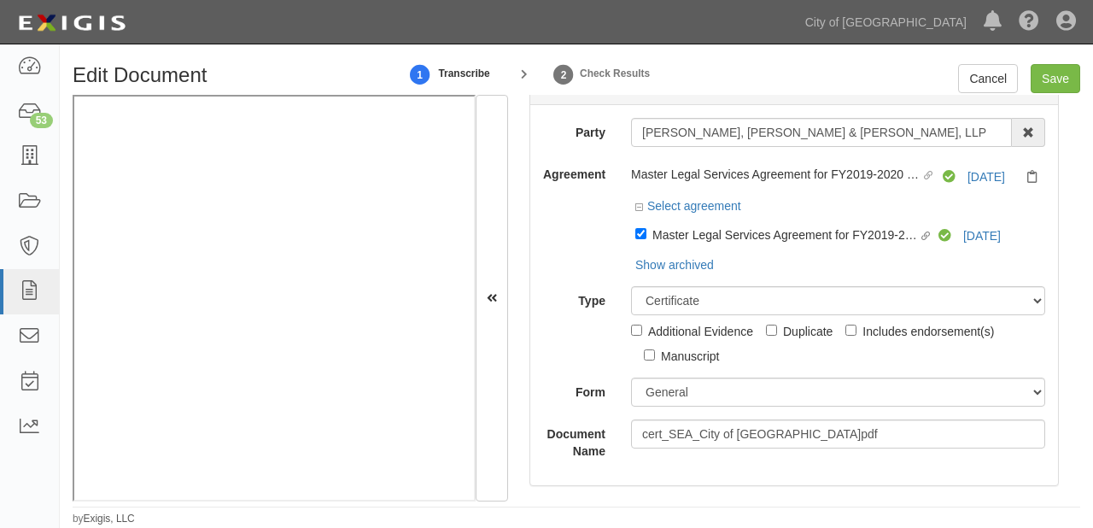
scroll to position [0, 0]
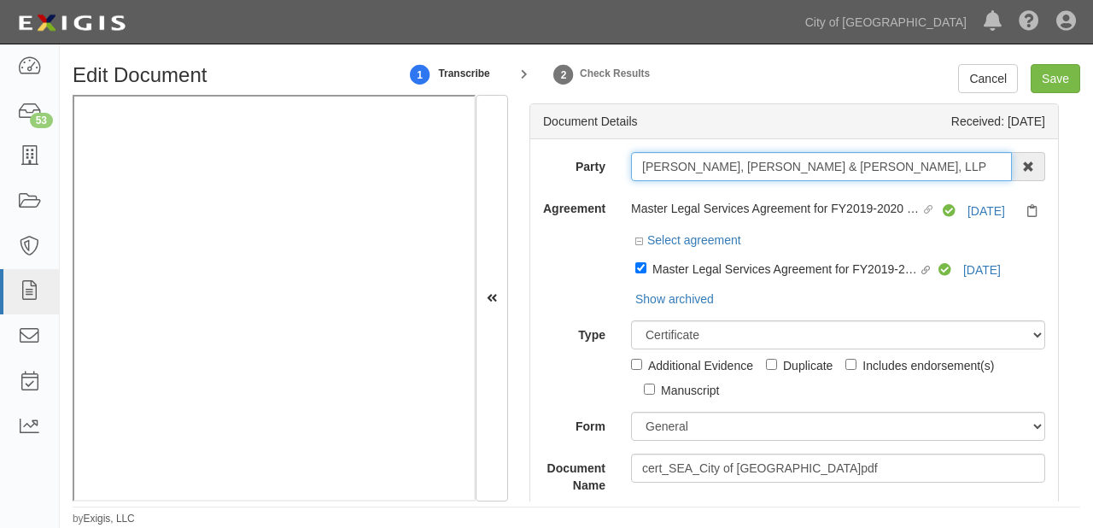
drag, startPoint x: 636, startPoint y: 167, endPoint x: 892, endPoint y: 168, distance: 255.4
click at [892, 168] on input "Orrick, Herrington & Sutcliffe, LLP" at bounding box center [821, 166] width 381 height 29
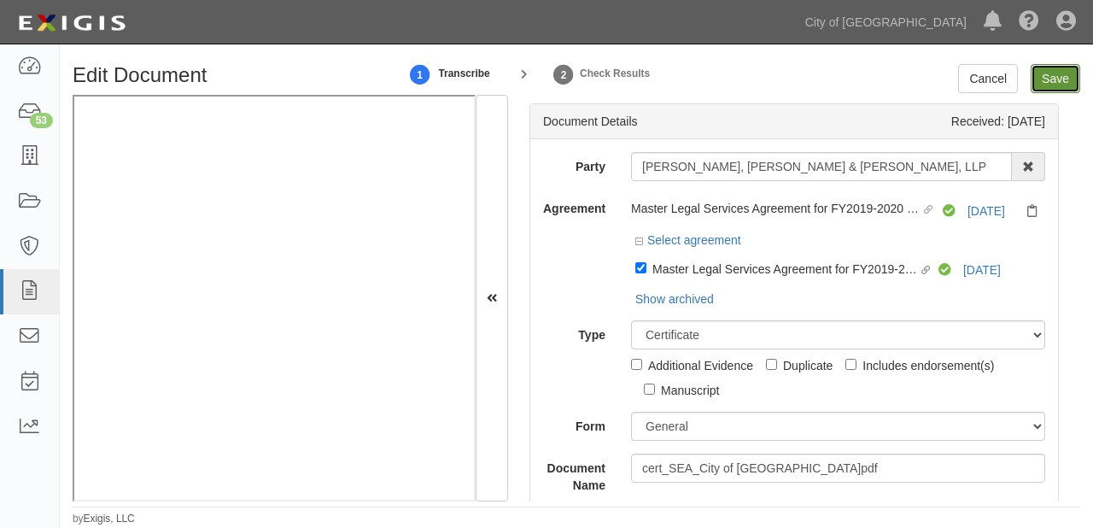
click at [1056, 80] on input "Save" at bounding box center [1056, 78] width 50 height 29
type input "1000000"
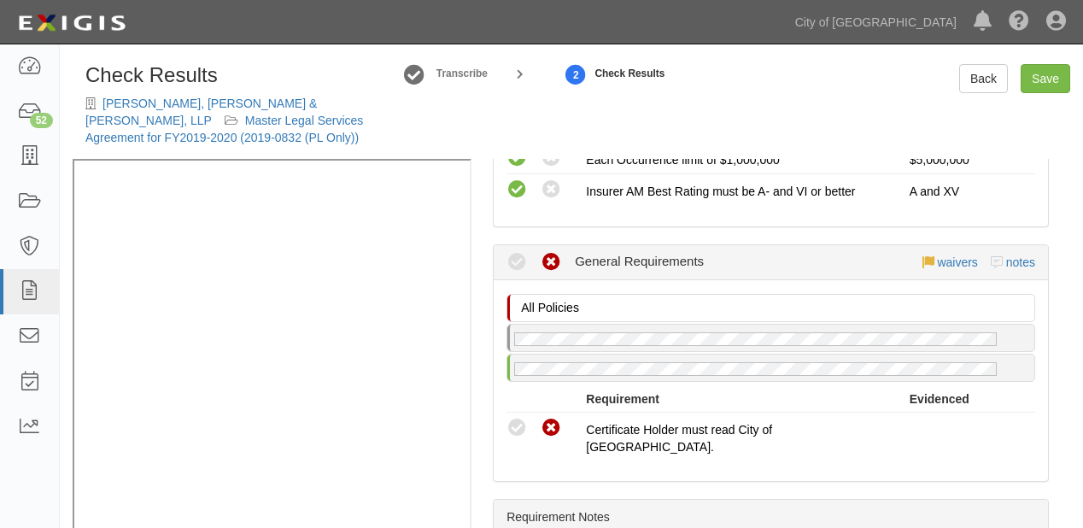
scroll to position [567, 0]
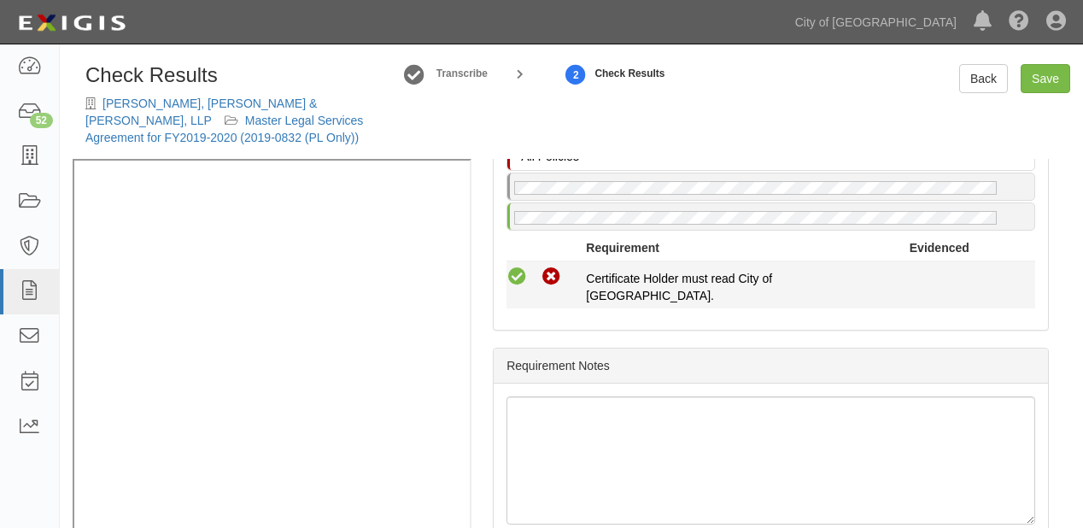
click at [513, 267] on icon at bounding box center [517, 277] width 21 height 21
radio input "true"
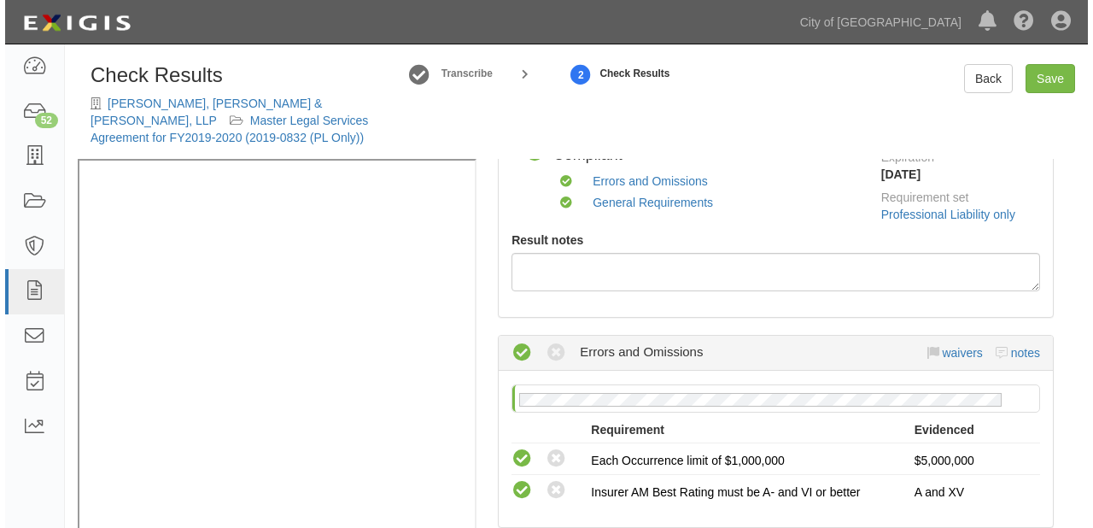
scroll to position [0, 0]
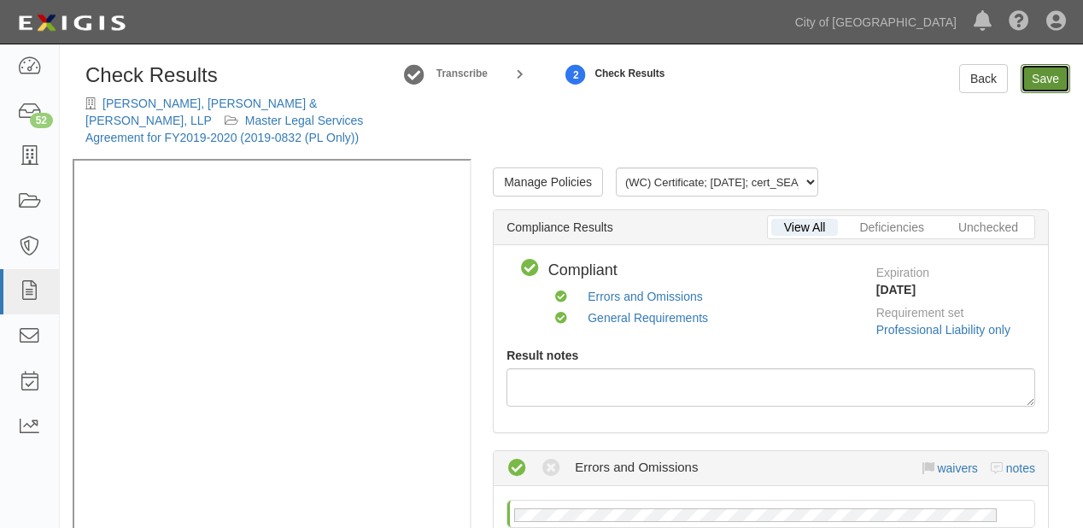
click at [1032, 80] on link "Save" at bounding box center [1046, 78] width 50 height 29
radio input "true"
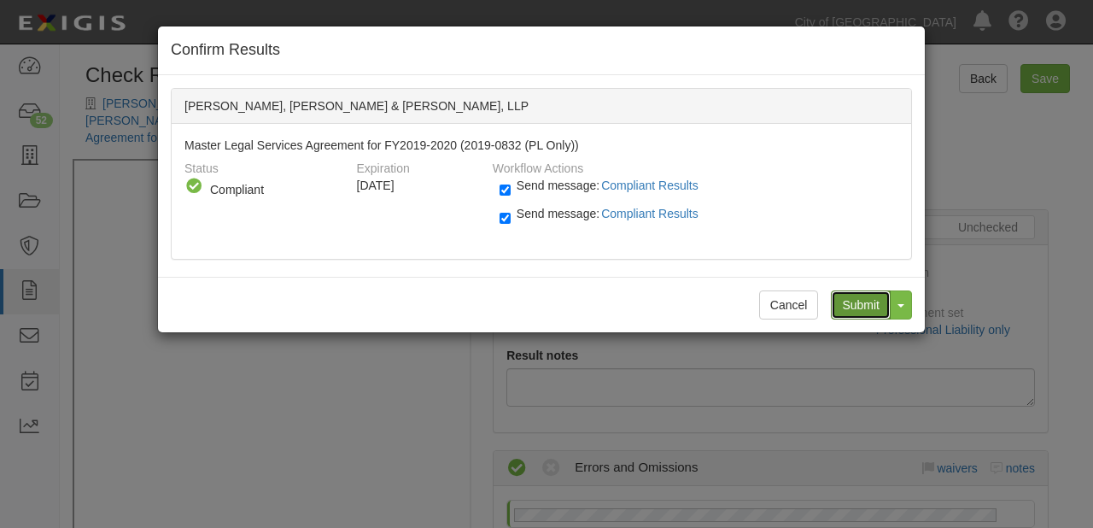
click at [857, 304] on input "Submit" at bounding box center [861, 304] width 60 height 29
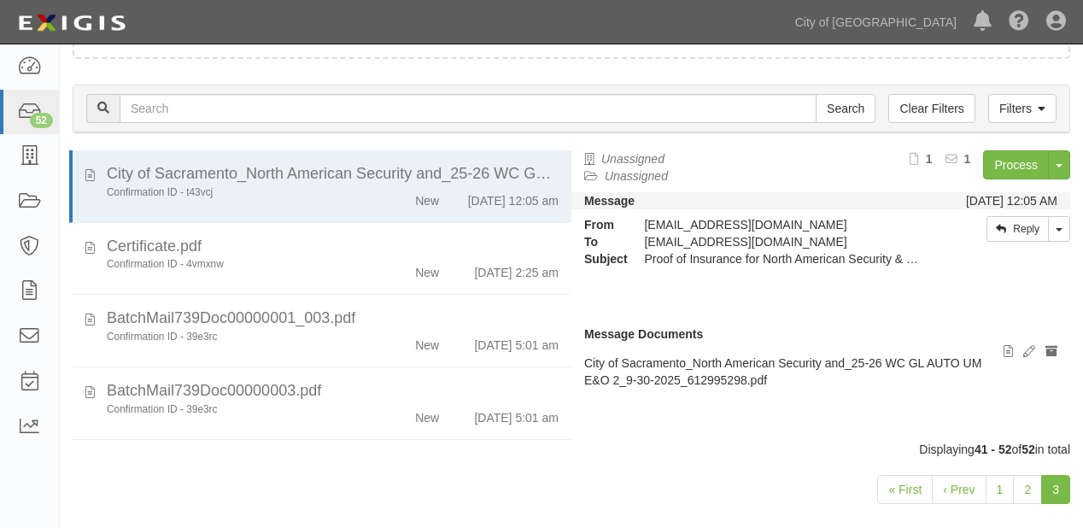
scroll to position [67, 0]
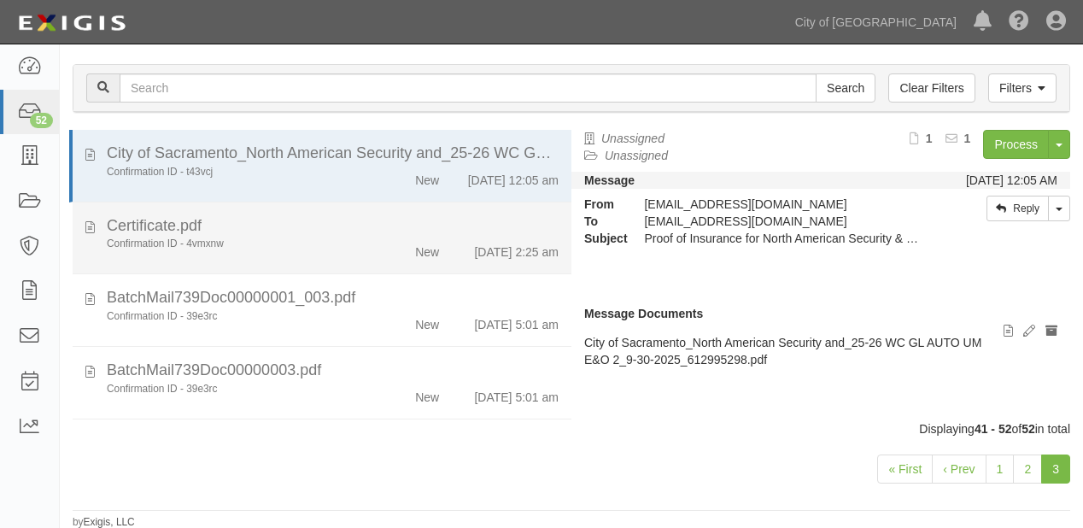
click at [336, 237] on div "Certificate.pdf" at bounding box center [333, 226] width 452 height 22
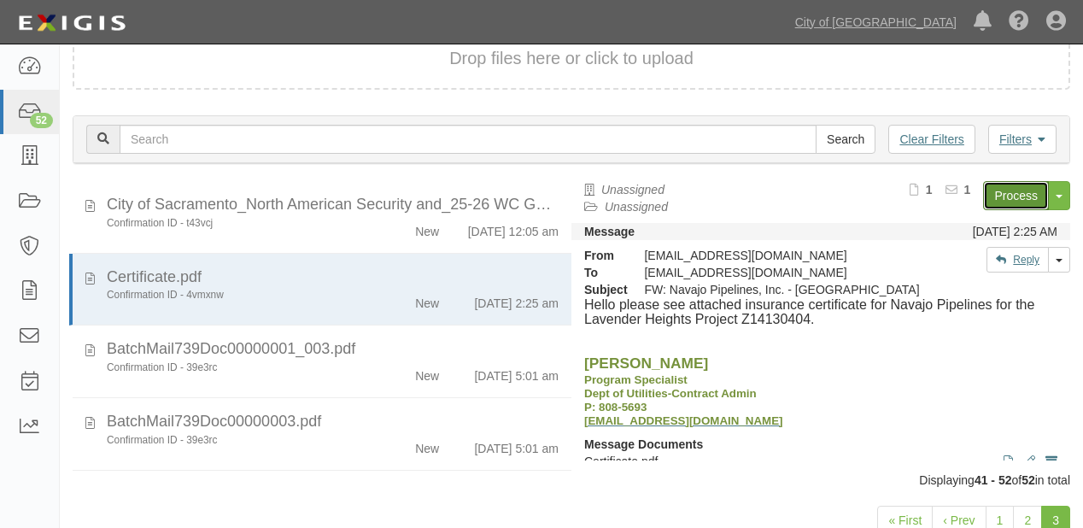
click at [1020, 190] on link "Process" at bounding box center [1016, 195] width 66 height 29
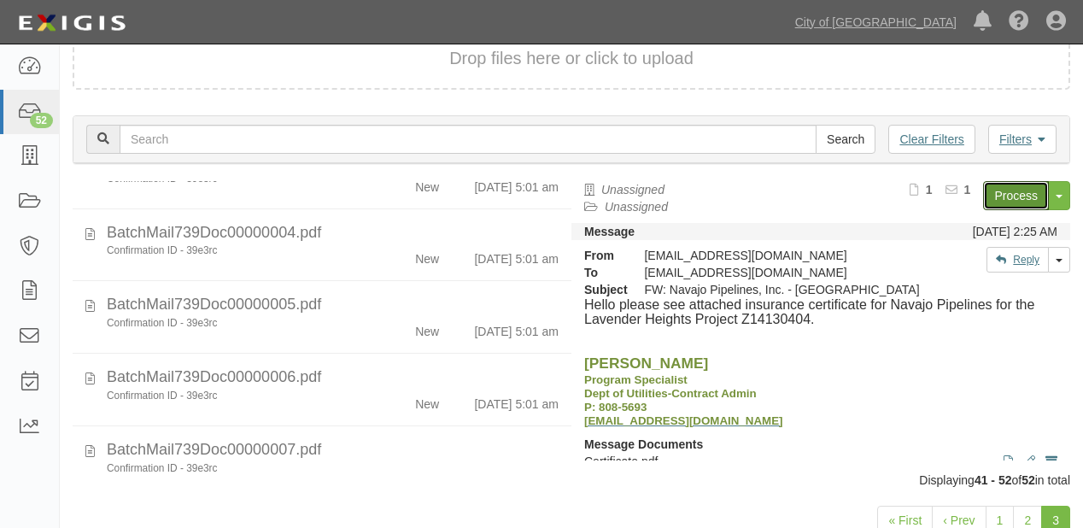
scroll to position [273, 0]
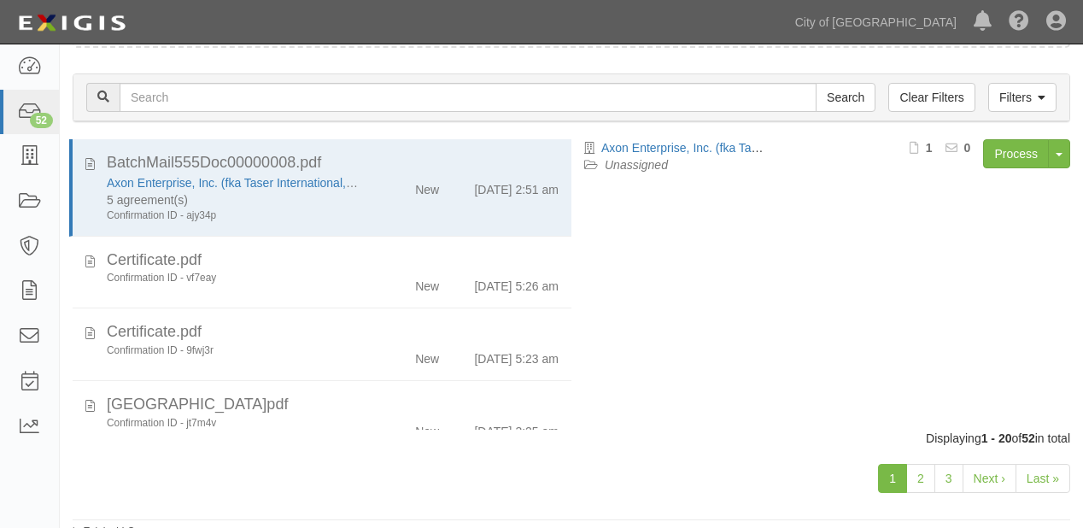
scroll to position [180, 0]
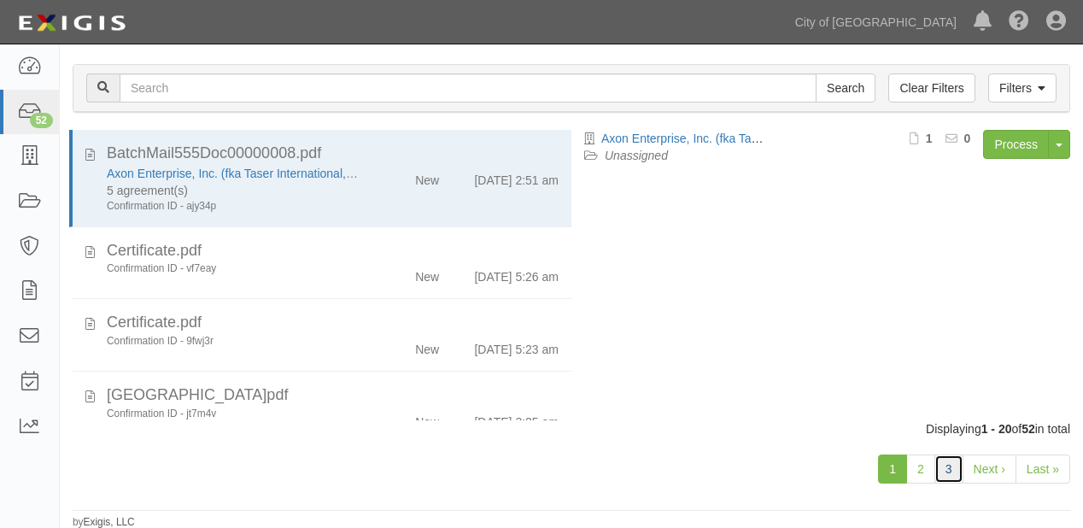
click at [958, 463] on link "3" at bounding box center [949, 468] width 29 height 29
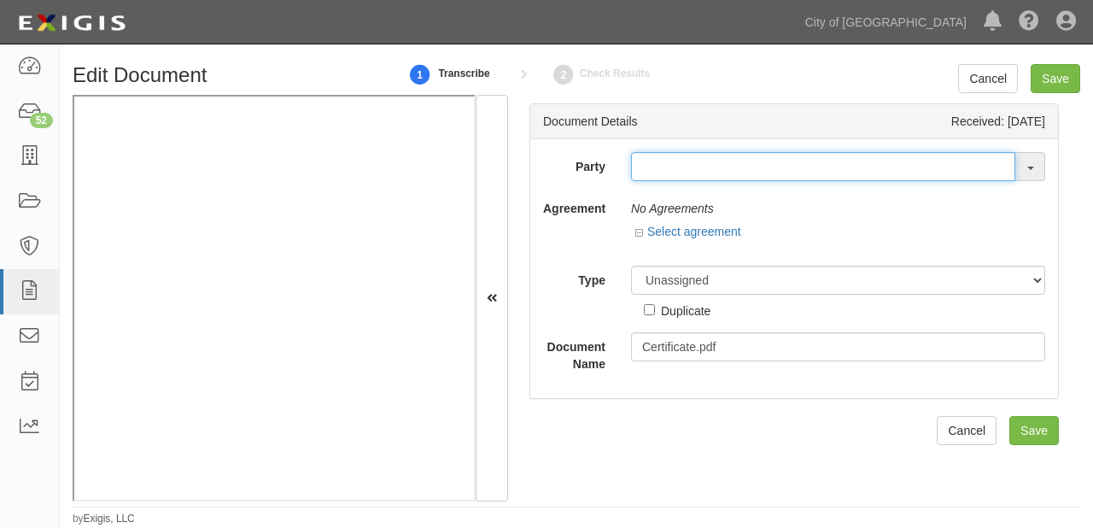
click at [663, 165] on input "text" at bounding box center [823, 166] width 384 height 29
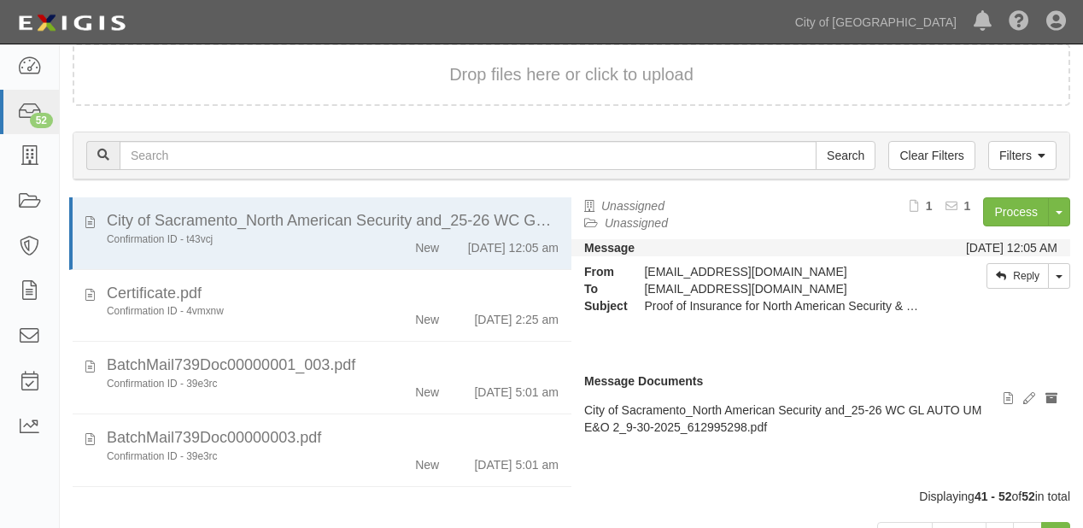
scroll to position [67, 0]
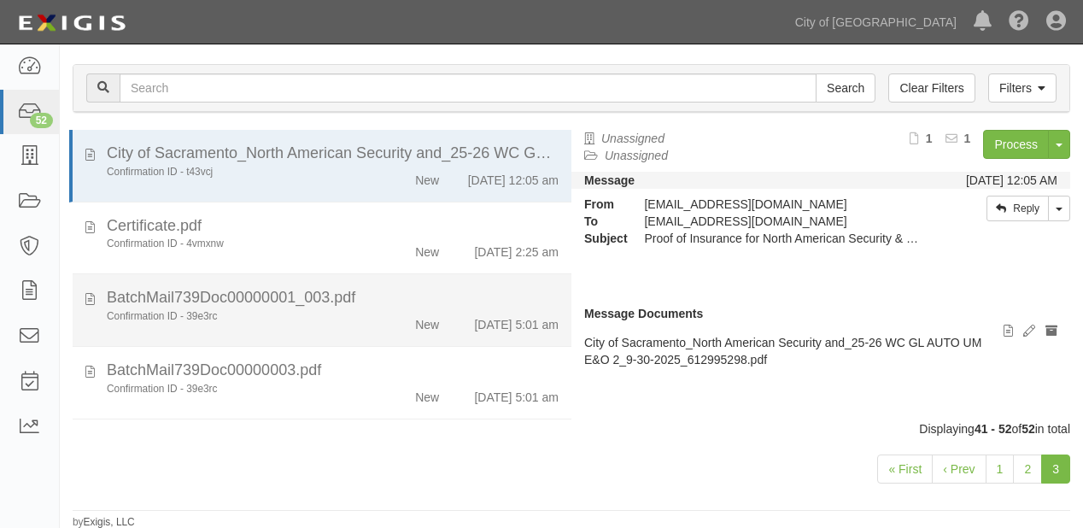
click at [391, 331] on div "New" at bounding box center [411, 321] width 79 height 24
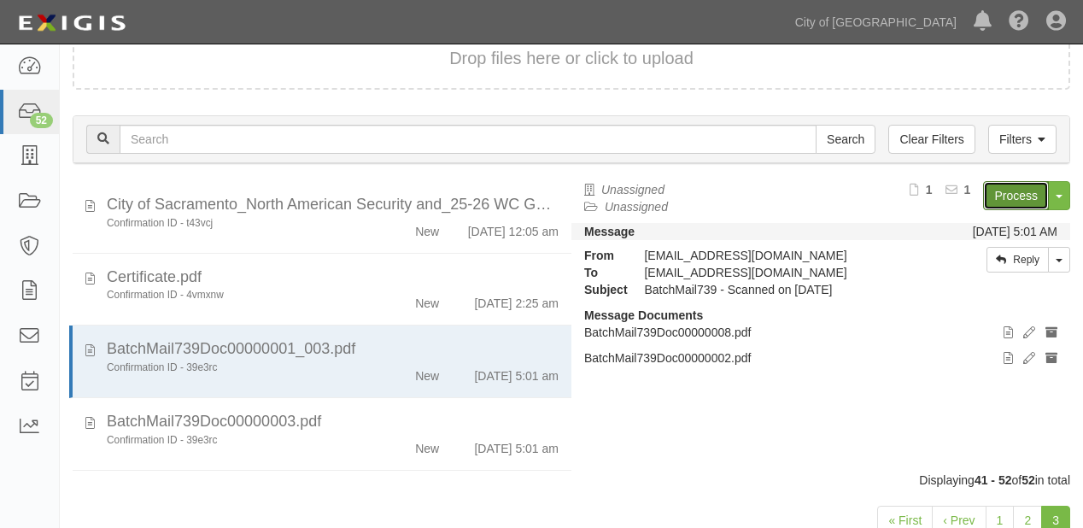
click at [1033, 205] on link "Process" at bounding box center [1016, 195] width 66 height 29
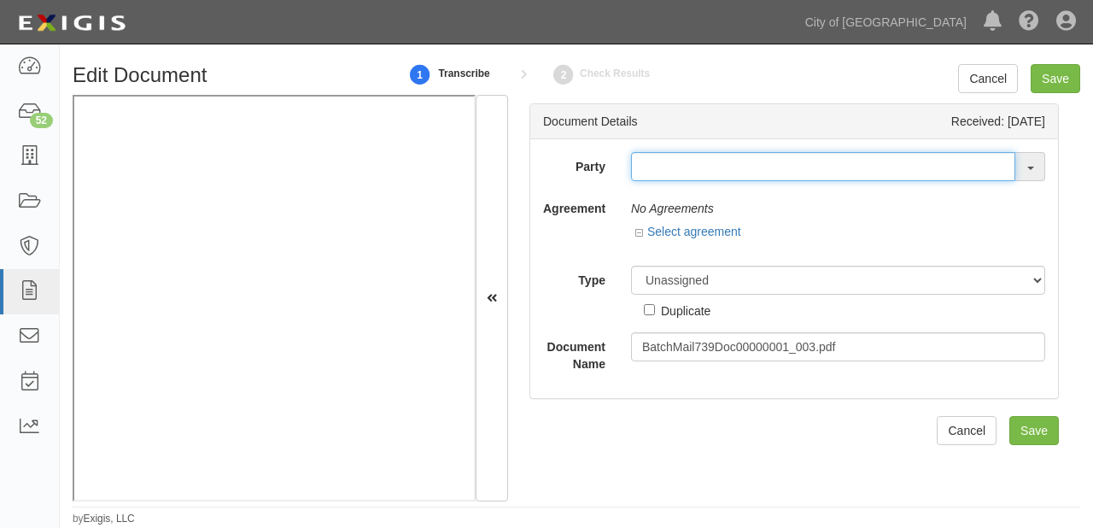
click at [649, 155] on input "text" at bounding box center [823, 166] width 384 height 29
click at [649, 166] on input "text" at bounding box center [823, 166] width 384 height 29
click at [665, 171] on input "text" at bounding box center [823, 166] width 384 height 29
type input "pharm"
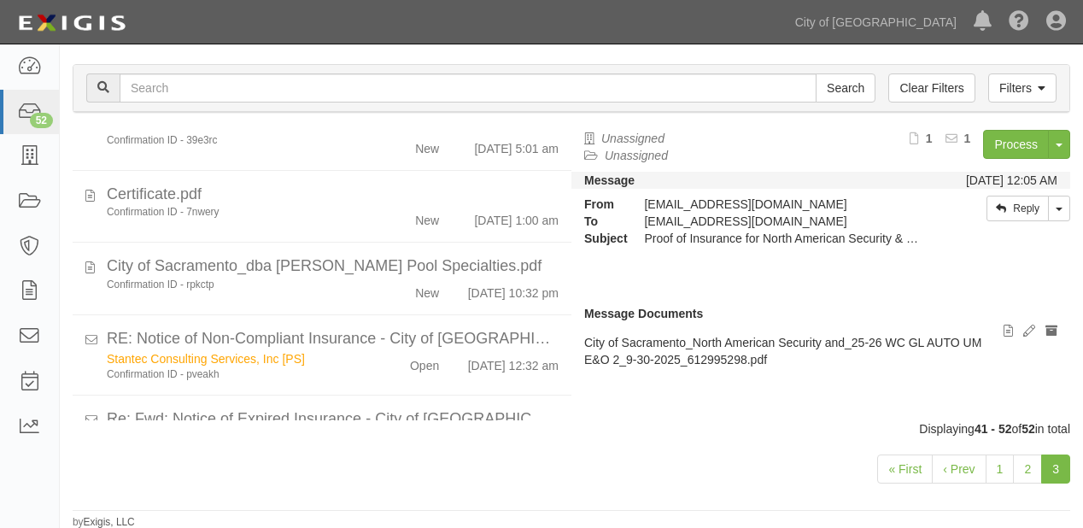
scroll to position [547, 0]
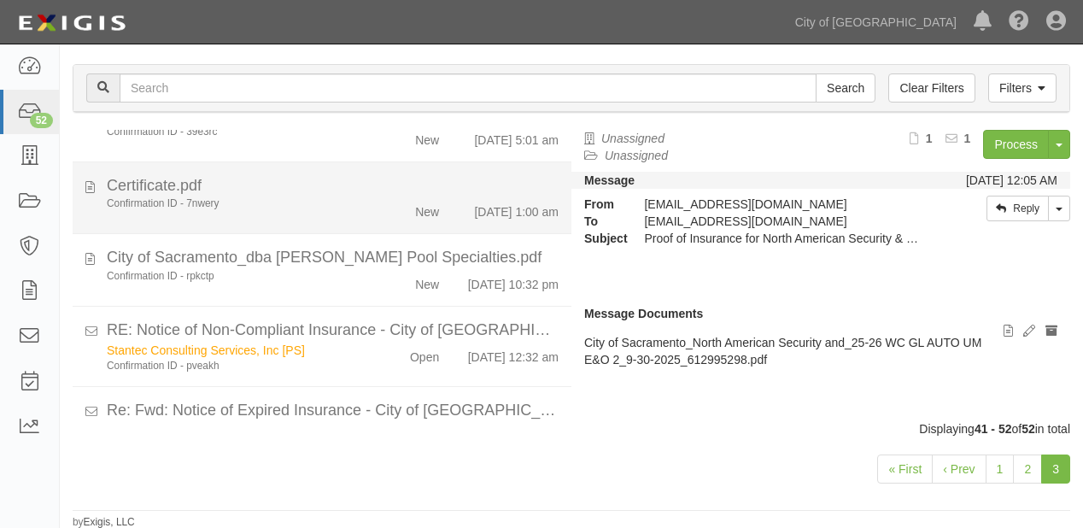
click at [331, 197] on div "Certificate.pdf" at bounding box center [333, 186] width 452 height 22
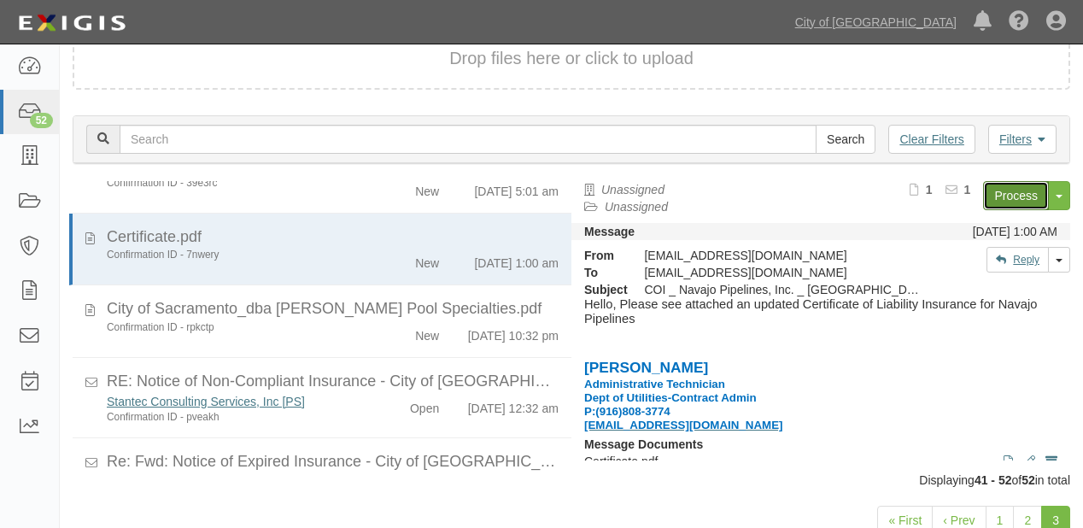
click at [1000, 195] on link "Process" at bounding box center [1016, 195] width 66 height 29
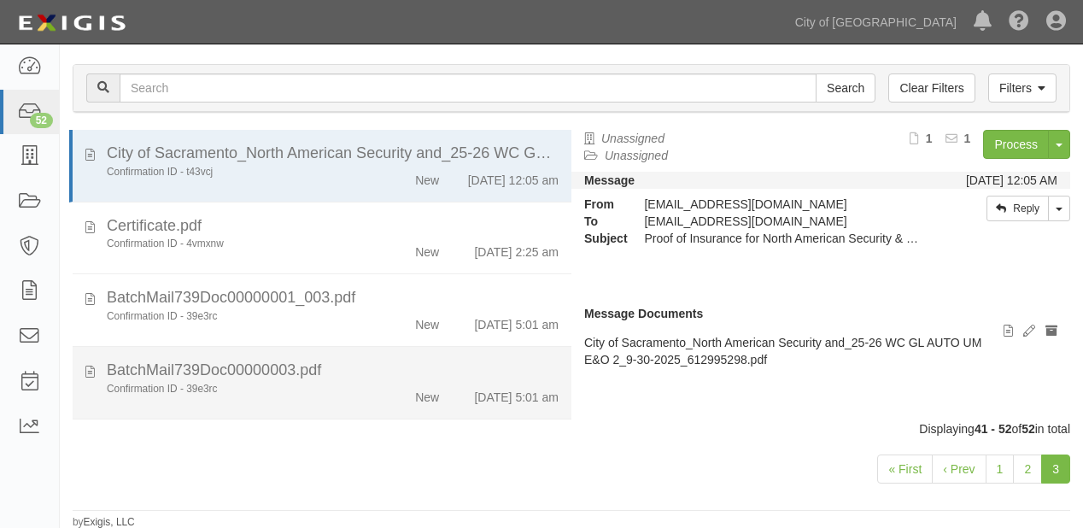
click at [383, 403] on div "New" at bounding box center [411, 394] width 79 height 24
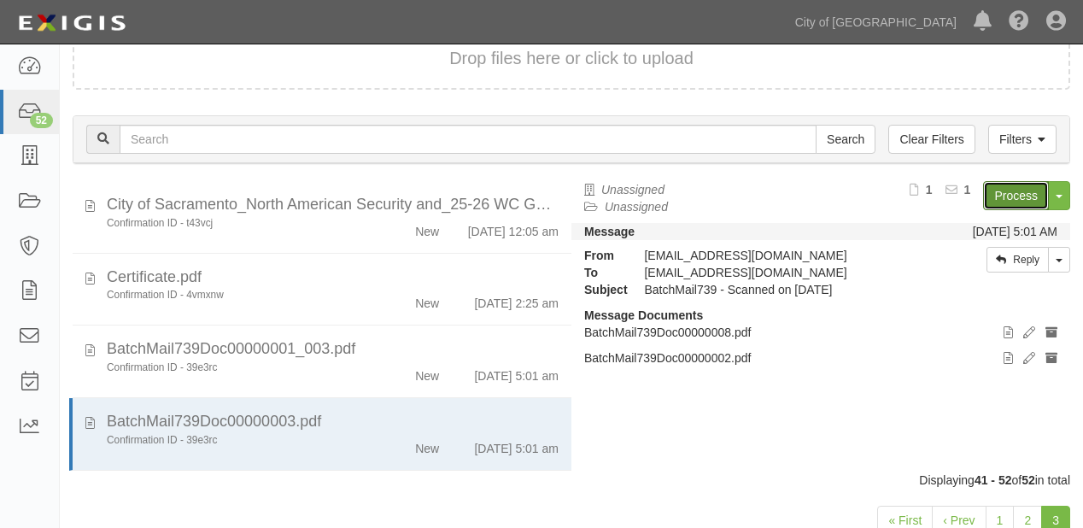
click at [1025, 194] on link "Process" at bounding box center [1016, 195] width 66 height 29
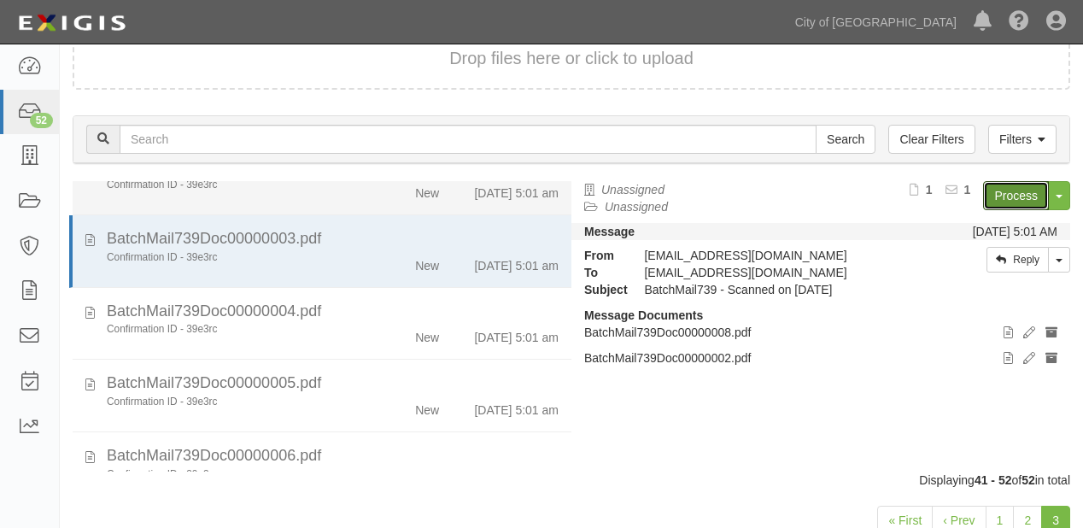
scroll to position [205, 0]
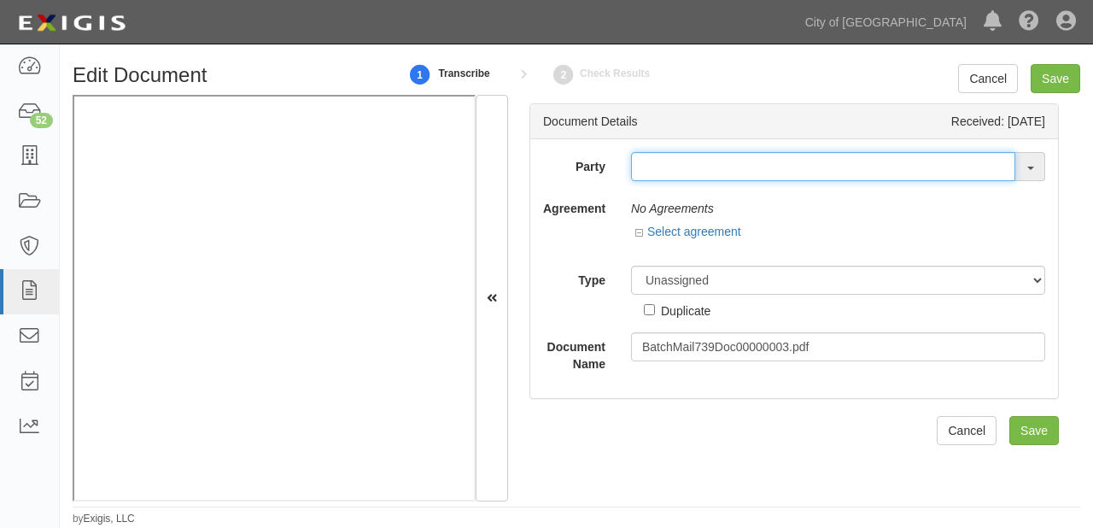
click at [654, 167] on input "text" at bounding box center [823, 166] width 384 height 29
type input "outw"
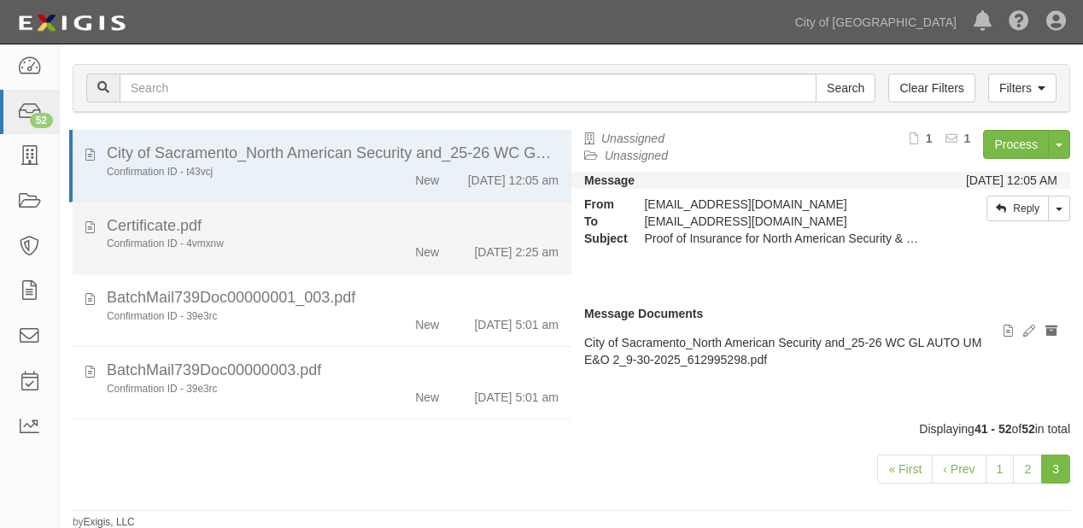
scroll to position [137, 0]
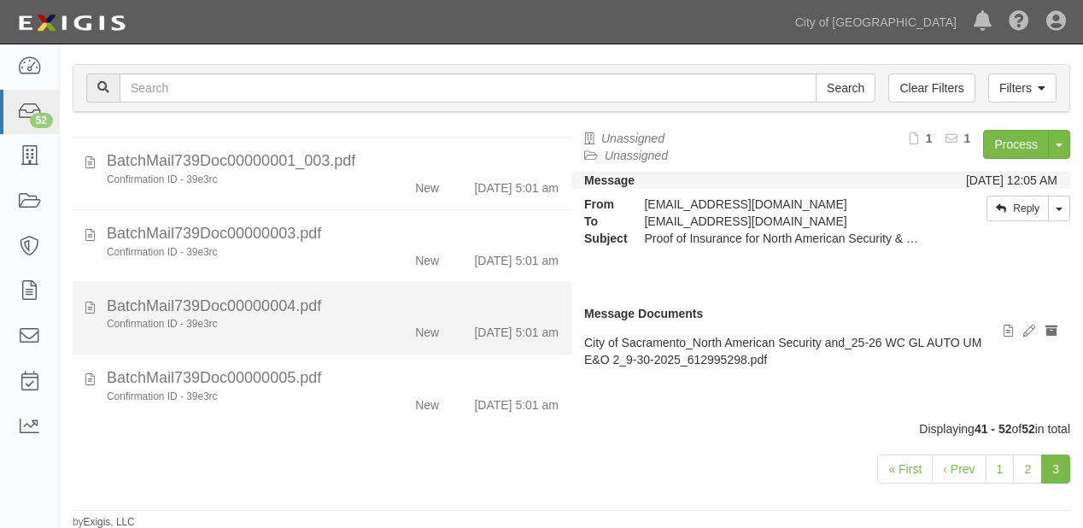
click at [378, 318] on div "BatchMail739Doc00000004.pdf" at bounding box center [333, 307] width 452 height 22
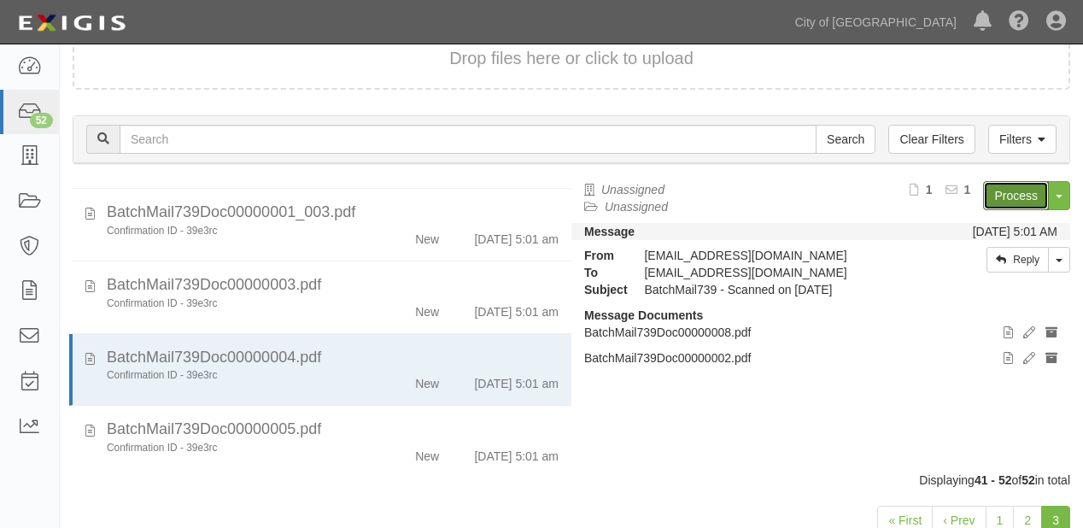
click at [1018, 205] on link "Process" at bounding box center [1016, 195] width 66 height 29
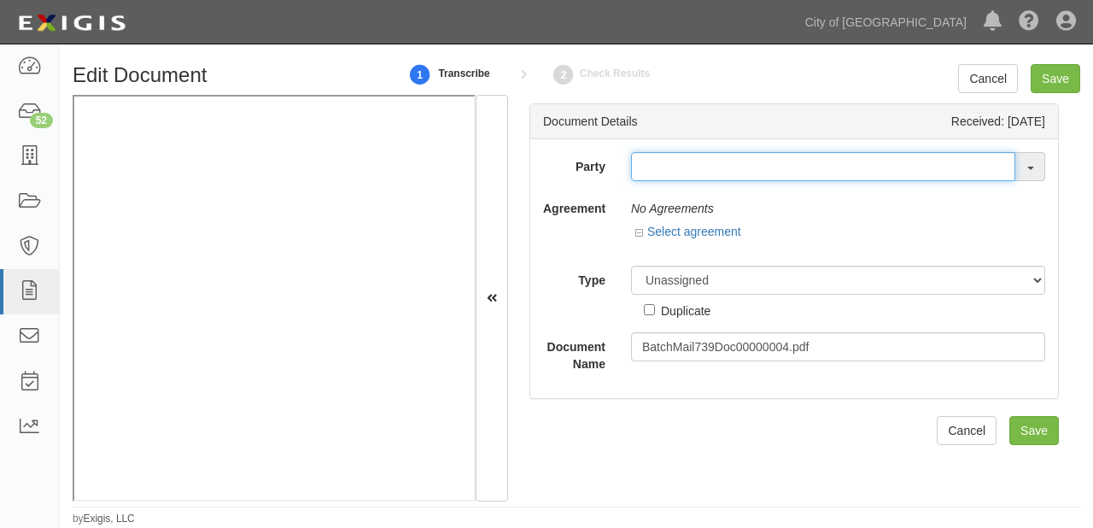
click at [666, 163] on input "text" at bounding box center [823, 166] width 384 height 29
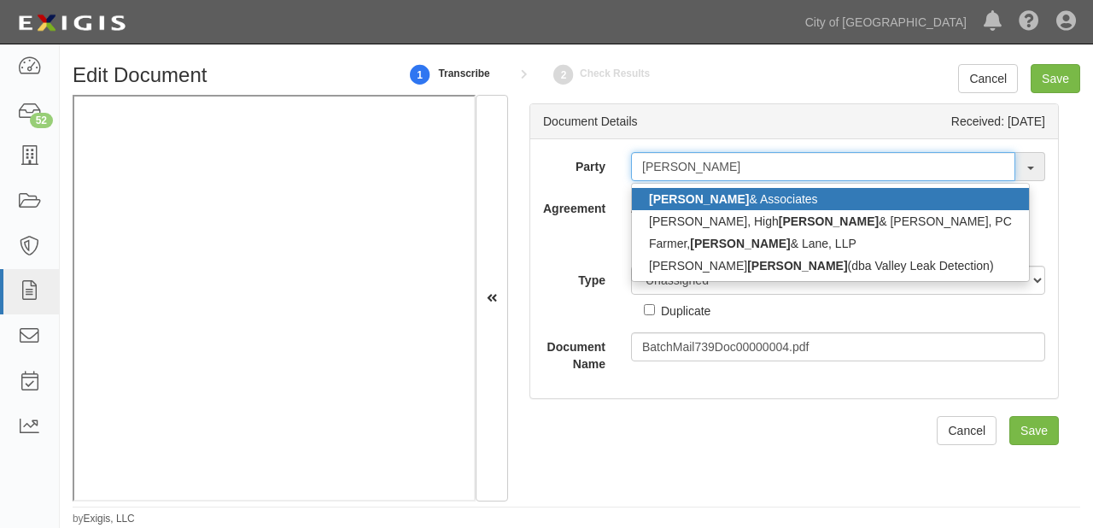
type input "smith j"
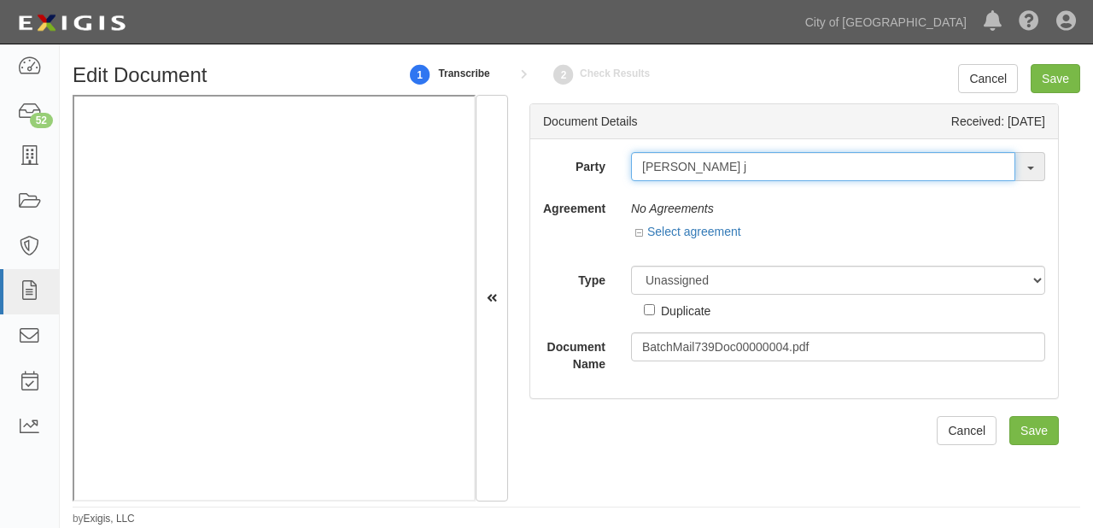
drag, startPoint x: 681, startPoint y: 174, endPoint x: 572, endPoint y: 168, distance: 108.7
click at [536, 166] on div "Party smith j Smith & Associates Colantuono, High smith & Whatley, PC Farmer, S…" at bounding box center [795, 166] width 528 height 29
type input "sierra o"
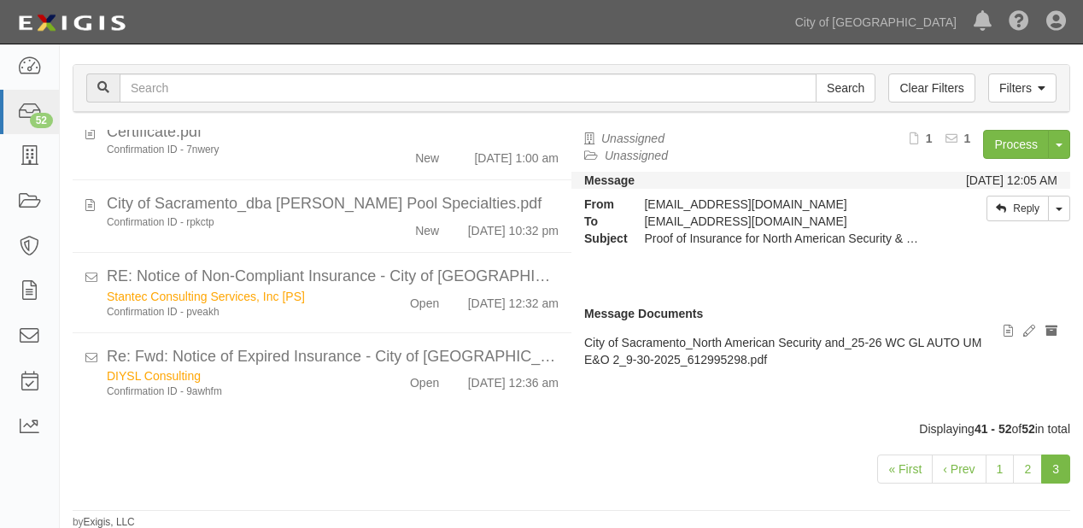
scroll to position [478, 0]
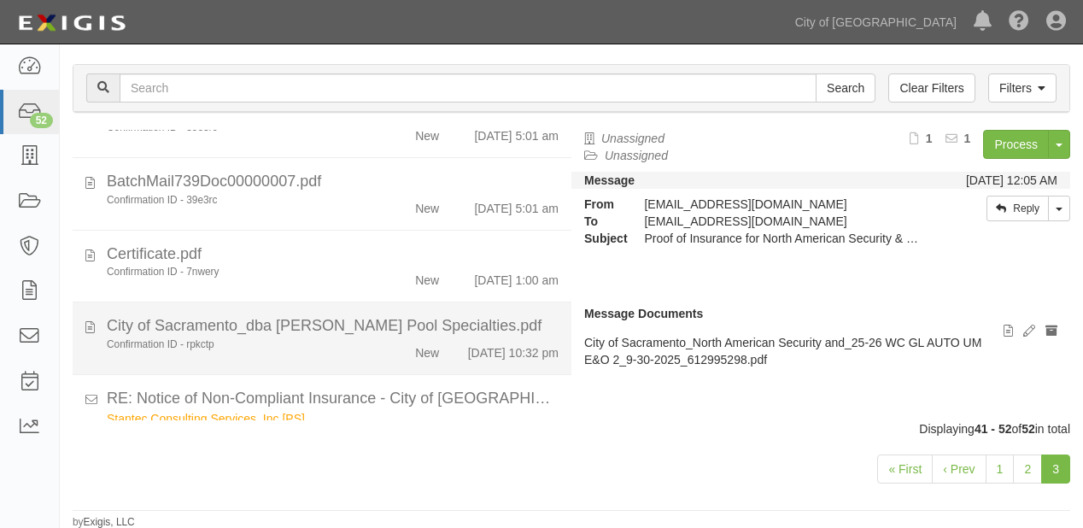
click at [313, 351] on div "Confirmation ID - rpkctp" at bounding box center [233, 344] width 253 height 15
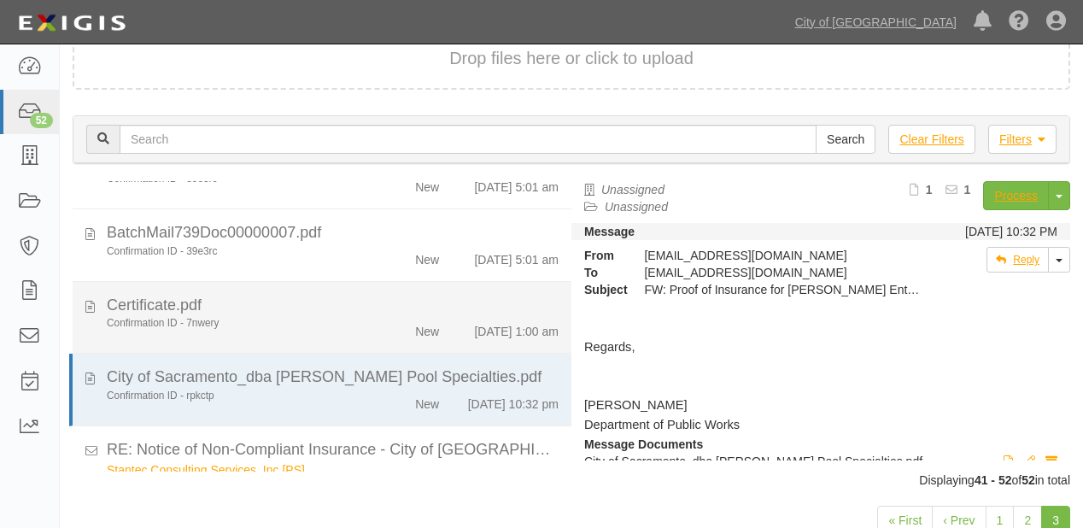
click at [511, 340] on div "10/4/25 1:00 am" at bounding box center [516, 328] width 85 height 24
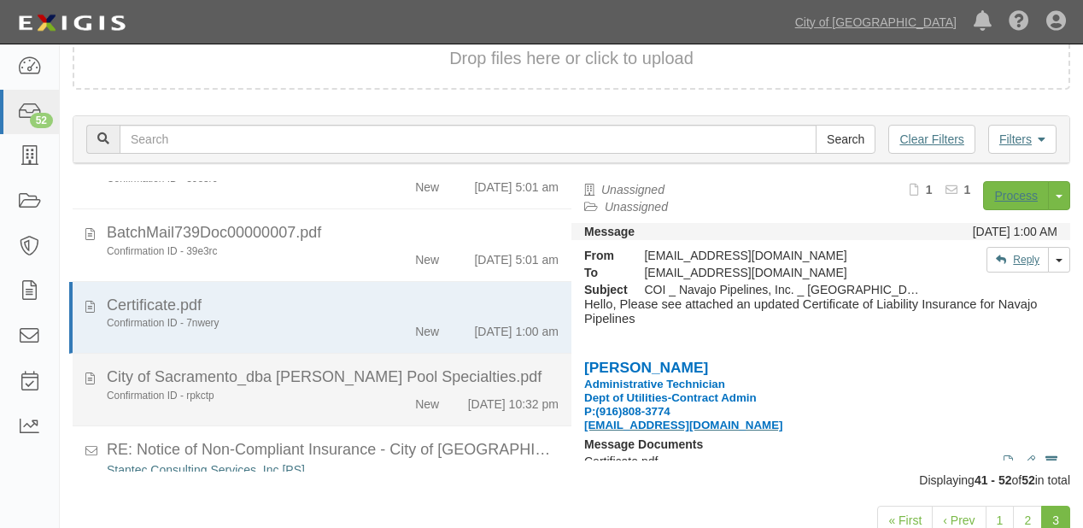
click at [495, 387] on div "City of Sacramento_dba Adams Pool Specialties.pdf" at bounding box center [333, 377] width 452 height 22
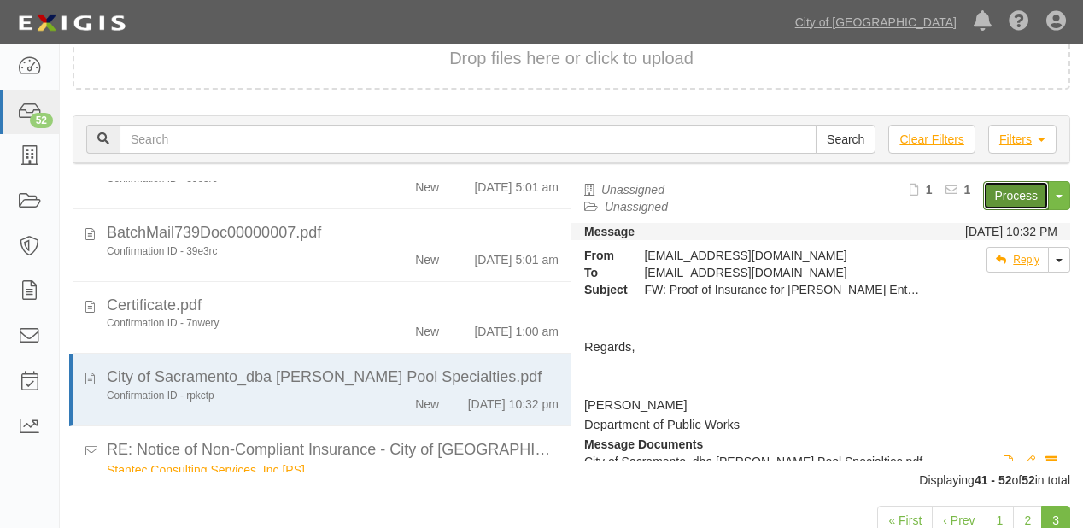
click at [1001, 188] on link "Process" at bounding box center [1016, 195] width 66 height 29
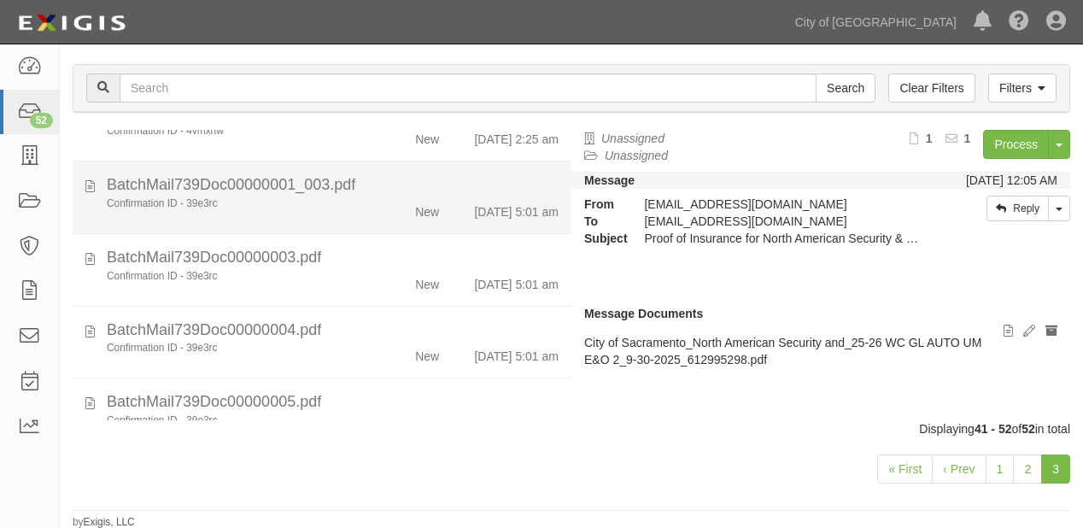
scroll to position [137, 0]
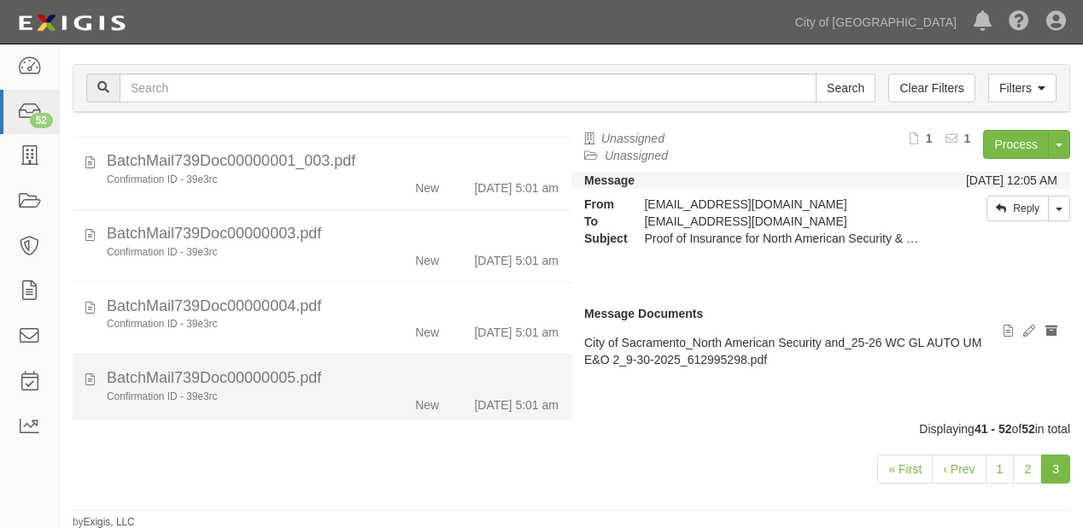
click at [338, 390] on div "BatchMail739Doc00000005.pdf" at bounding box center [333, 378] width 452 height 22
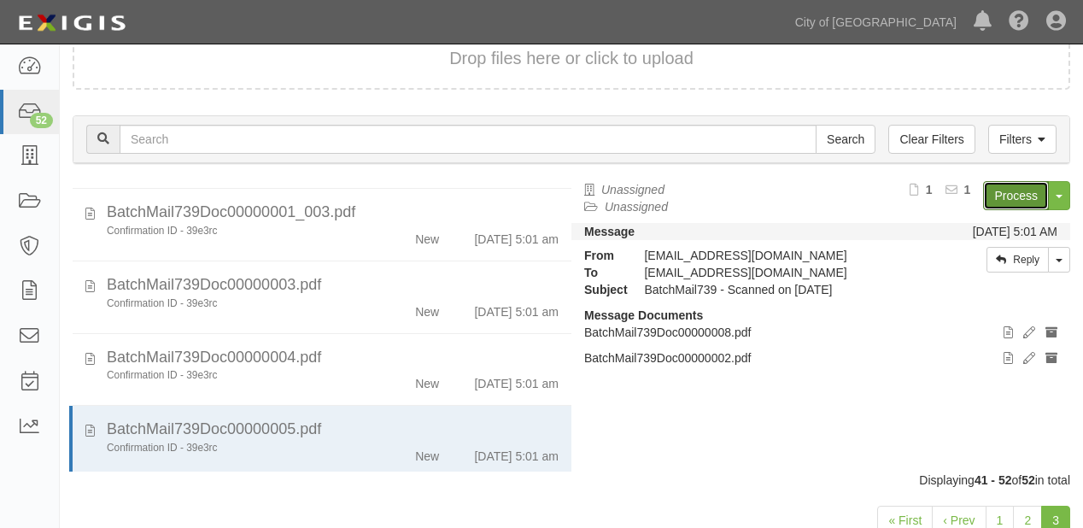
click at [1016, 201] on link "Process" at bounding box center [1016, 195] width 66 height 29
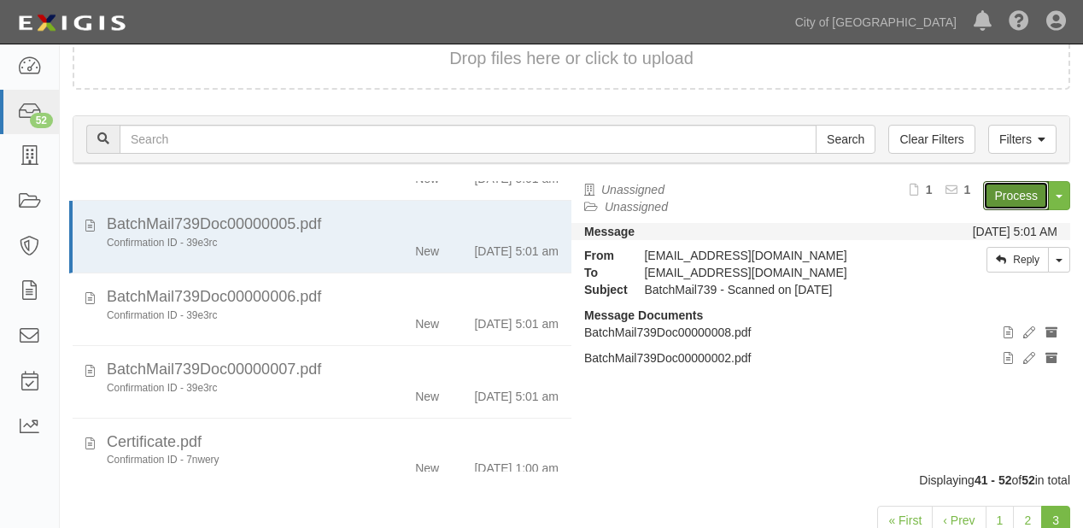
scroll to position [410, 0]
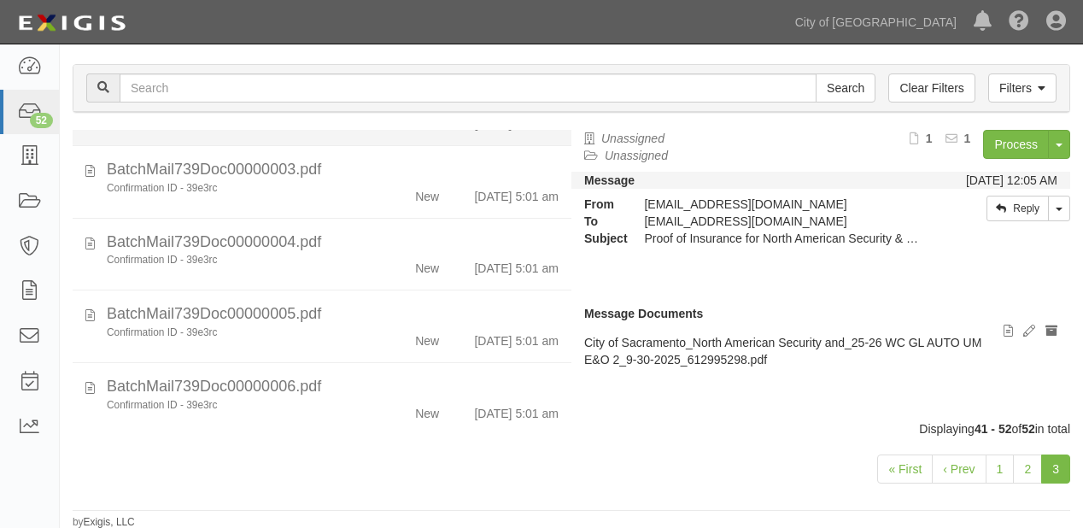
scroll to position [205, 0]
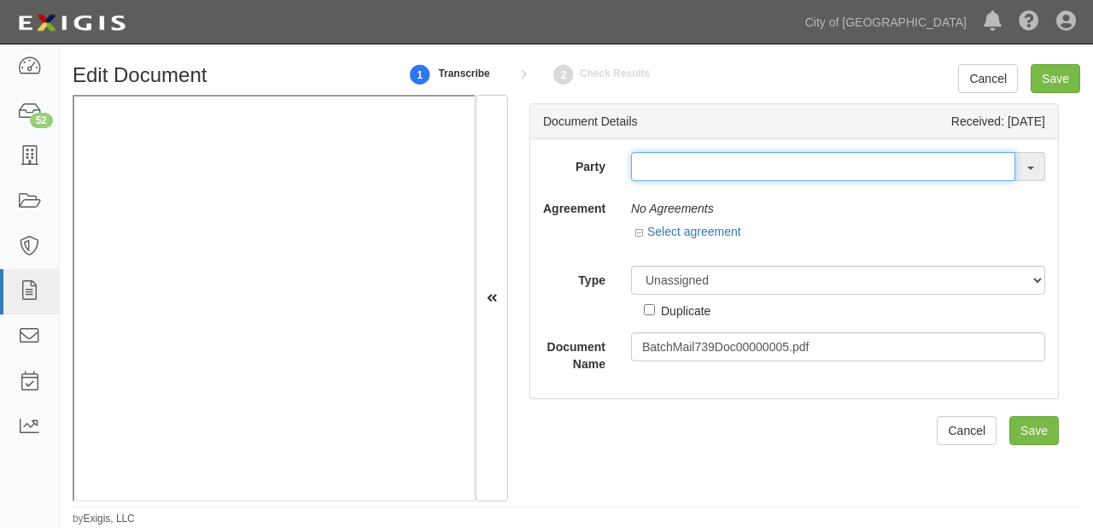
click at [673, 159] on input "text" at bounding box center [823, 166] width 384 height 29
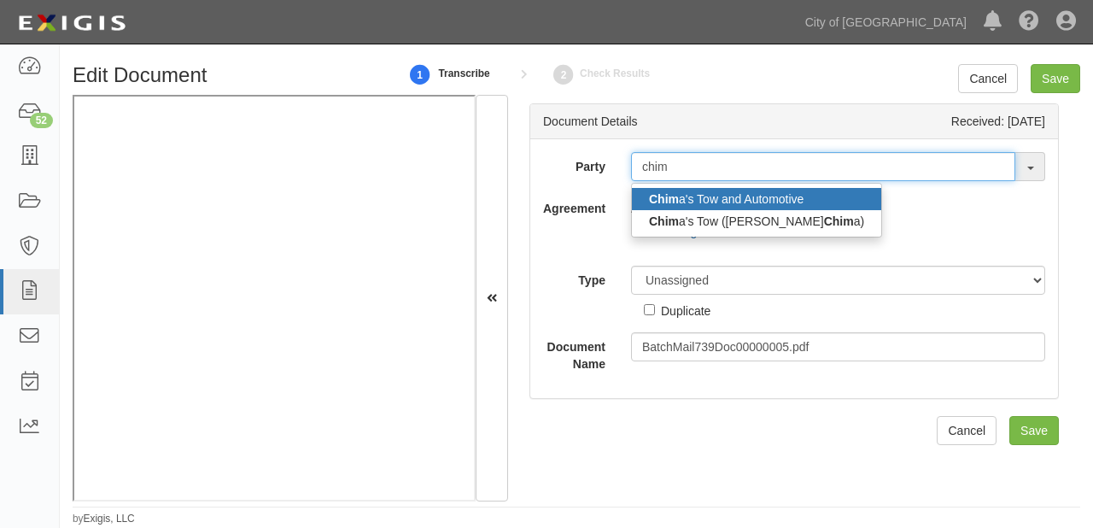
type input "chim"
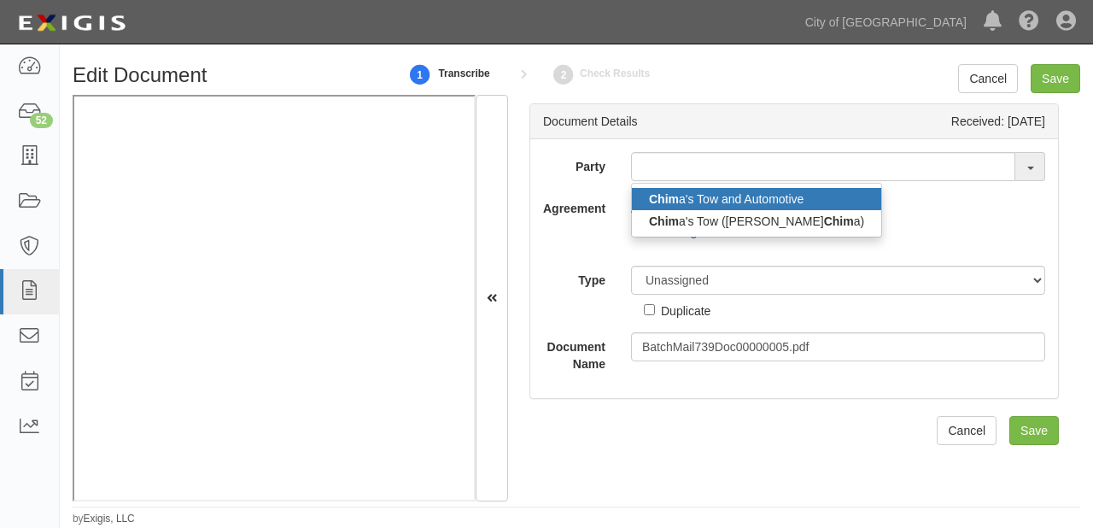
click at [704, 198] on link "Chim a's Tow and Automotive" at bounding box center [756, 199] width 249 height 22
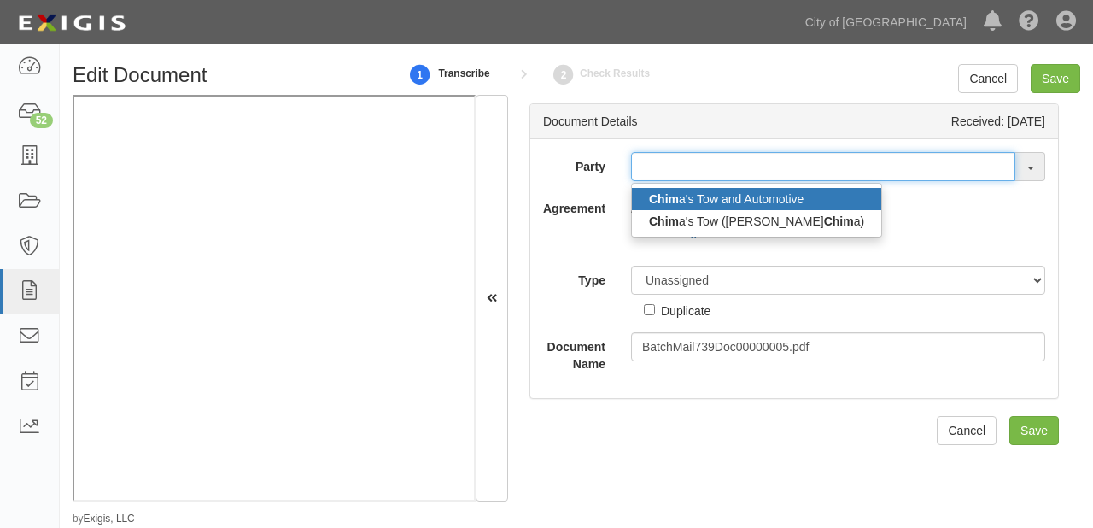
type input "Chima's Tow and Automotive"
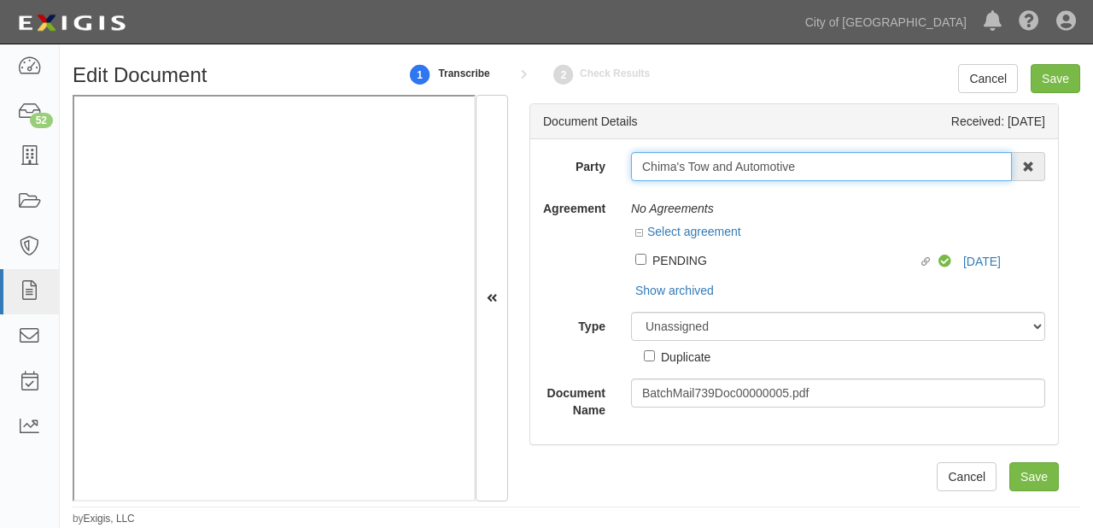
drag, startPoint x: 636, startPoint y: 171, endPoint x: 806, endPoint y: 174, distance: 170.9
click at [806, 174] on input "Chima's Tow and Automotive" at bounding box center [821, 166] width 381 height 29
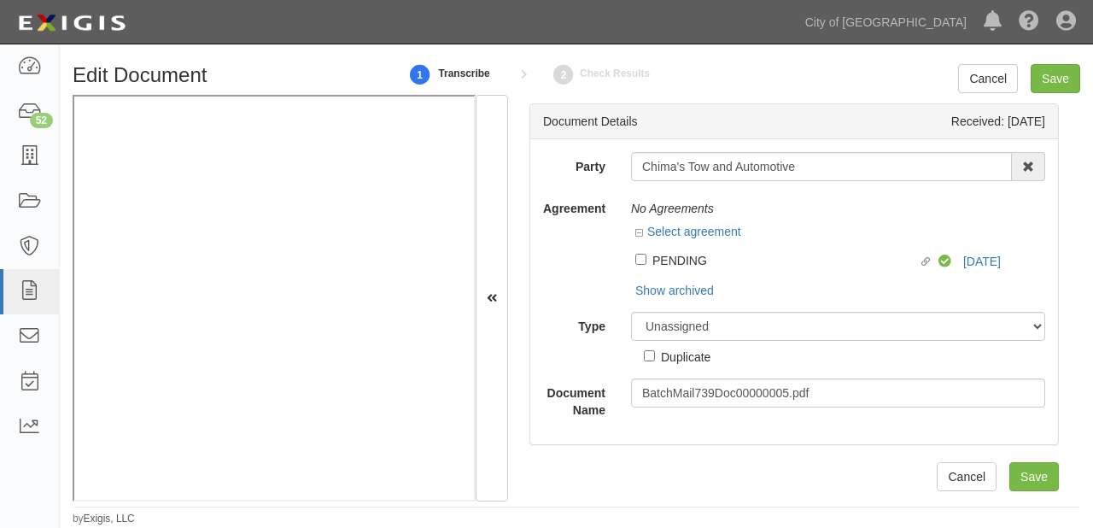
drag, startPoint x: 806, startPoint y: 174, endPoint x: 469, endPoint y: 183, distance: 337.5
click at [762, 269] on label "Linked agreement PENDING Linked agreement" at bounding box center [787, 261] width 303 height 23
click at [647, 265] on input "Linked agreement PENDING Linked agreement" at bounding box center [641, 259] width 11 height 11
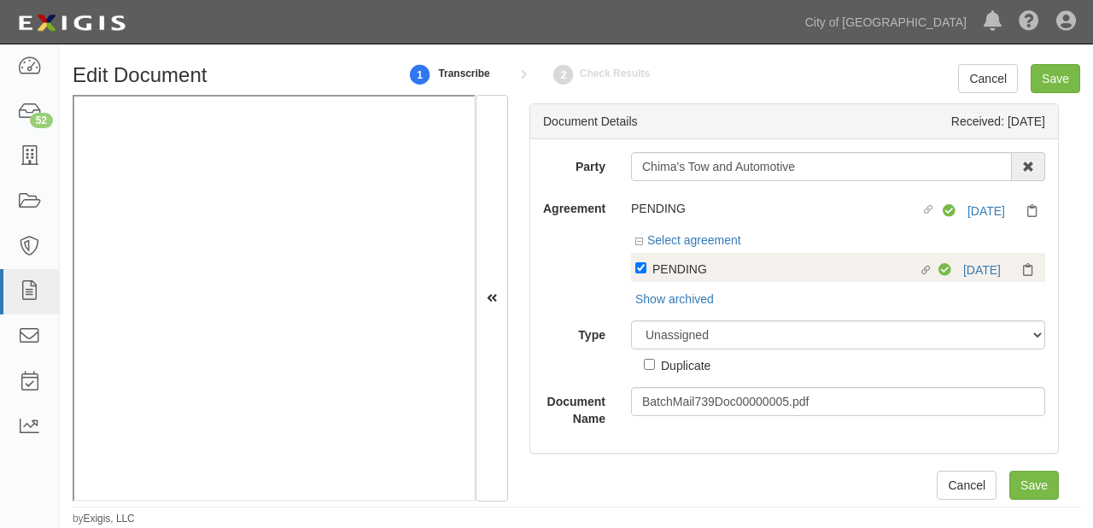
click at [683, 270] on div "PENDING" at bounding box center [786, 268] width 267 height 19
click at [647, 270] on input "Linked agreement PENDING Linked agreement" at bounding box center [641, 267] width 11 height 11
checkbox input "false"
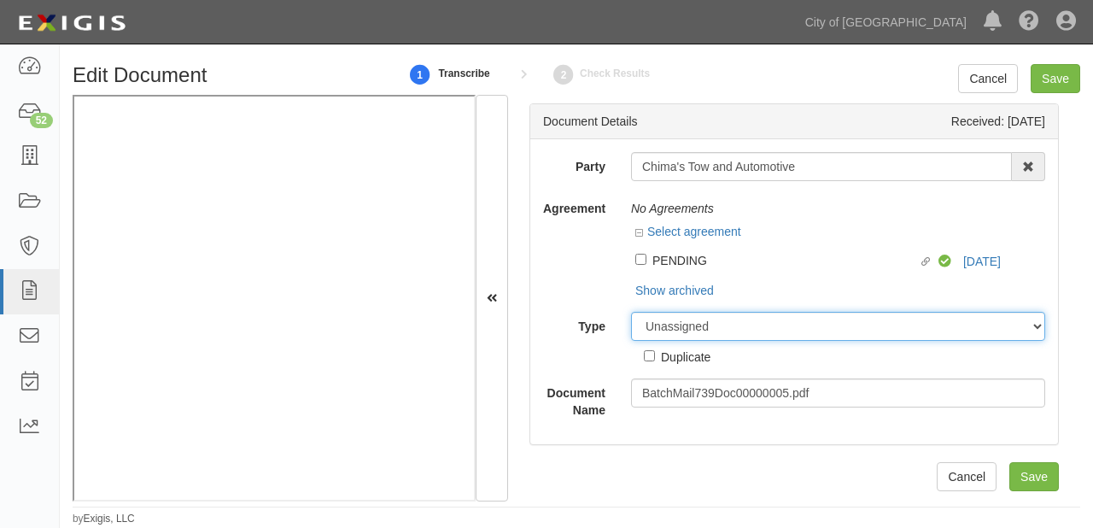
click at [685, 314] on select "Unassigned Binder Cancellation Notice Certificate Contract Endorsement Insuranc…" at bounding box center [838, 326] width 414 height 29
click at [692, 337] on select "Unassigned Binder Cancellation Notice Certificate Contract Endorsement Insuranc…" at bounding box center [838, 326] width 414 height 29
click at [685, 325] on select "Unassigned Binder Cancellation Notice Certificate Contract Endorsement Insuranc…" at bounding box center [838, 326] width 414 height 29
select select "OtherDetail"
click at [631, 312] on select "Unassigned Binder Cancellation Notice Certificate Contract Endorsement Insuranc…" at bounding box center [838, 326] width 414 height 29
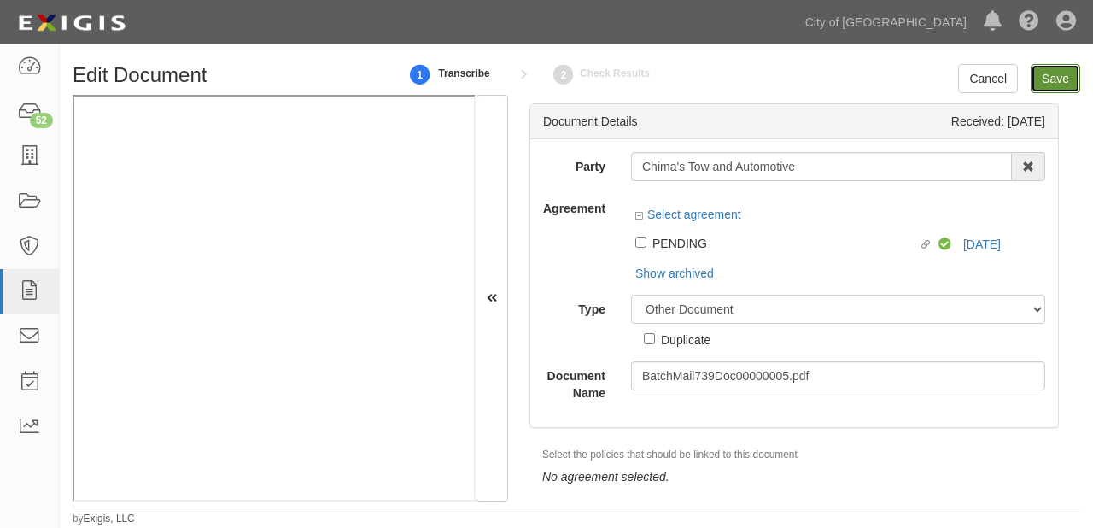
click at [1052, 83] on input "Save" at bounding box center [1056, 78] width 50 height 29
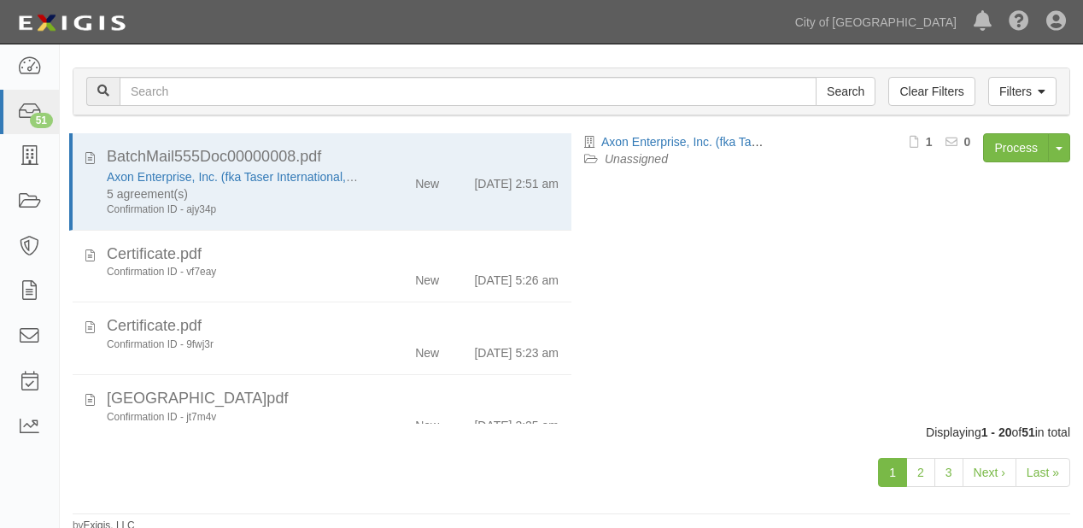
scroll to position [119, 0]
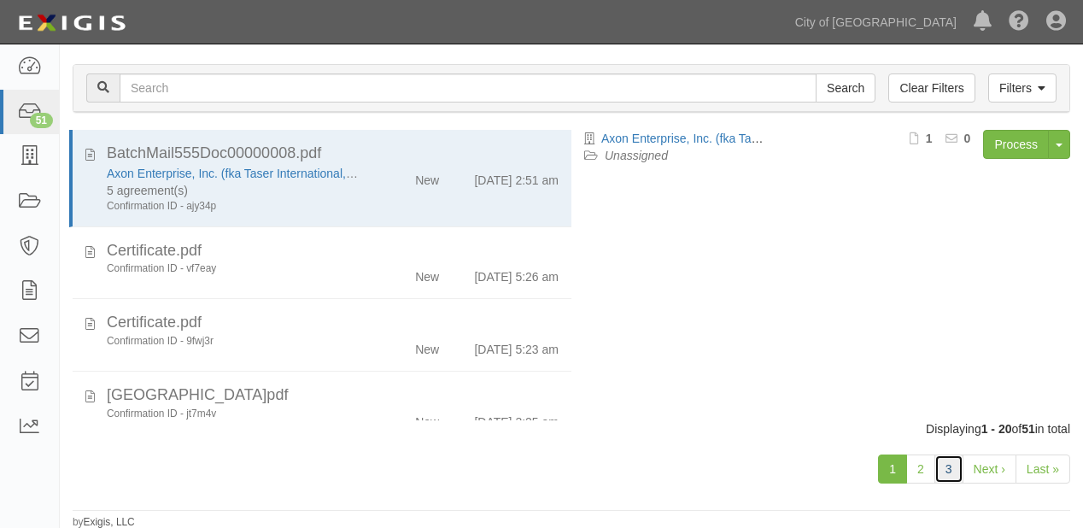
click at [951, 469] on link "3" at bounding box center [949, 468] width 29 height 29
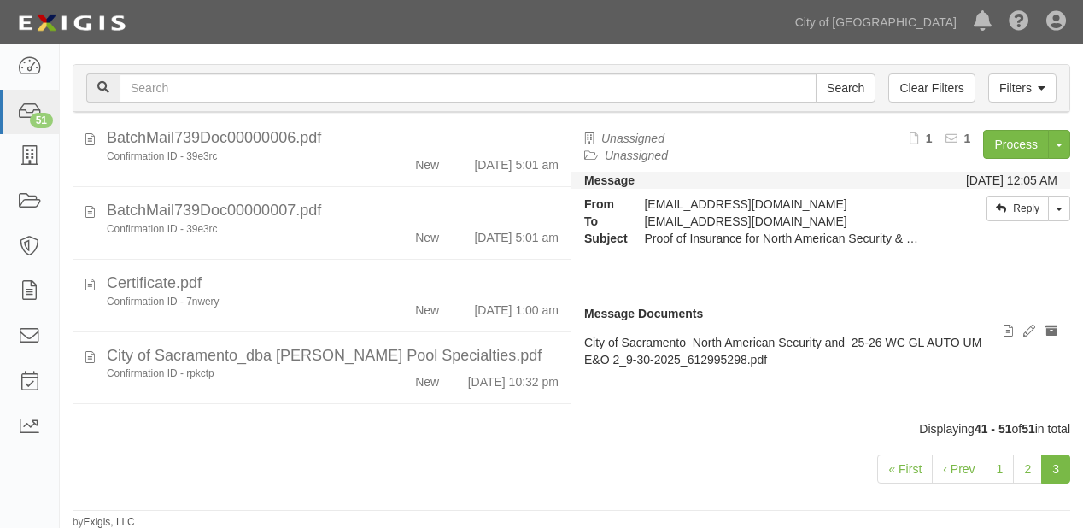
scroll to position [238, 0]
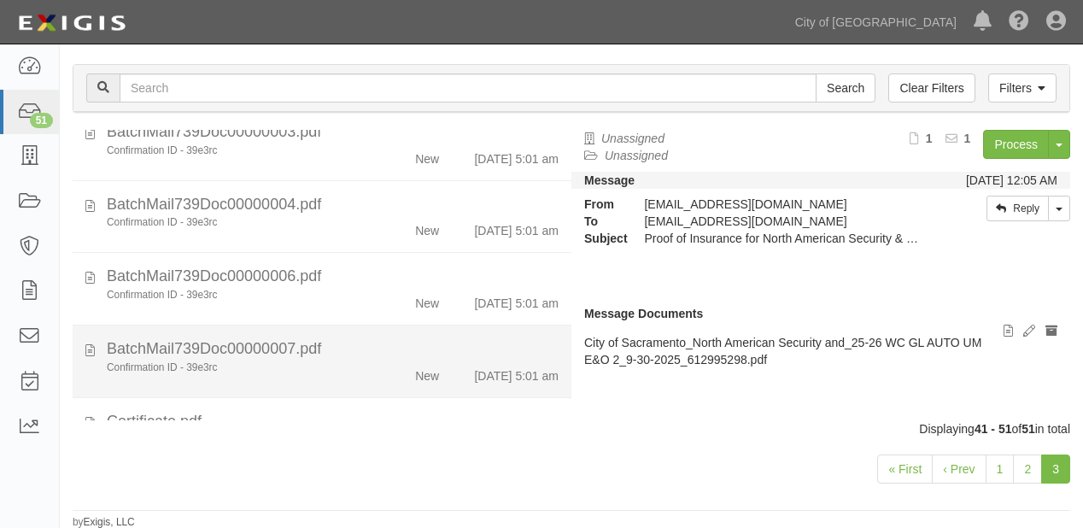
click at [362, 349] on li "BatchMail739Doc00000007.pdf Confirmation ID - 39e3rc New 10/2/25 5:01 am" at bounding box center [322, 361] width 499 height 73
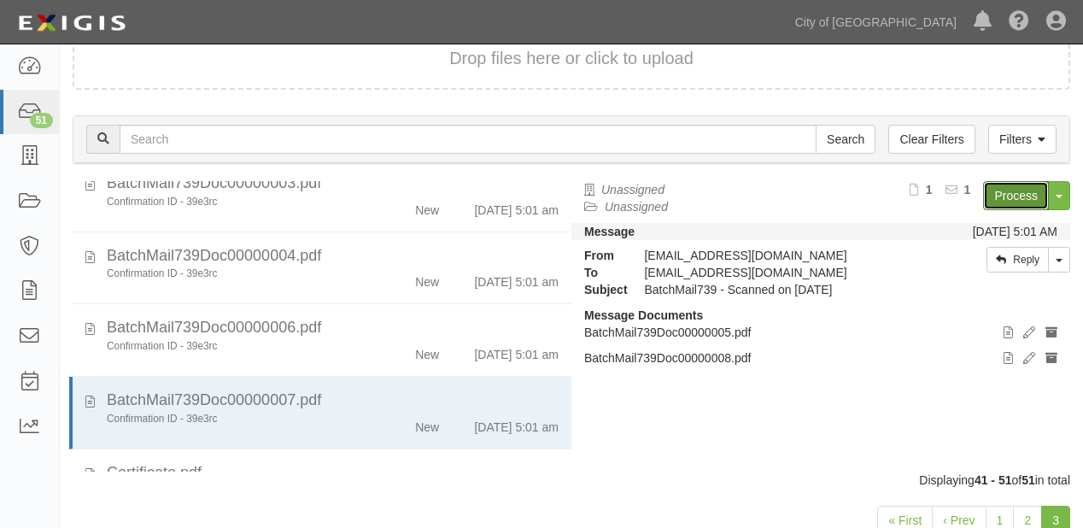
click at [1001, 198] on link "Process" at bounding box center [1016, 195] width 66 height 29
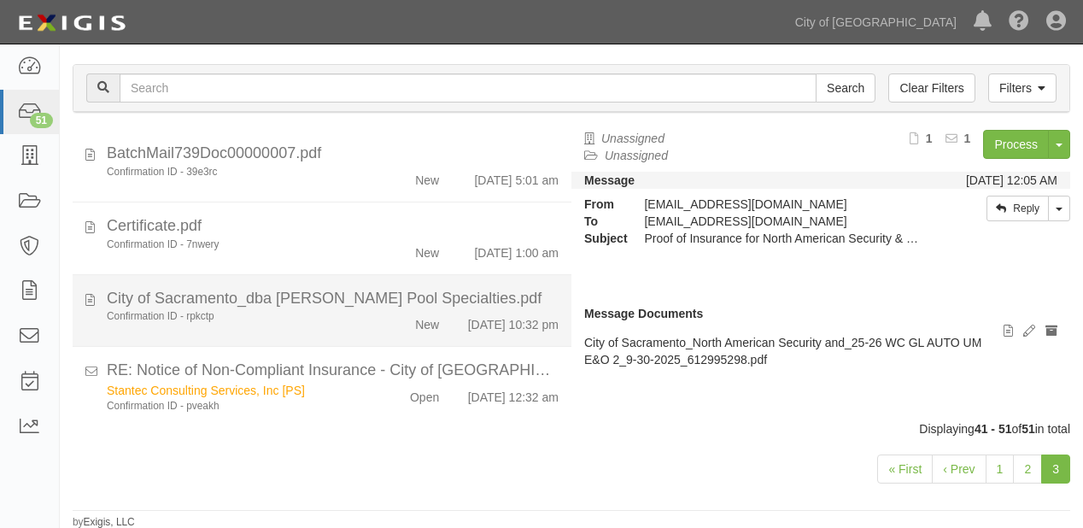
scroll to position [410, 0]
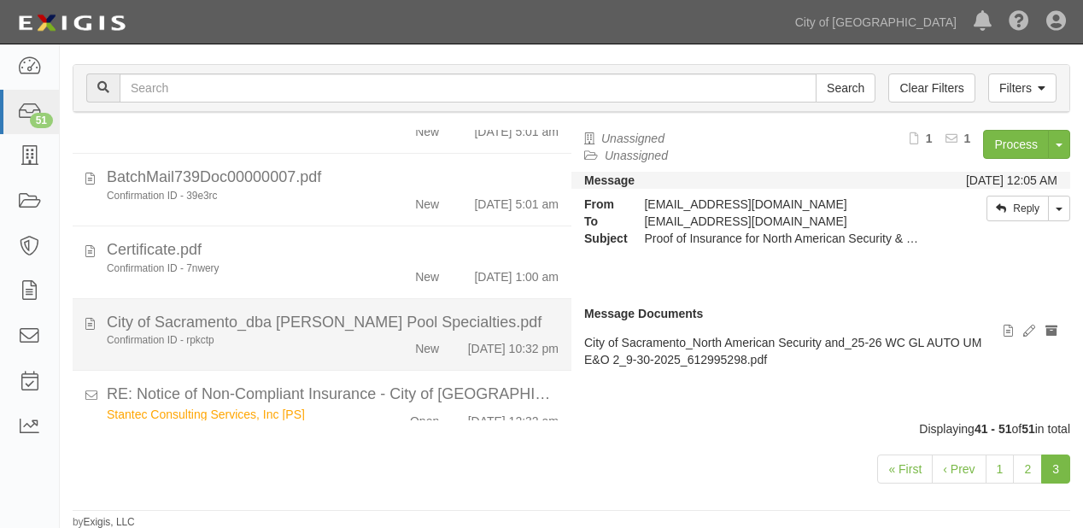
click at [320, 299] on li "Certificate.pdf Confirmation ID - 7nwery New 10/4/25 1:00 am" at bounding box center [322, 262] width 499 height 73
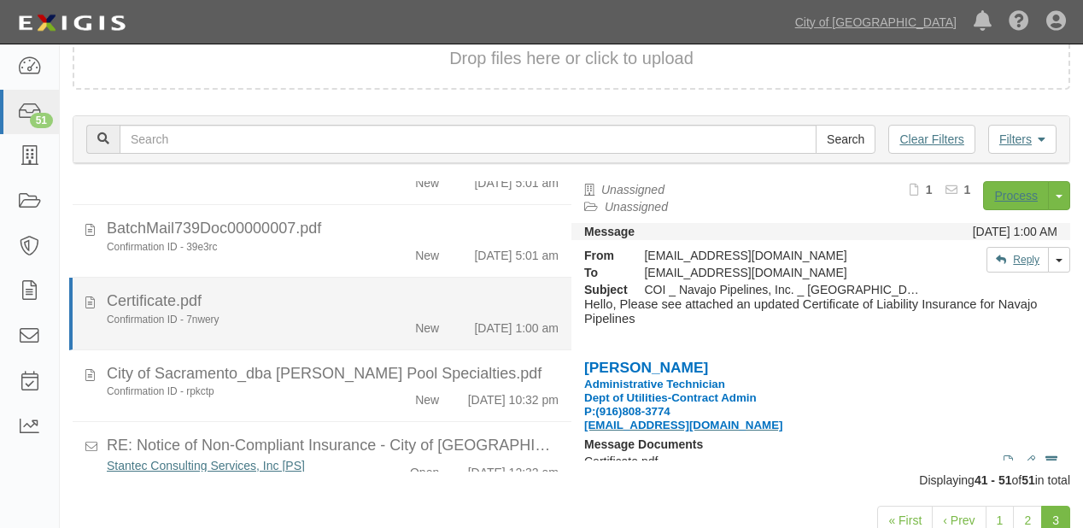
click at [325, 337] on div "Confirmation ID - 7nwery New 10/4/25 1:00 am" at bounding box center [333, 325] width 478 height 24
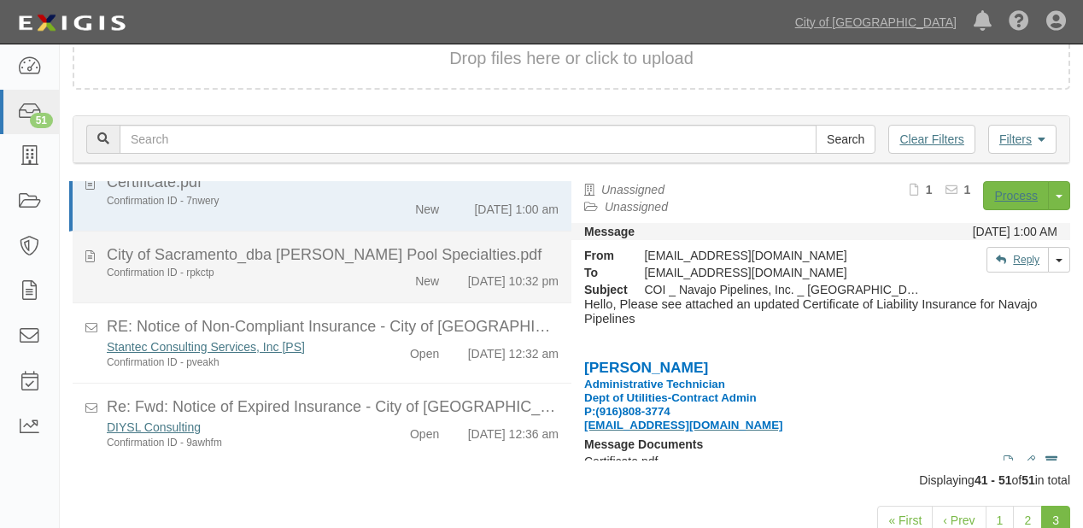
scroll to position [580, 0]
click at [307, 266] on div "Confirmation ID - rpkctp New 10/6/25 10:32 pm" at bounding box center [333, 278] width 478 height 24
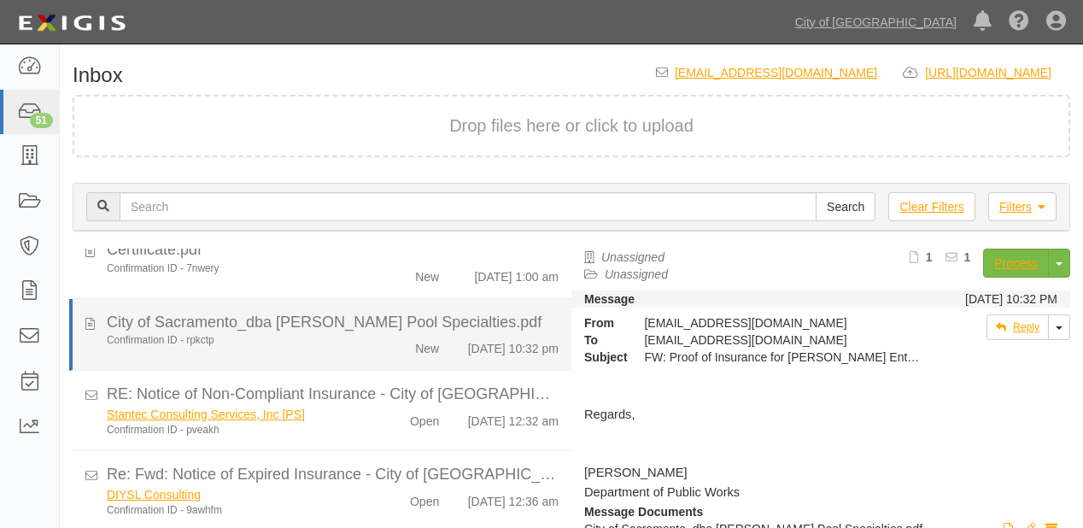
scroll to position [443, 0]
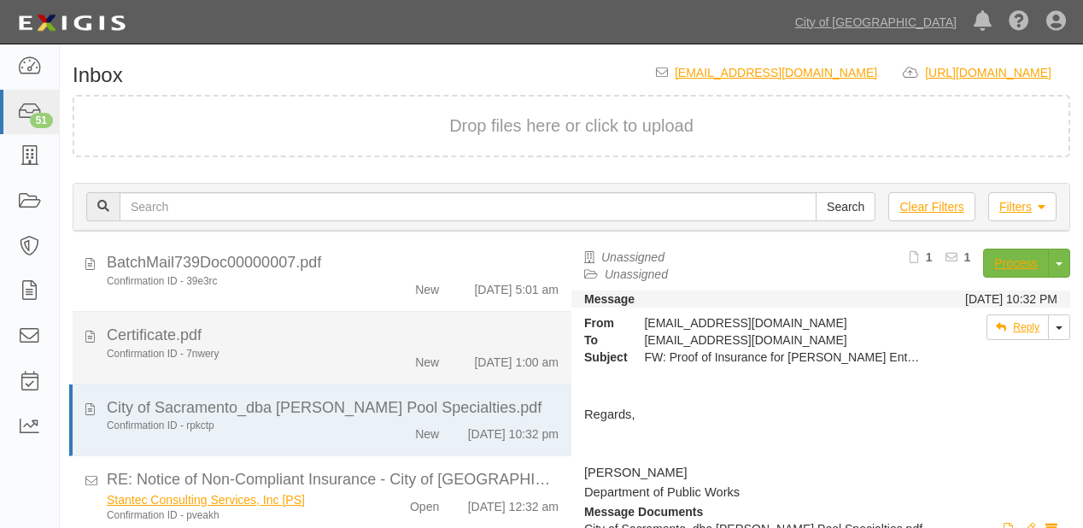
click at [326, 347] on div "Certificate.pdf" at bounding box center [333, 336] width 452 height 22
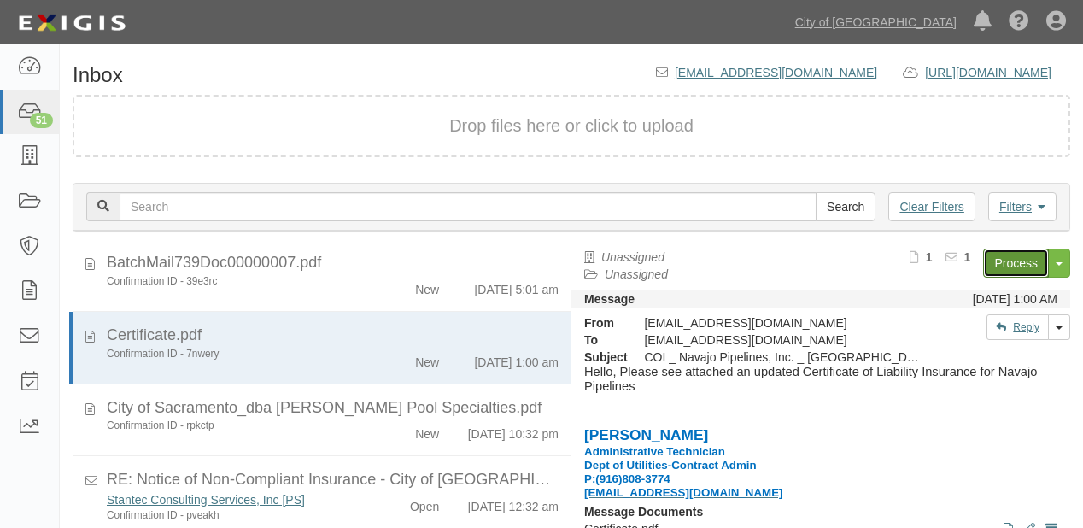
click at [998, 259] on link "Process" at bounding box center [1016, 263] width 66 height 29
